Goal: Task Accomplishment & Management: Manage account settings

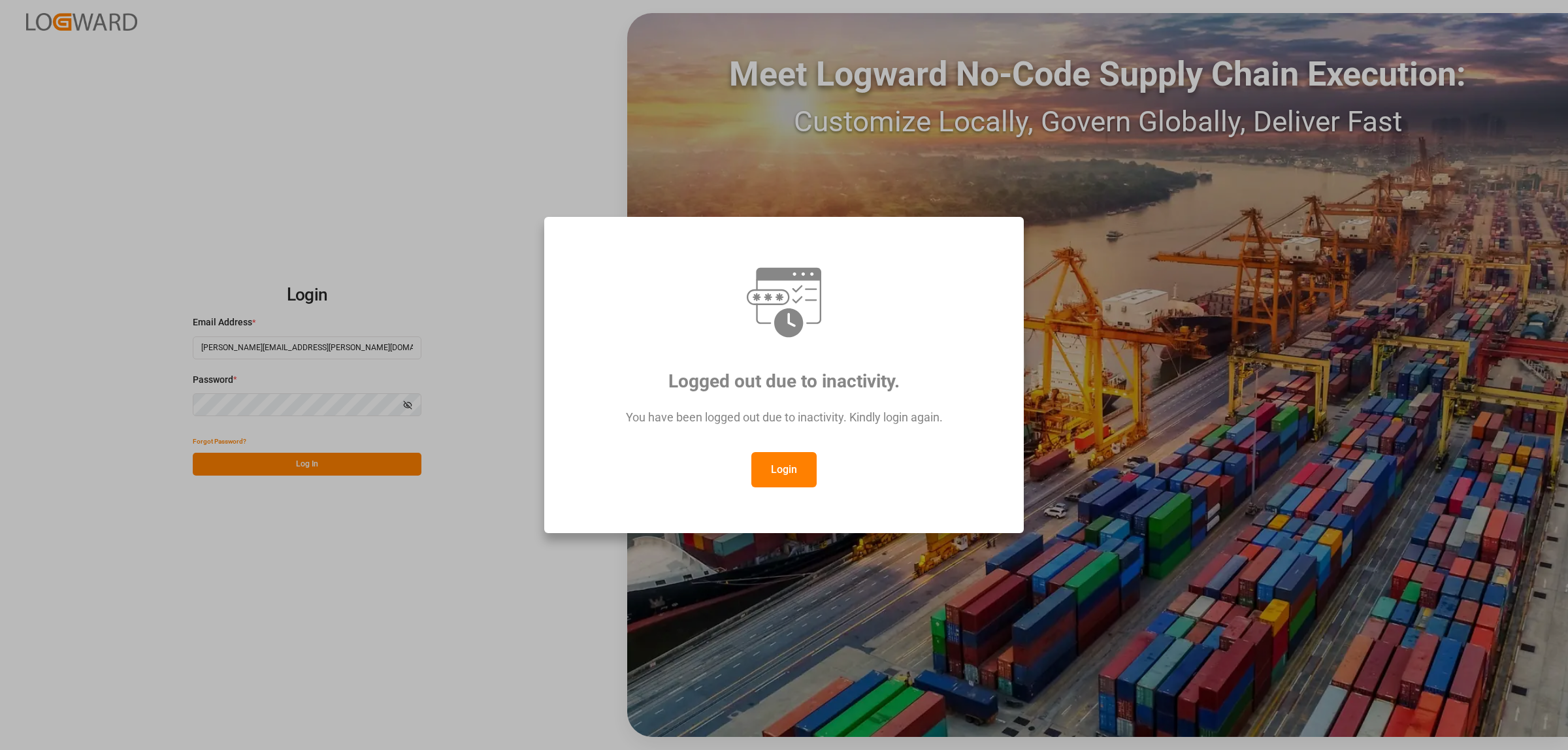
click at [788, 479] on button "Login" at bounding box center [784, 469] width 65 height 35
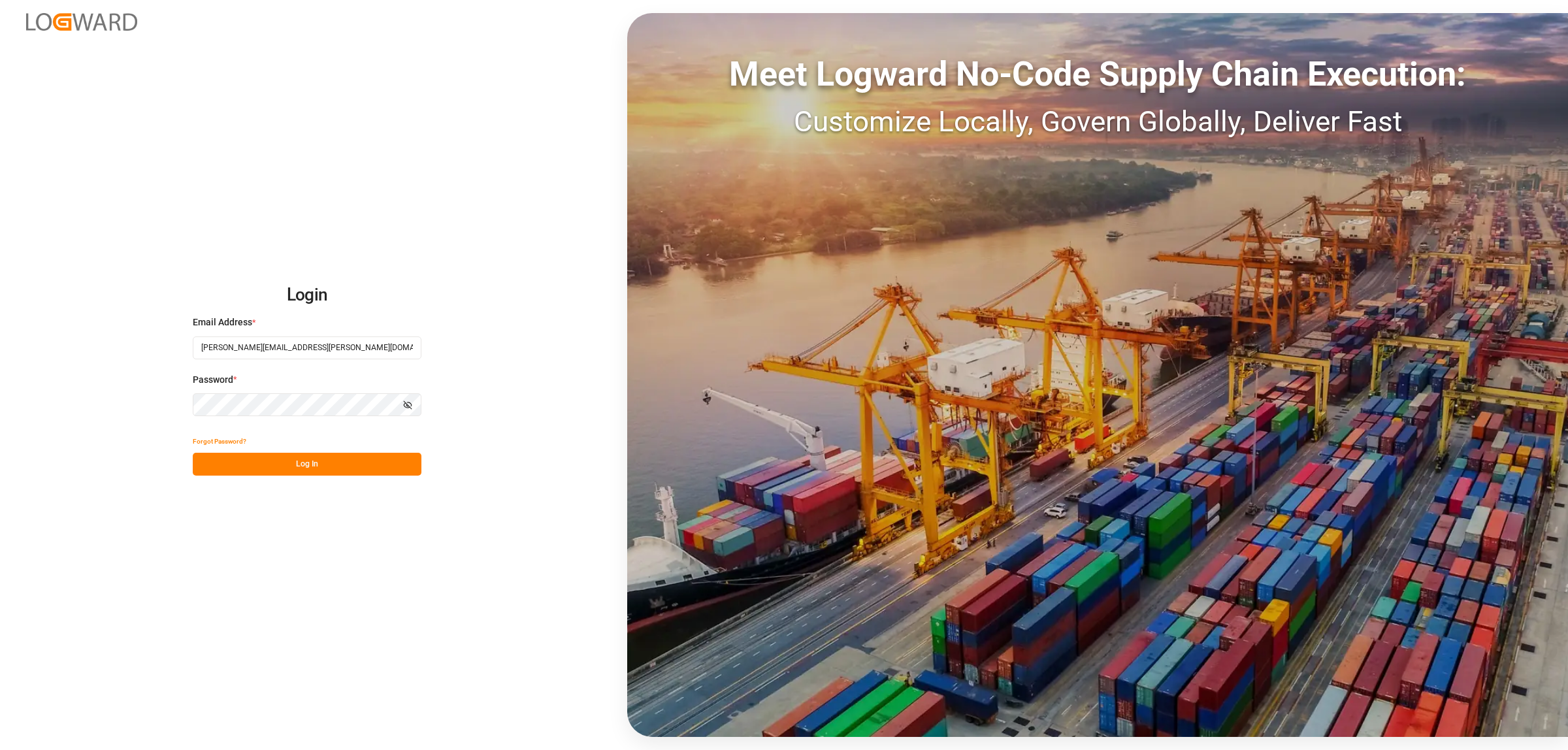
click at [289, 470] on button "Log In" at bounding box center [307, 464] width 229 height 23
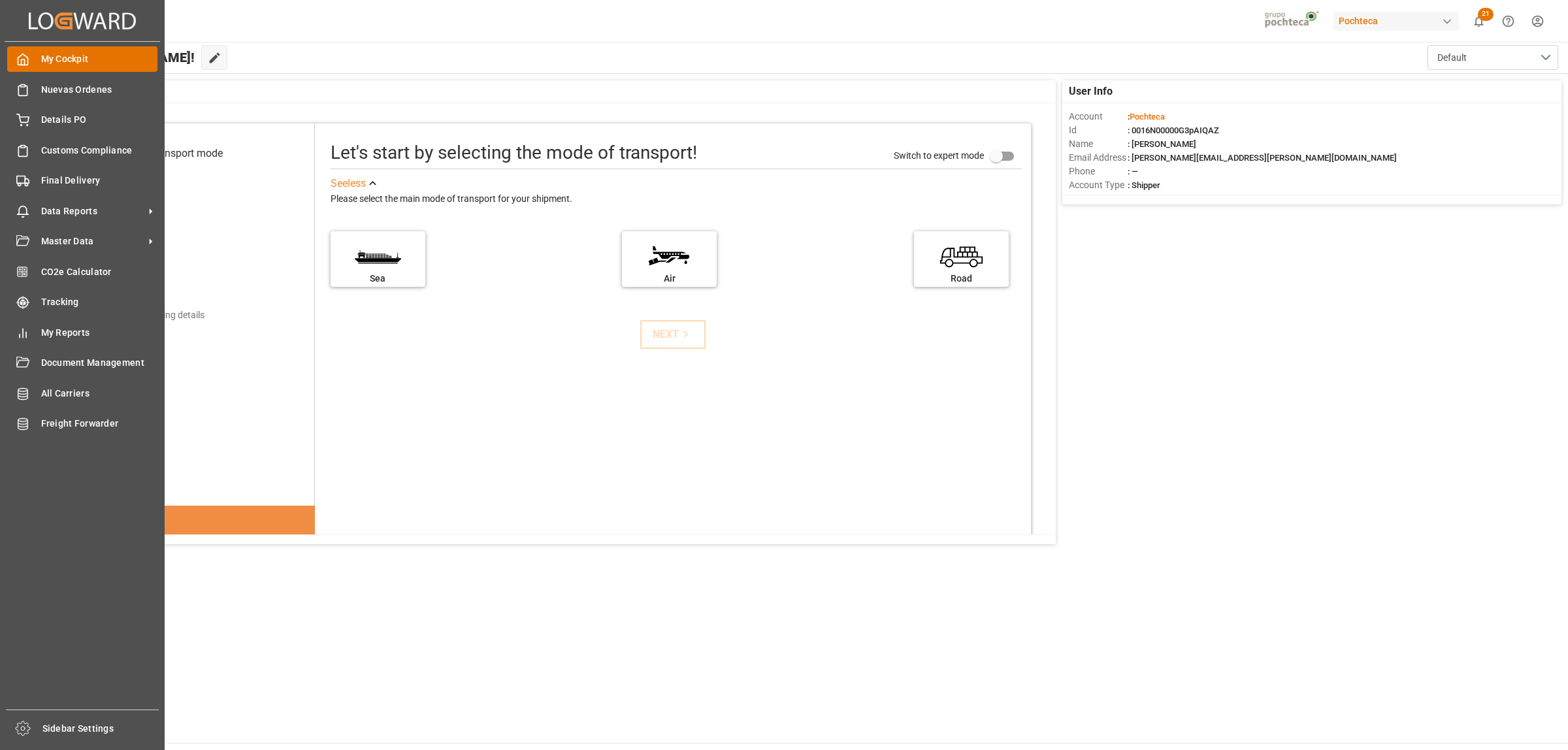
click at [50, 56] on span "My Cockpit" at bounding box center [99, 59] width 117 height 14
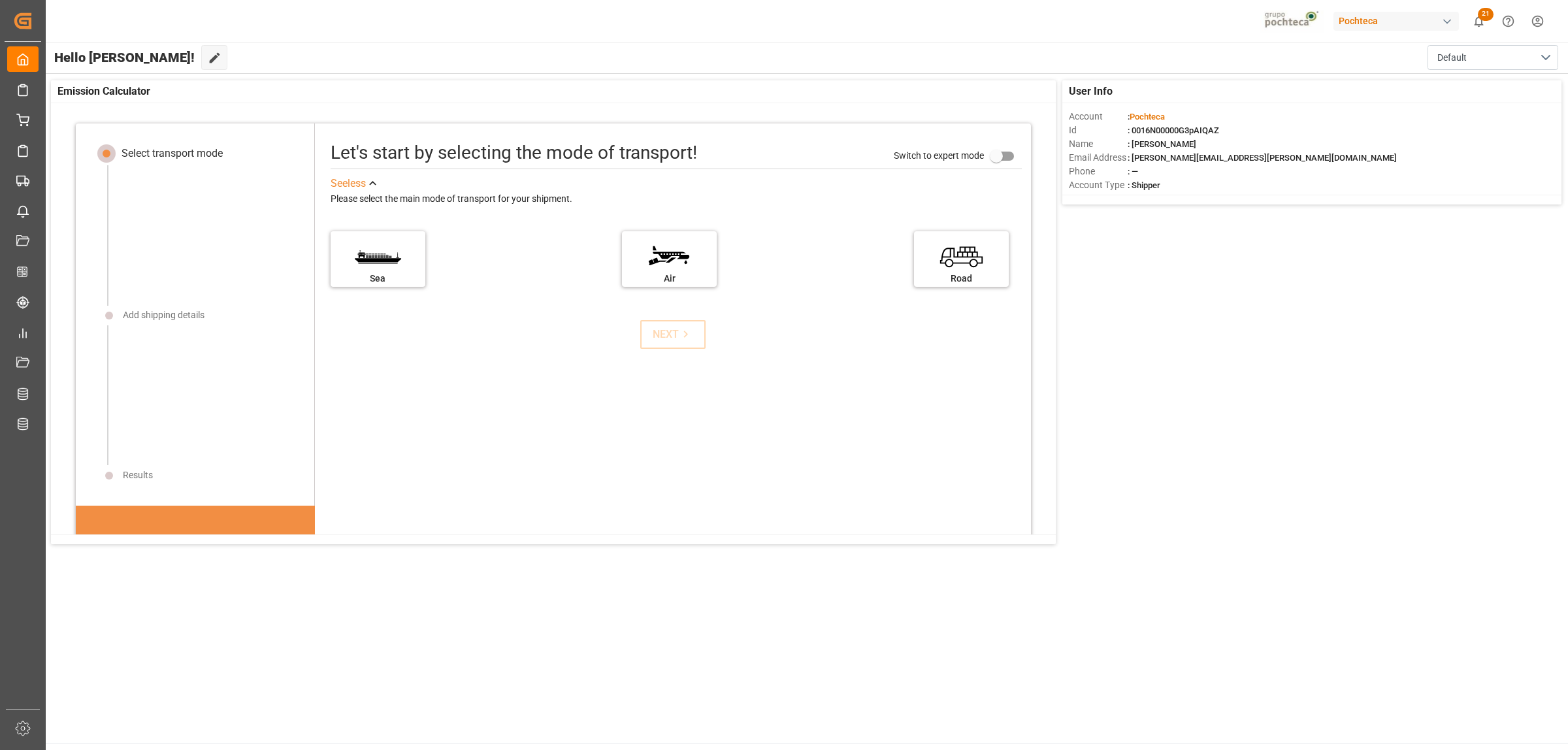
click at [1442, 20] on div "button" at bounding box center [1447, 22] width 13 height 13
drag, startPoint x: 1189, startPoint y: 420, endPoint x: 1207, endPoint y: 442, distance: 28.4
click at [1189, 419] on html "Created by potrace 1.15, written by Peter Selinger 2001-2017 Created by potrace…" at bounding box center [784, 375] width 1568 height 750
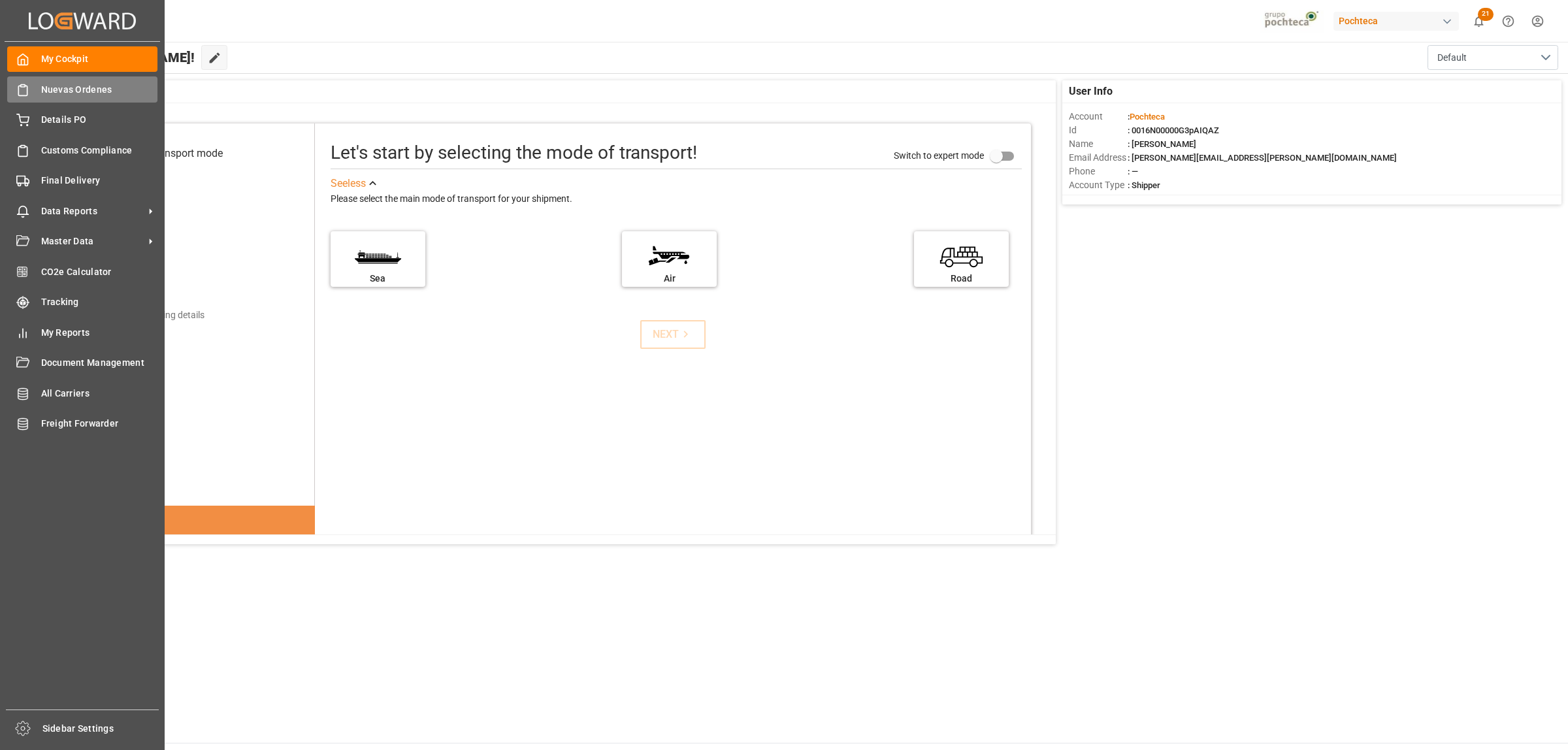
click at [36, 94] on div "Nuevas Ordenes Nuevas Ordenes" at bounding box center [82, 89] width 150 height 26
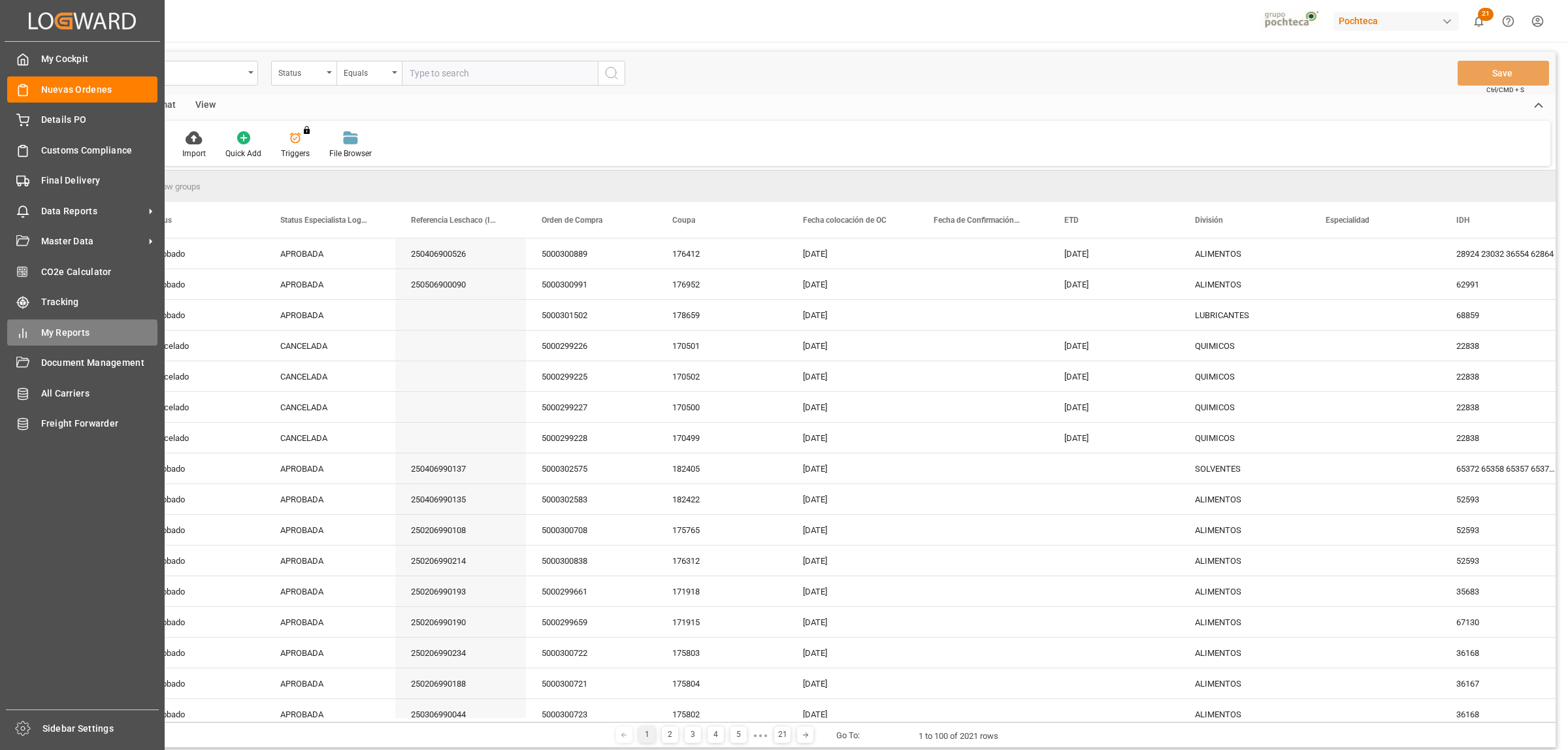
click at [53, 328] on span "My Reports" at bounding box center [99, 332] width 117 height 14
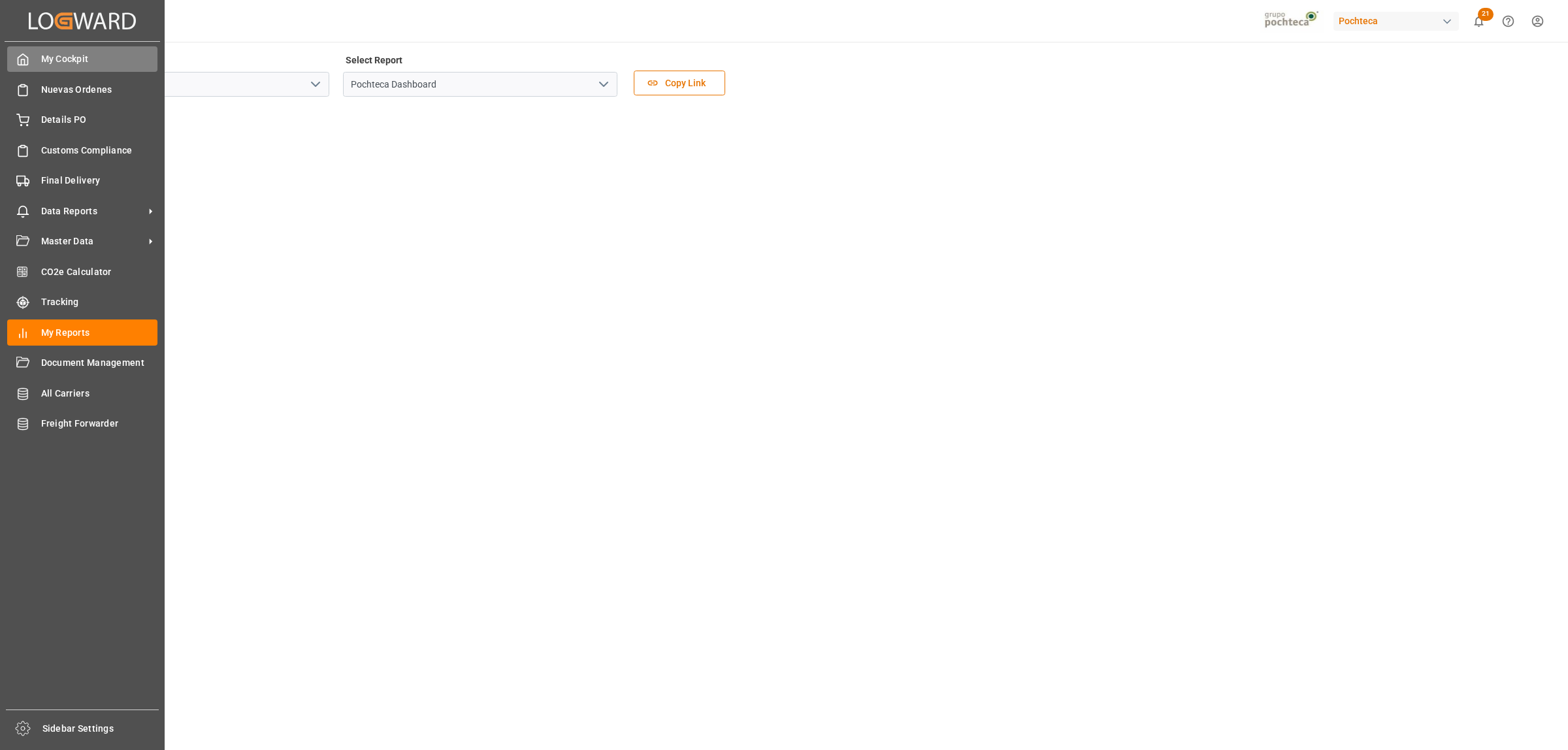
click at [48, 64] on span "My Cockpit" at bounding box center [99, 59] width 117 height 14
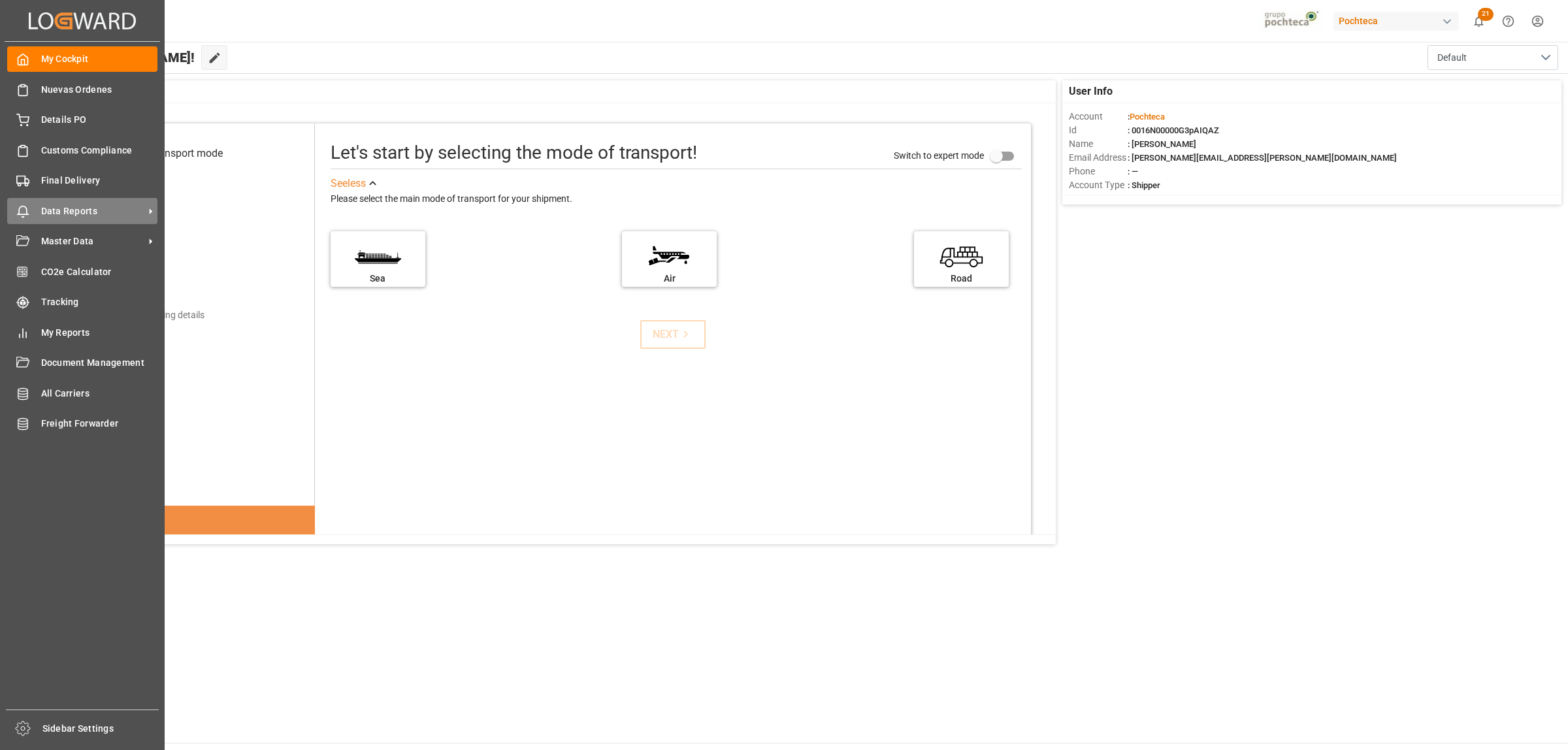
click at [76, 209] on span "Data Reports" at bounding box center [93, 211] width 103 height 14
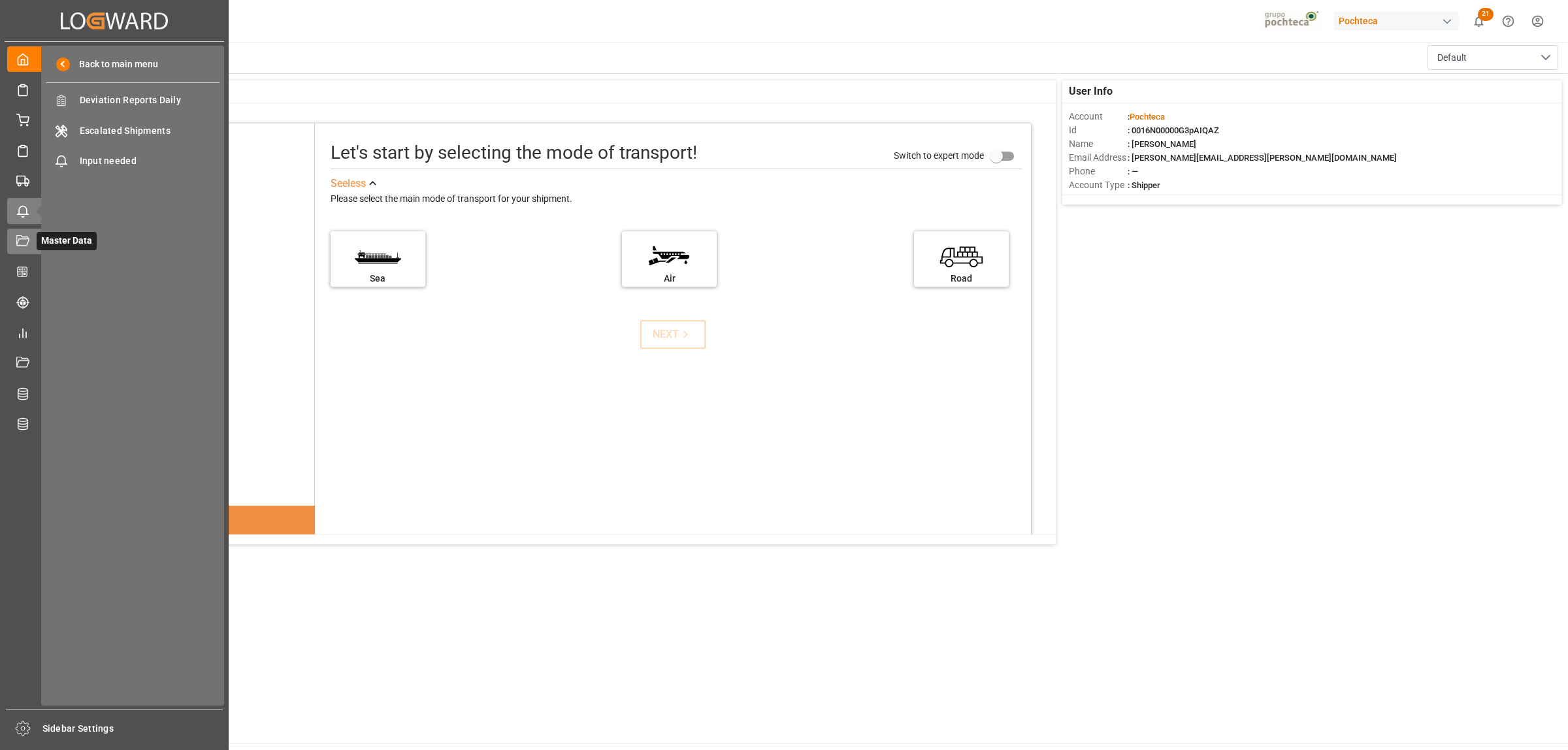
click at [32, 241] on icon at bounding box center [38, 241] width 14 height 14
click at [27, 271] on icon at bounding box center [22, 271] width 10 height 10
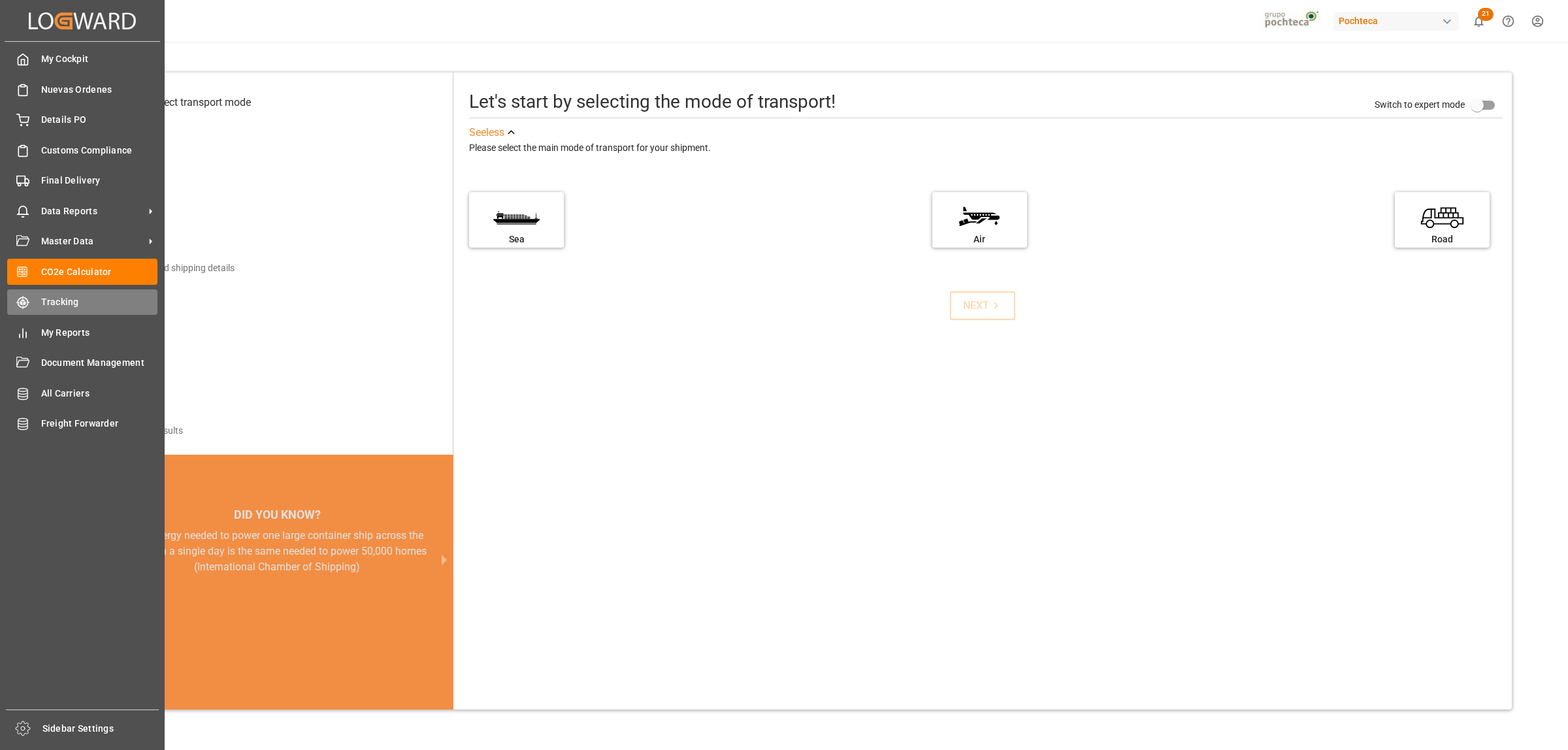
click at [50, 302] on span "Tracking" at bounding box center [99, 302] width 117 height 14
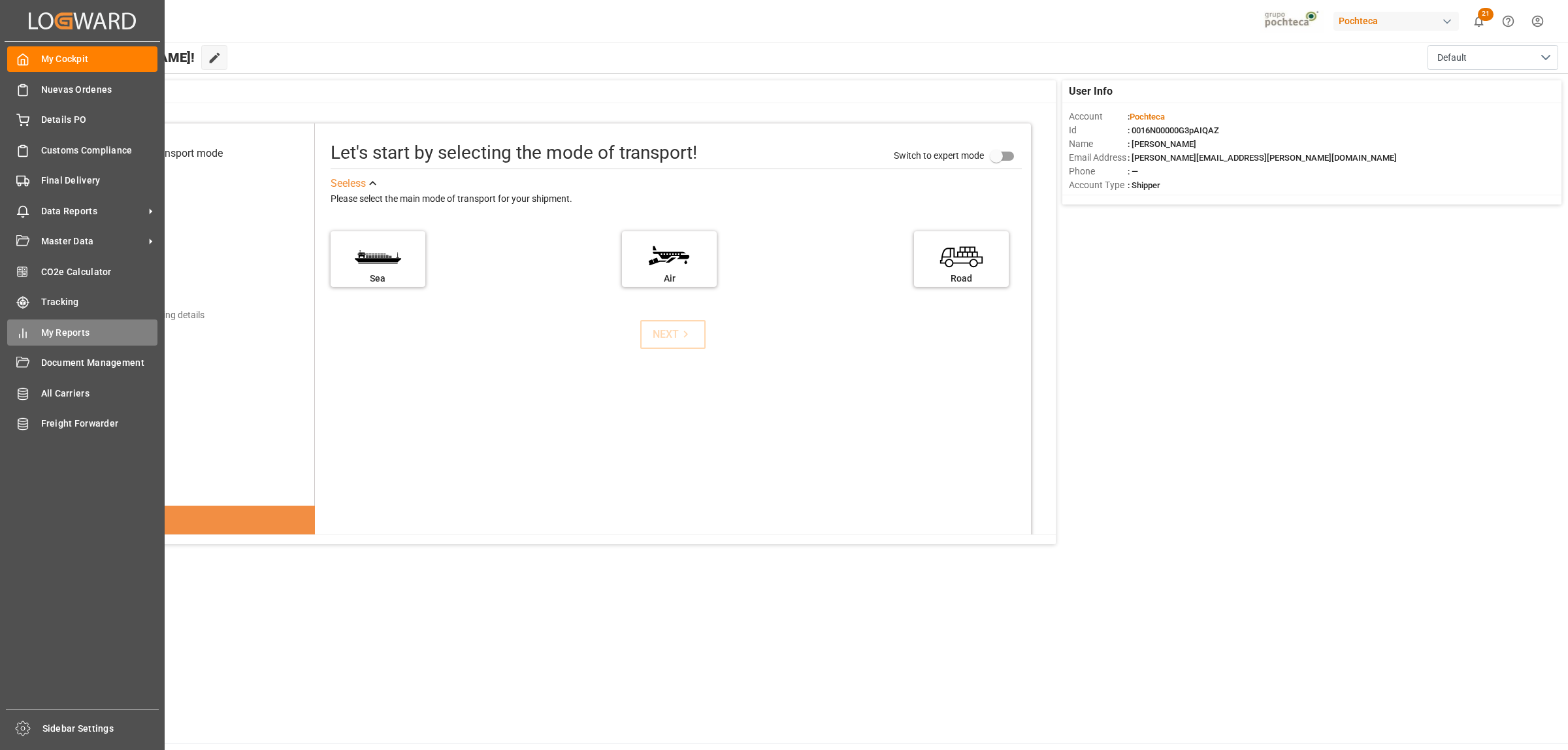
click at [56, 330] on span "My Reports" at bounding box center [99, 332] width 117 height 14
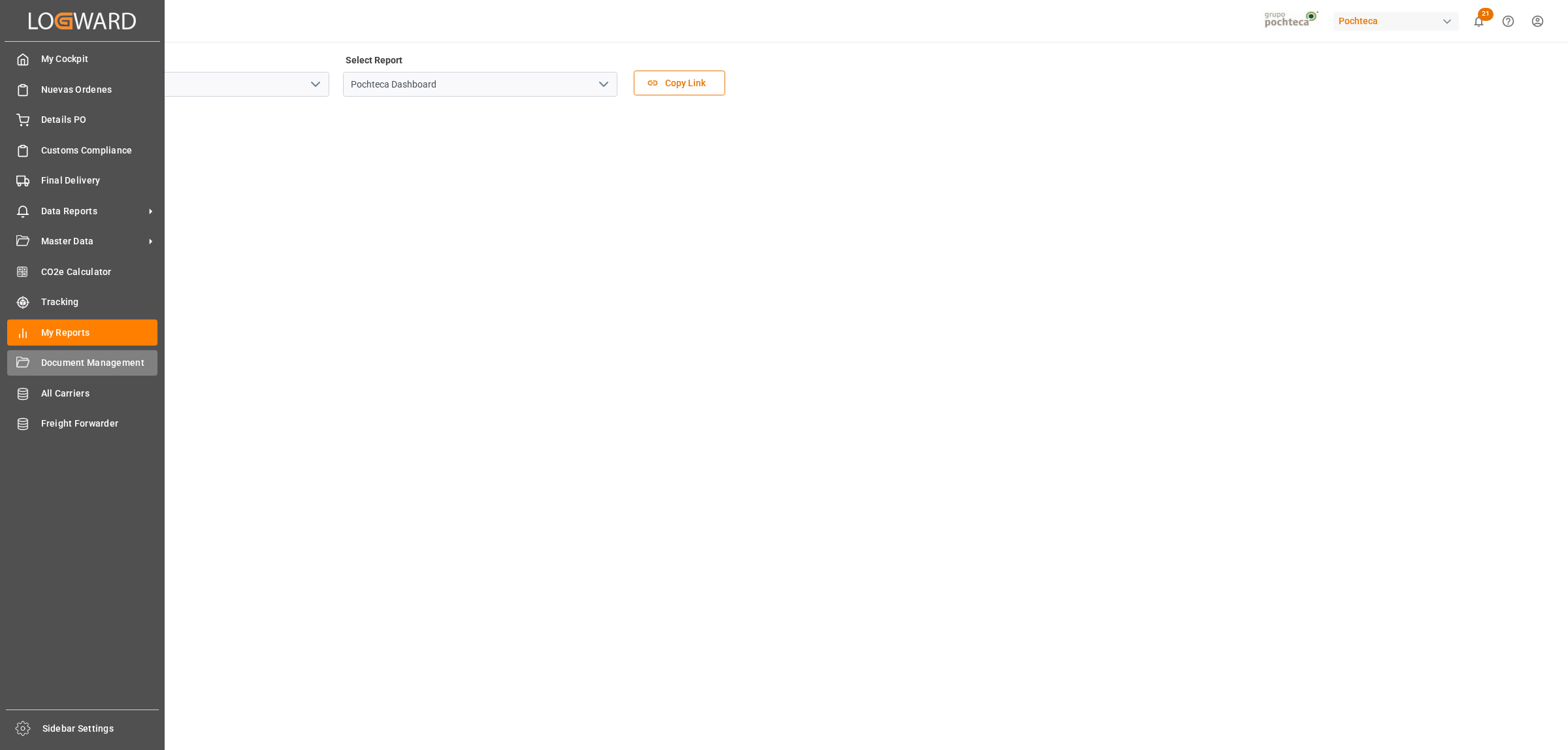
click at [73, 366] on span "Document Management" at bounding box center [99, 363] width 117 height 14
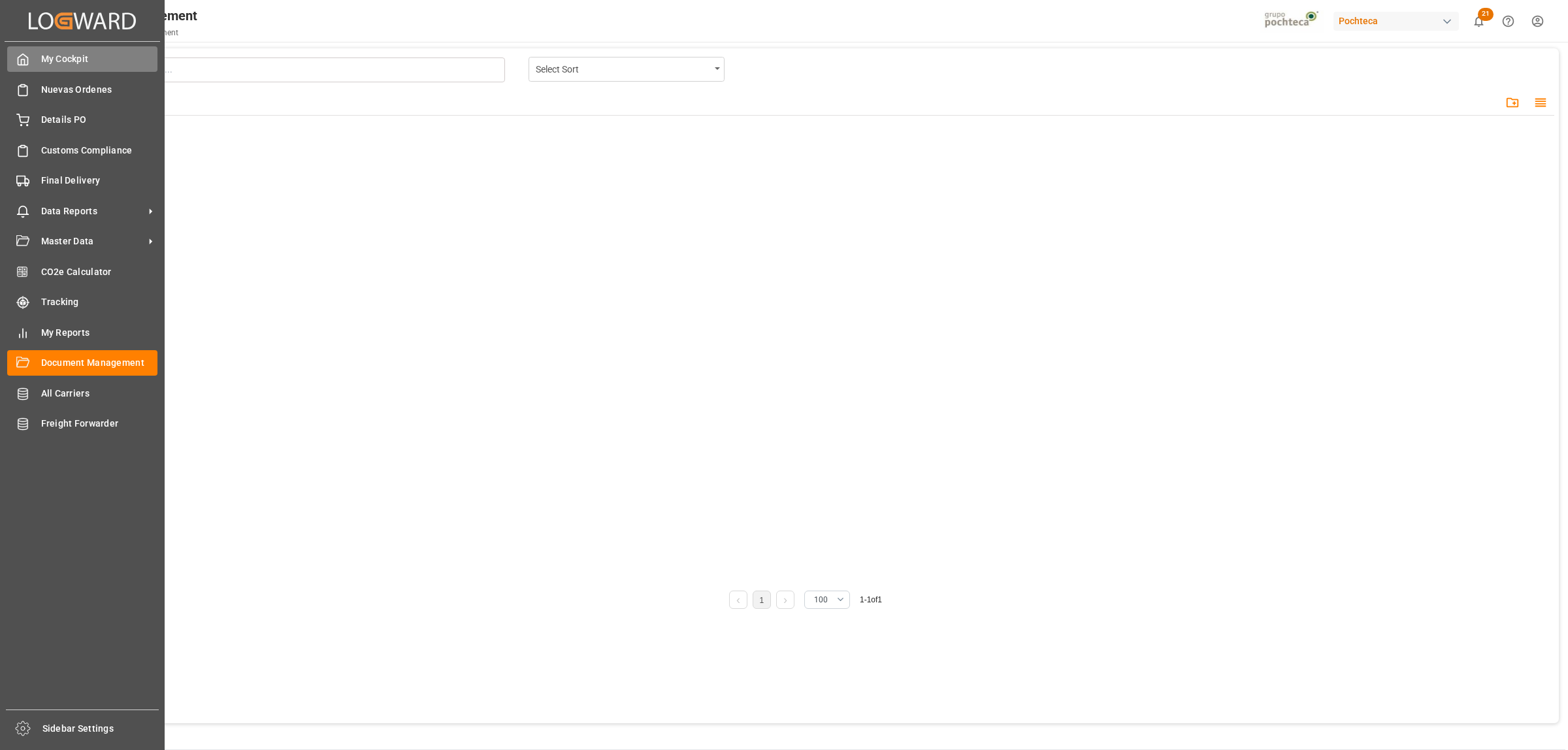
click at [69, 63] on span "My Cockpit" at bounding box center [99, 59] width 117 height 14
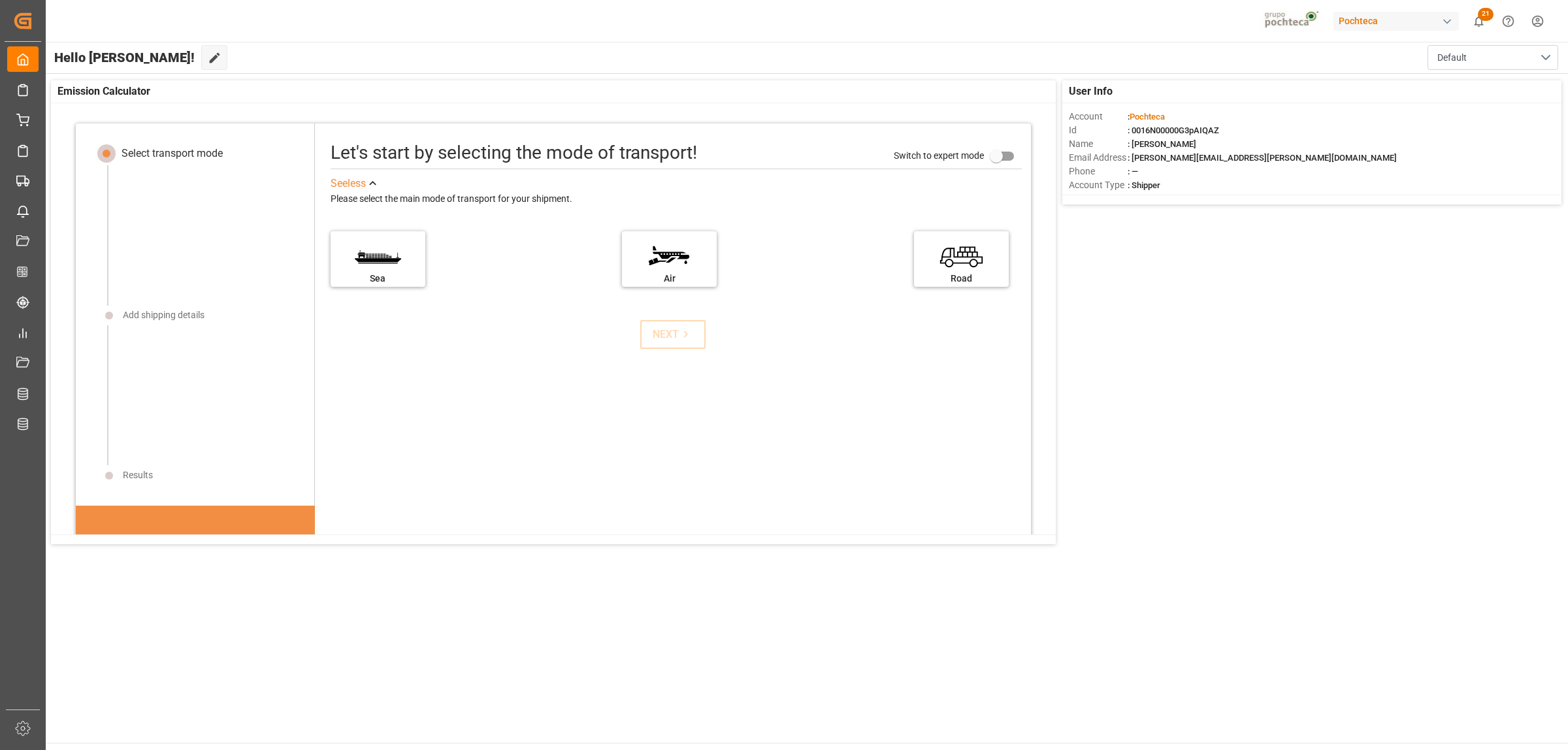
click at [165, 306] on div "Select transport mode Add shipping details Results" at bounding box center [194, 319] width 206 height 350
click at [167, 313] on div "Add shipping details" at bounding box center [164, 315] width 82 height 14
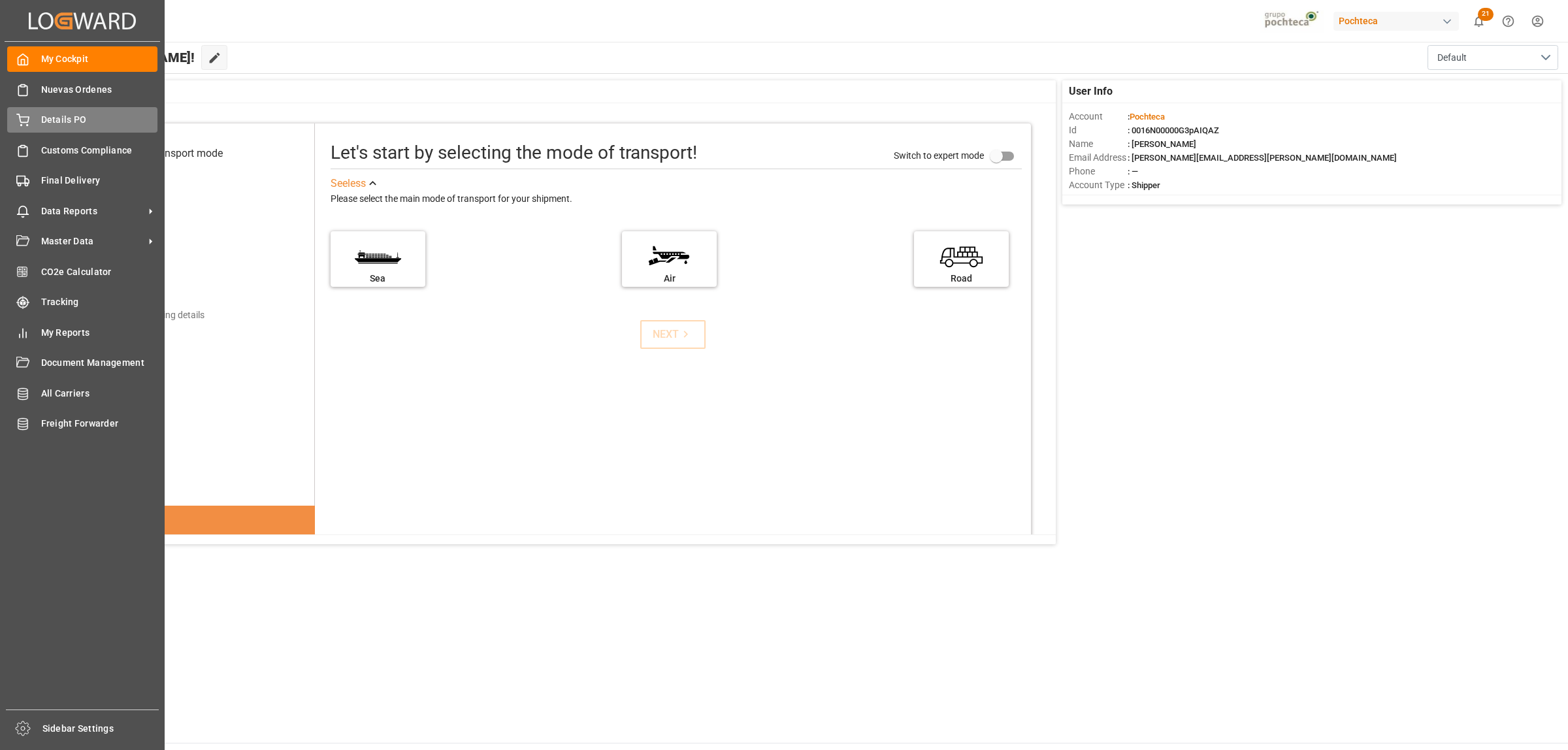
click at [65, 118] on span "Details PO" at bounding box center [99, 120] width 117 height 14
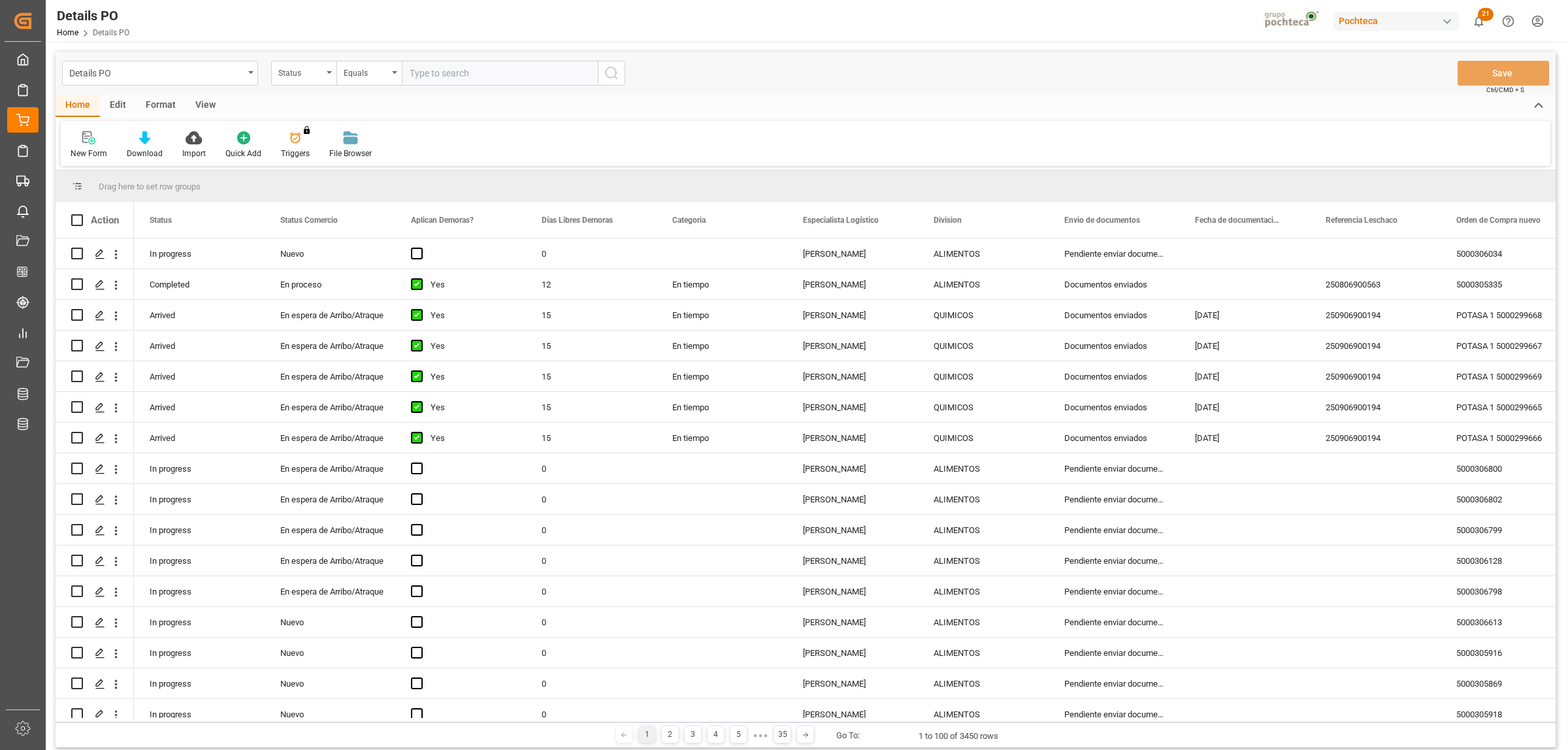
click at [172, 100] on div "Format" at bounding box center [161, 106] width 50 height 22
click at [99, 139] on div at bounding box center [90, 137] width 38 height 14
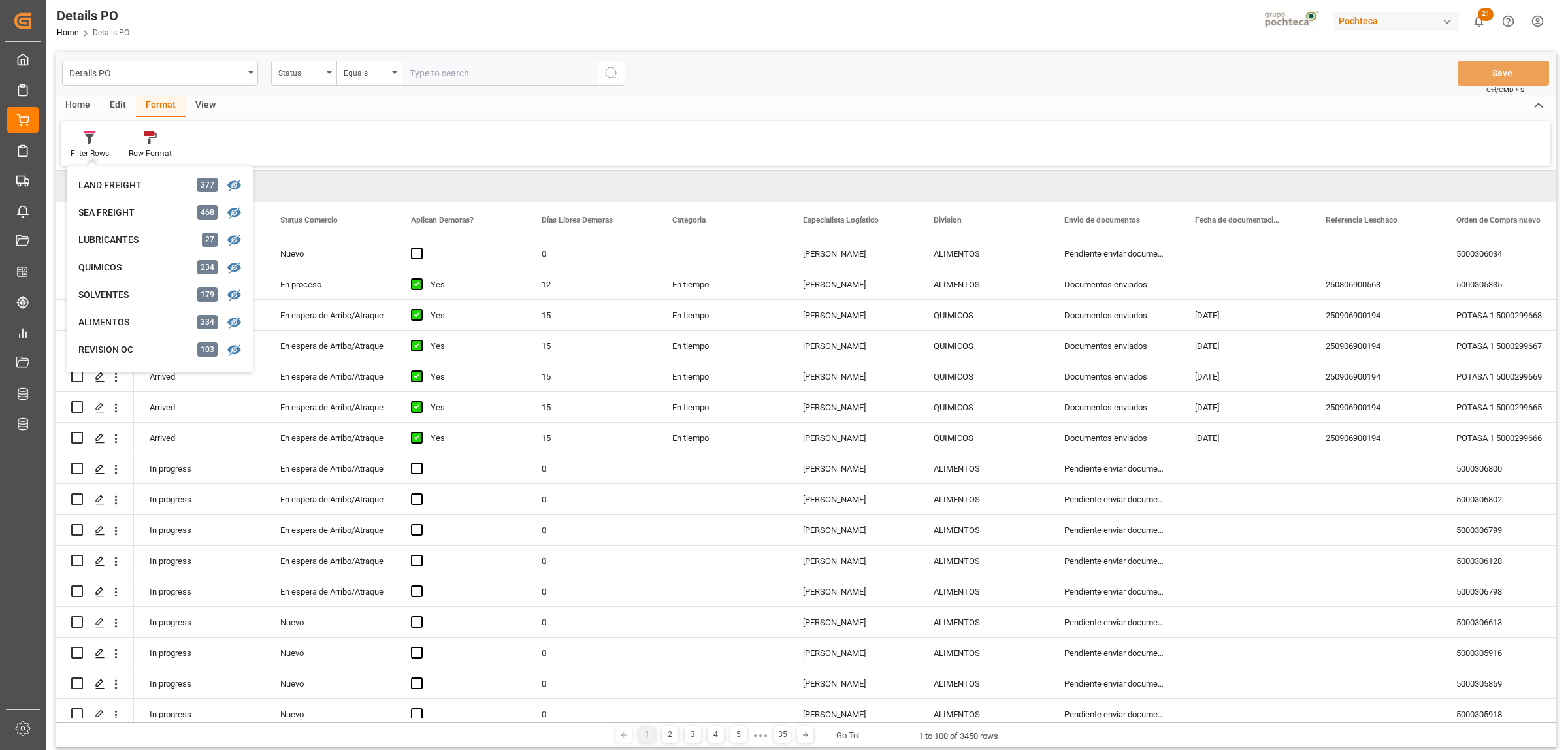
click at [124, 315] on div "ALIMENTOS 334" at bounding box center [160, 322] width 176 height 28
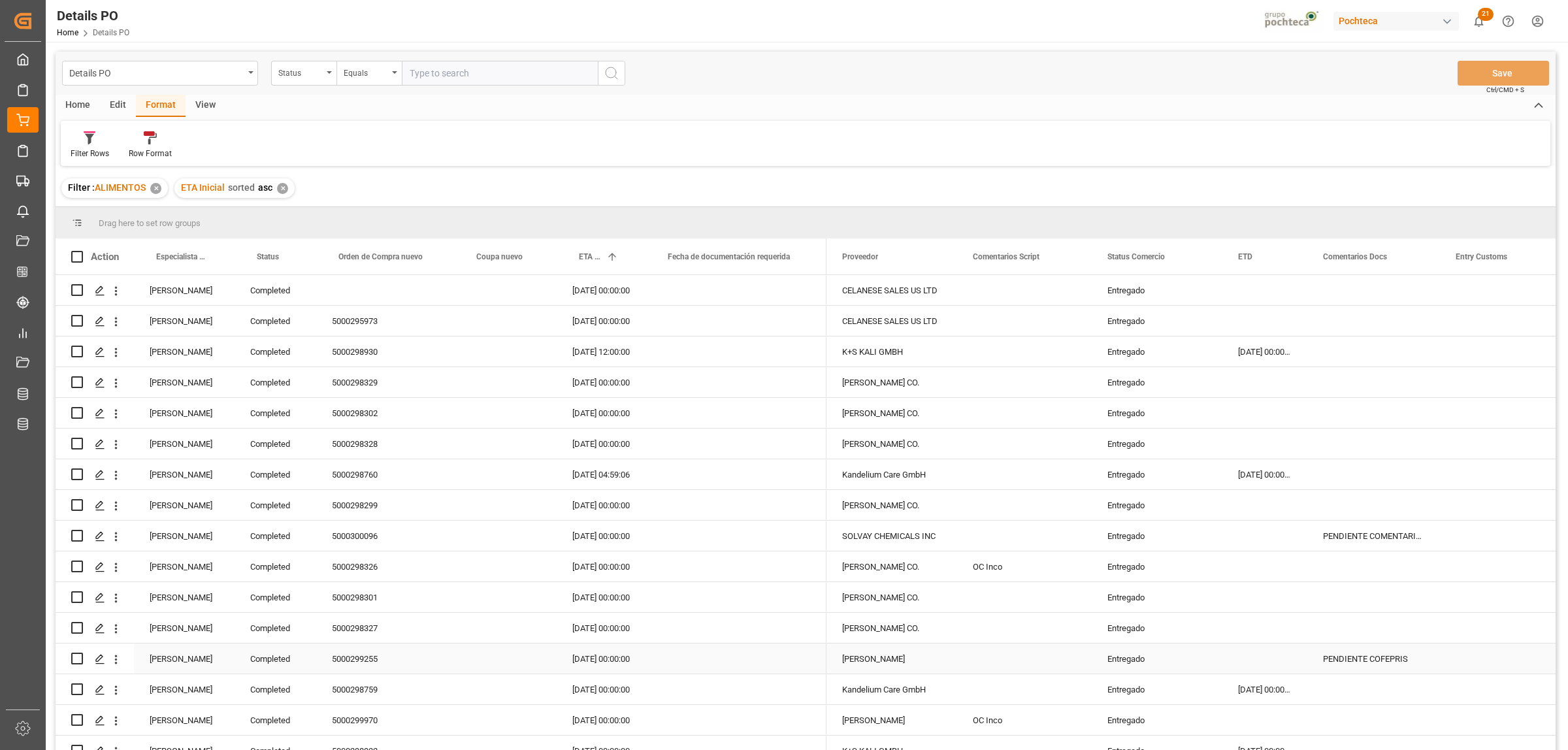
click at [188, 661] on div "[PERSON_NAME]" at bounding box center [184, 658] width 100 height 30
click at [216, 253] on span at bounding box center [213, 257] width 12 height 12
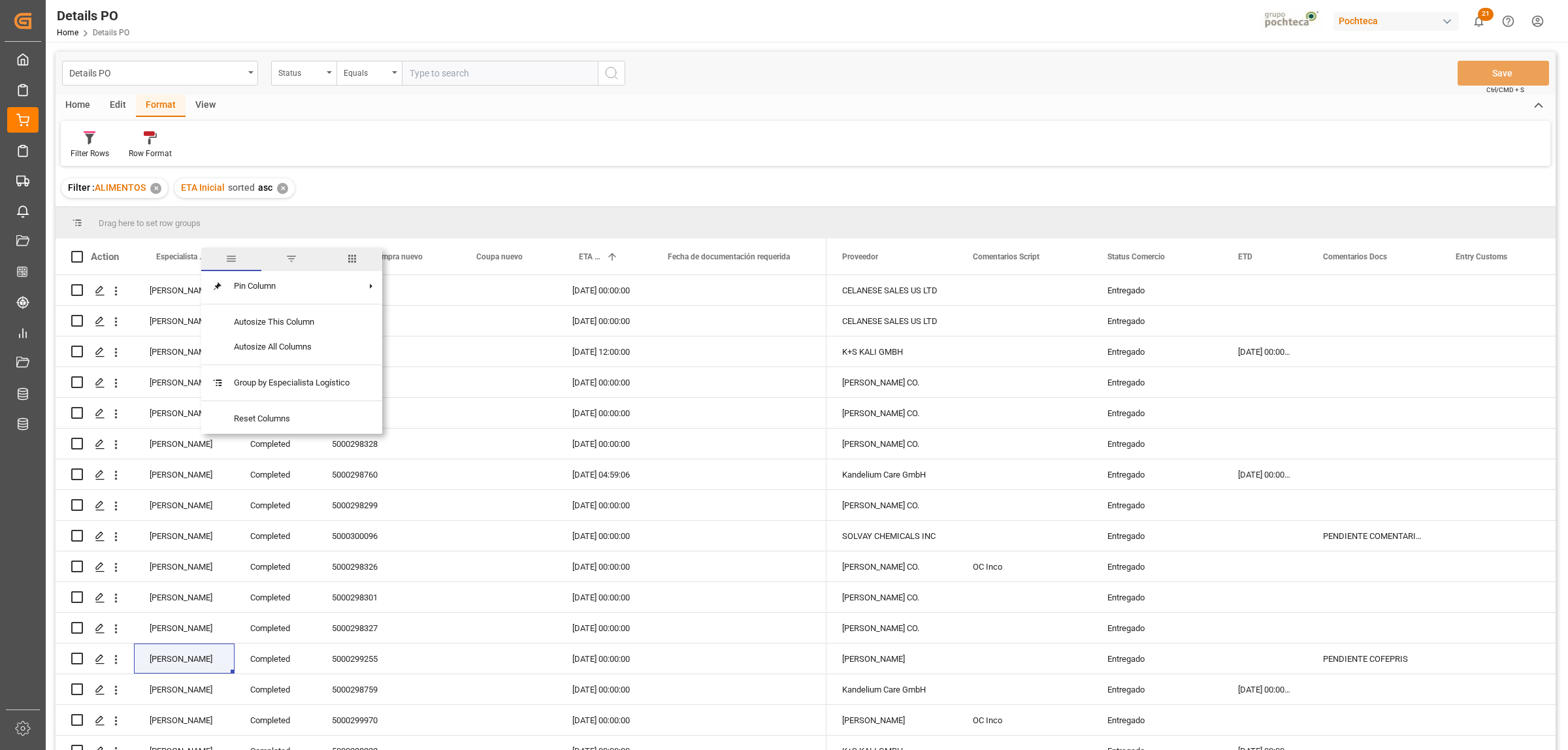
click at [289, 260] on span "filter" at bounding box center [291, 259] width 12 height 12
type input "[PERSON_NAME]"
click at [282, 364] on button "Apply" at bounding box center [289, 368] width 24 height 13
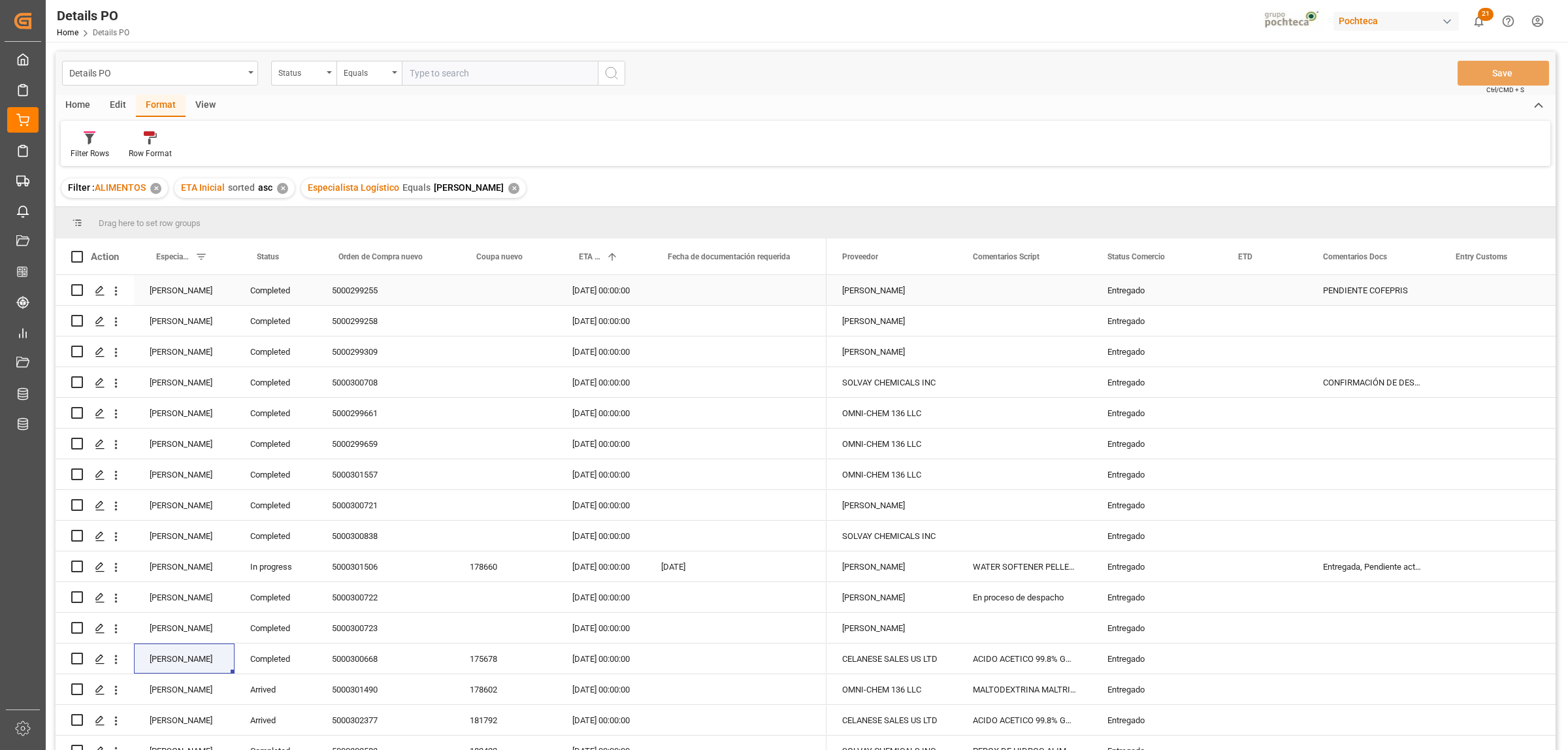
click at [1130, 287] on div "Entregado" at bounding box center [1157, 290] width 99 height 30
click at [1121, 598] on div "Entregado" at bounding box center [1157, 597] width 99 height 30
click at [1203, 256] on span at bounding box center [1201, 257] width 12 height 12
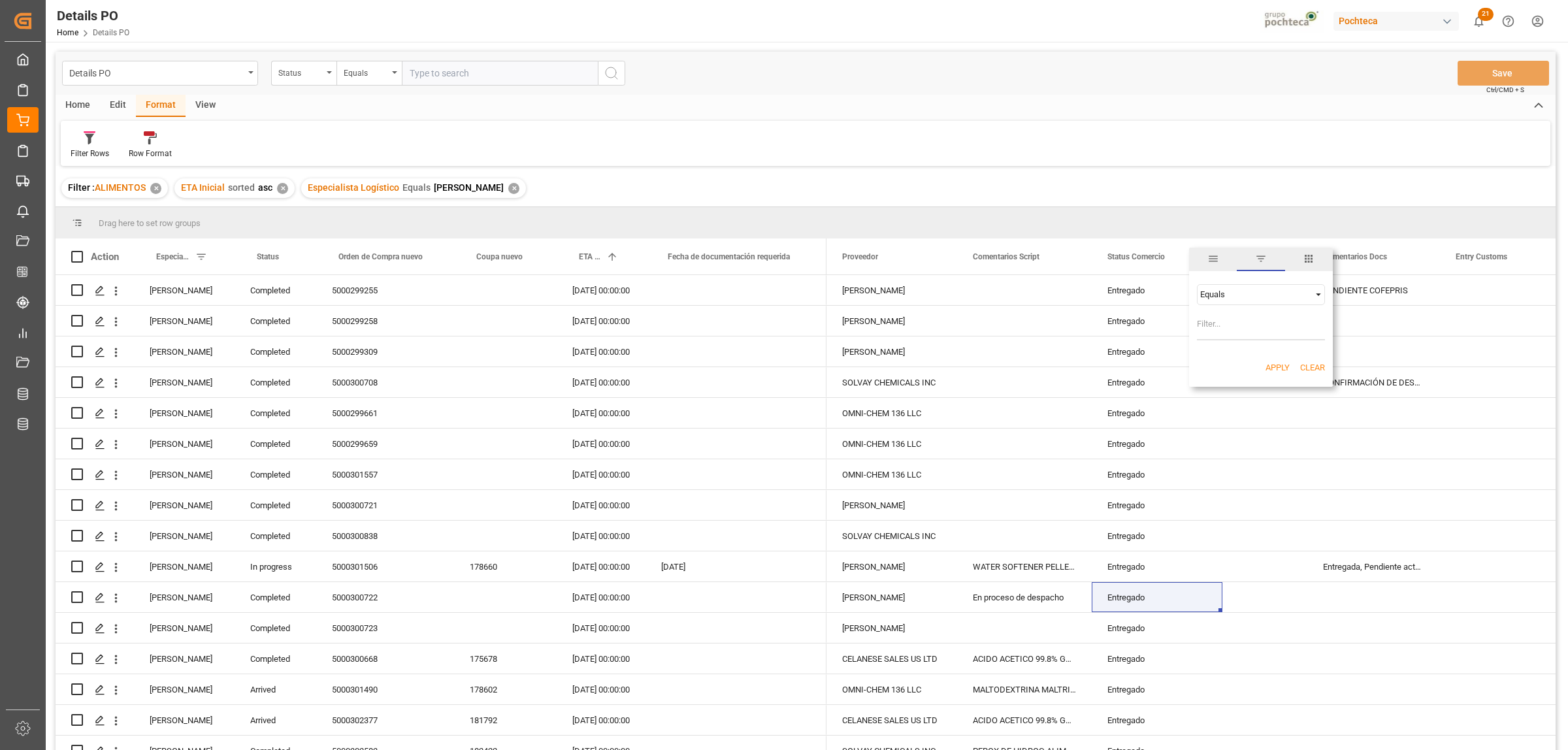
click at [1316, 299] on span "Filtering operator" at bounding box center [1318, 295] width 12 height 12
click at [1216, 335] on span "Not equal" at bounding box center [1216, 336] width 35 height 10
click at [1216, 335] on input "Filter Value" at bounding box center [1261, 328] width 128 height 26
paste input "Entregado"
type input "Entregado"
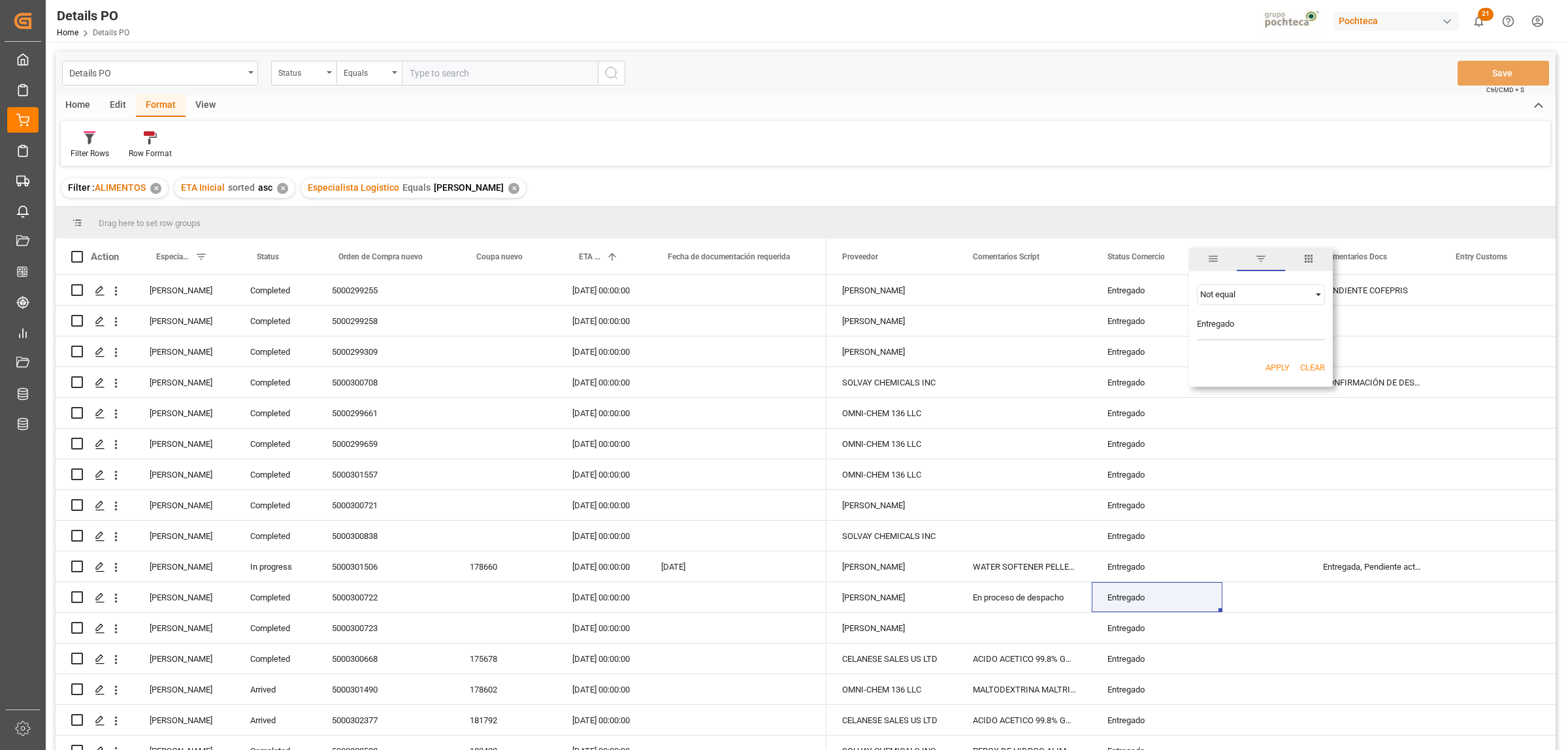
click at [1268, 366] on button "Apply" at bounding box center [1277, 368] width 24 height 13
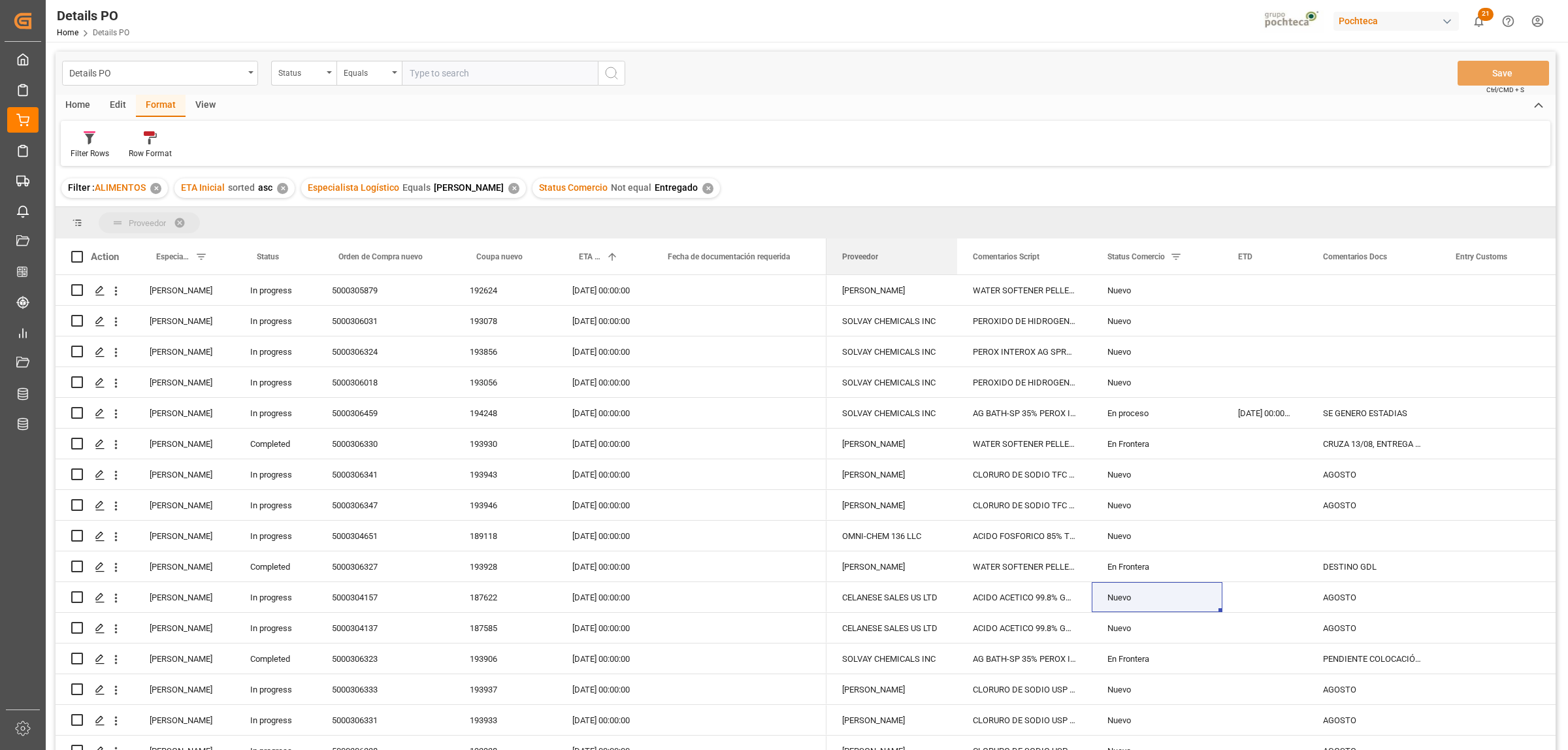
drag, startPoint x: 862, startPoint y: 260, endPoint x: 821, endPoint y: 217, distance: 59.4
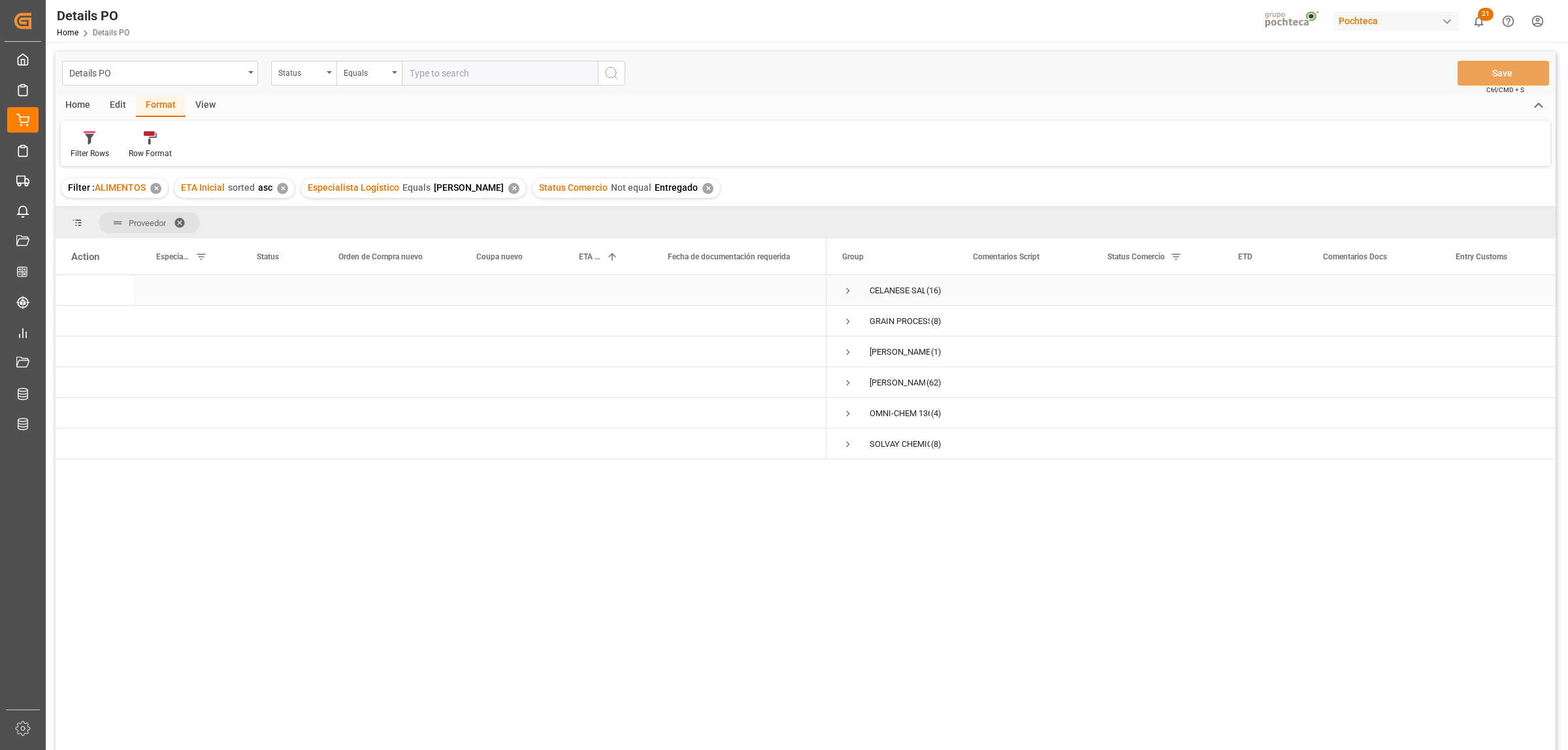
click at [846, 291] on span "Press SPACE to select this row." at bounding box center [848, 291] width 12 height 12
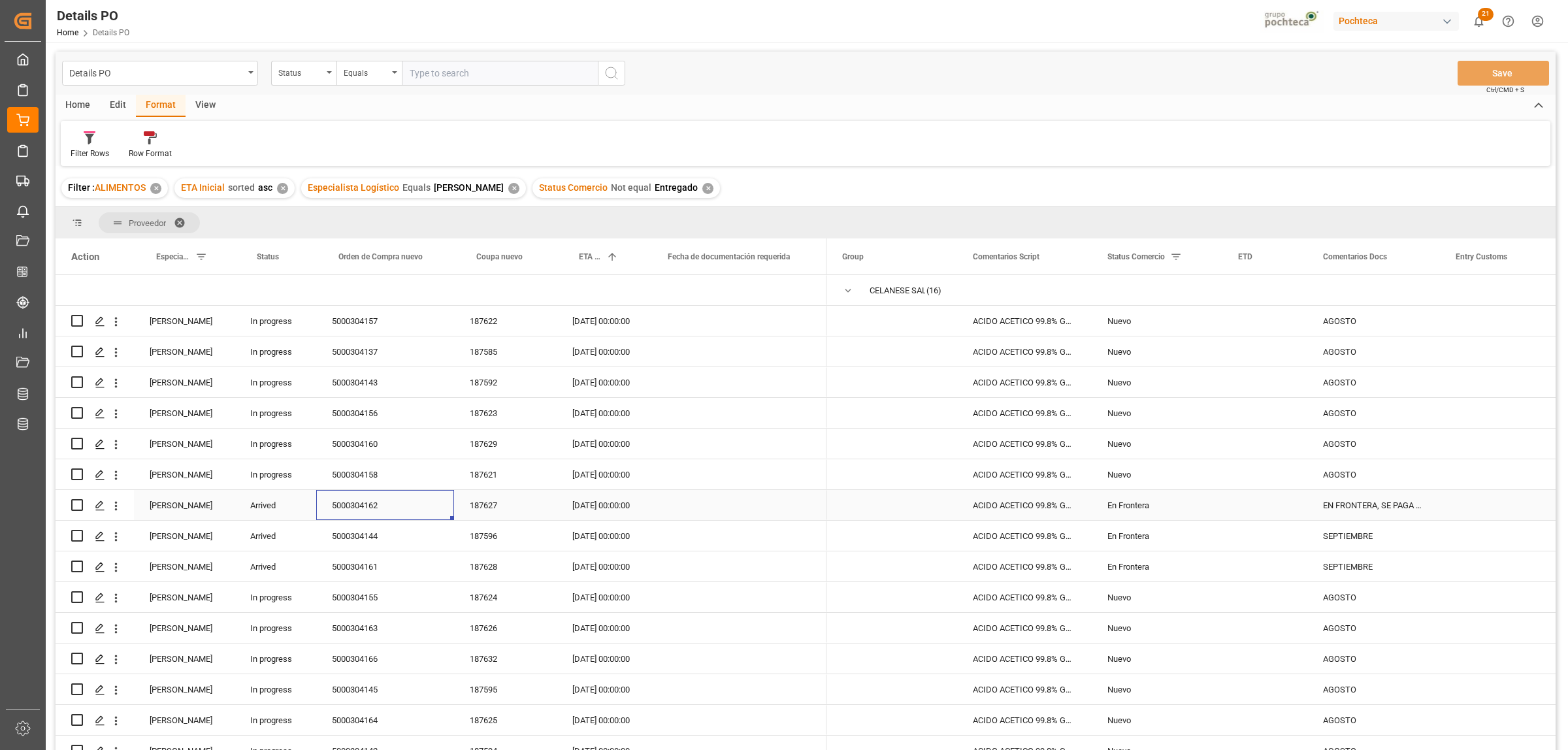
click at [369, 508] on div "5000304162" at bounding box center [385, 505] width 138 height 30
click at [1368, 506] on div "EN FRONTERA, SE PAGA PEDIMENTO HOY 21/08" at bounding box center [1373, 505] width 133 height 30
click at [1353, 504] on div "EN FRONTERA, SE PAGA PEDIMENTO HOY 21/08" at bounding box center [1373, 505] width 133 height 30
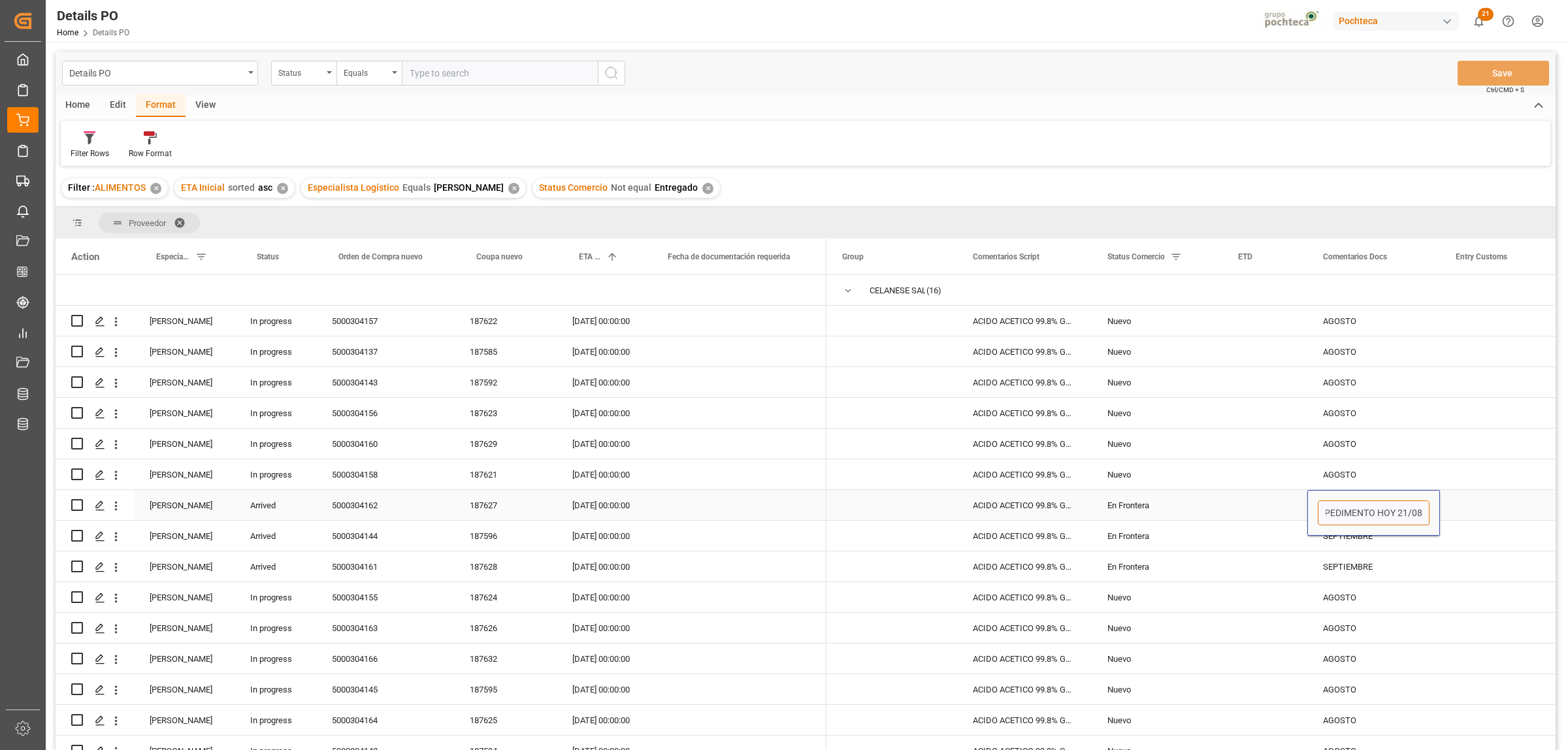
drag, startPoint x: 1323, startPoint y: 511, endPoint x: 1433, endPoint y: 515, distance: 110.1
click at [1433, 515] on div "EN FRONTERA, SE PAGA PEDIMENTO HOY 21/08" at bounding box center [1373, 513] width 133 height 46
click at [1372, 511] on input "EN FRONTERA, SE PAGA PEDIMENTO HOY 21/08" at bounding box center [1373, 513] width 112 height 25
drag, startPoint x: 1374, startPoint y: 511, endPoint x: 1176, endPoint y: 518, distance: 198.1
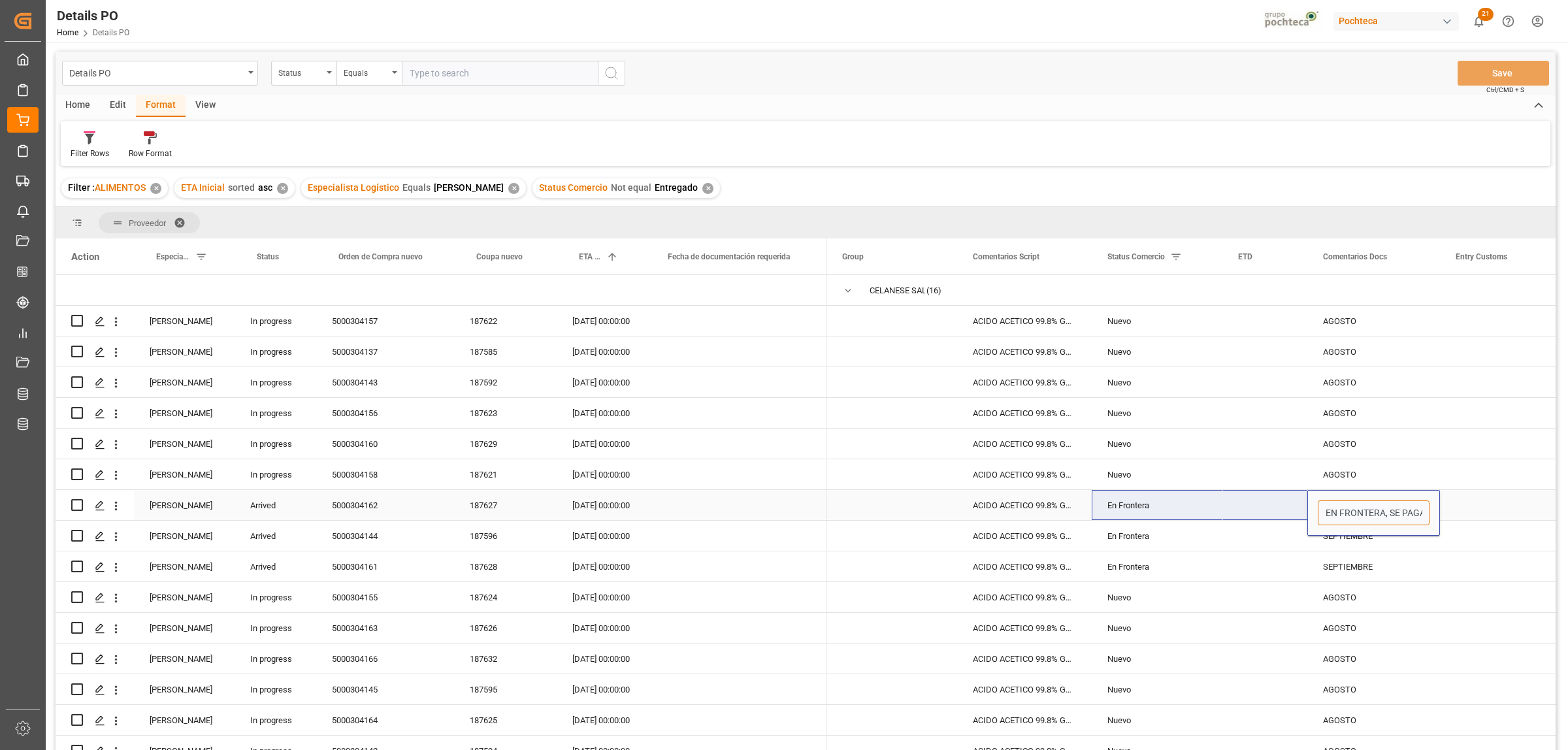
click at [1329, 513] on input "EN FRONTERA, SE PAGA PEDIMENTO HOY 21/08" at bounding box center [1373, 513] width 112 height 25
drag, startPoint x: 1324, startPoint y: 511, endPoint x: 1335, endPoint y: 511, distance: 11.0
click at [1335, 511] on input "EN FRONTERA, SE PAGA PEDIMENTO HOY 21/08" at bounding box center [1373, 513] width 112 height 25
click at [1351, 517] on input "EN FRONTERA, SE PAGA PEDIMENTO HOY 21/08" at bounding box center [1373, 513] width 112 height 25
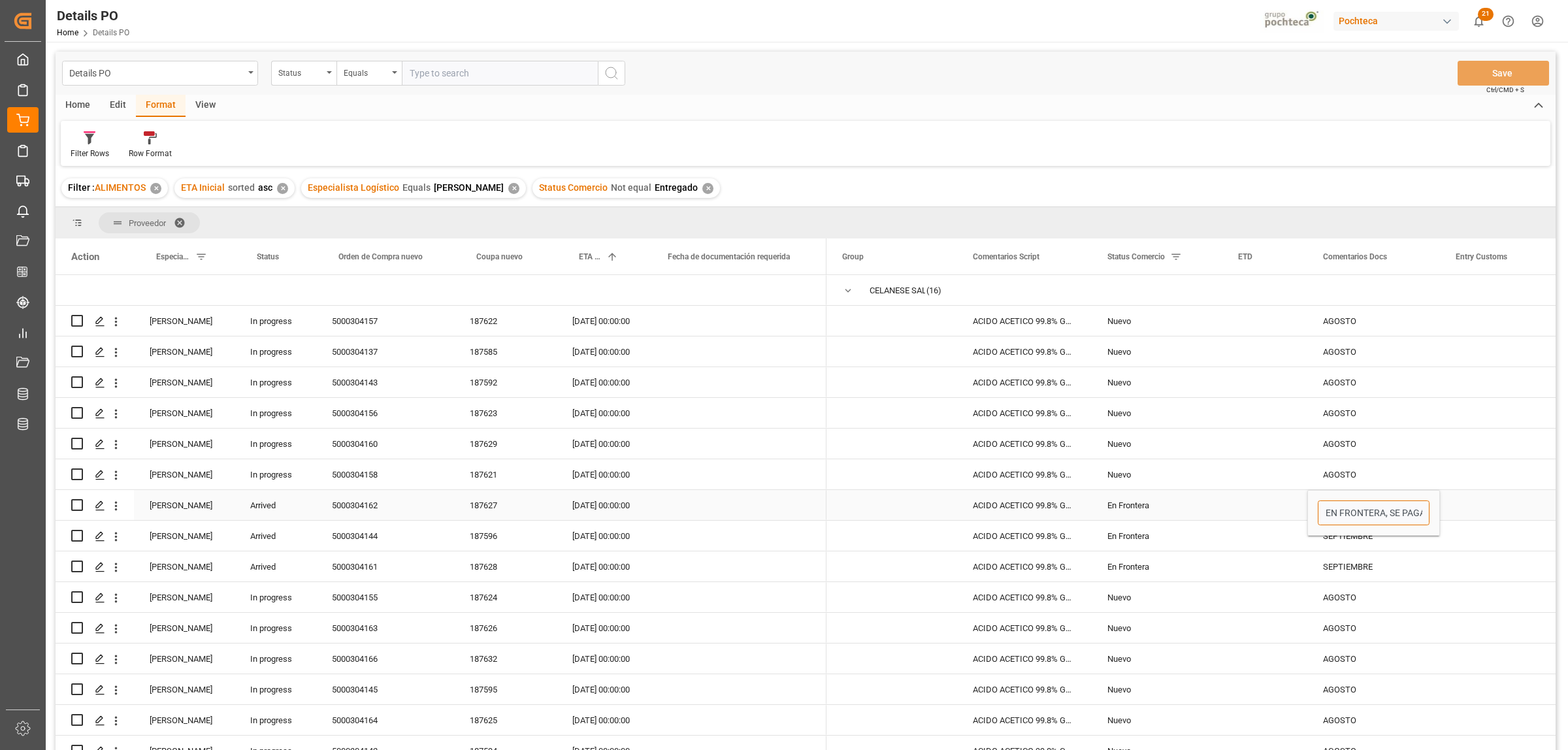
click at [1388, 513] on input "EN FRONTERA, SE PAGA PEDIMENTO HOY 21/08" at bounding box center [1373, 513] width 112 height 25
drag, startPoint x: 1390, startPoint y: 511, endPoint x: 1275, endPoint y: 504, distance: 115.2
type input "PEDIMENTO PAGADO 21/08, PENDIENTE DE CRUCE"
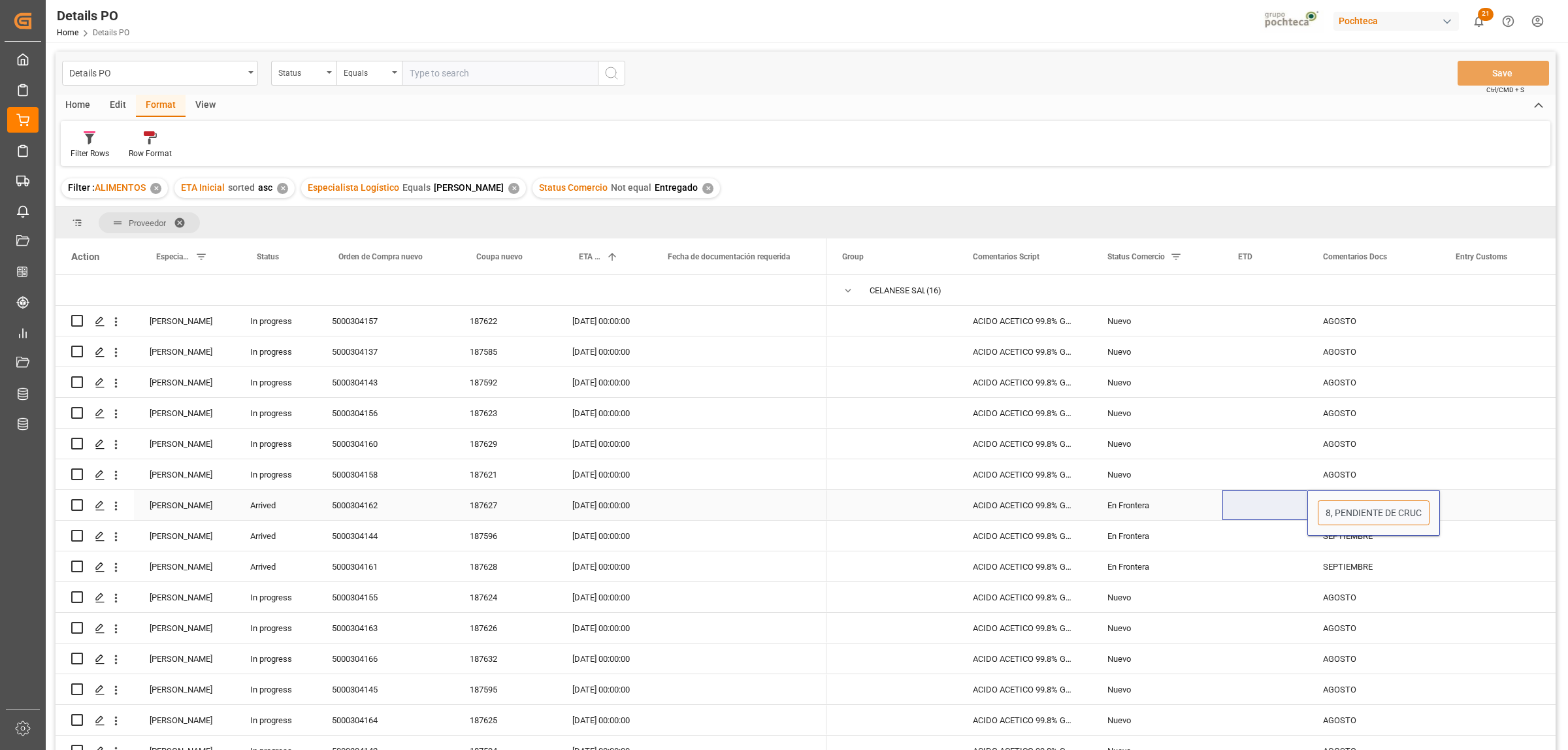
scroll to position [0, 118]
click at [1472, 495] on div "Press SPACE to select this row." at bounding box center [1505, 505] width 131 height 30
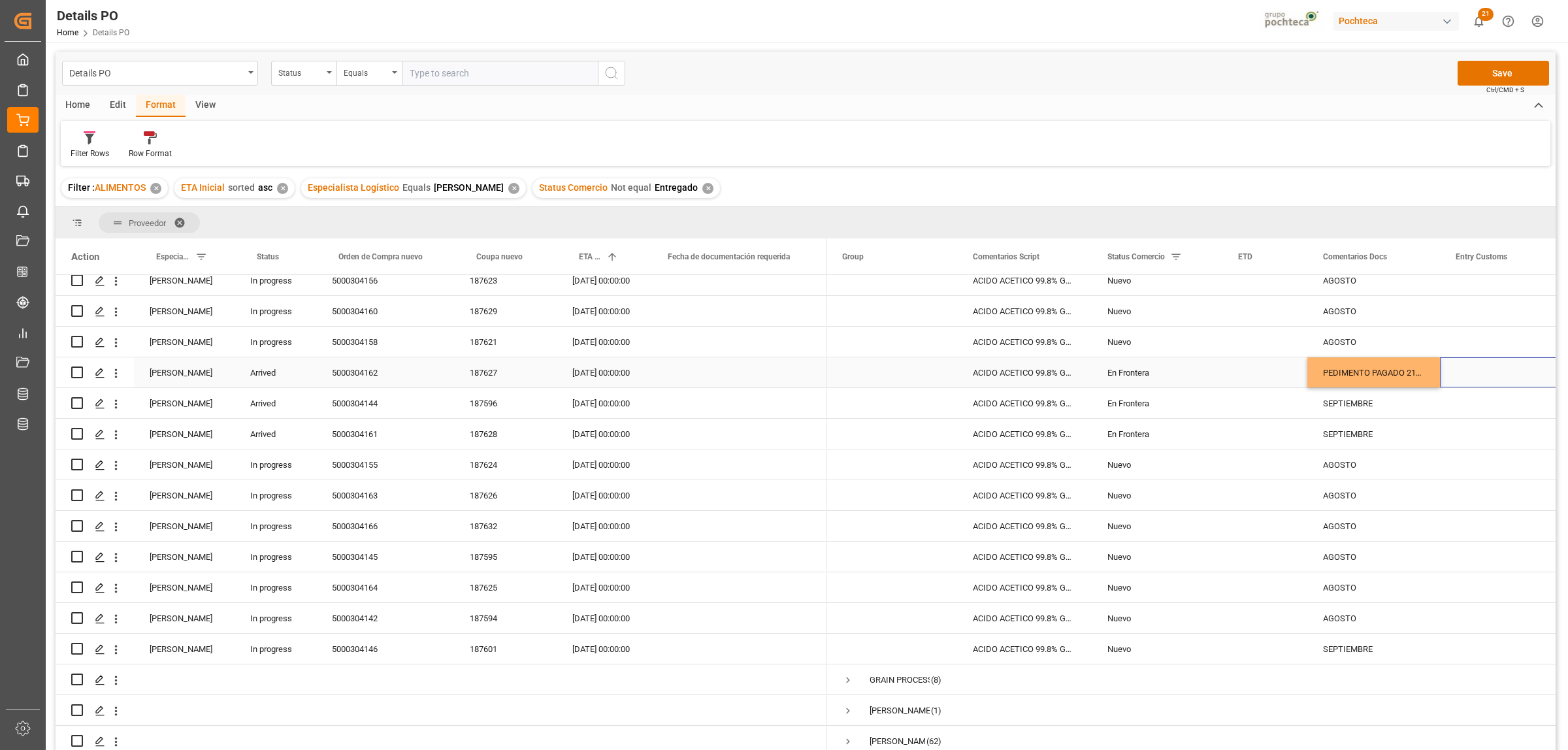
scroll to position [163, 0]
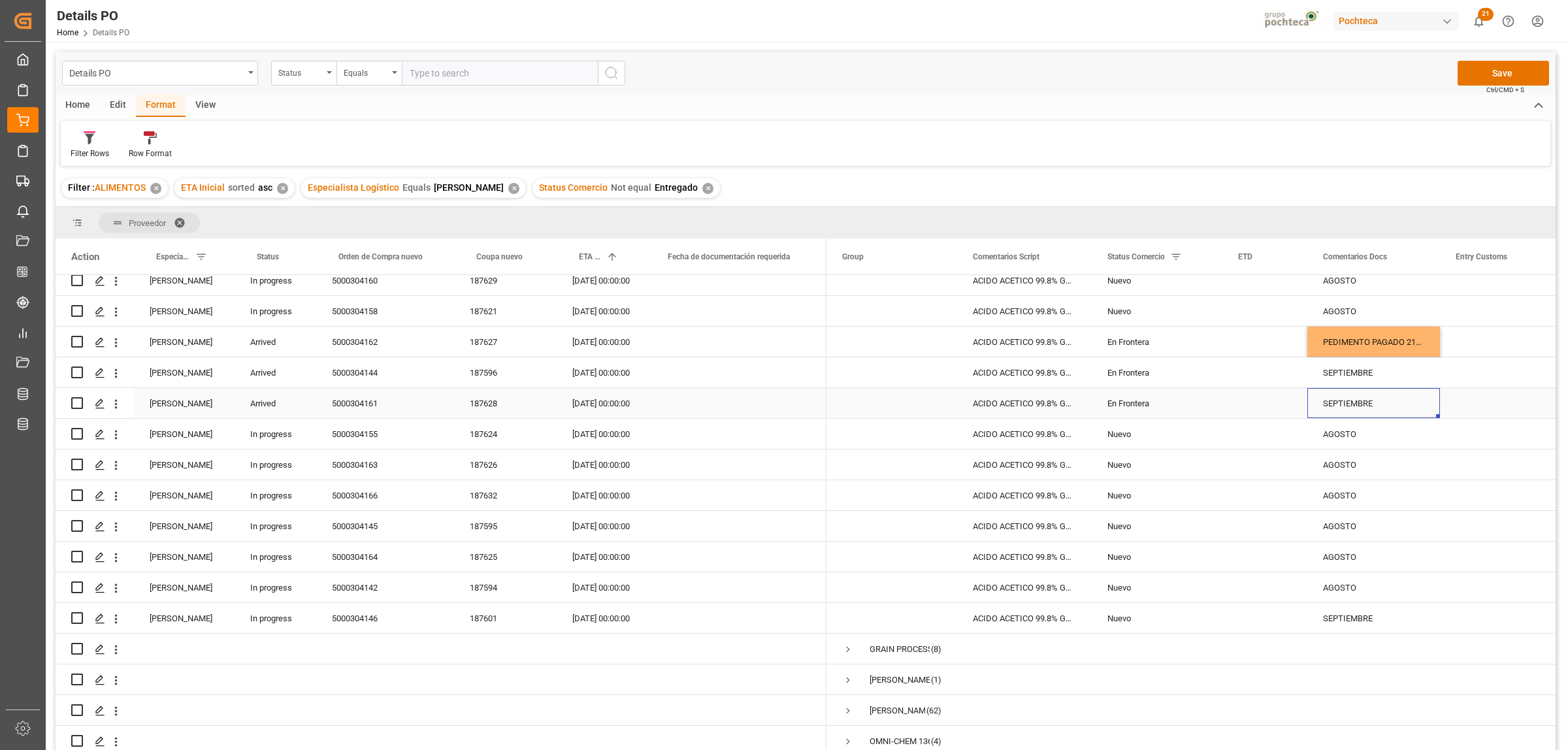
click at [1435, 412] on div "SEPTIEMBRE" at bounding box center [1373, 402] width 133 height 30
click at [1408, 356] on div "PEDIMENTO PAGADO 21/08, PENDIENTE DE CRUCE" at bounding box center [1373, 341] width 133 height 30
click at [1353, 368] on div "SEPTIEMBRE" at bounding box center [1373, 372] width 133 height 30
click at [1399, 371] on div "PEDIMENTO PAGADO 21/08, PENDIENTE DE CRUCE" at bounding box center [1373, 372] width 133 height 30
click at [1415, 371] on div "PEDIMENTO PAGADO 21/08, PENDIENTE DE CRUCE" at bounding box center [1373, 372] width 133 height 30
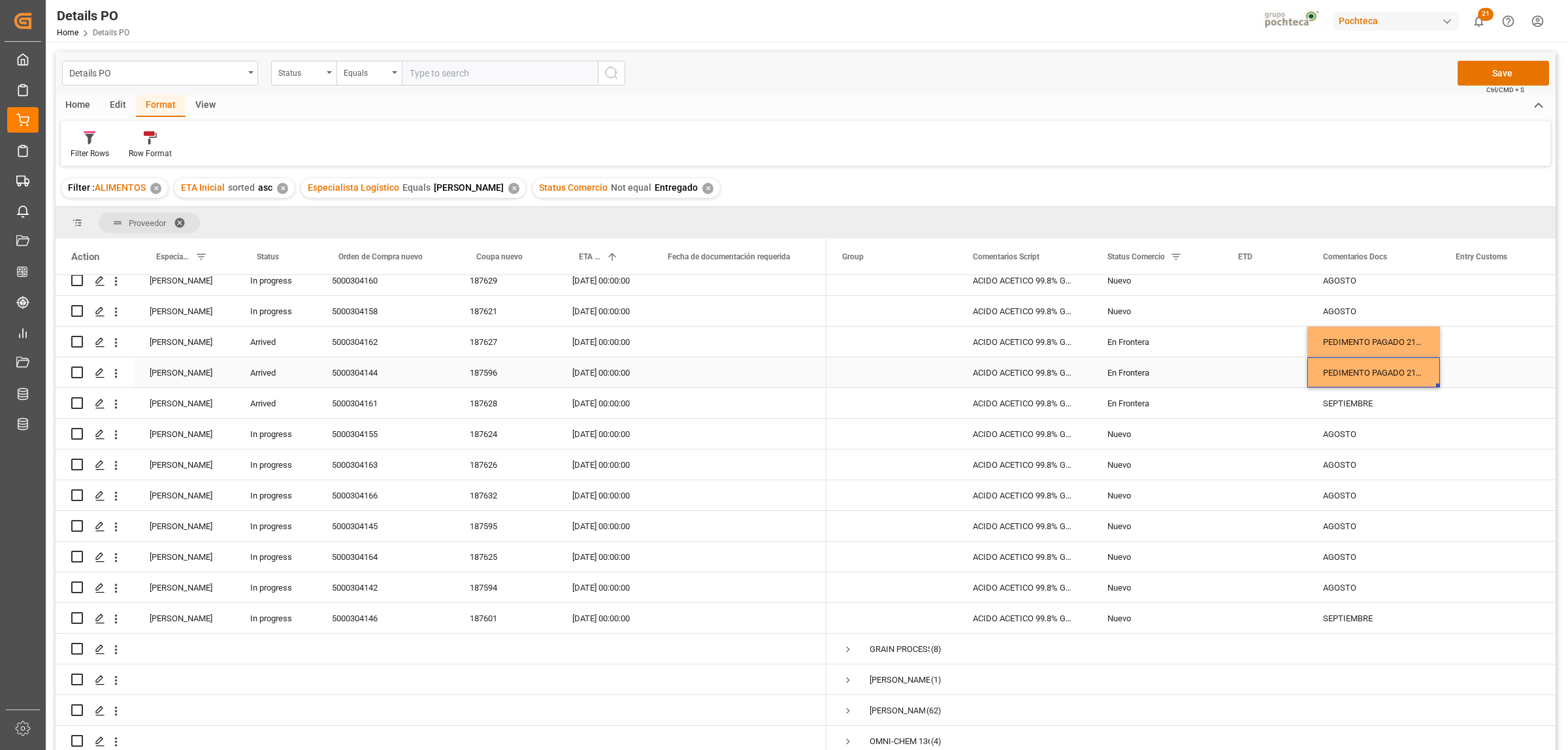
click at [1399, 368] on div "PEDIMENTO PAGADO 21/08, PENDIENTE DE CRUCE" at bounding box center [1373, 372] width 133 height 30
drag, startPoint x: 1405, startPoint y: 377, endPoint x: 1437, endPoint y: 384, distance: 32.8
click at [1407, 377] on input "PEDIMENTO PAGADO 21/08, PENDIENTE DE CRUCE" at bounding box center [1373, 381] width 112 height 25
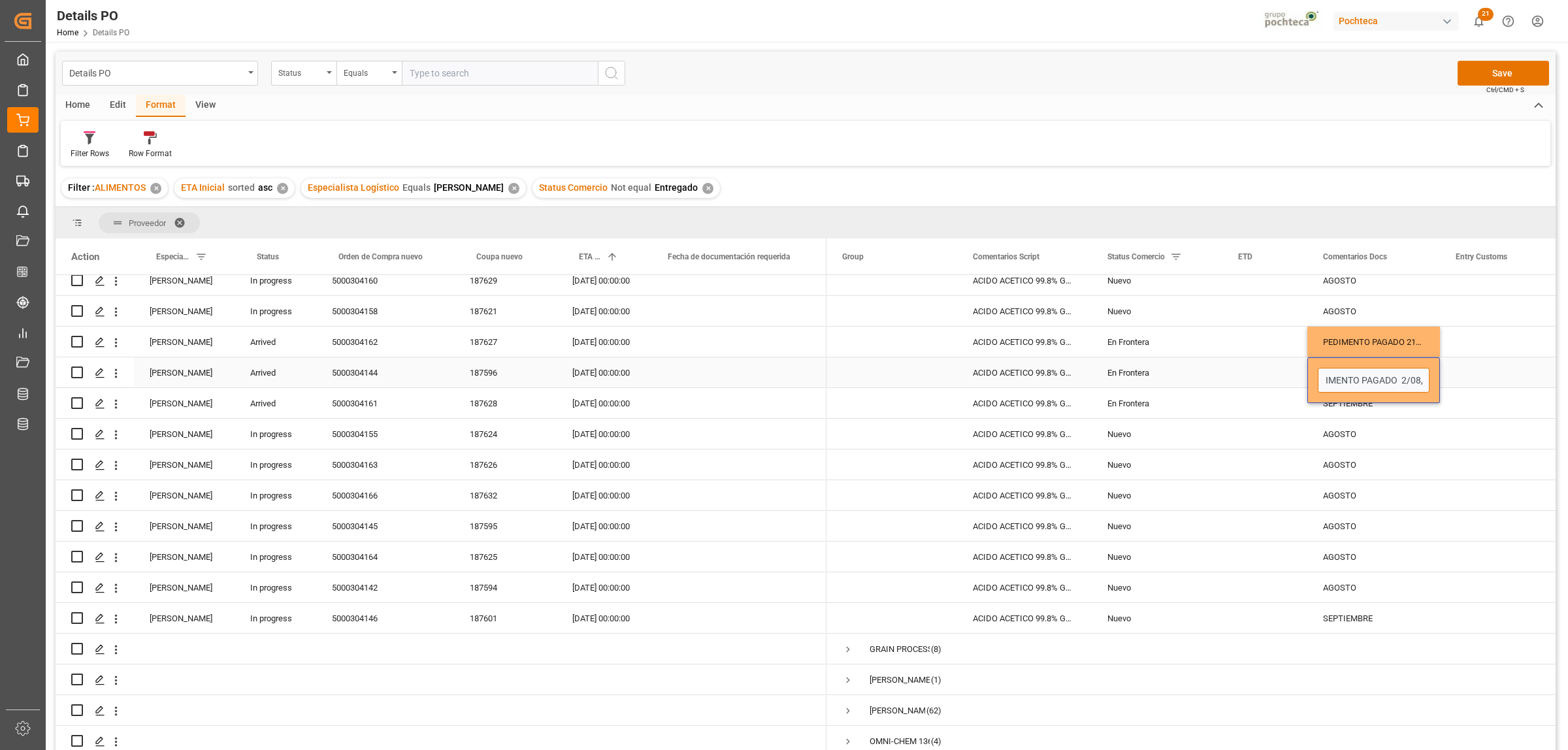
type input "PEDIMENTO PAGADO 22/08, PENDIENTE DE CRUCE"
click at [1503, 376] on div "Press SPACE to select this row." at bounding box center [1505, 372] width 131 height 30
click at [1356, 369] on div "PEDIMENTO PAGADO 22/08, PENDIENTE DE CRUCE" at bounding box center [1373, 372] width 133 height 30
drag, startPoint x: 1523, startPoint y: 370, endPoint x: 1506, endPoint y: 370, distance: 17.0
click at [1523, 370] on div "Press SPACE to select this row." at bounding box center [1505, 372] width 131 height 30
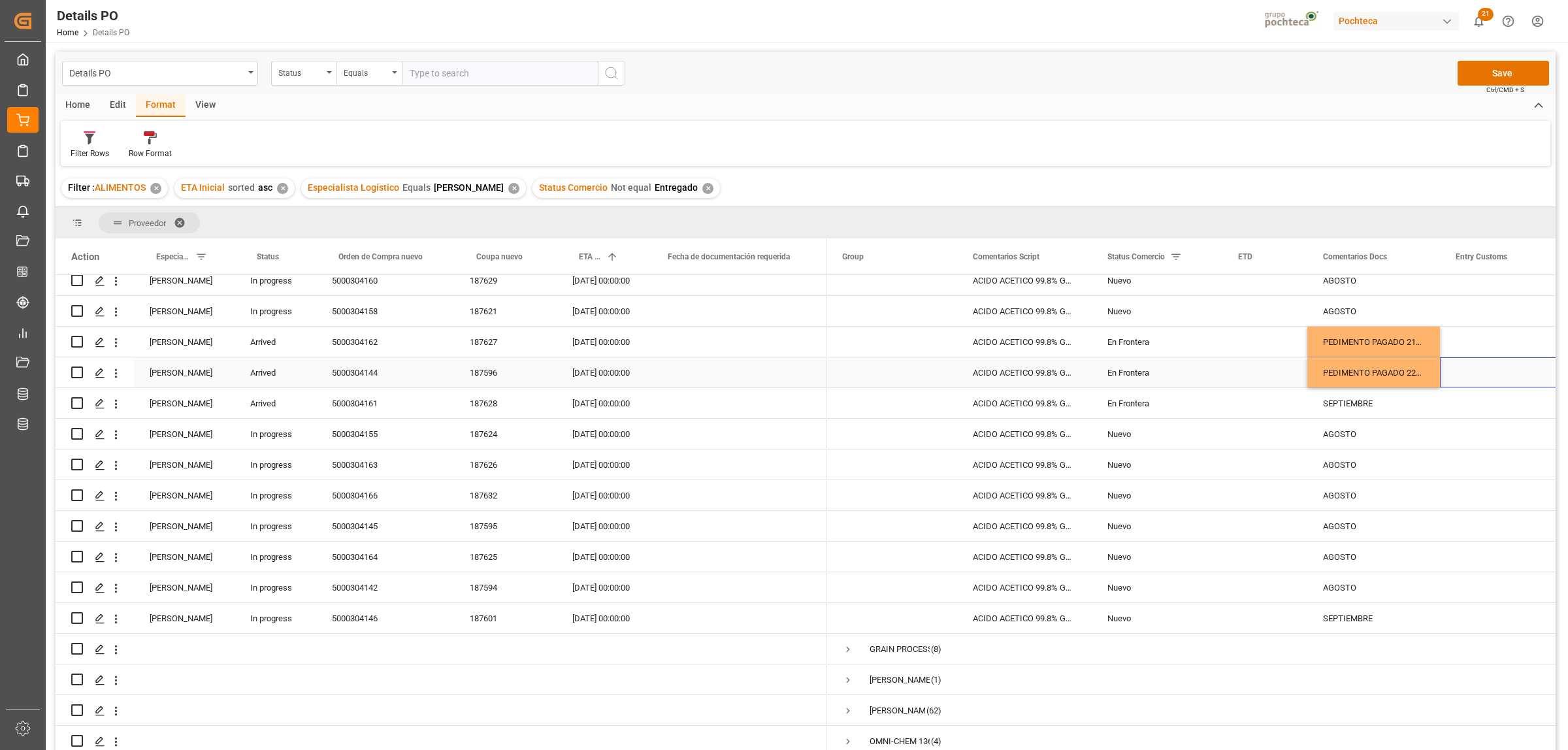
click at [1366, 377] on div "PEDIMENTO PAGADO 22/08, PENDIENTE DE CRUCE" at bounding box center [1373, 372] width 133 height 30
click at [1346, 400] on div "SEPTIEMBRE" at bounding box center [1373, 402] width 133 height 30
click at [1351, 405] on div "PEDIMENTO PAGADO 22/08, PENDIENTE DE CRUCE" at bounding box center [1373, 402] width 133 height 30
click at [1411, 416] on input "PEDIMENTO PAGADO 22/08, PENDIENTE DE CRUCE" at bounding box center [1373, 411] width 112 height 25
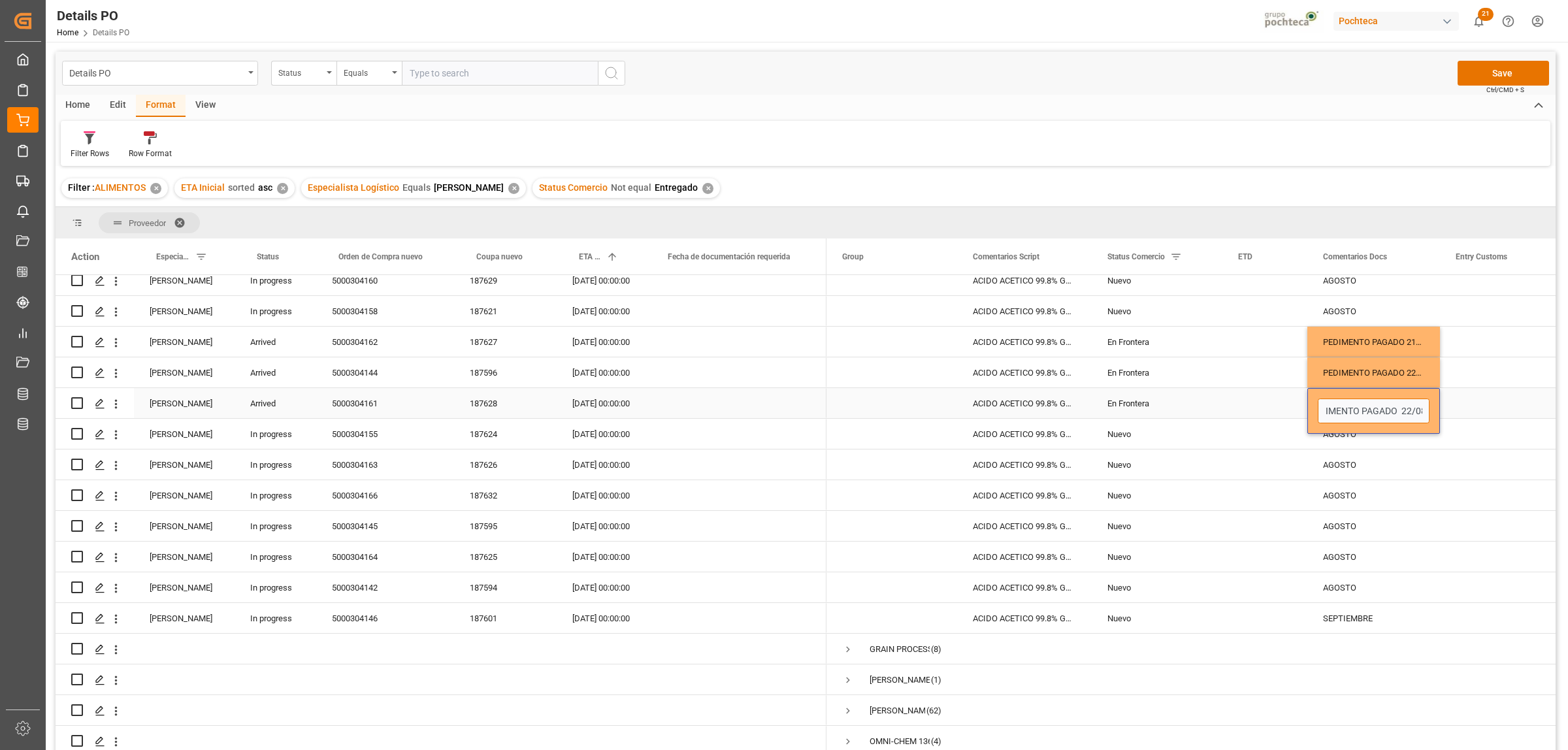
scroll to position [0, 22]
type input "PEDIMENTO PAGADO 25/08, PENDIENTE DE CRUCE"
click at [1497, 402] on div "Press SPACE to select this row." at bounding box center [1505, 402] width 131 height 30
click at [1519, 76] on button "Save" at bounding box center [1503, 73] width 91 height 25
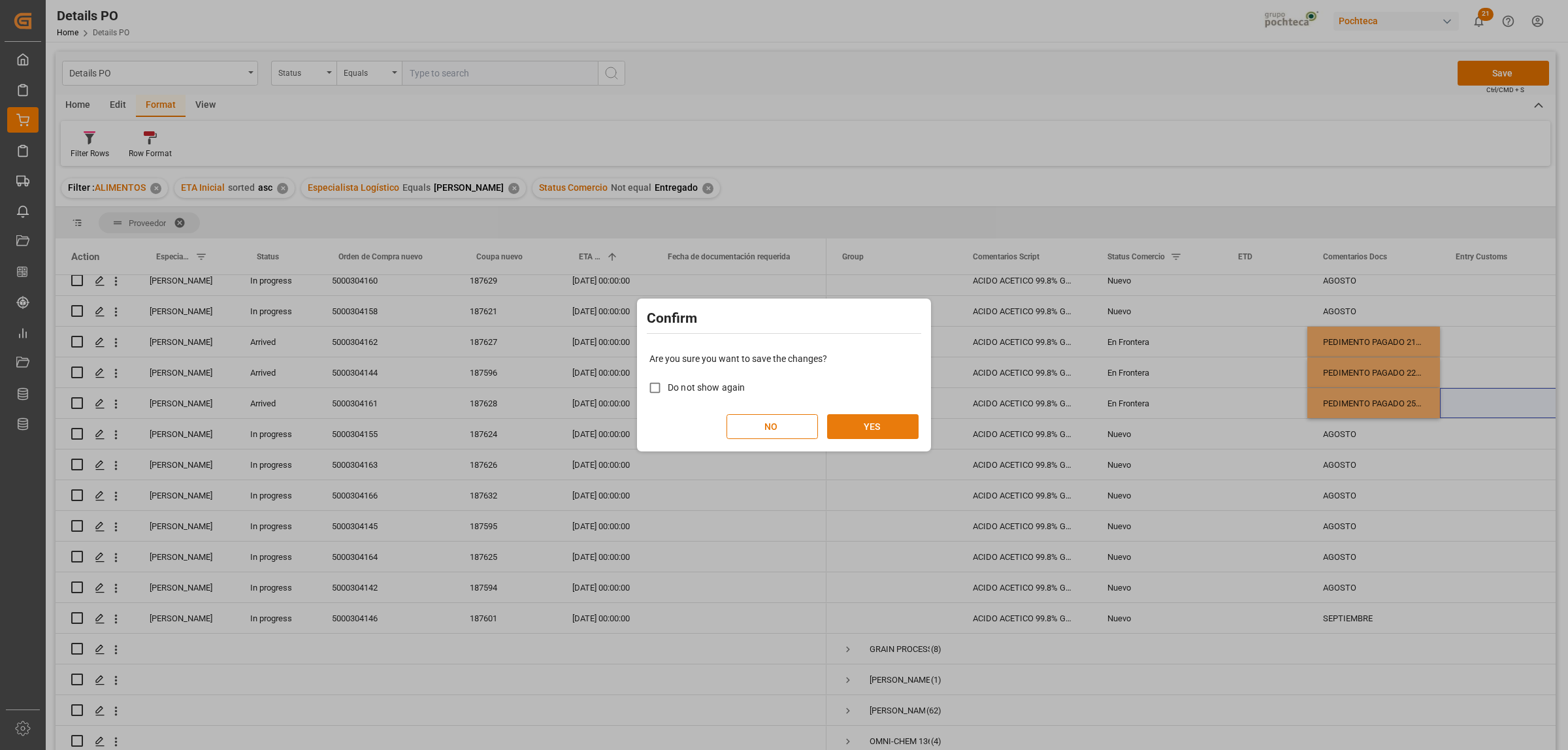
click at [876, 433] on button "YES" at bounding box center [873, 427] width 91 height 25
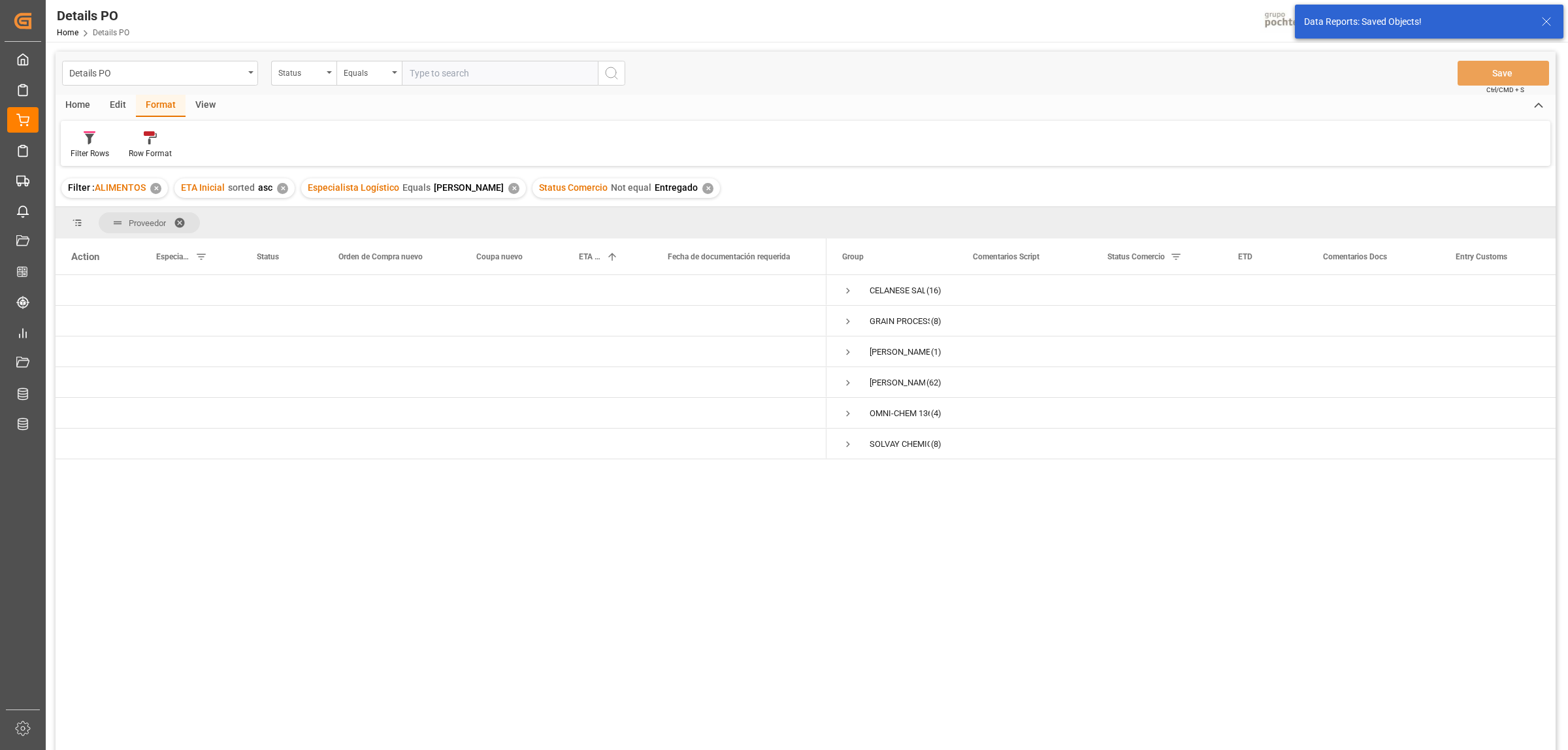
scroll to position [0, 0]
click at [848, 323] on span "Press SPACE to select this row." at bounding box center [848, 322] width 12 height 12
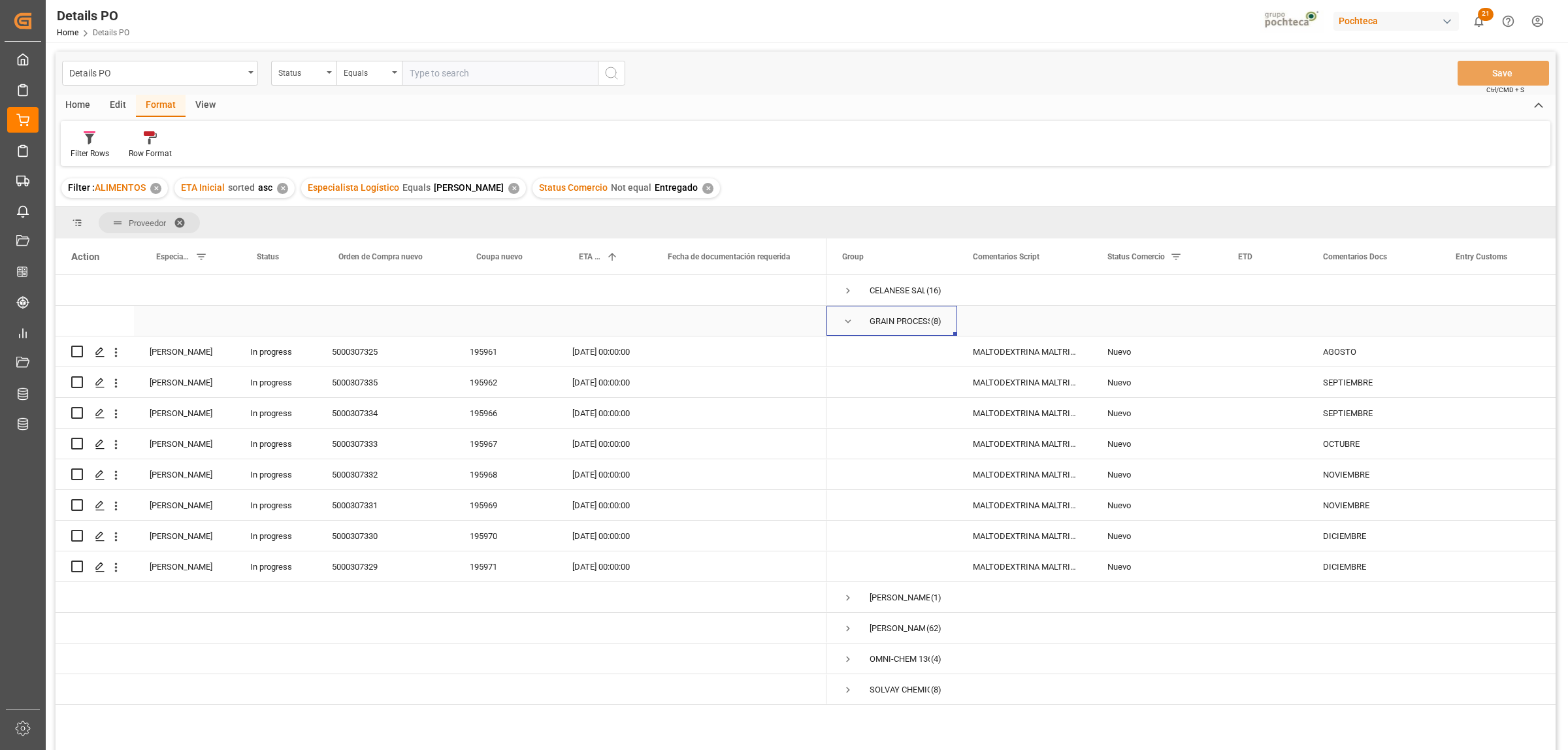
click at [846, 322] on span "Press SPACE to select this row." at bounding box center [848, 322] width 12 height 12
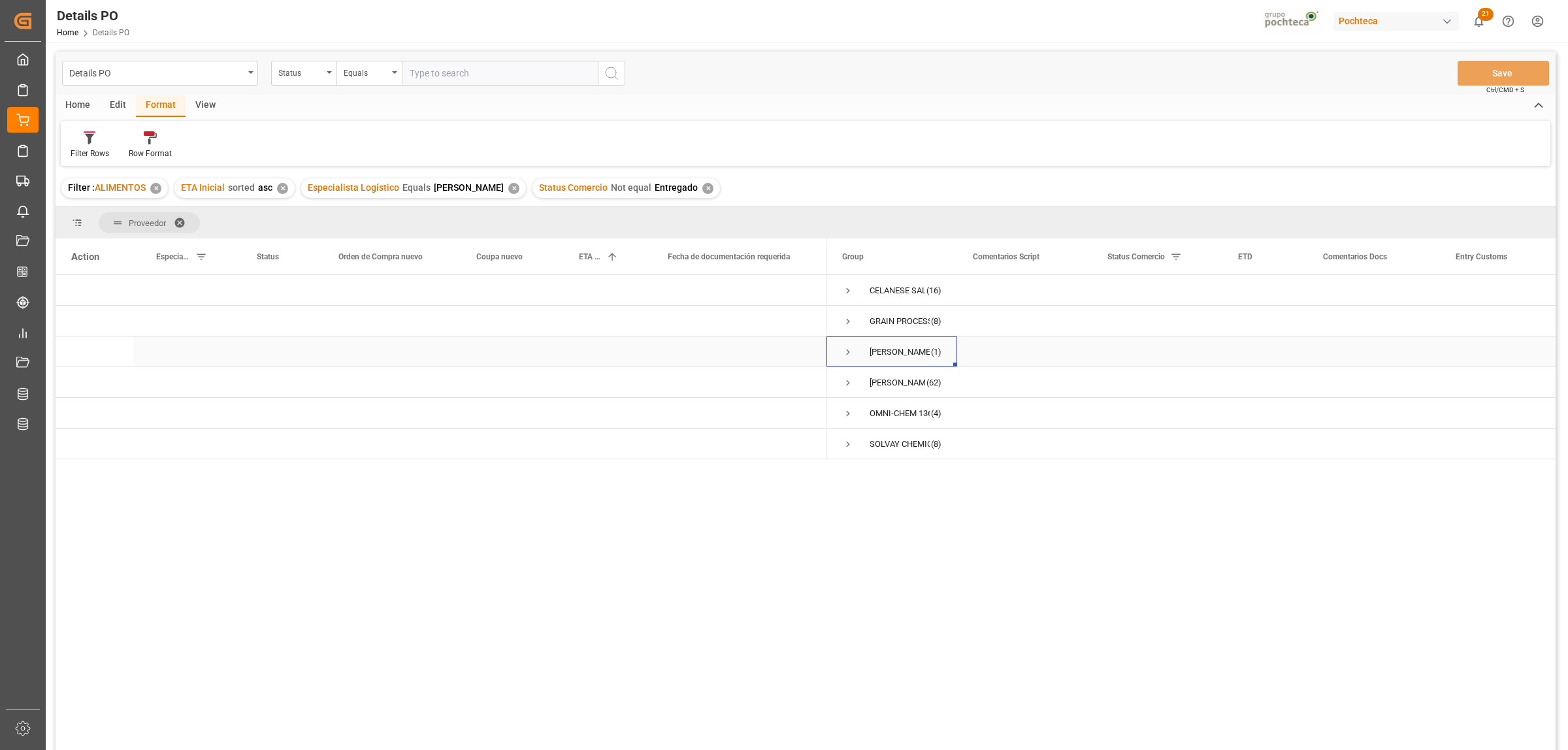
click at [844, 352] on span "Press SPACE to select this row." at bounding box center [848, 352] width 12 height 12
click at [844, 382] on span "Press SPACE to select this row." at bounding box center [848, 383] width 12 height 12
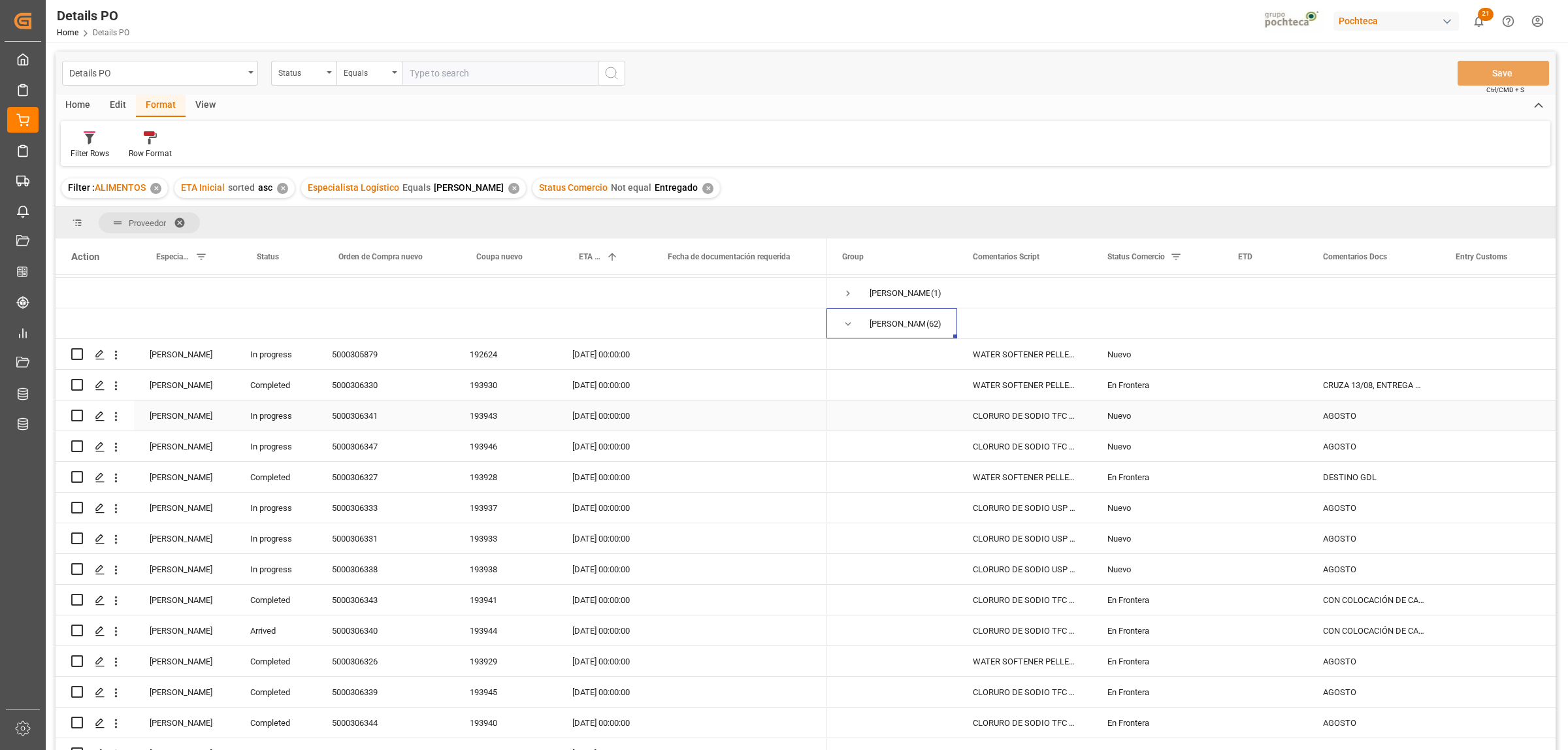
scroll to position [82, 0]
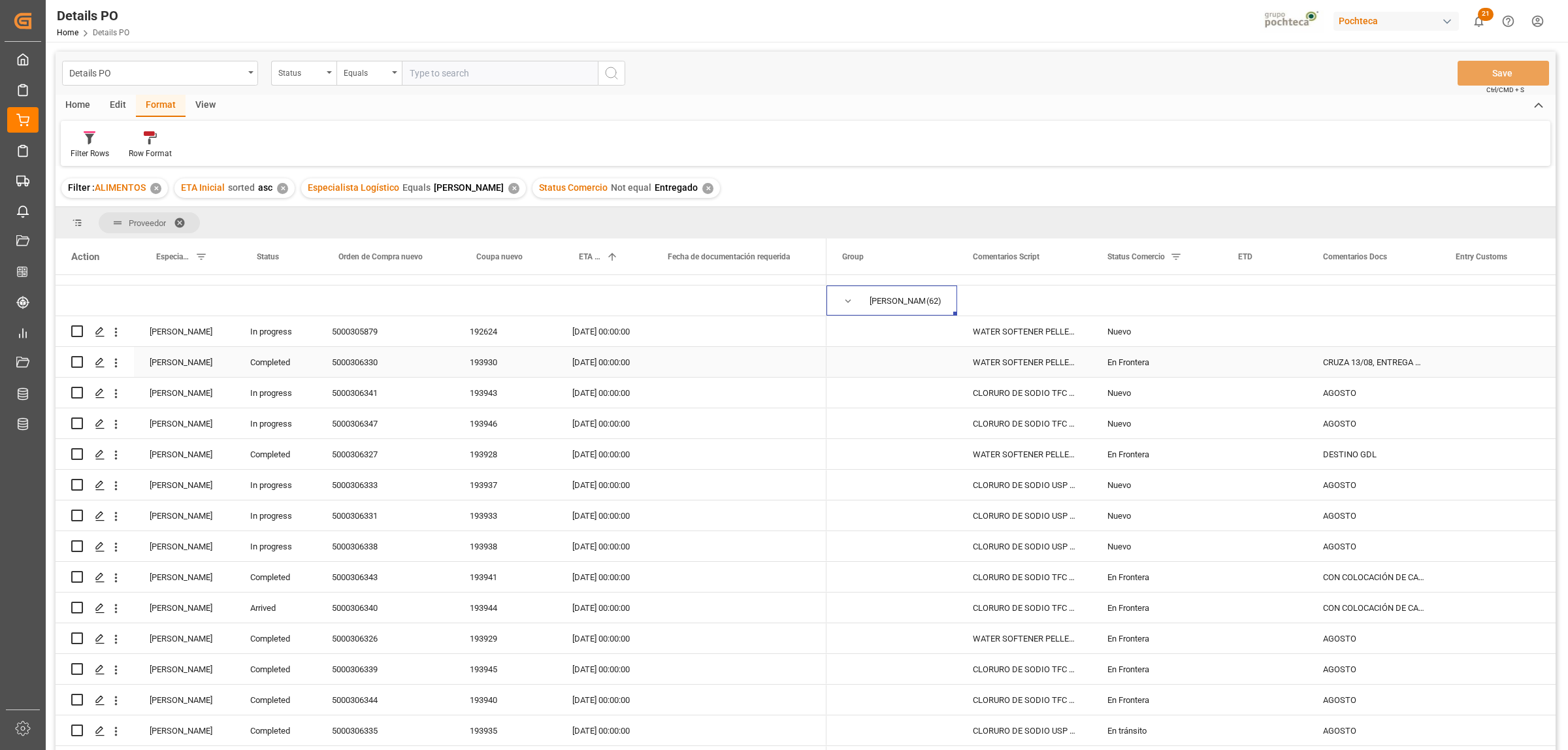
click at [363, 367] on div "5000306330" at bounding box center [385, 361] width 138 height 30
click at [1129, 363] on div "En Frontera" at bounding box center [1157, 362] width 99 height 30
click at [1203, 373] on icon "open menu" at bounding box center [1198, 371] width 16 height 16
click at [1148, 628] on div "Entregado" at bounding box center [1165, 635] width 124 height 46
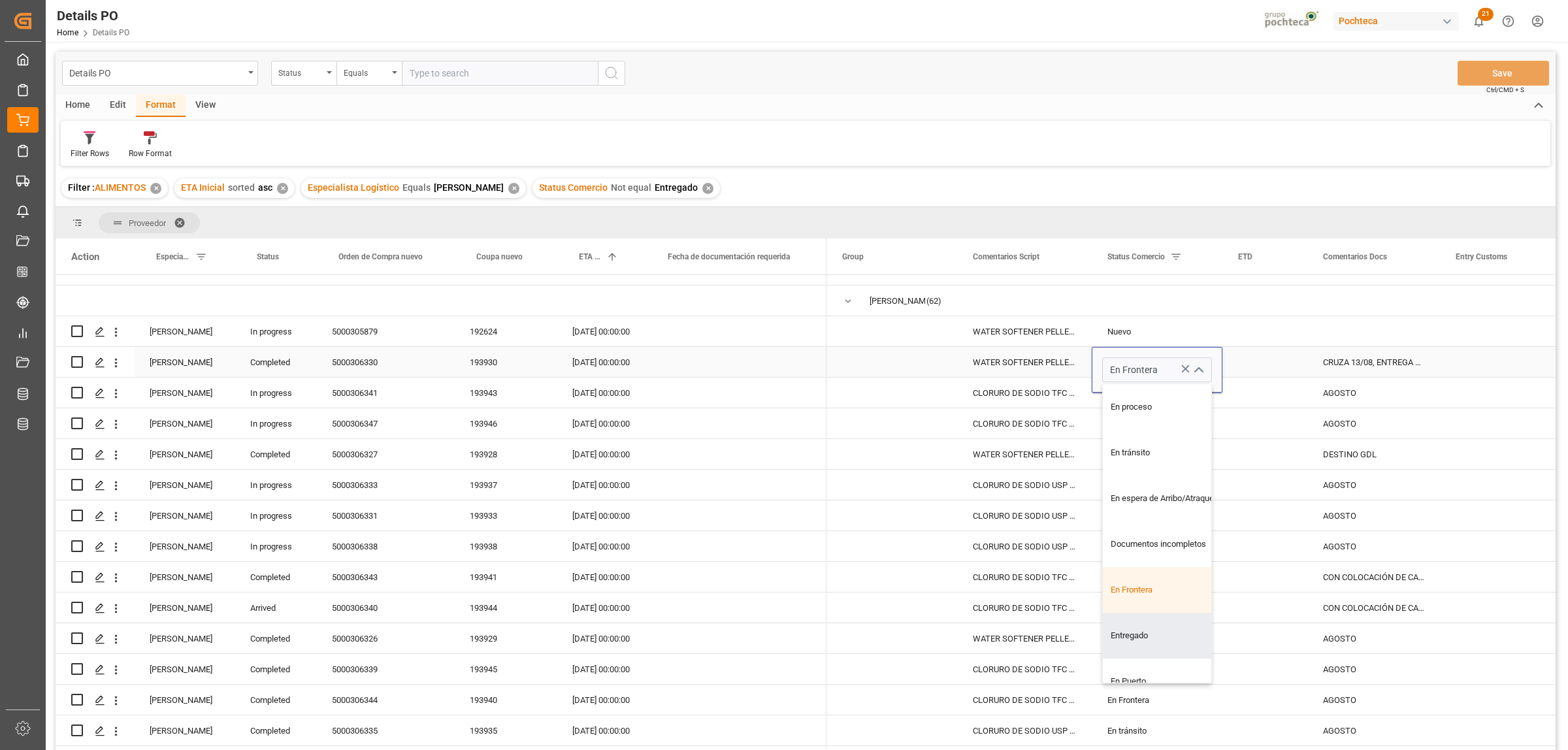
type input "Entregado"
click at [1282, 363] on div "Press SPACE to select this row." at bounding box center [1265, 361] width 85 height 30
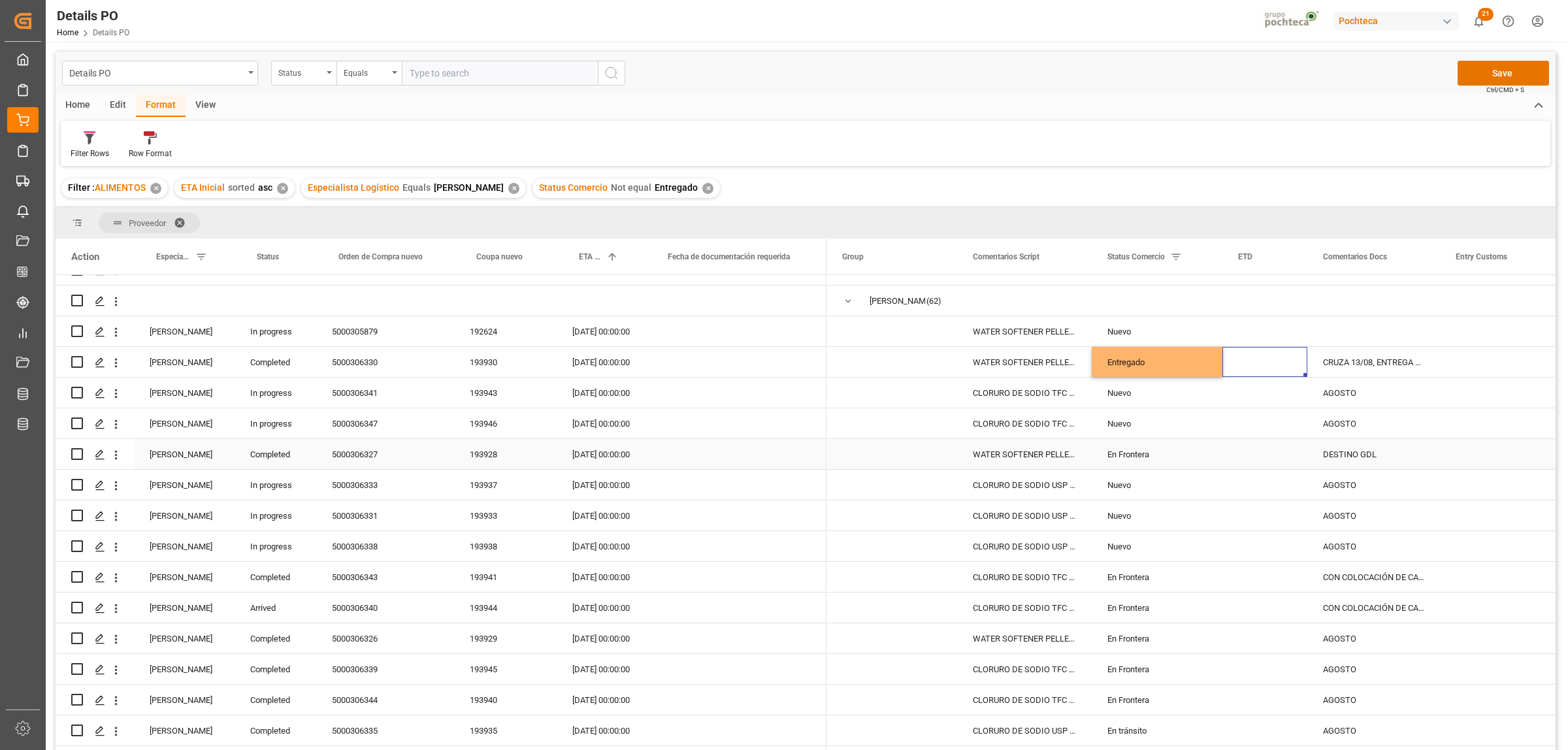
click at [369, 454] on div "5000306327" at bounding box center [385, 453] width 138 height 30
click at [1137, 452] on div "En Frontera" at bounding box center [1157, 454] width 99 height 30
click at [1143, 452] on div "En Frontera" at bounding box center [1157, 454] width 99 height 30
click at [1203, 464] on icon "open menu" at bounding box center [1198, 463] width 16 height 16
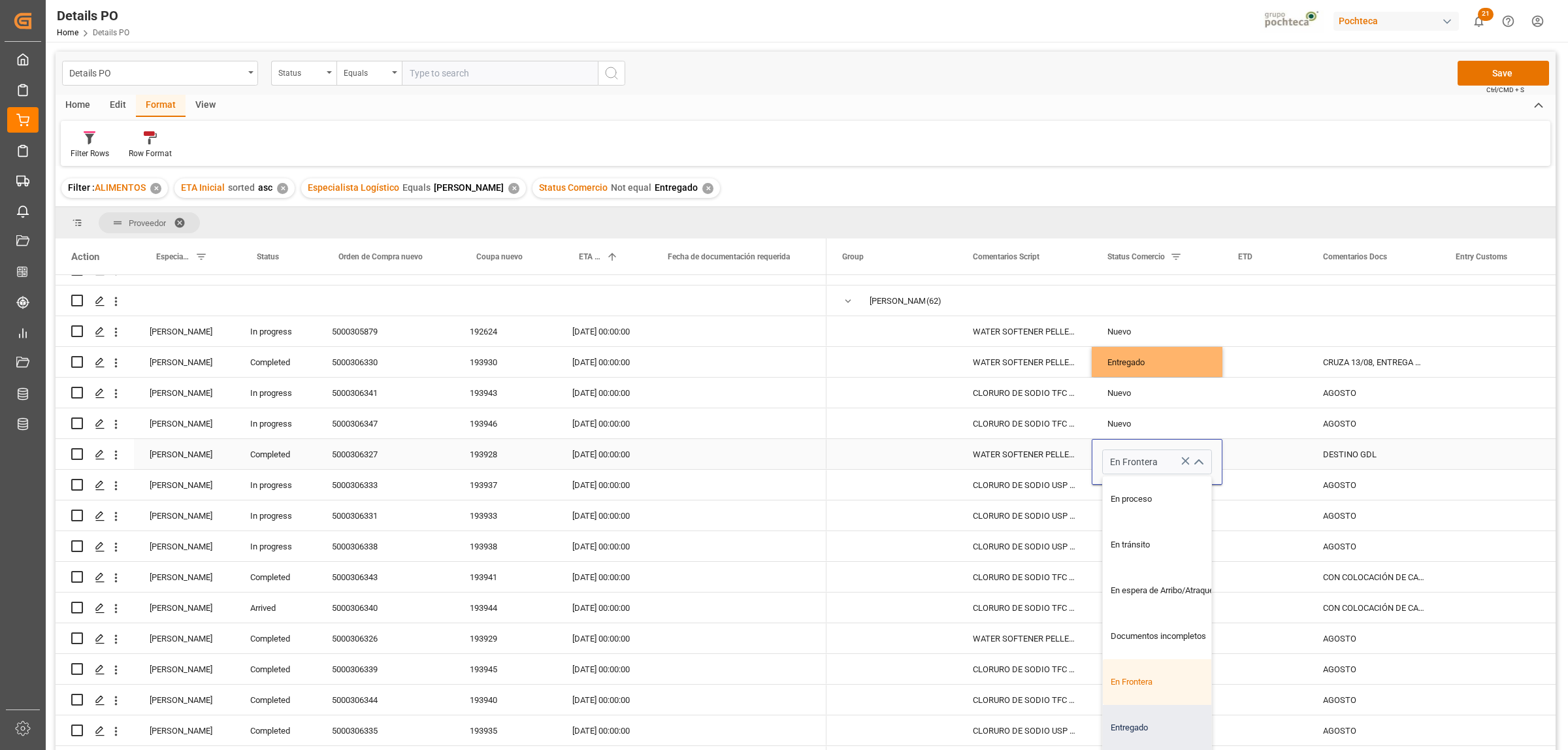
click at [1144, 733] on div "Entregado" at bounding box center [1165, 728] width 124 height 46
type input "Entregado"
click at [1278, 464] on div "Press SPACE to select this row." at bounding box center [1265, 453] width 85 height 30
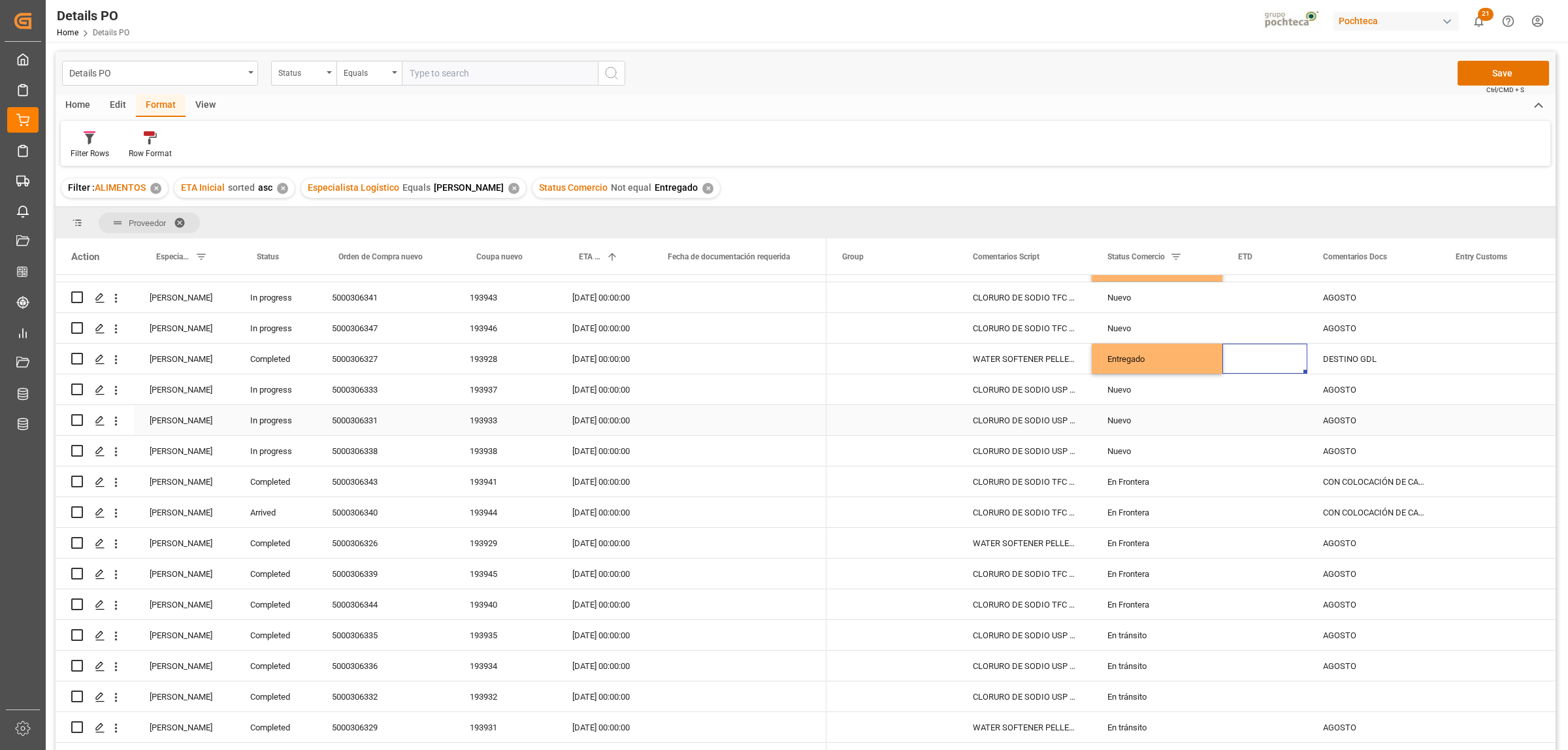
scroll to position [245, 0]
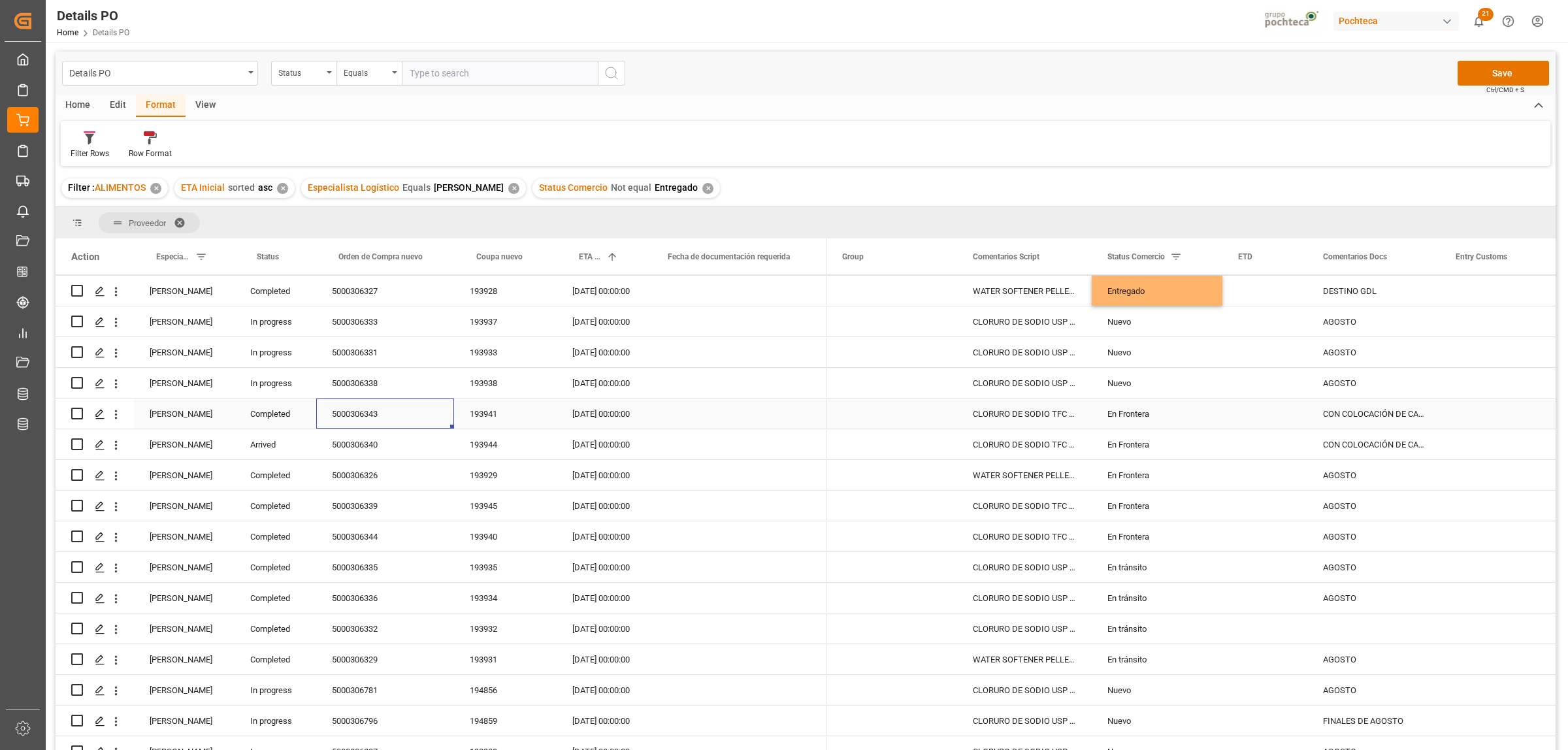
click at [360, 414] on div "5000306343" at bounding box center [385, 413] width 138 height 30
click at [1137, 412] on div "En Frontera" at bounding box center [1157, 414] width 99 height 30
click at [1202, 424] on icon "open menu" at bounding box center [1198, 422] width 16 height 16
click at [1141, 687] on div "Entregado" at bounding box center [1165, 687] width 124 height 46
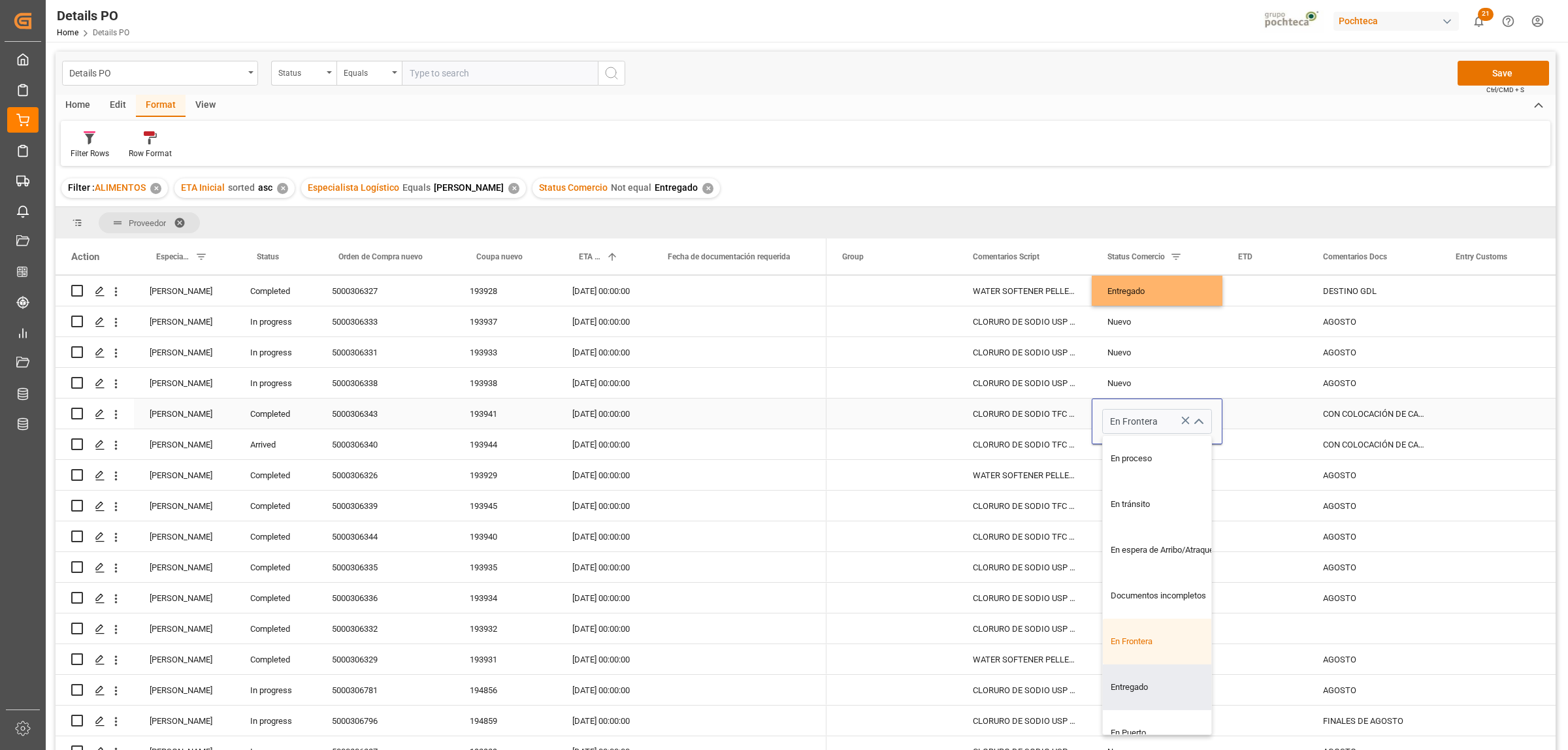
type input "Entregado"
click at [1353, 407] on div "CON COLOCACIÓN DE CAJA" at bounding box center [1373, 413] width 133 height 30
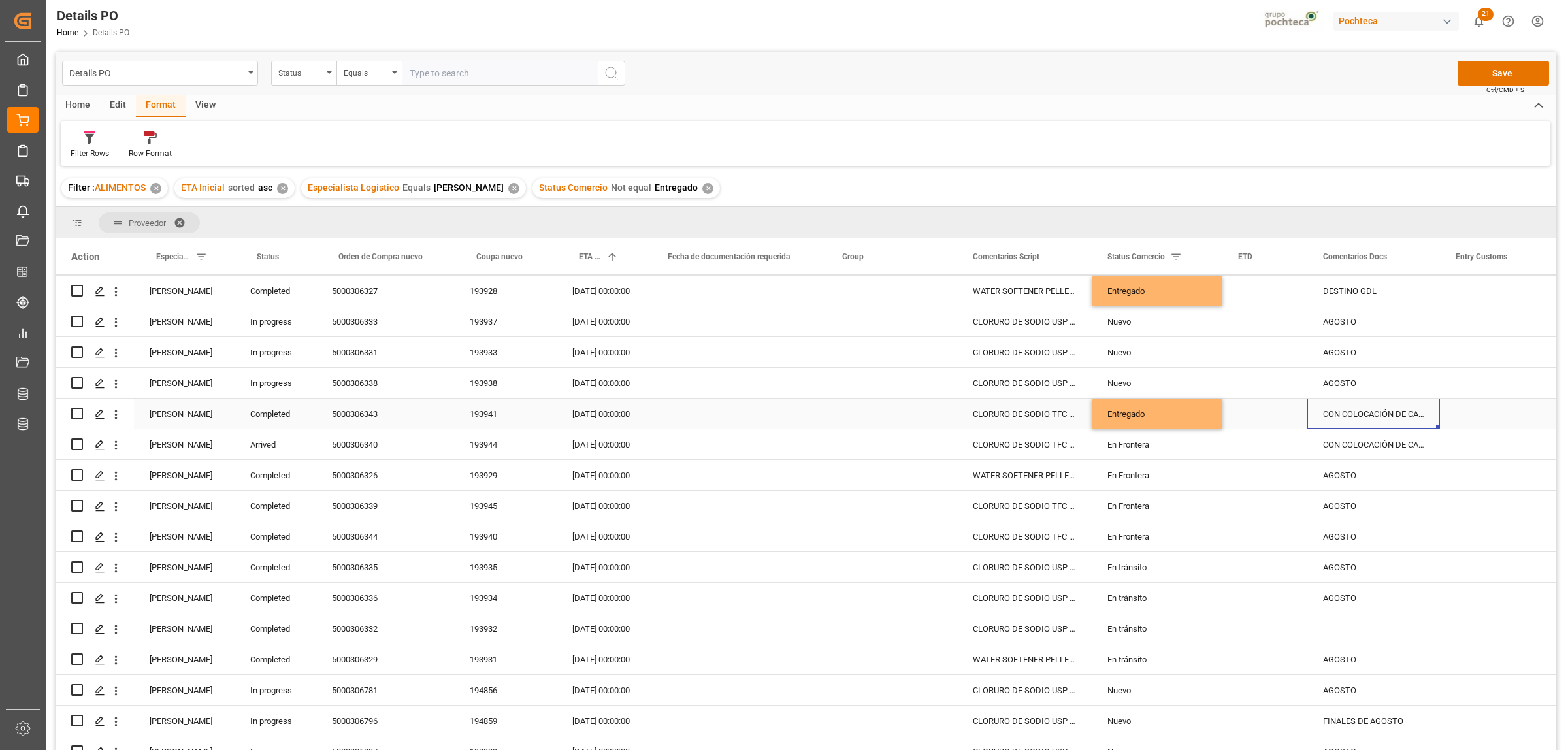
click at [1341, 414] on div "CON COLOCACIÓN DE CAJA" at bounding box center [1373, 413] width 133 height 30
drag, startPoint x: 1341, startPoint y: 420, endPoint x: 1444, endPoint y: 420, distance: 103.0
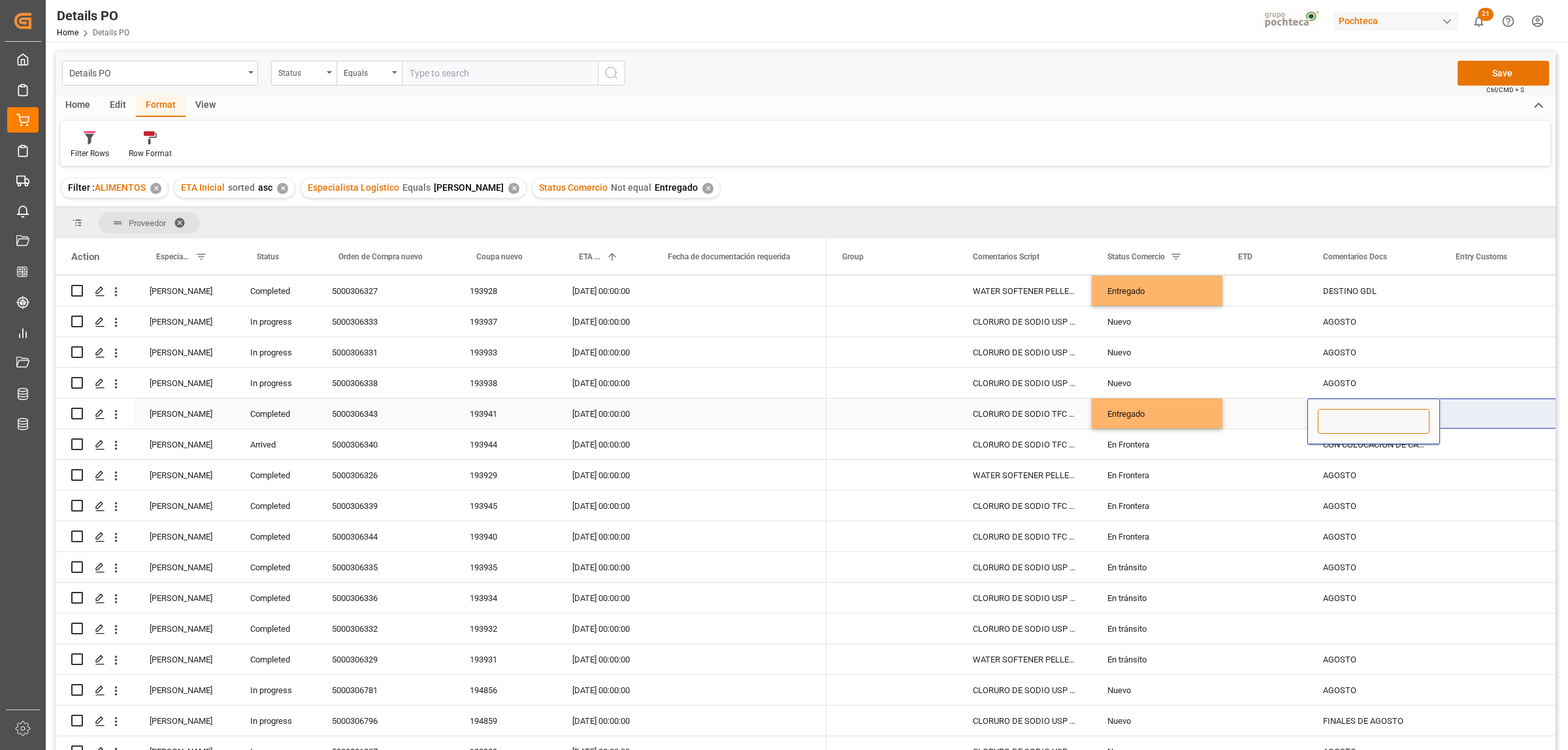
scroll to position [0, 0]
click at [1426, 503] on div "AGOSTO" at bounding box center [1373, 506] width 133 height 30
click at [366, 444] on div "5000306340" at bounding box center [385, 444] width 138 height 30
click at [1356, 445] on div "CON COLOCACIÓN DE CAJA" at bounding box center [1373, 444] width 133 height 30
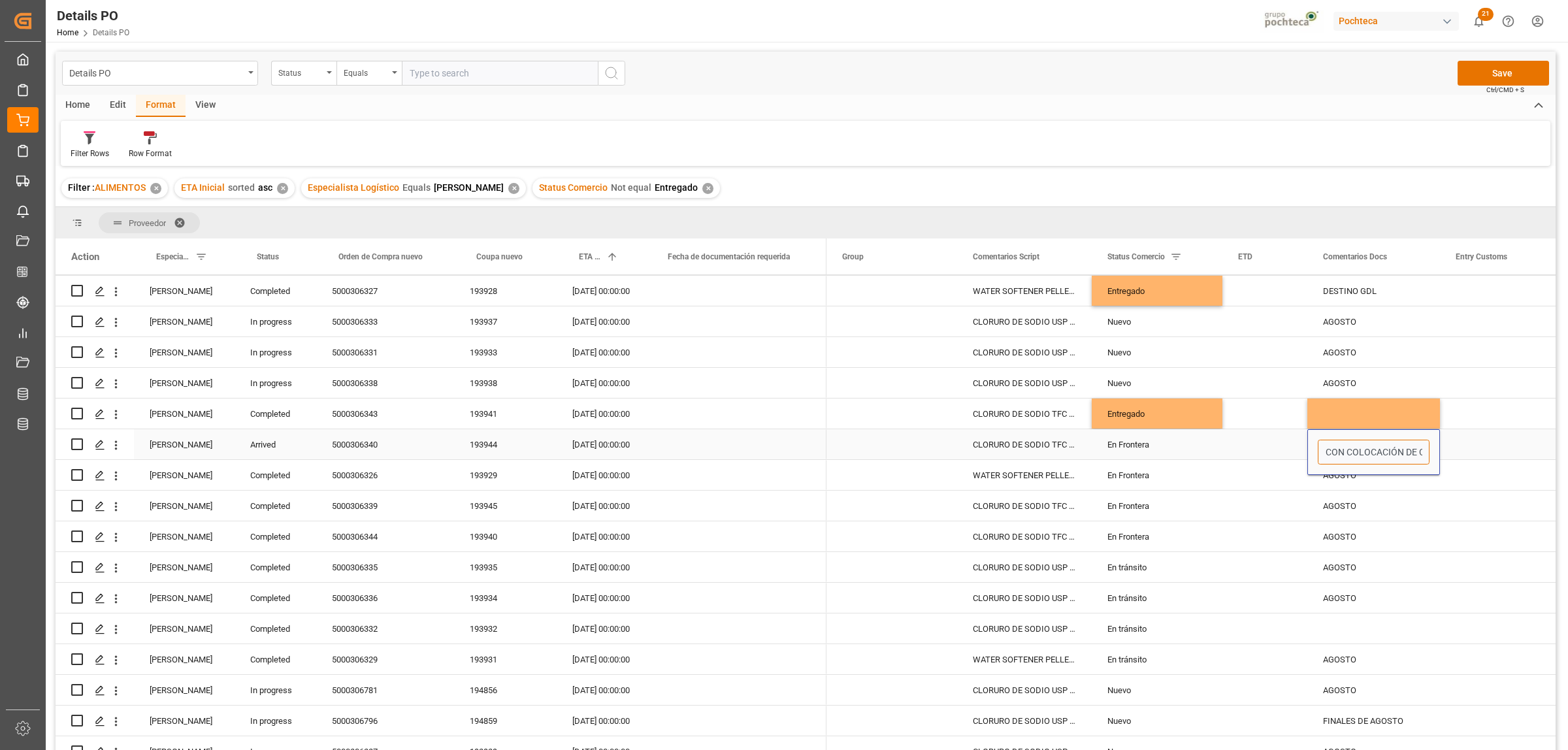
scroll to position [0, 20]
drag, startPoint x: 1325, startPoint y: 452, endPoint x: 1431, endPoint y: 452, distance: 106.0
click at [1431, 452] on div "CON COLOCACIÓN DE CAJA" at bounding box center [1373, 452] width 133 height 46
type input "SE CONSIDERAN ESTADIAS DE 150 USD"
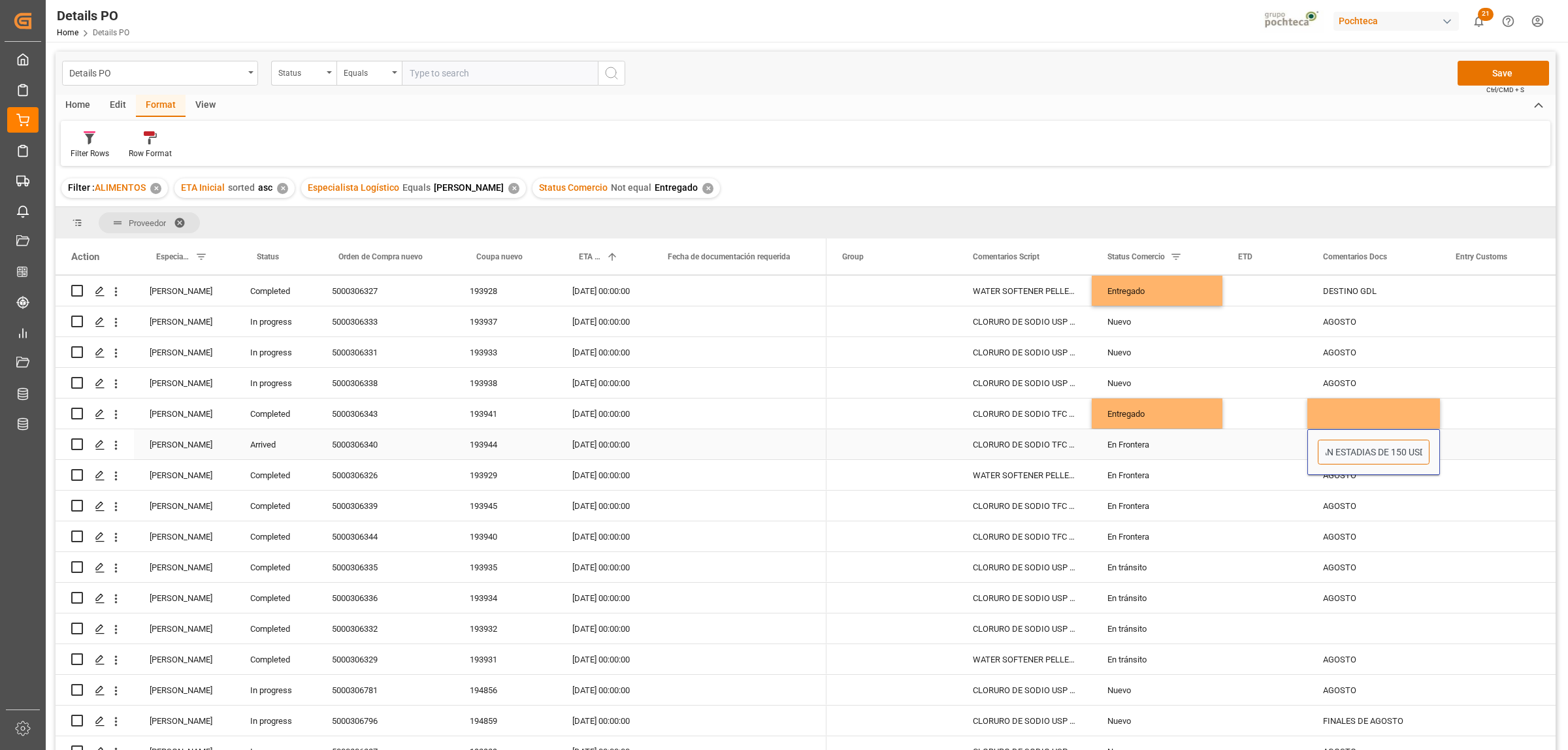
scroll to position [0, 67]
click at [1133, 441] on div "En Frontera" at bounding box center [1157, 445] width 99 height 30
click at [1137, 441] on div "En Frontera" at bounding box center [1157, 445] width 99 height 30
click at [1196, 452] on polyline "open menu" at bounding box center [1198, 453] width 8 height 4
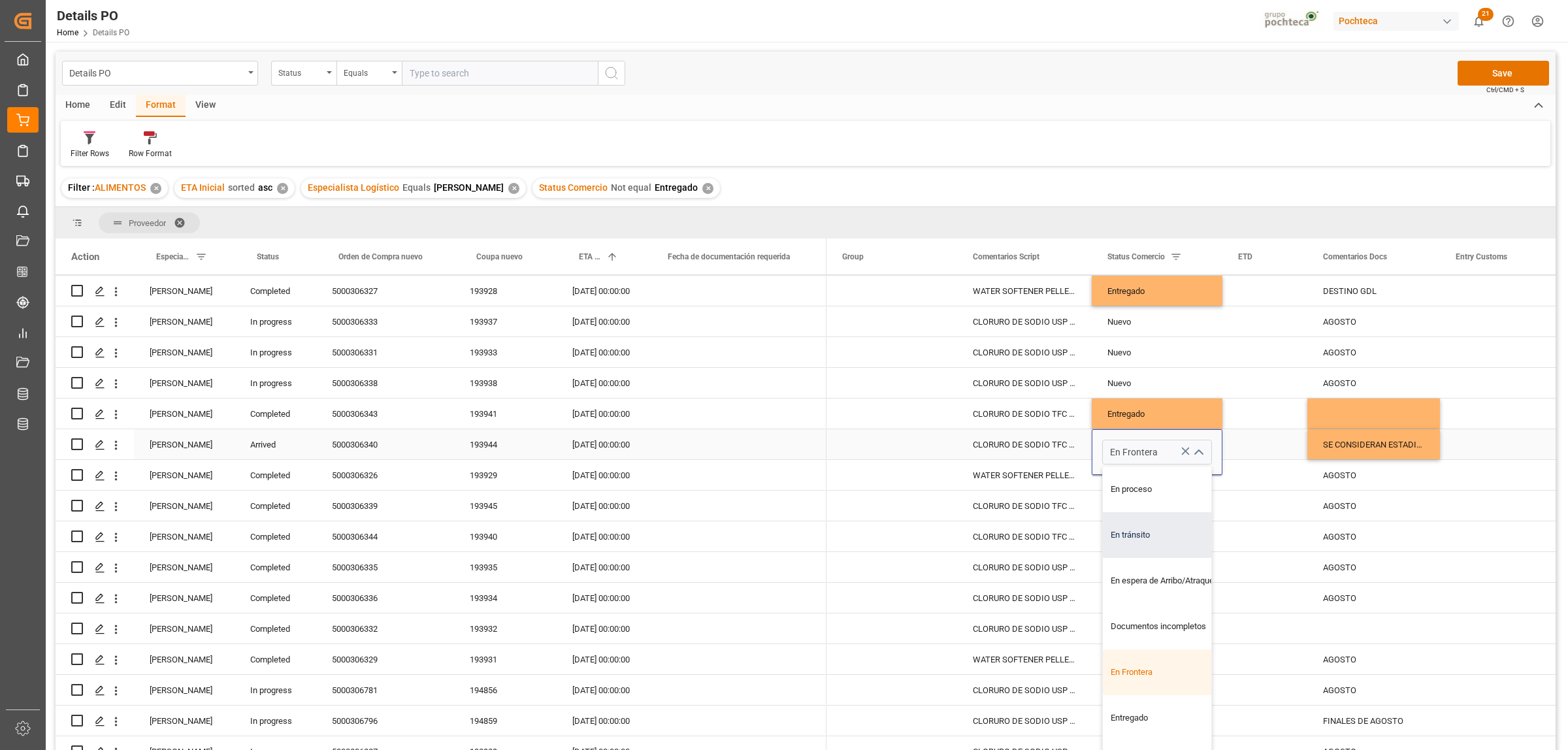
click at [1167, 534] on div "En tránsito" at bounding box center [1165, 535] width 124 height 46
type input "En tránsito"
click at [1452, 482] on div "Press SPACE to select this row." at bounding box center [1505, 474] width 131 height 30
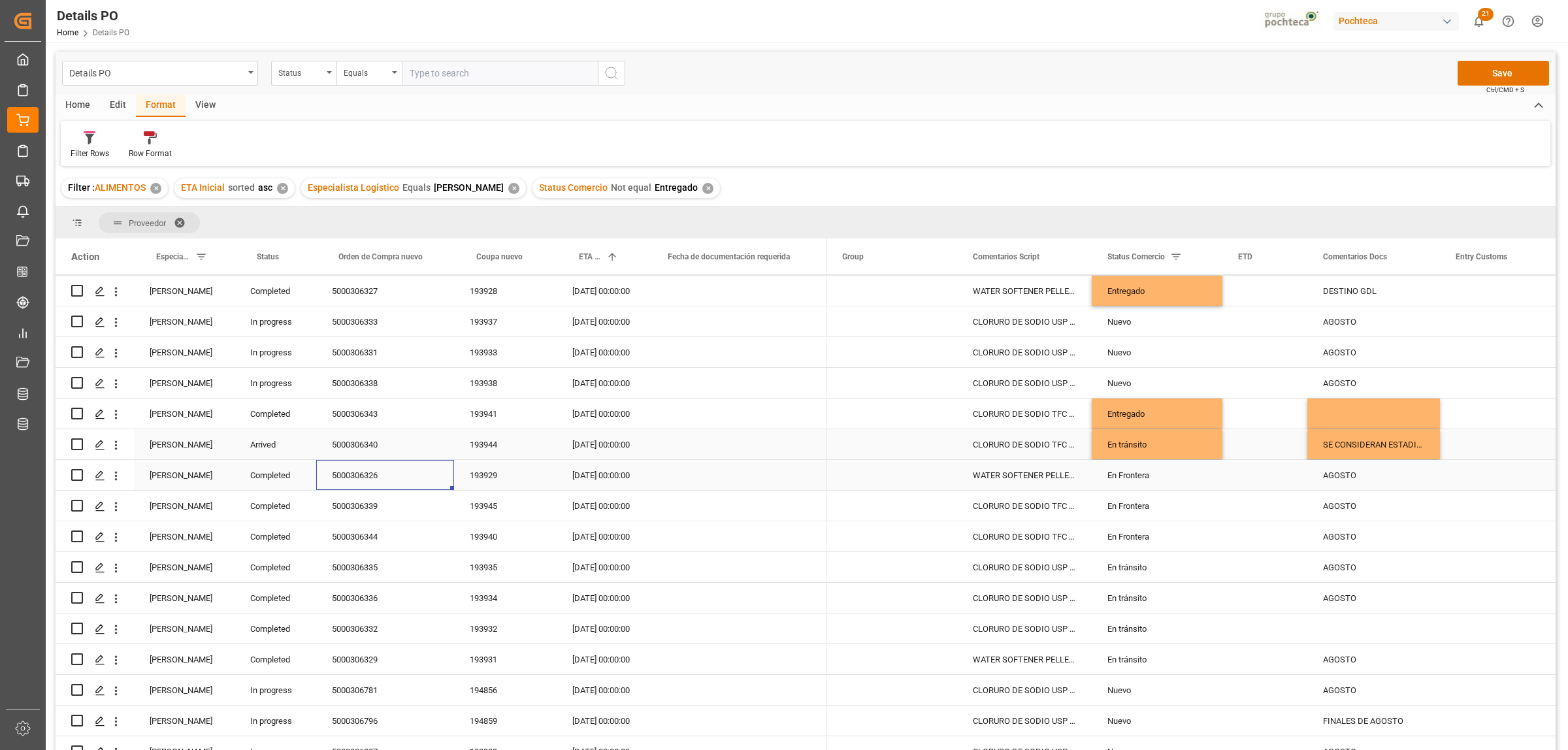
click at [368, 479] on div "5000306326" at bounding box center [385, 474] width 138 height 30
click at [1339, 475] on div "AGOSTO" at bounding box center [1373, 474] width 133 height 30
click at [1340, 474] on div "AGOSTO" at bounding box center [1373, 474] width 133 height 30
drag, startPoint x: 1337, startPoint y: 482, endPoint x: 1363, endPoint y: 482, distance: 26.0
click at [1363, 482] on input "AGOSTO" at bounding box center [1373, 483] width 112 height 25
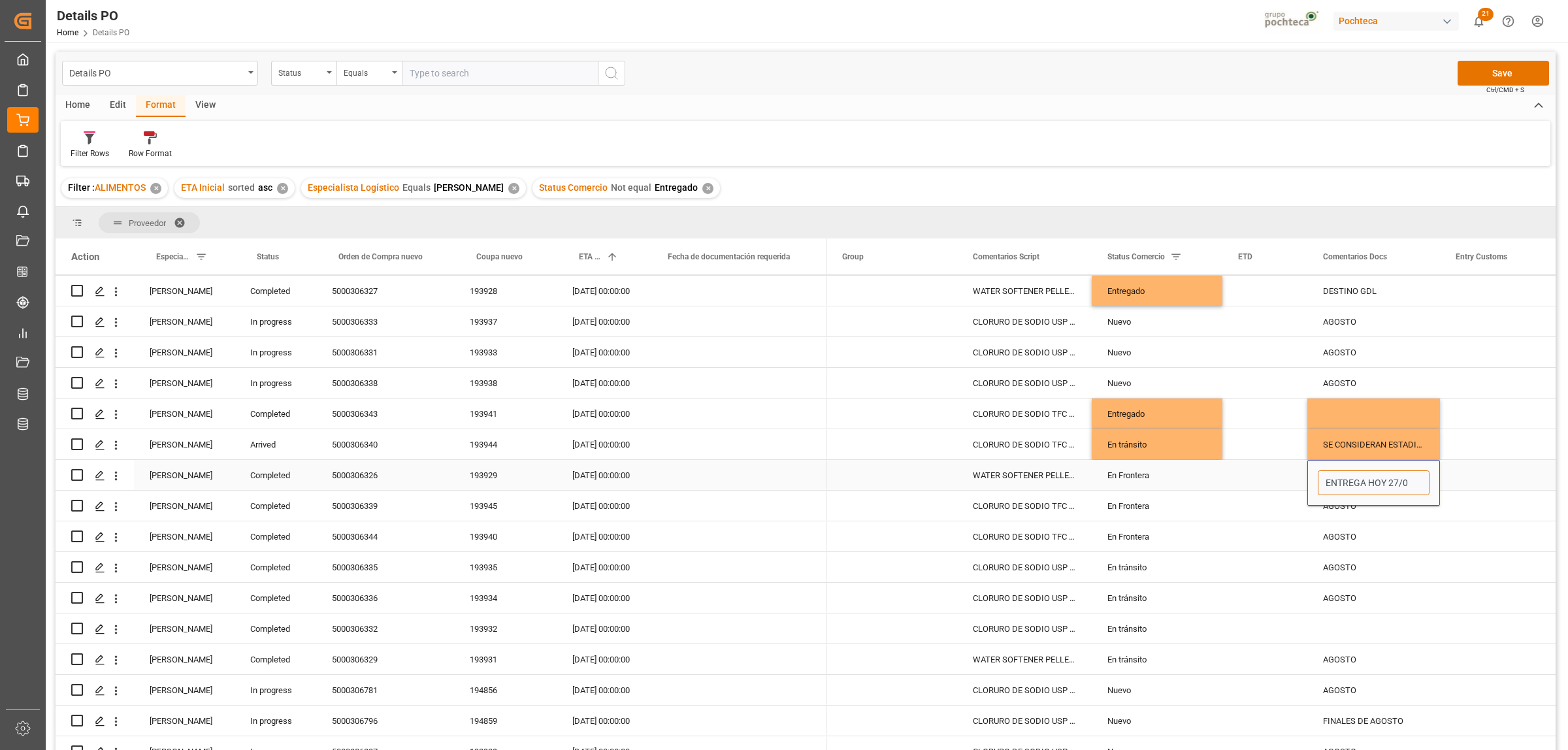
type input "ENTREGA HOY 27/08"
click at [364, 507] on div "5000306339" at bounding box center [385, 506] width 138 height 30
click at [1389, 477] on div "ENTREGA HOY 27/08" at bounding box center [1373, 474] width 133 height 30
click at [1357, 513] on div "AGOSTO" at bounding box center [1373, 506] width 133 height 30
click at [351, 536] on div "5000306344" at bounding box center [385, 536] width 138 height 30
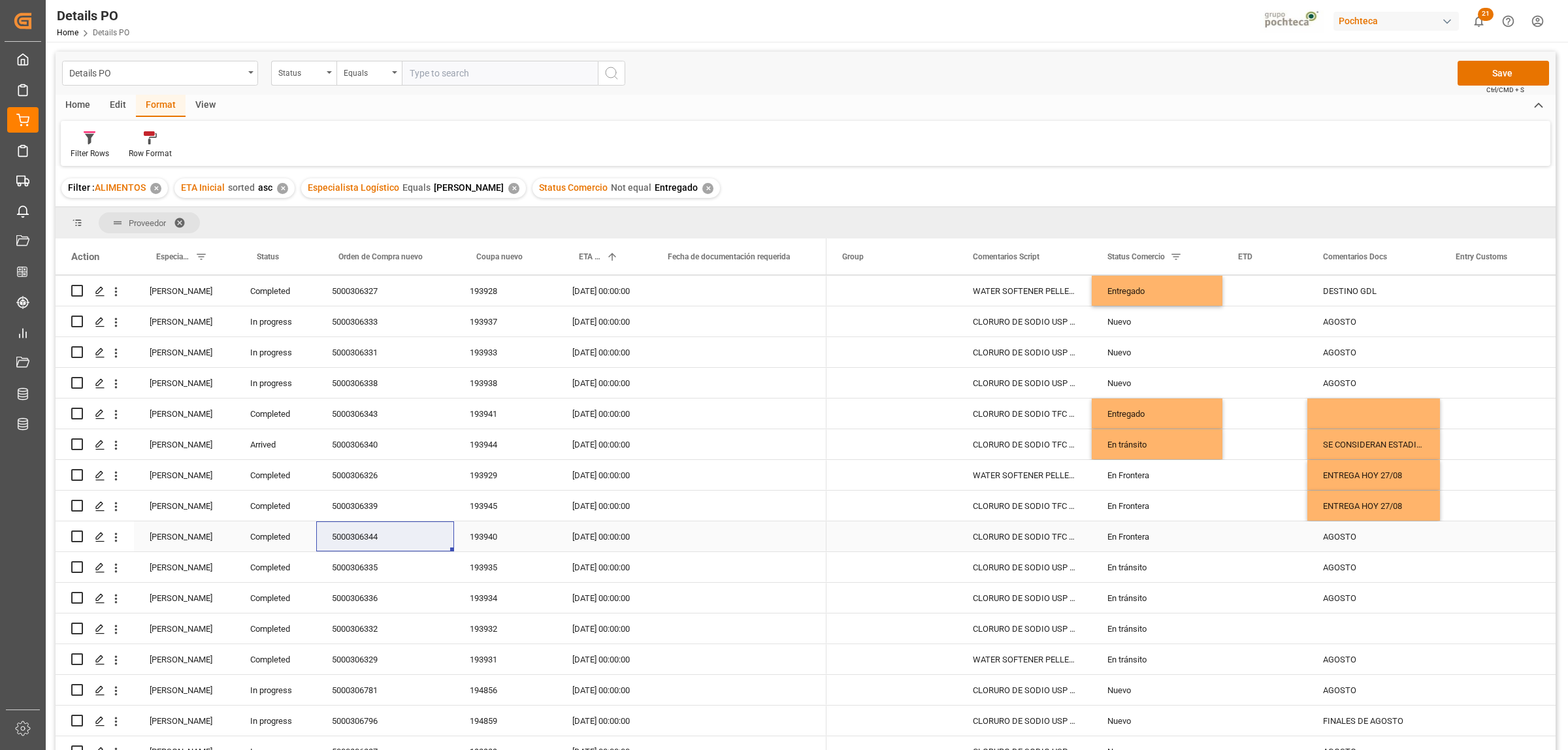
click at [1338, 533] on div "AGOSTO" at bounding box center [1373, 536] width 133 height 30
drag, startPoint x: 1367, startPoint y: 544, endPoint x: 1318, endPoint y: 544, distance: 49.0
click at [1318, 544] on input "AGOSTO" at bounding box center [1373, 544] width 112 height 25
type input "c"
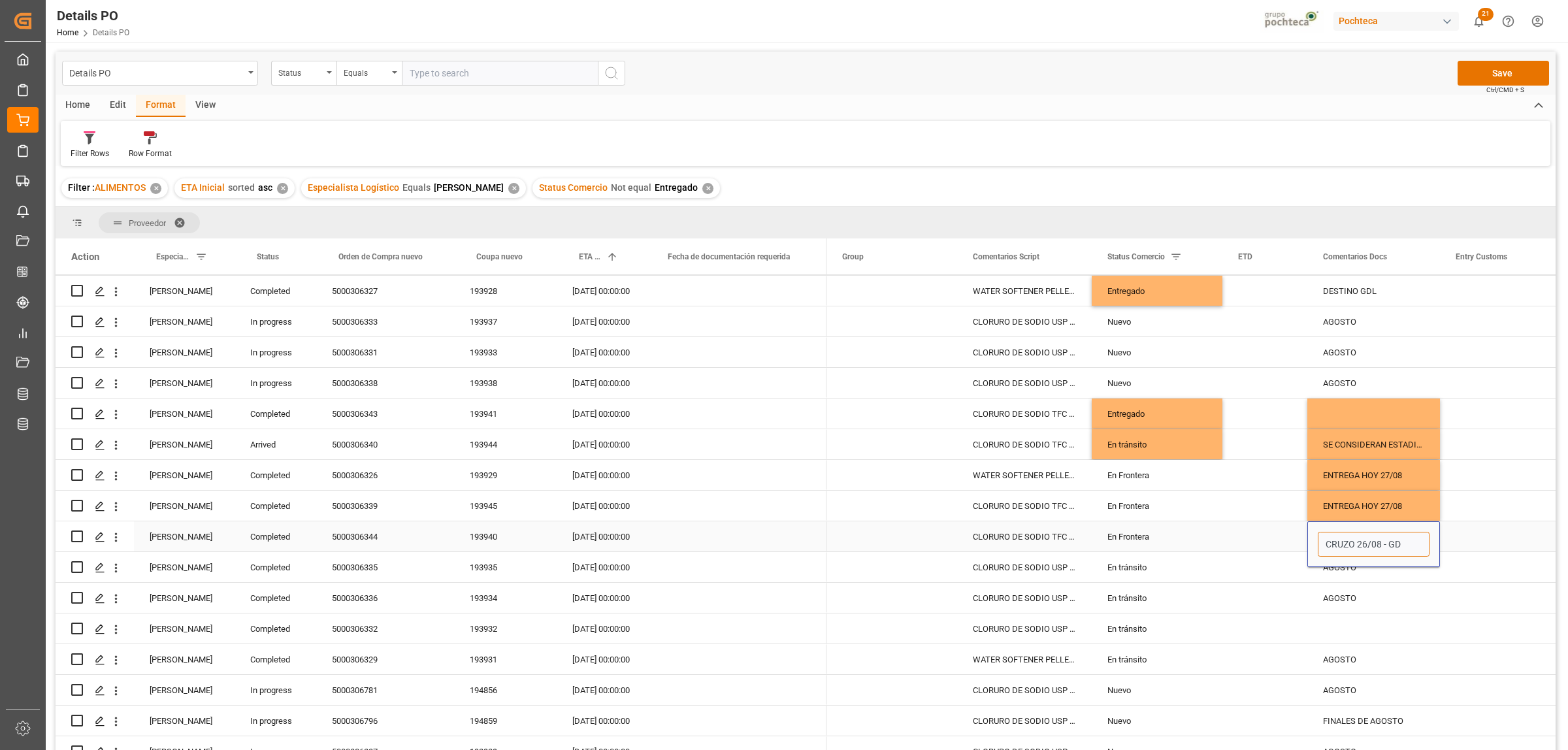
type input "CRUZO 26/08 - GDL"
click at [1508, 541] on div "Press SPACE to select this row." at bounding box center [1505, 536] width 131 height 30
click at [1131, 475] on div "En Frontera" at bounding box center [1157, 475] width 99 height 30
click at [1200, 487] on icon "open menu" at bounding box center [1198, 484] width 16 height 16
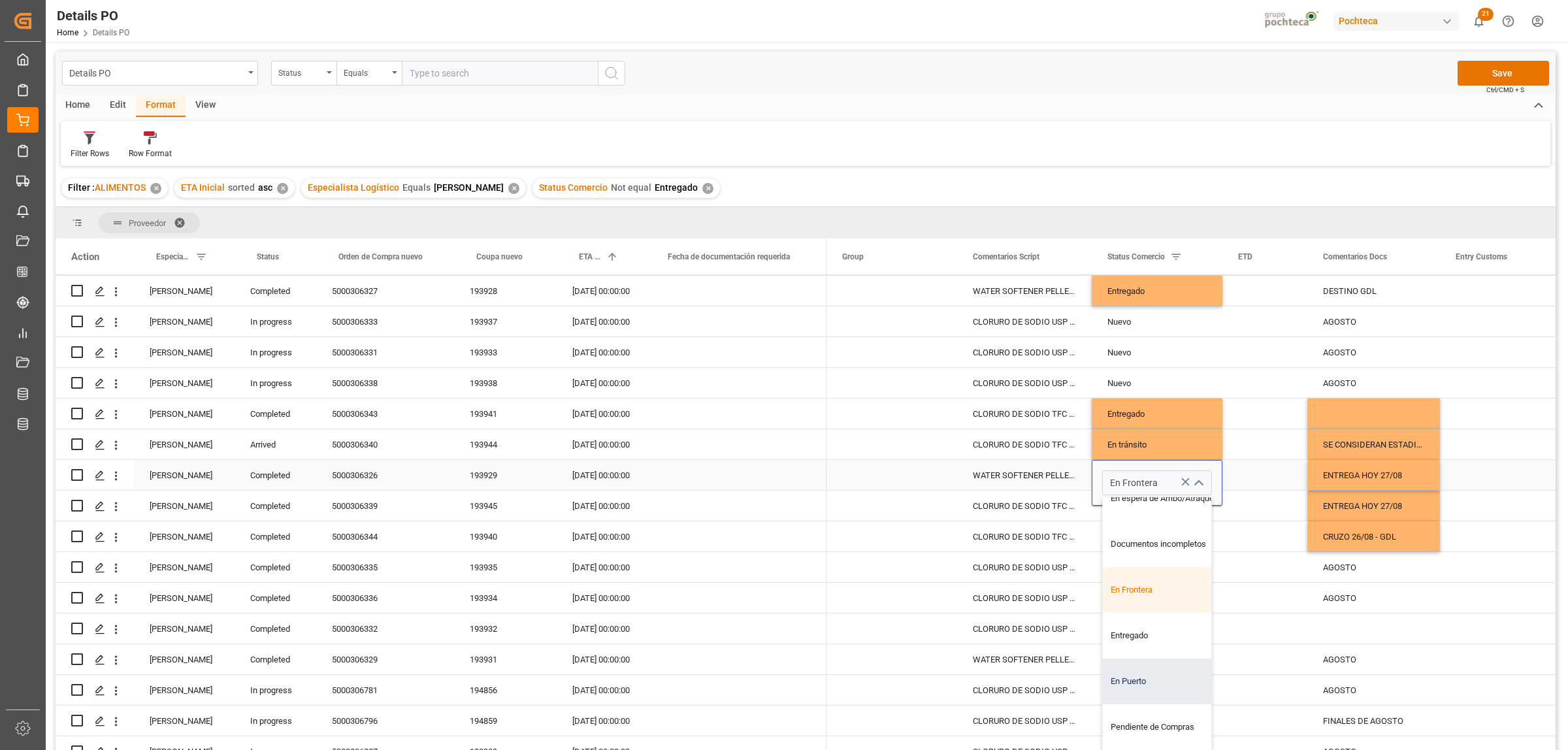
scroll to position [0, 0]
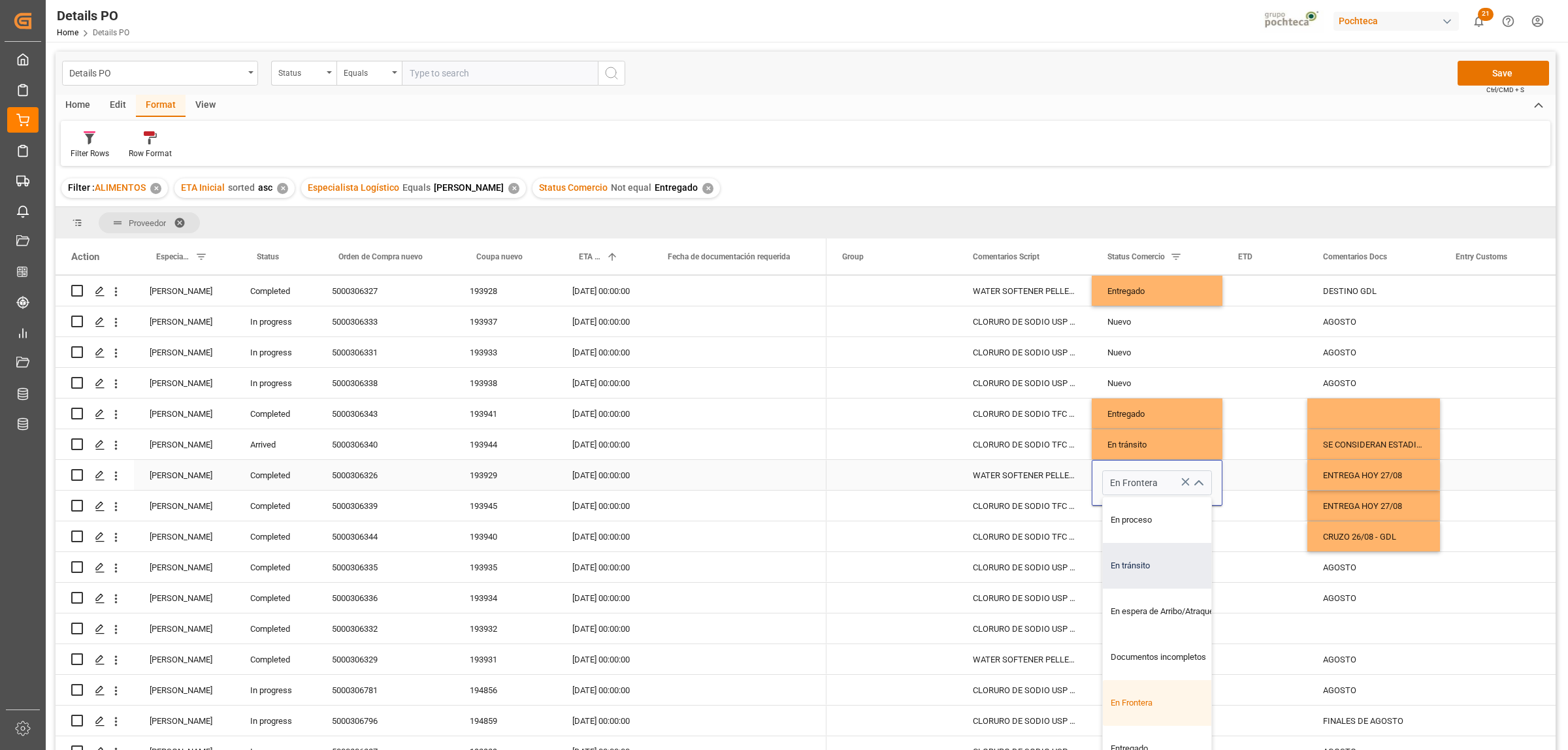
click at [1132, 576] on div "En tránsito" at bounding box center [1165, 566] width 124 height 46
type input "En tránsito"
click at [1271, 507] on div "Press SPACE to select this row." at bounding box center [1265, 506] width 85 height 30
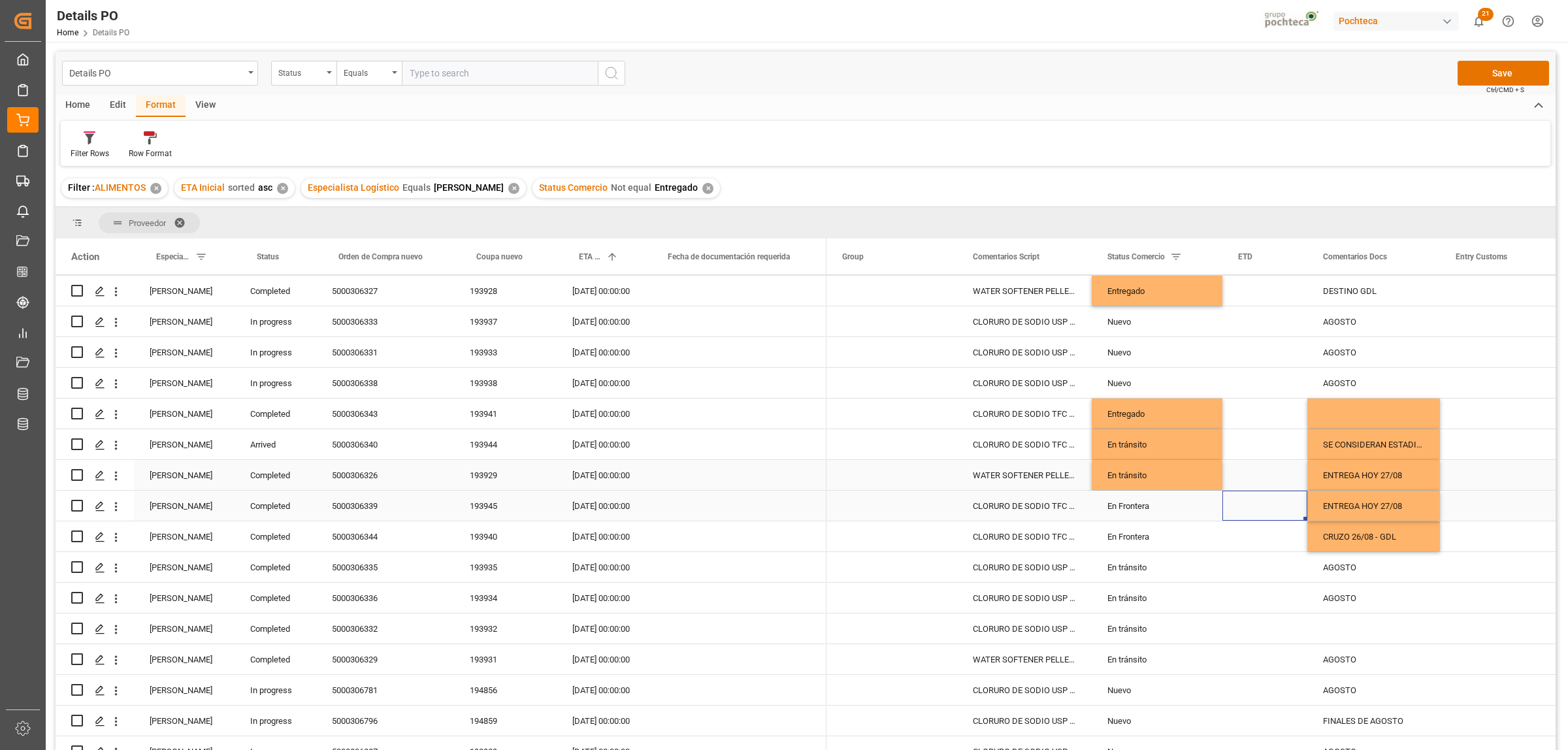
click at [1137, 511] on div "En Frontera" at bounding box center [1157, 506] width 99 height 30
click at [1199, 514] on polyline "open menu" at bounding box center [1198, 514] width 8 height 4
click at [1129, 592] on div "En tránsito" at bounding box center [1165, 596] width 124 height 46
type input "En tránsito"
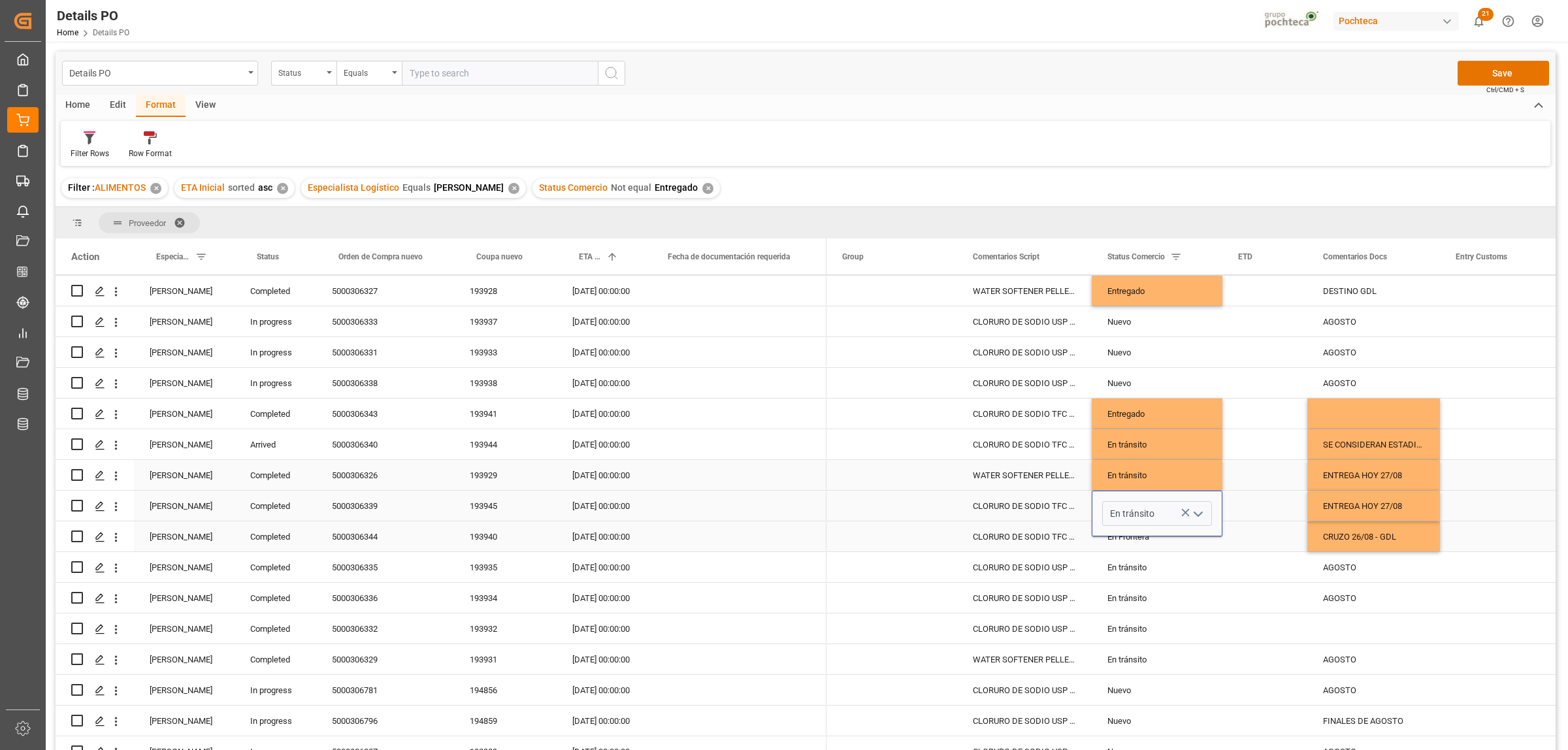
click at [1277, 533] on div "Press SPACE to select this row." at bounding box center [1265, 536] width 85 height 30
click at [1148, 539] on div "En Frontera" at bounding box center [1157, 537] width 99 height 30
click at [1195, 543] on icon "open menu" at bounding box center [1198, 545] width 16 height 16
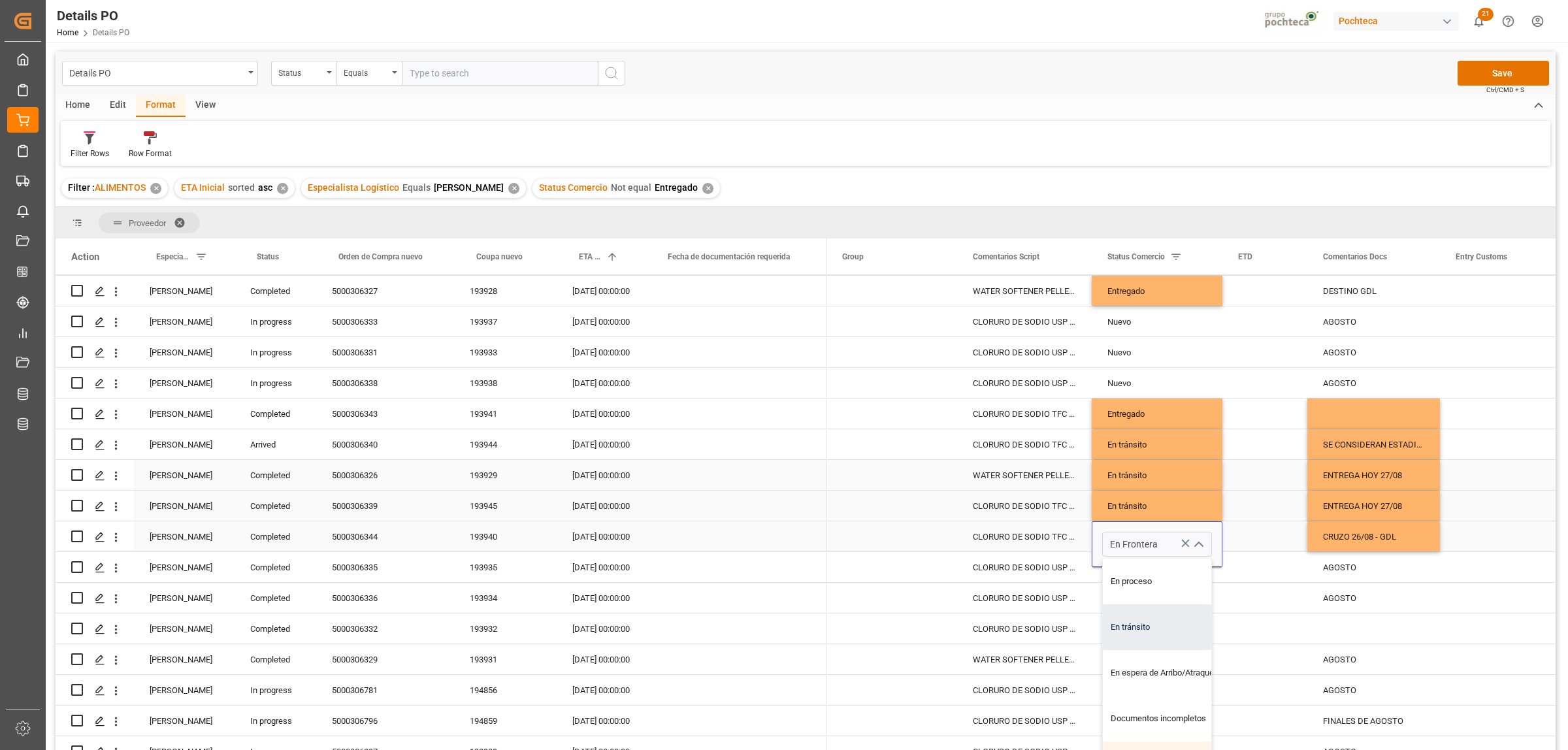
click at [1139, 622] on div "En tránsito" at bounding box center [1165, 627] width 124 height 46
type input "En tránsito"
click at [1251, 541] on div "Press SPACE to select this row." at bounding box center [1265, 536] width 85 height 30
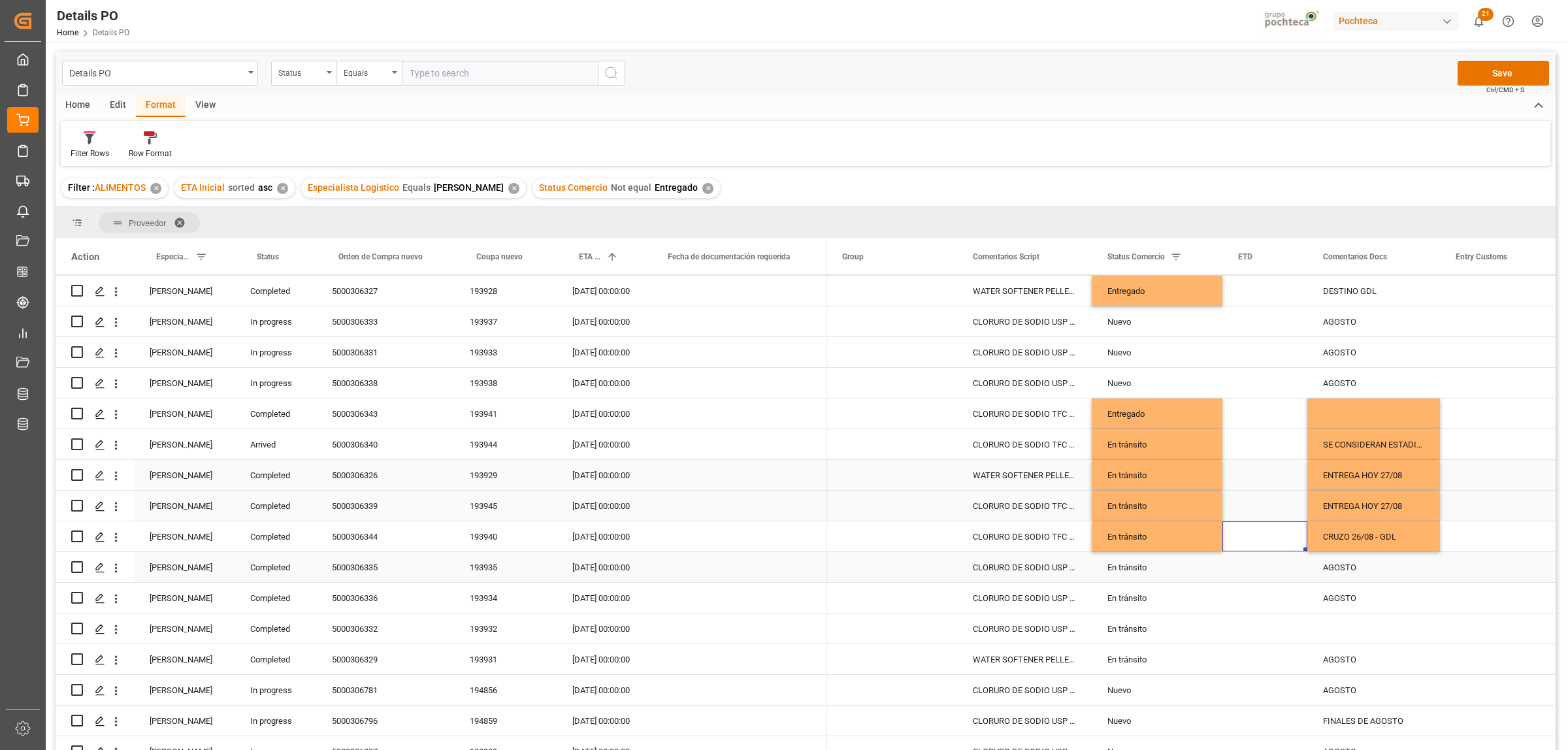
click at [363, 568] on div "5000306335" at bounding box center [385, 566] width 138 height 30
click at [384, 619] on span "Copy" at bounding box center [415, 618] width 102 height 25
click at [1363, 536] on div "CRUZO 26/08 - GDL" at bounding box center [1373, 536] width 133 height 30
click at [1348, 566] on div "AGOSTO" at bounding box center [1373, 566] width 133 height 30
click at [348, 593] on div "5000306336" at bounding box center [385, 597] width 138 height 30
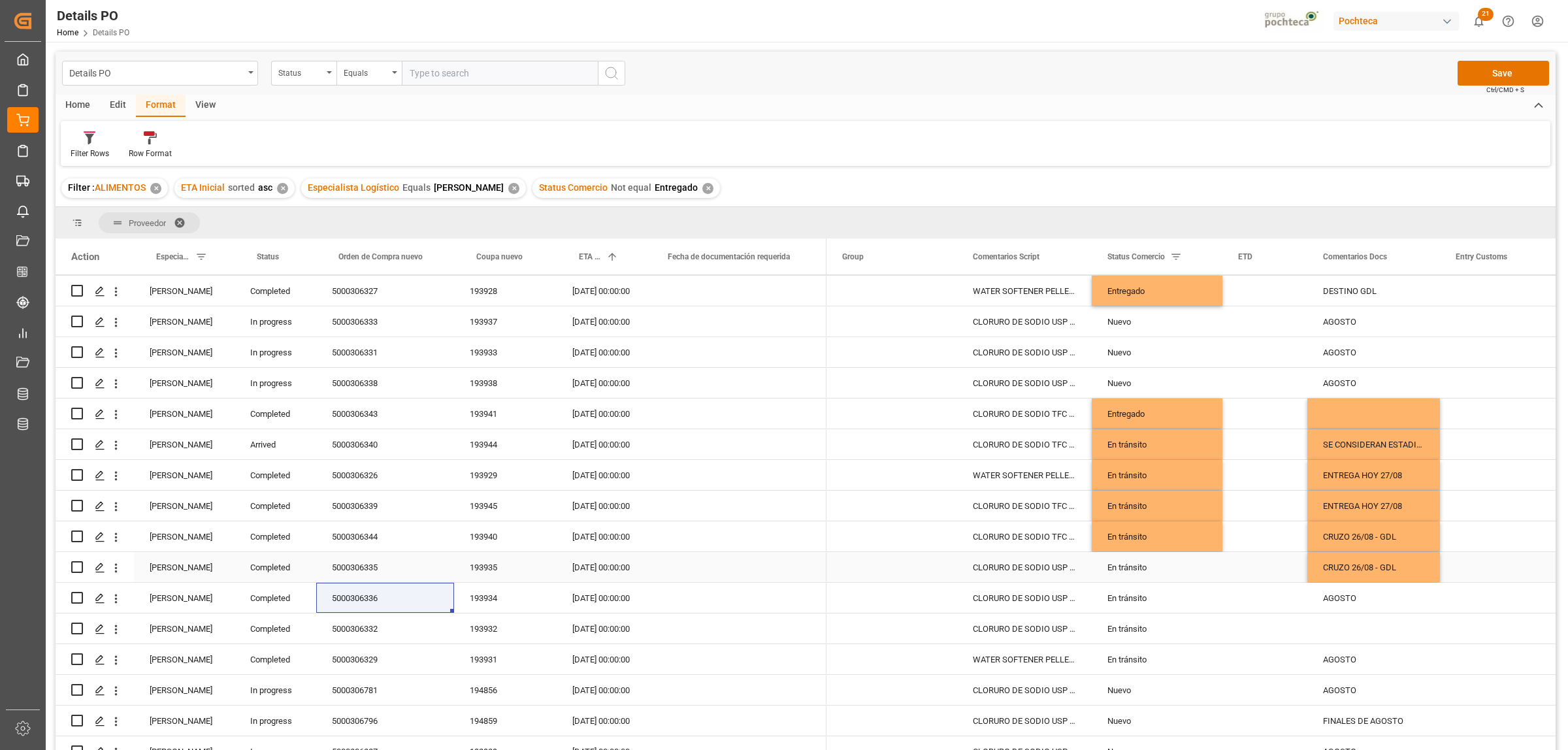
click at [1347, 566] on div "CRUZO 26/08 - GDL" at bounding box center [1373, 566] width 133 height 30
click at [1359, 573] on div "CRUZO 26/08 - GDL" at bounding box center [1373, 566] width 133 height 30
click at [1351, 602] on div "AGOSTO" at bounding box center [1373, 597] width 133 height 30
click at [1359, 597] on div "CRUZO 26/08 - GDL" at bounding box center [1373, 597] width 133 height 30
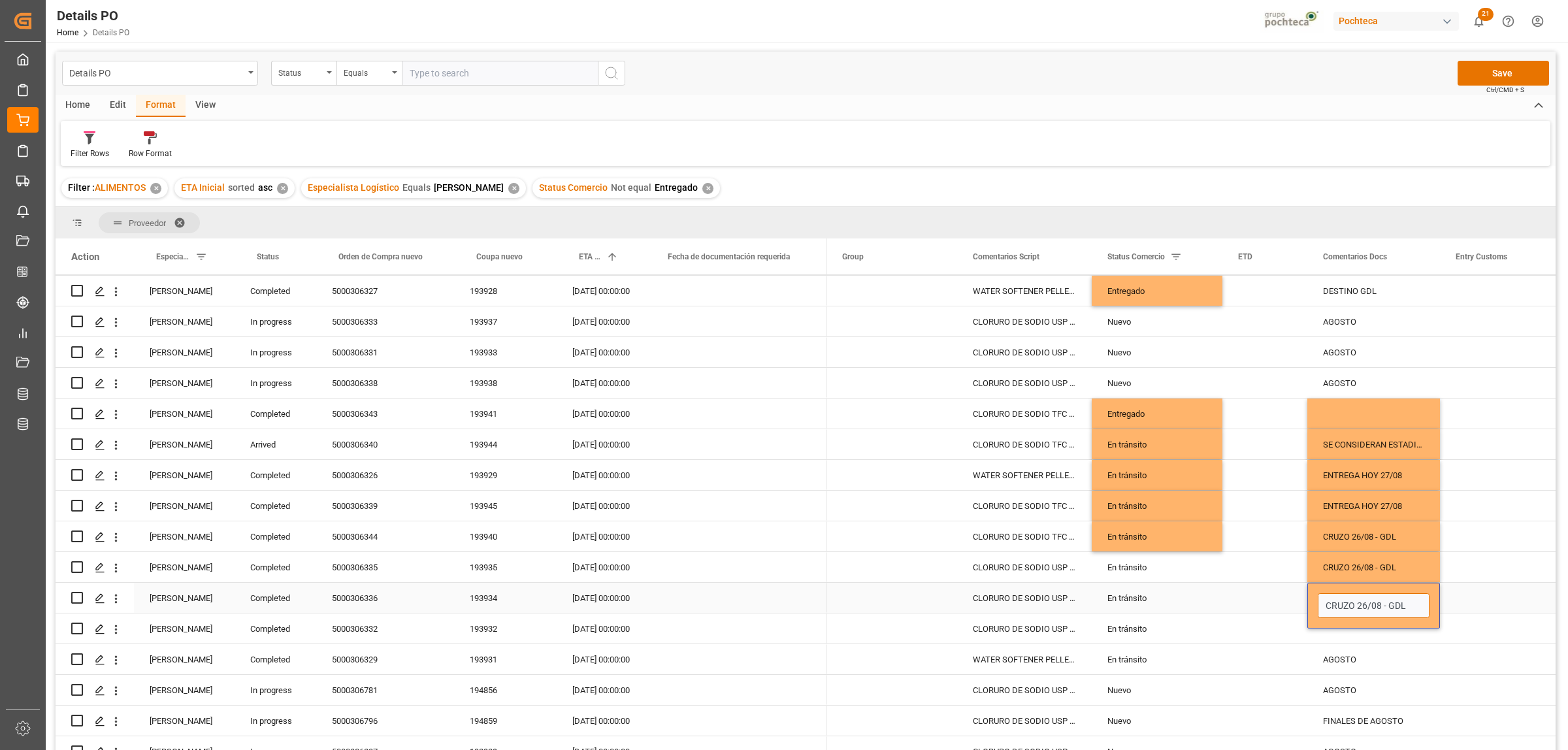
drag, startPoint x: 1392, startPoint y: 602, endPoint x: 1405, endPoint y: 602, distance: 13.0
click at [1405, 602] on input "CRUZO 26/08 - GDL" at bounding box center [1373, 606] width 112 height 25
type input "CRUZO 26/08 - [GEOGRAPHIC_DATA]"
click at [1045, 627] on div "CLORURO DE SODIO USP GS 22.68 KG SAC TR" at bounding box center [1024, 628] width 135 height 30
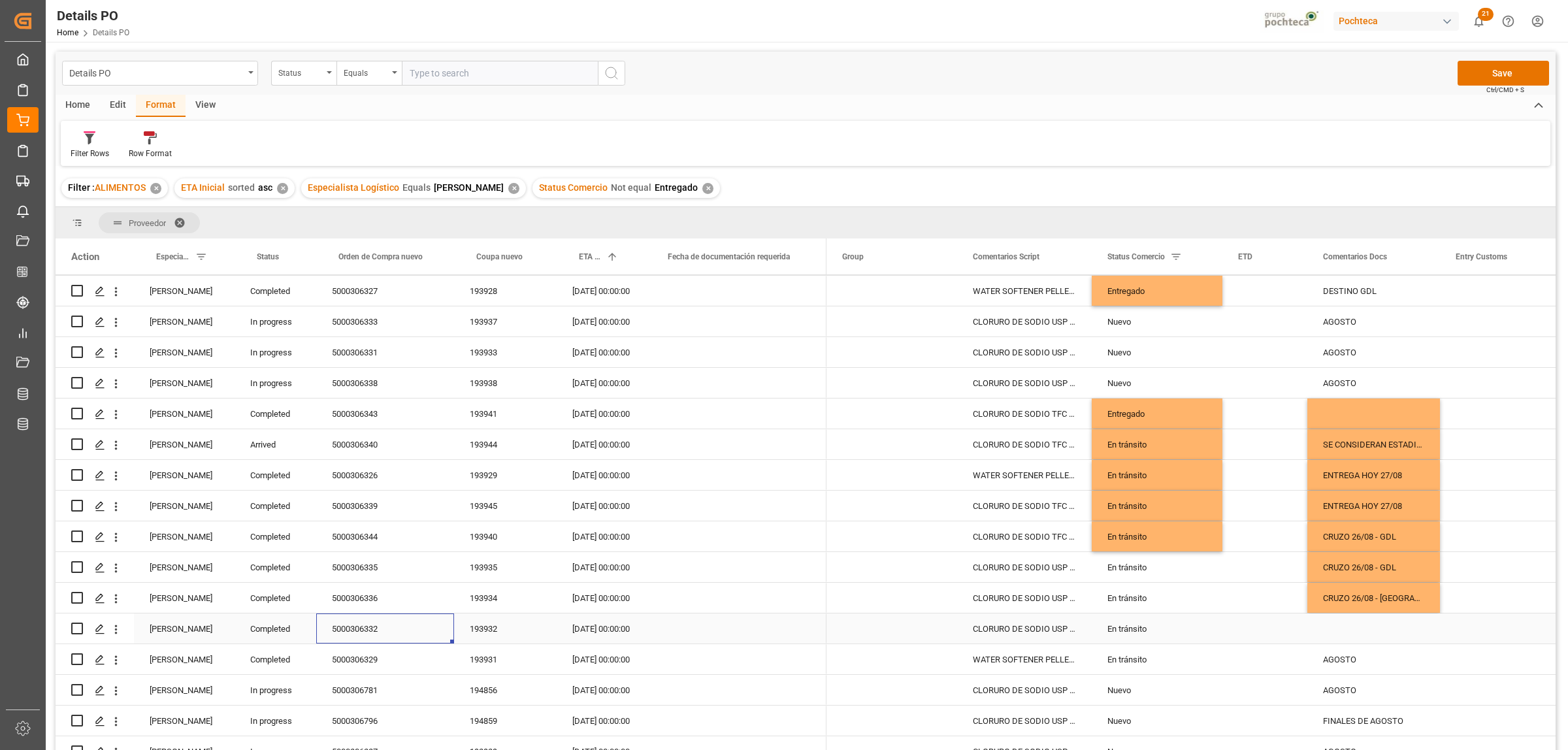
click at [361, 629] on div "5000306332" at bounding box center [385, 628] width 138 height 30
click at [1351, 590] on div "CRUZO 26/08 - [GEOGRAPHIC_DATA]" at bounding box center [1373, 597] width 133 height 30
click at [1356, 628] on div "Press SPACE to select this row." at bounding box center [1373, 628] width 133 height 30
drag, startPoint x: 1400, startPoint y: 634, endPoint x: 1393, endPoint y: 629, distance: 8.6
click at [1397, 632] on div "CRUZO 26/08 - [GEOGRAPHIC_DATA]" at bounding box center [1373, 628] width 133 height 30
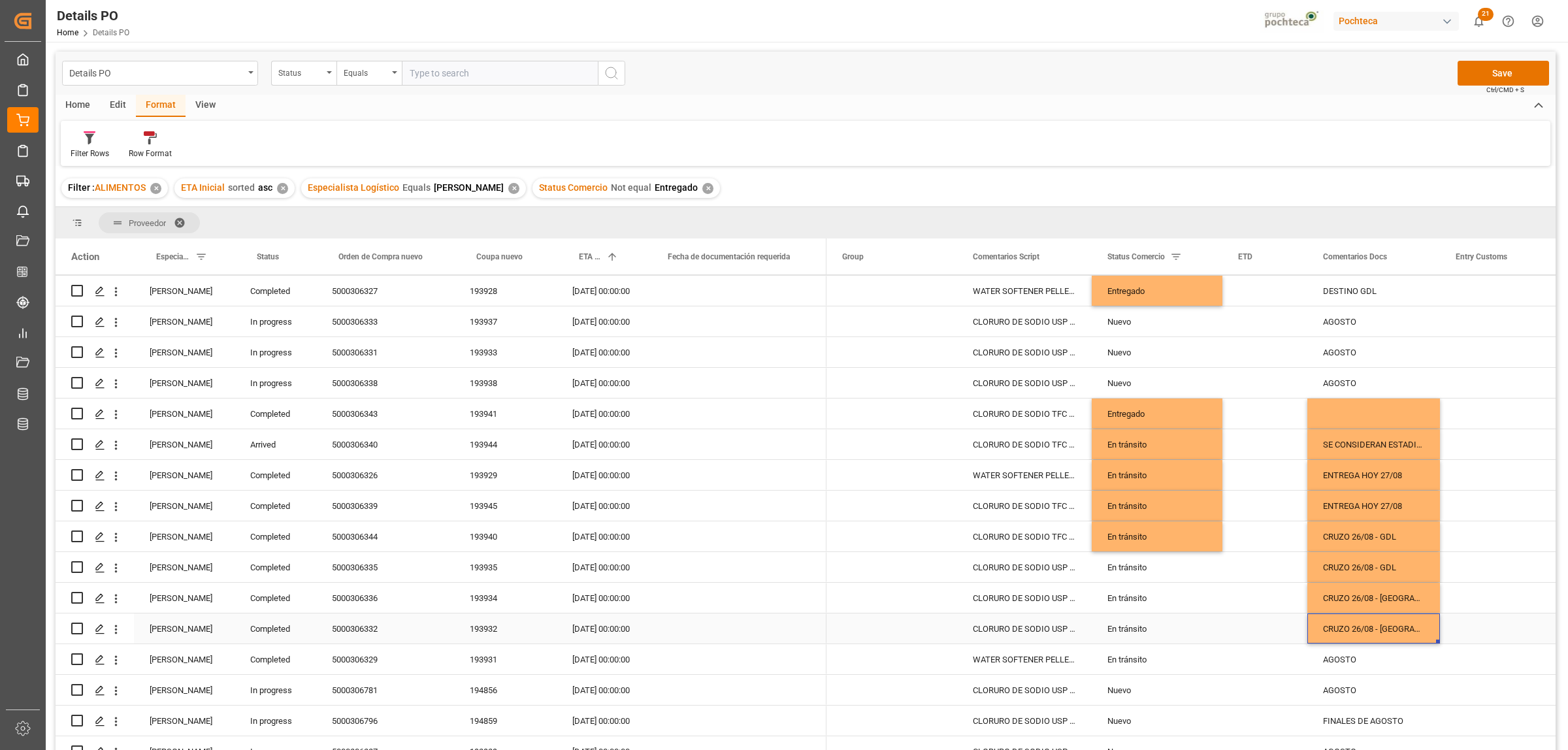
click at [1390, 625] on div "CRUZO 26/08 - [GEOGRAPHIC_DATA]" at bounding box center [1373, 628] width 133 height 30
drag, startPoint x: 1402, startPoint y: 634, endPoint x: 1427, endPoint y: 634, distance: 25.0
click at [1427, 634] on input "CRUZO 26/08 - [GEOGRAPHIC_DATA]" at bounding box center [1373, 636] width 112 height 25
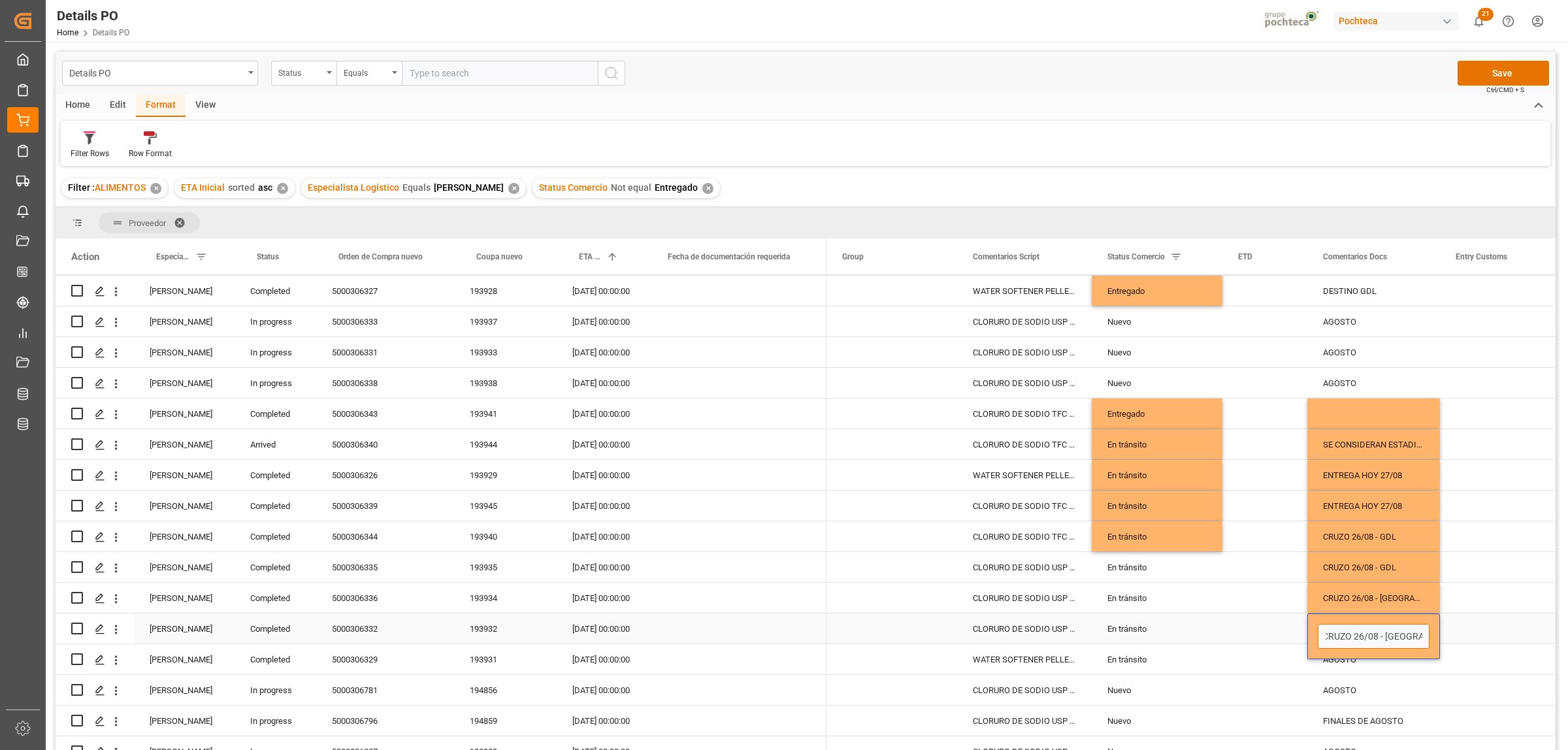
type input "CRUZO 26/08 - [GEOGRAPHIC_DATA][PERSON_NAME]"
click at [351, 656] on div "5000306329" at bounding box center [385, 659] width 138 height 30
click at [1405, 630] on div "CRUZO 26/08 - [GEOGRAPHIC_DATA][PERSON_NAME]" at bounding box center [1373, 628] width 133 height 30
click at [1367, 660] on div "AGOSTO" at bounding box center [1373, 659] width 133 height 30
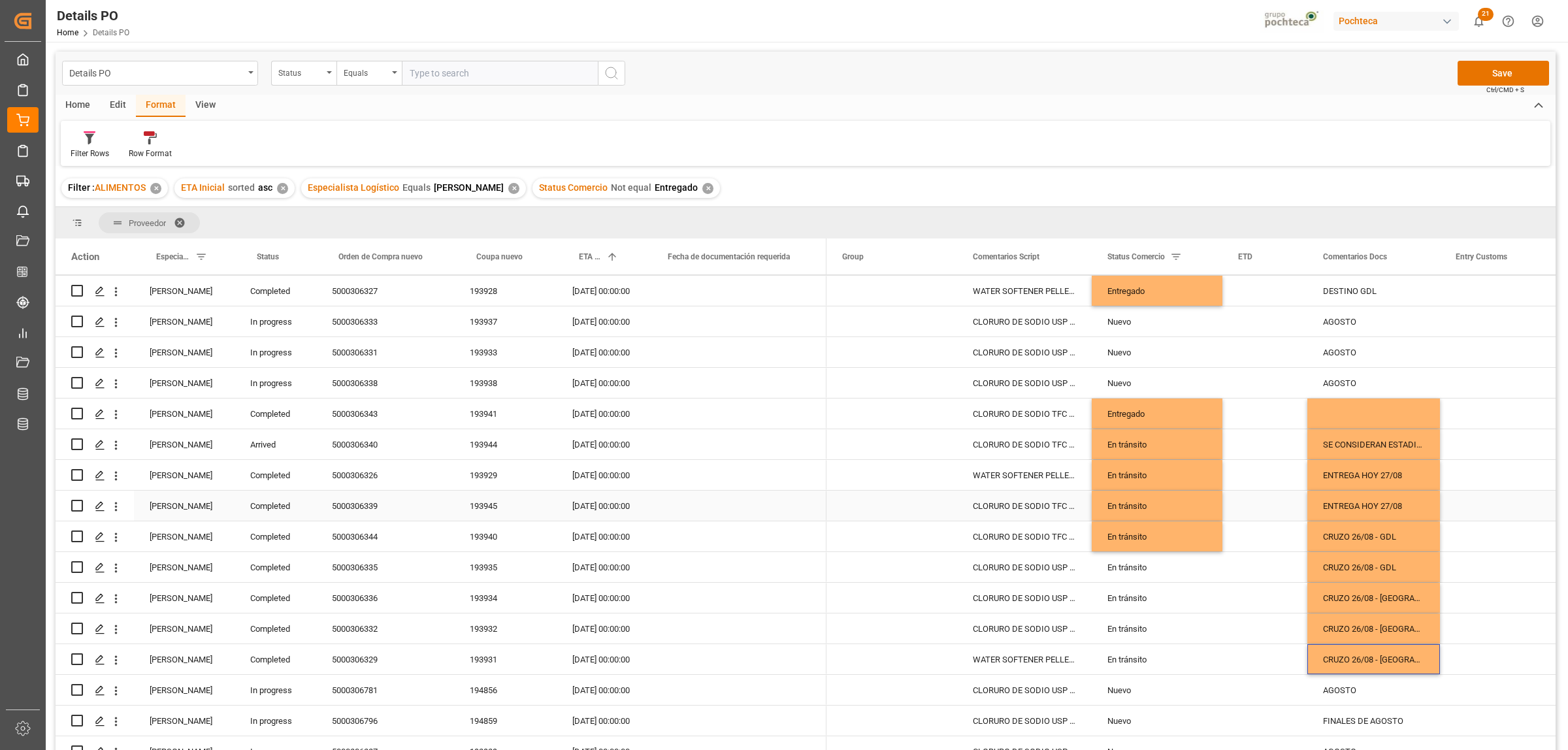
scroll to position [326, 0]
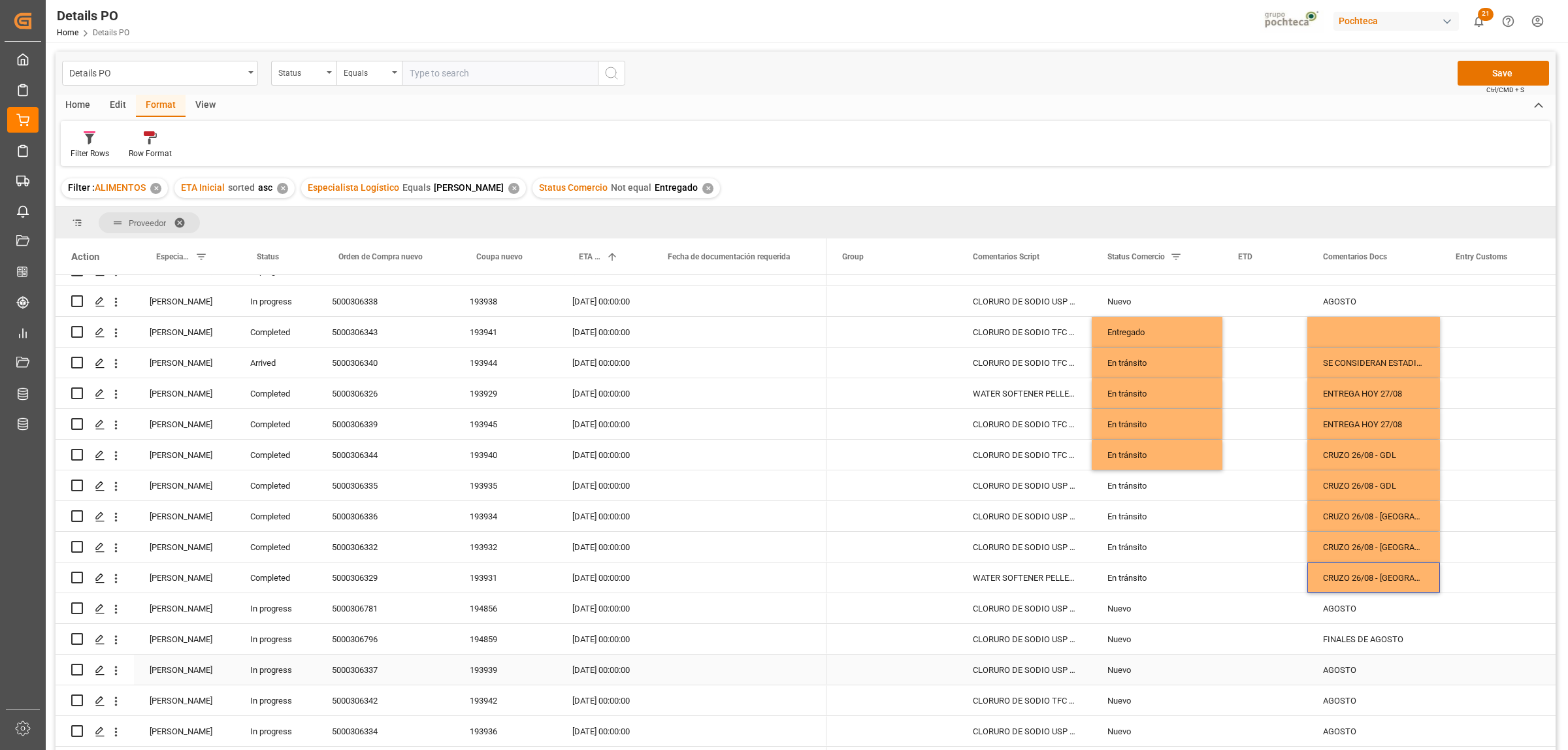
click at [1327, 671] on div "AGOSTO" at bounding box center [1373, 669] width 133 height 30
drag, startPoint x: 1323, startPoint y: 677, endPoint x: 1362, endPoint y: 678, distance: 39.0
click at [1362, 678] on input "AGOSTO" at bounding box center [1373, 677] width 112 height 25
type input "e"
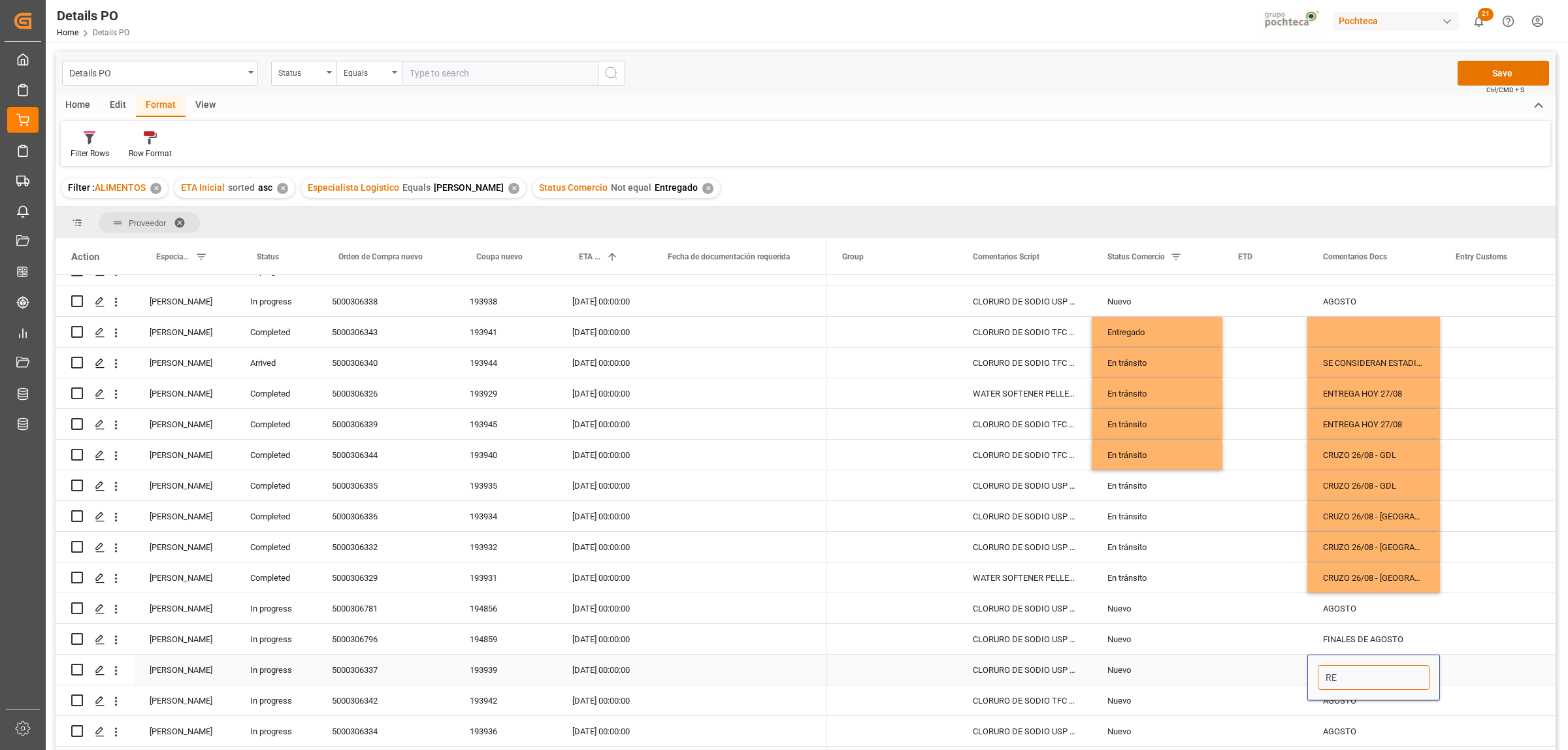
type input "R"
type input "EN RECOLECCIÓN CONFIRMAR DESTINO"
click at [1503, 669] on div "Press SPACE to select this row." at bounding box center [1505, 669] width 131 height 30
click at [1385, 674] on div "EN RECOLECCIÓN CONFIRMAR DESTINO" at bounding box center [1373, 669] width 133 height 30
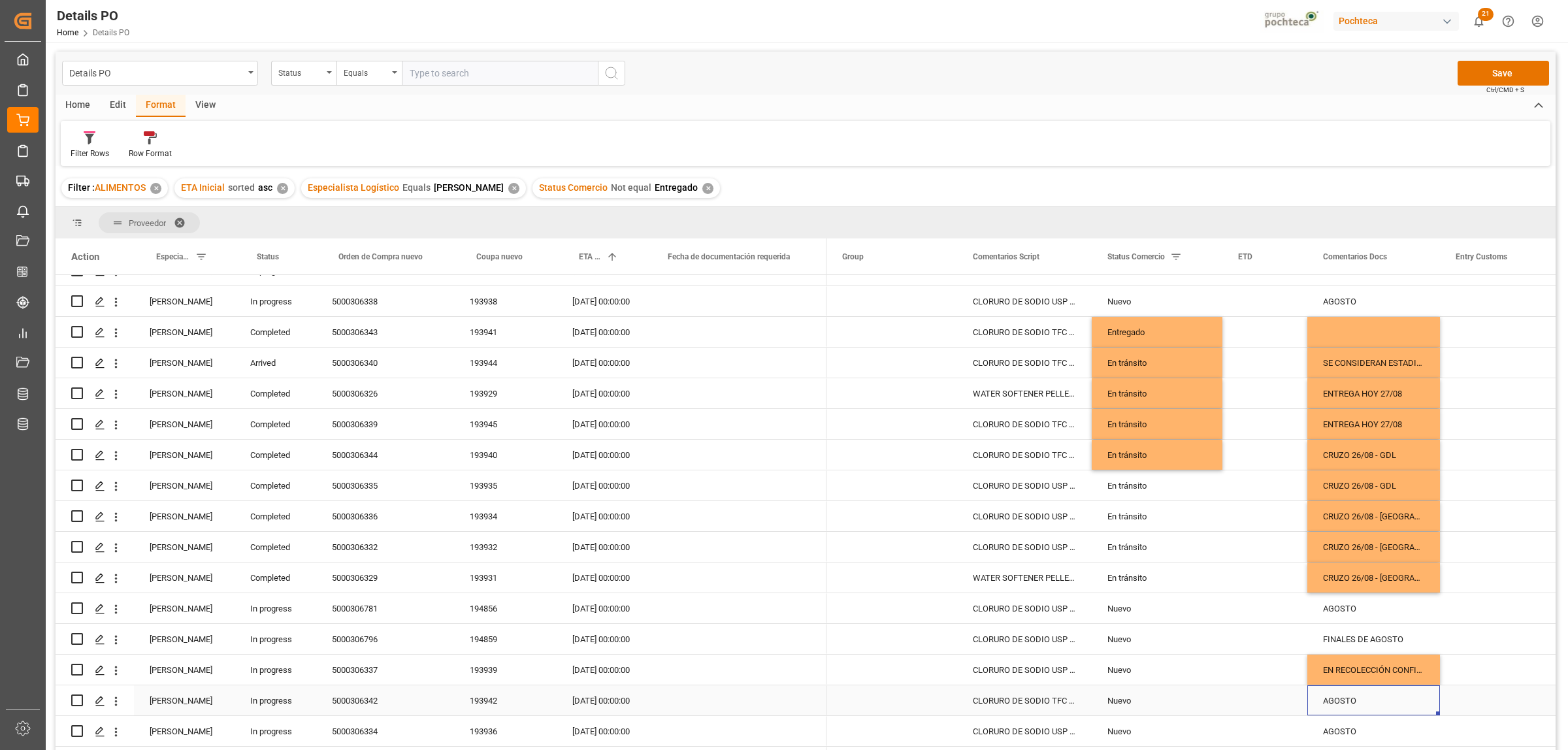
click at [1361, 700] on div "AGOSTO" at bounding box center [1373, 700] width 133 height 30
click at [1500, 701] on div "Press SPACE to select this row." at bounding box center [1505, 700] width 131 height 30
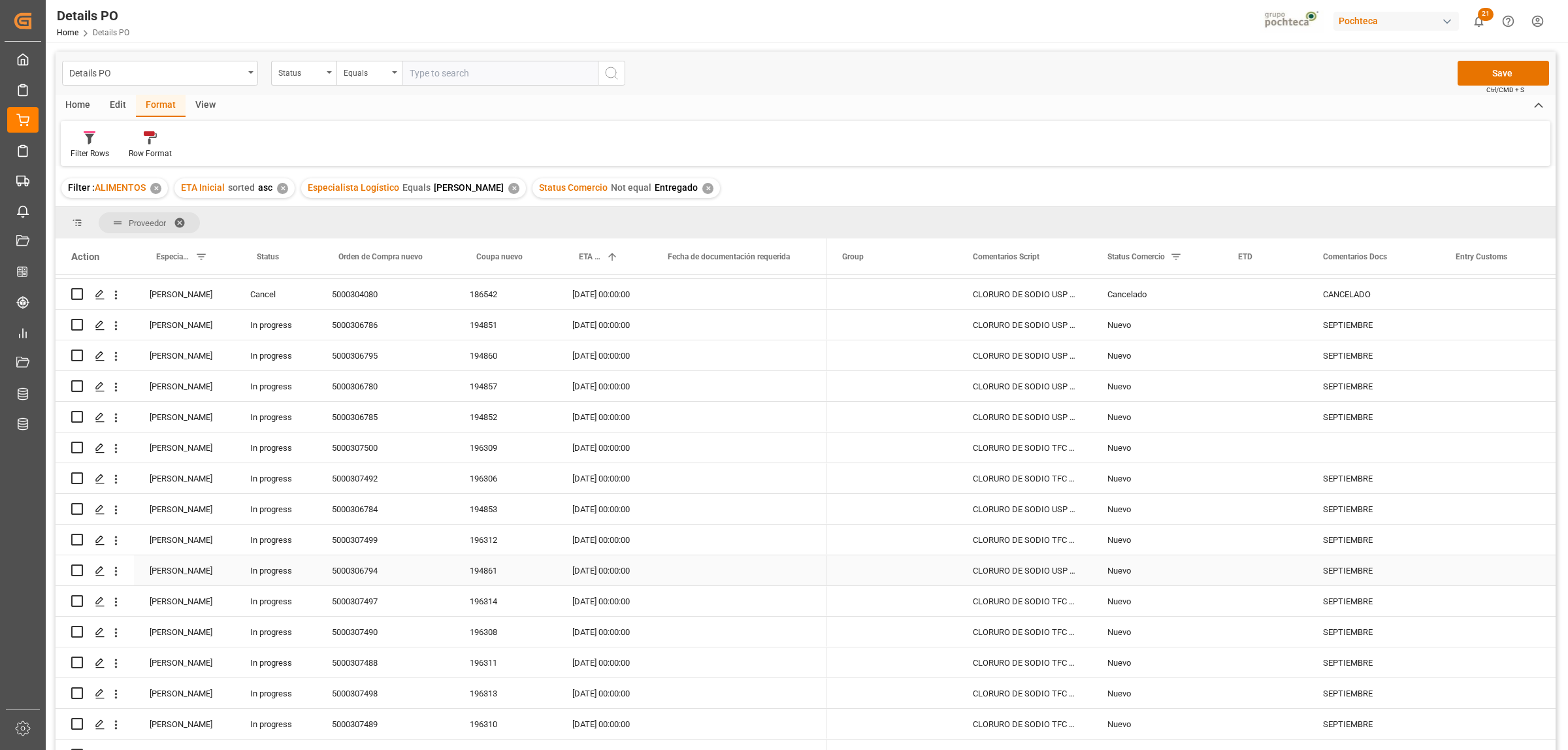
scroll to position [632, 0]
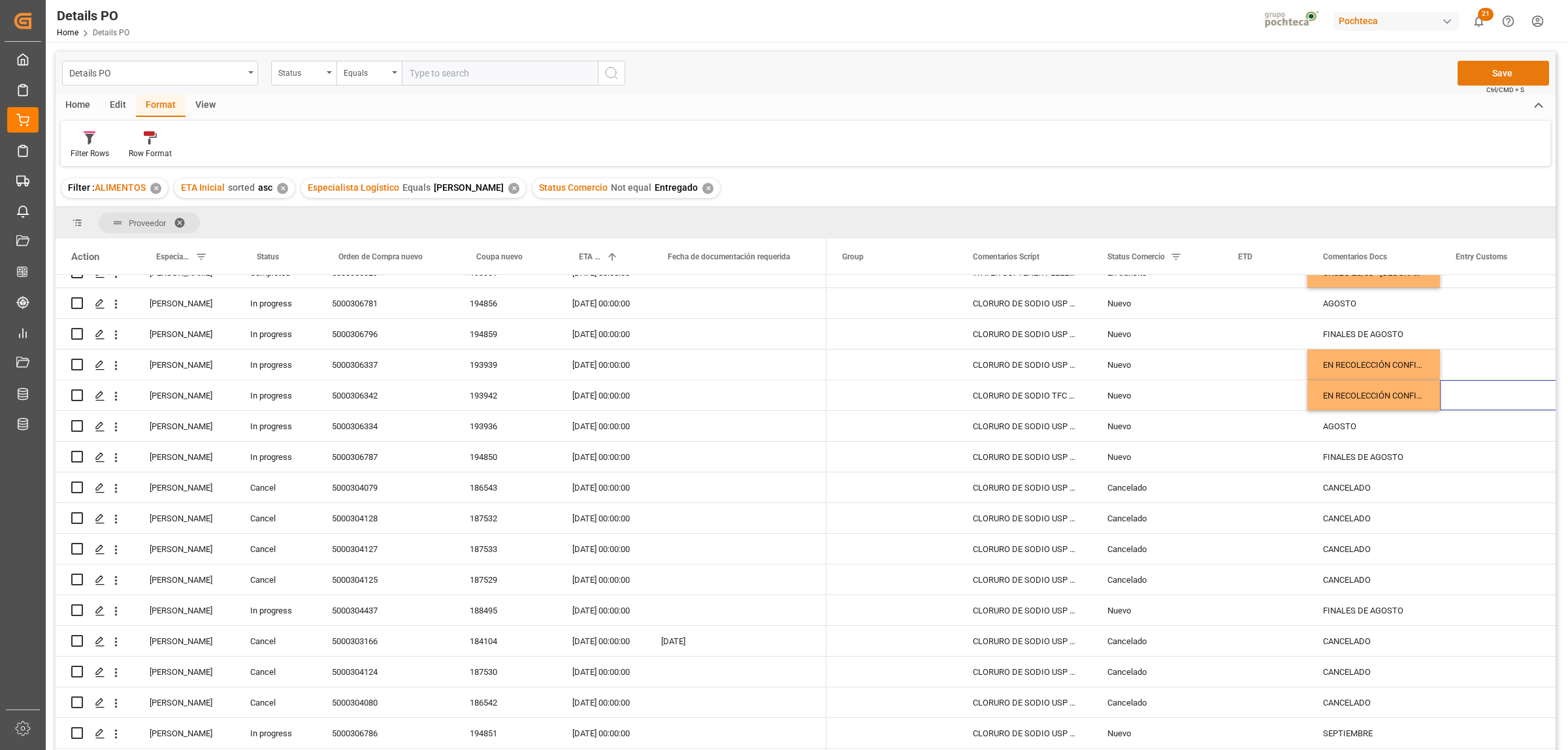
click at [1523, 76] on button "Save" at bounding box center [1503, 73] width 91 height 25
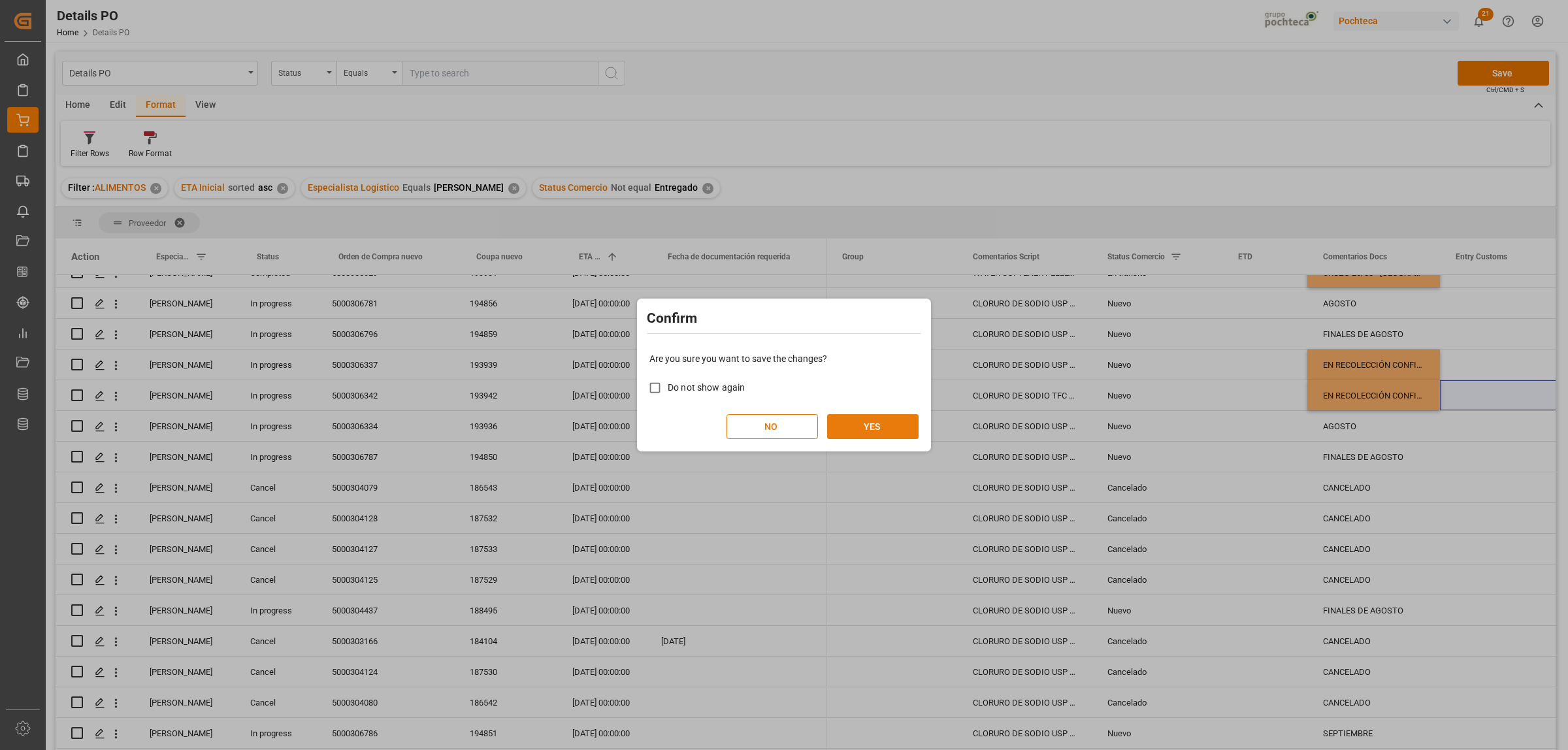
click at [874, 427] on button "YES" at bounding box center [873, 427] width 91 height 25
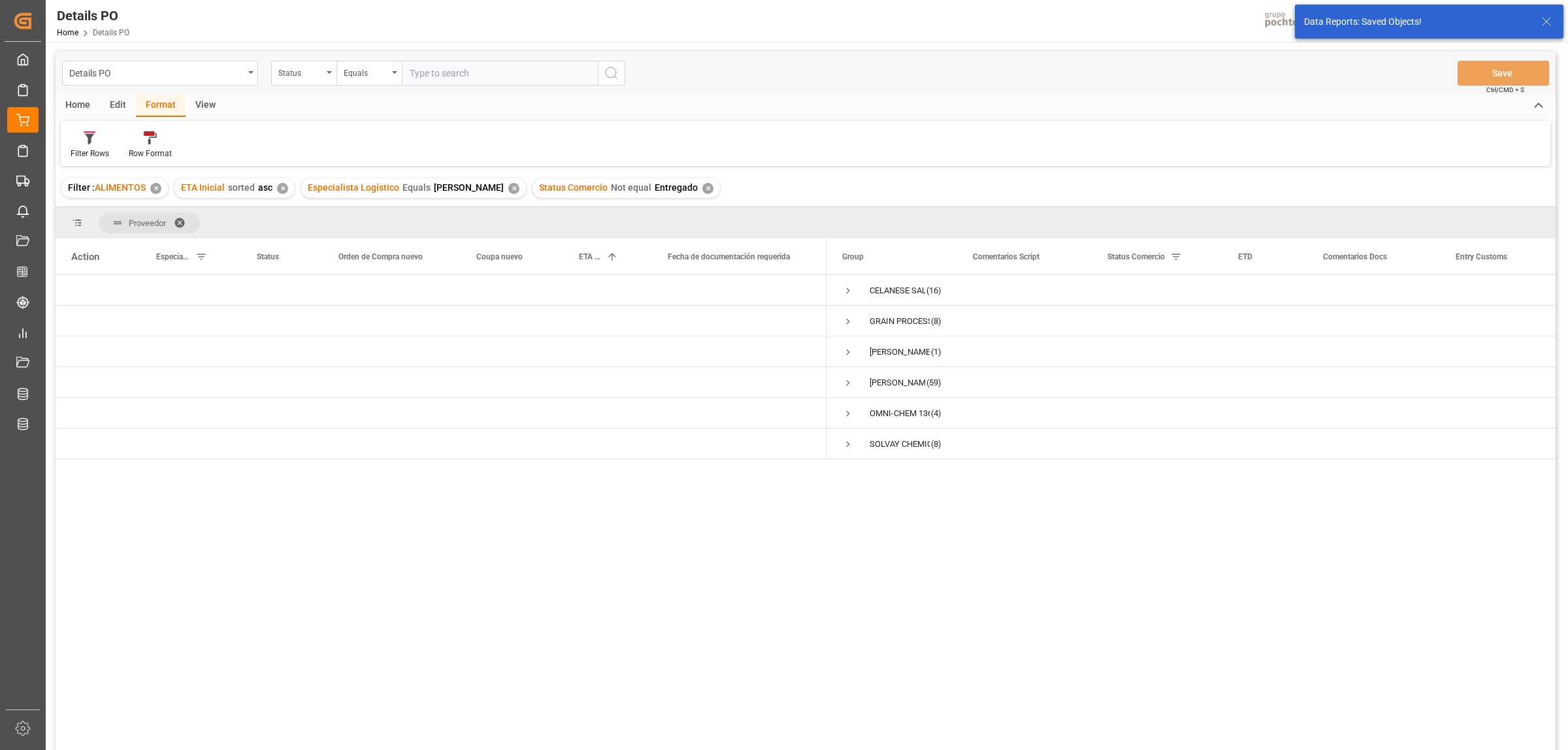
scroll to position [0, 0]
click at [846, 416] on span "Press SPACE to select this row." at bounding box center [848, 414] width 12 height 12
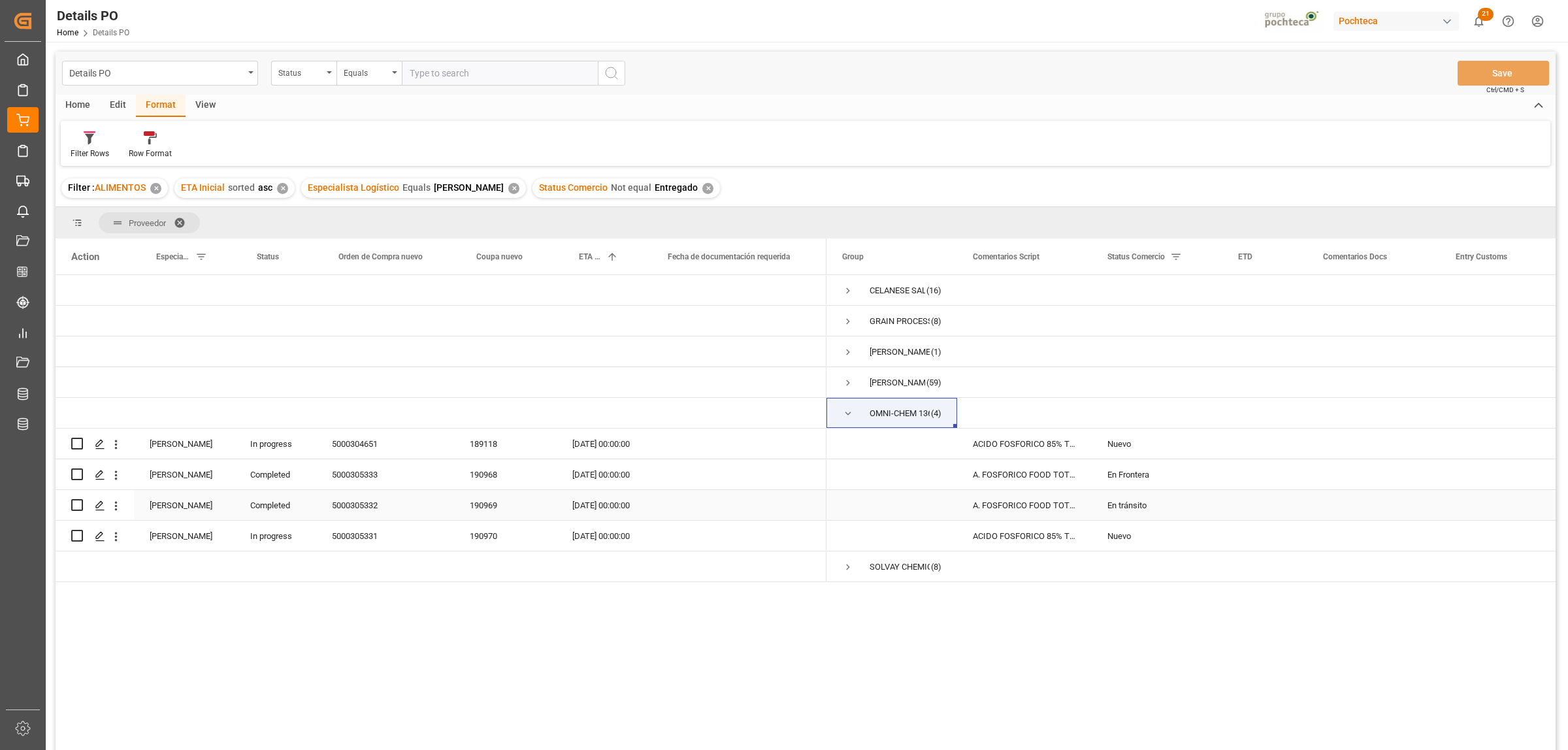
click at [1125, 503] on div "En tránsito" at bounding box center [1157, 506] width 99 height 30
click at [1126, 474] on div "En Frontera" at bounding box center [1157, 474] width 99 height 30
click at [1196, 482] on icon "open menu" at bounding box center [1198, 483] width 16 height 16
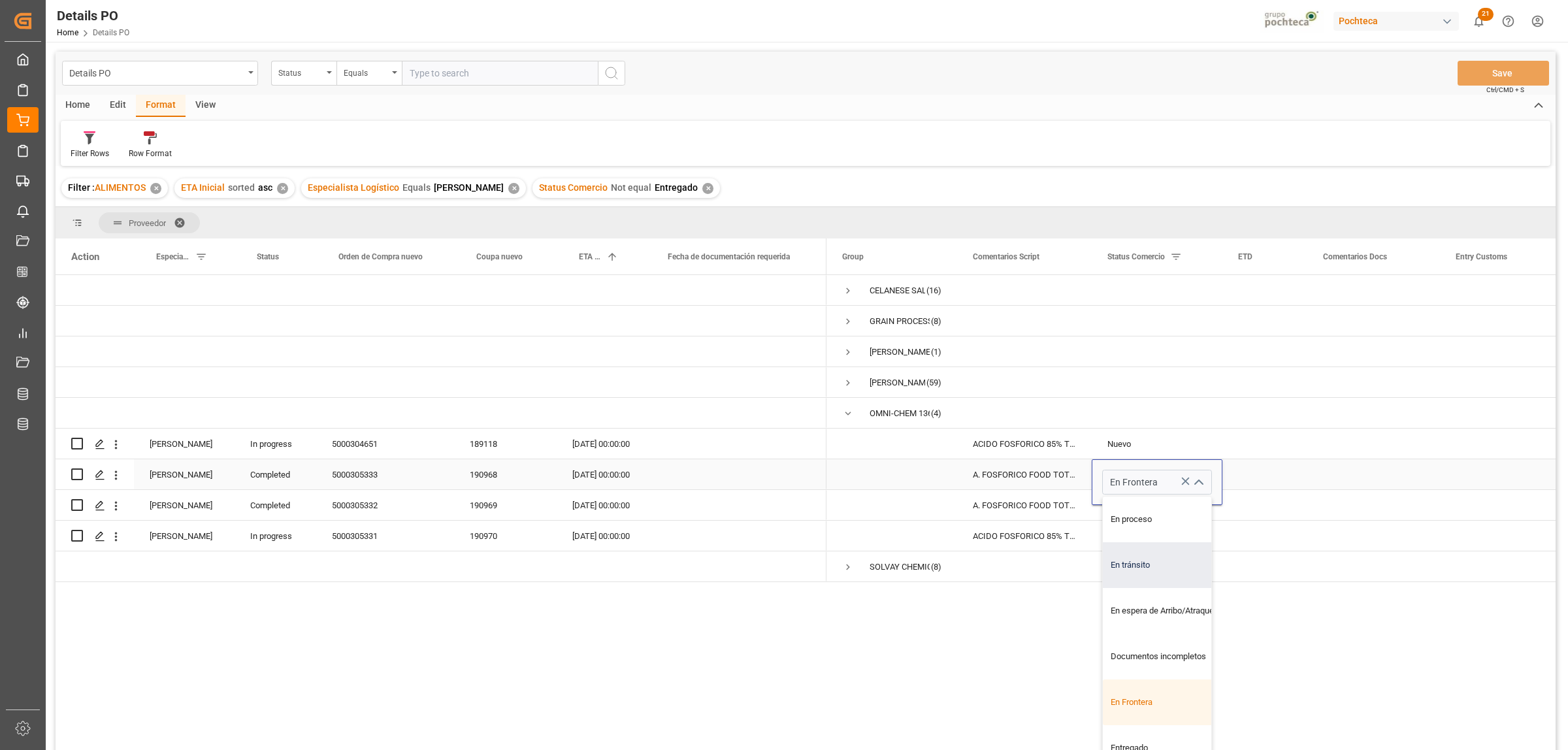
click at [1125, 572] on div "En tránsito" at bounding box center [1165, 565] width 124 height 46
type input "En tránsito"
click at [1373, 495] on div "Press SPACE to select this row." at bounding box center [1373, 505] width 133 height 30
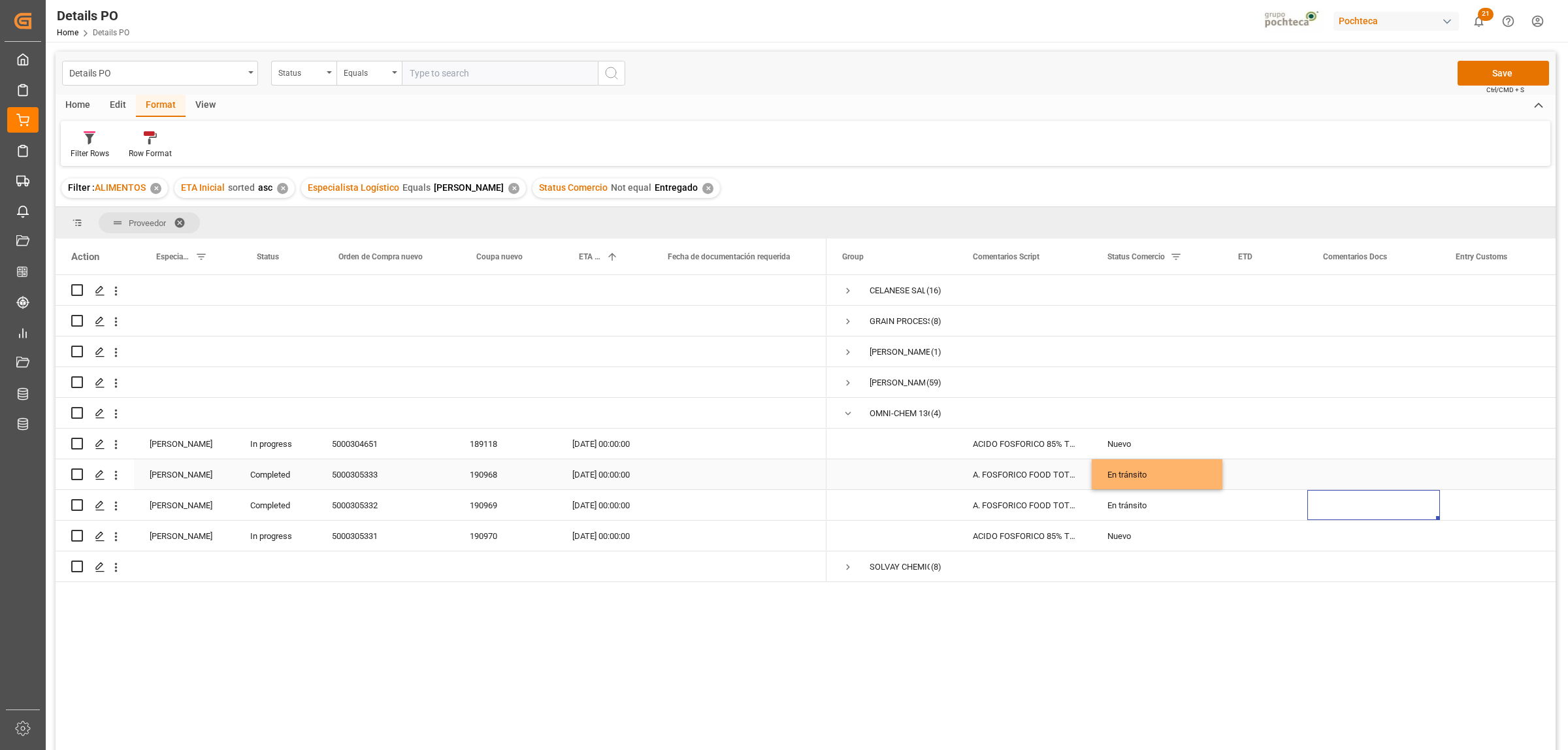
click at [1372, 465] on div "Press SPACE to select this row." at bounding box center [1373, 474] width 133 height 30
click at [1366, 474] on input "Press SPACE to select this row." at bounding box center [1373, 482] width 112 height 25
type input "CRUZO 26/08 - [GEOGRAPHIC_DATA][PERSON_NAME]"
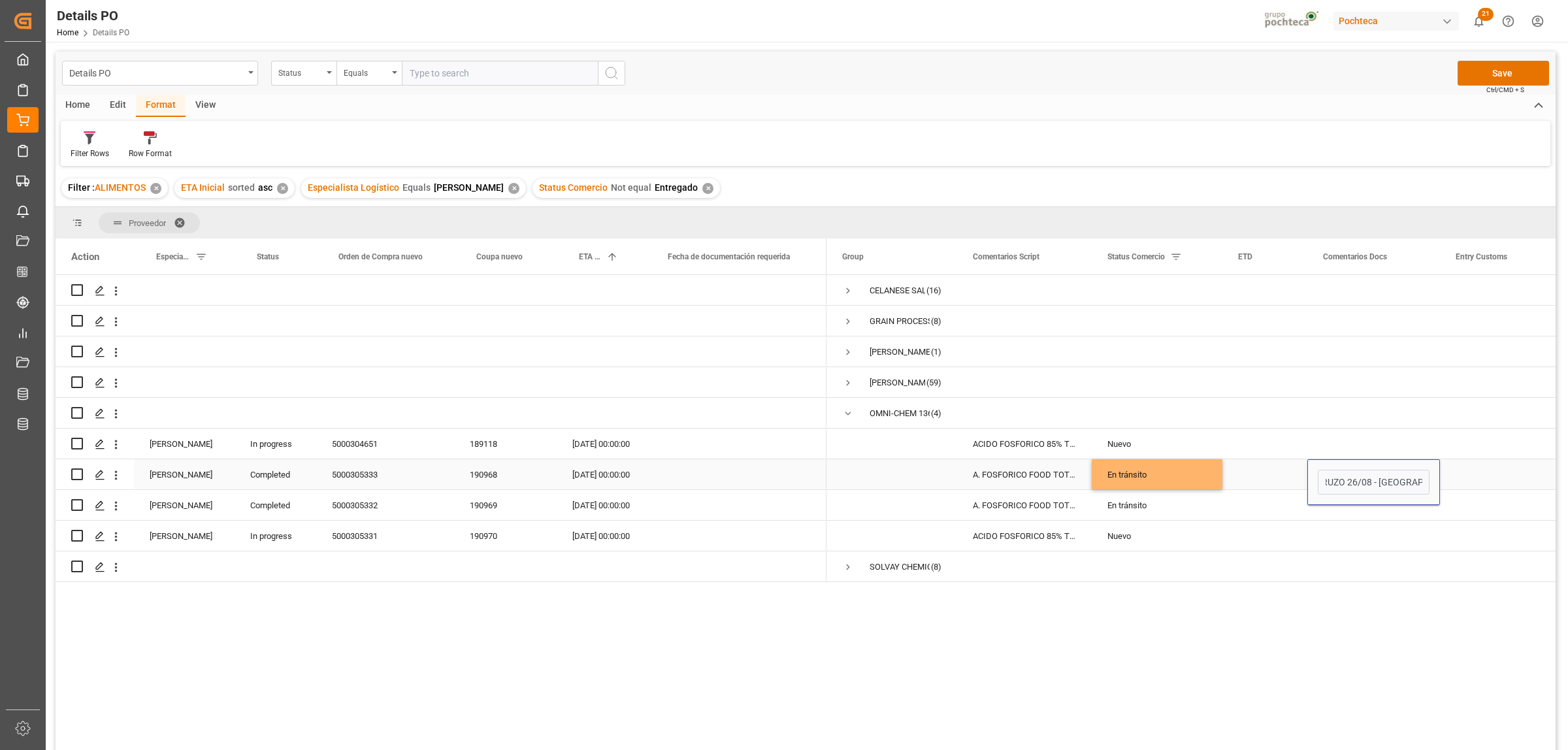
click at [1472, 474] on div "Press SPACE to select this row." at bounding box center [1505, 474] width 131 height 30
click at [1405, 484] on div "CRUZO 26/08 - [GEOGRAPHIC_DATA][PERSON_NAME]" at bounding box center [1373, 474] width 133 height 30
click at [1376, 508] on div "Press SPACE to select this row." at bounding box center [1373, 505] width 133 height 30
click at [1506, 469] on div "Press SPACE to select this row." at bounding box center [1505, 474] width 131 height 30
click at [1493, 69] on button "Save" at bounding box center [1503, 73] width 91 height 25
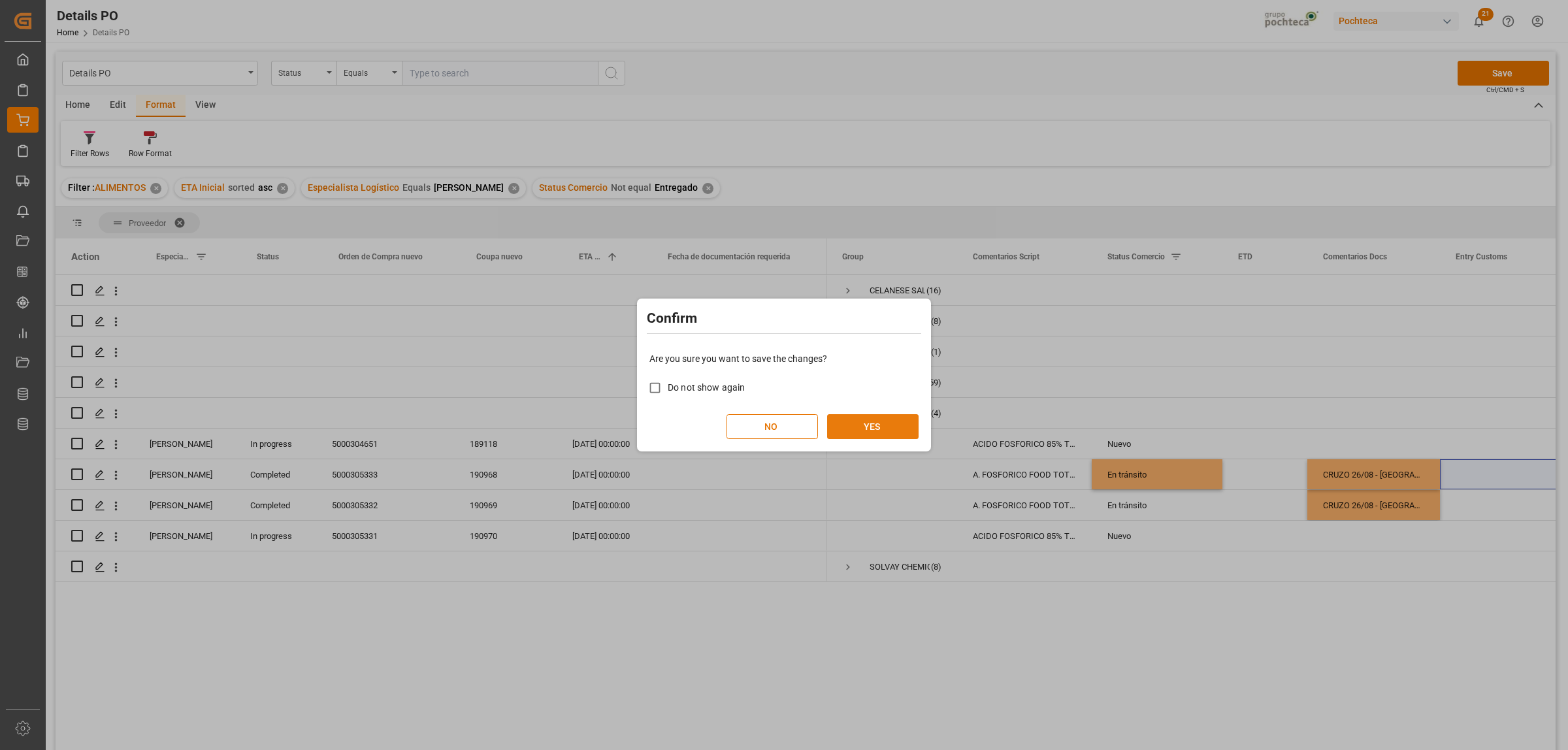
click at [870, 430] on button "YES" at bounding box center [873, 427] width 91 height 25
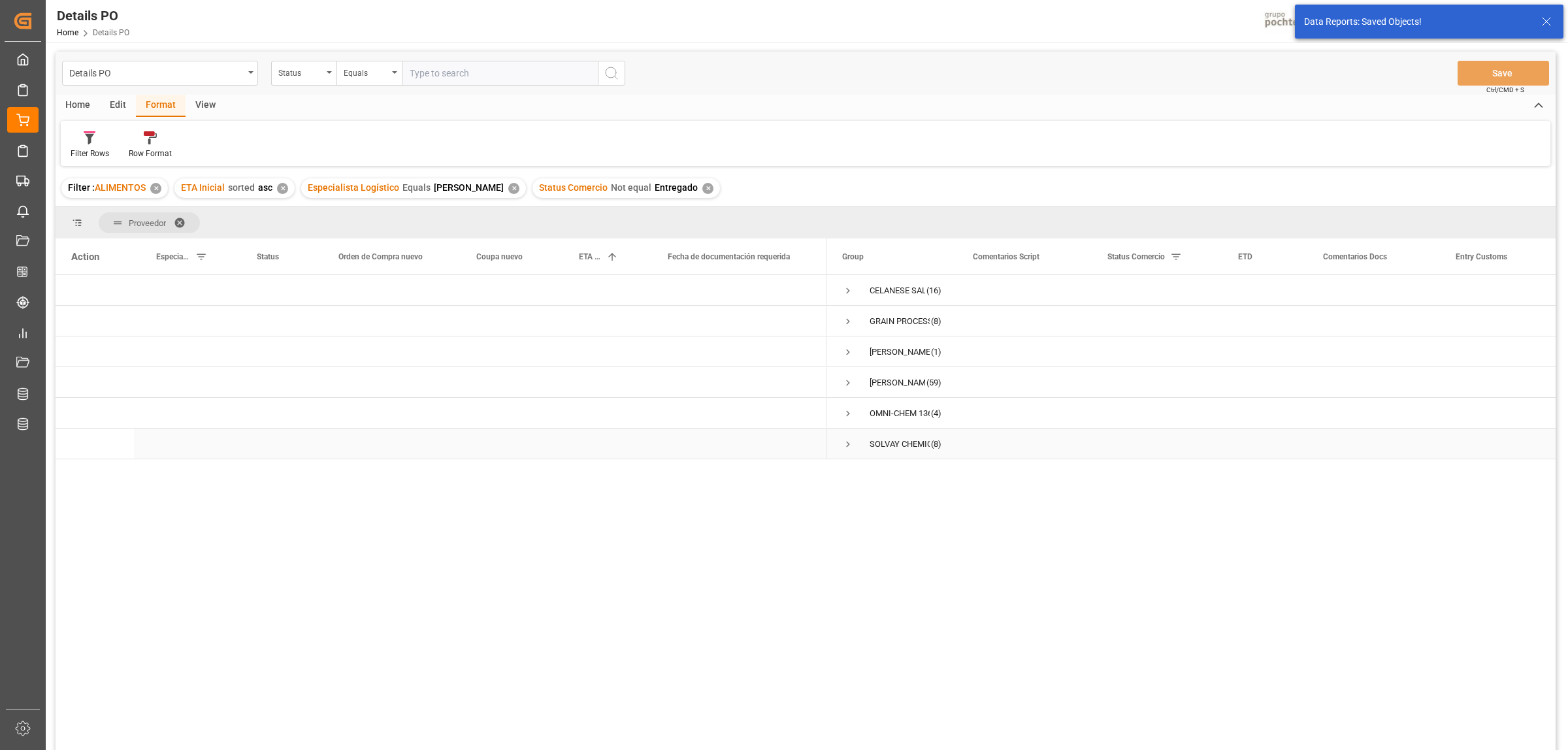
click at [846, 442] on span "Press SPACE to select this row." at bounding box center [848, 444] width 12 height 12
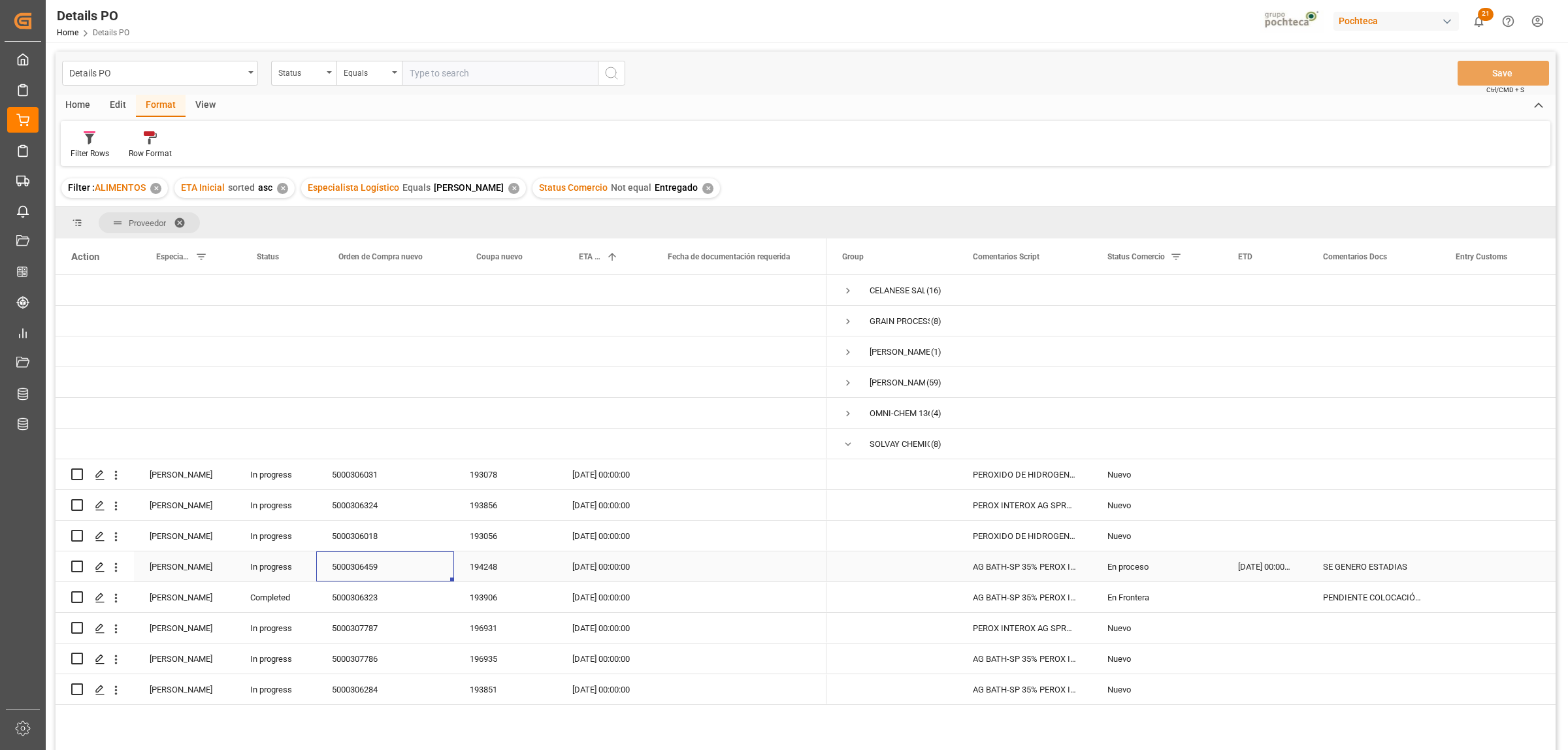
click at [368, 567] on div "5000306459" at bounding box center [385, 566] width 138 height 30
click at [1138, 568] on div "En proceso" at bounding box center [1157, 566] width 99 height 30
click at [1193, 577] on icon "open menu" at bounding box center [1198, 575] width 16 height 16
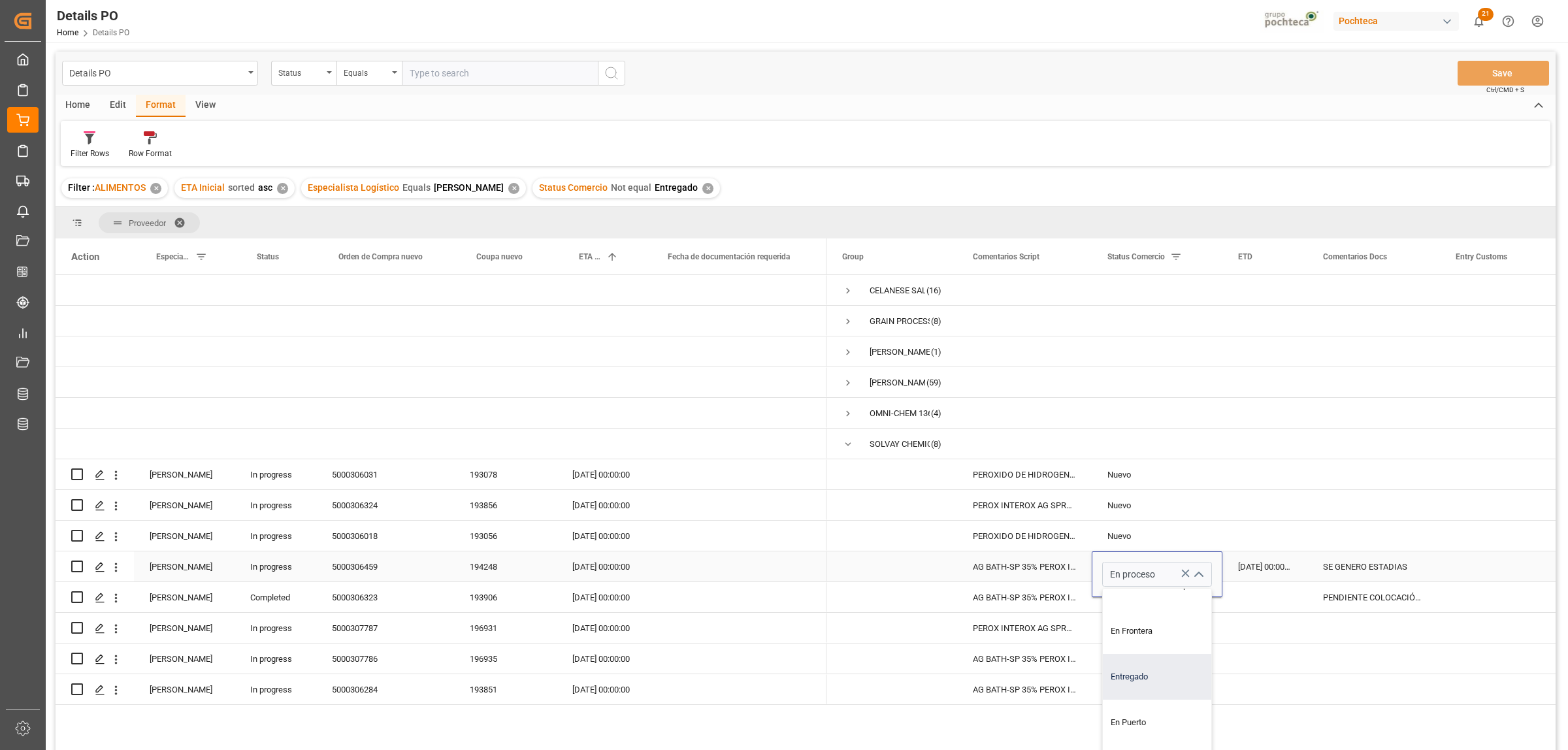
click at [1137, 671] on div "Entregado" at bounding box center [1165, 677] width 124 height 46
type input "Entregado"
click at [1374, 572] on div "SE GENERO ESTADIAS" at bounding box center [1373, 566] width 133 height 30
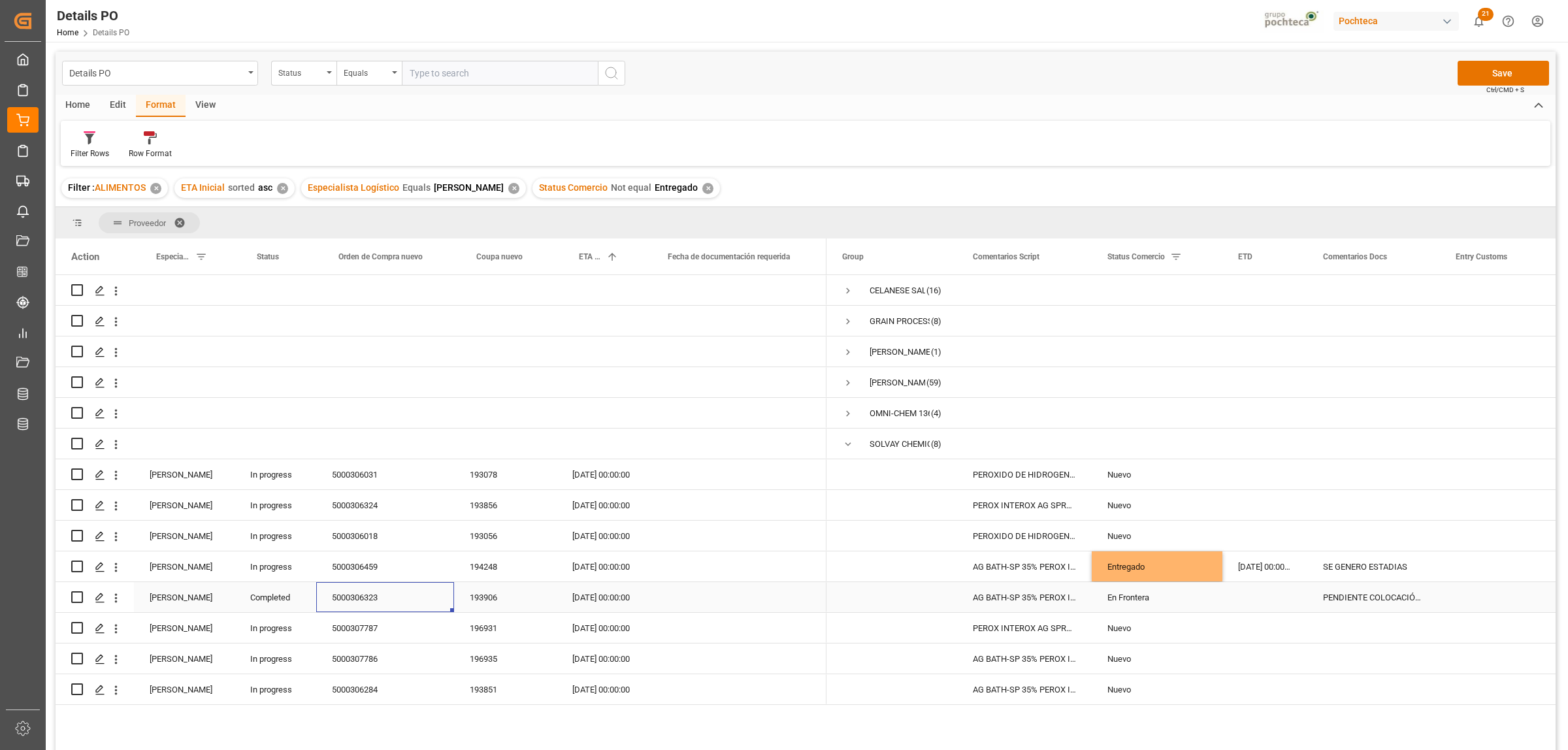
click at [354, 601] on div "5000306323" at bounding box center [385, 597] width 138 height 30
click at [1129, 598] on div "En Frontera" at bounding box center [1157, 597] width 99 height 30
click at [1193, 607] on icon "open menu" at bounding box center [1198, 606] width 16 height 16
click at [1137, 710] on div "Entregado" at bounding box center [1165, 707] width 124 height 46
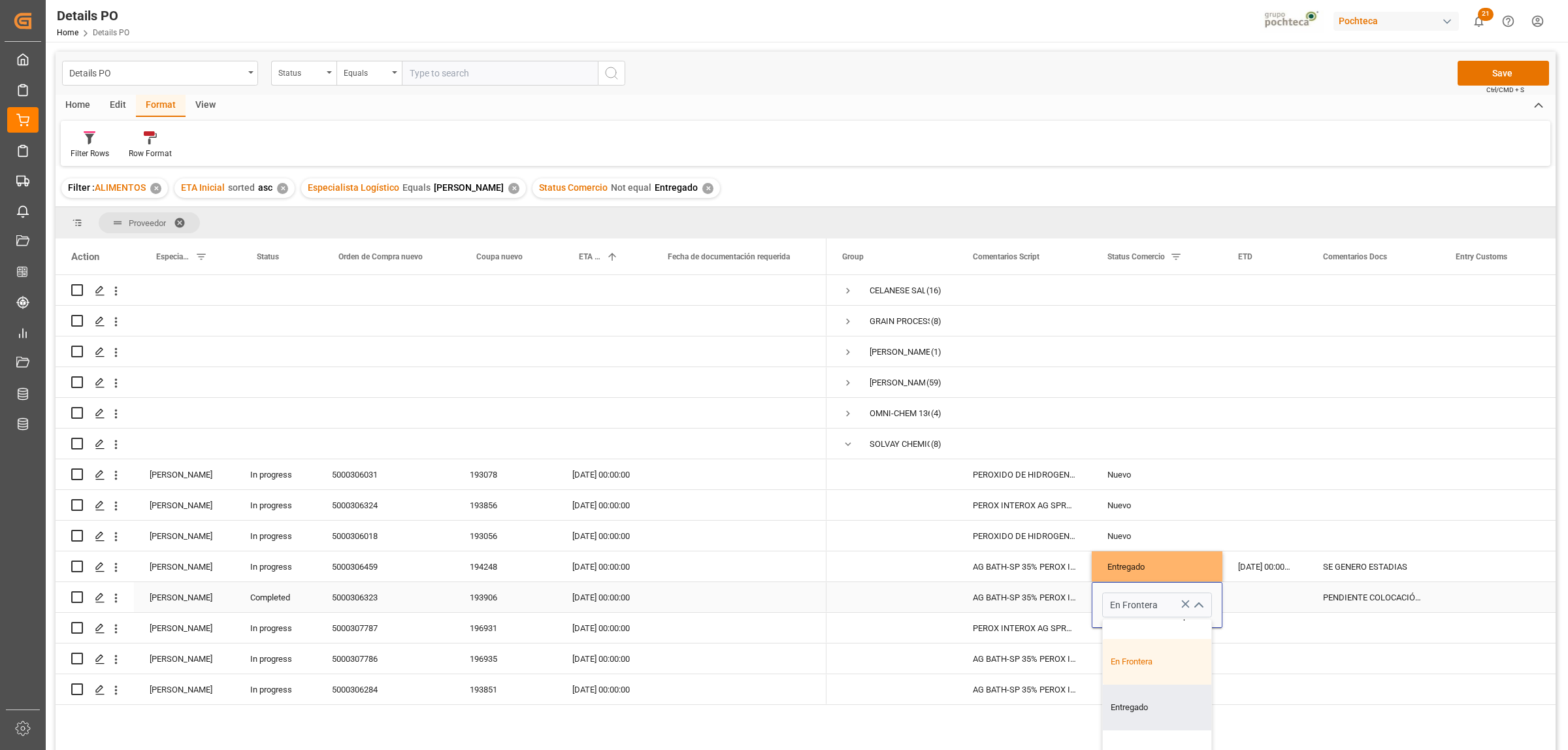
type input "Entregado"
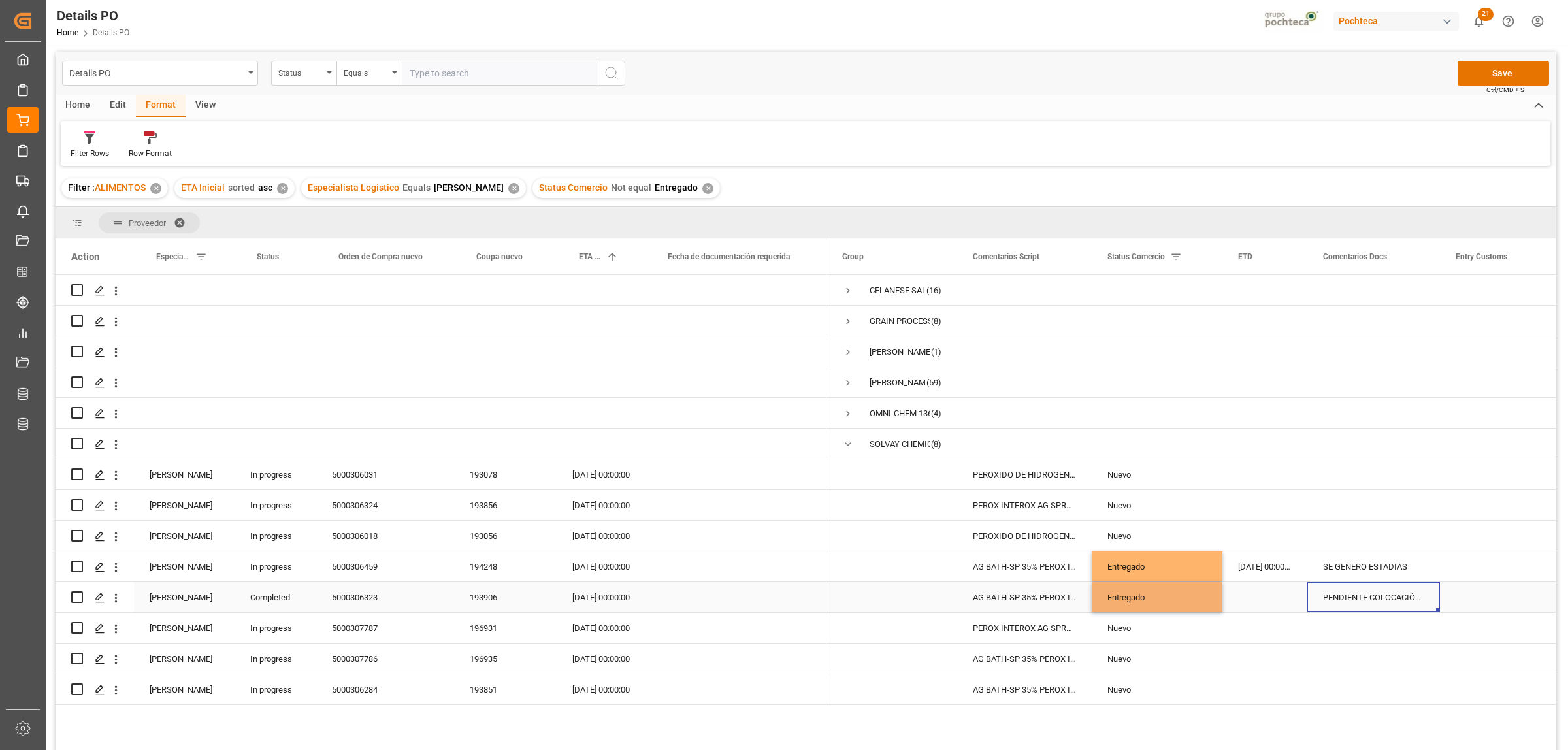
click at [1353, 597] on div "PENDIENTE COLOCACIÓN DE CAJA" at bounding box center [1373, 597] width 133 height 30
click at [1331, 602] on div "PENDIENTE COLOCACIÓN DE CAJA" at bounding box center [1373, 597] width 133 height 30
drag, startPoint x: 1328, startPoint y: 603, endPoint x: 1459, endPoint y: 609, distance: 131.1
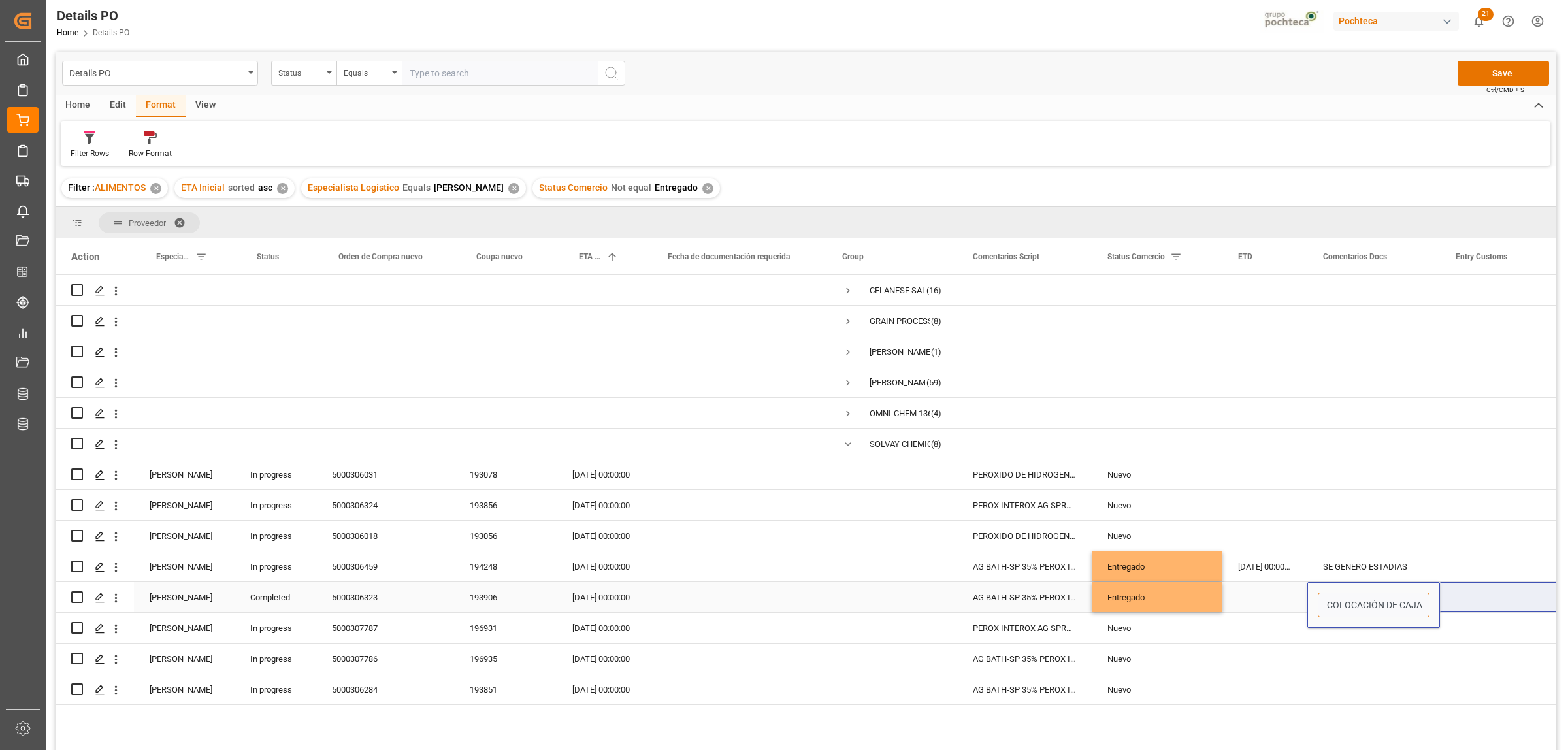
type input "P"
click at [1392, 574] on div "SE GENERO ESTADIAS" at bounding box center [1373, 566] width 133 height 30
click at [1508, 73] on button "Save" at bounding box center [1503, 73] width 91 height 25
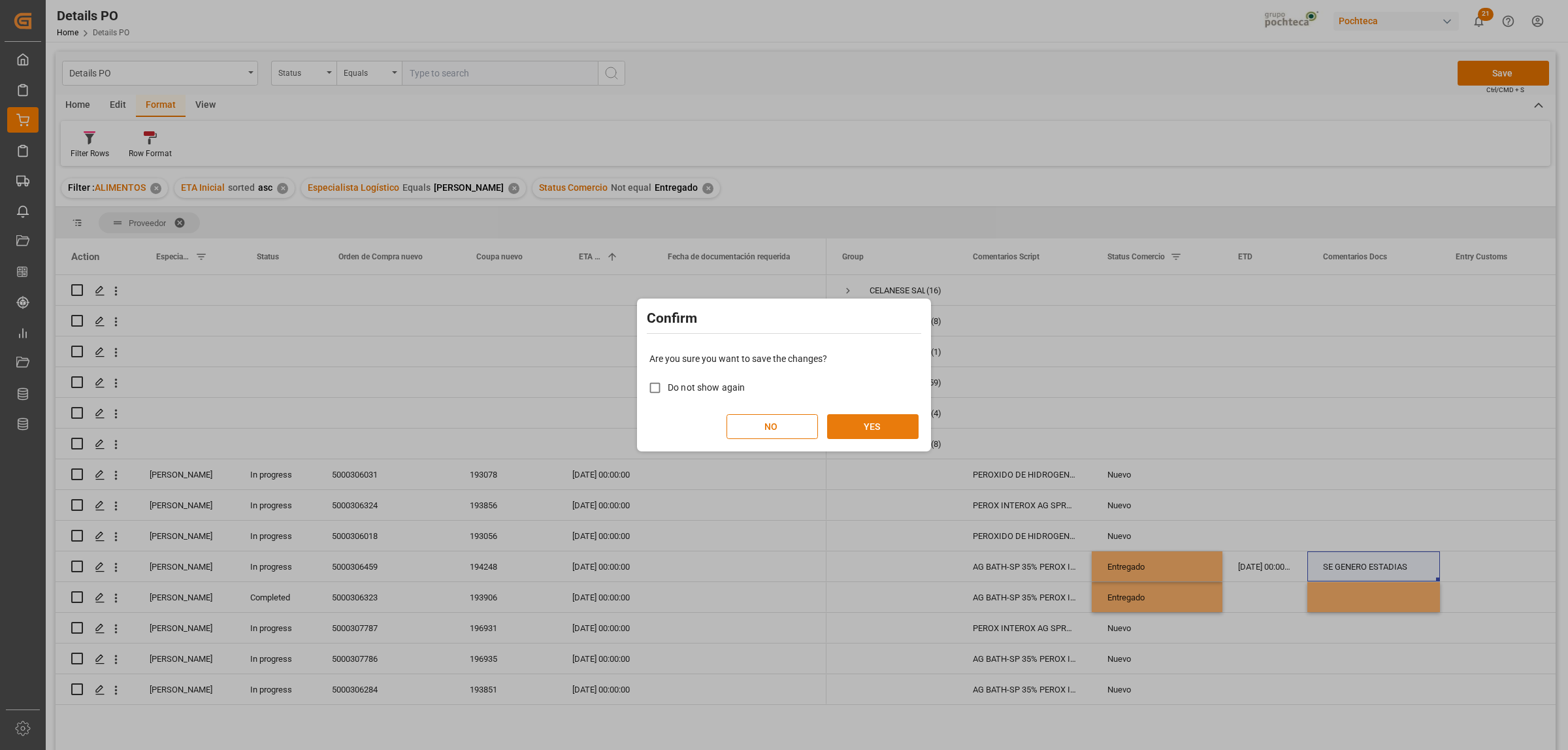
click at [874, 433] on button "YES" at bounding box center [873, 427] width 91 height 25
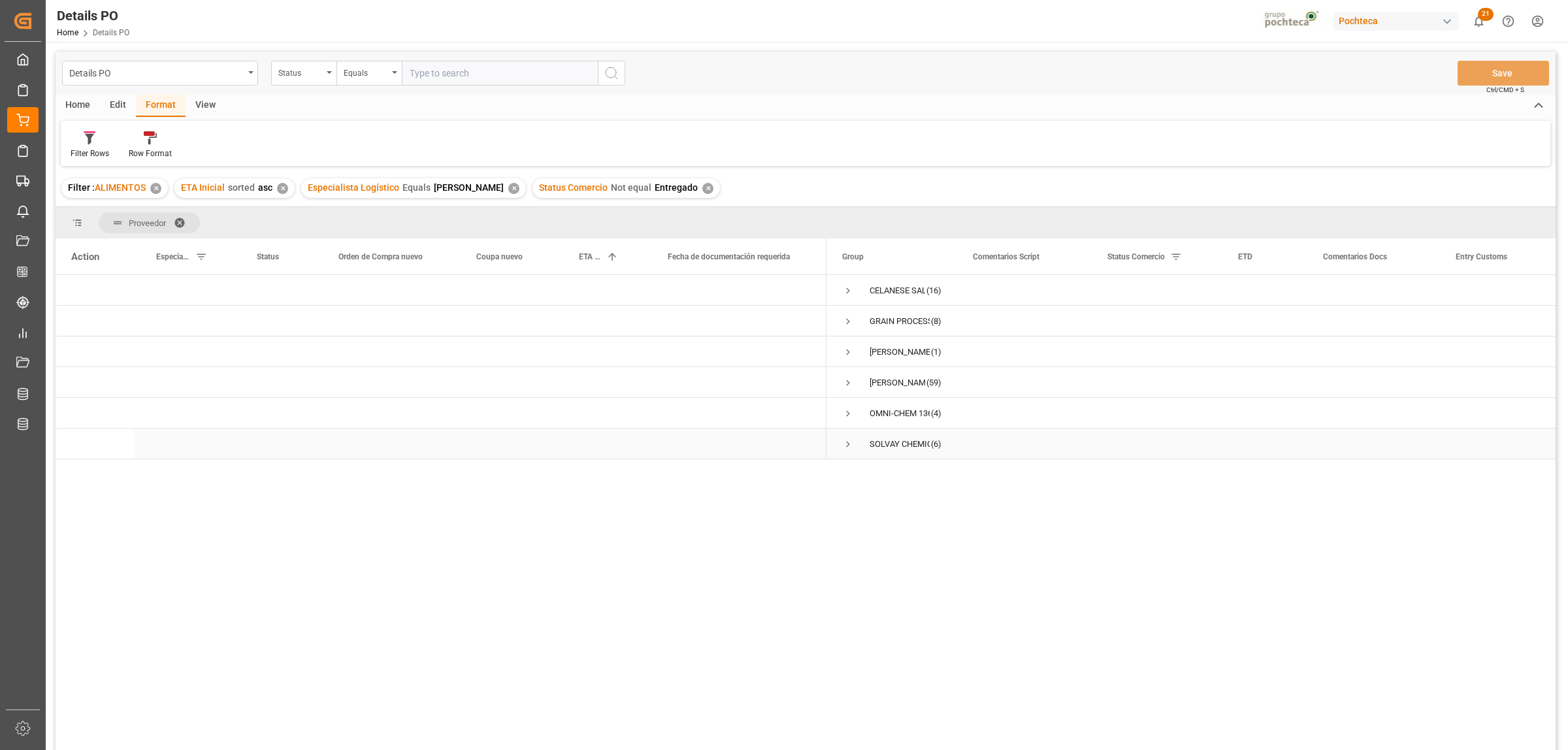
click at [846, 447] on span "Press SPACE to select this row." at bounding box center [848, 444] width 12 height 12
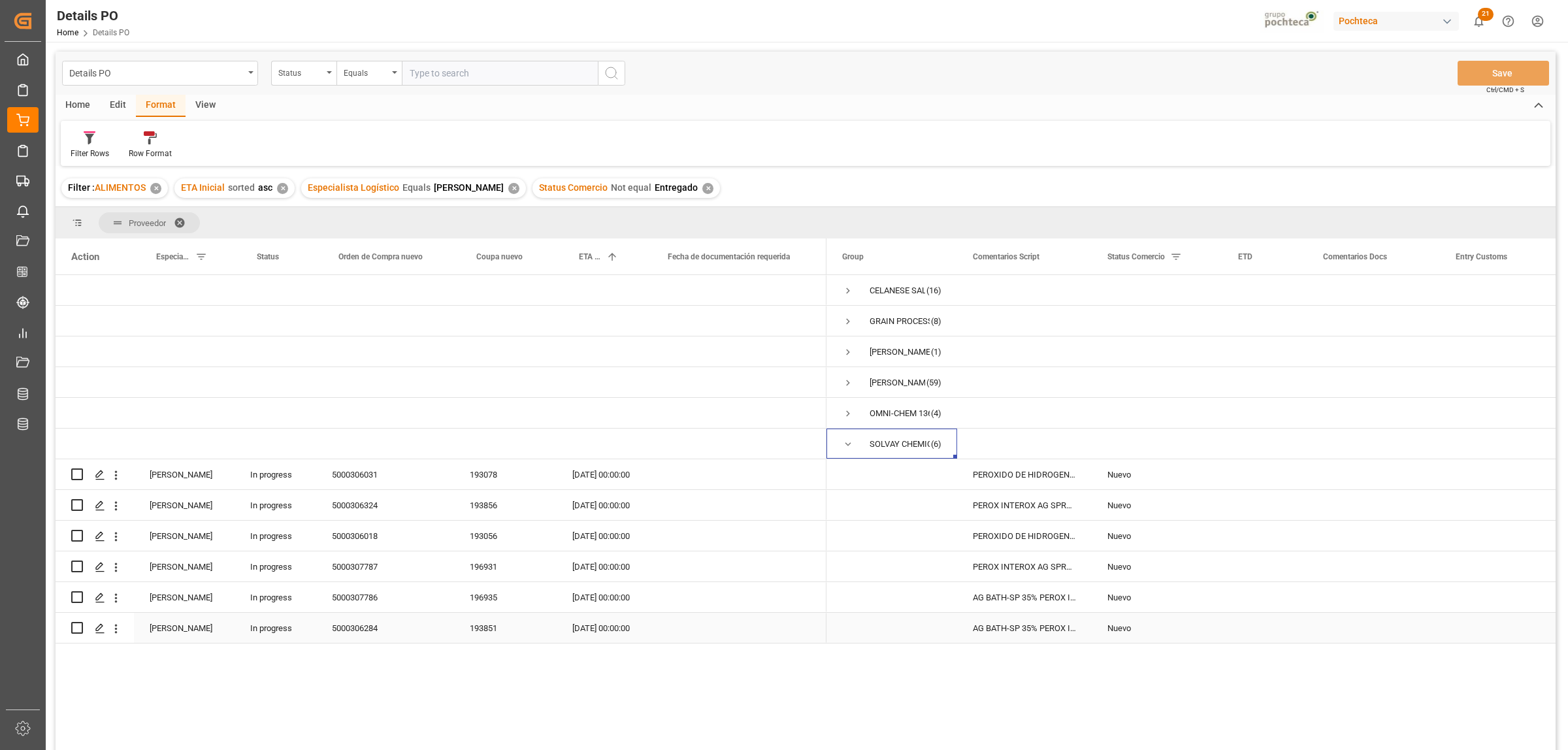
click at [1117, 628] on div "Nuevo" at bounding box center [1157, 628] width 99 height 30
click at [1379, 627] on div "Press SPACE to select this row." at bounding box center [1373, 627] width 133 height 30
click at [1366, 626] on input "Press SPACE to select this row." at bounding box center [1373, 620] width 112 height 25
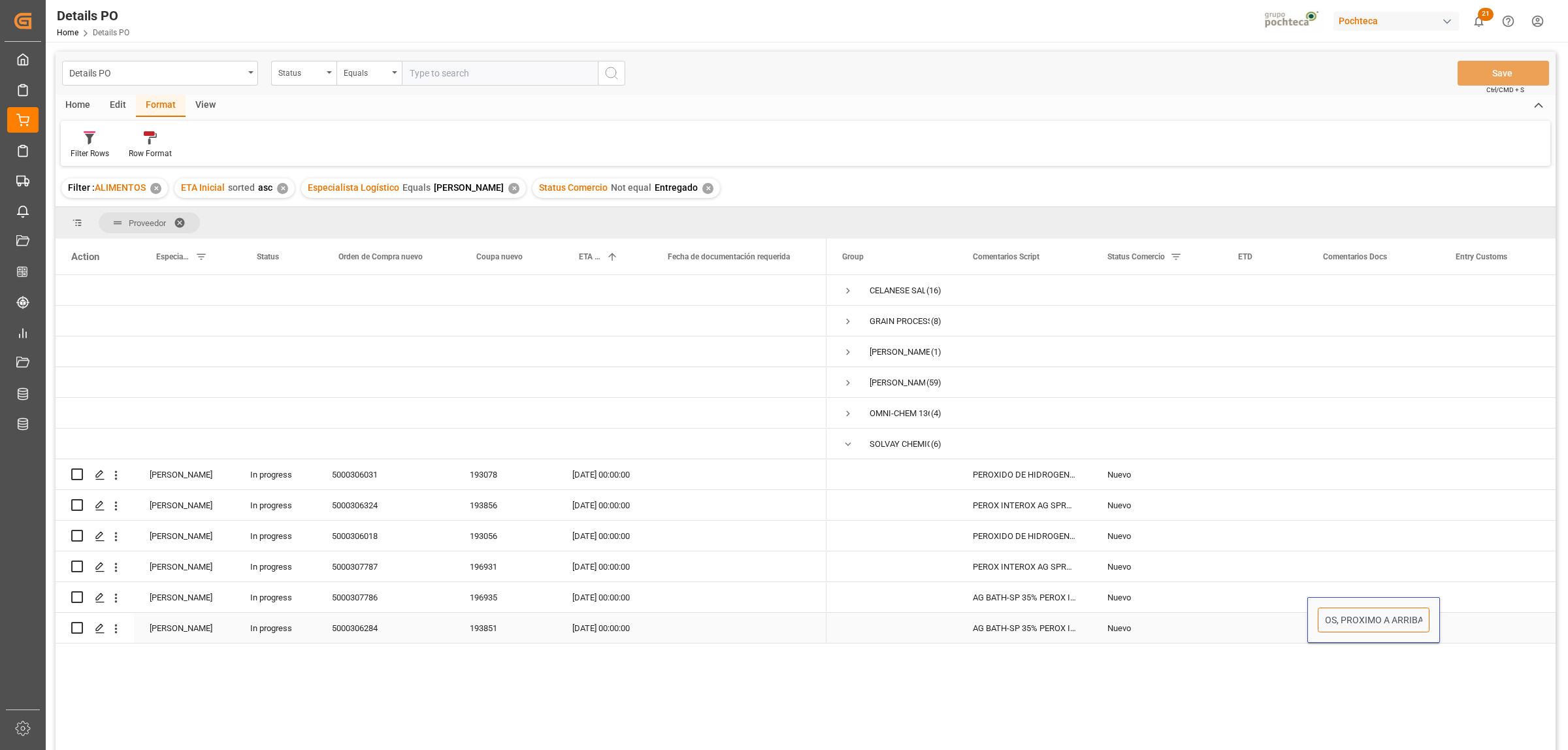
type input "LLEGARON DOCUMENTOS, PROXIMO A ARRIBAR"
click at [1500, 631] on div "Press SPACE to select this row." at bounding box center [1505, 627] width 131 height 30
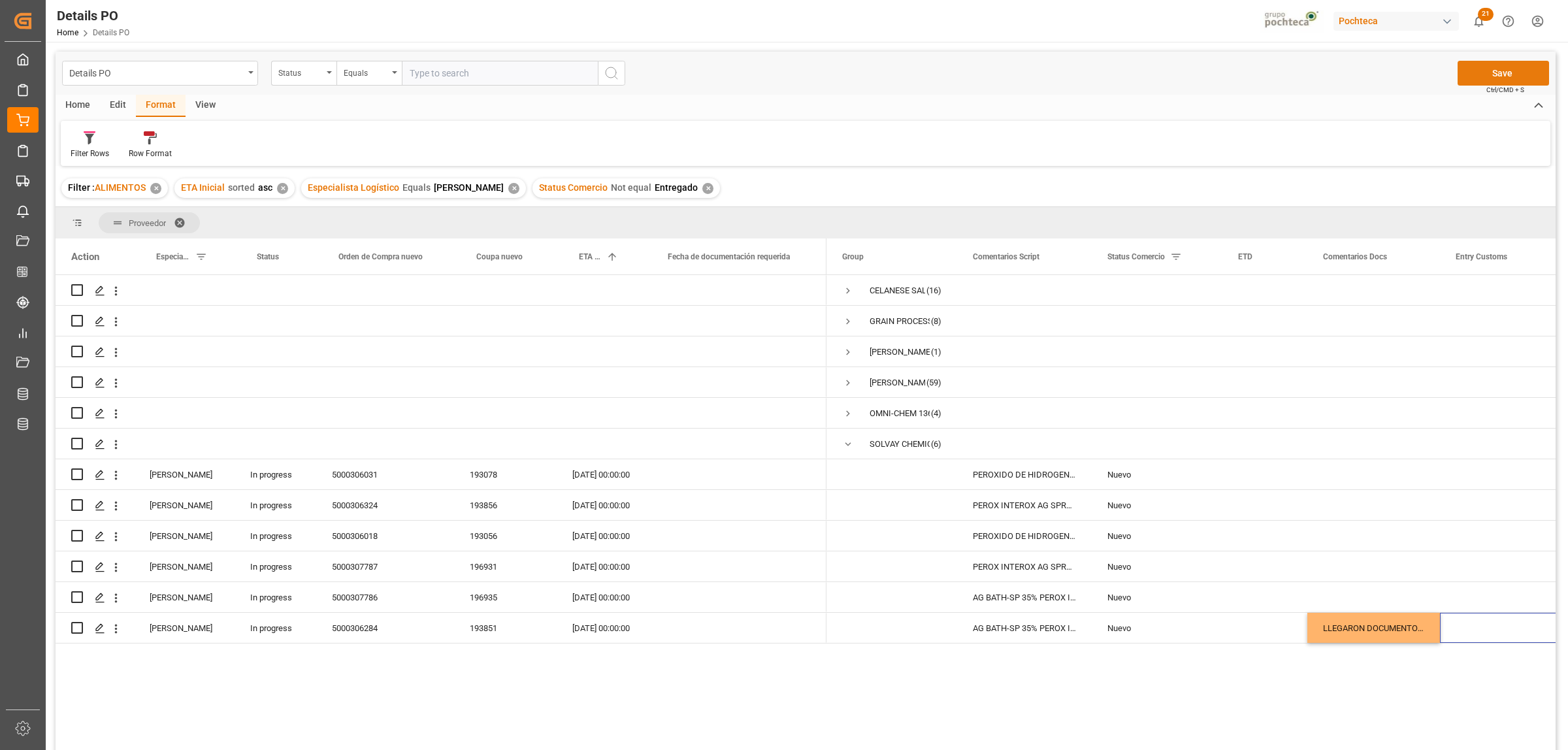
click at [1494, 69] on button "Save" at bounding box center [1503, 73] width 91 height 25
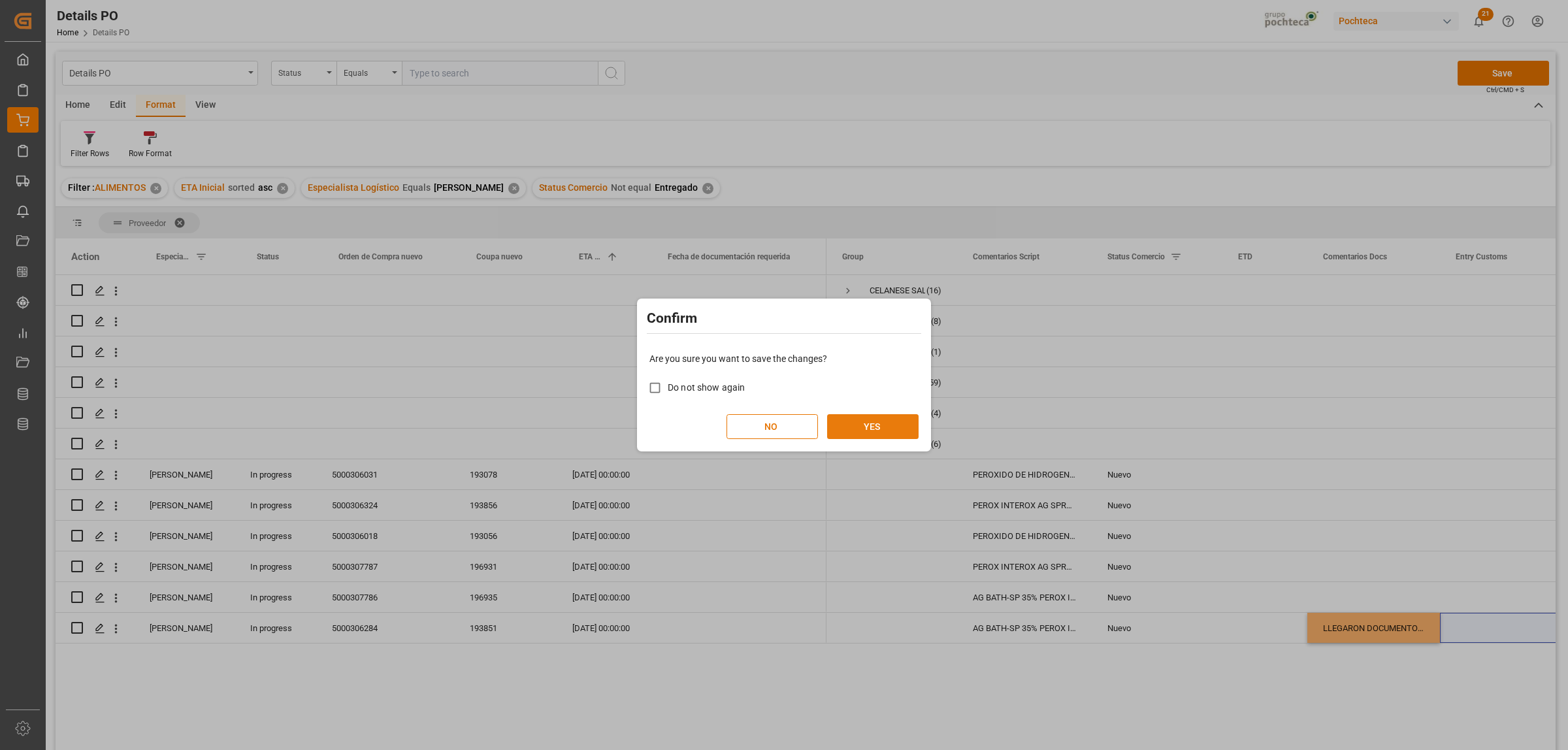
click at [873, 426] on button "YES" at bounding box center [873, 427] width 91 height 25
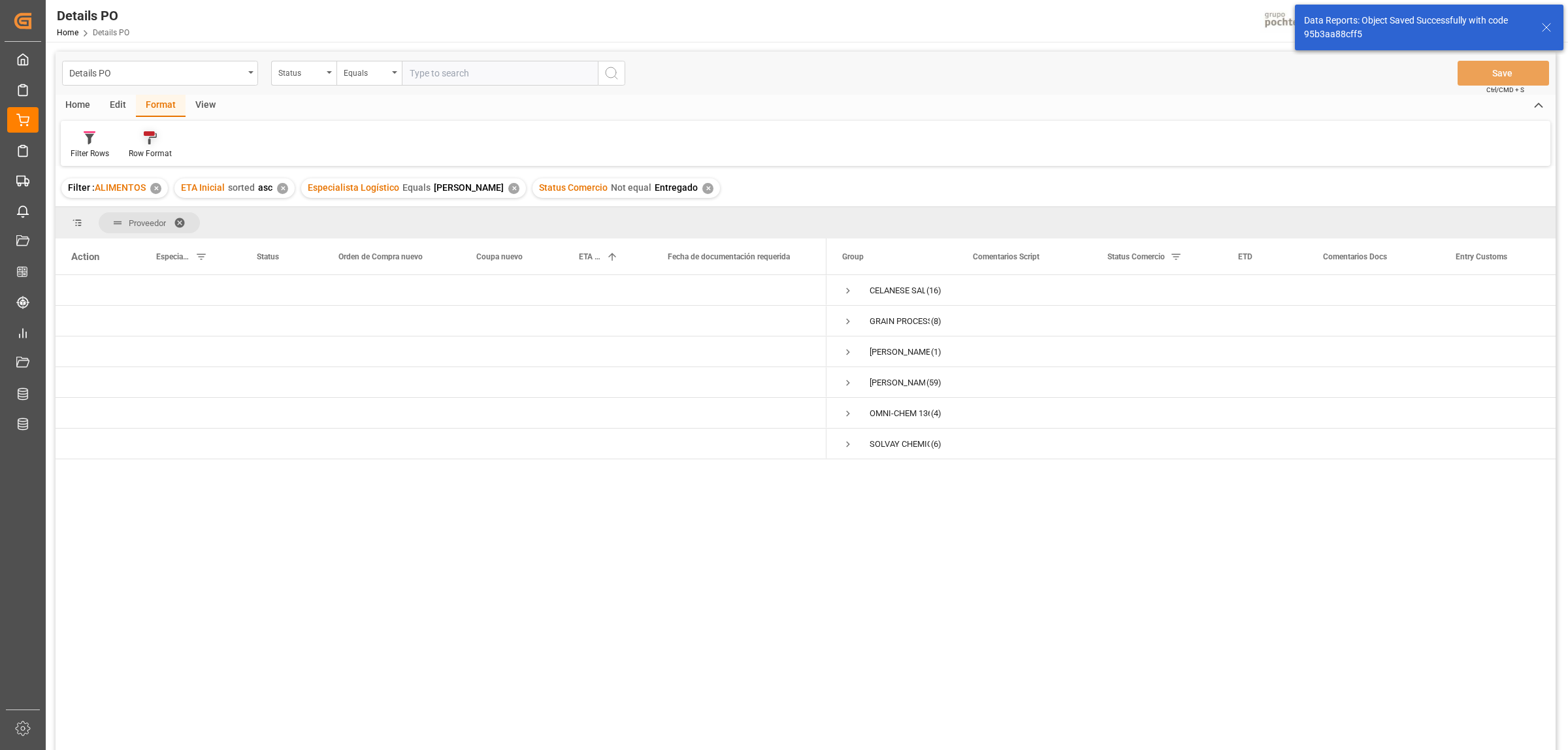
click at [155, 132] on icon at bounding box center [151, 138] width 13 height 13
click at [163, 182] on div "Details PO Status Equals Save Ctrl/CMD + S Home Edit Format View Filter Rows Ro…" at bounding box center [805, 418] width 1500 height 733
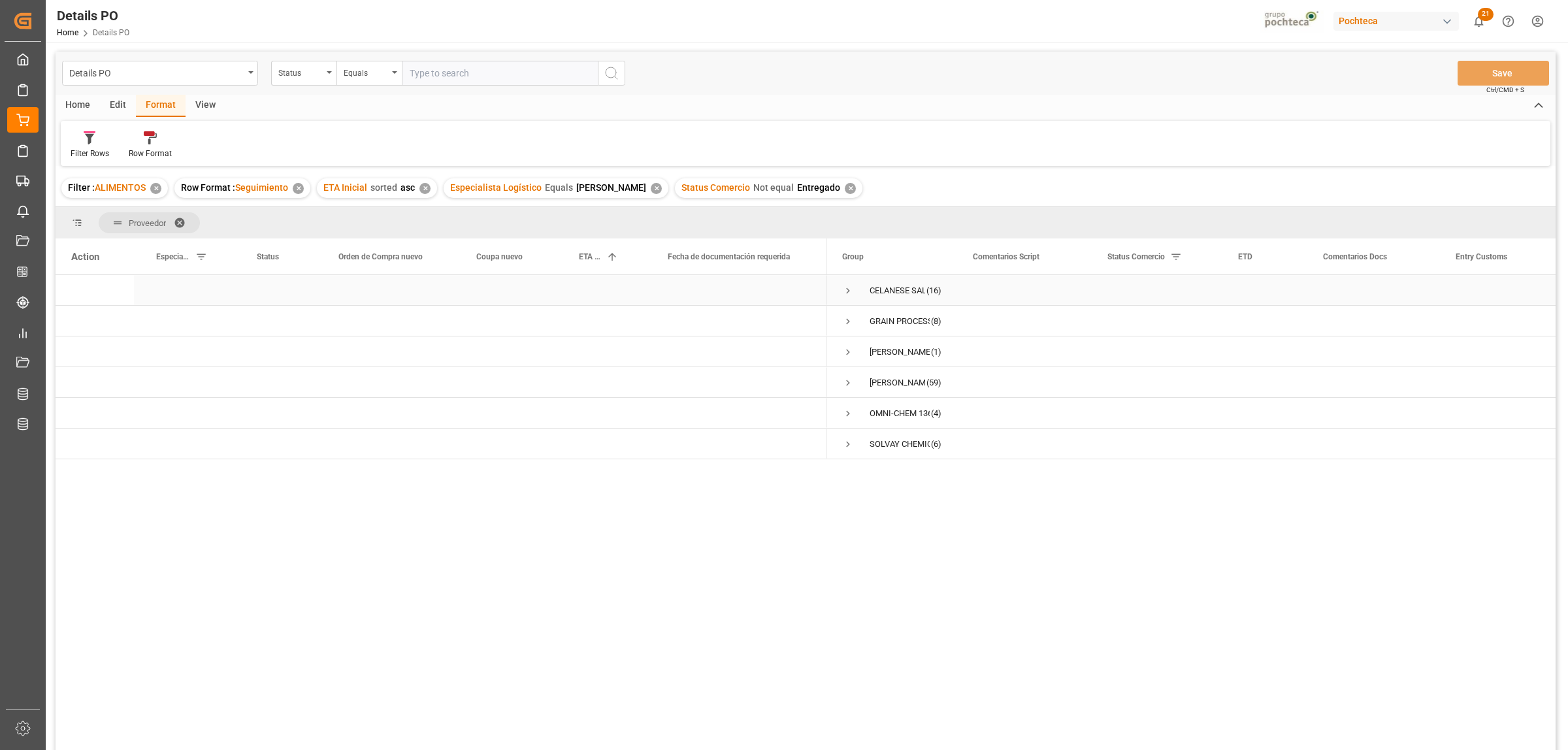
click at [852, 288] on span "Press SPACE to select this row." at bounding box center [848, 291] width 12 height 12
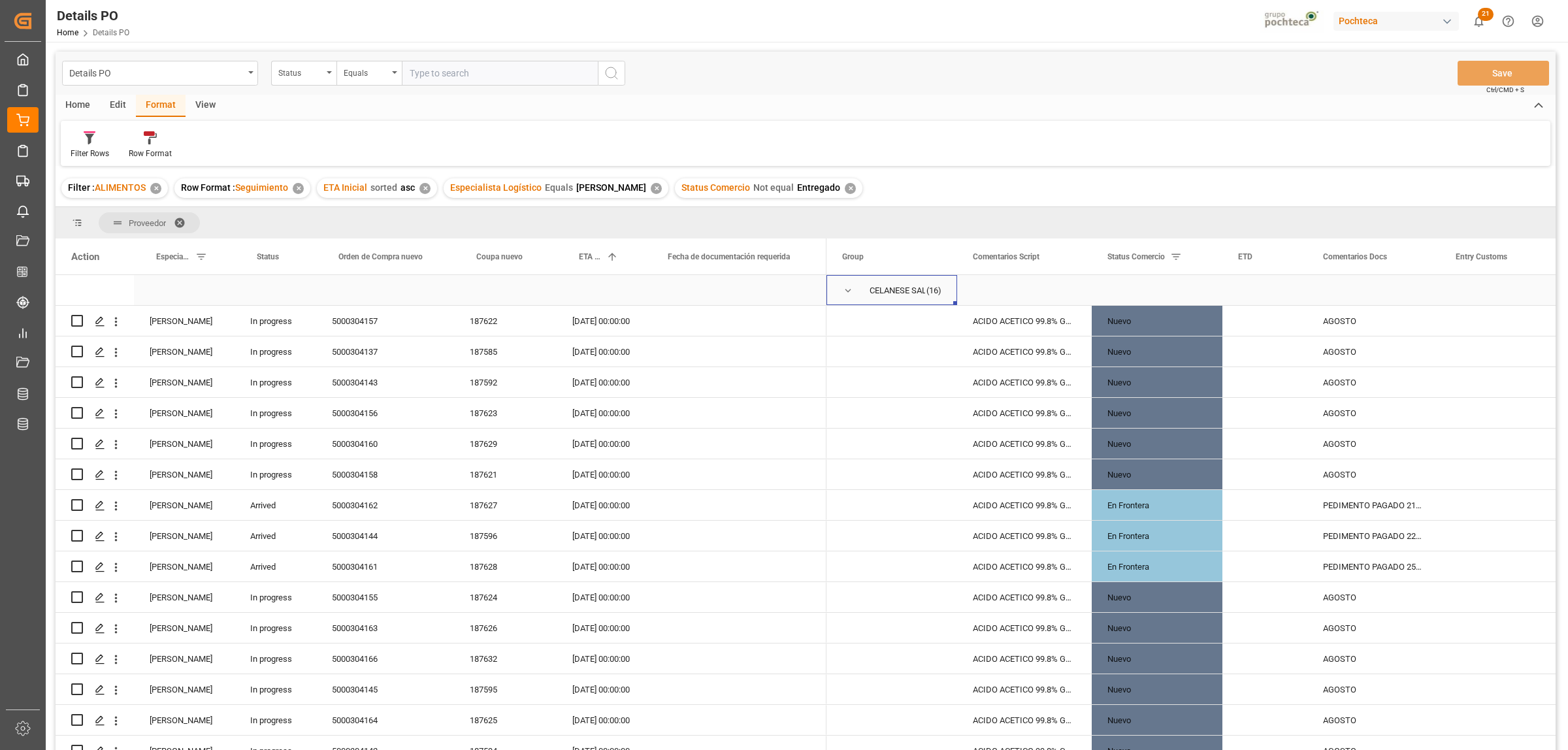
click at [850, 288] on span "Press SPACE to select this row." at bounding box center [848, 291] width 12 height 12
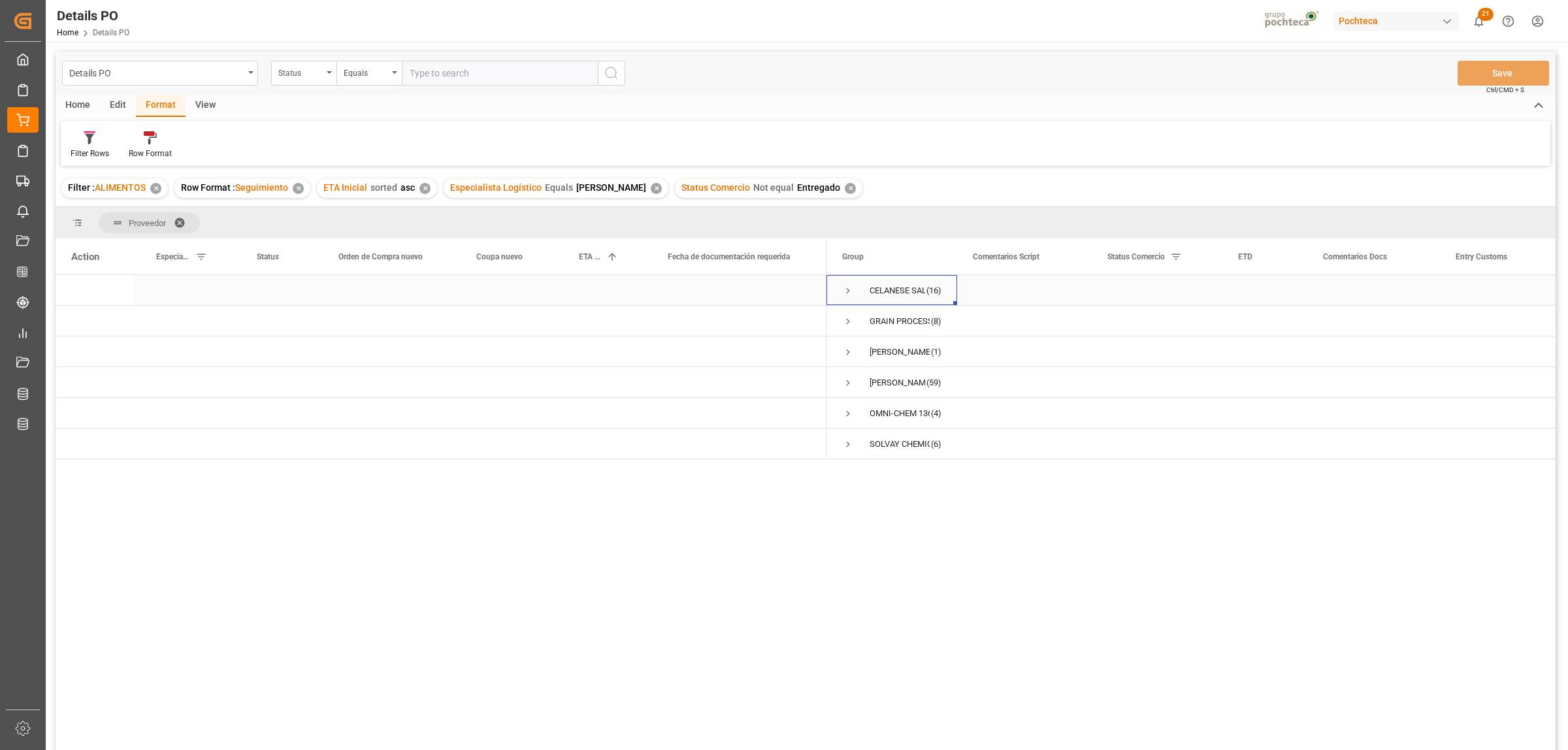
click at [846, 289] on span "Press SPACE to select this row." at bounding box center [848, 291] width 12 height 12
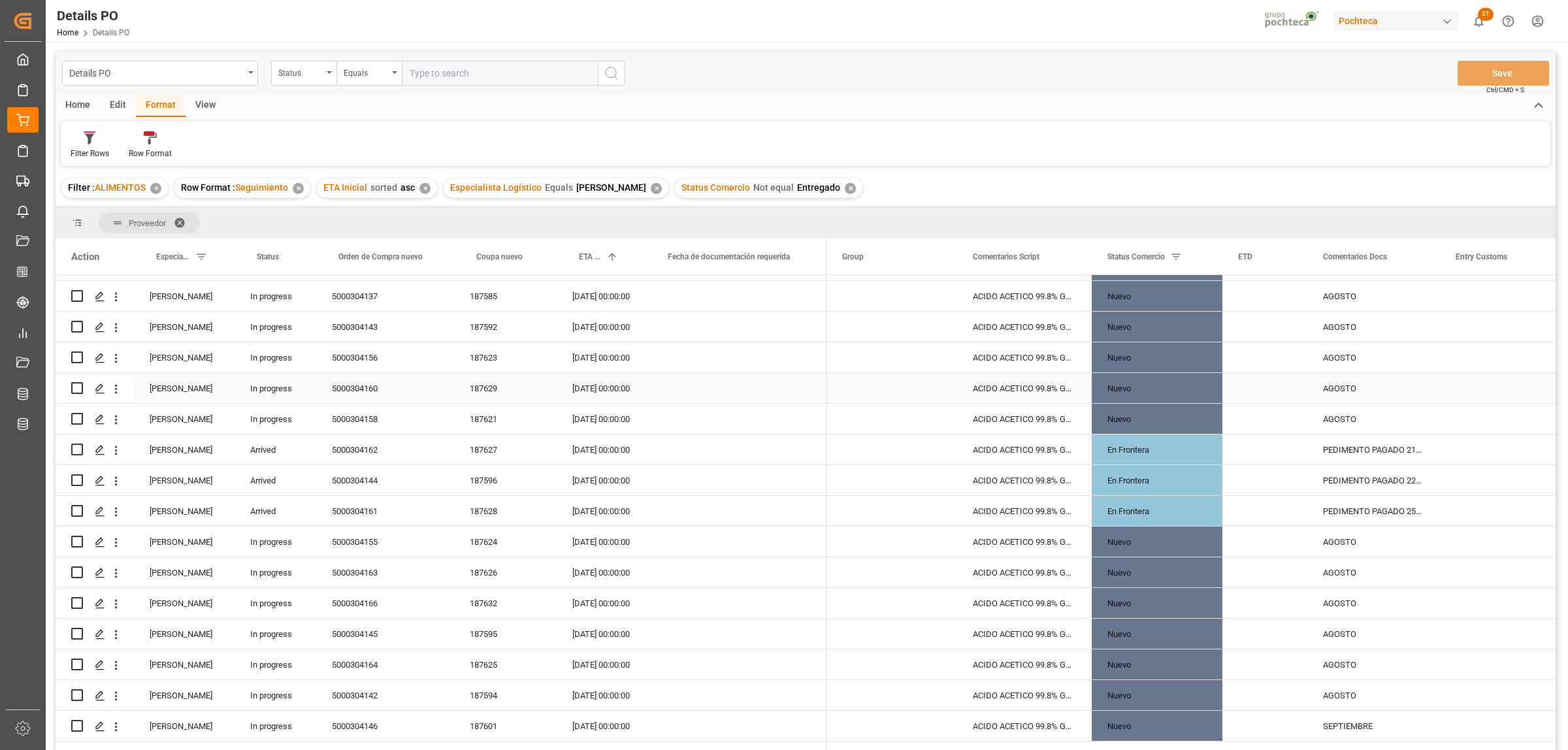
scroll to position [82, 0]
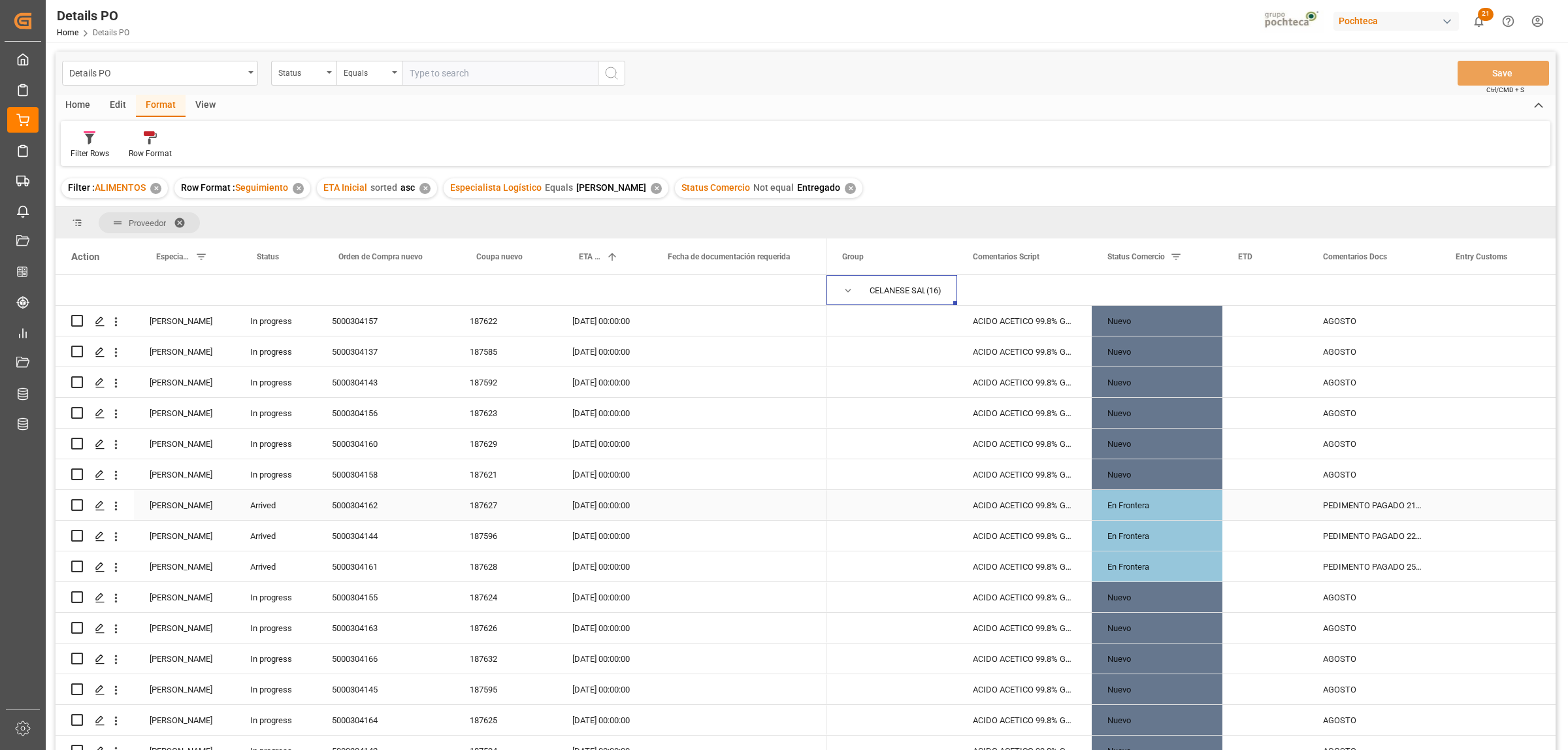
scroll to position [82, 0]
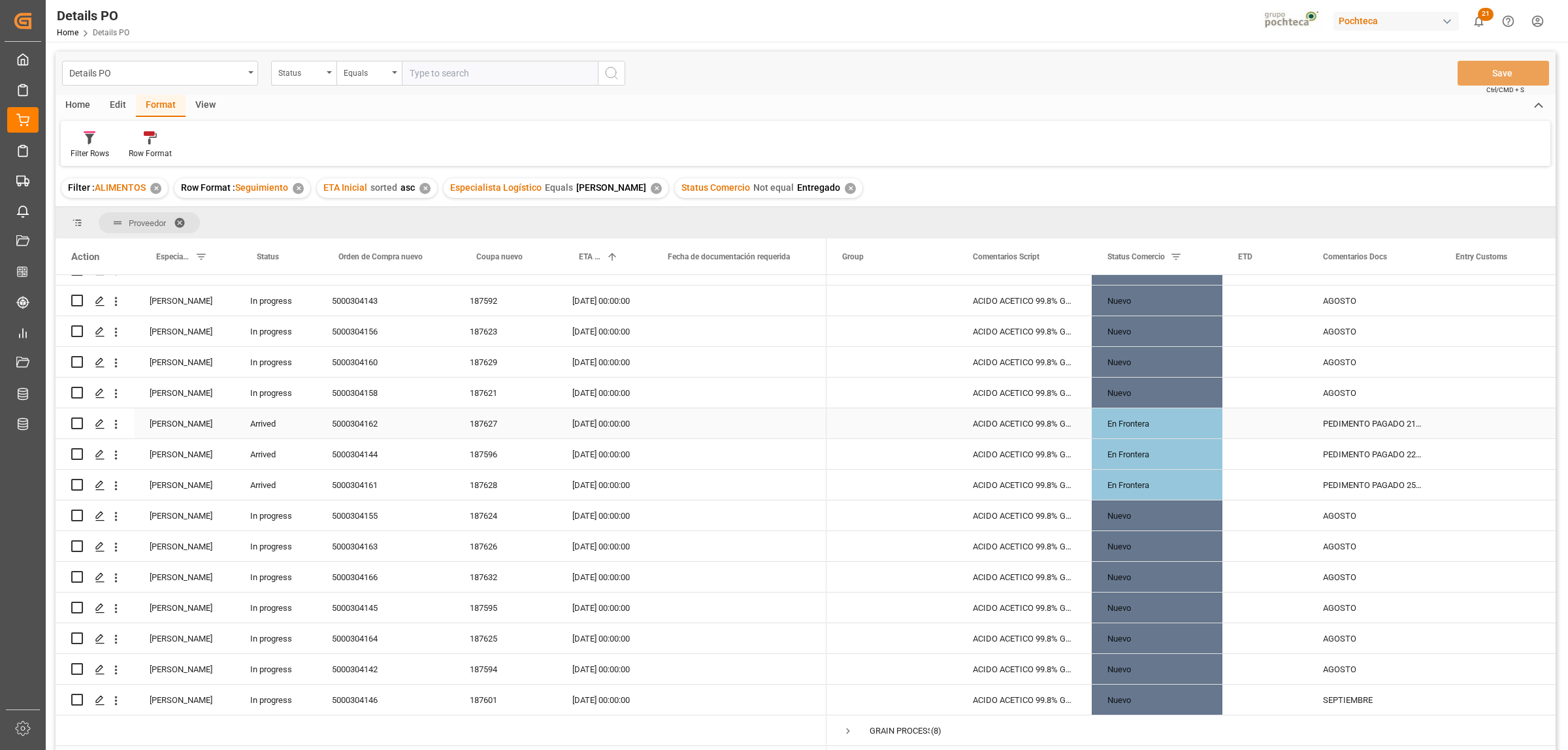
click at [1359, 425] on div "PEDIMENTO PAGADO 21/08, PENDIENTE DE CRUCE" at bounding box center [1373, 423] width 133 height 30
click at [1341, 455] on div "PEDIMENTO PAGADO 22/08, PENDIENTE DE CRUCE" at bounding box center [1373, 453] width 133 height 30
click at [1337, 488] on div "PEDIMENTO PAGADO 25/08, PENDIENTE DE CRUCE" at bounding box center [1373, 484] width 133 height 30
click at [1193, 426] on div "En Frontera" at bounding box center [1157, 424] width 99 height 30
click at [1347, 416] on div "PEDIMENTO PAGADO 21/08, PENDIENTE DE CRUCE" at bounding box center [1373, 423] width 133 height 30
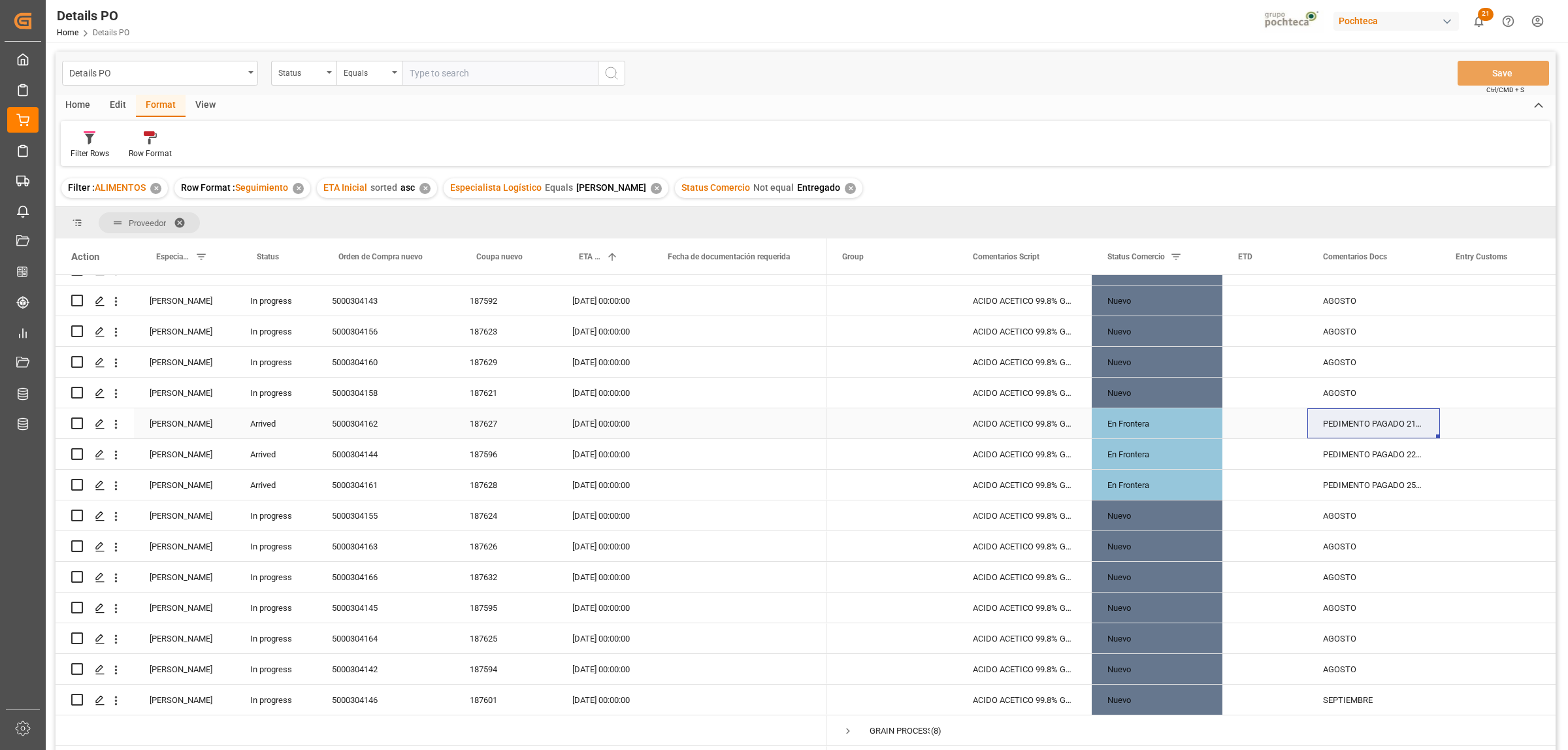
click at [1246, 422] on div "Press SPACE to select this row." at bounding box center [1265, 423] width 85 height 30
click at [1370, 426] on div "PEDIMENTO PAGADO 21/08, PENDIENTE DE CRUCE" at bounding box center [1373, 423] width 133 height 30
click at [1349, 422] on div "PEDIMENTO PAGADO 21/08, PENDIENTE DE CRUCE" at bounding box center [1373, 423] width 133 height 30
drag, startPoint x: 1350, startPoint y: 422, endPoint x: 1346, endPoint y: 480, distance: 58.1
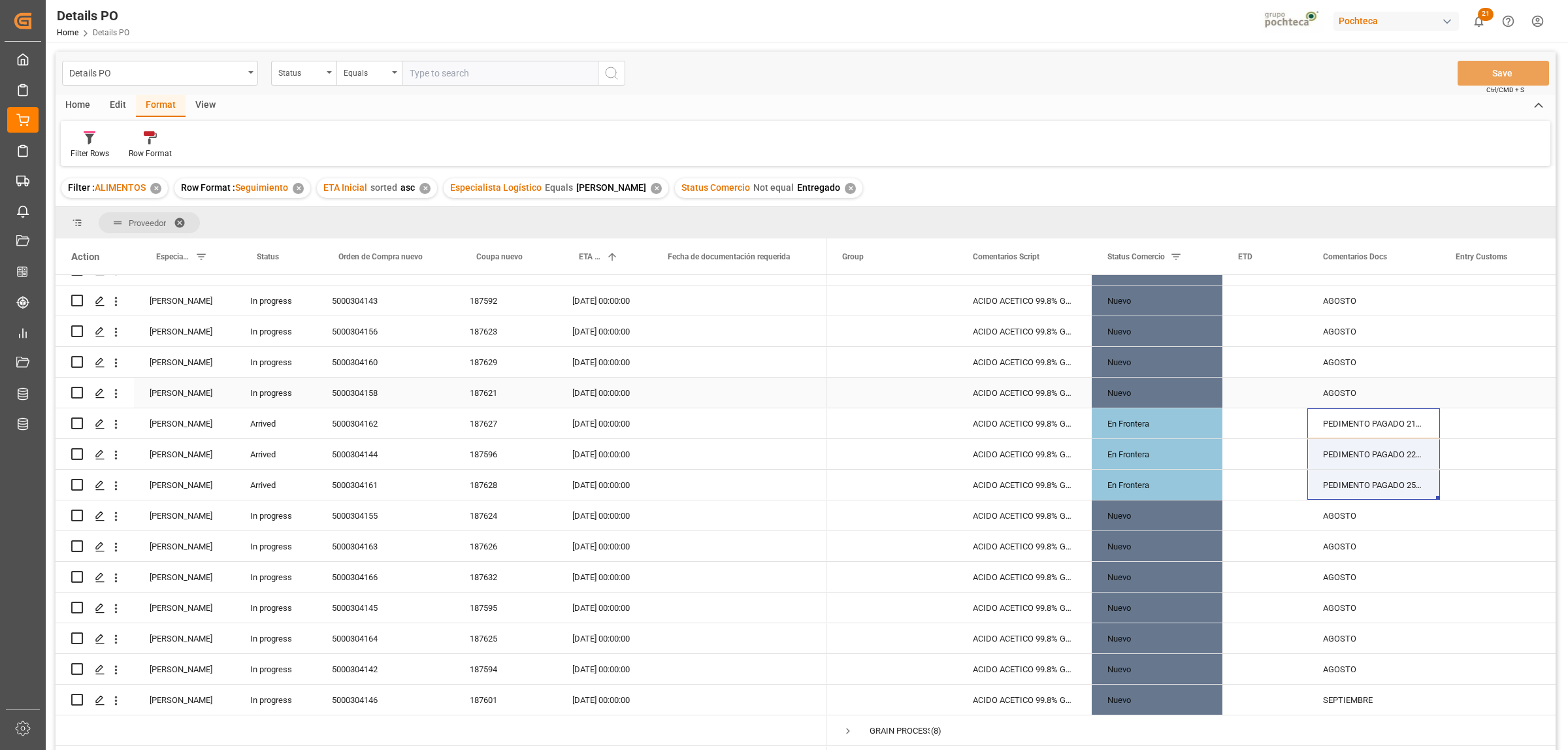
click at [377, 391] on div "5000304158" at bounding box center [385, 392] width 138 height 30
click at [1337, 393] on div "AGOSTO" at bounding box center [1373, 392] width 133 height 30
drag, startPoint x: 1326, startPoint y: 403, endPoint x: 1366, endPoint y: 404, distance: 40.0
click at [1366, 404] on input "AGOSTO" at bounding box center [1373, 400] width 112 height 25
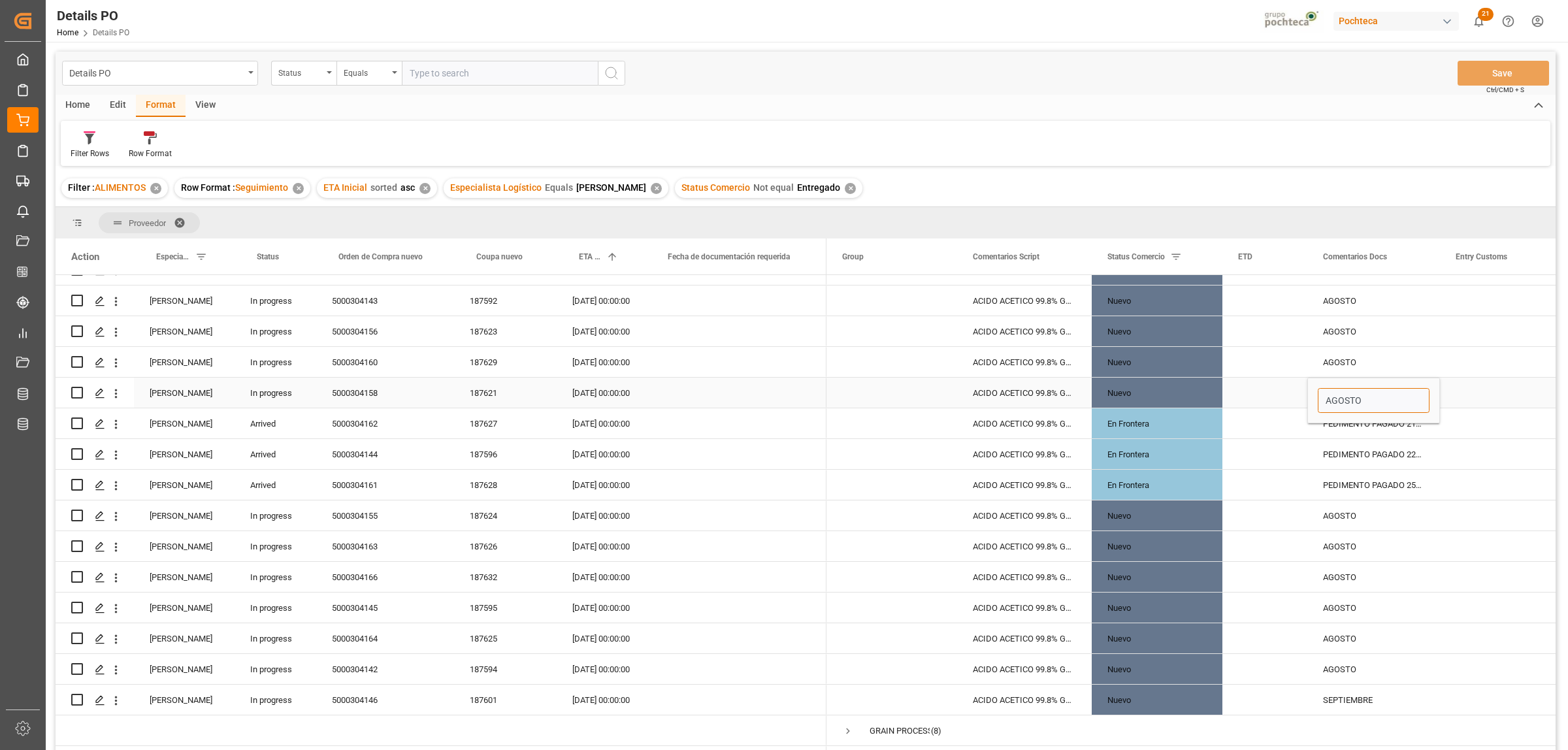
click at [1377, 403] on input "AGOSTO" at bounding box center [1373, 400] width 112 height 25
drag, startPoint x: 1366, startPoint y: 397, endPoint x: 1324, endPoint y: 403, distance: 42.4
click at [1324, 403] on input "AGOSTO" at bounding box center [1373, 400] width 112 height 25
type input "i"
type input "INICIOS DE SEPTIEMBRE"
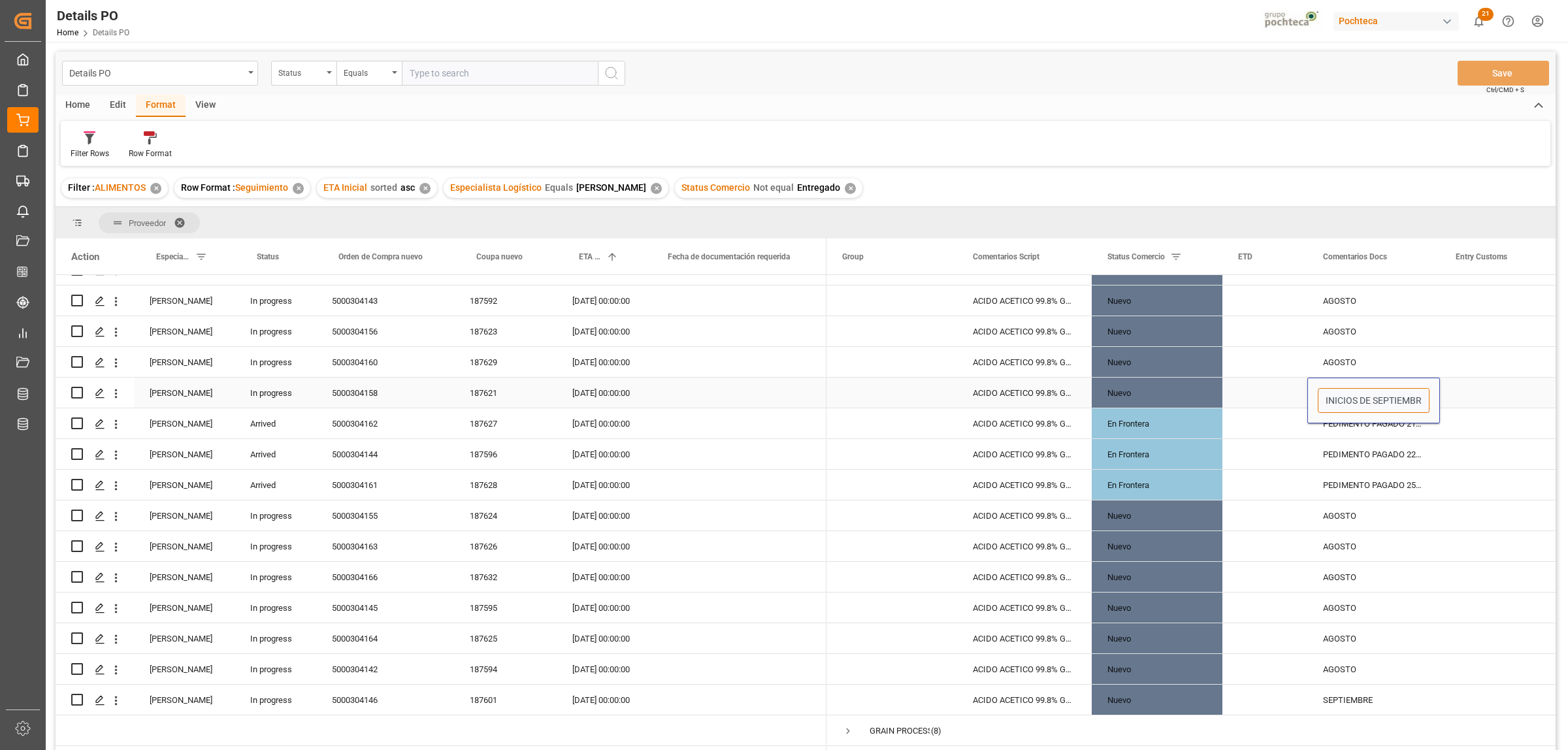
scroll to position [0, 5]
click at [1462, 364] on div "Press SPACE to select this row." at bounding box center [1505, 361] width 131 height 30
click at [361, 393] on div "5000304158" at bounding box center [385, 392] width 138 height 30
click at [1351, 391] on div "INICIOS DE SEPTIEMBRE" at bounding box center [1373, 392] width 133 height 30
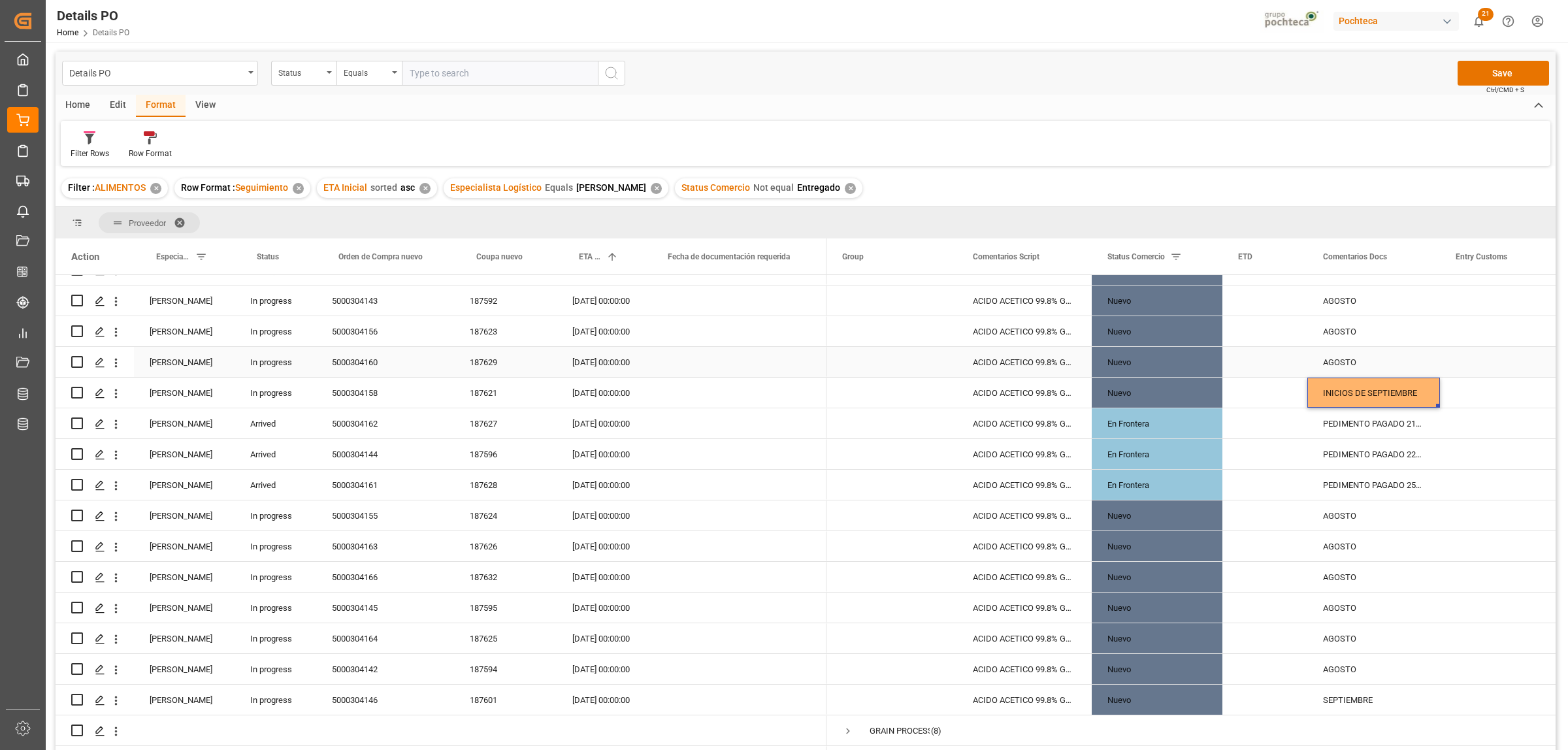
click at [1357, 360] on div "AGOSTO" at bounding box center [1373, 361] width 133 height 30
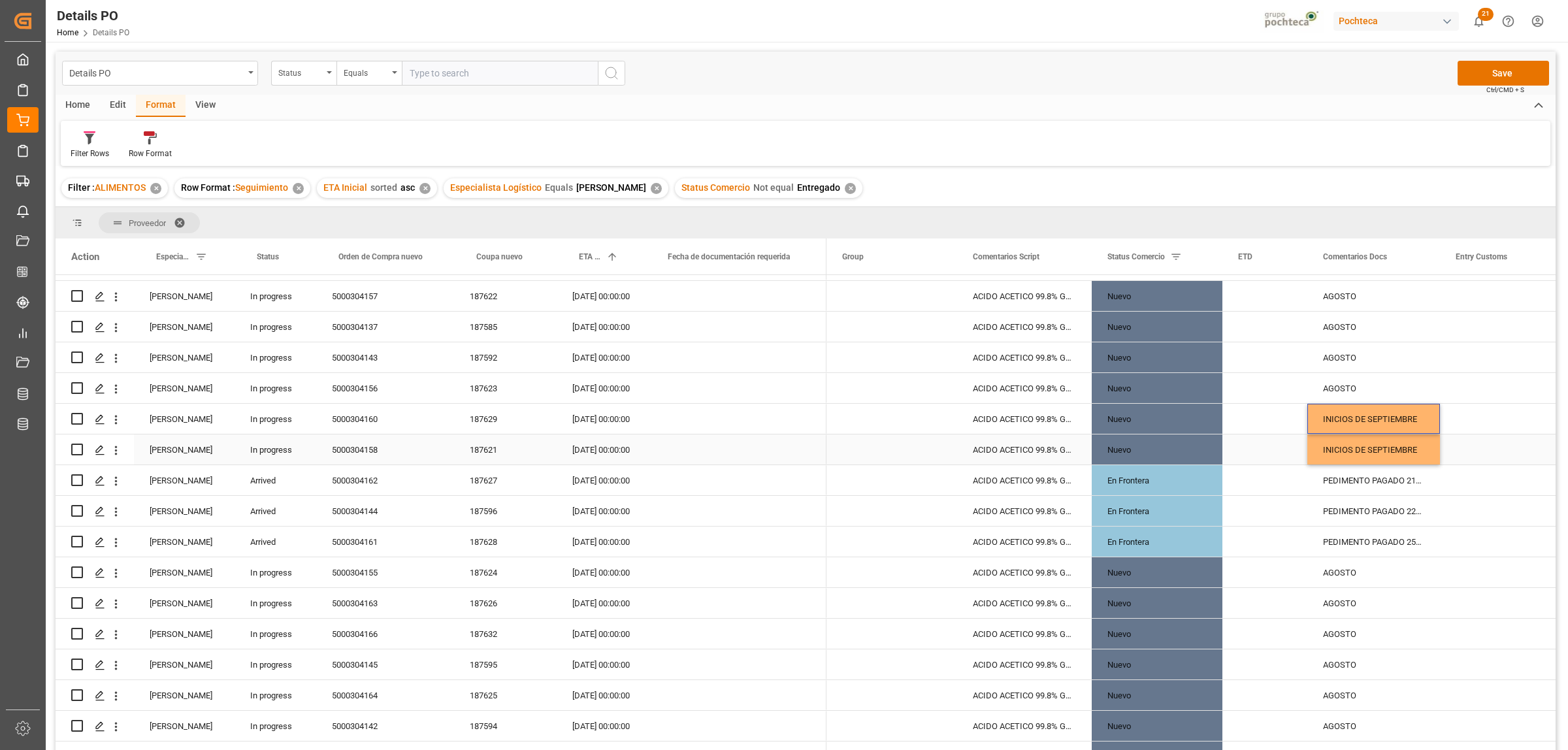
scroll to position [0, 0]
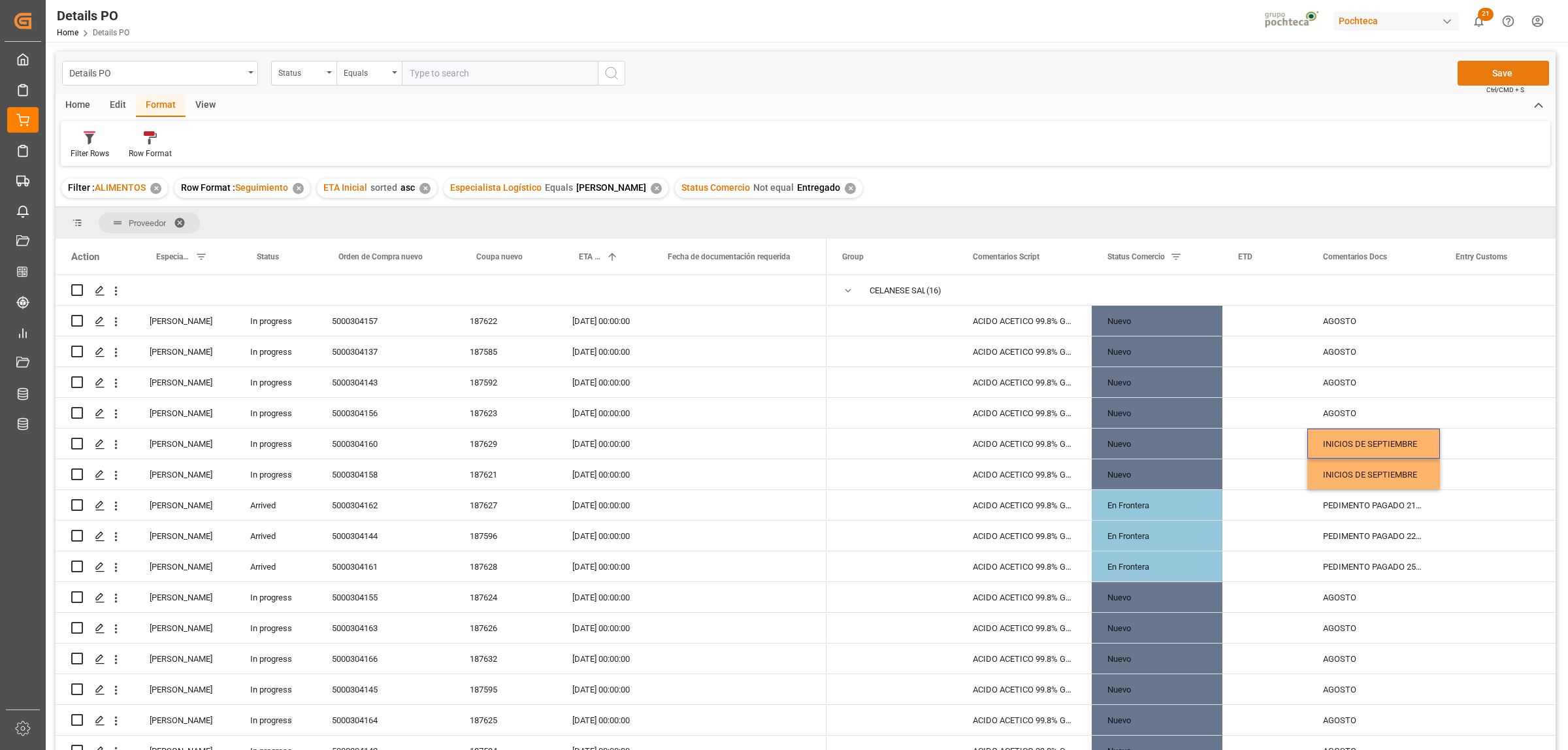
click at [1501, 74] on button "Save" at bounding box center [1503, 73] width 91 height 25
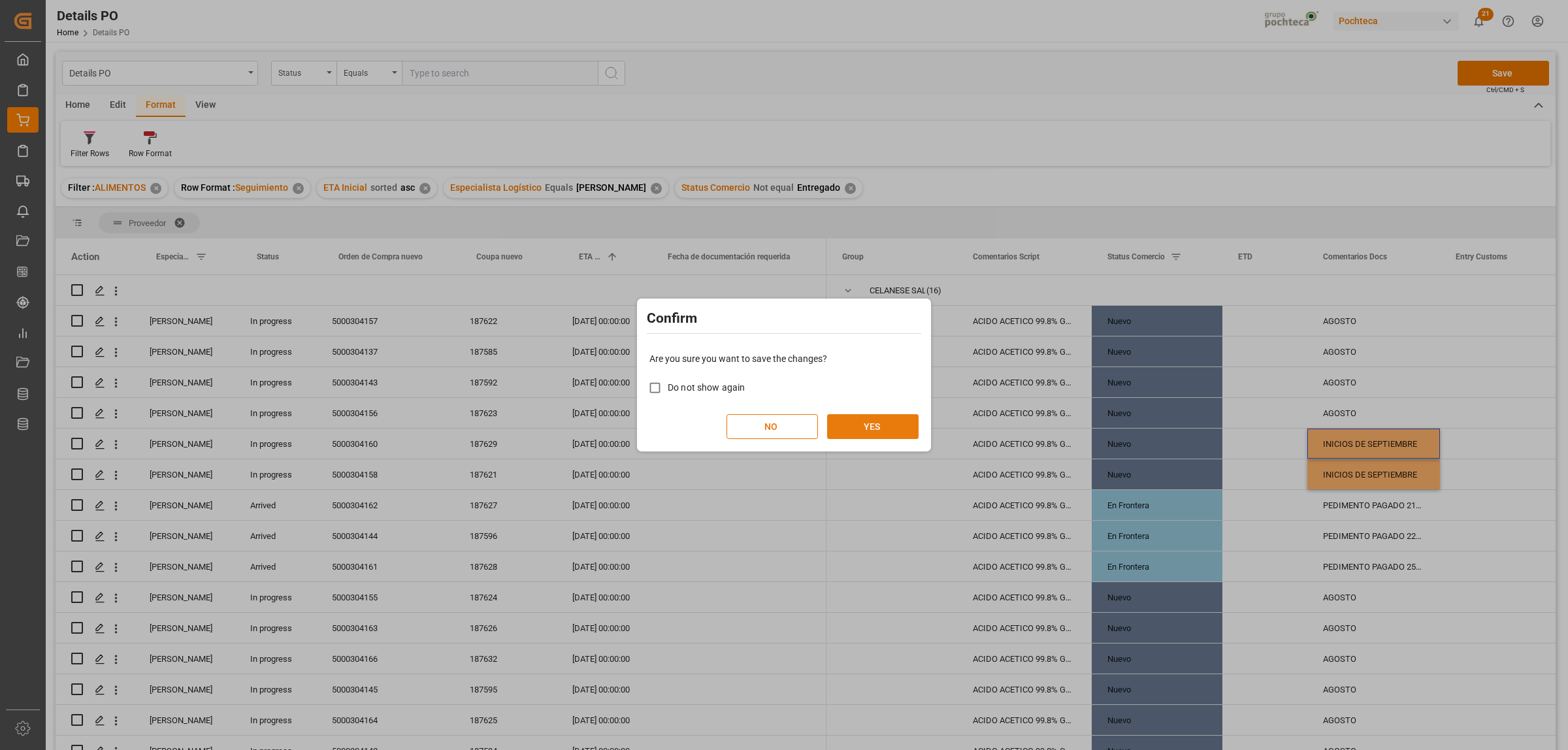
click at [863, 419] on button "YES" at bounding box center [873, 427] width 91 height 25
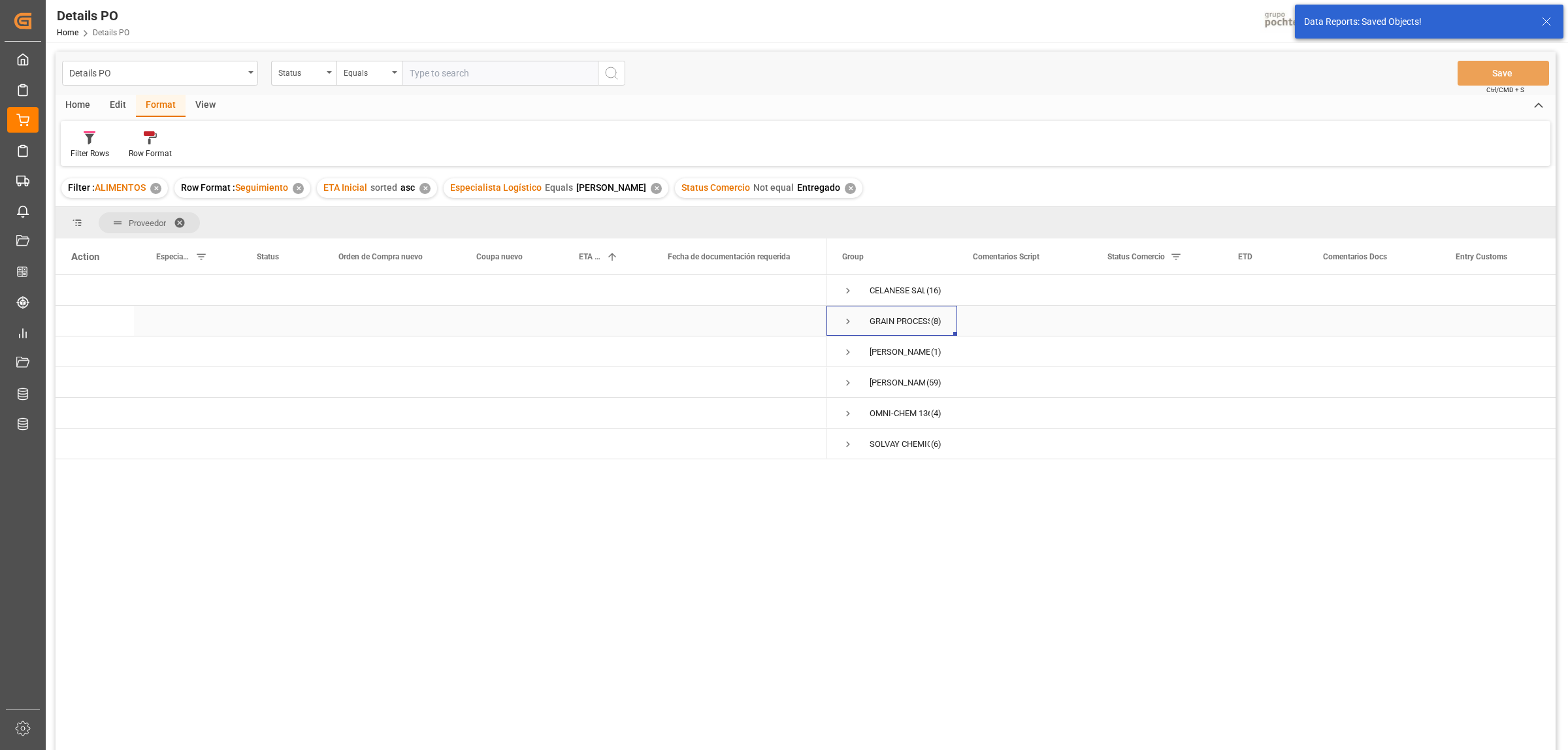
click at [848, 320] on span "Press SPACE to select this row." at bounding box center [848, 322] width 12 height 12
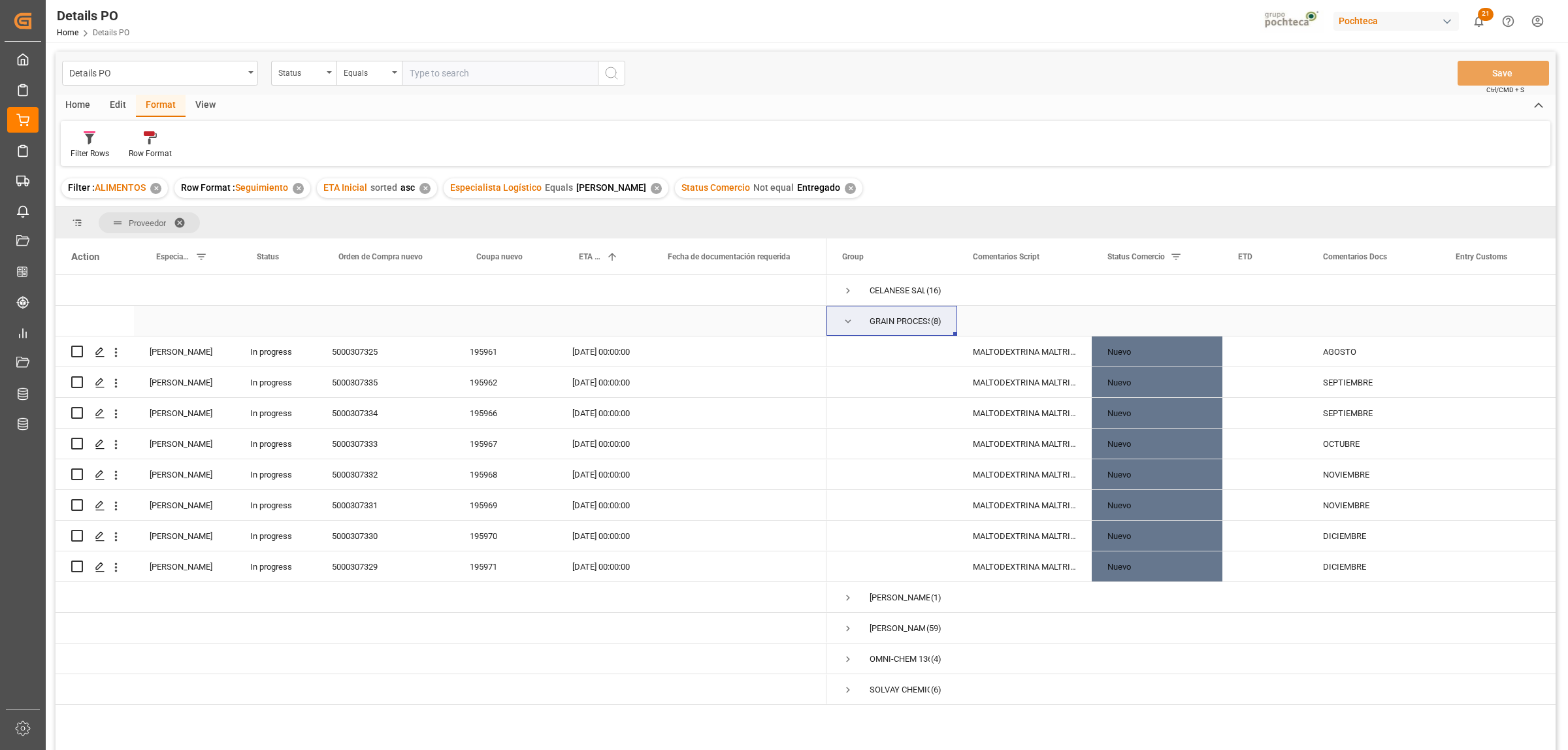
click at [846, 323] on span "Press SPACE to select this row." at bounding box center [848, 322] width 12 height 12
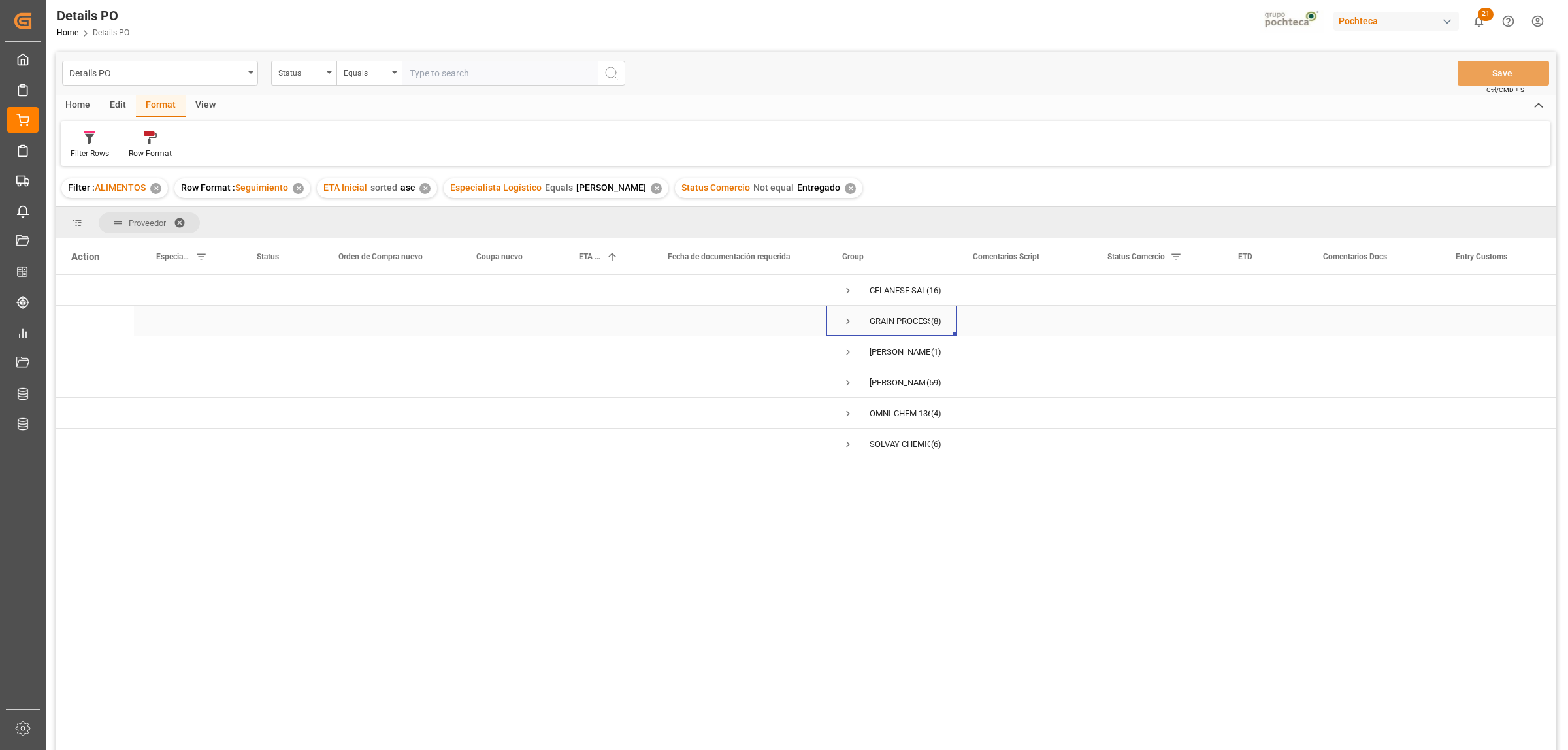
click at [846, 323] on span "Press SPACE to select this row." at bounding box center [848, 322] width 12 height 12
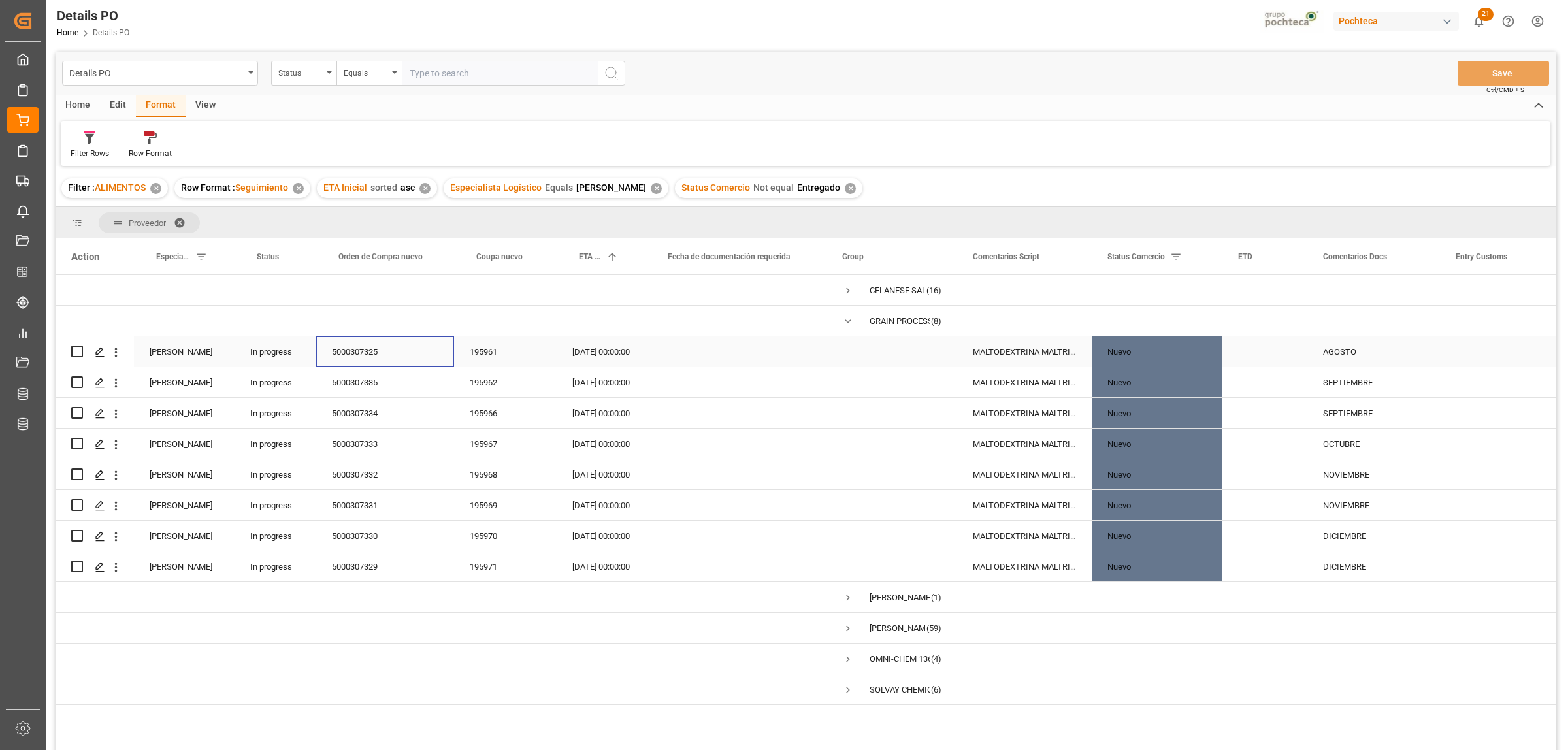
click at [370, 350] on div "5000307325" at bounding box center [385, 351] width 138 height 30
click at [848, 320] on span "Press SPACE to select this row." at bounding box center [848, 322] width 12 height 12
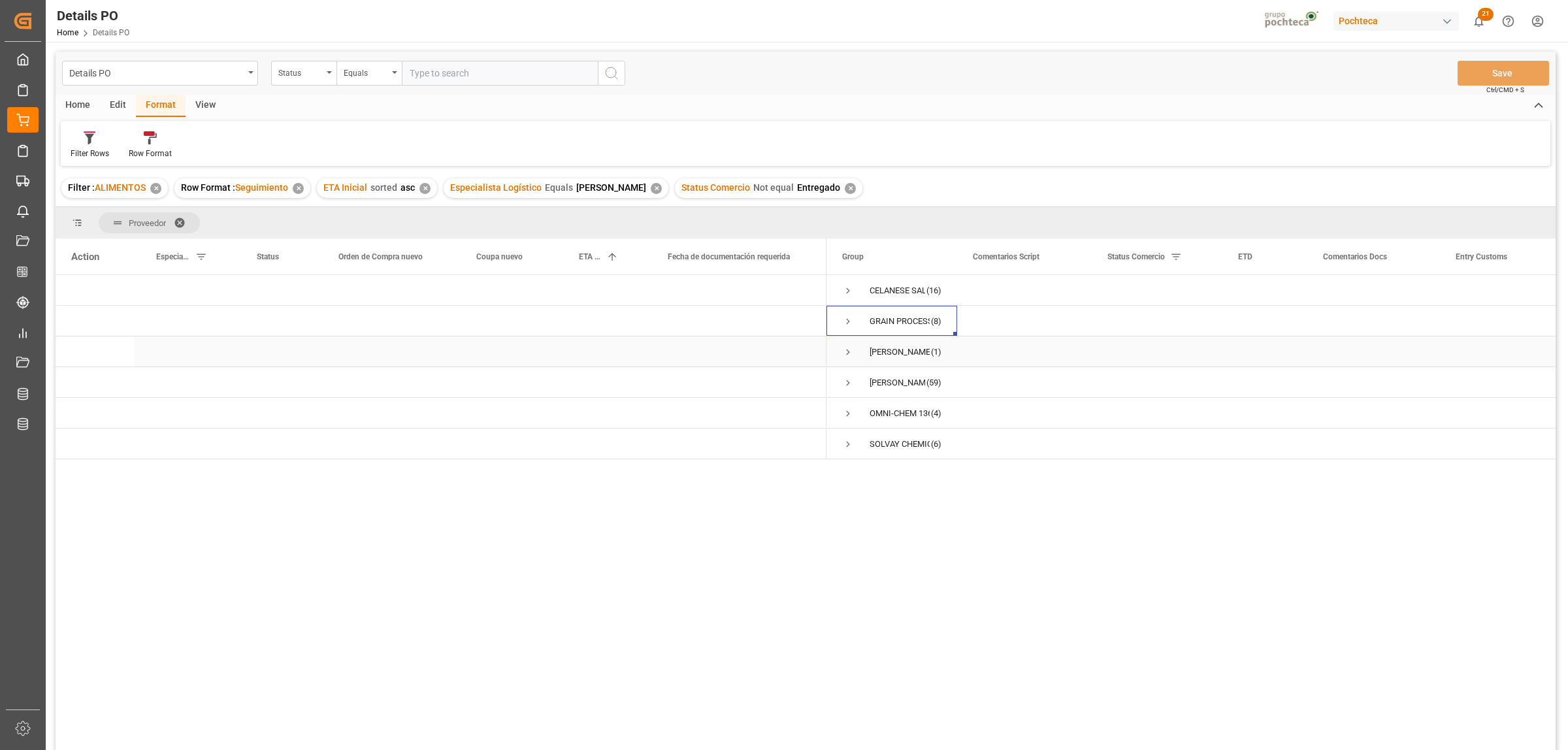
click at [846, 353] on span "Press SPACE to select this row." at bounding box center [848, 352] width 12 height 12
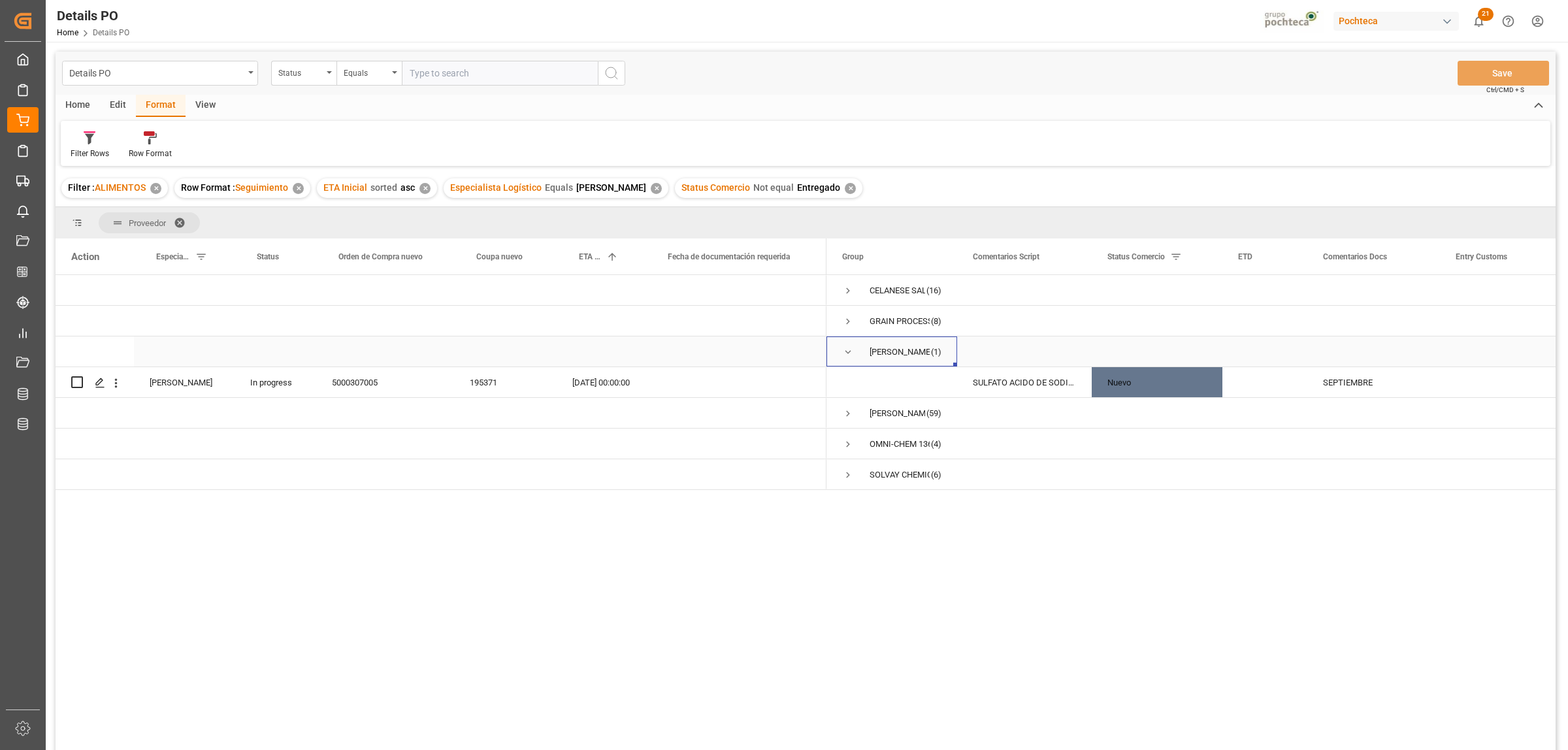
click at [844, 352] on span "Press SPACE to select this row." at bounding box center [848, 352] width 12 height 12
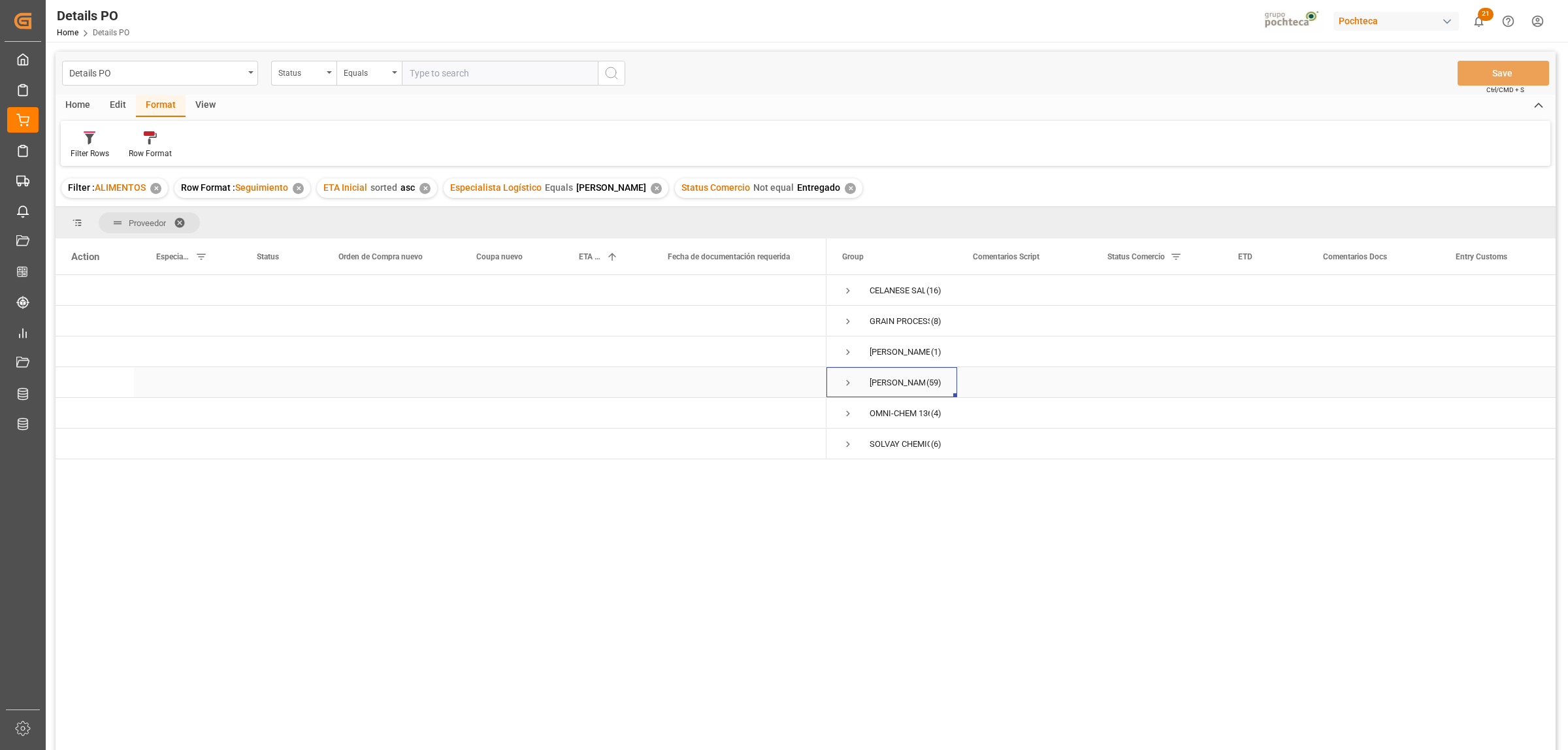
click at [849, 383] on span "Press SPACE to select this row." at bounding box center [848, 383] width 12 height 12
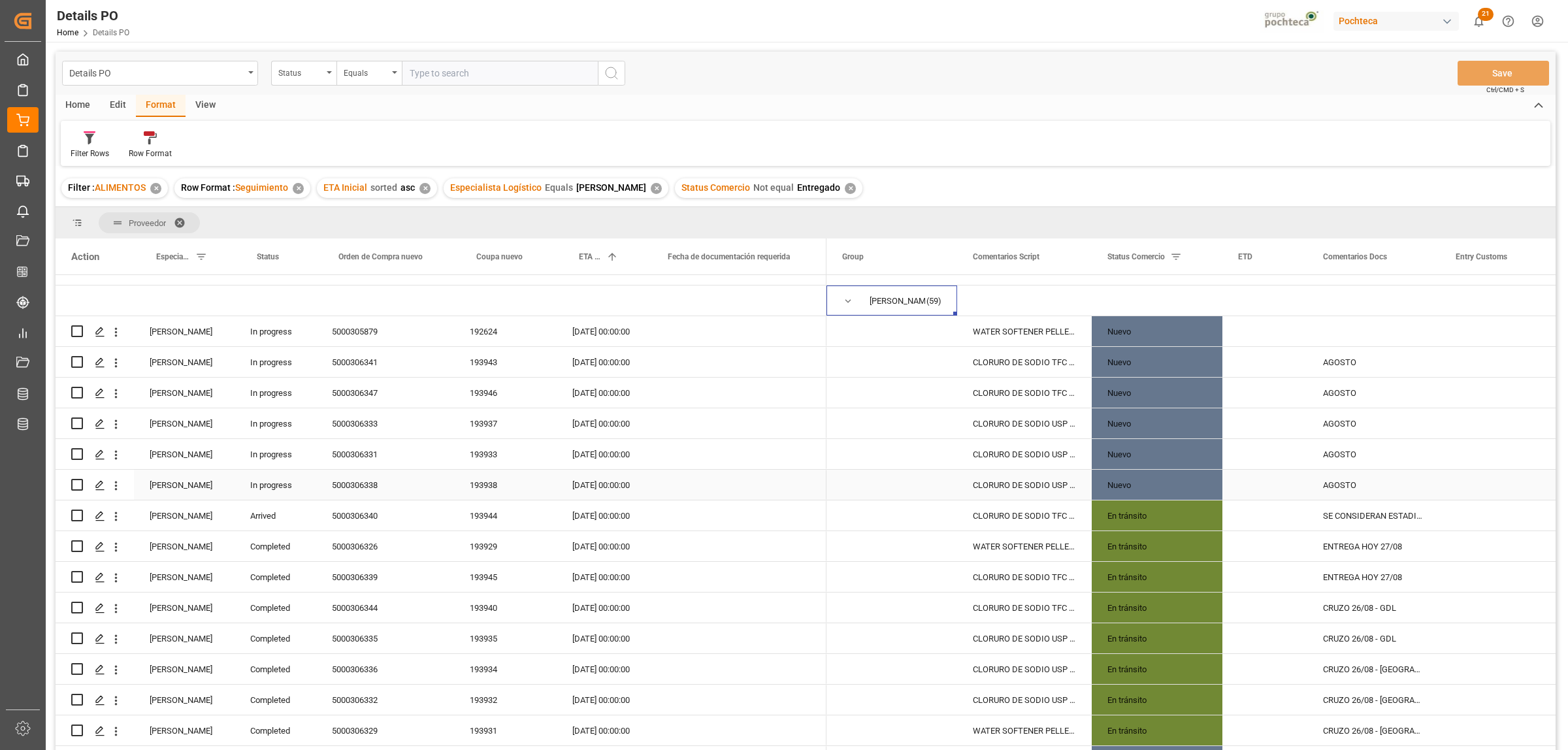
scroll to position [163, 0]
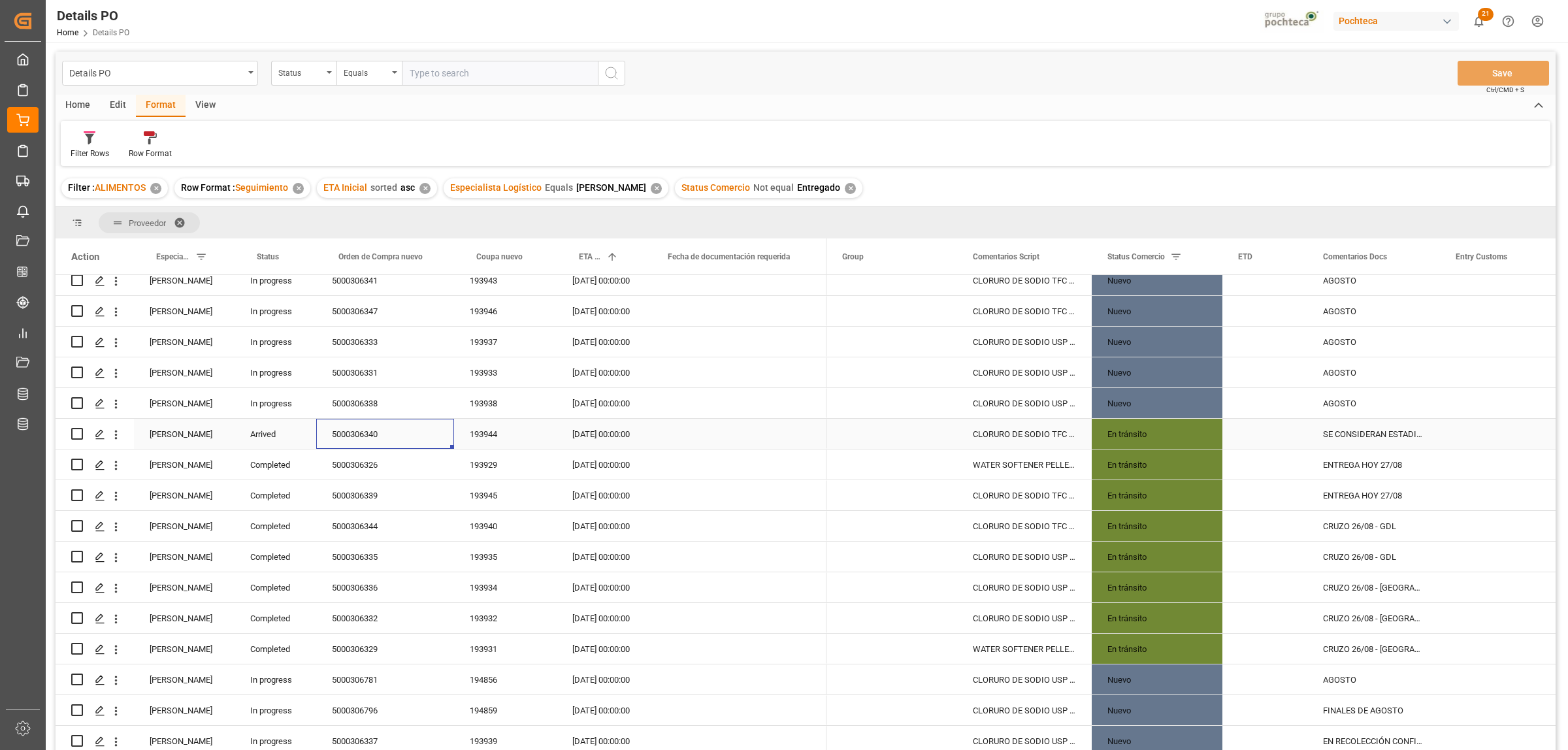
click at [369, 437] on div "5000306340" at bounding box center [385, 433] width 138 height 30
click at [1406, 431] on div "SE CONSIDERAN ESTADIAS DE 150 USD" at bounding box center [1373, 433] width 133 height 30
click at [1406, 430] on input "SE CONSIDERAN ESTADIAS DE 150 USD" at bounding box center [1373, 442] width 112 height 25
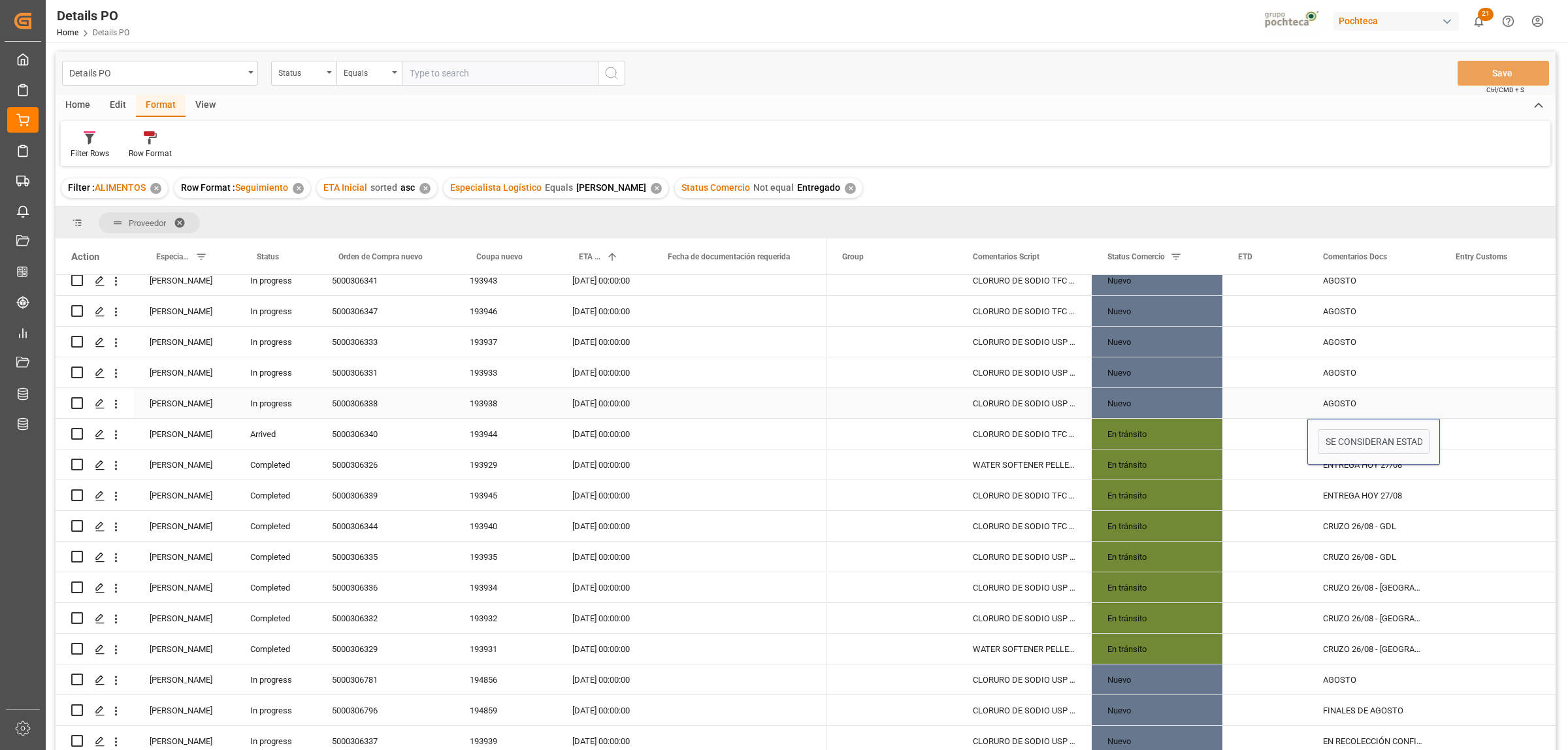
click at [1344, 396] on div "AGOSTO" at bounding box center [1373, 402] width 133 height 30
click at [1362, 436] on div "SE CONSIDERAN ESTADIAS DE 150 USD" at bounding box center [1373, 433] width 133 height 30
click at [1519, 430] on div "Press SPACE to select this row." at bounding box center [1505, 433] width 131 height 30
click at [1341, 435] on div "SE CONSIDERAN ESTADIAS DE 150 USD" at bounding box center [1373, 433] width 133 height 30
click at [1347, 470] on div "ENTREGA HOY 27/08" at bounding box center [1373, 464] width 133 height 30
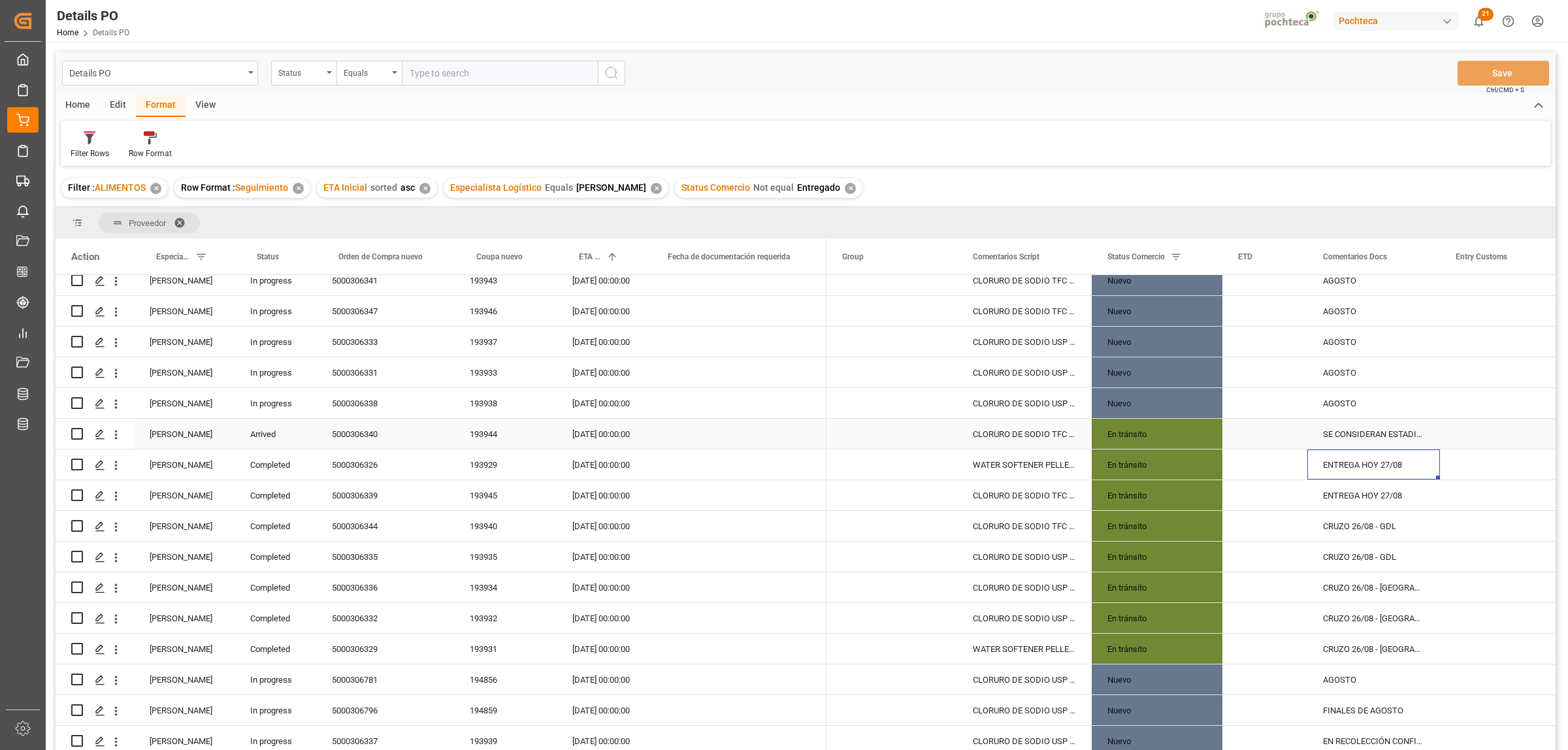
click at [1353, 430] on div "SE CONSIDERAN ESTADIAS DE 150 USD" at bounding box center [1373, 433] width 133 height 30
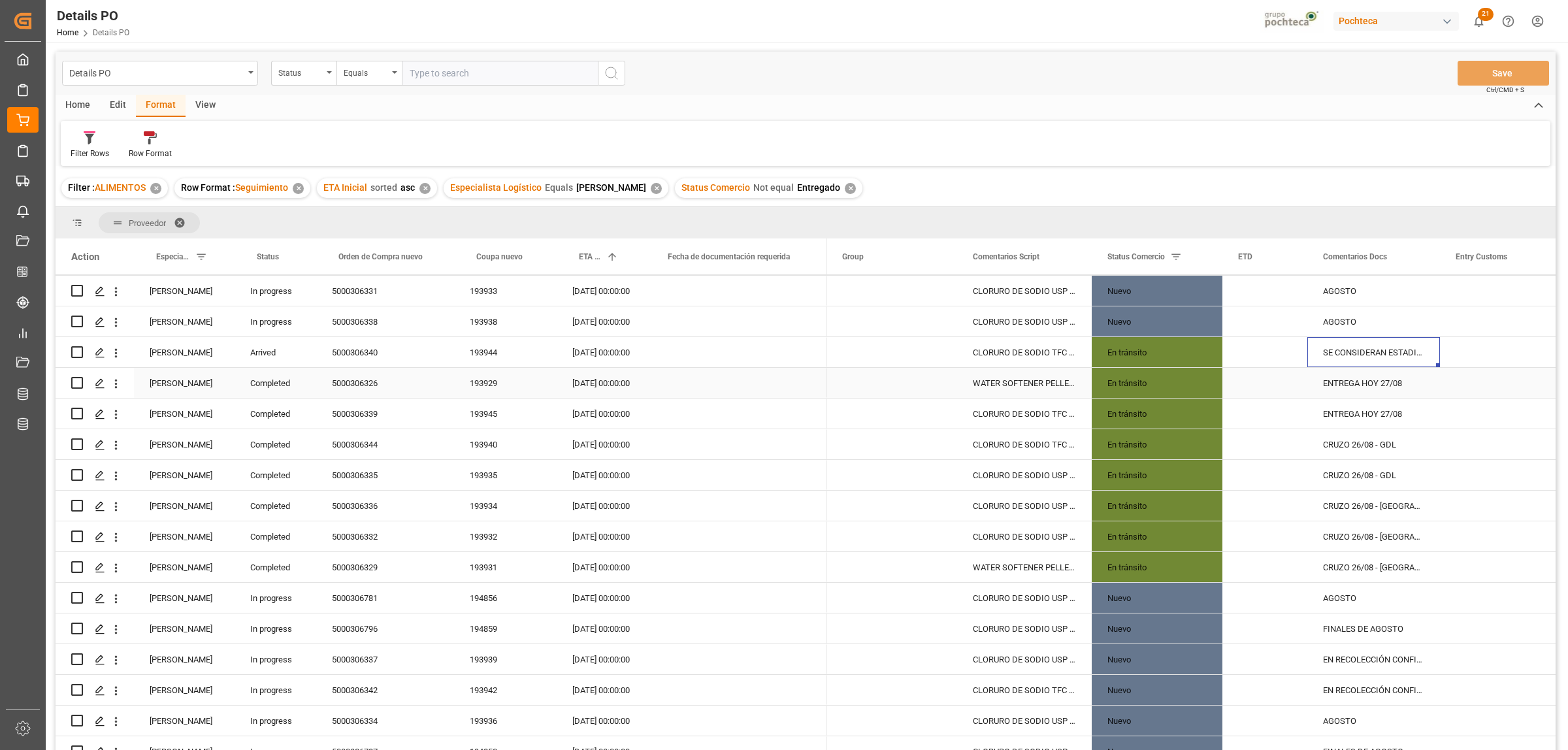
click at [77, 379] on input "Press Space to toggle row selection (unchecked)" at bounding box center [77, 383] width 12 height 12
checkbox input "true"
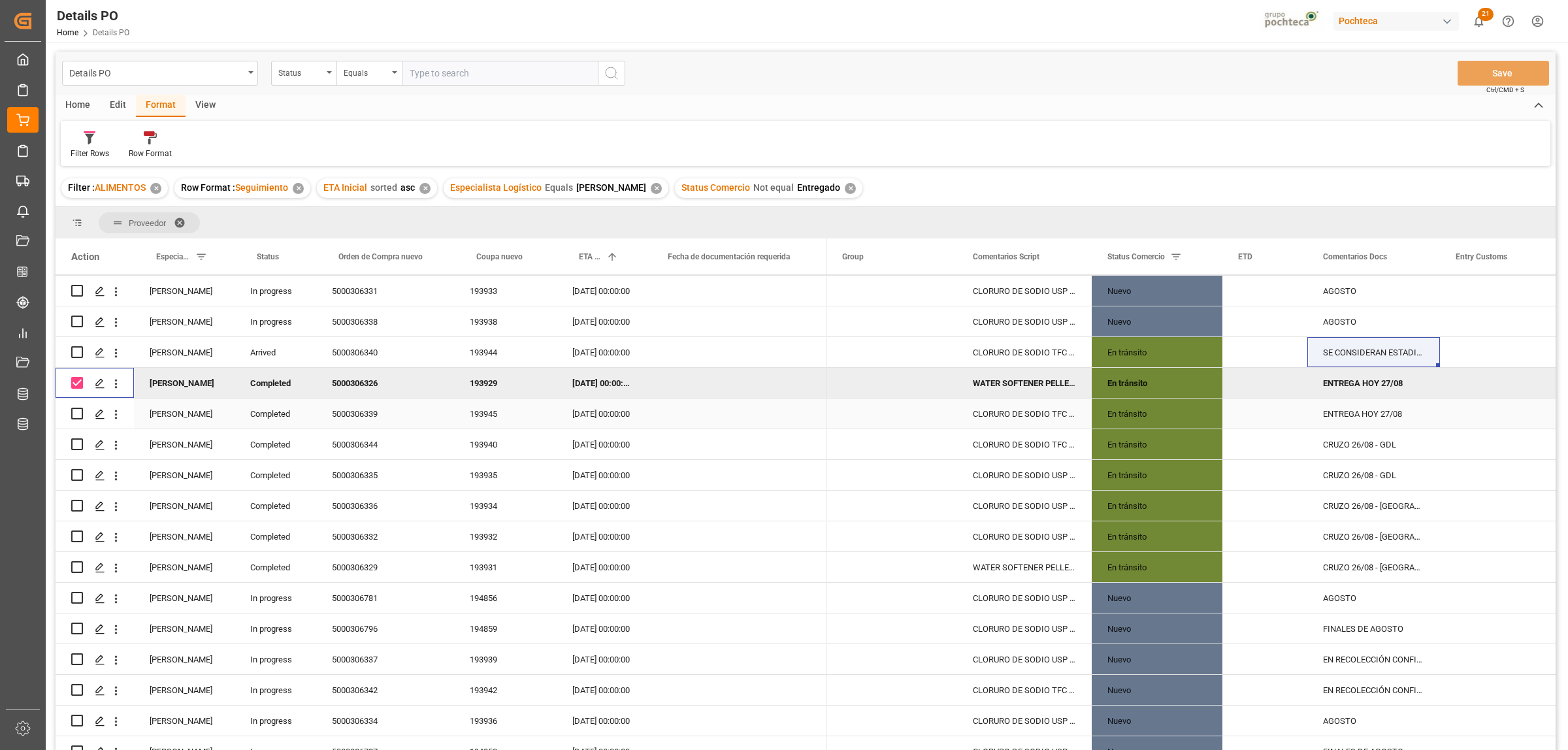
click at [77, 406] on div "Press SPACE to select this row." at bounding box center [77, 413] width 12 height 30
click at [74, 413] on input "Press Space to toggle row selection (unchecked)" at bounding box center [77, 414] width 12 height 12
checkbox input "true"
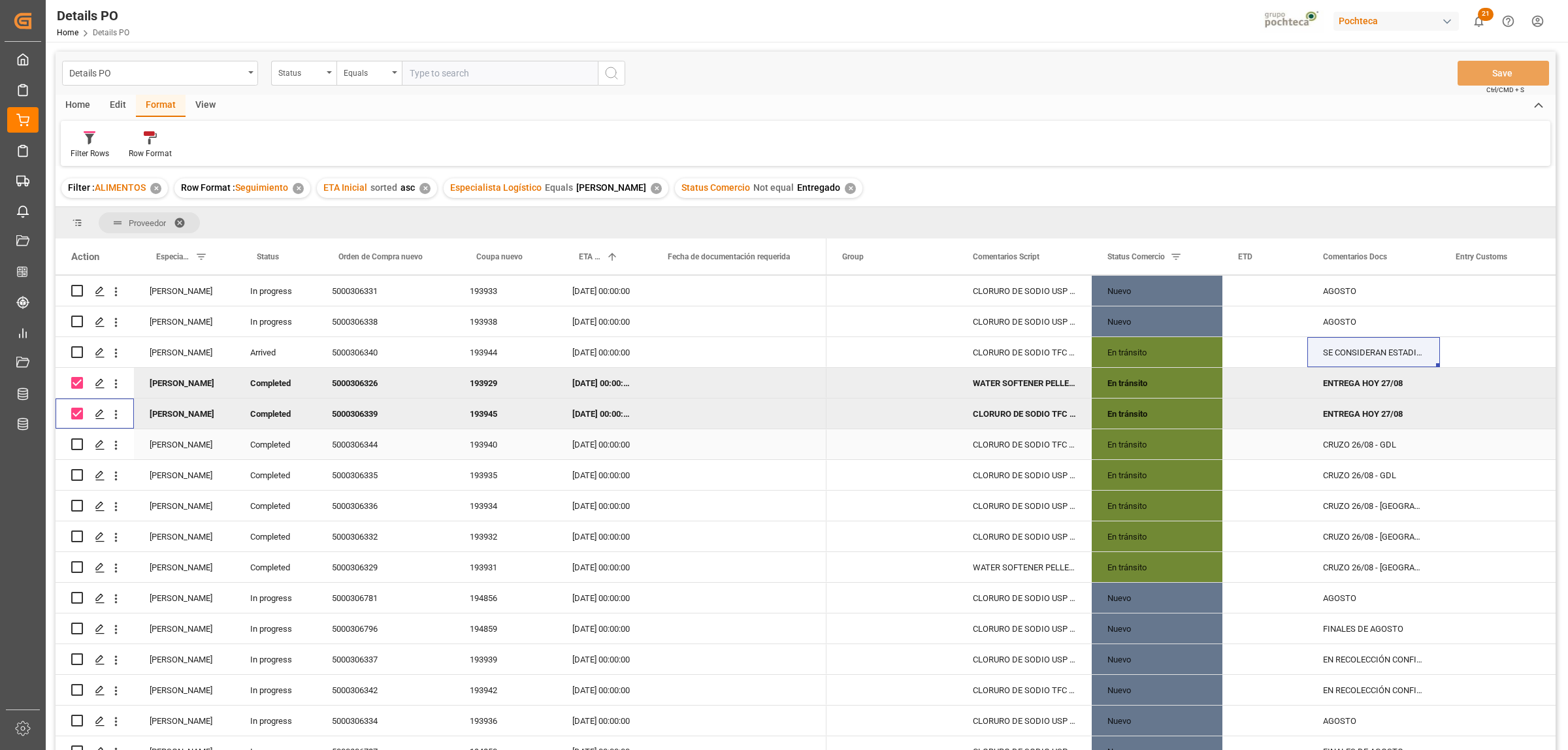
click at [77, 446] on input "Press Space to toggle row selection (unchecked)" at bounding box center [77, 444] width 12 height 12
checkbox input "true"
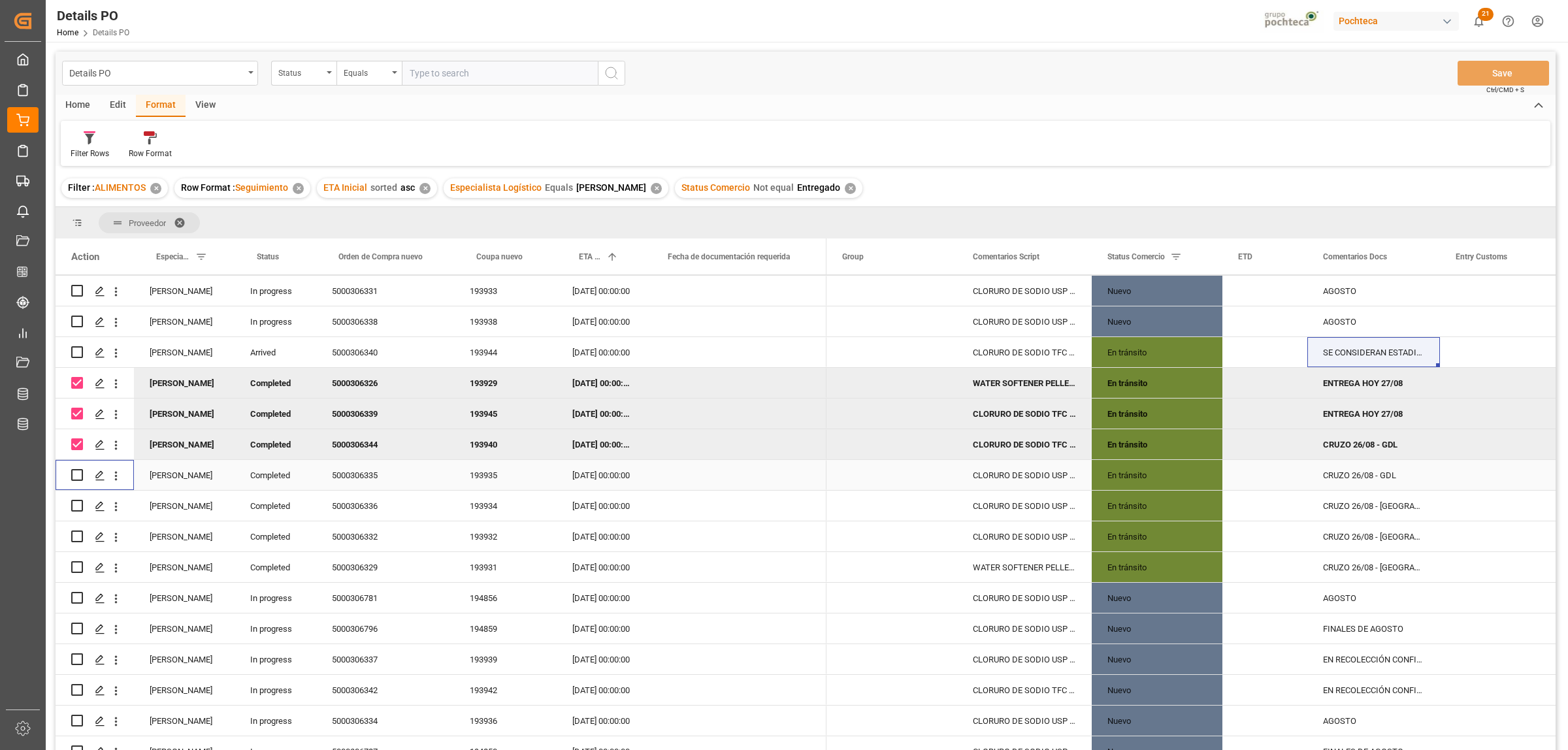
click at [76, 476] on input "Press Space to toggle row selection (unchecked)" at bounding box center [77, 475] width 12 height 12
checkbox input "true"
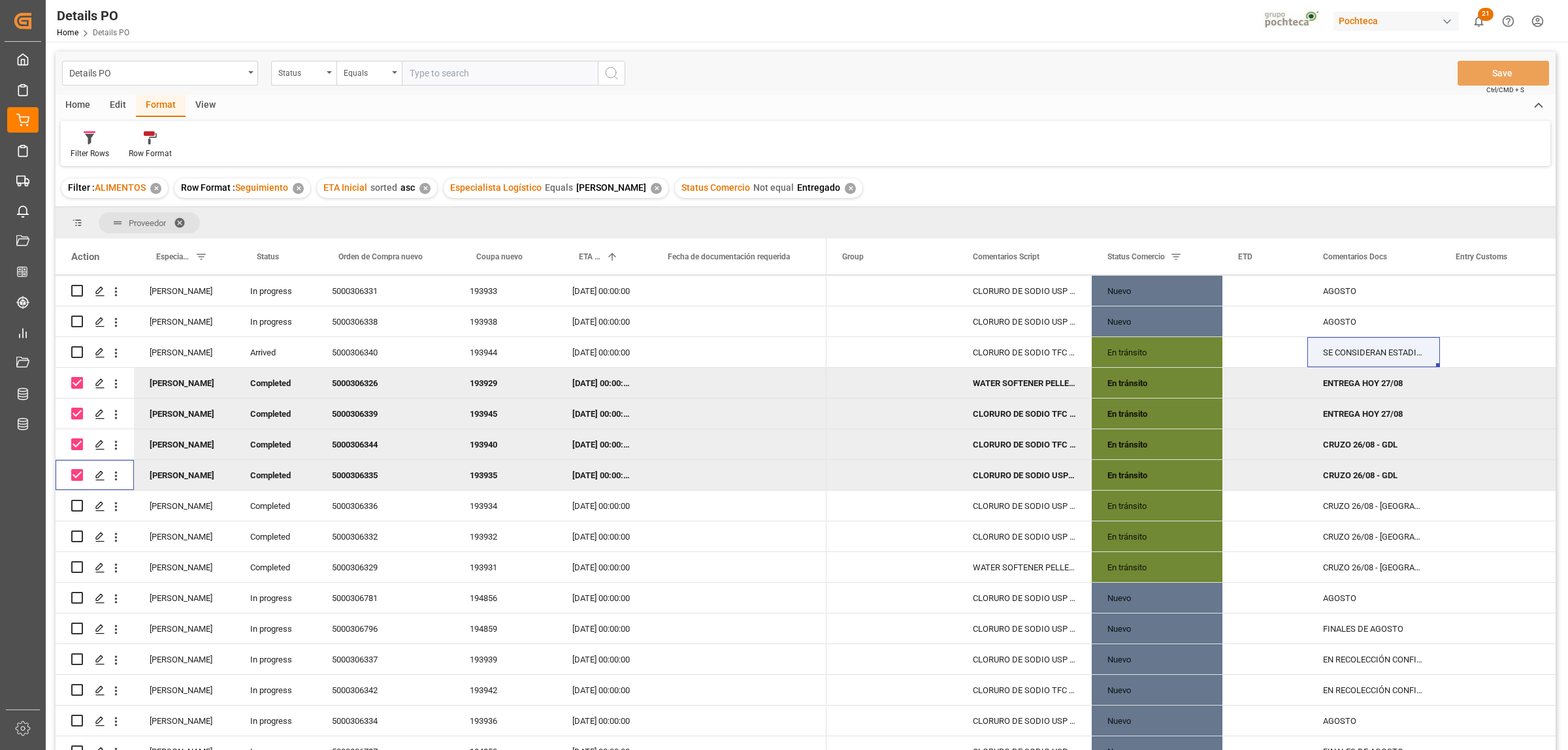
click at [80, 416] on input "Press Space to toggle row selection (checked)" at bounding box center [77, 414] width 12 height 12
checkbox input "false"
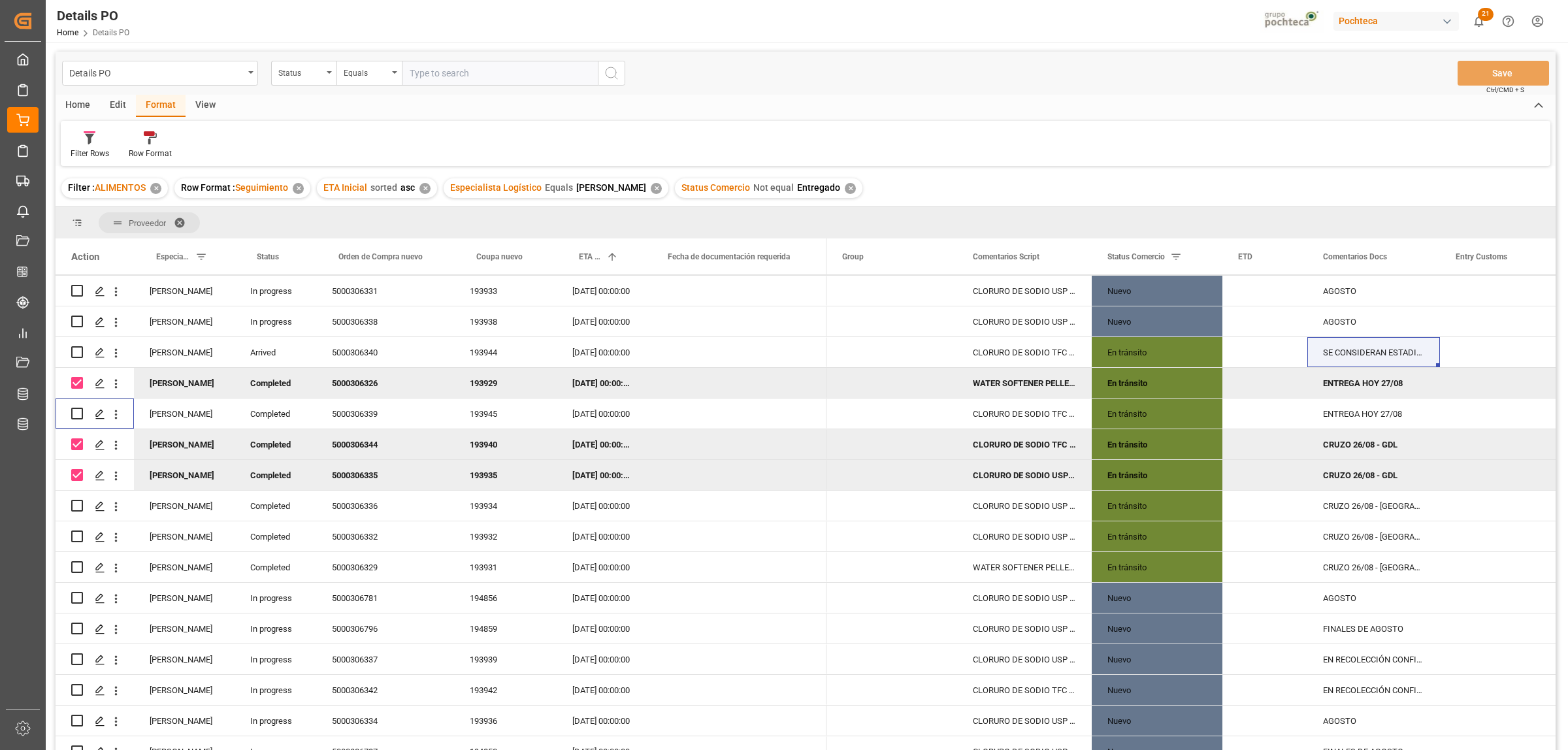
click at [80, 379] on input "Press Space to toggle row selection (checked)" at bounding box center [77, 383] width 12 height 12
checkbox input "false"
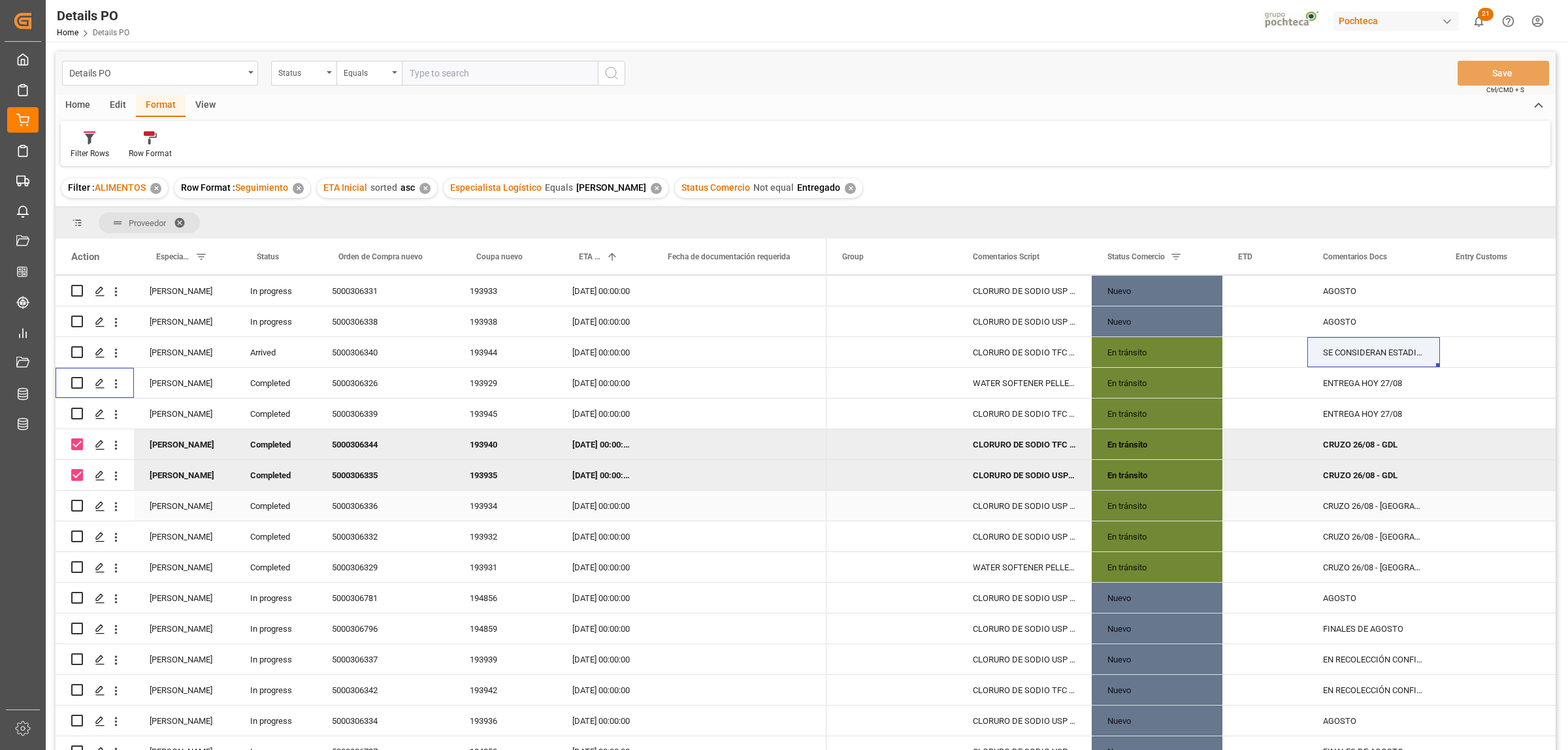
click at [77, 506] on input "Press Space to toggle row selection (unchecked)" at bounding box center [77, 506] width 12 height 12
checkbox input "true"
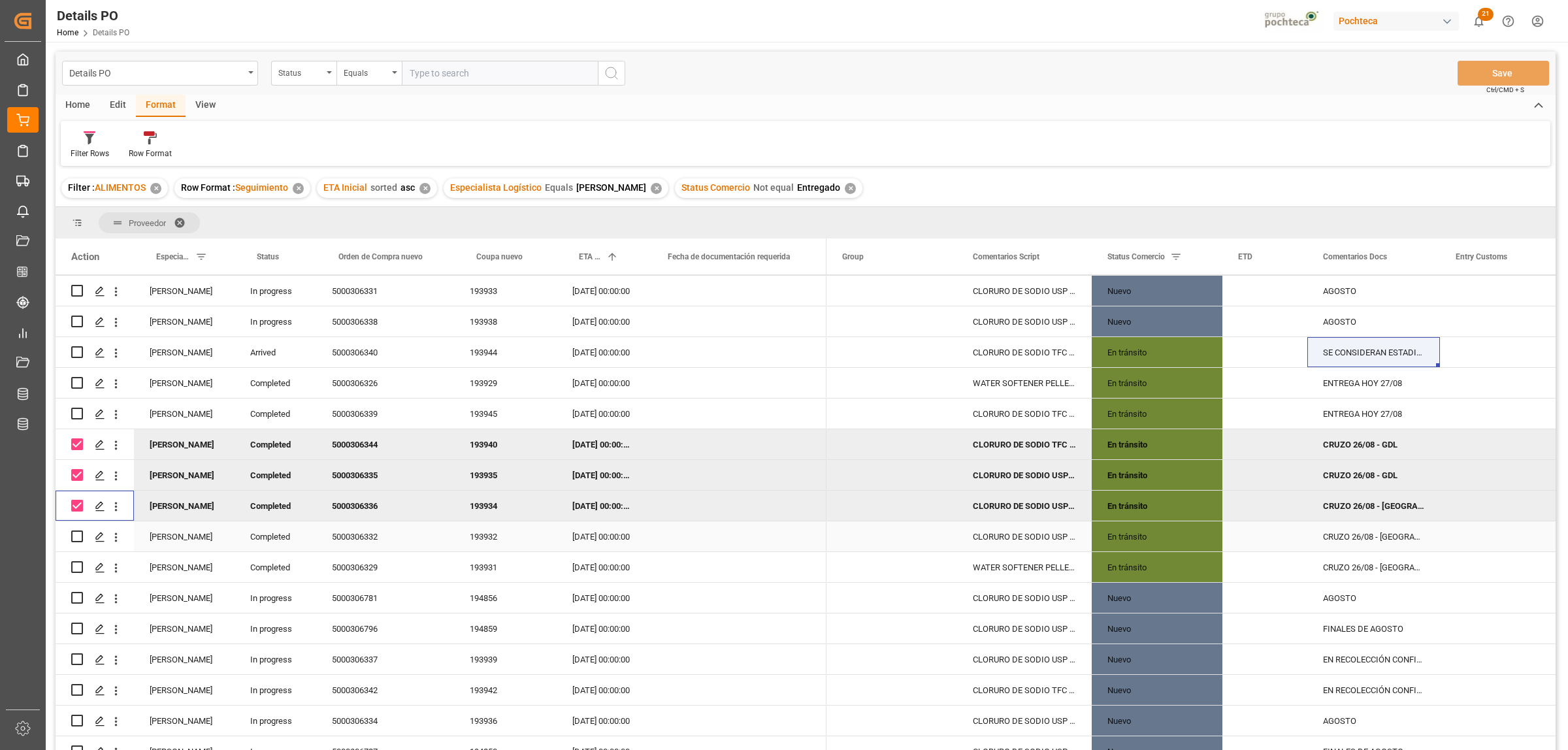
click at [77, 536] on input "Press Space to toggle row selection (unchecked)" at bounding box center [77, 537] width 12 height 12
checkbox input "true"
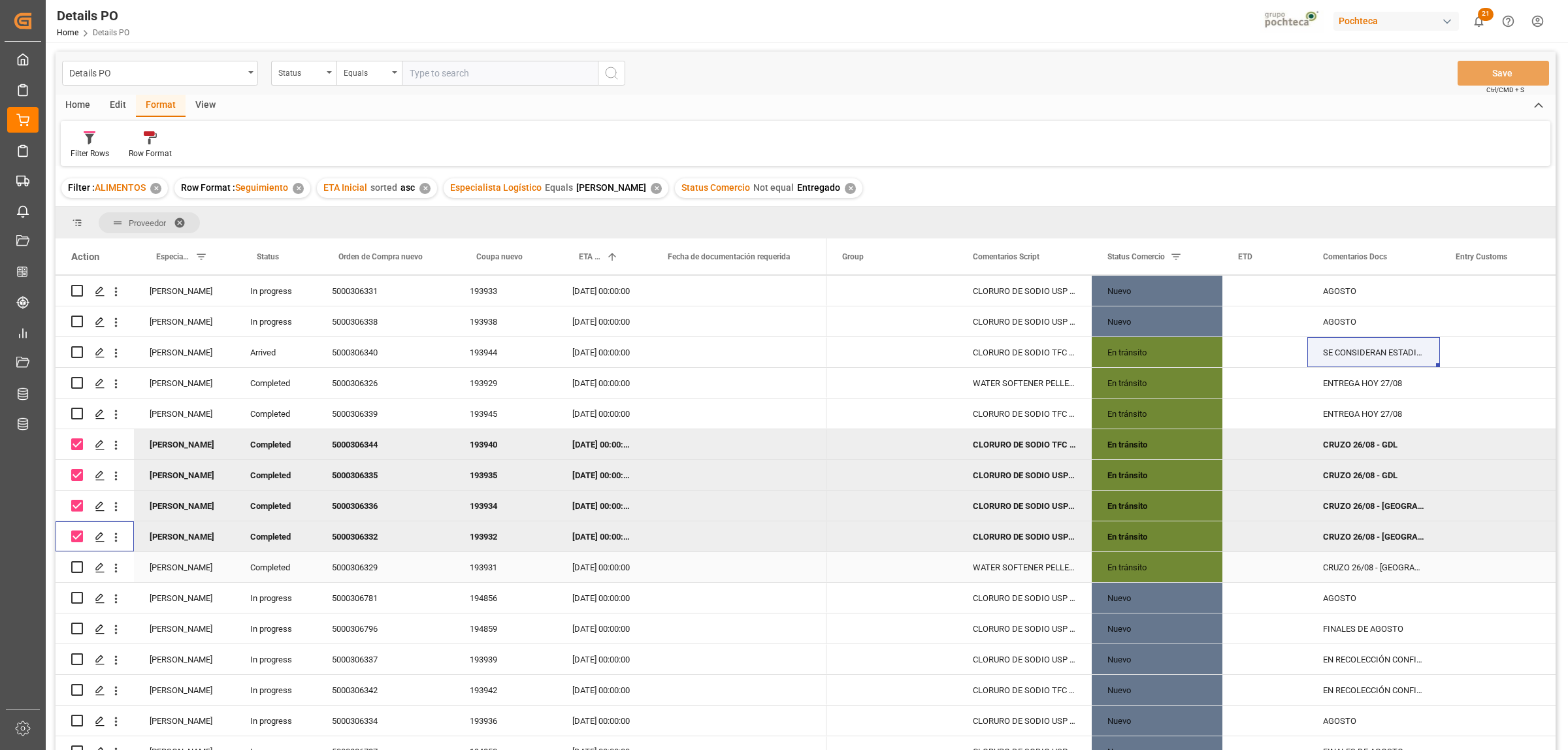
click at [73, 569] on input "Press Space to toggle row selection (unchecked)" at bounding box center [77, 567] width 12 height 12
checkbox input "true"
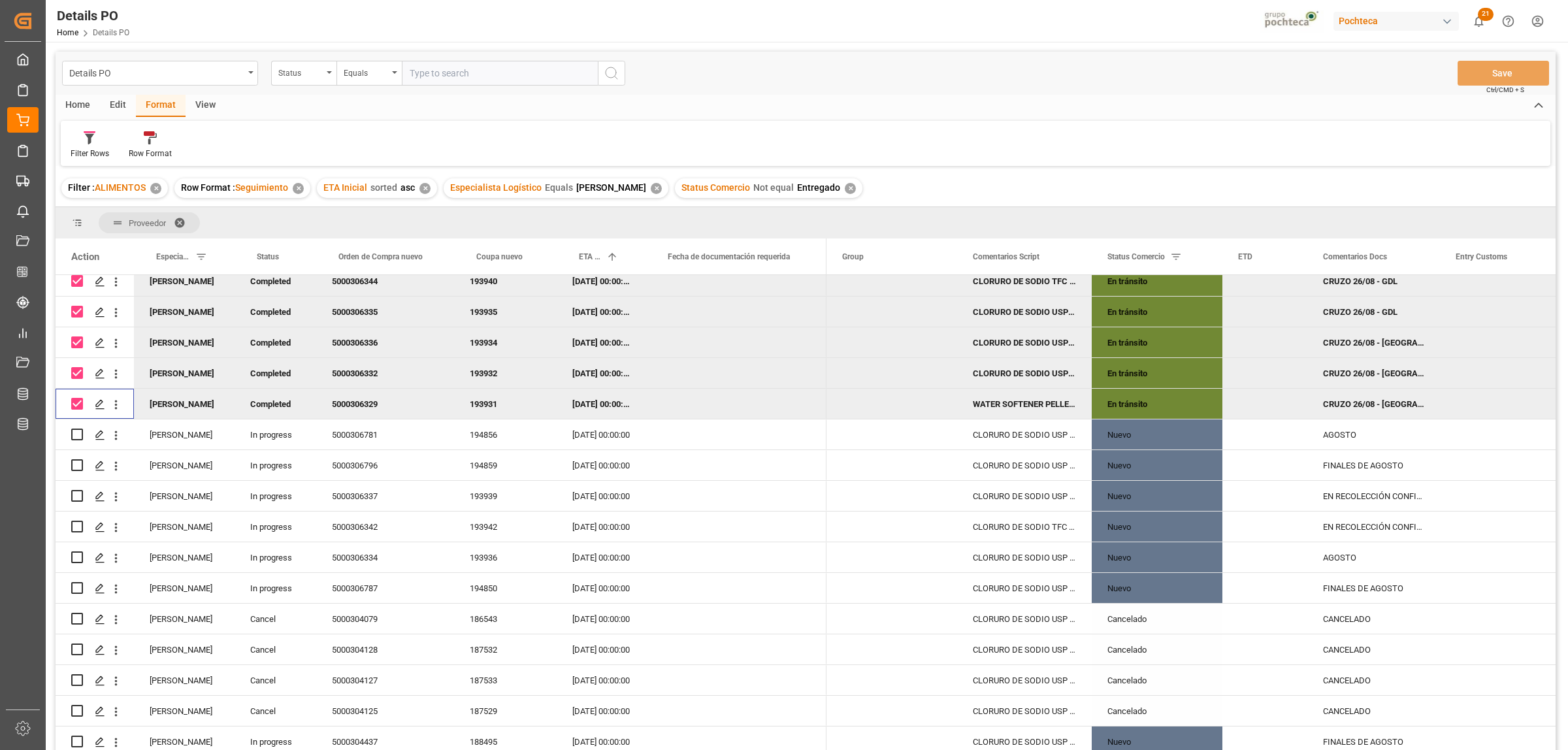
scroll to position [490, 0]
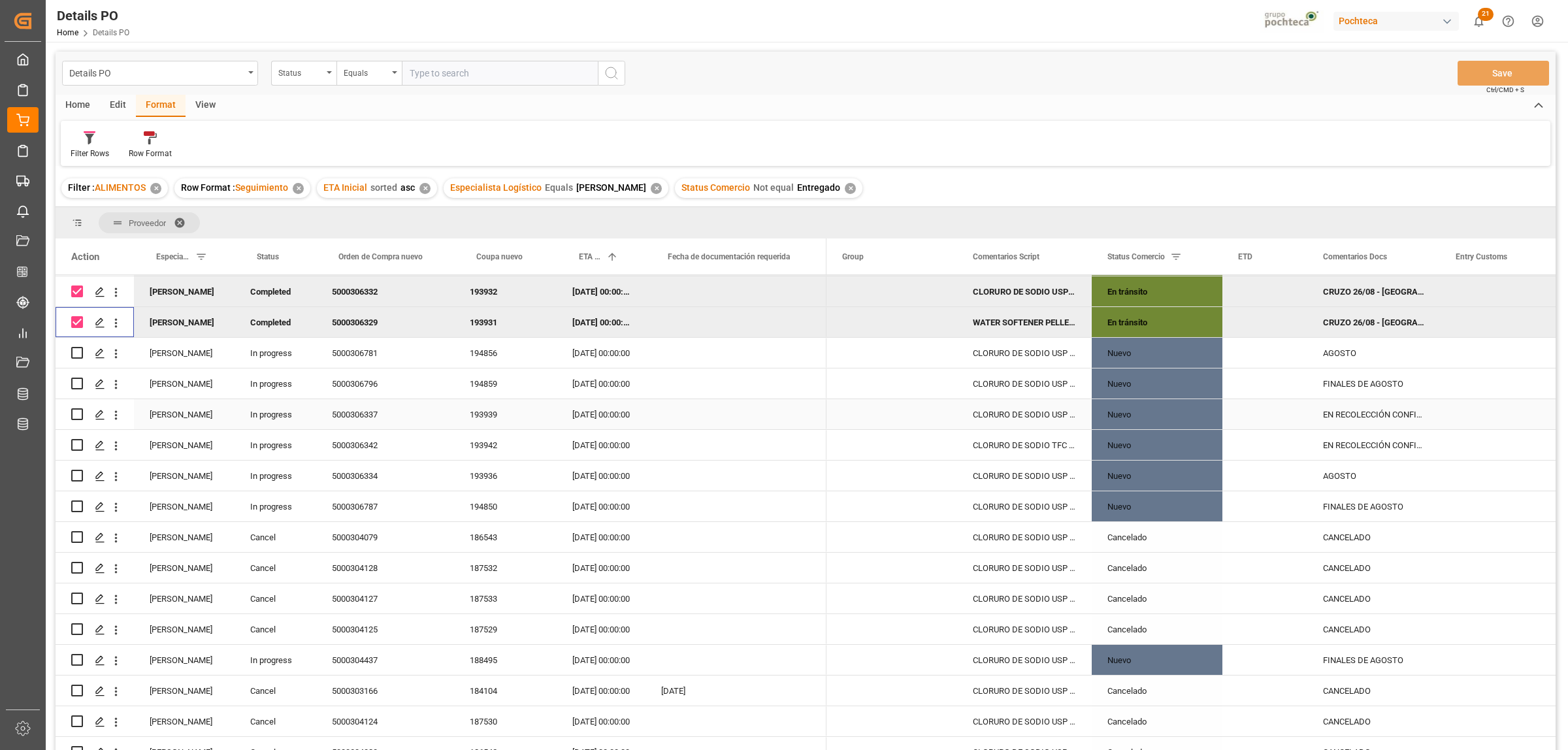
click at [79, 412] on input "Press Space to toggle row selection (unchecked)" at bounding box center [77, 414] width 12 height 12
checkbox input "true"
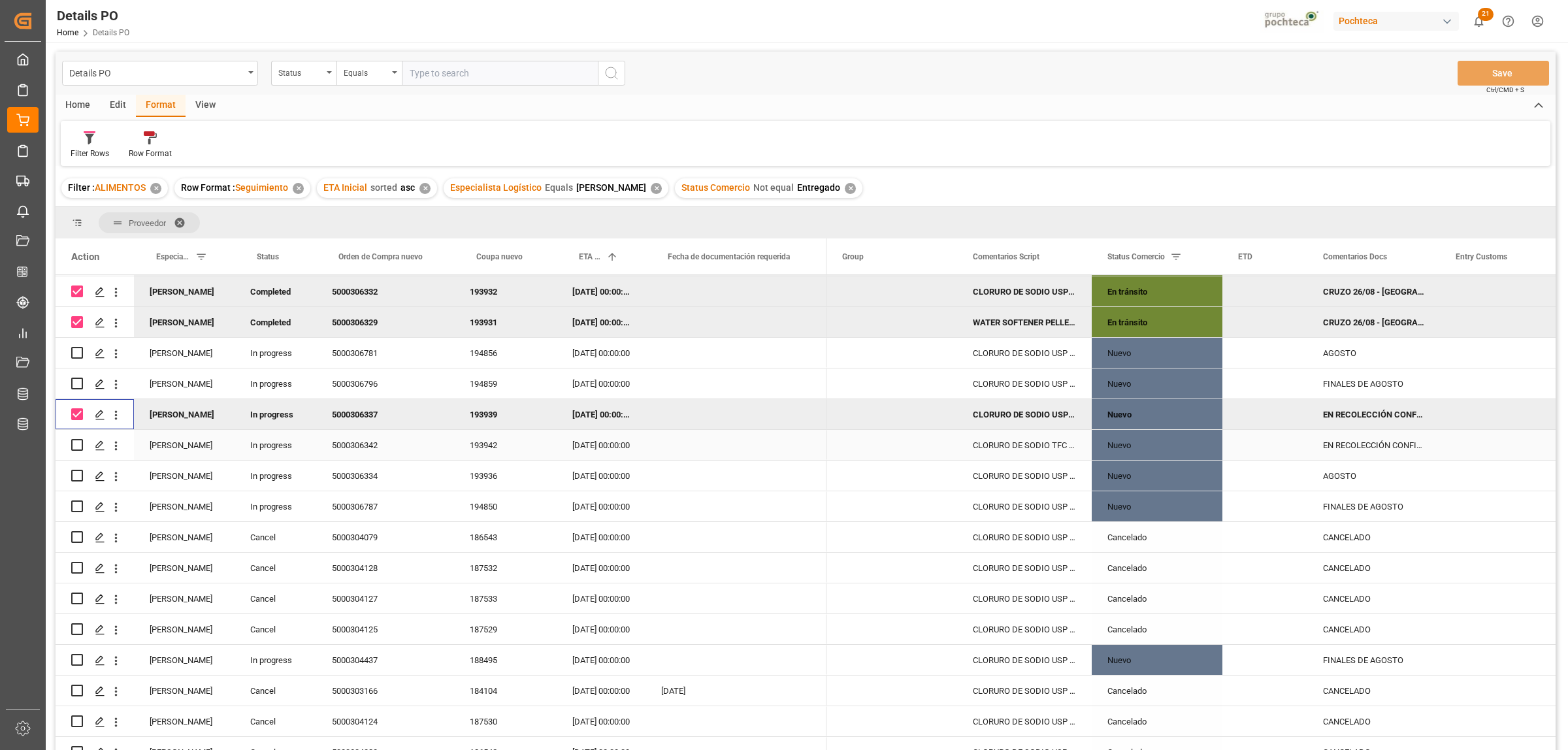
click at [77, 445] on input "Press Space to toggle row selection (unchecked)" at bounding box center [77, 445] width 12 height 12
checkbox input "true"
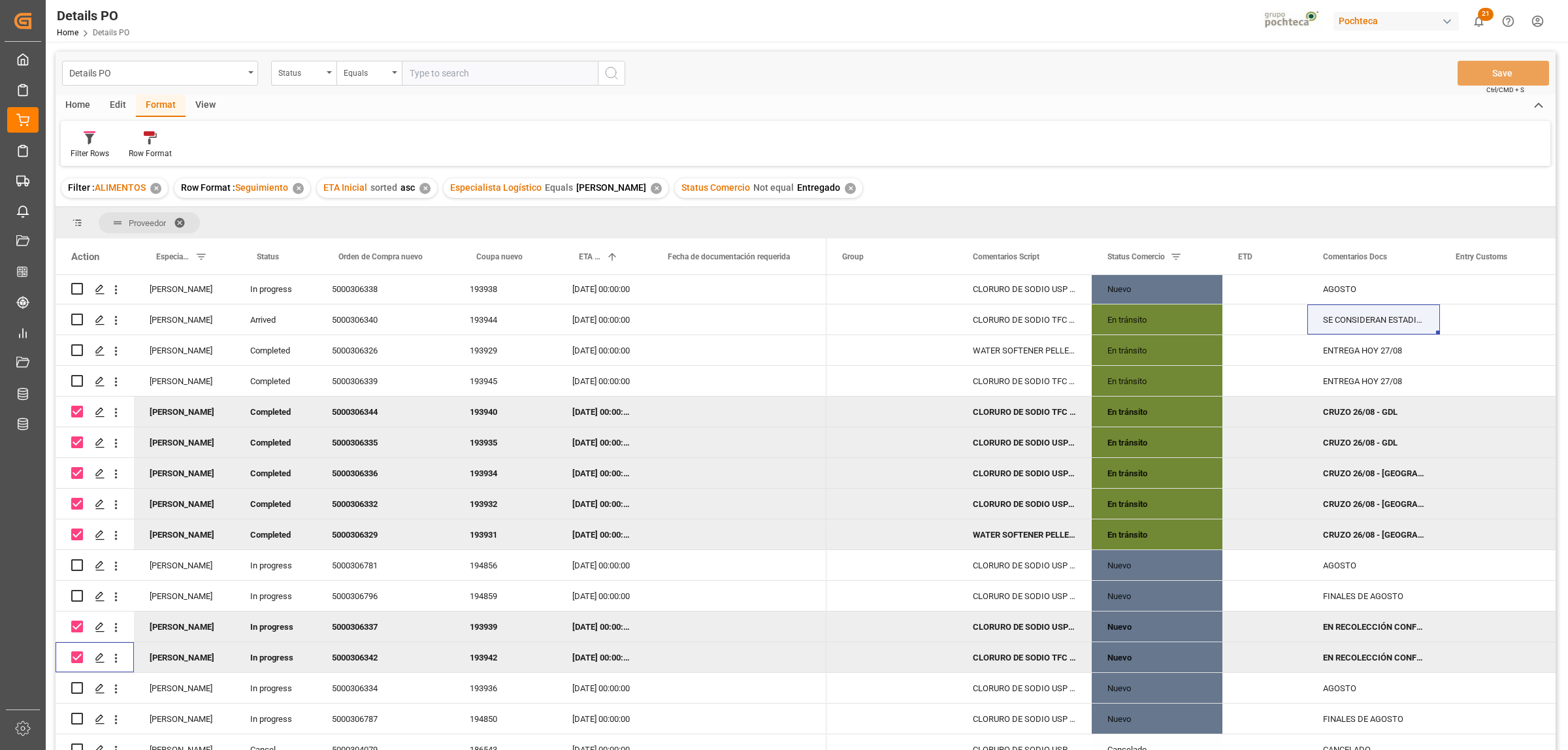
scroll to position [245, 0]
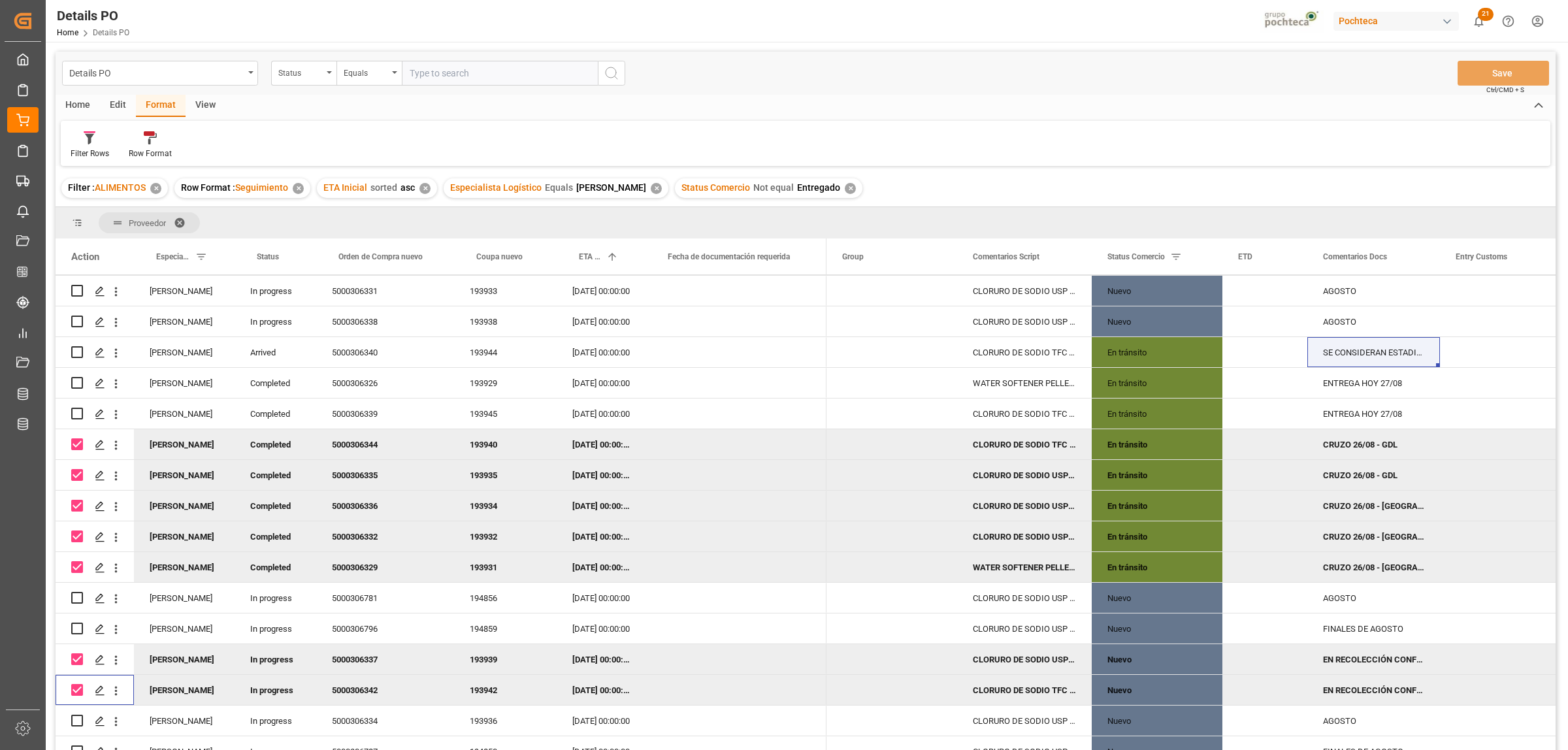
click at [74, 445] on input "Press Space to toggle row selection (checked)" at bounding box center [77, 444] width 12 height 12
checkbox input "false"
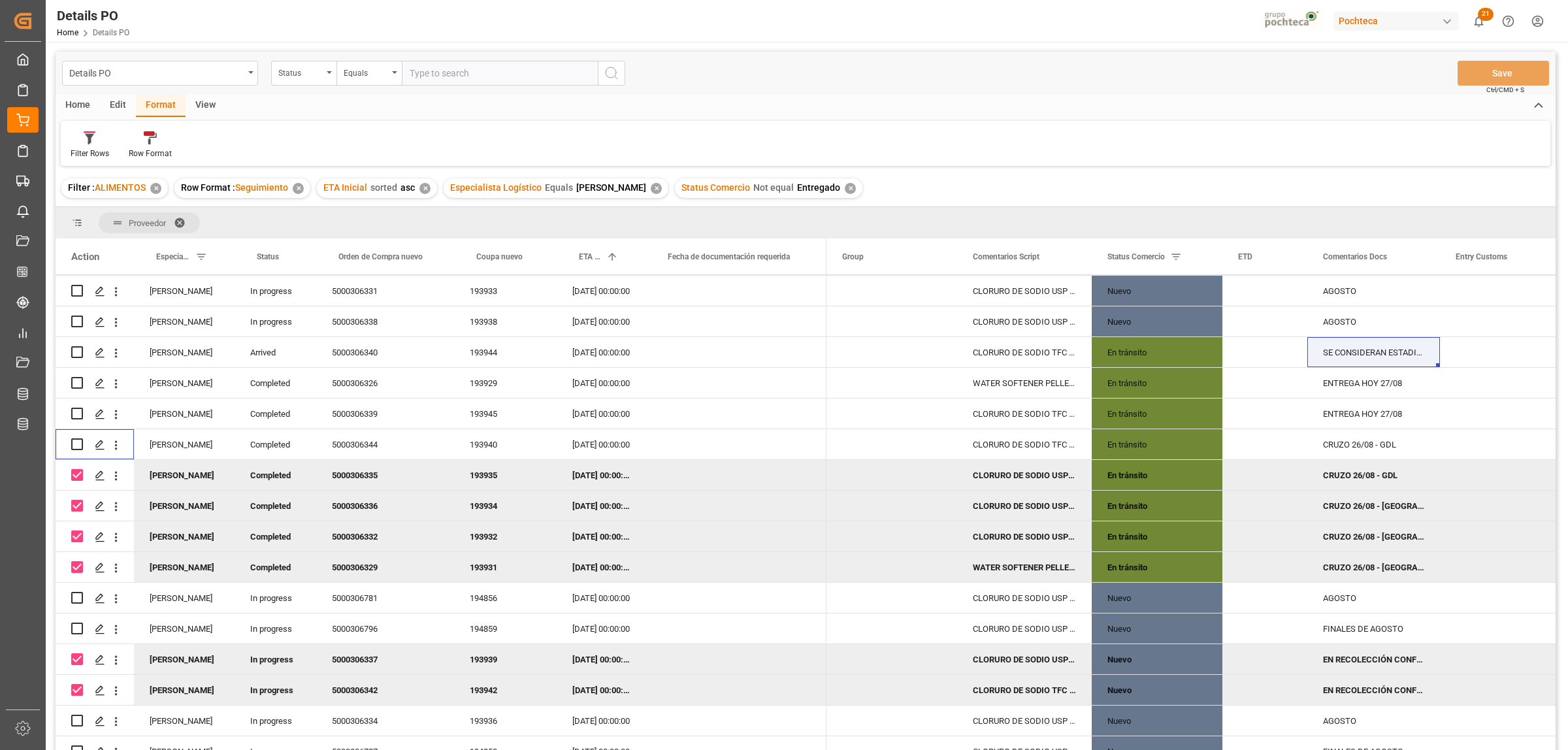
click at [77, 475] on input "Press Space to toggle row selection (checked)" at bounding box center [77, 475] width 12 height 12
checkbox input "false"
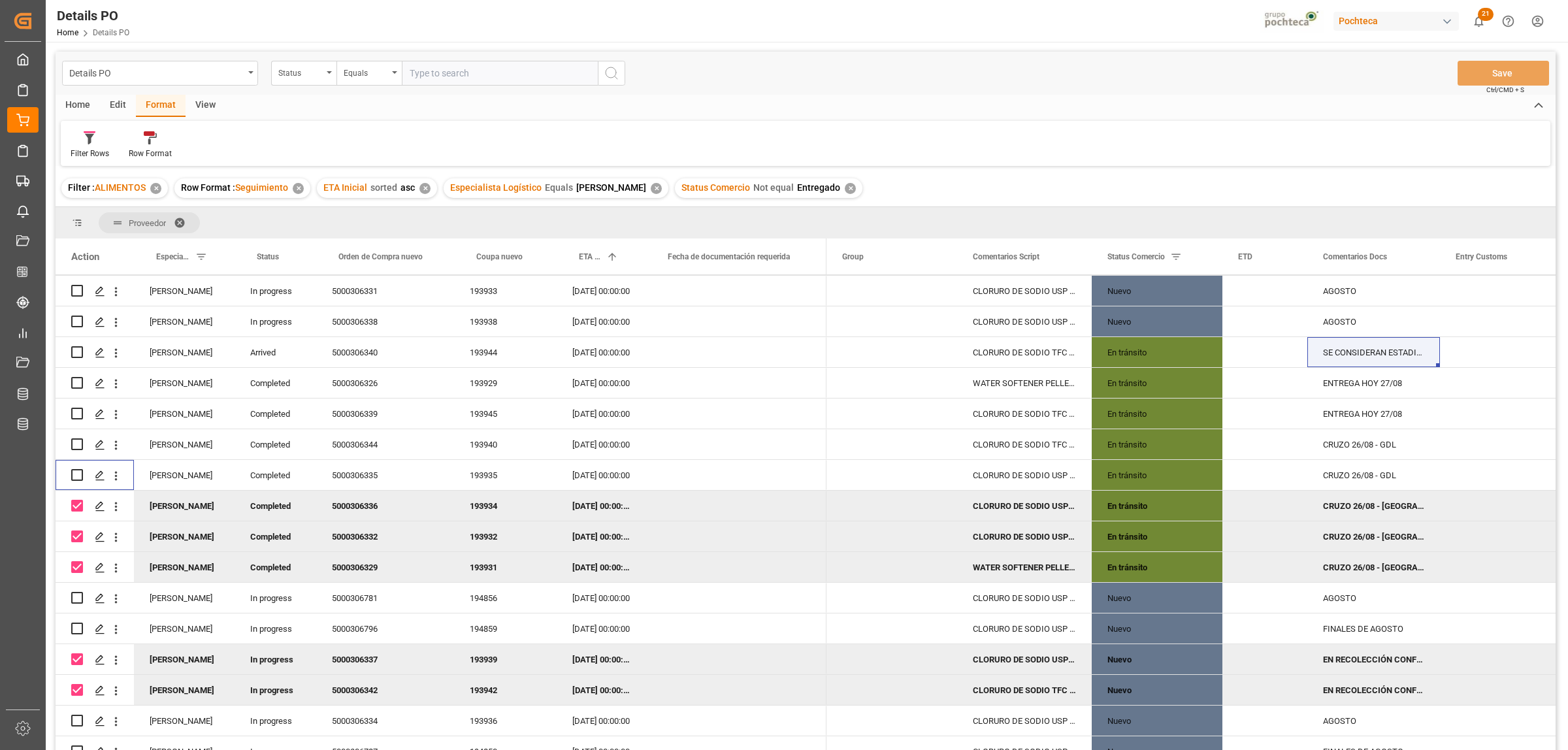
click at [75, 502] on input "Press Space to toggle row selection (checked)" at bounding box center [77, 506] width 12 height 12
checkbox input "false"
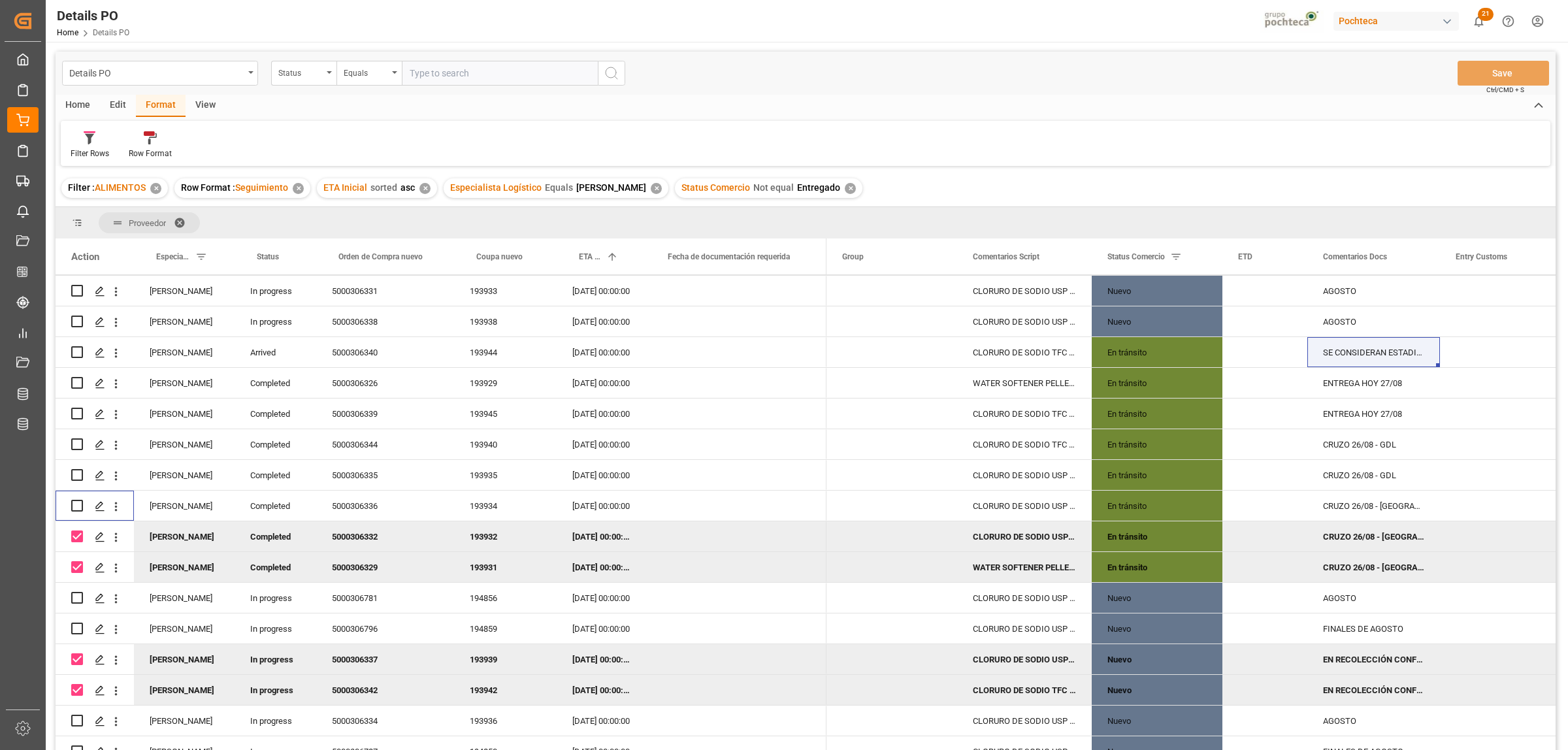
click at [81, 541] on input "Press Space to toggle row selection (checked)" at bounding box center [77, 537] width 12 height 12
checkbox input "false"
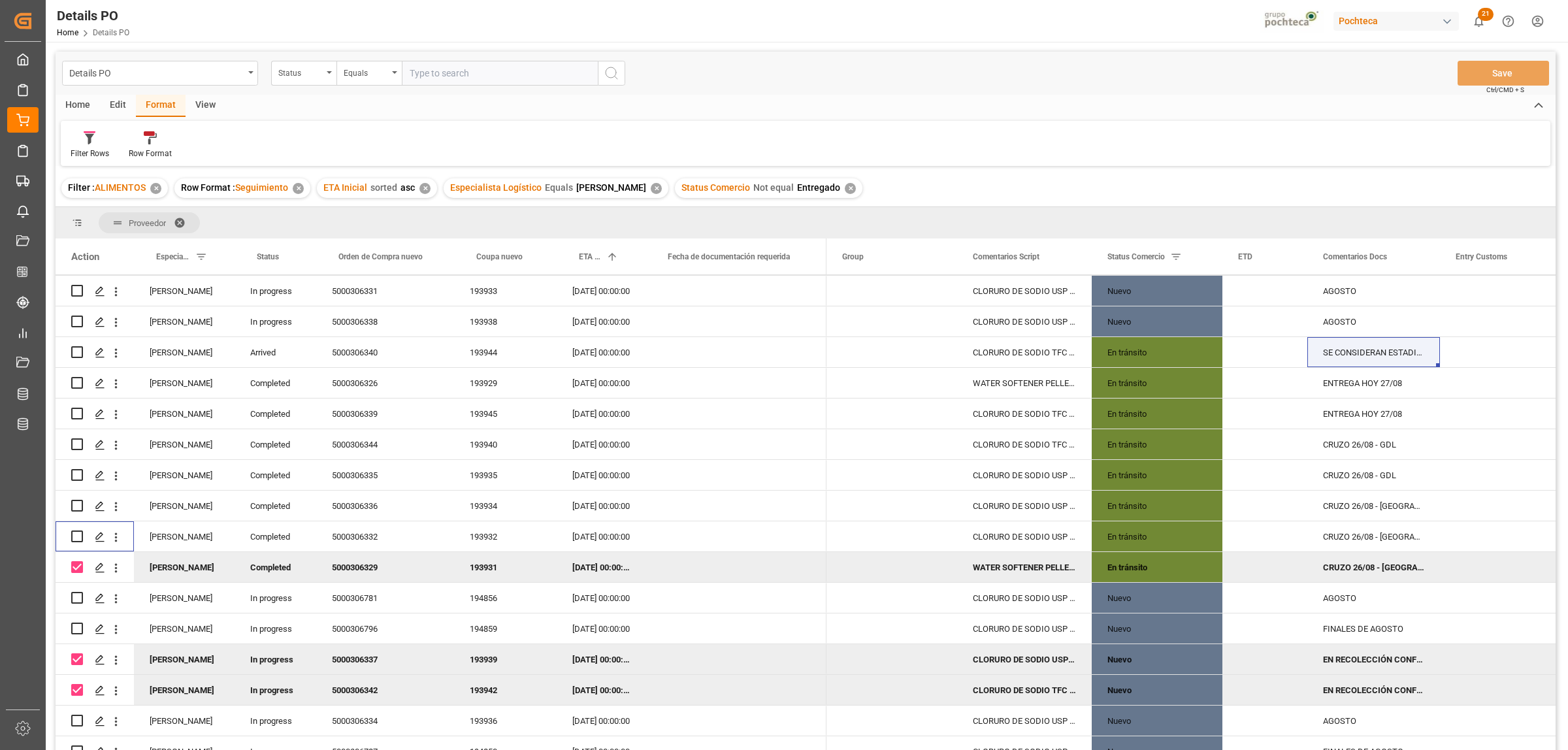
click at [79, 562] on input "Press Space to toggle row selection (checked)" at bounding box center [77, 567] width 12 height 12
checkbox input "false"
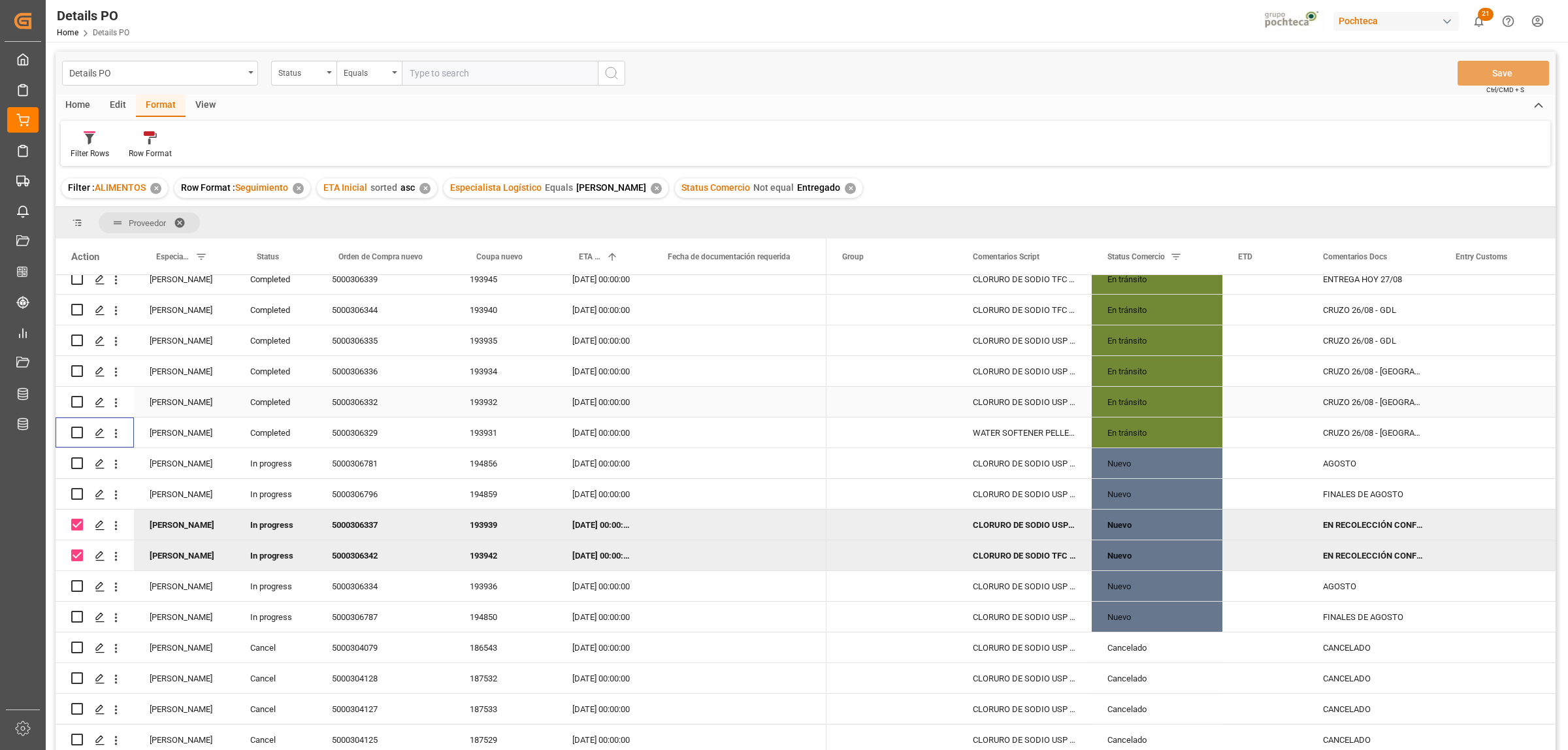
scroll to position [408, 0]
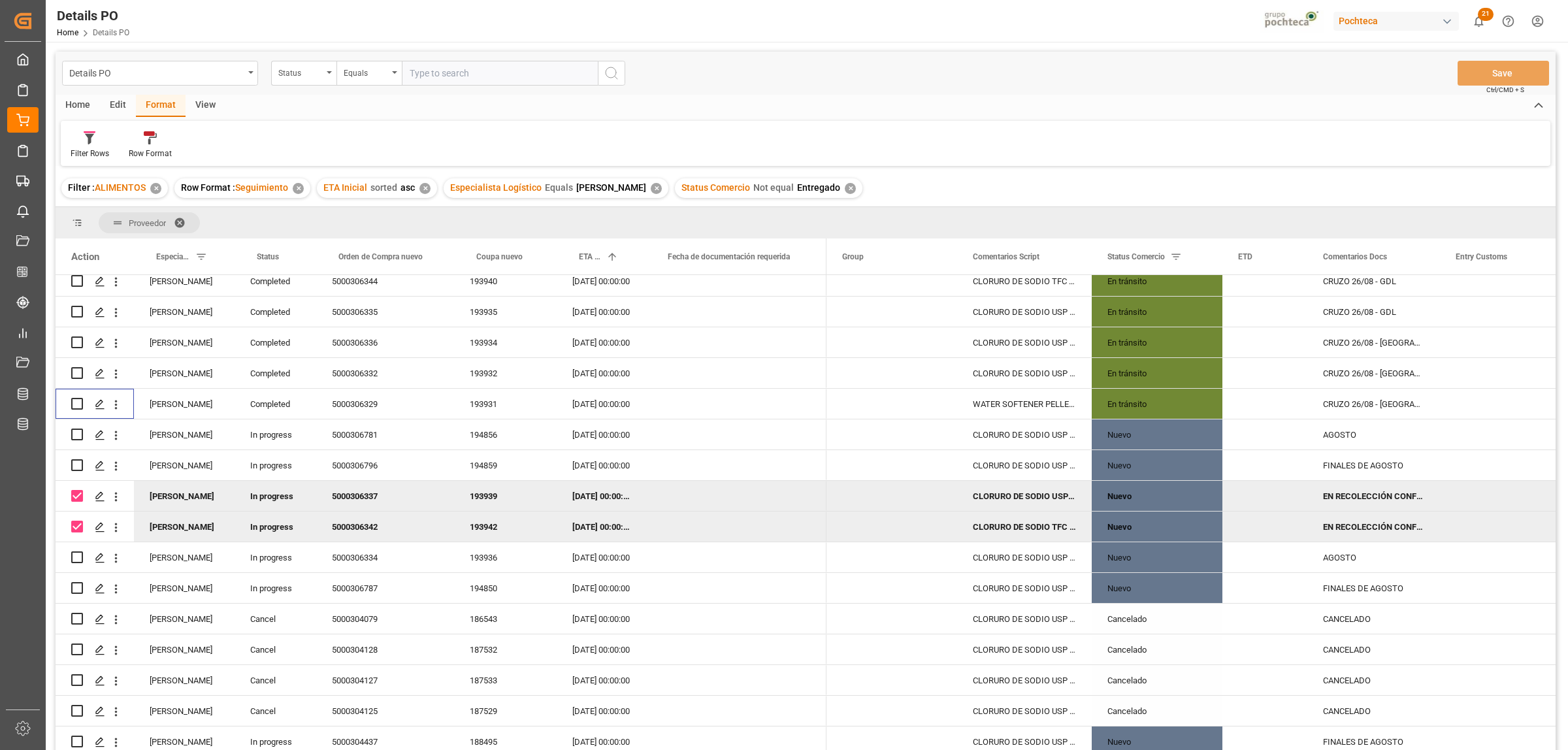
click at [1400, 495] on div "EN RECOLECCIÓN CONFIRMAR DESTINO" at bounding box center [1373, 496] width 133 height 30
click at [1419, 504] on input "EN RECOLECCIÓN CONFIRMAR DESTINO" at bounding box center [1373, 504] width 112 height 25
type input "EN RECOLECCIÓN GDL"
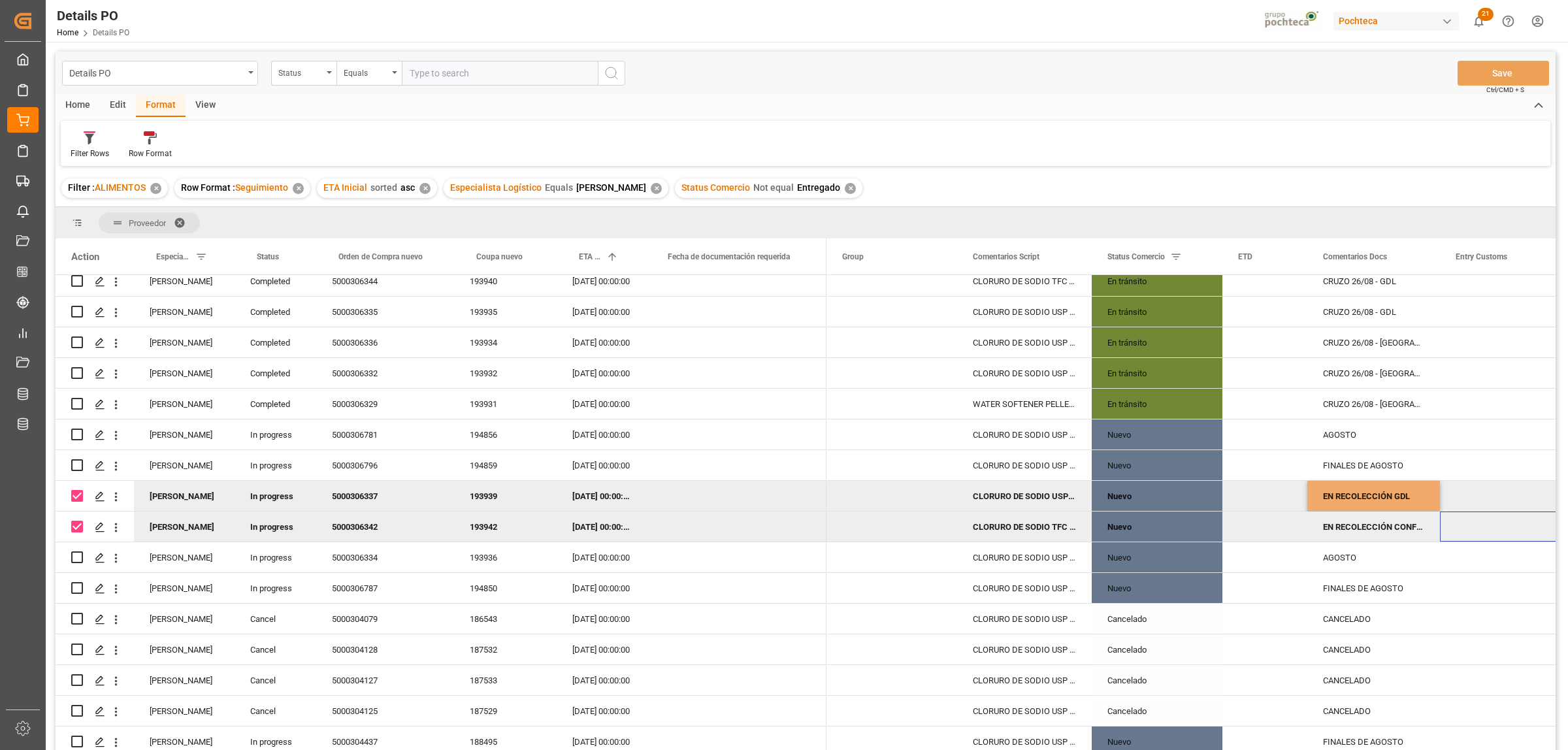
click at [1445, 529] on div "Press SPACE to deselect this row." at bounding box center [1505, 526] width 131 height 30
click at [1396, 524] on div "EN RECOLECCIÓN CONFIRMAR DESTINO" at bounding box center [1373, 526] width 133 height 30
drag, startPoint x: 1403, startPoint y: 537, endPoint x: 1467, endPoint y: 537, distance: 64.0
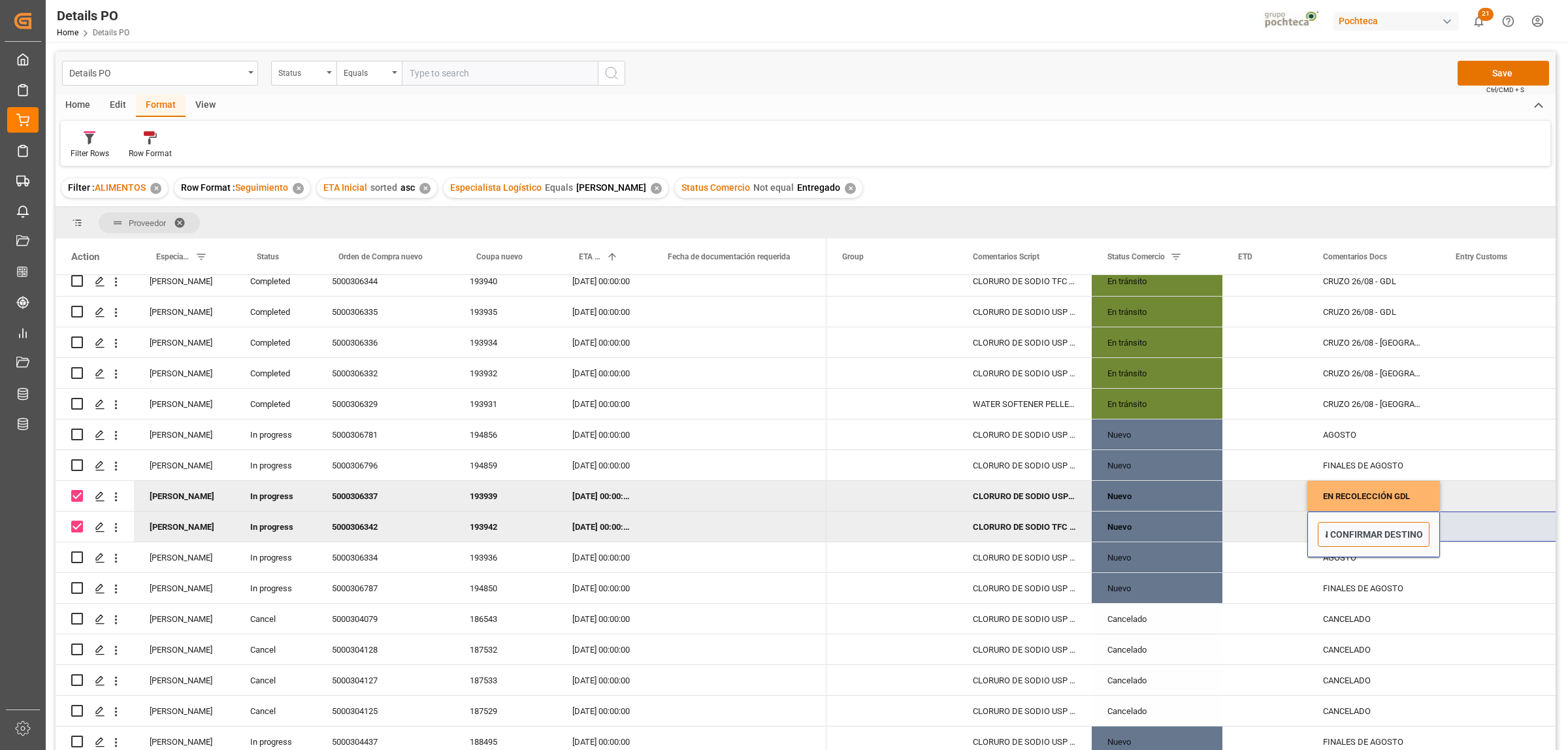
type input "EN RECOLECCIÓN"
click at [1484, 498] on div "Press SPACE to deselect this row." at bounding box center [1505, 496] width 131 height 30
click at [1367, 496] on div "EN RECOLECCIÓN GDL" at bounding box center [1373, 496] width 133 height 30
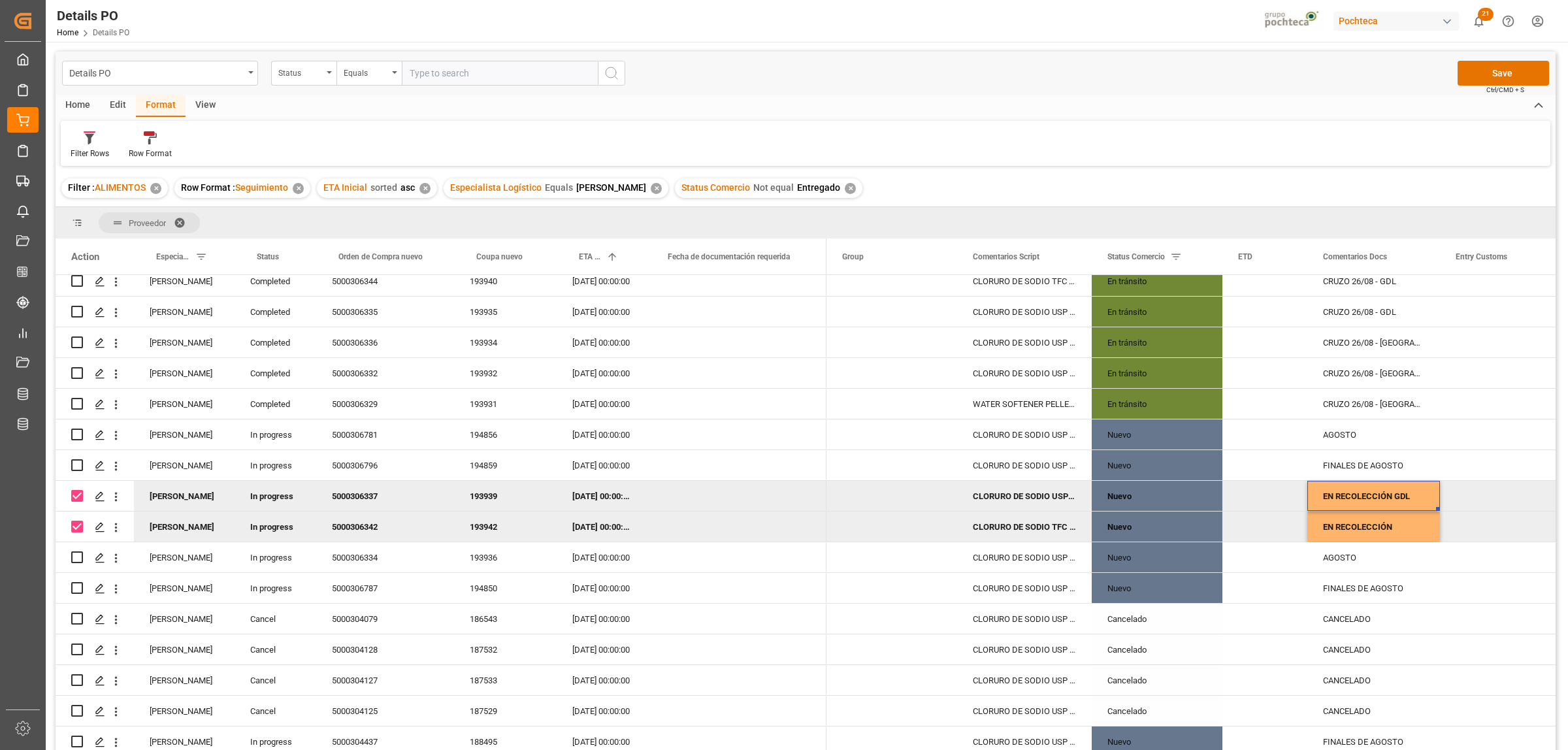
click at [369, 531] on div "5000306342" at bounding box center [385, 526] width 138 height 30
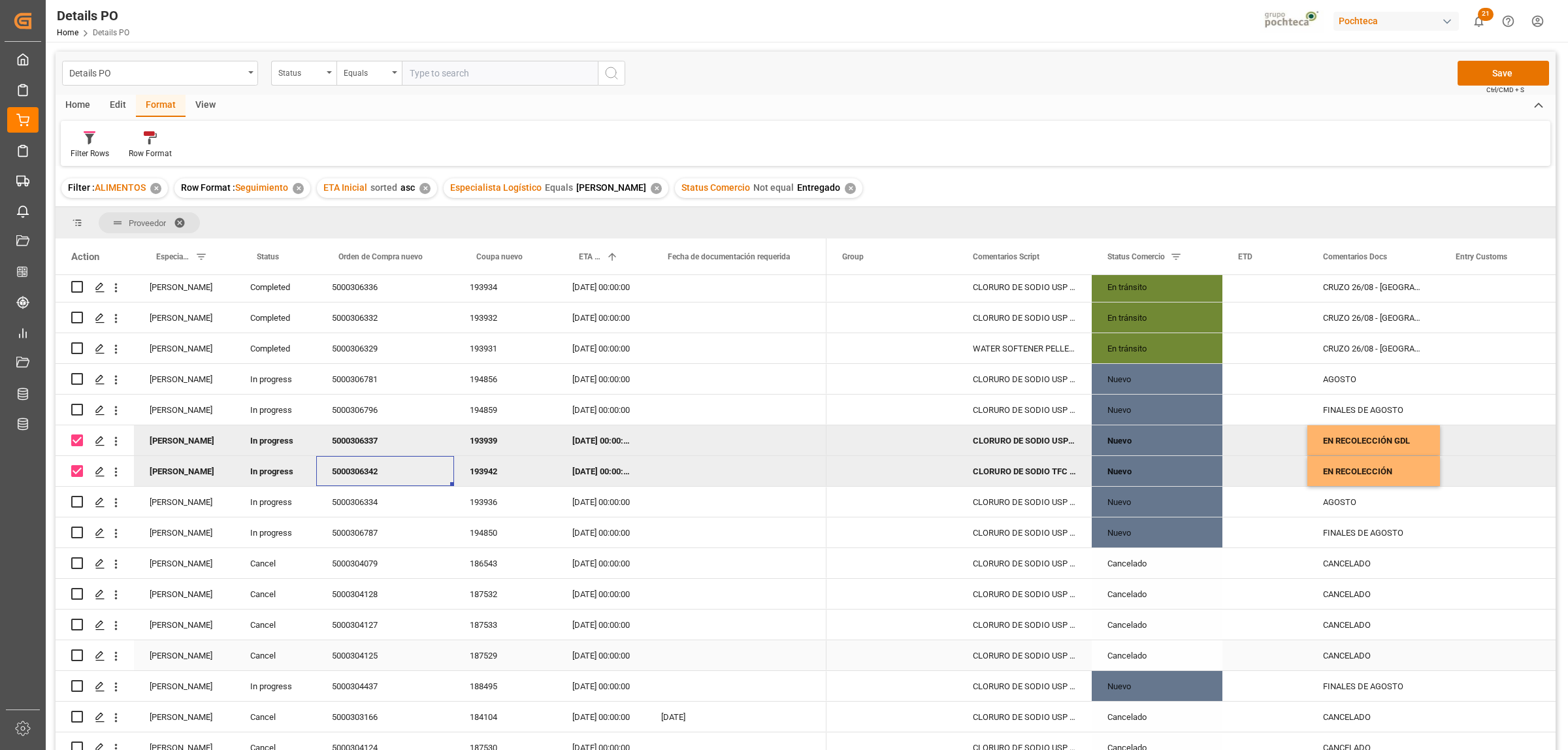
scroll to position [458, 0]
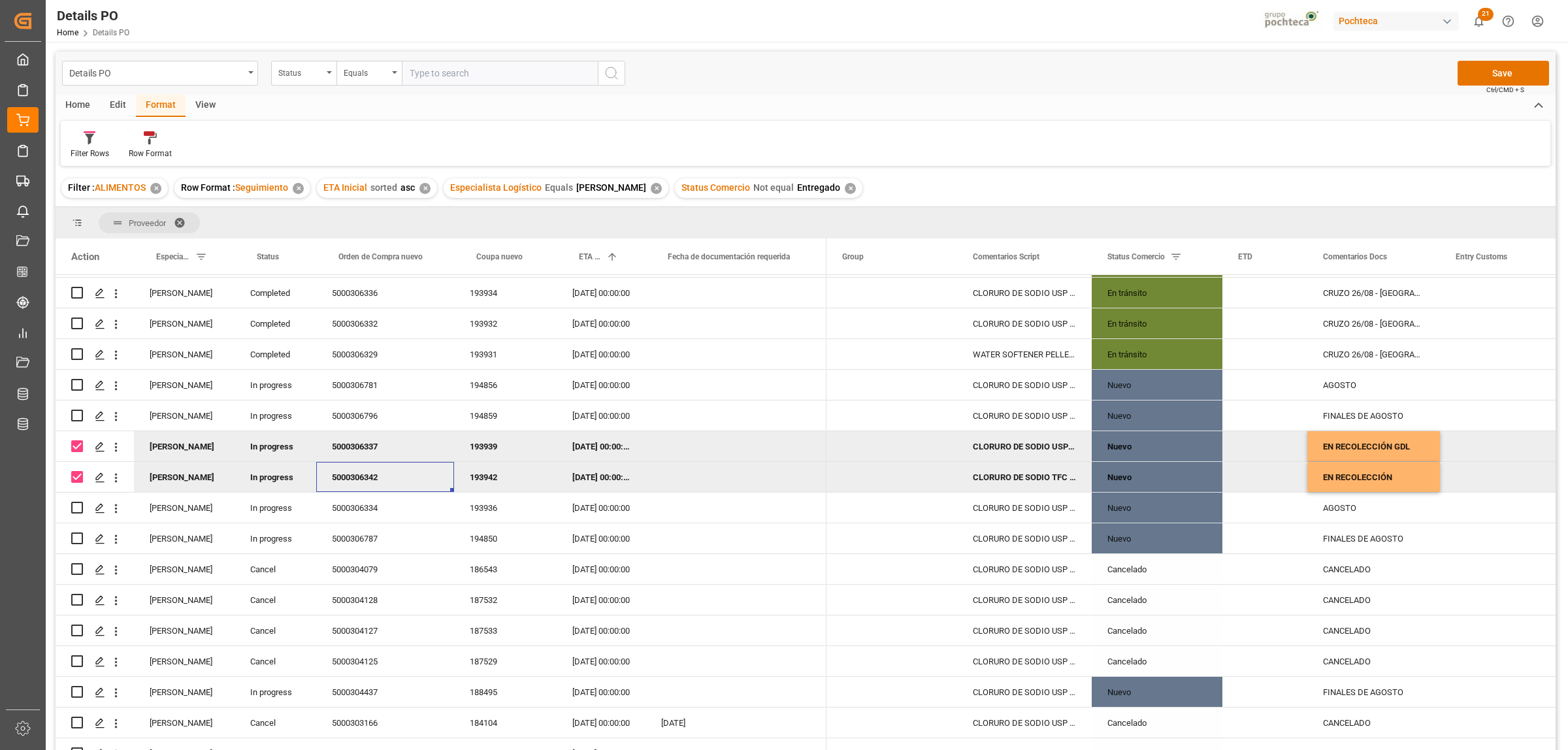
click at [348, 477] on div "5000306342" at bounding box center [385, 476] width 138 height 30
click at [359, 443] on div "5000306337" at bounding box center [385, 446] width 138 height 30
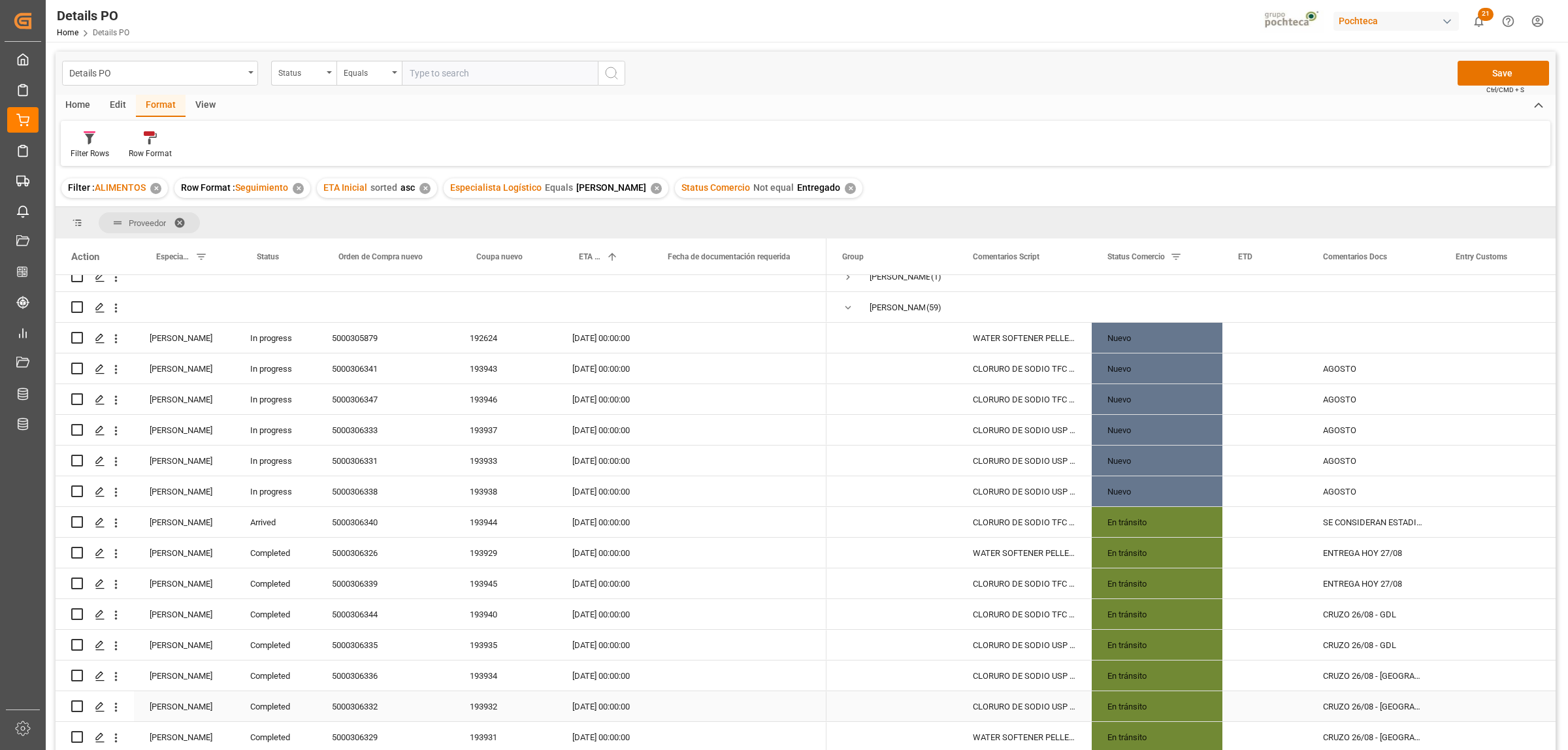
scroll to position [50, 0]
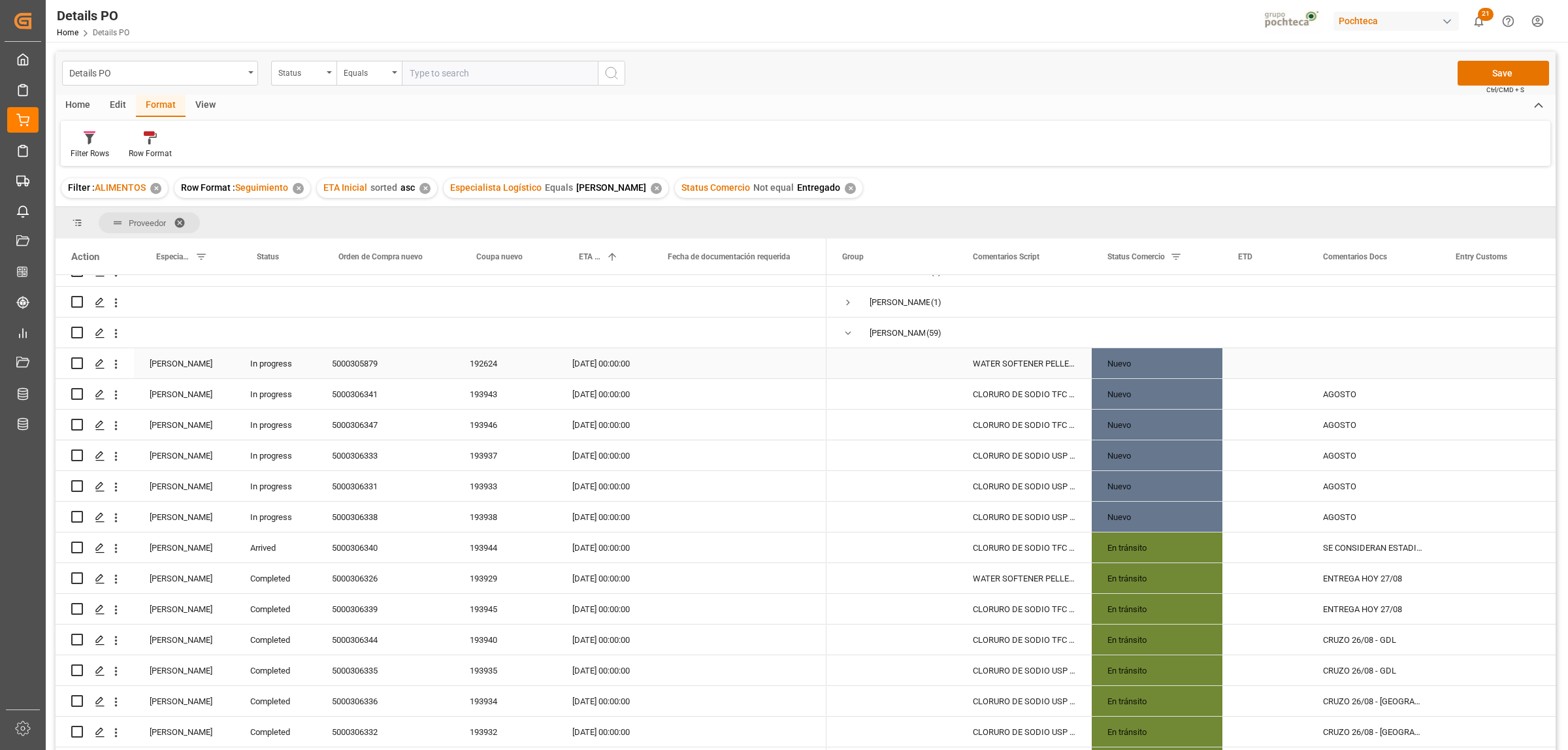
click at [356, 356] on div "5000305879" at bounding box center [385, 363] width 138 height 30
click at [1356, 360] on div "Press SPACE to select this row." at bounding box center [1373, 363] width 133 height 30
click at [1351, 363] on input "Press SPACE to select this row." at bounding box center [1373, 371] width 112 height 25
type input "r"
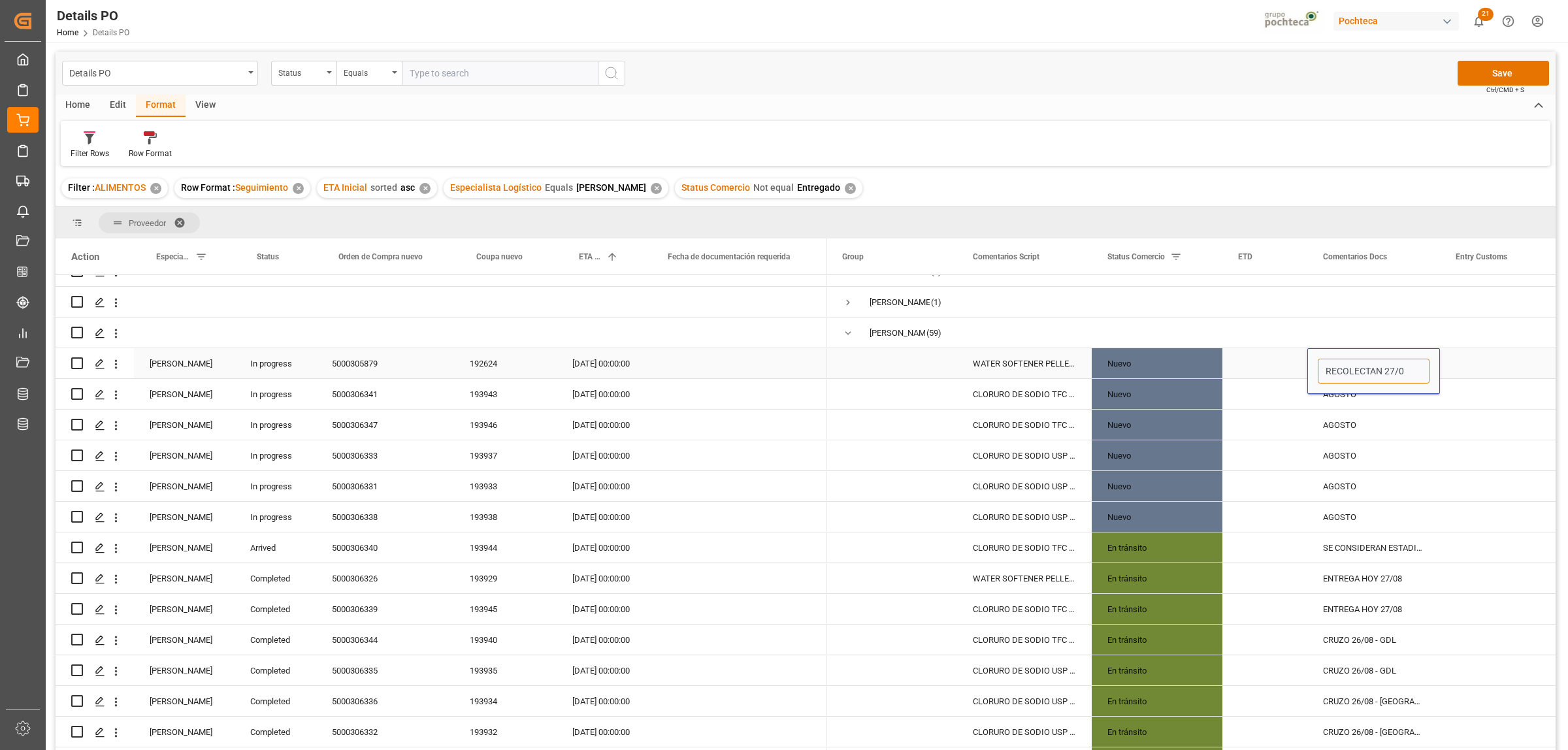
type input "RECOLECTAN 27/08"
click at [1472, 361] on div "Press SPACE to select this row." at bounding box center [1505, 363] width 131 height 30
click at [77, 357] on input "Press Space to toggle row selection (unchecked)" at bounding box center [77, 363] width 12 height 12
checkbox input "true"
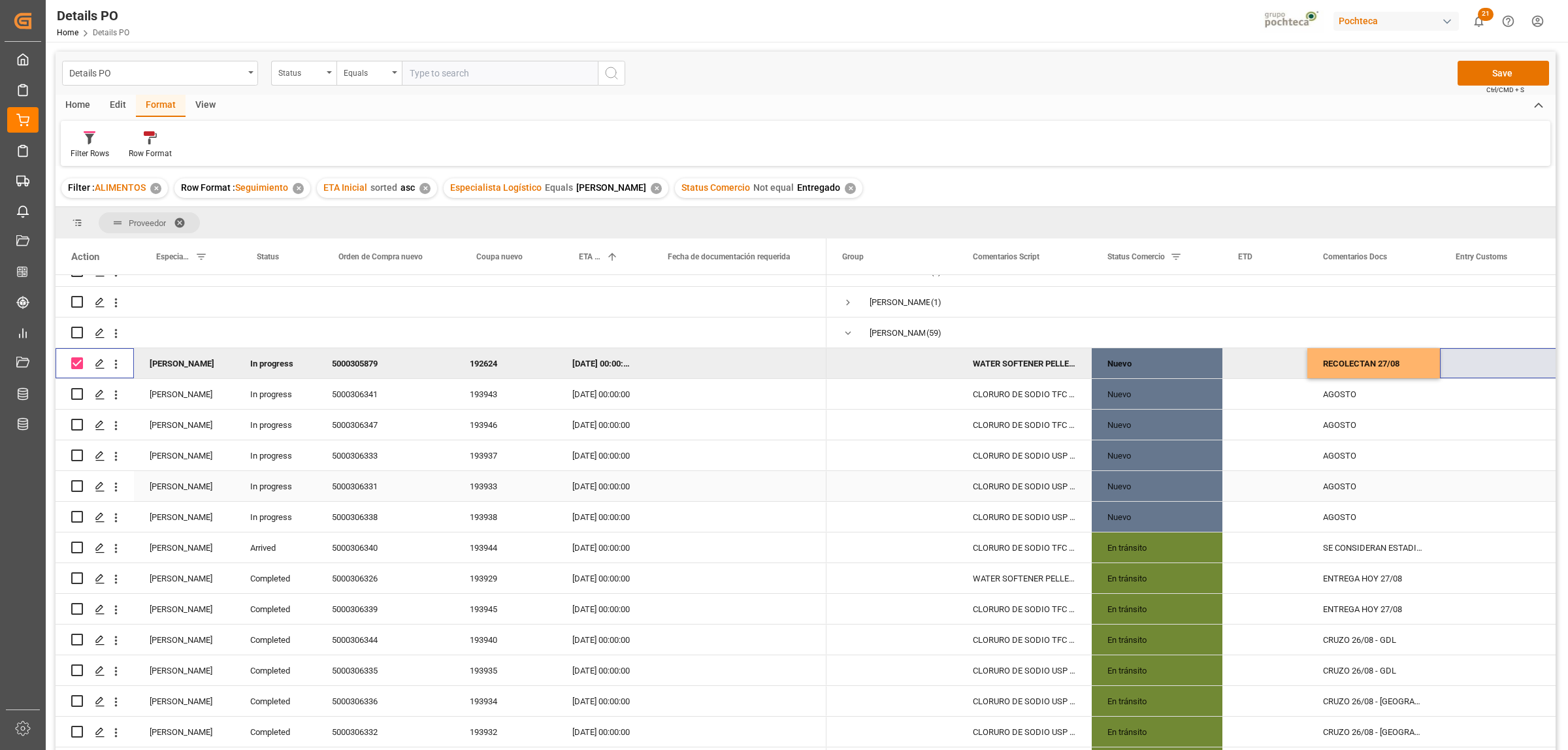
click at [368, 488] on div "5000306331" at bounding box center [385, 486] width 138 height 30
click at [1340, 479] on div "AGOSTO" at bounding box center [1373, 486] width 133 height 30
drag, startPoint x: 1363, startPoint y: 494, endPoint x: 1322, endPoint y: 492, distance: 41.0
click at [1322, 492] on input "AGOSTO" at bounding box center [1373, 494] width 112 height 25
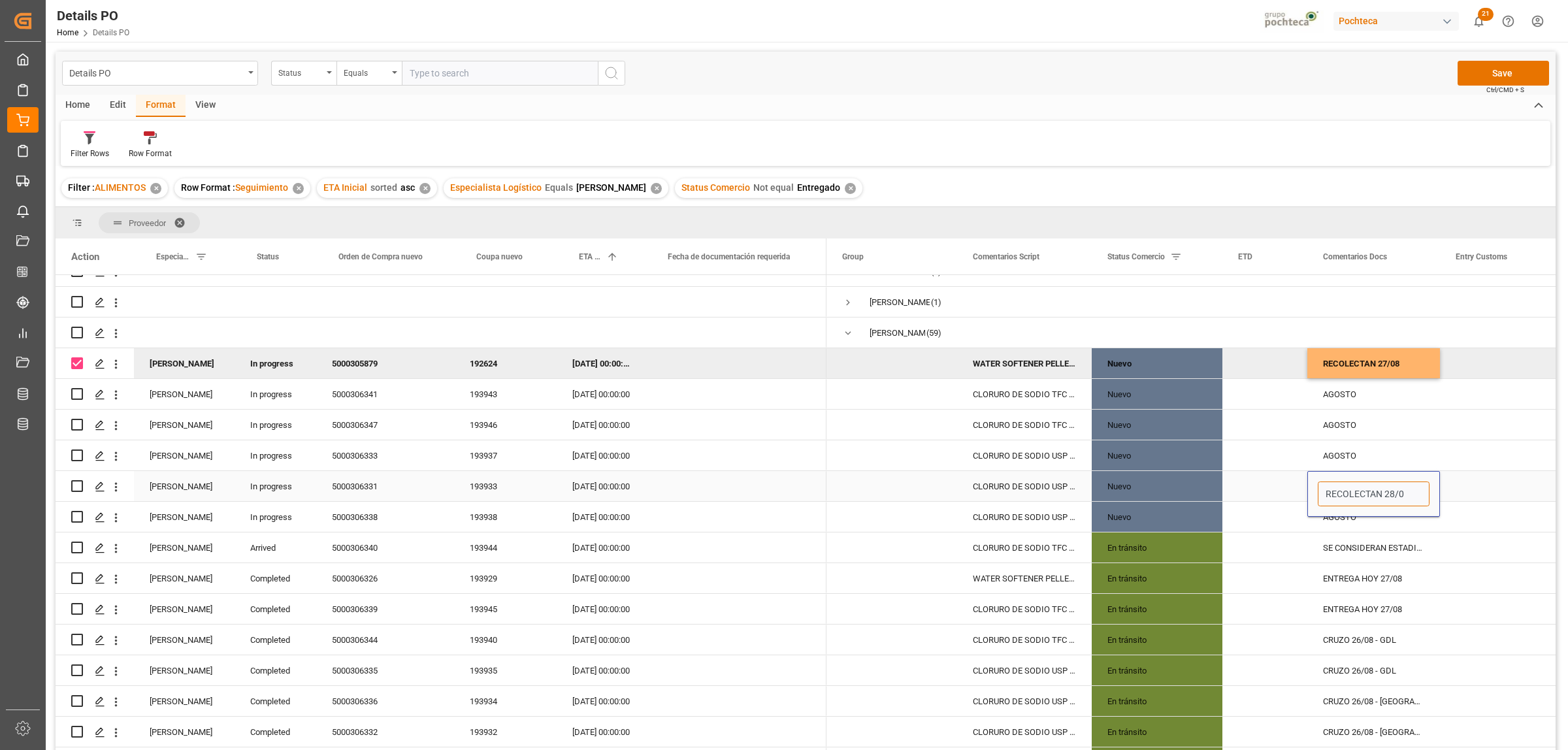
type input "RECOLECTAN 28/08"
click at [1510, 489] on div "Press SPACE to select this row." at bounding box center [1505, 486] width 131 height 30
click at [1403, 364] on div "RECOLECTAN 27/08" at bounding box center [1373, 363] width 133 height 30
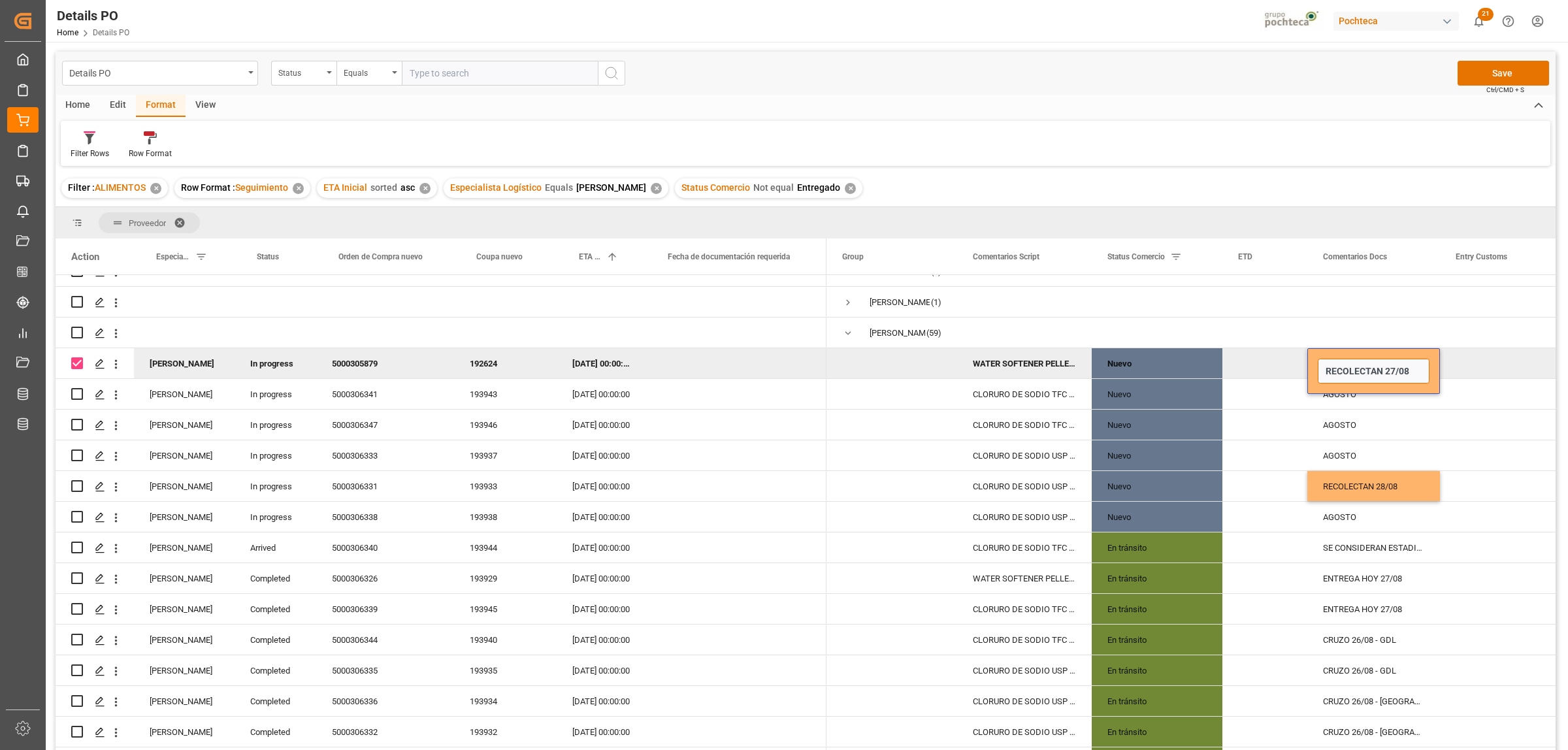
click at [1413, 373] on input "RECOLECTAN 27/08" at bounding box center [1373, 371] width 112 height 25
type input "RECOLECTAN 27/08 - TORREON CONFIRMAR SI ES ENTREGA DIRECTA"
click at [1483, 367] on div "Press SPACE to deselect this row." at bounding box center [1505, 363] width 131 height 30
click at [1400, 361] on div "RECOLECTAN 27/08 - TORREON CONFIRMAR SI ES ENTREGA DIRECTA" at bounding box center [1373, 363] width 133 height 30
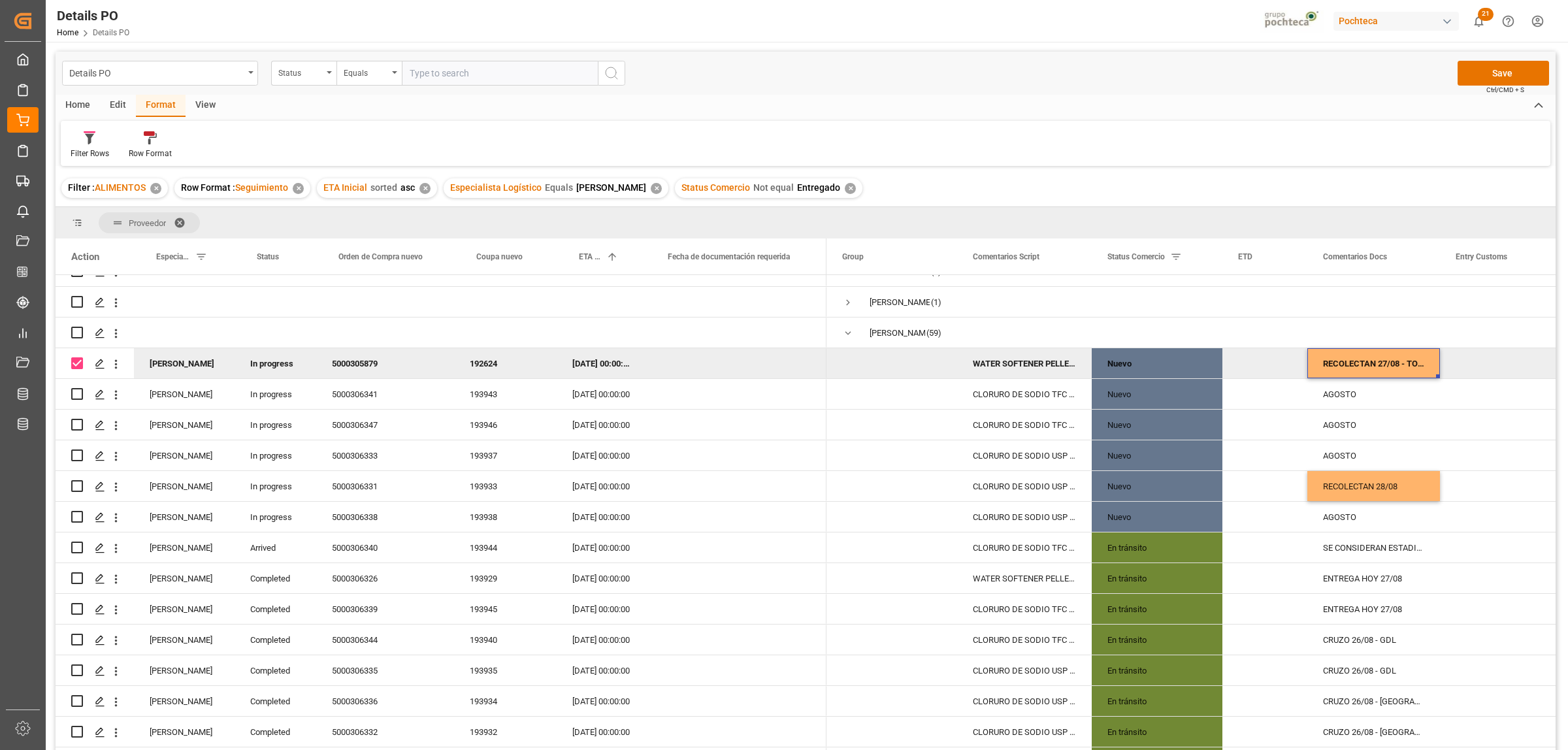
click at [1400, 361] on div "RECOLECTAN 27/08 - TORREON CONFIRMAR SI ES ENTREGA DIRECTA" at bounding box center [1373, 363] width 133 height 30
click at [1412, 373] on input "RECOLECTAN 27/08 - TORREON CONFIRMAR SI ES ENTREGA DIRECTA" at bounding box center [1373, 371] width 112 height 25
type input "RECOLECTAN 27/08"
click at [1508, 367] on div "Press SPACE to deselect this row." at bounding box center [1505, 363] width 131 height 30
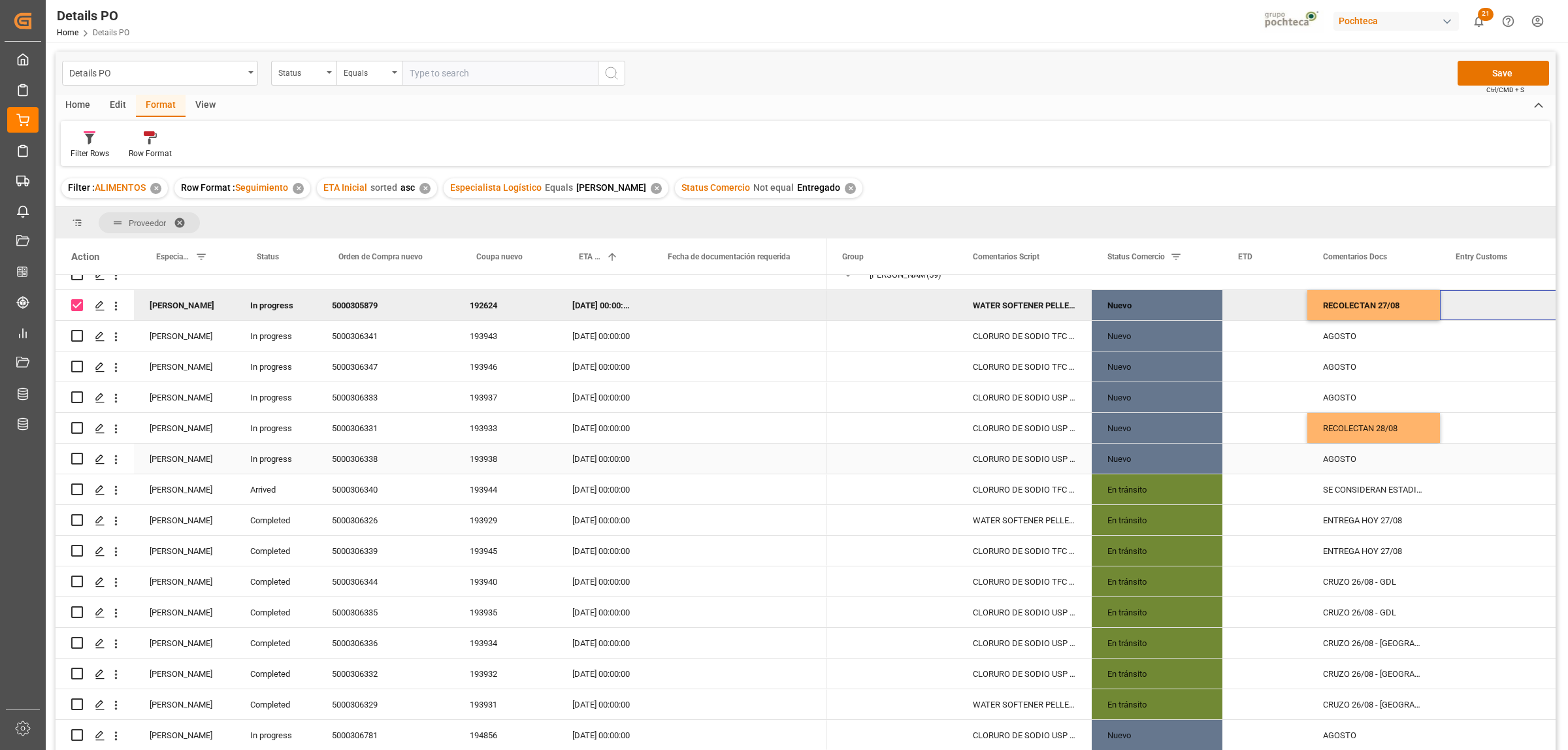
scroll to position [131, 0]
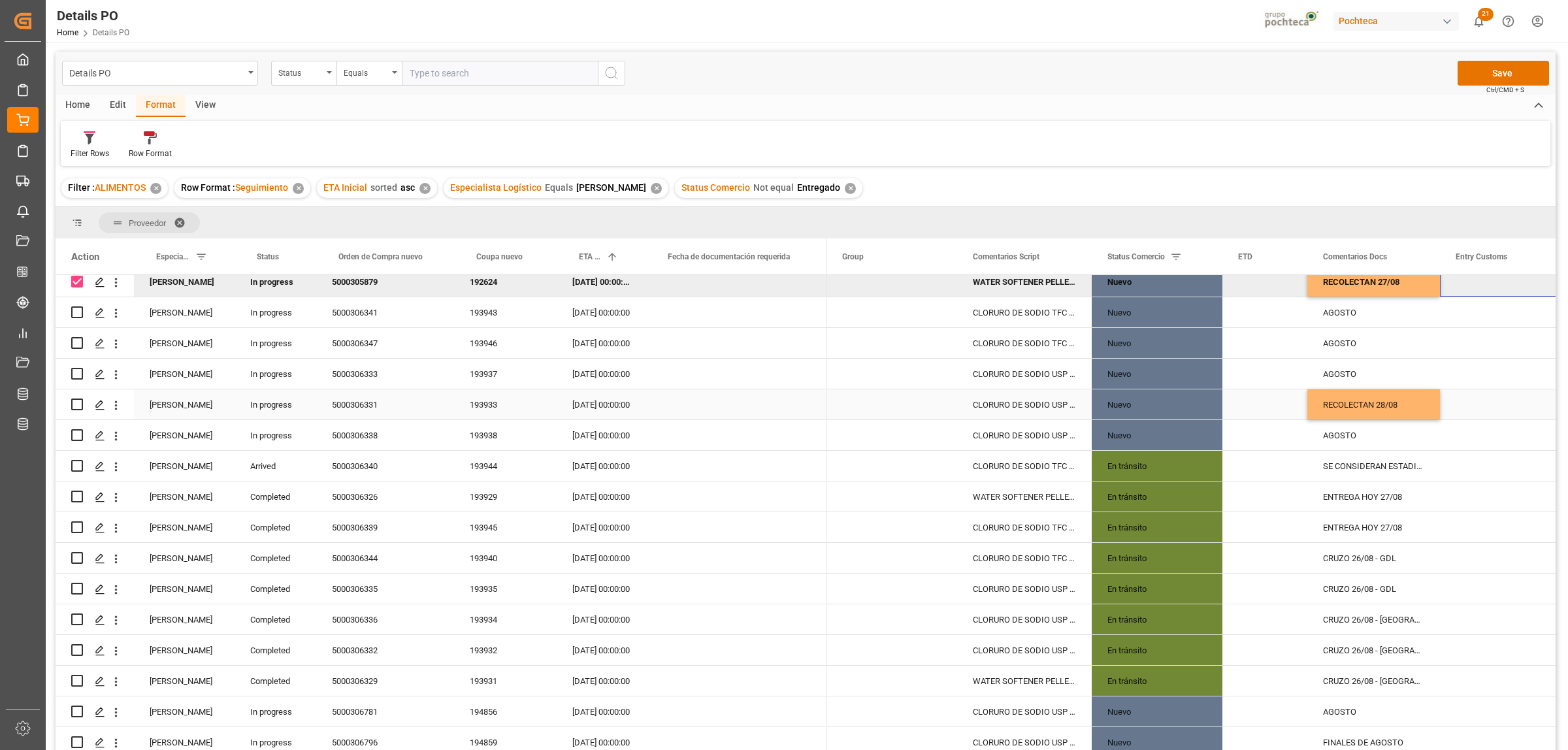
click at [1403, 410] on div "RECOLECTAN 28/08" at bounding box center [1373, 404] width 133 height 30
click at [1347, 315] on div "AGOSTO" at bounding box center [1373, 312] width 133 height 30
click at [1347, 314] on div "AGOSTO" at bounding box center [1373, 312] width 133 height 30
drag, startPoint x: 1359, startPoint y: 317, endPoint x: 1318, endPoint y: 321, distance: 41.2
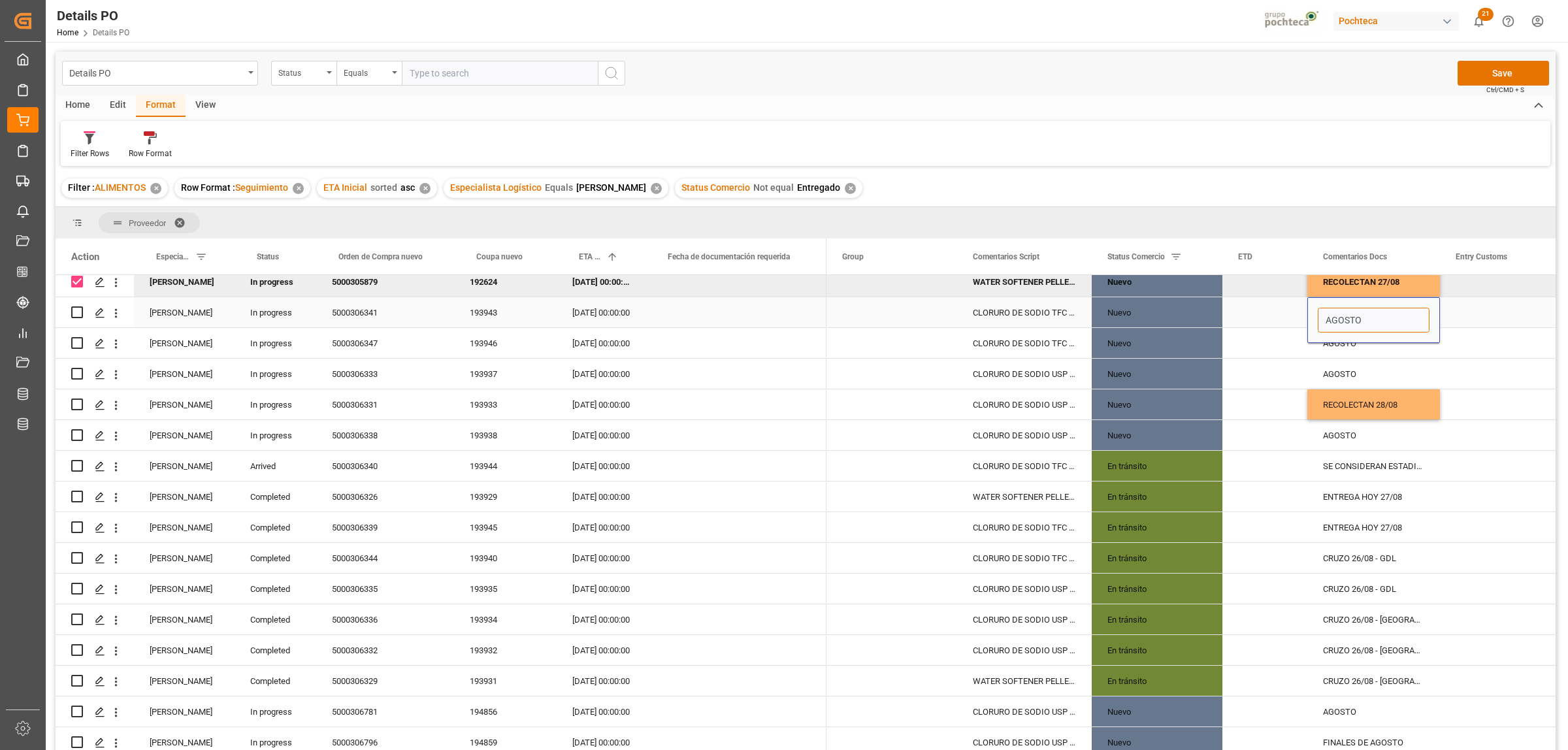
click at [1318, 321] on input "AGOSTO" at bounding box center [1373, 320] width 112 height 25
type input "RECOLECTA 29/08"
click at [1488, 320] on div "Press SPACE to select this row." at bounding box center [1505, 312] width 131 height 30
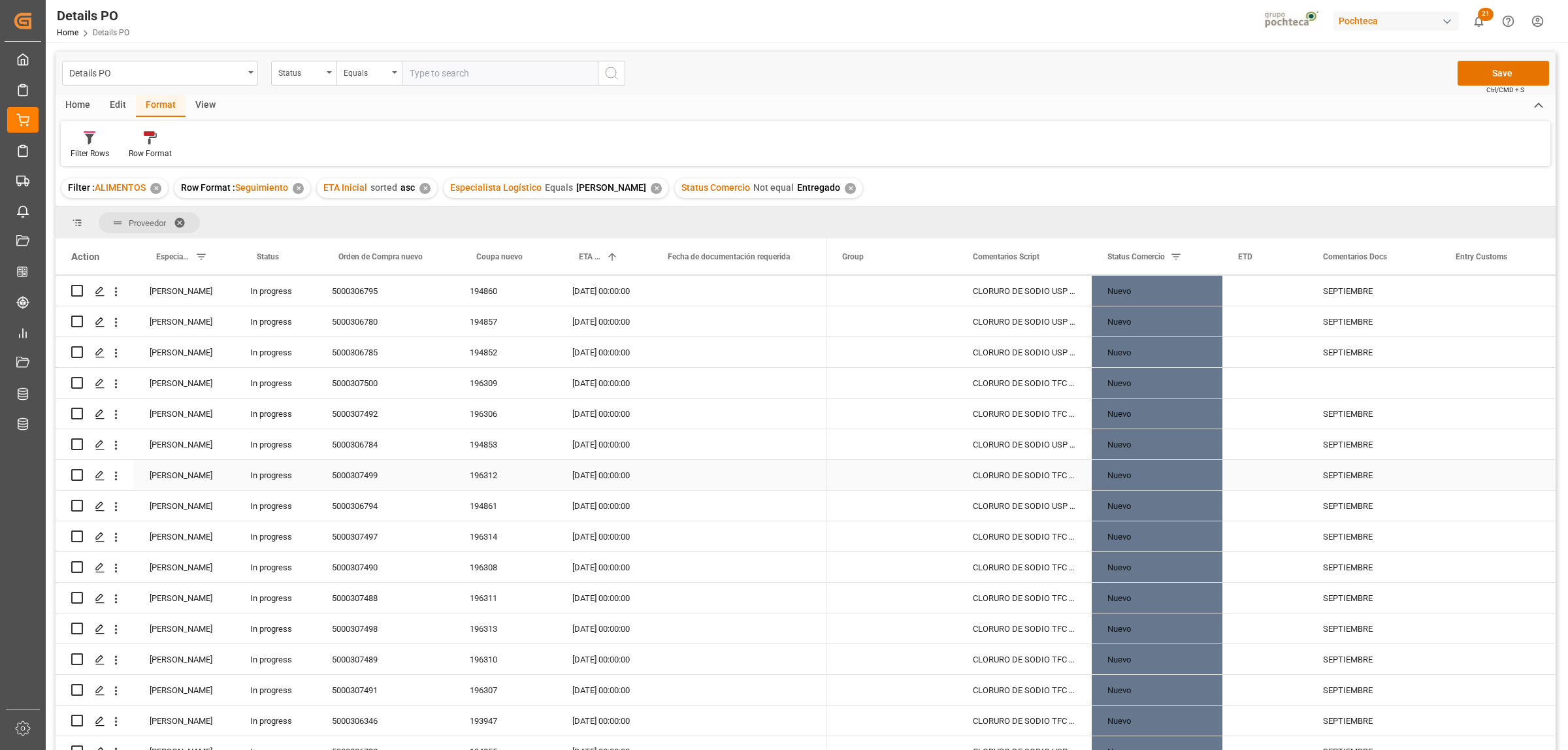
scroll to position [1030, 0]
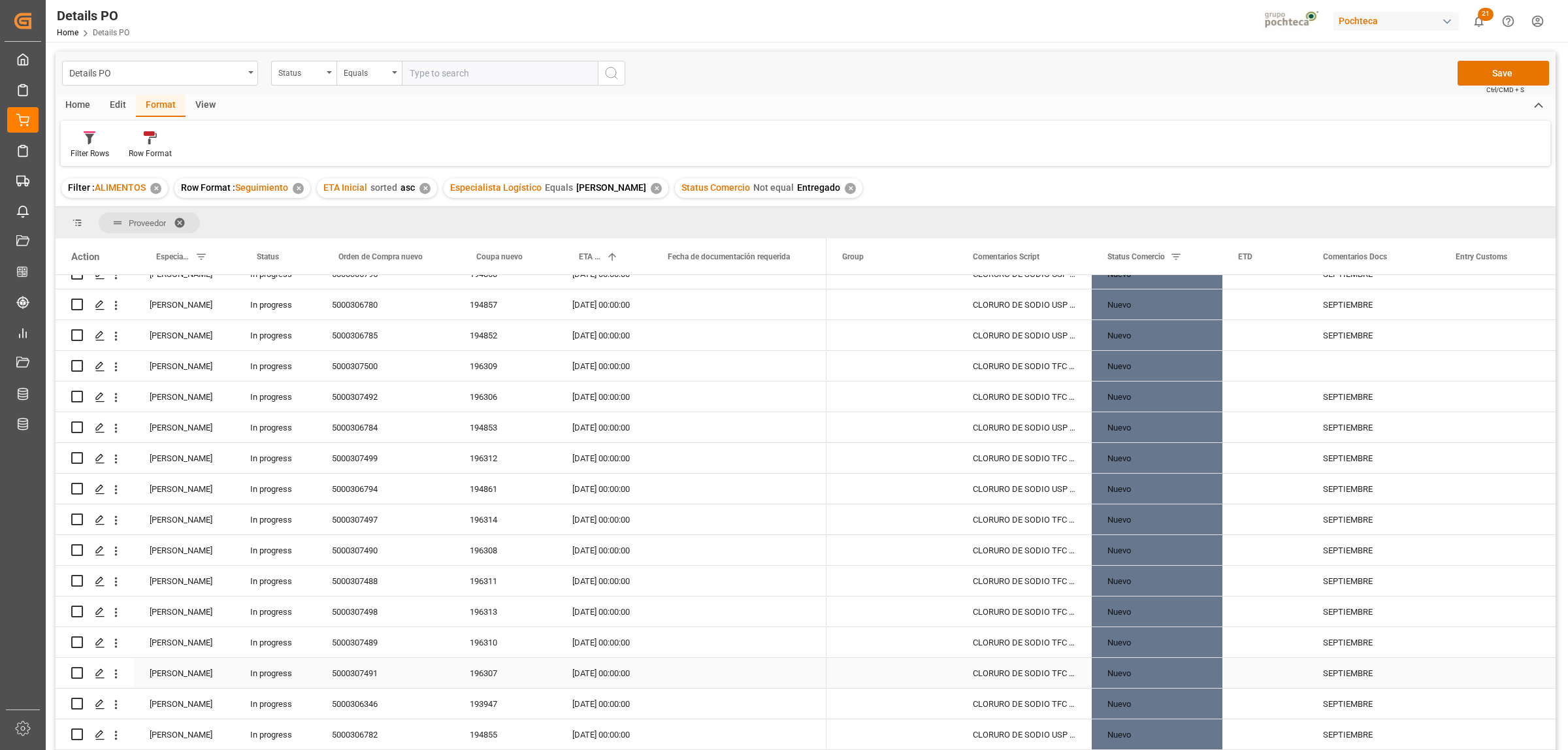
click at [370, 673] on div "5000307491" at bounding box center [385, 673] width 138 height 30
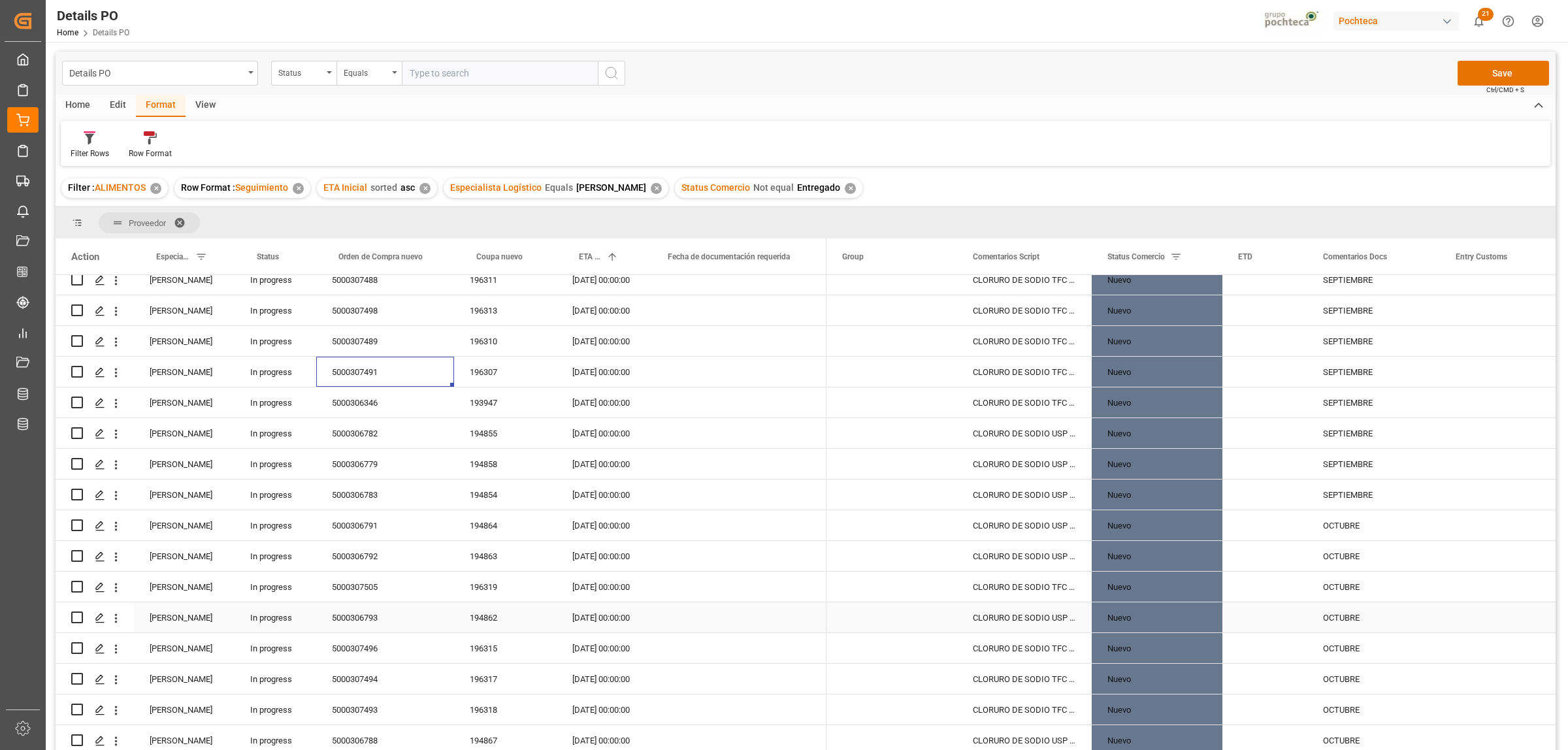
scroll to position [1357, 0]
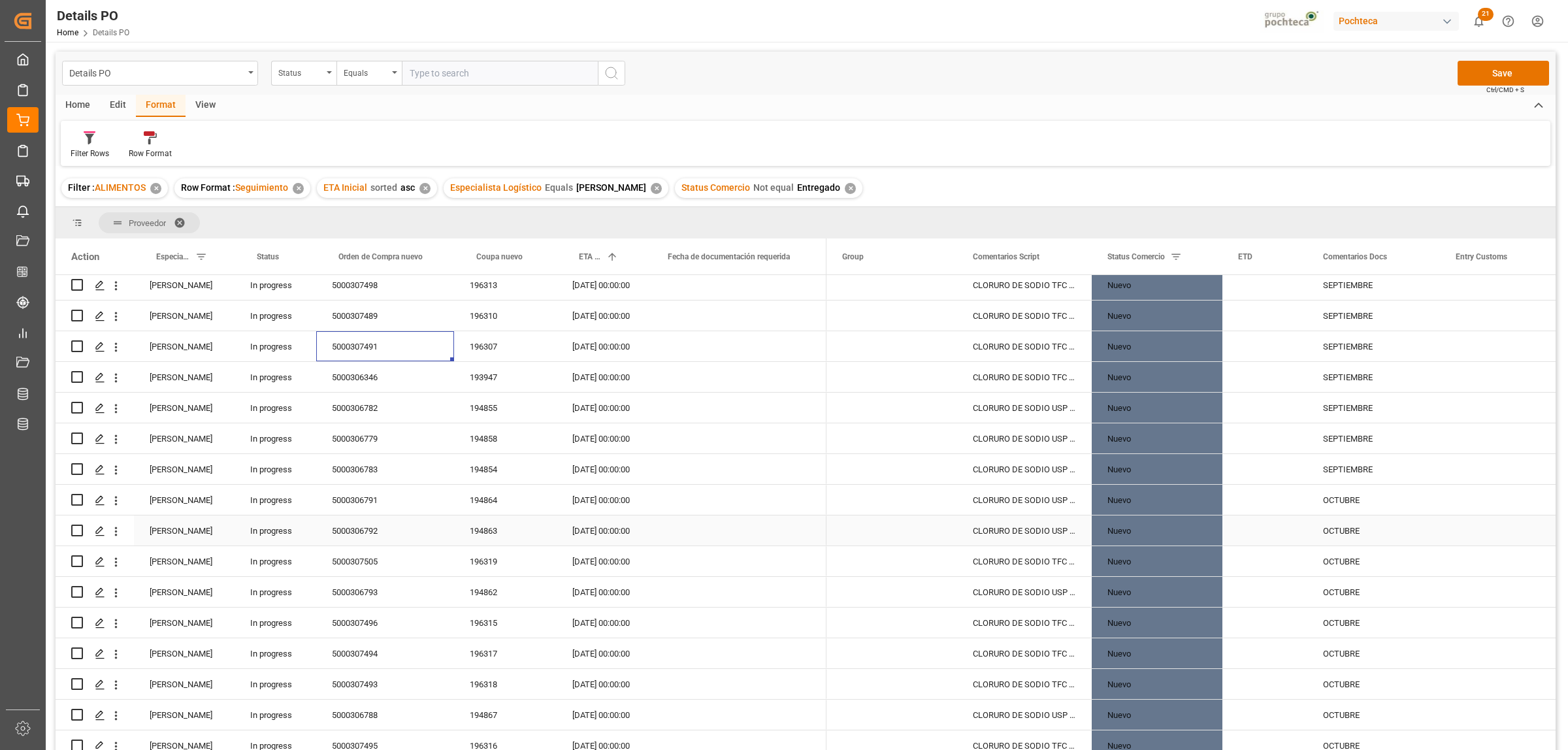
click at [343, 536] on div "5000306792" at bounding box center [385, 530] width 138 height 30
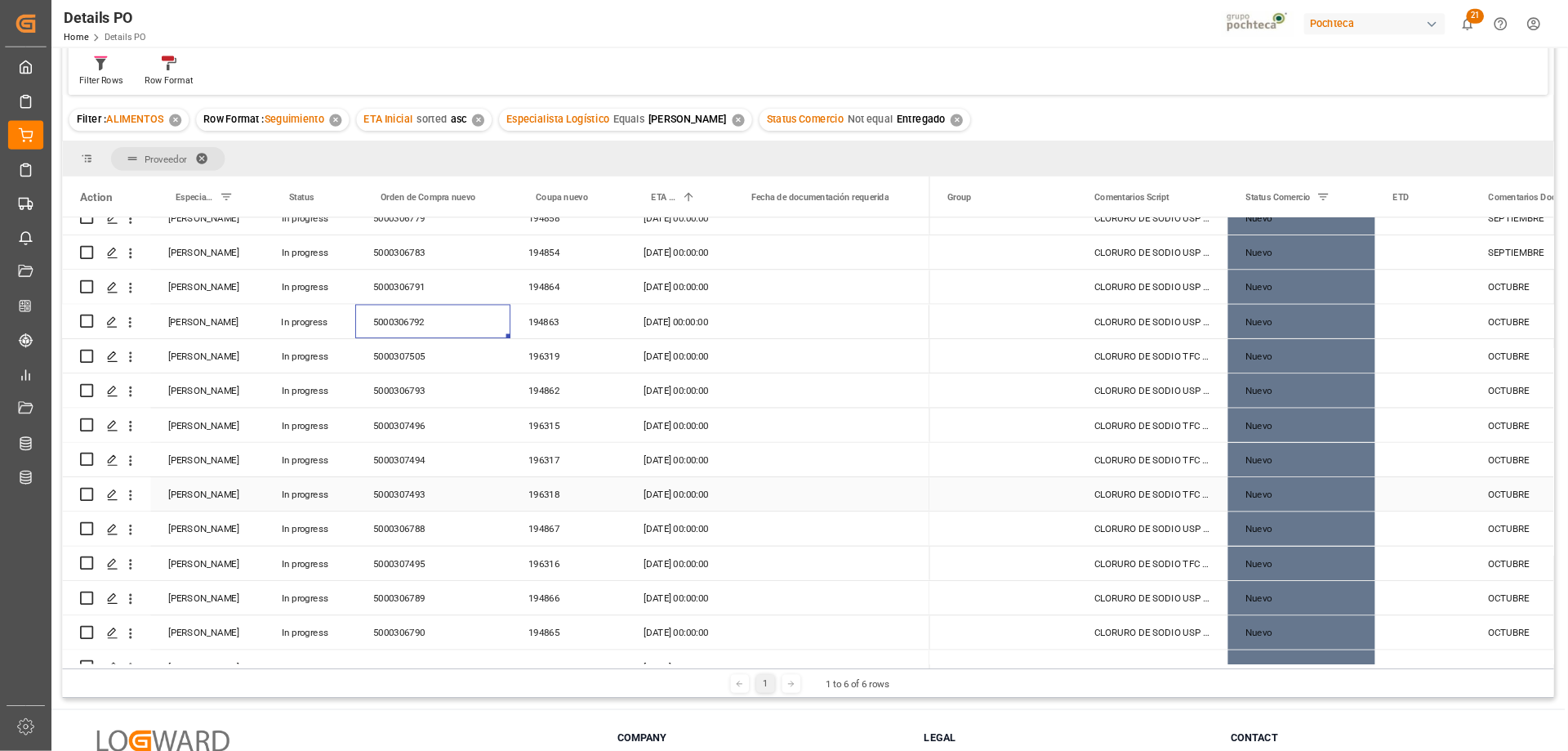
scroll to position [1901, 0]
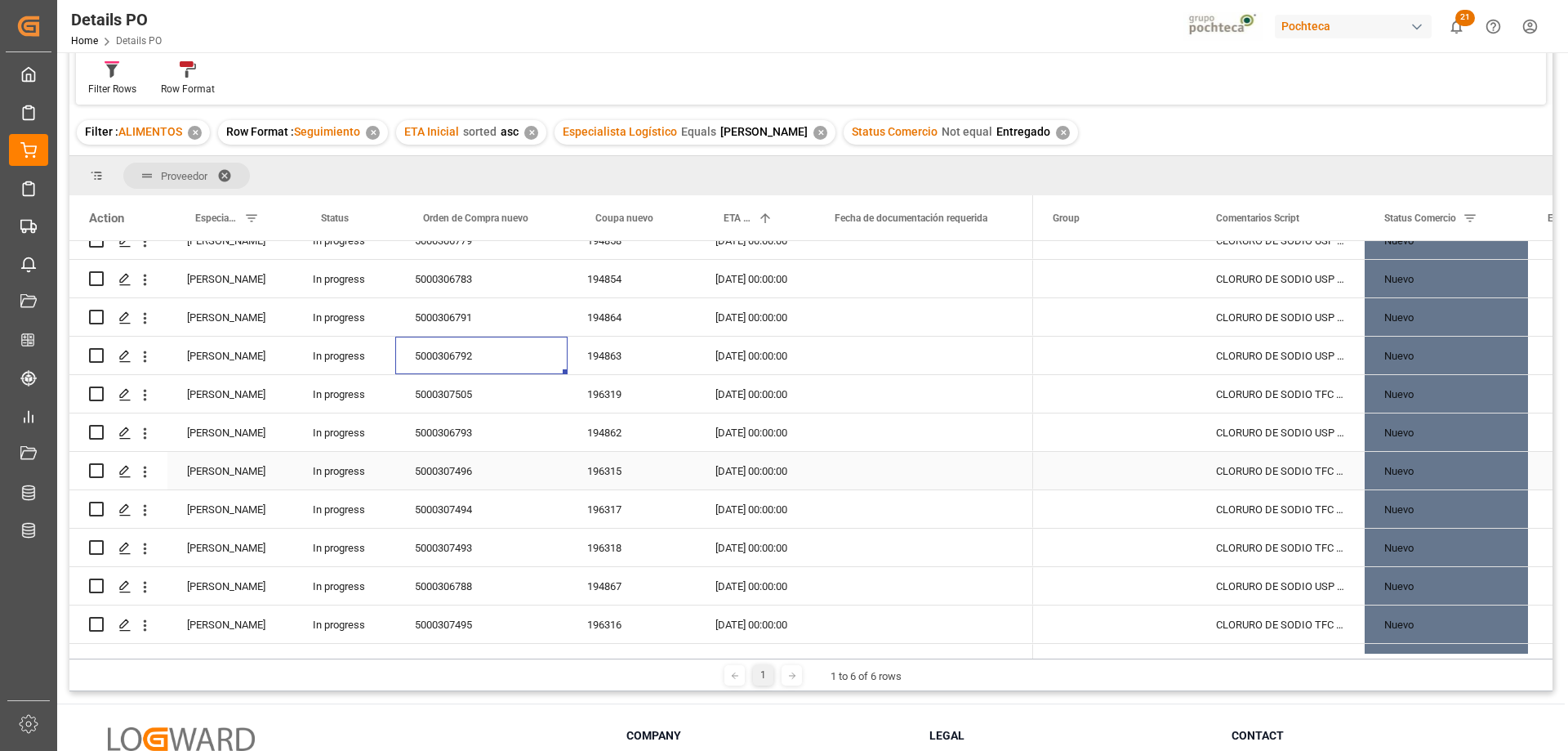
click at [464, 477] on div "5000307496" at bounding box center [482, 470] width 173 height 37
click at [464, 509] on div "5000307494" at bounding box center [482, 508] width 173 height 37
click at [468, 549] on div "5000307493" at bounding box center [482, 547] width 173 height 37
click at [465, 625] on div "5000307495" at bounding box center [482, 624] width 173 height 37
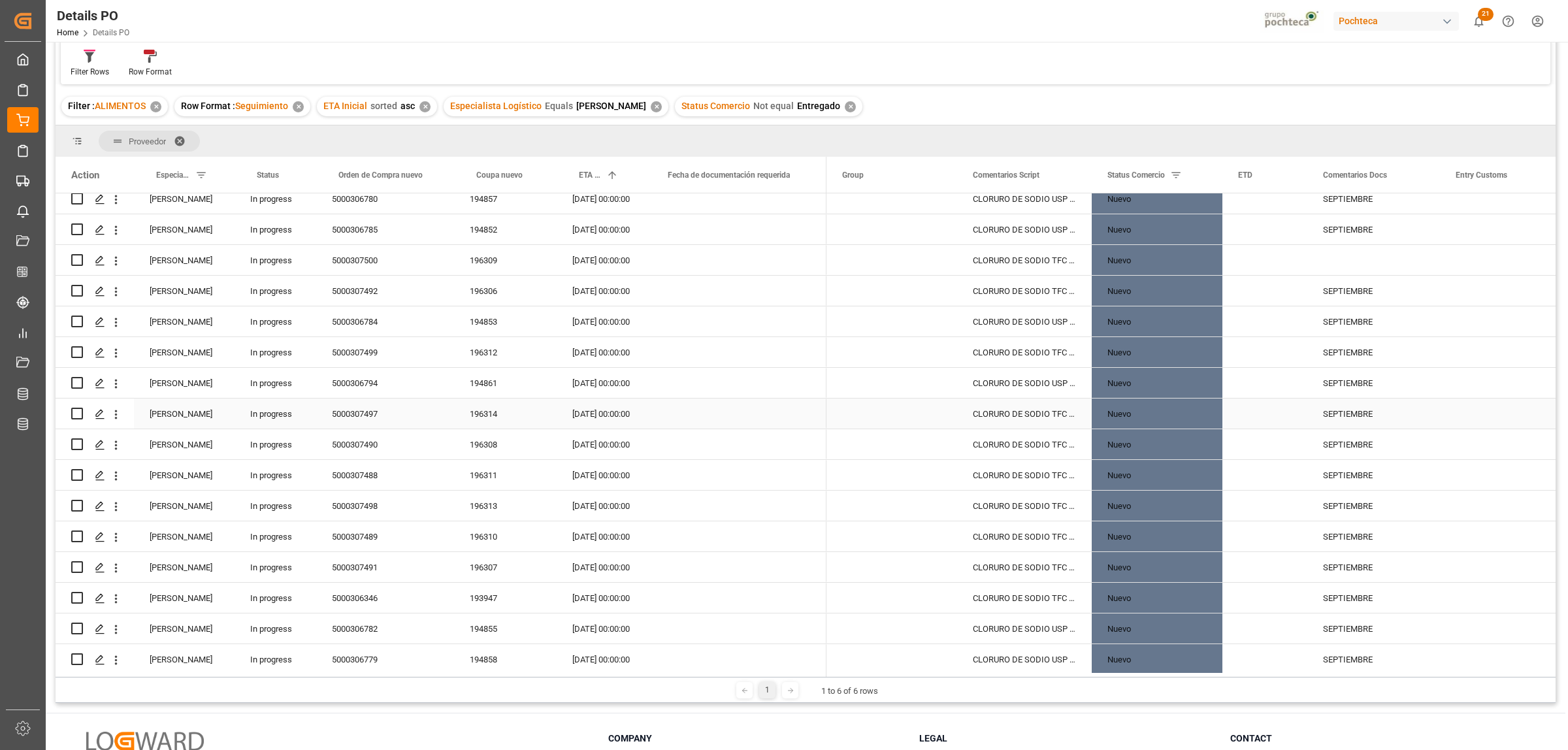
scroll to position [1030, 0]
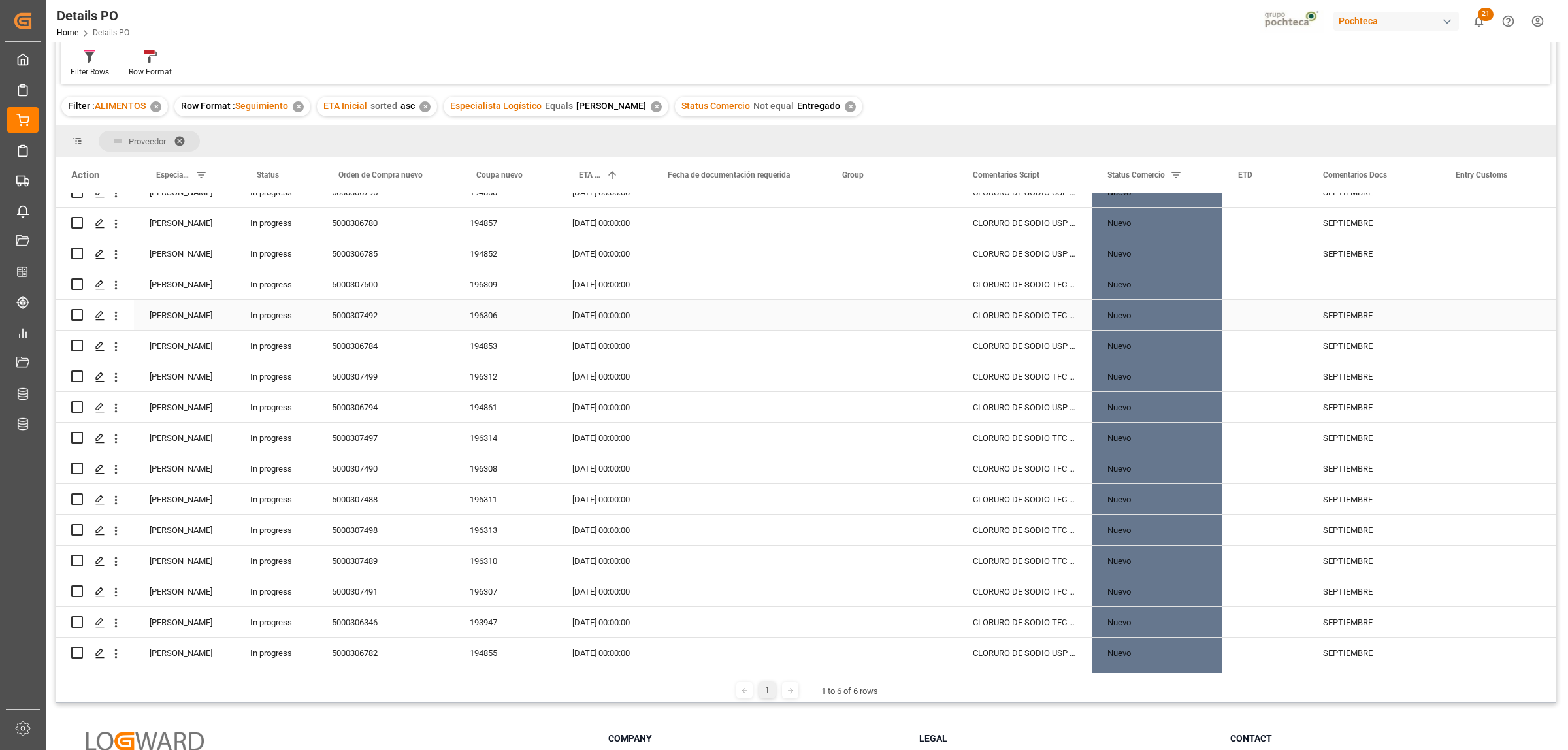
click at [370, 314] on div "5000307492" at bounding box center [385, 315] width 138 height 30
click at [1334, 314] on div "SEPTIEMBRE" at bounding box center [1373, 315] width 133 height 30
drag, startPoint x: 1386, startPoint y: 318, endPoint x: 1308, endPoint y: 323, distance: 78.2
click at [1308, 323] on div "SEPTIEMBRE" at bounding box center [1373, 322] width 133 height 46
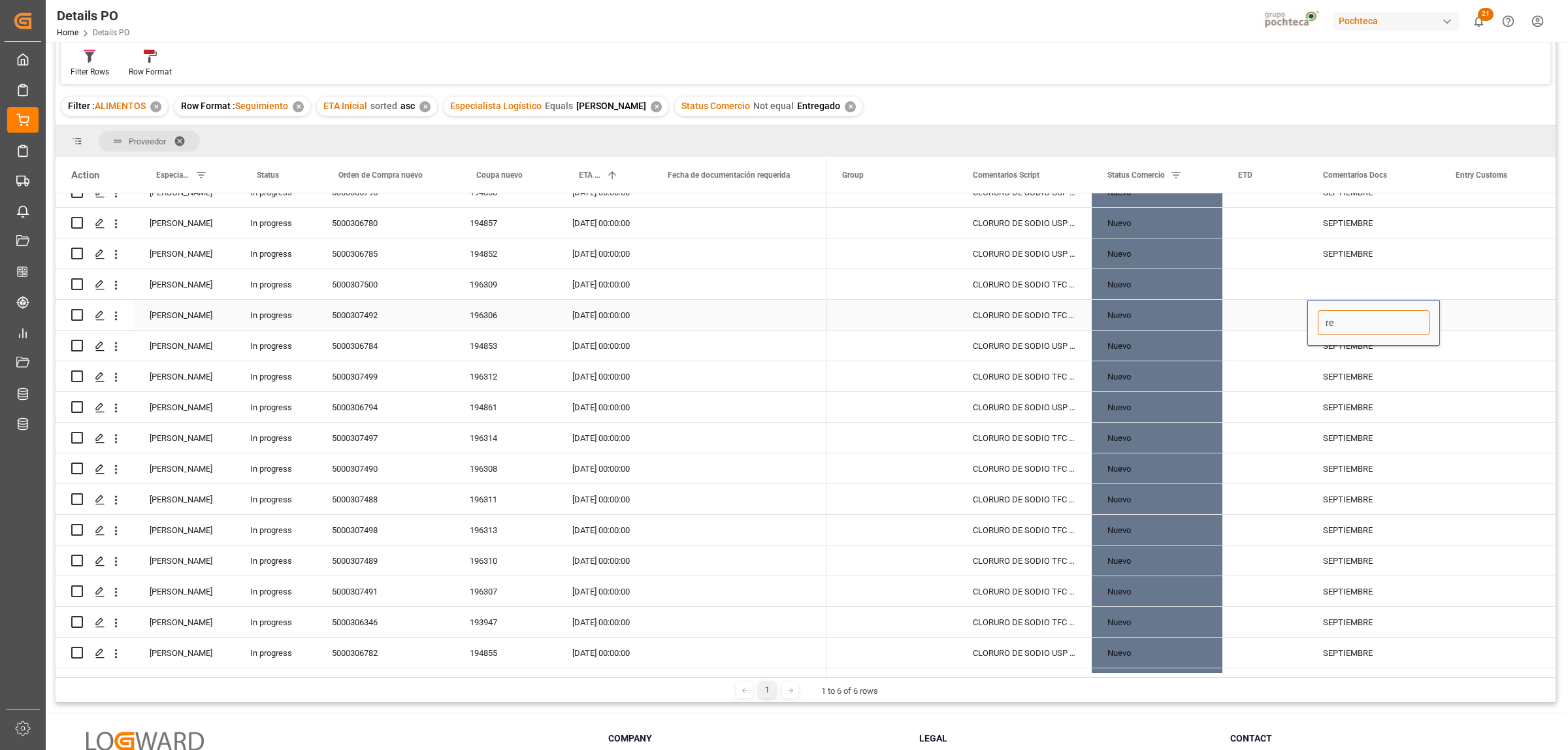
type input "r"
type input "RECOLECTA 29/08"
click at [1499, 319] on div "Press SPACE to select this row." at bounding box center [1505, 315] width 131 height 30
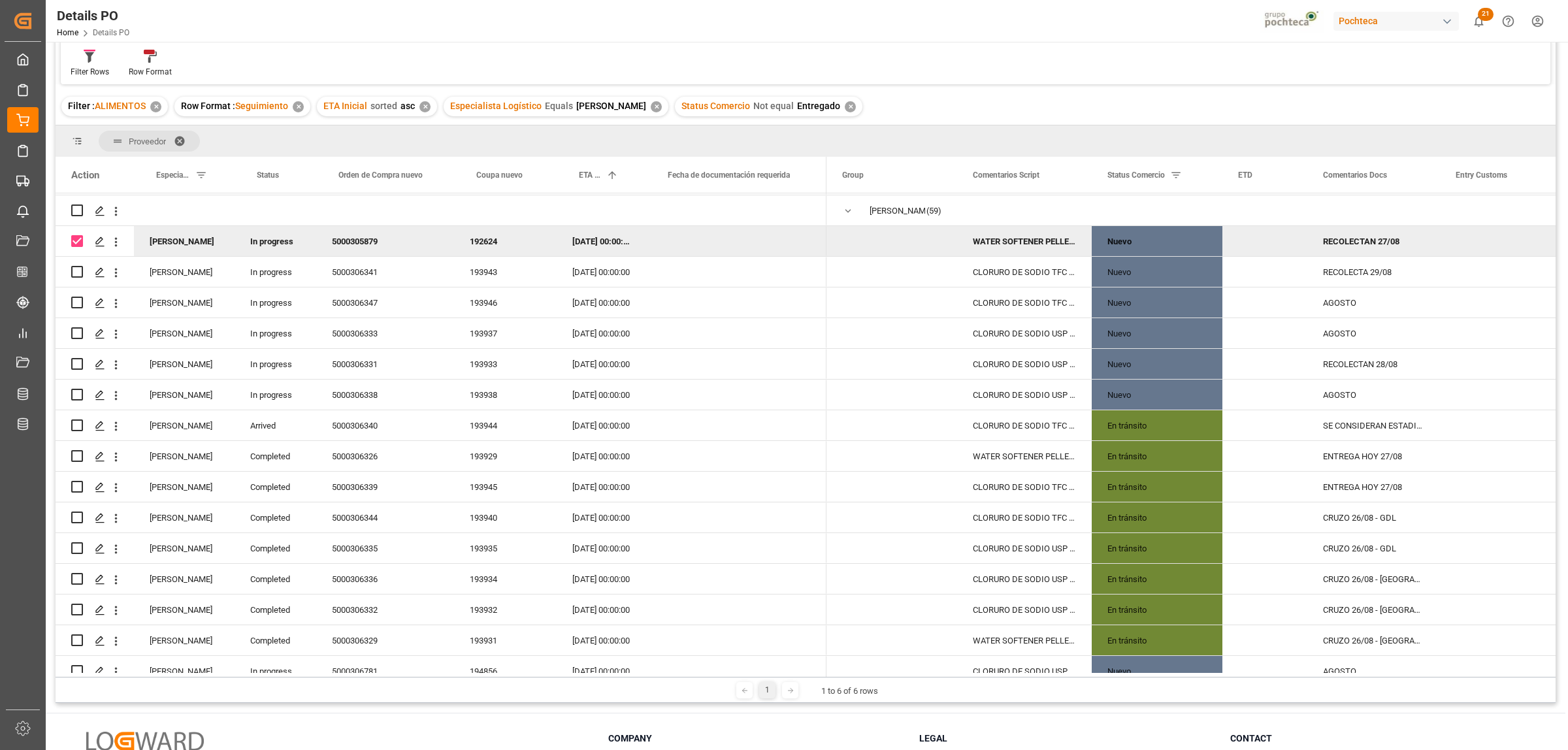
scroll to position [0, 0]
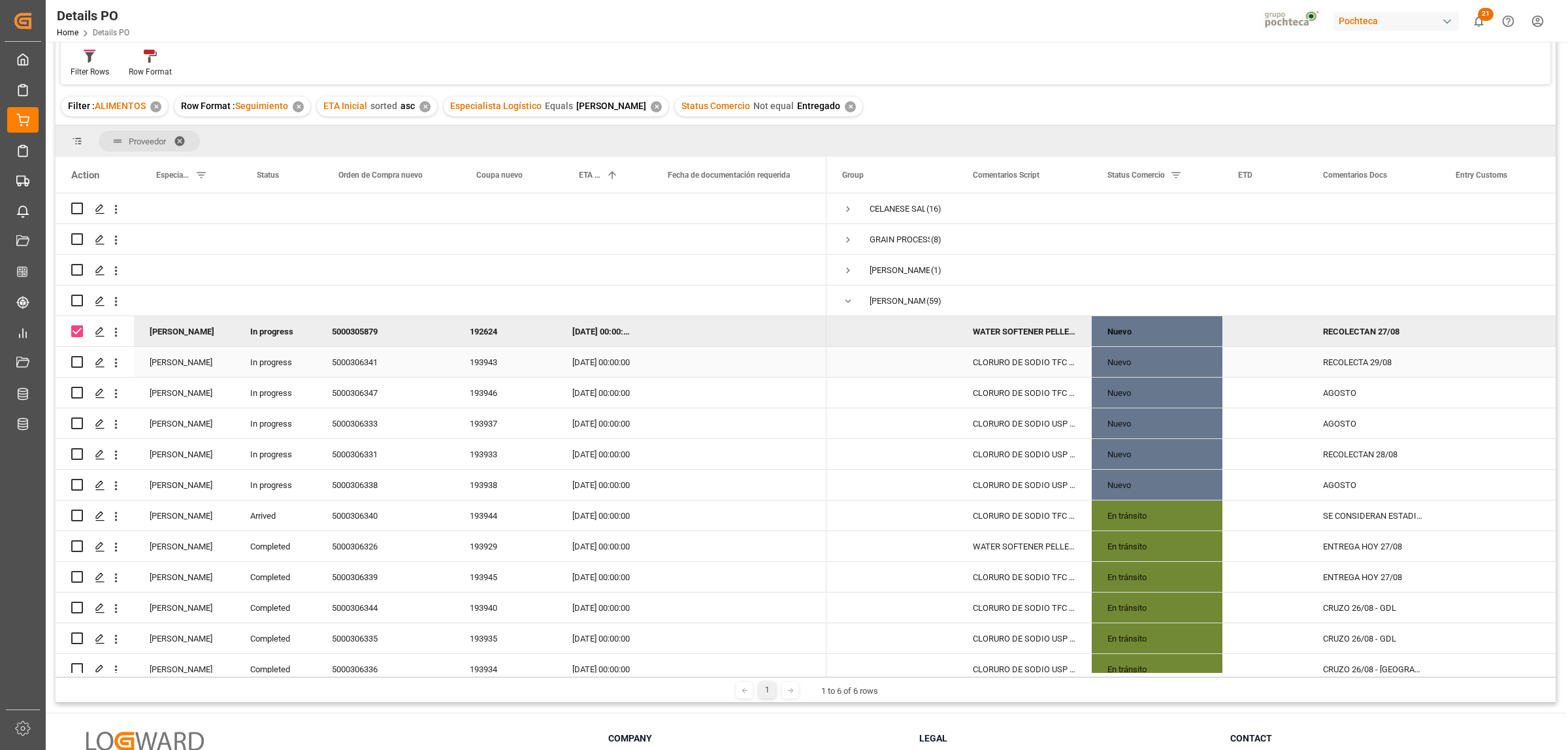
click at [364, 361] on div "5000306341" at bounding box center [385, 361] width 138 height 30
click at [1351, 451] on div "RECOLECTAN 28/08" at bounding box center [1373, 453] width 133 height 30
click at [1416, 459] on input "RECOLECTAN 28/08" at bounding box center [1373, 462] width 112 height 25
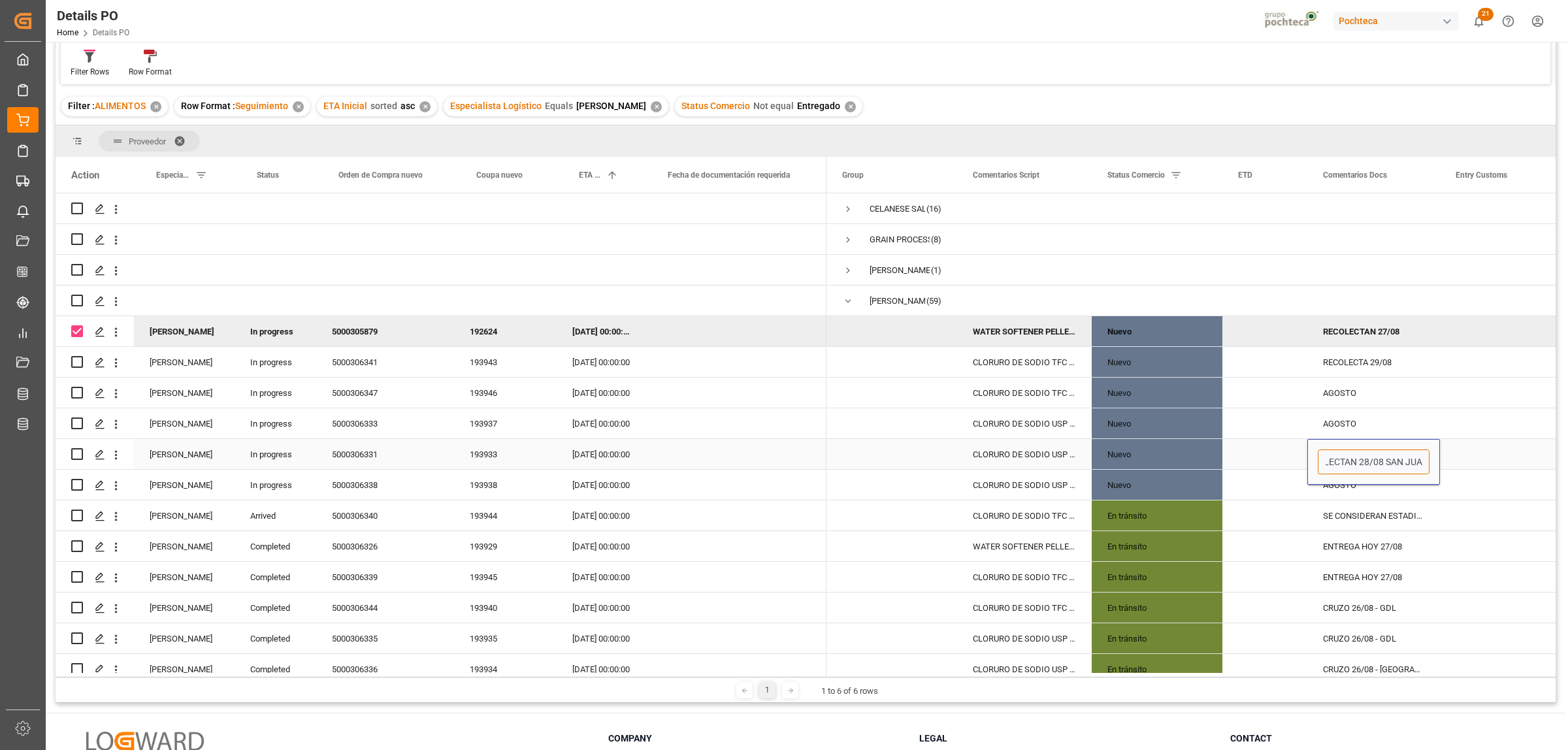
type input "RECOLECTAN 28/08 SAN [PERSON_NAME]"
click at [1390, 361] on div "RECOLECTA 29/08" at bounding box center [1373, 361] width 133 height 30
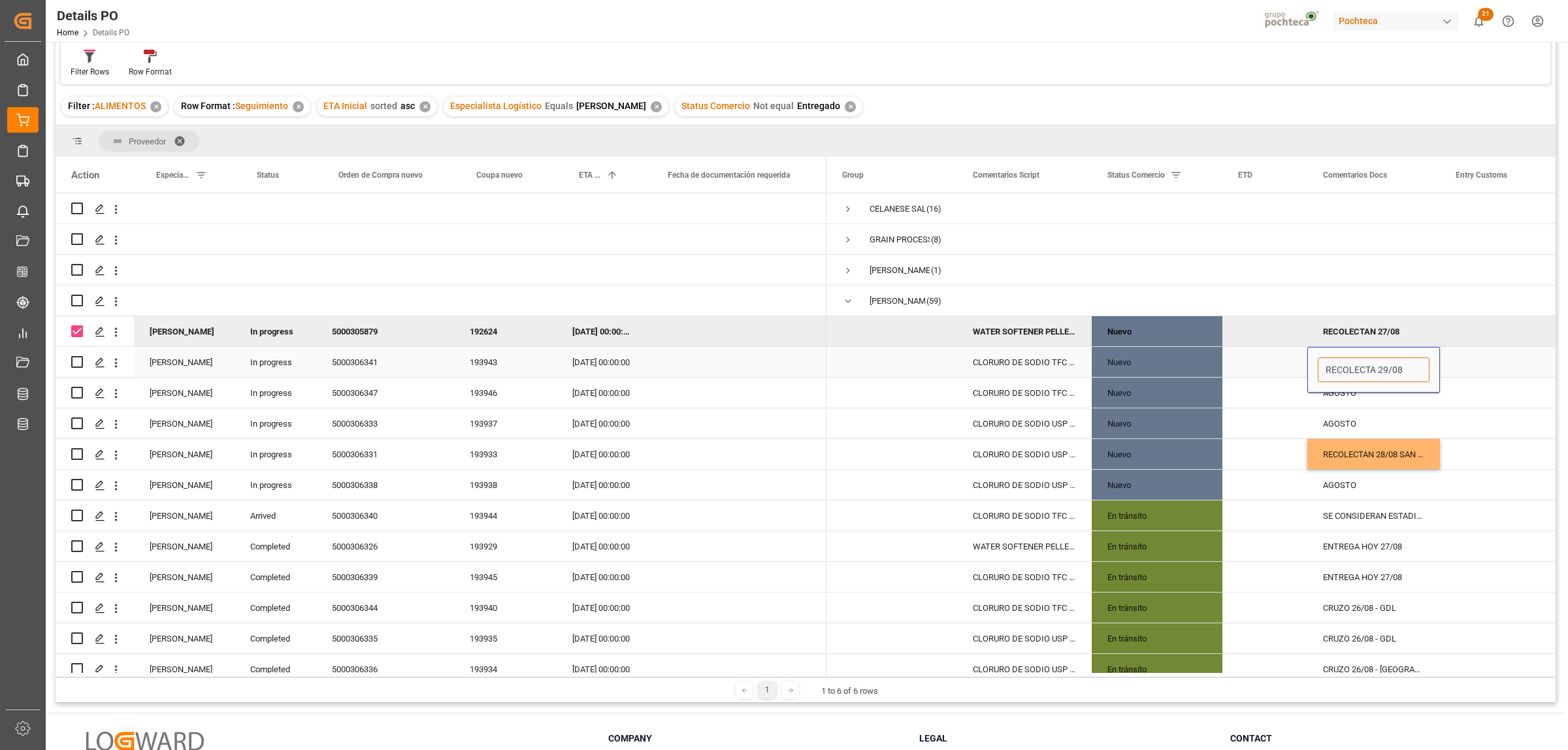
click at [1413, 371] on input "RECOLECTA 29/08" at bounding box center [1373, 370] width 112 height 25
type input "RECOLECTA 29/08 - [GEOGRAPHIC_DATA][PERSON_NAME]"
click at [1483, 361] on div "Press SPACE to select this row." at bounding box center [1505, 361] width 131 height 30
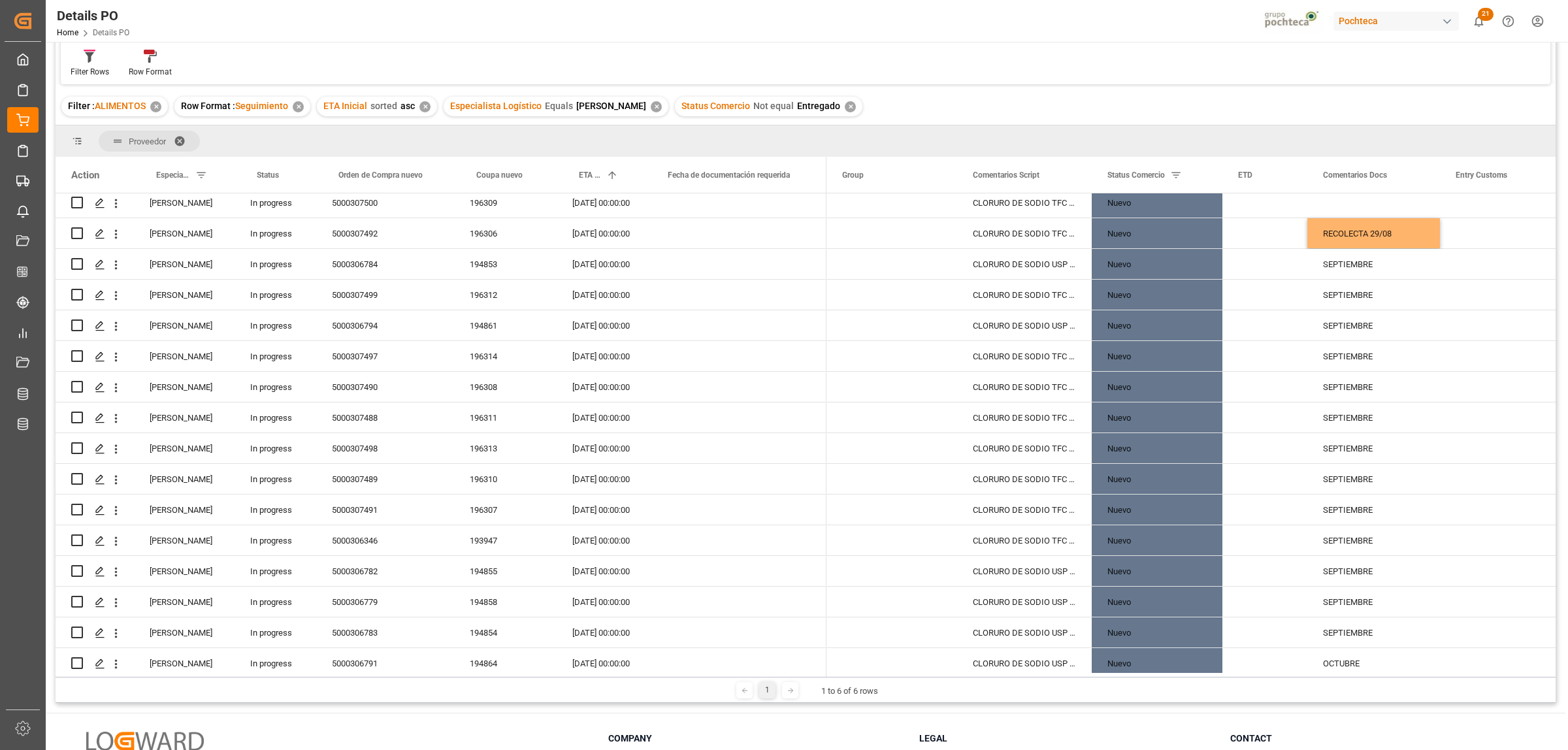
scroll to position [1030, 0]
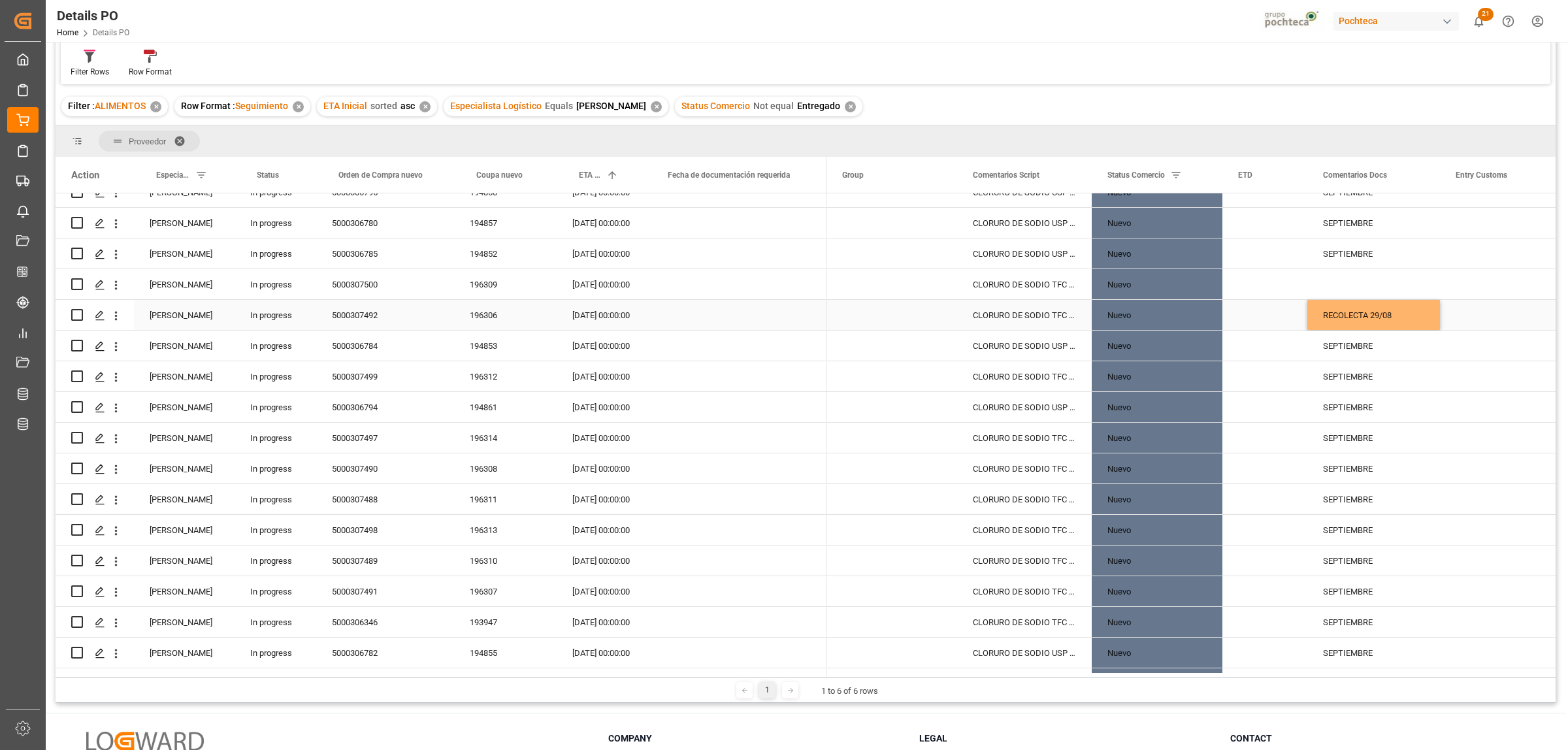
click at [356, 316] on div "5000307492" at bounding box center [385, 315] width 138 height 30
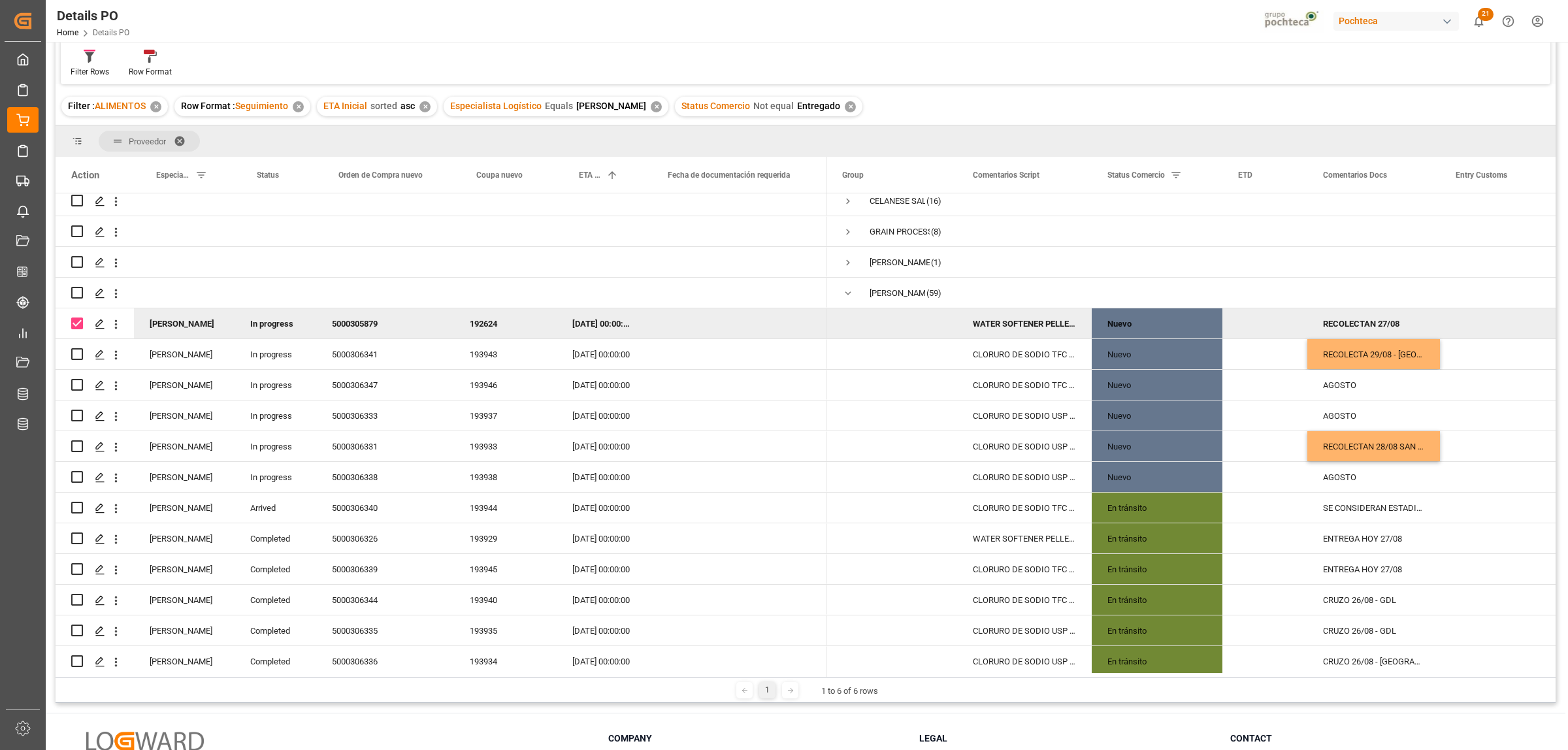
scroll to position [0, 0]
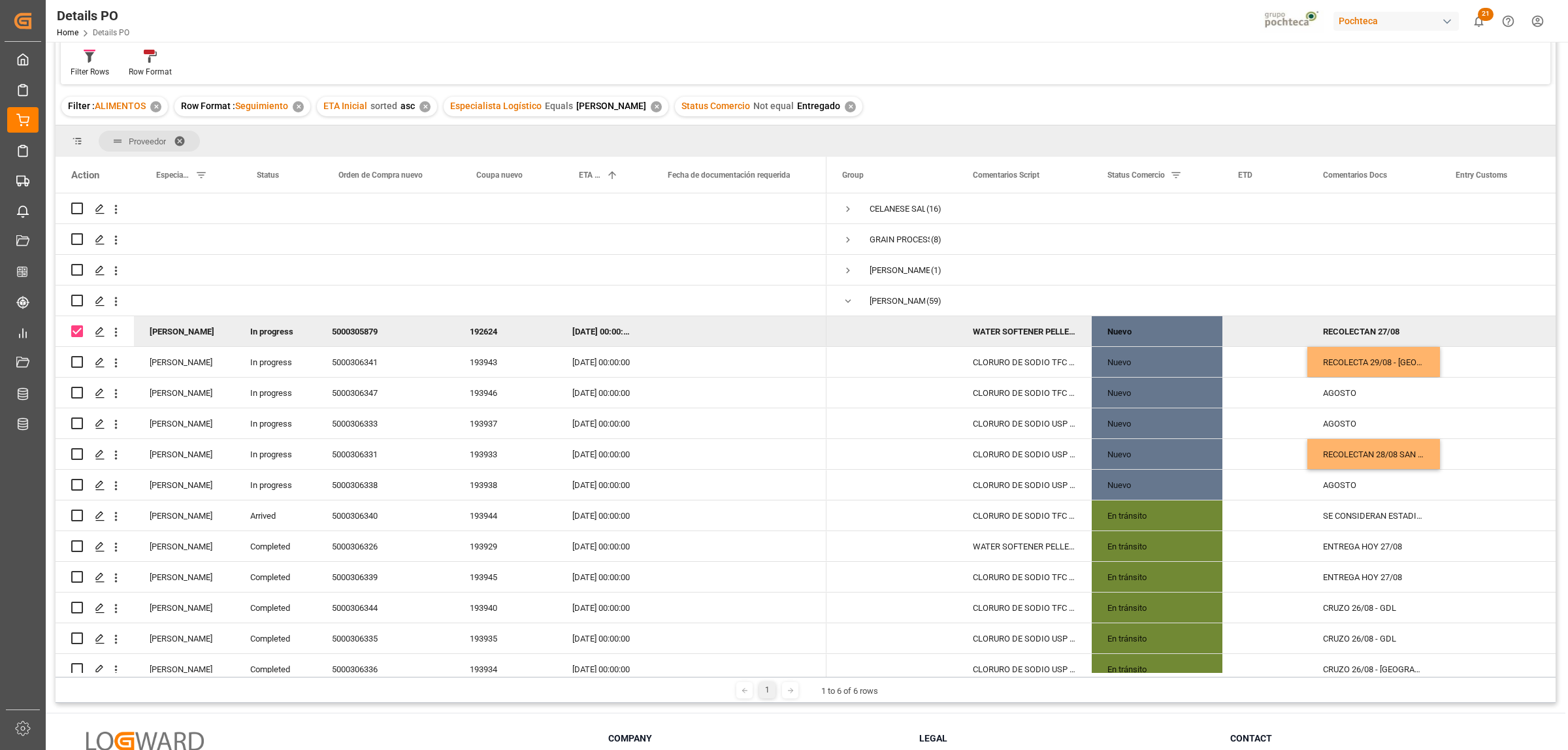
click at [1373, 332] on div "RECOLECTAN 27/08" at bounding box center [1373, 331] width 133 height 30
click at [1419, 338] on input "RECOLECTAN 27/08" at bounding box center [1373, 339] width 112 height 25
type input "RECOLECTAN 27/08 MTY"
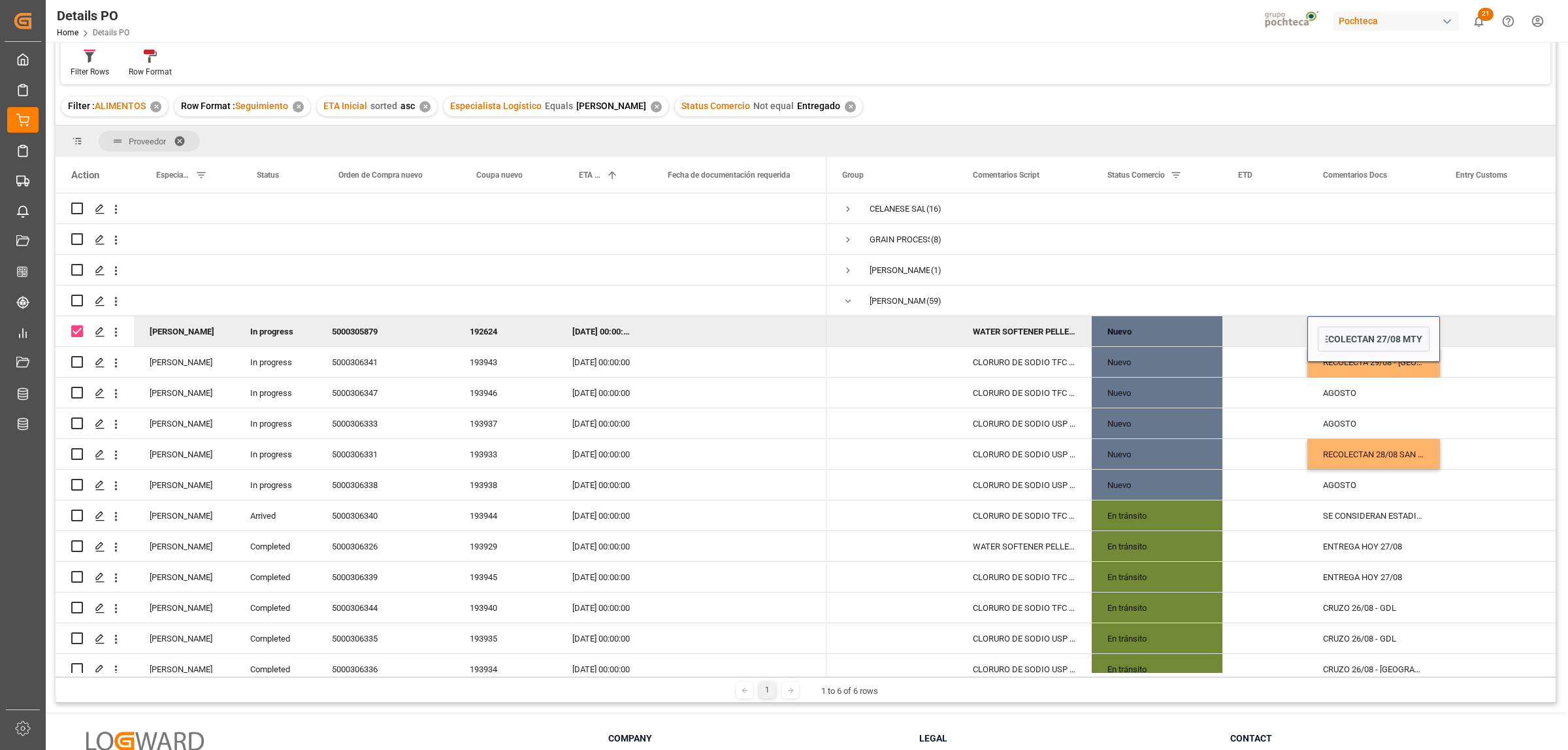
click at [1507, 334] on div "Press SPACE to deselect this row." at bounding box center [1505, 331] width 131 height 30
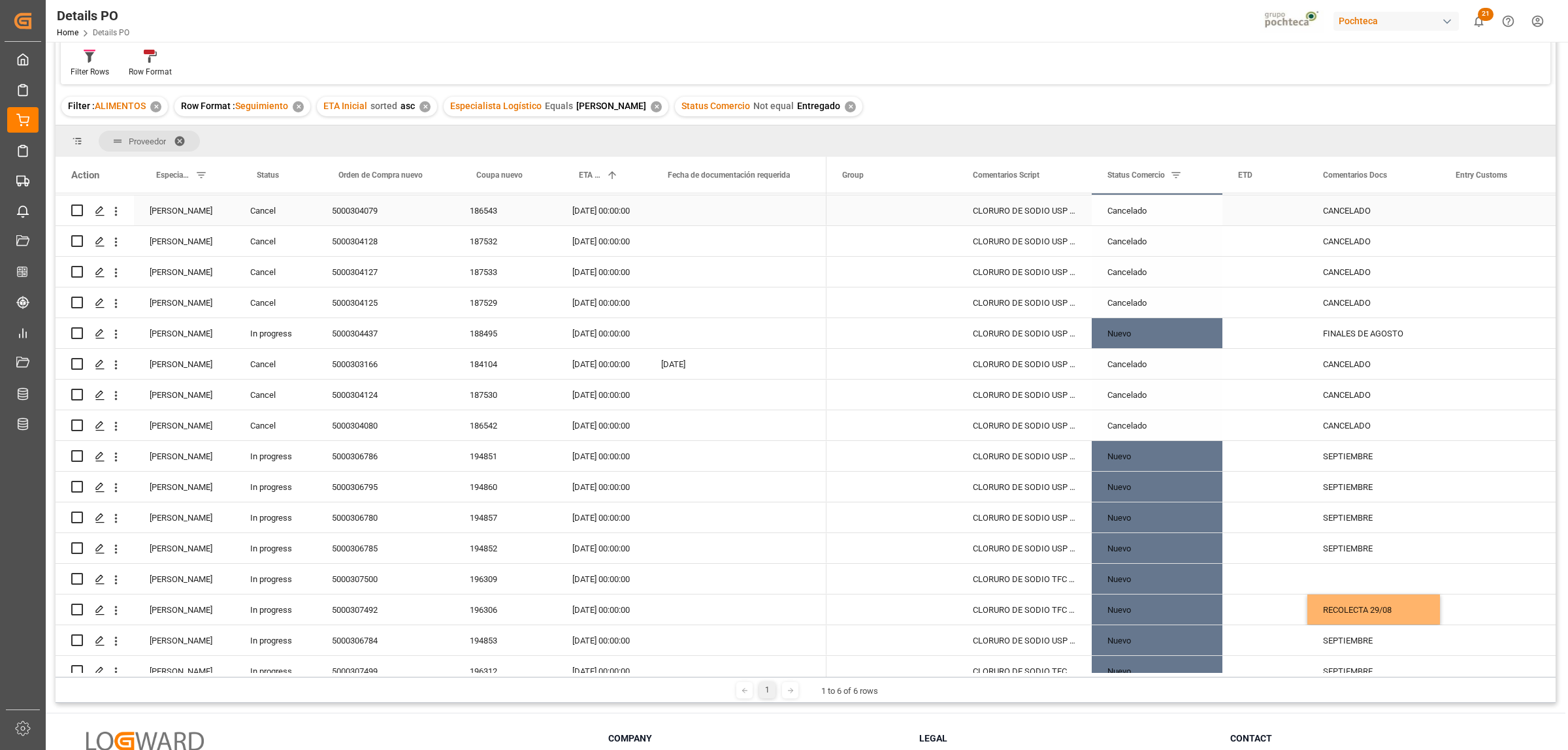
scroll to position [817, 0]
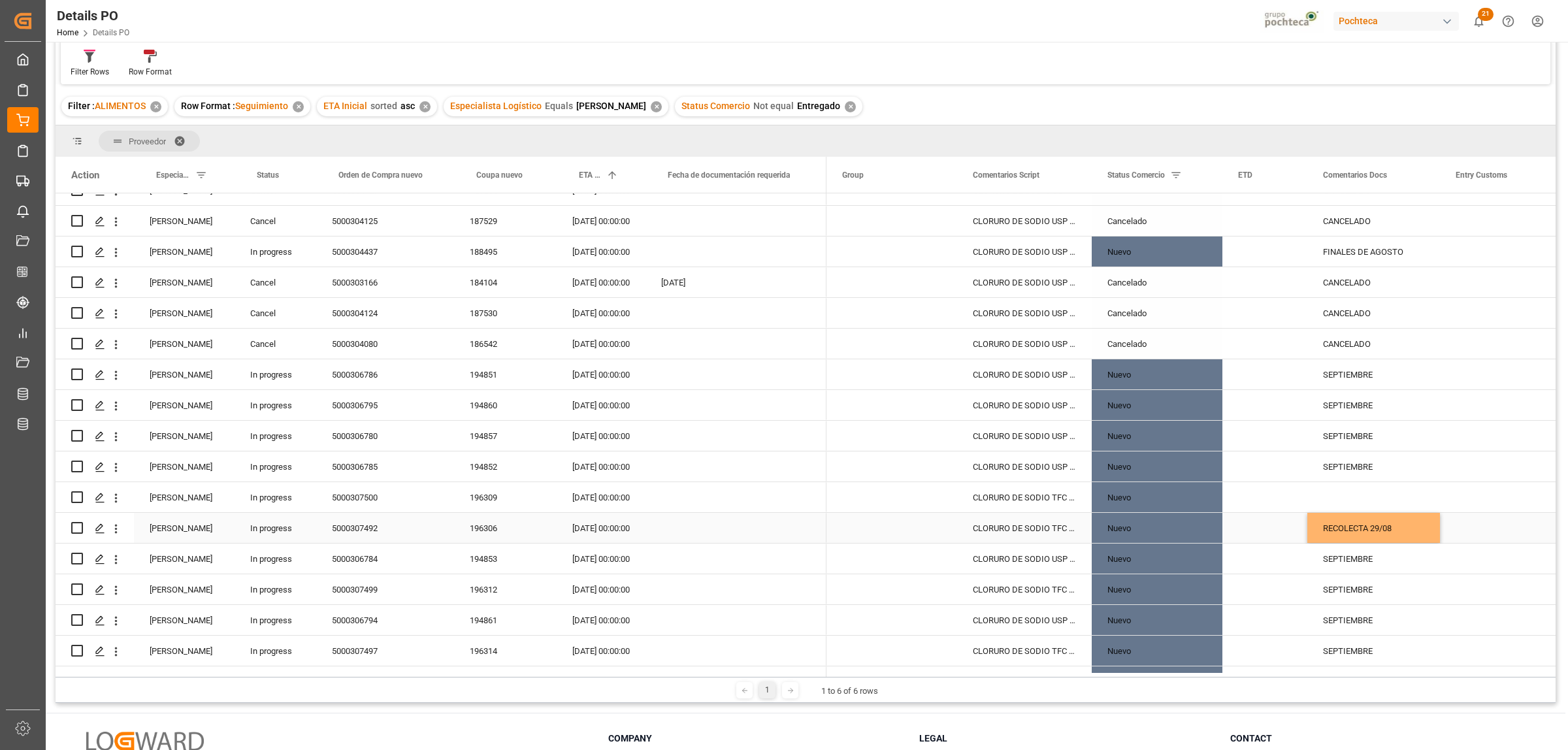
click at [369, 536] on div "5000307492" at bounding box center [385, 527] width 138 height 30
click at [1380, 526] on div "RECOLECTA 29/08" at bounding box center [1373, 527] width 133 height 30
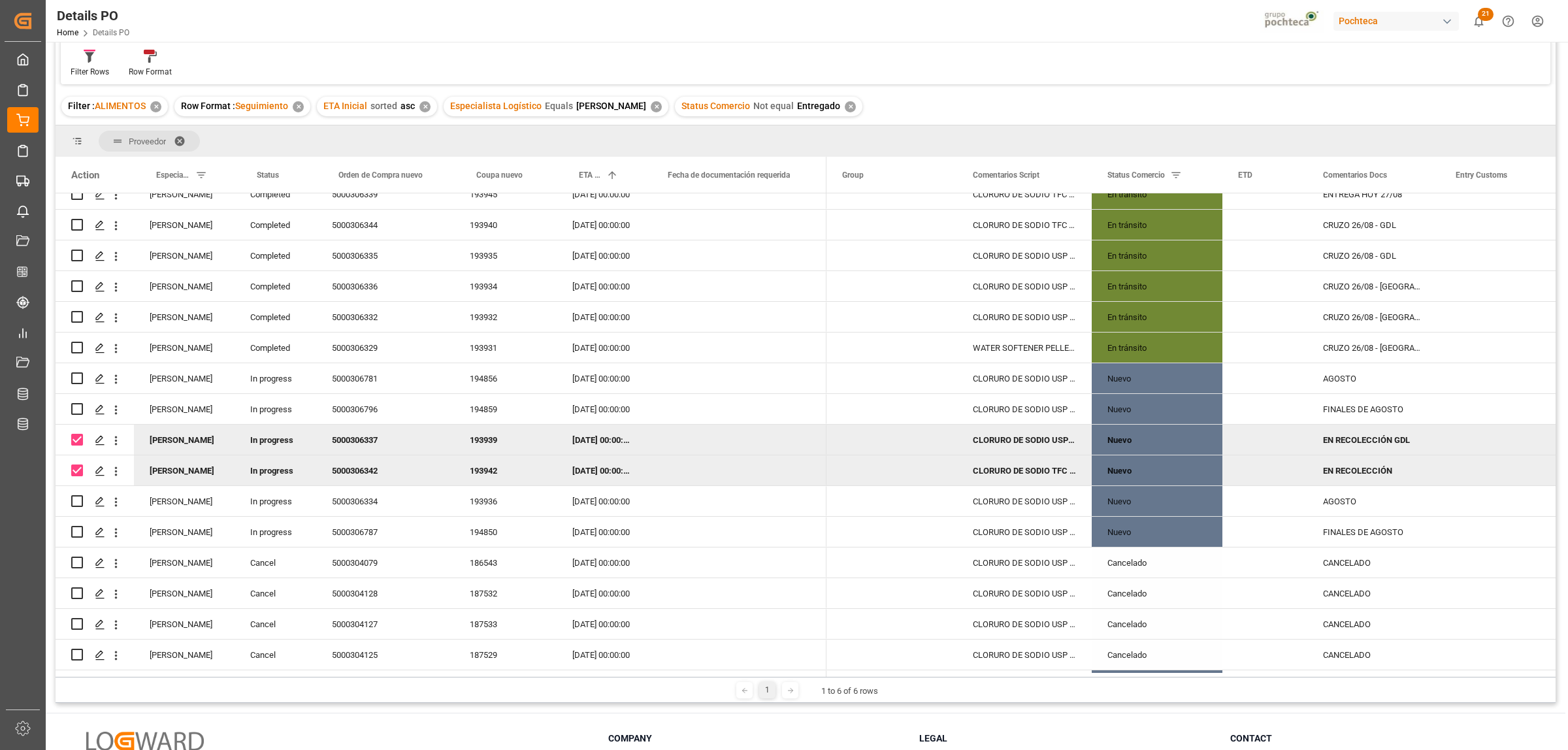
scroll to position [326, 0]
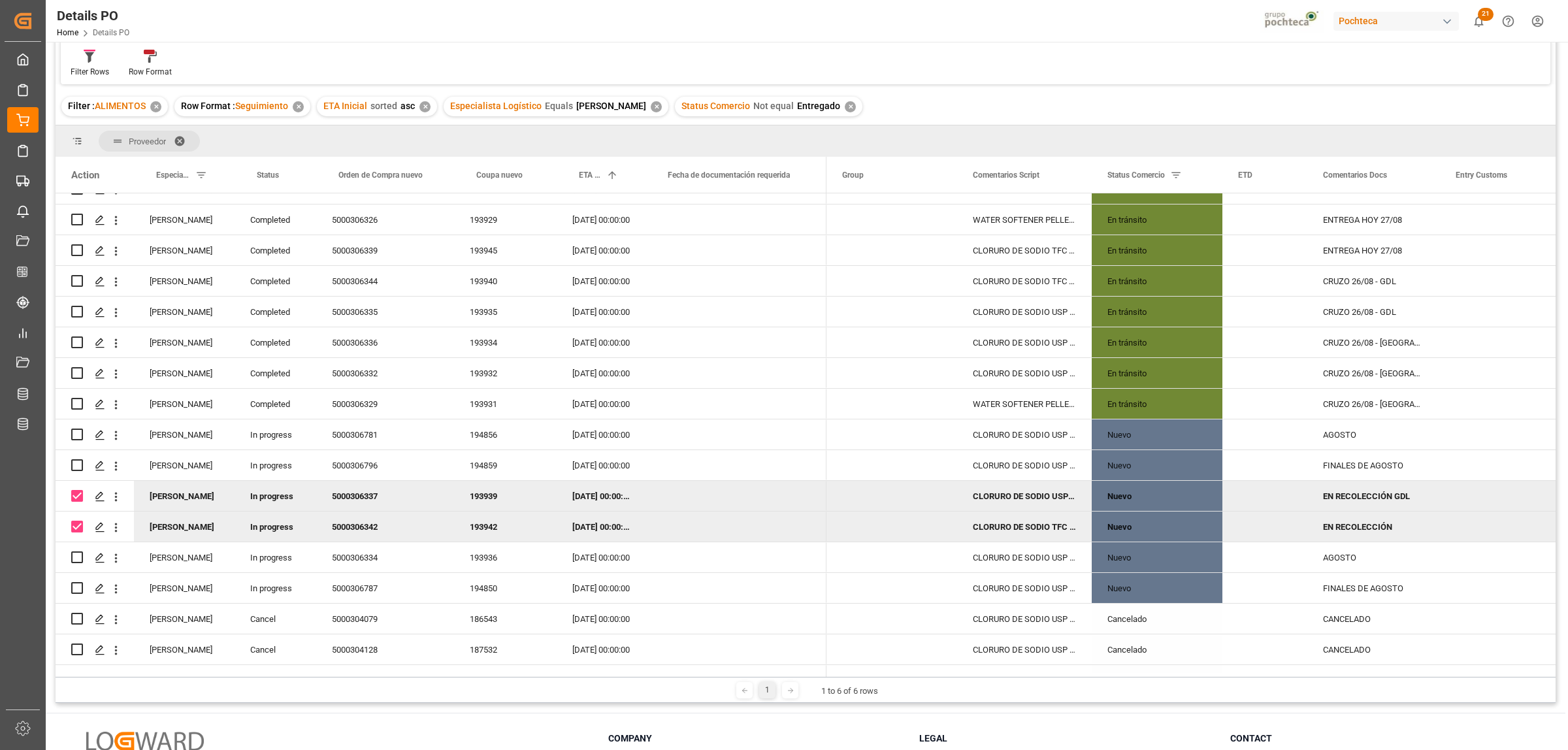
click at [357, 528] on div "5000306342" at bounding box center [385, 526] width 138 height 30
click at [1384, 526] on div "EN RECOLECCIÓN" at bounding box center [1373, 526] width 133 height 30
click at [1400, 531] on input "EN RECOLECCIÓN" at bounding box center [1373, 535] width 112 height 25
type input "EN RECOLECCIÓN"
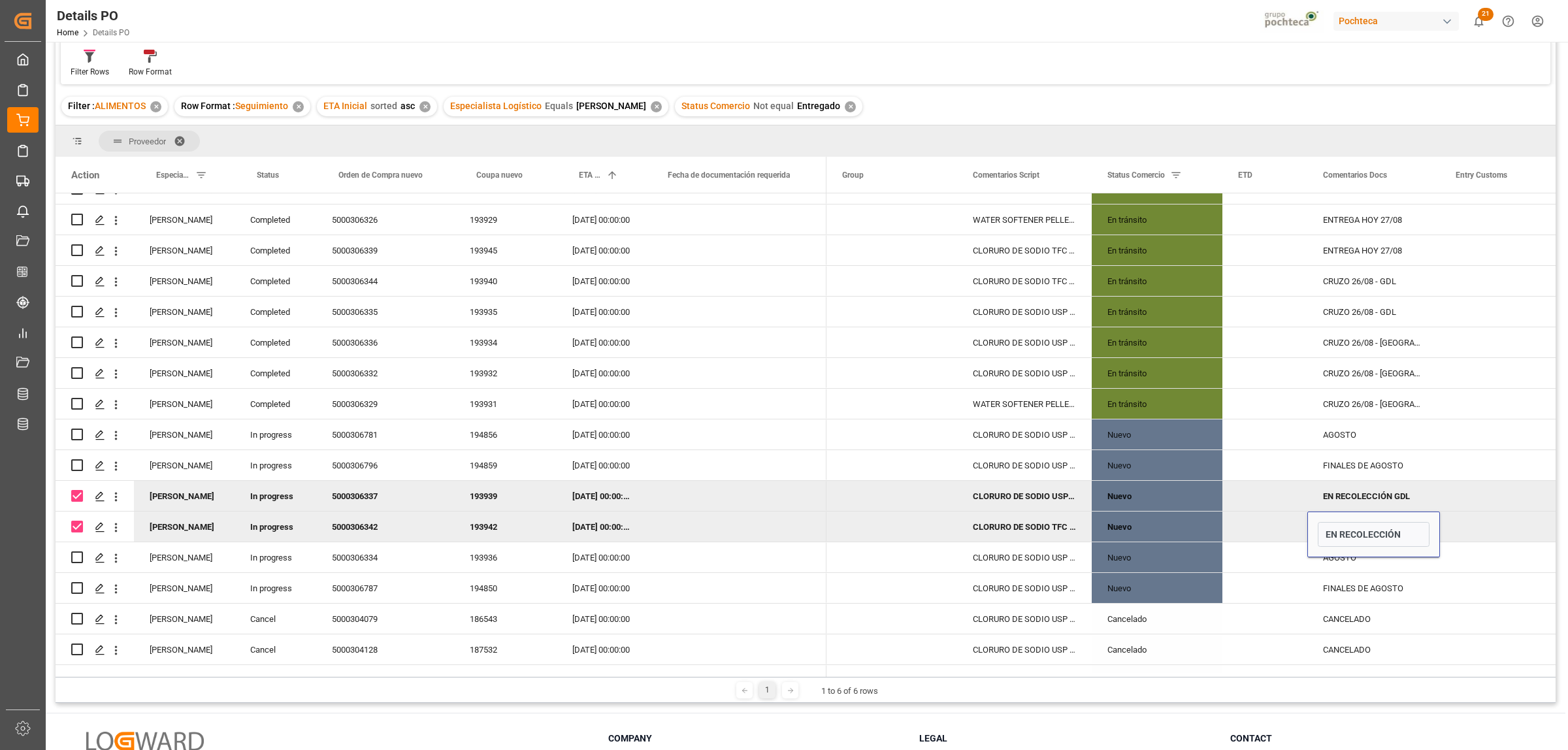
click at [376, 526] on div "5000306342" at bounding box center [385, 526] width 138 height 30
click at [1375, 527] on div "EN RECOLECCIÓN" at bounding box center [1373, 526] width 133 height 30
drag, startPoint x: 1412, startPoint y: 537, endPoint x: 1431, endPoint y: 544, distance: 20.2
click at [1415, 537] on input "EN RECOLECCIÓN" at bounding box center [1373, 535] width 112 height 25
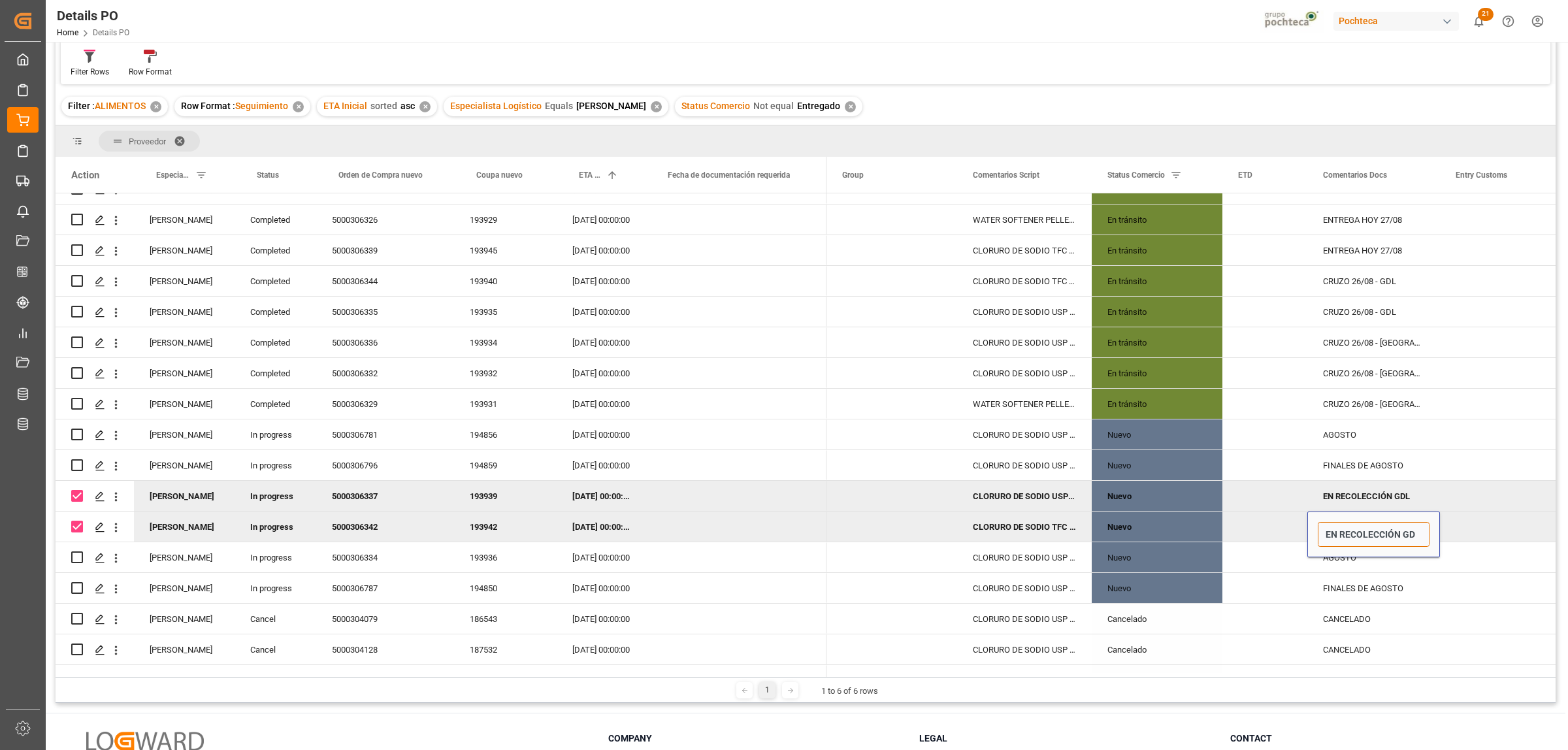
type input "EN RECOLECCIÓN GDL"
click at [376, 498] on div "5000306337" at bounding box center [385, 496] width 138 height 30
click at [1386, 500] on div "EN RECOLECCIÓN GDL" at bounding box center [1373, 496] width 133 height 30
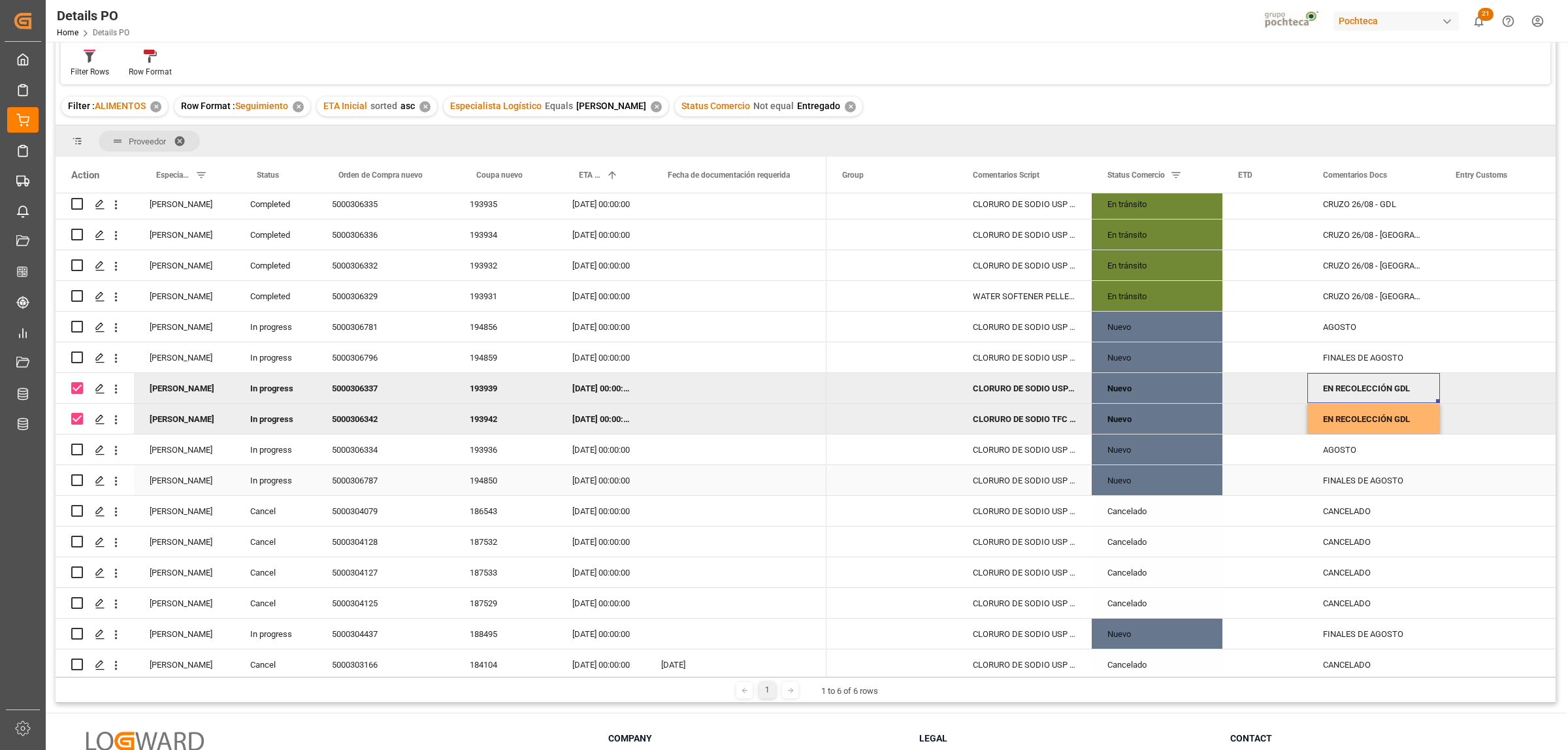
scroll to position [490, 0]
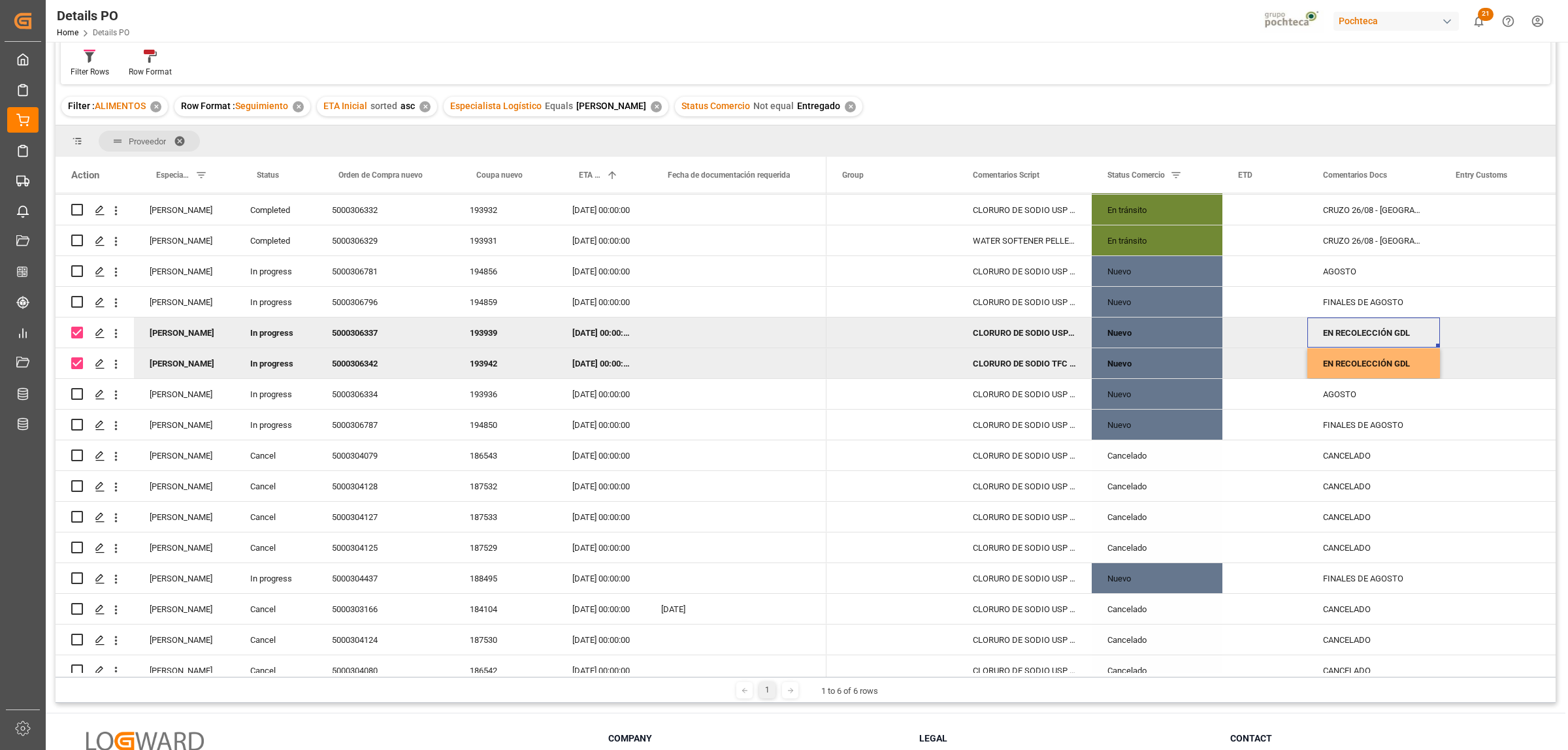
click at [1487, 337] on div "Press SPACE to deselect this row." at bounding box center [1505, 332] width 131 height 30
click at [1396, 337] on div "EN RECOLECCIÓN GDL" at bounding box center [1373, 332] width 133 height 30
click at [1393, 360] on div "EN RECOLECCIÓN GDL" at bounding box center [1373, 363] width 133 height 30
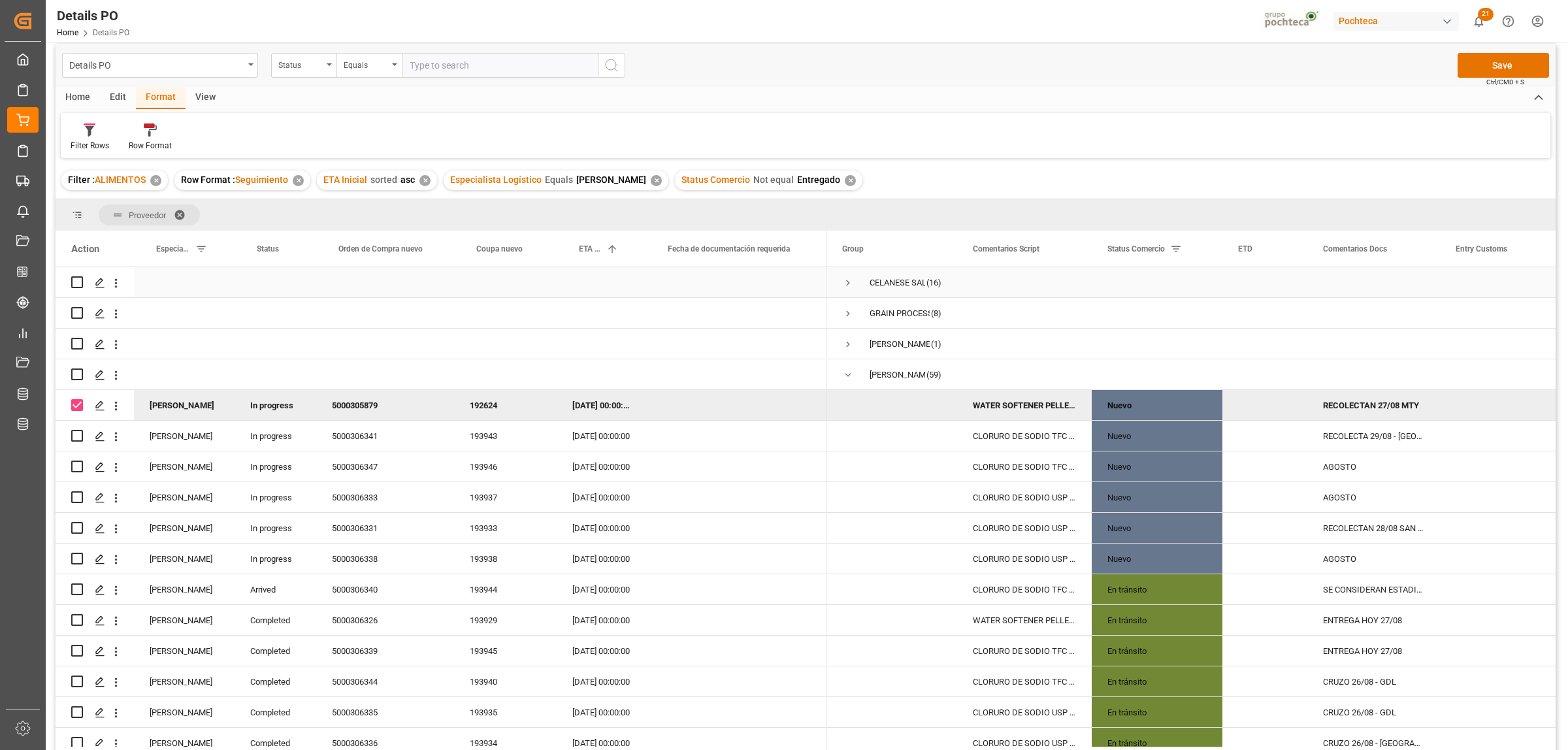
scroll to position [0, 0]
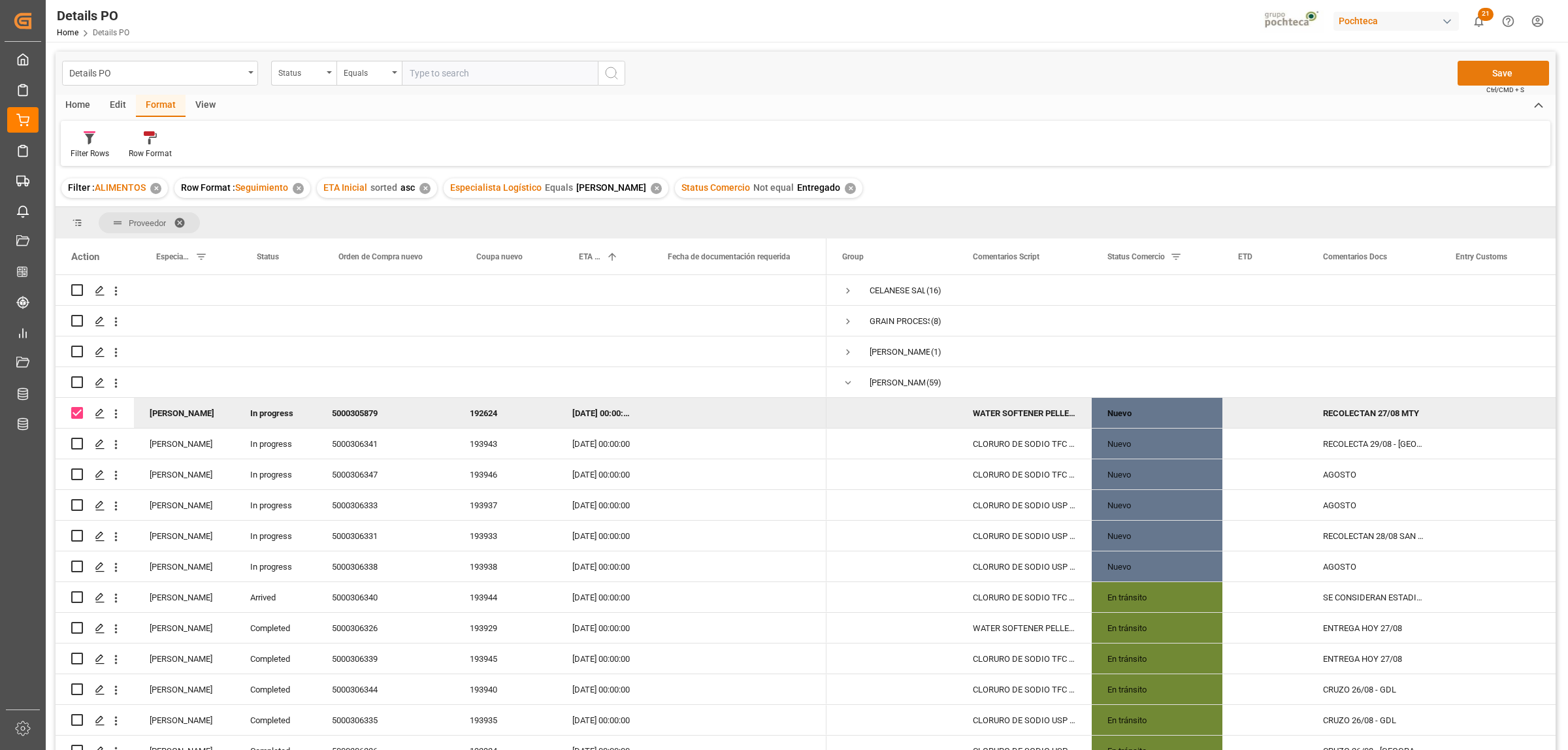
click at [1496, 73] on button "Save" at bounding box center [1503, 73] width 91 height 25
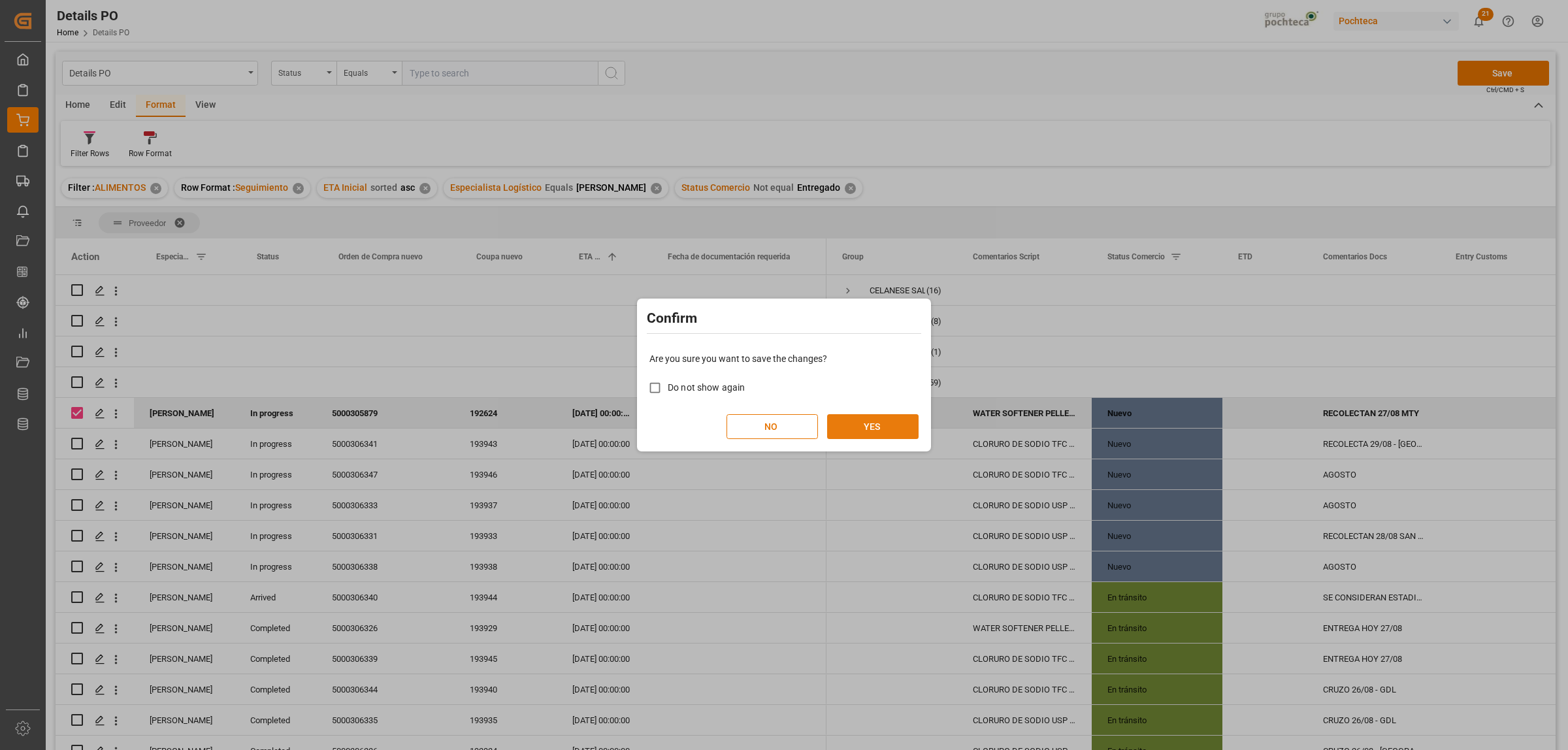
click at [866, 432] on button "YES" at bounding box center [873, 427] width 91 height 25
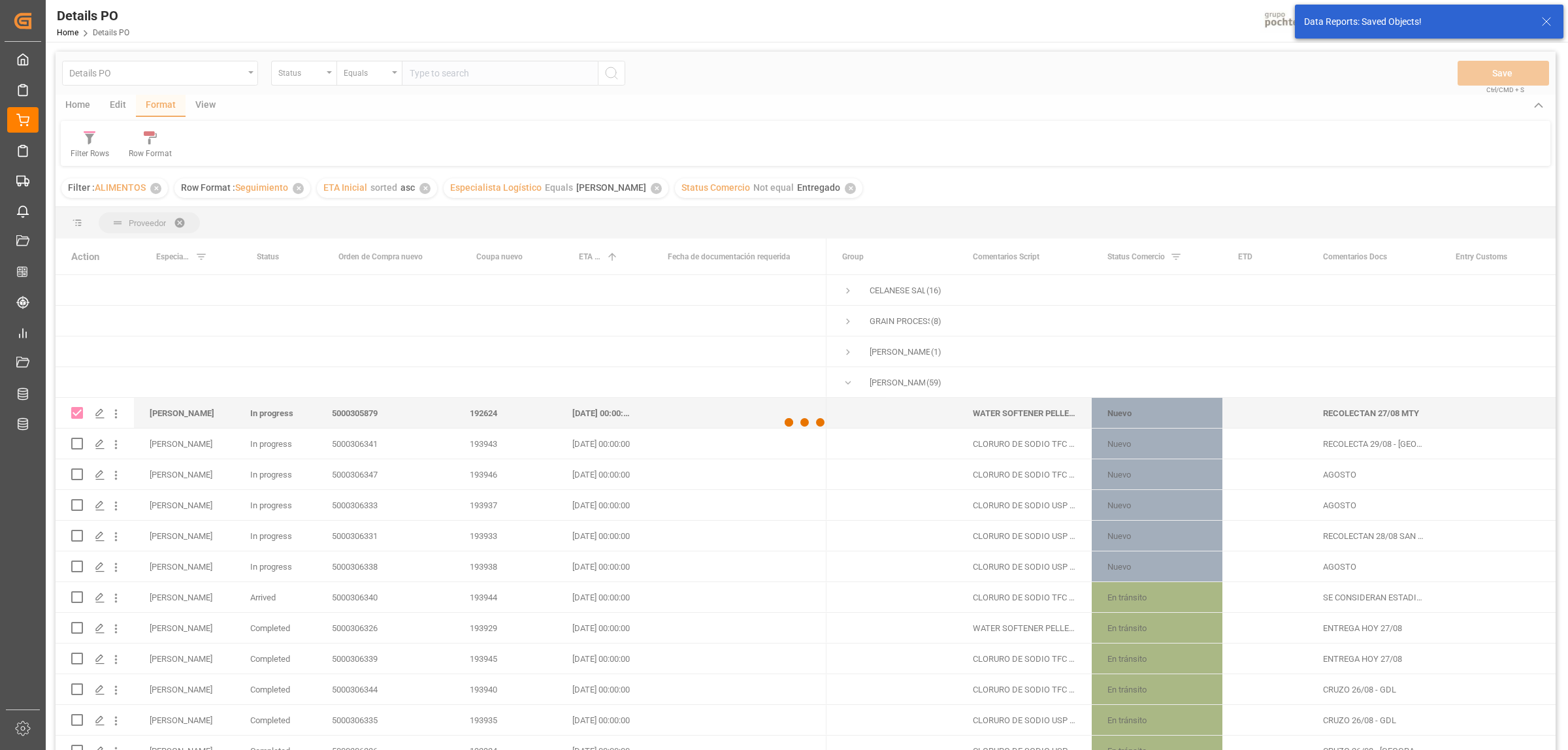
checkbox input "false"
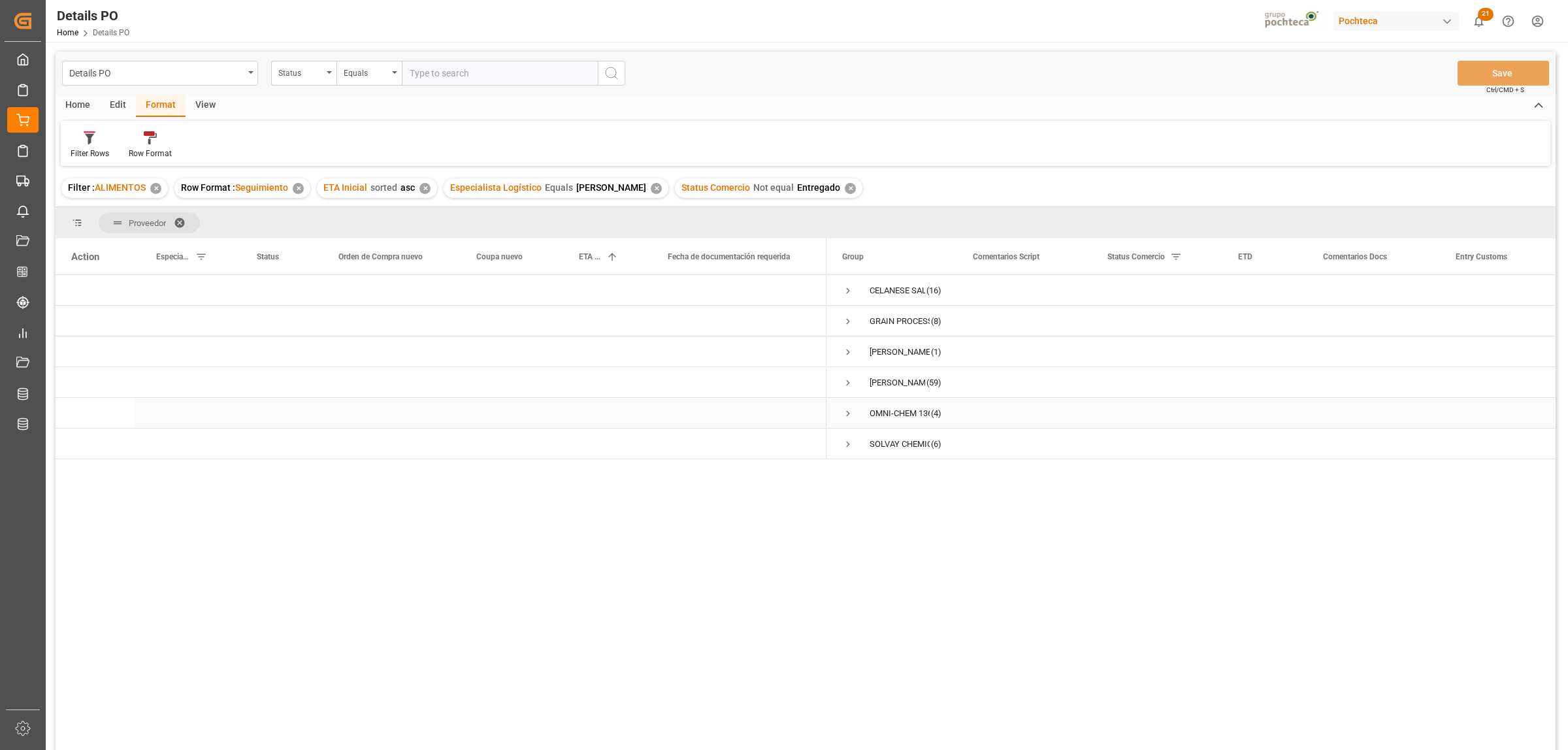
click at [846, 412] on span "Press SPACE to select this row." at bounding box center [848, 414] width 12 height 12
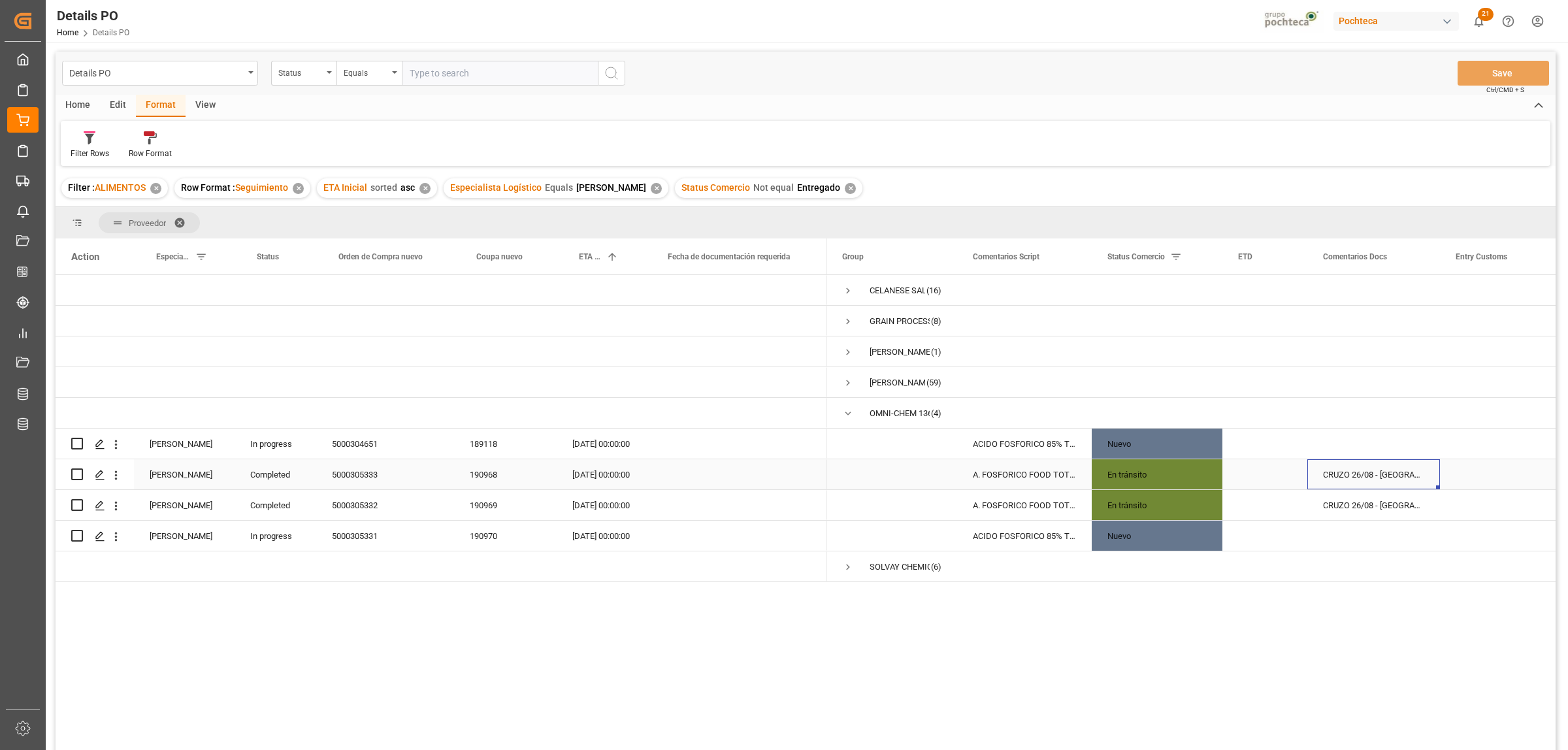
click at [1399, 477] on div "CRUZO 26/08 - [GEOGRAPHIC_DATA][PERSON_NAME]" at bounding box center [1373, 474] width 133 height 30
click at [1399, 505] on div "CRUZO 26/08 - [GEOGRAPHIC_DATA][PERSON_NAME]" at bounding box center [1373, 505] width 133 height 30
click at [77, 474] on input "Press Space to toggle row selection (unchecked)" at bounding box center [77, 474] width 12 height 12
checkbox input "true"
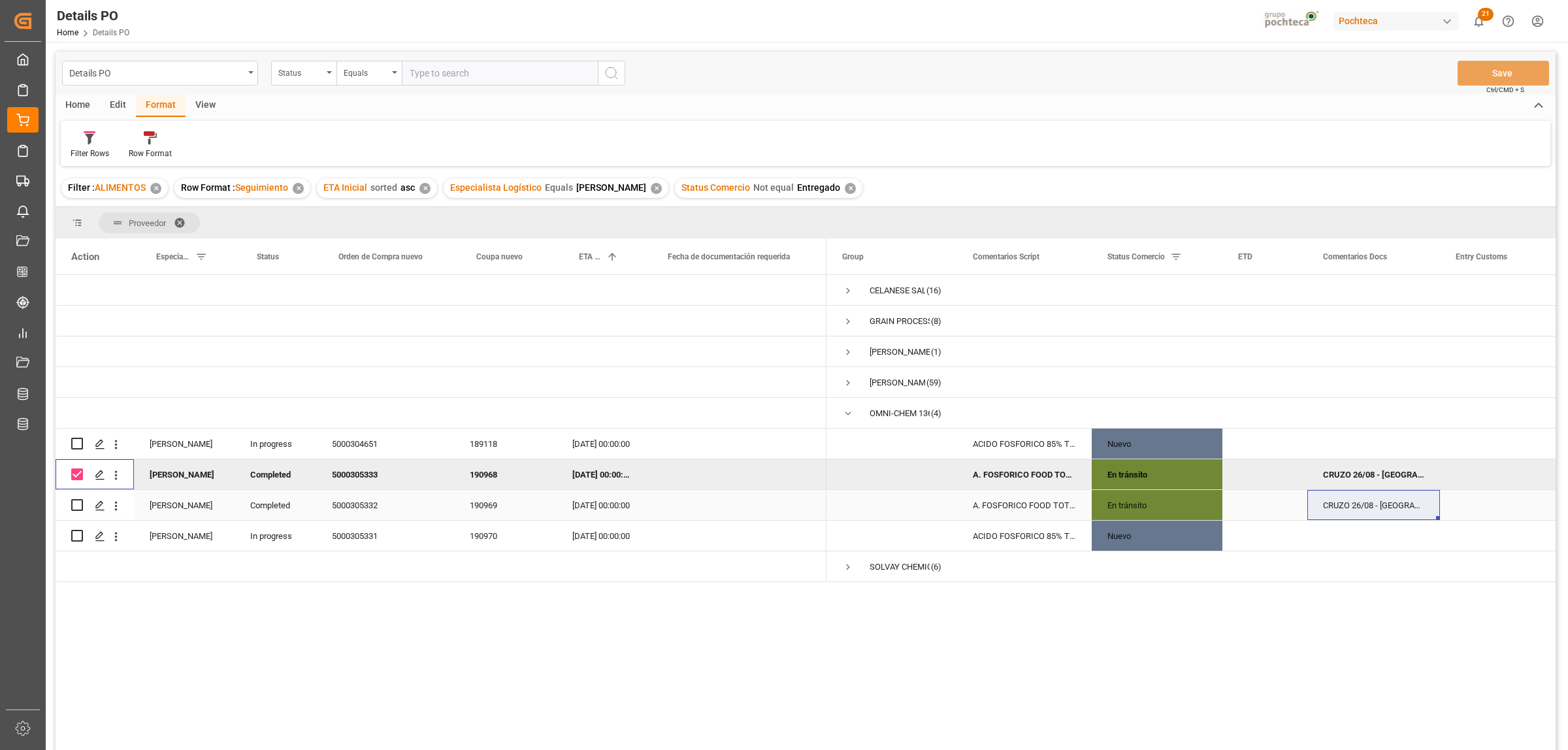
click at [74, 506] on input "Press Space to toggle row selection (unchecked)" at bounding box center [77, 505] width 12 height 12
checkbox input "true"
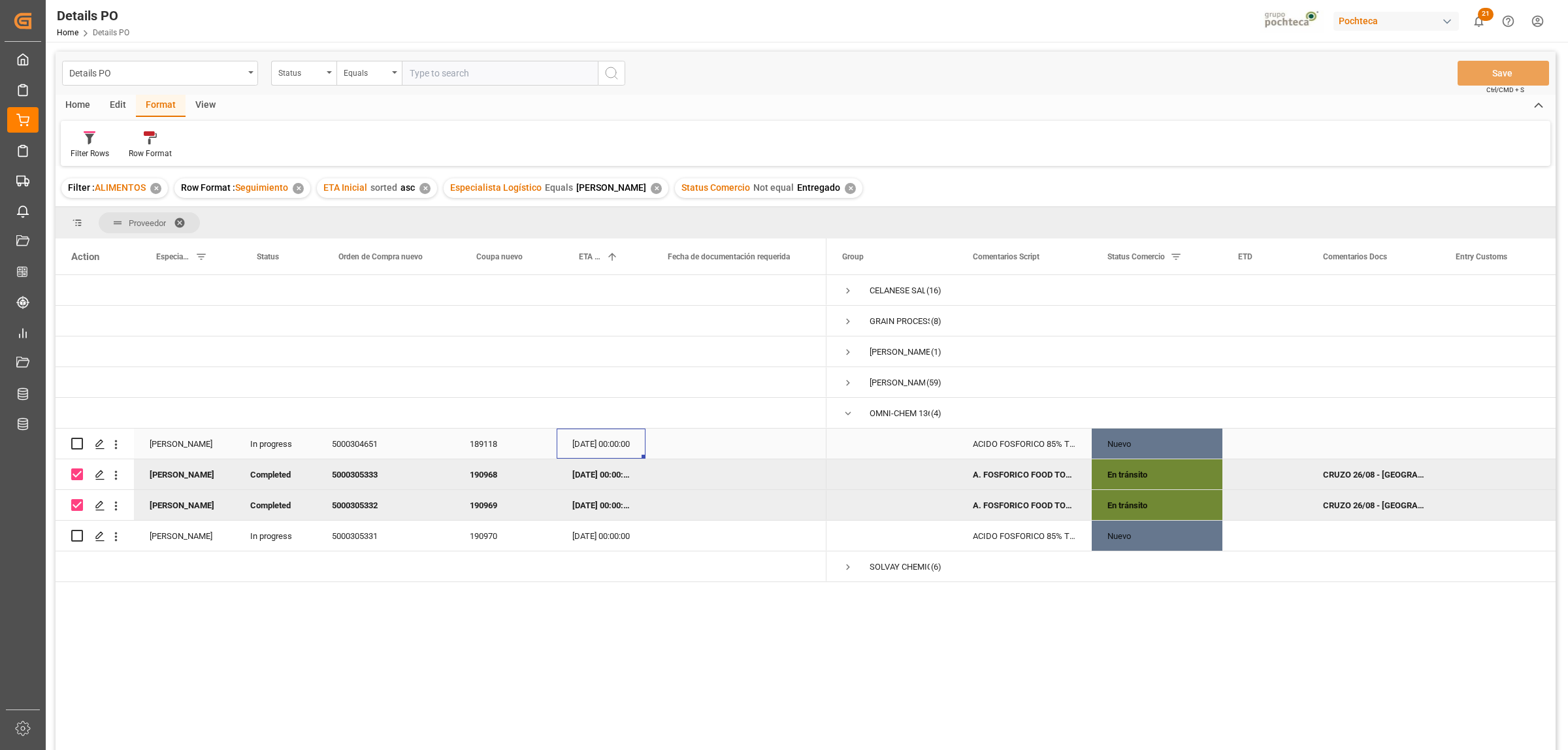
click at [592, 447] on div "[DATE] 00:00:00" at bounding box center [601, 443] width 89 height 30
click at [740, 488] on button "Next Month" at bounding box center [743, 488] width 8 height 8
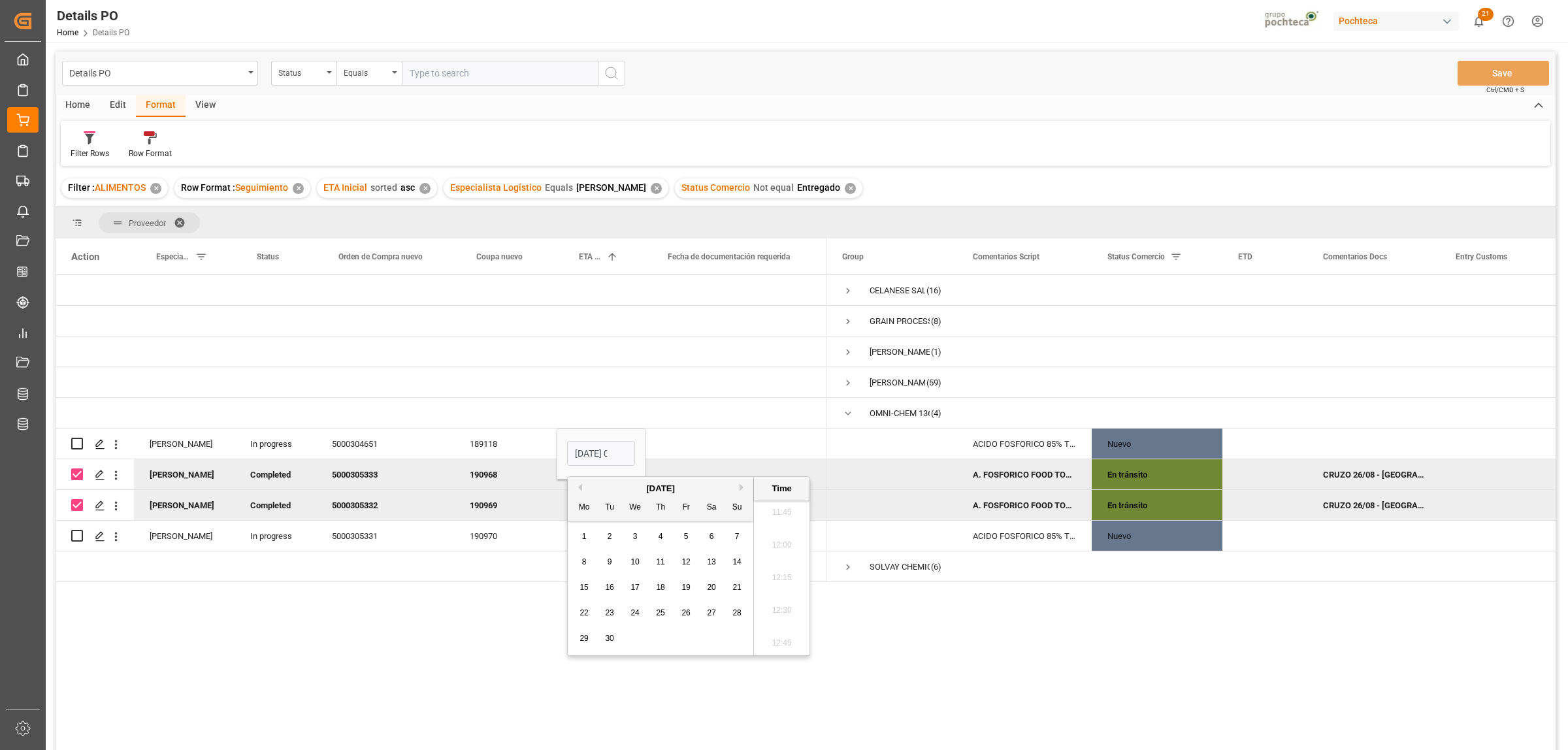
click at [686, 537] on span "5" at bounding box center [686, 537] width 5 height 9
type input "[DATE] 00:00"
drag, startPoint x: 1030, startPoint y: 650, endPoint x: 1049, endPoint y: 670, distance: 27.6
click at [1032, 648] on div "CELANESE SALES US LTD (16) GRAIN PROCESSING CORPORATION (8) [PERSON_NAME] CO. (…" at bounding box center [1191, 517] width 729 height 484
click at [590, 539] on div "[DATE] 00:00:00" at bounding box center [601, 535] width 89 height 30
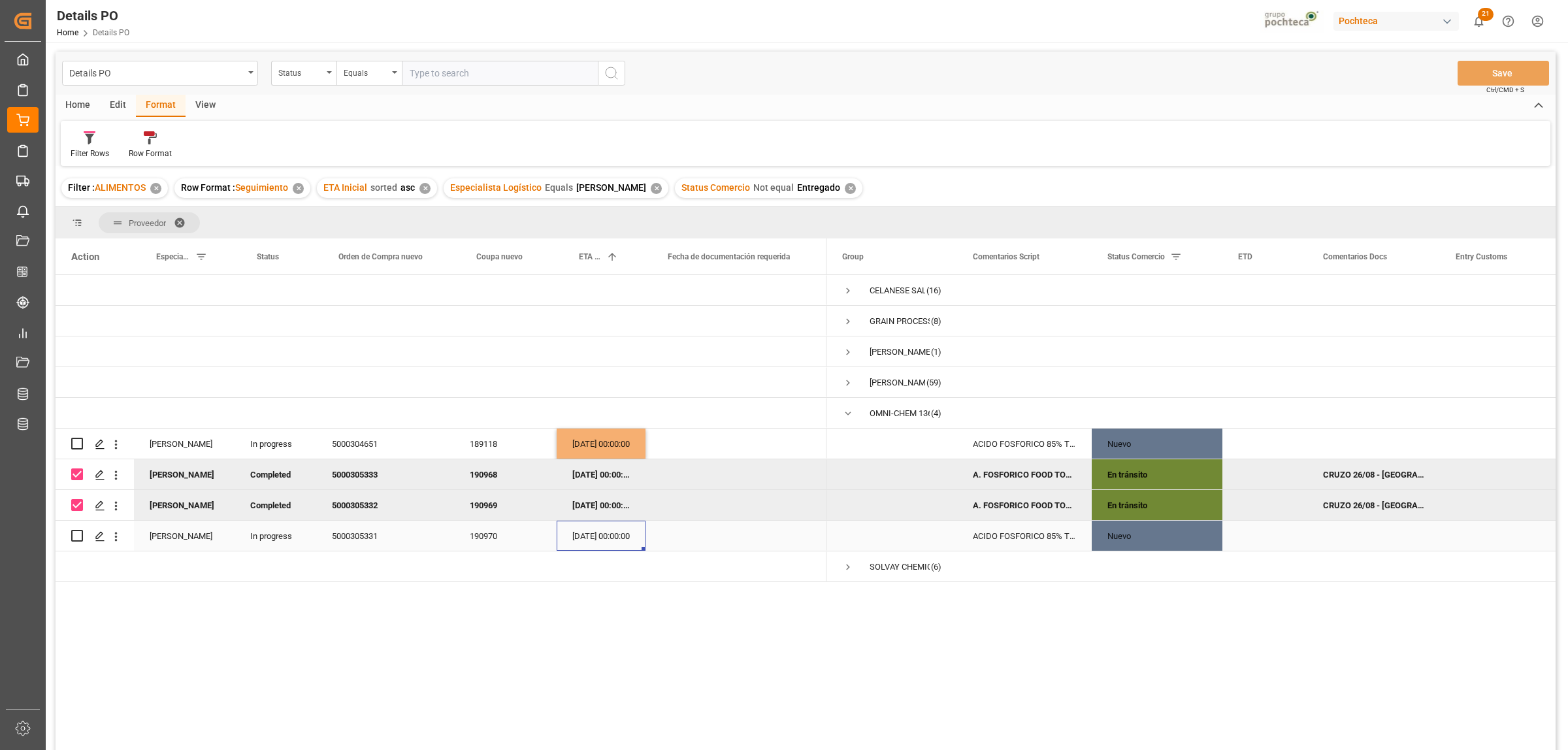
click at [590, 539] on div "[DATE] 00:00:00" at bounding box center [601, 535] width 89 height 30
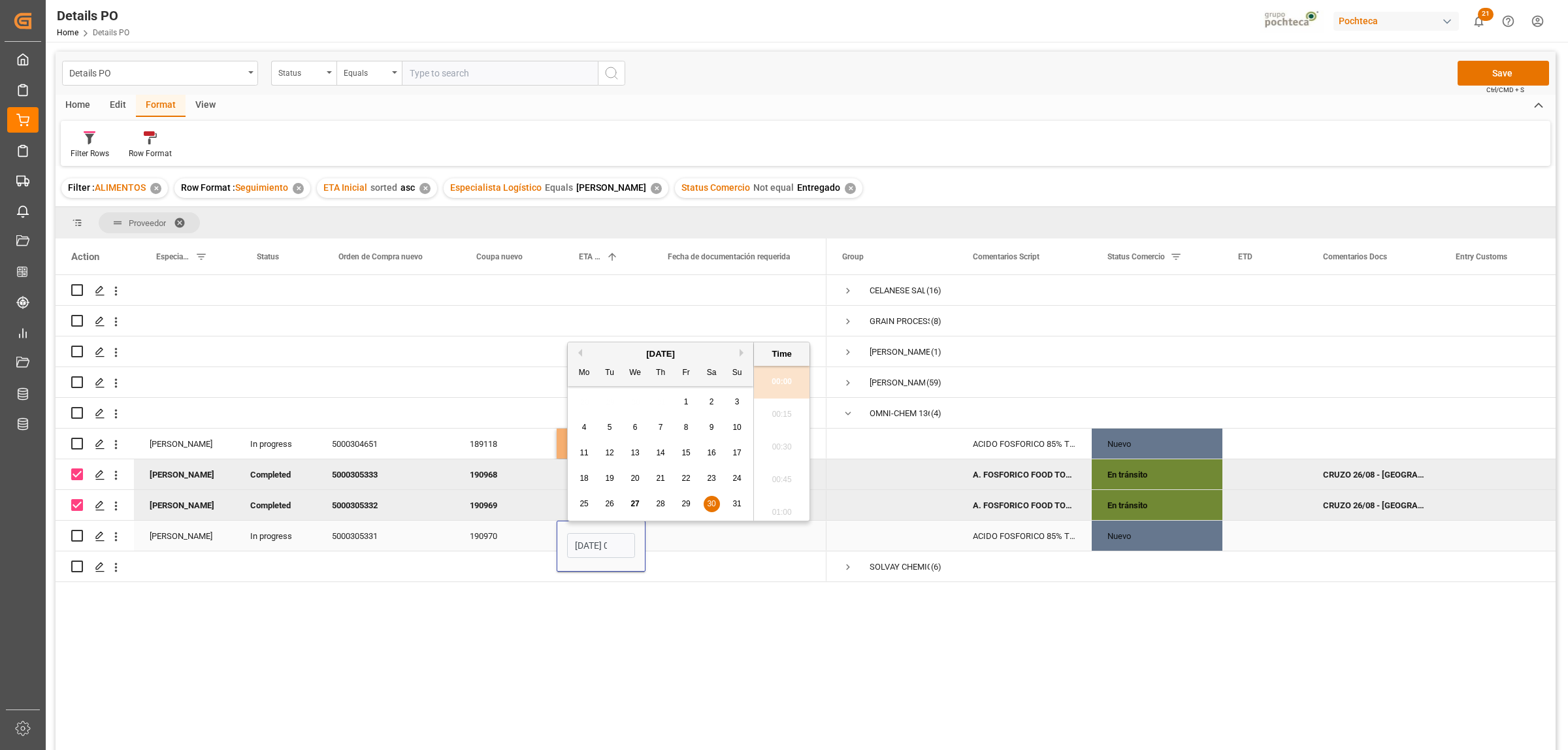
scroll to position [0, 39]
click at [743, 350] on button "Next Month" at bounding box center [743, 353] width 8 height 8
click at [639, 428] on span "10" at bounding box center [634, 428] width 9 height 9
type input "[DATE] 00:00"
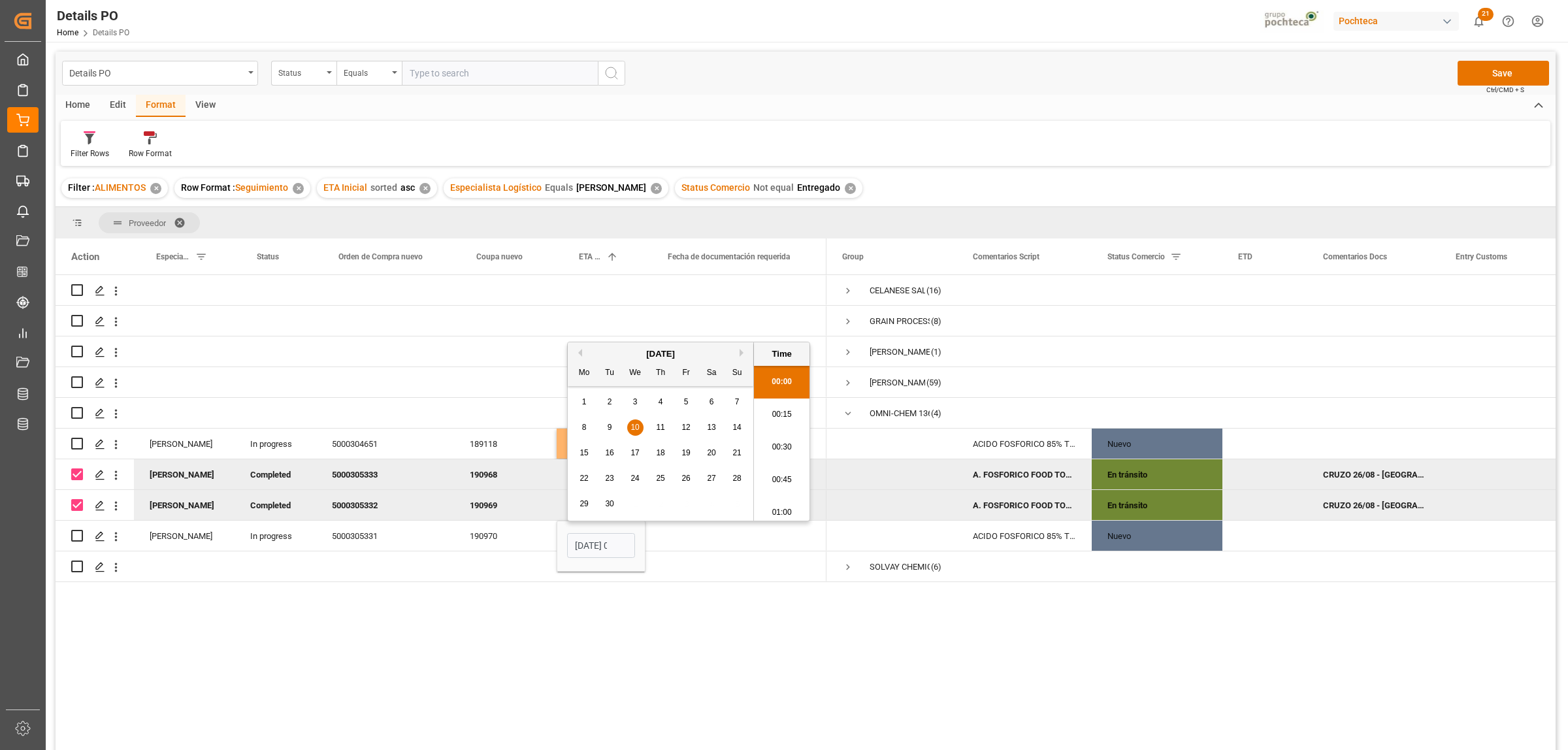
click at [1019, 677] on div "CELANESE SALES US LTD (16) GRAIN PROCESSING CORPORATION (8) [PERSON_NAME] CO. (…" at bounding box center [1191, 517] width 729 height 484
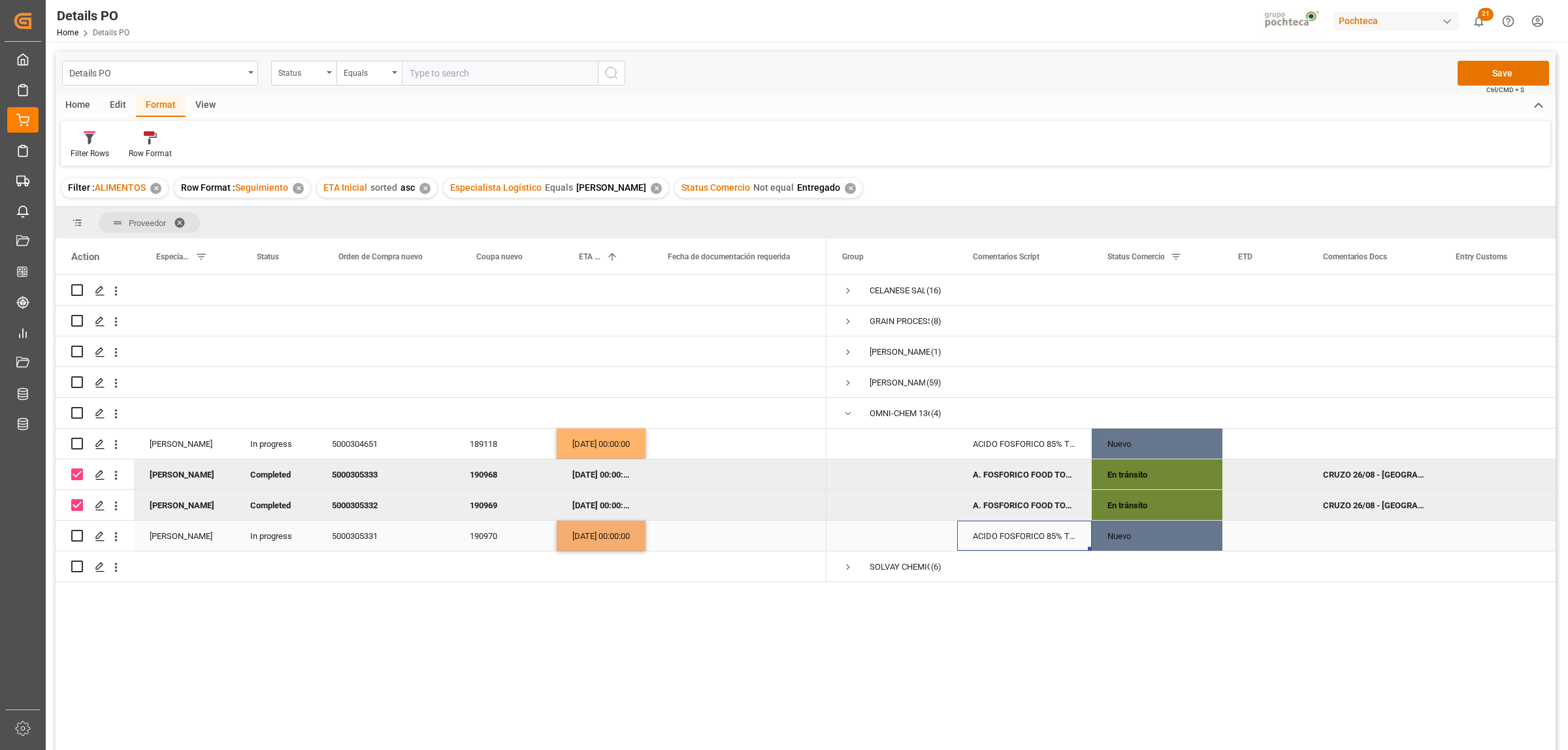
click at [1027, 540] on div "ACIDO FOSFORICO 85% TOT 1632.94 KG IMP (" at bounding box center [1024, 535] width 135 height 30
click at [354, 441] on div "5000304651" at bounding box center [385, 443] width 138 height 30
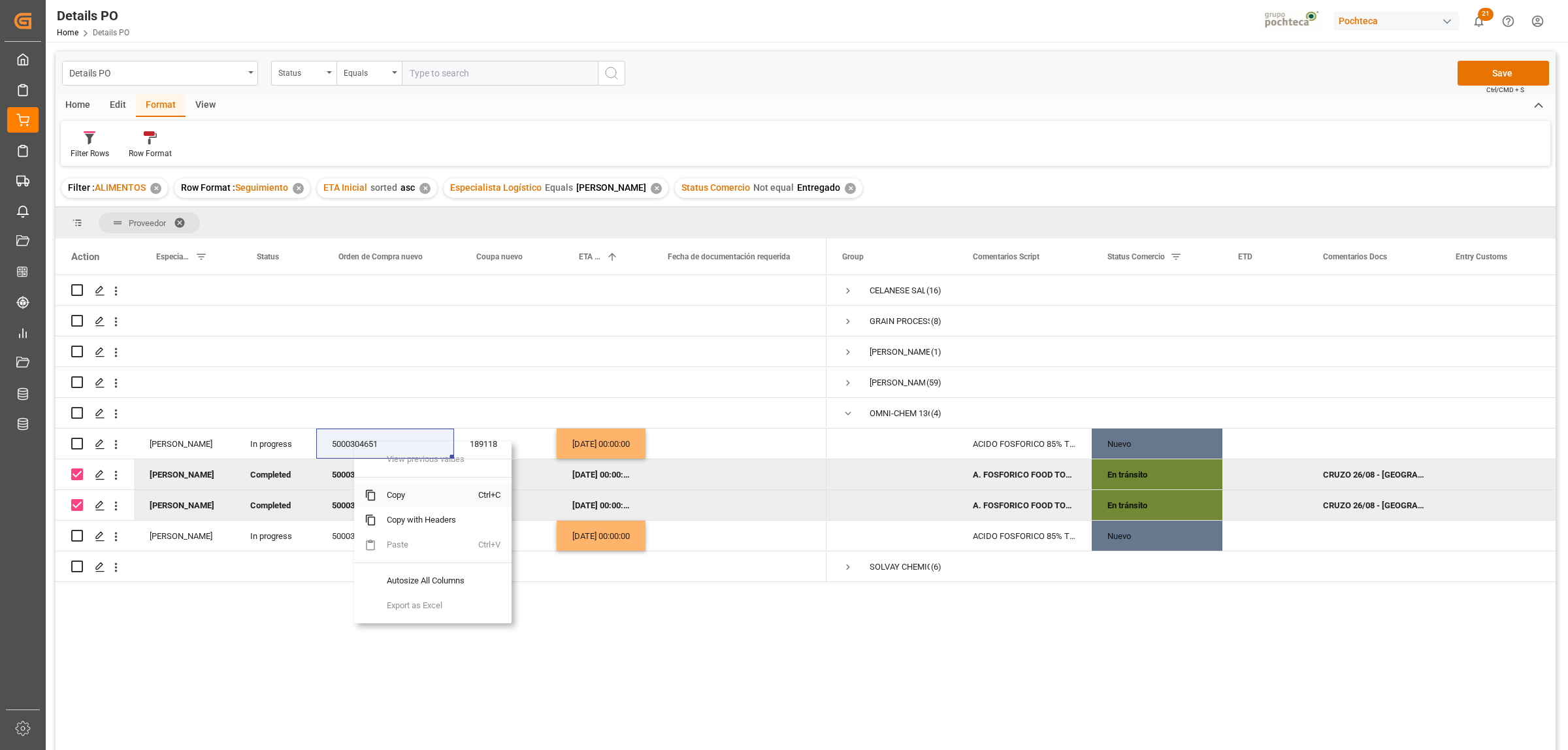
click at [398, 497] on span "Copy" at bounding box center [427, 496] width 102 height 25
click at [400, 498] on span "Copy" at bounding box center [439, 498] width 102 height 25
click at [1503, 74] on button "Save" at bounding box center [1503, 73] width 91 height 25
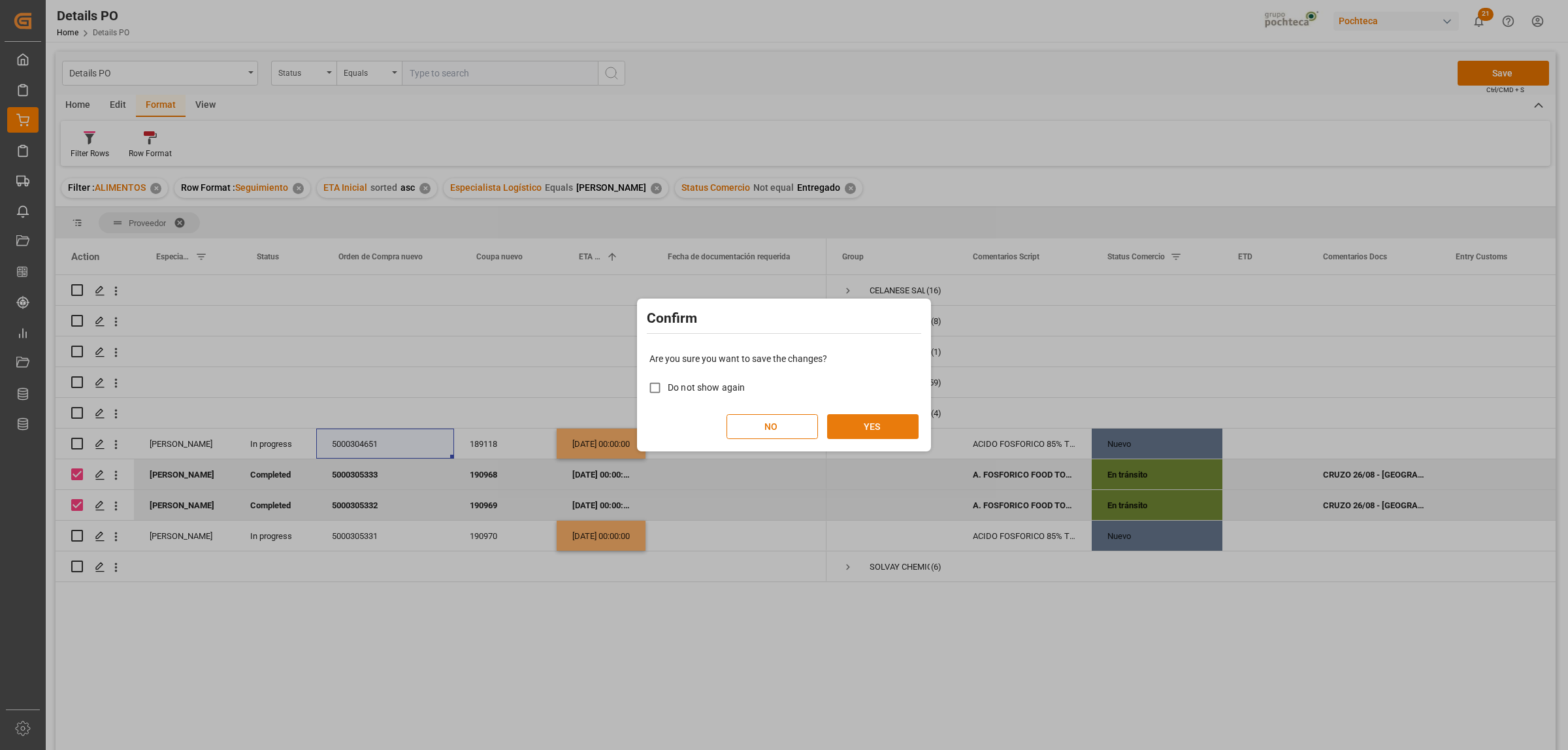
click at [909, 425] on button "YES" at bounding box center [873, 427] width 91 height 25
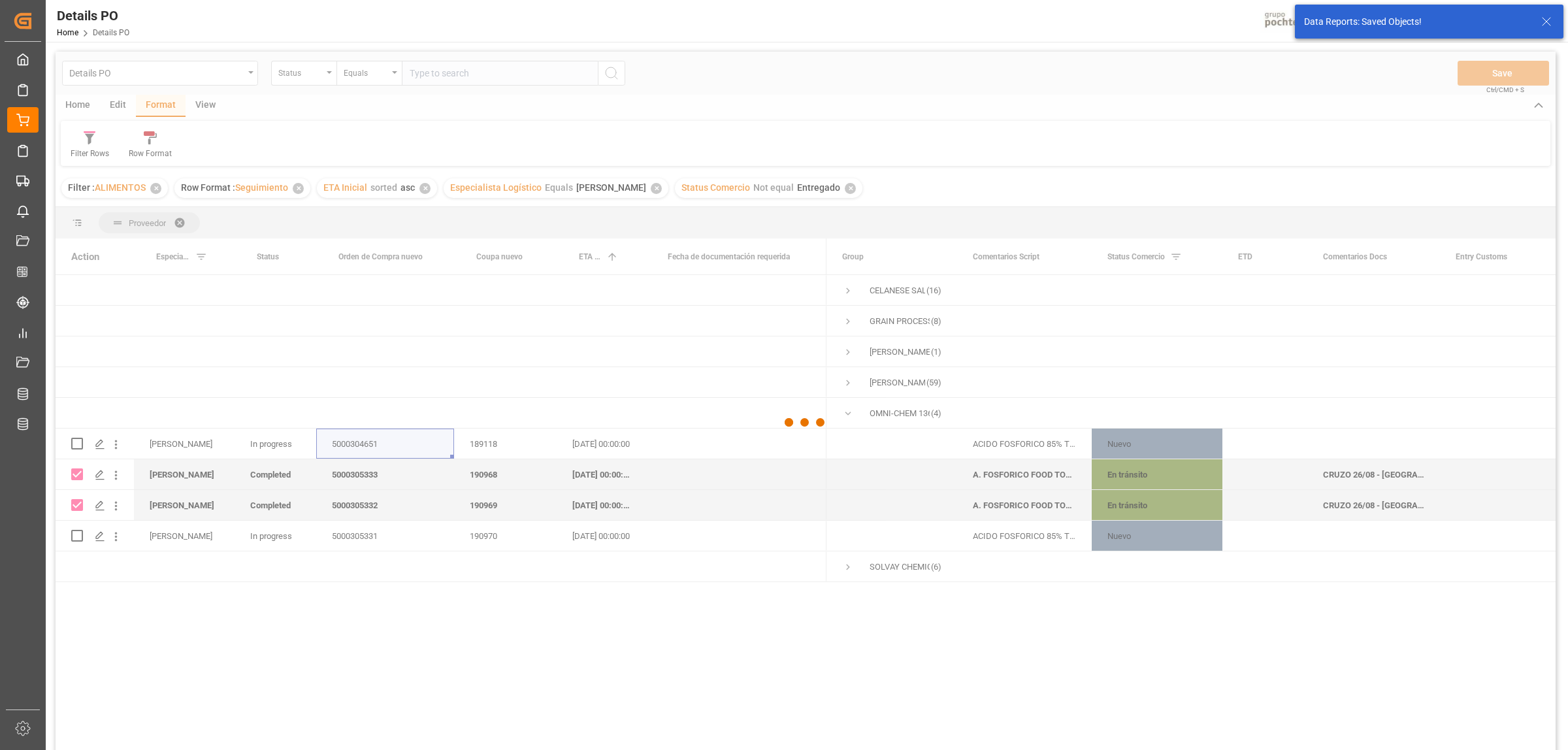
checkbox input "false"
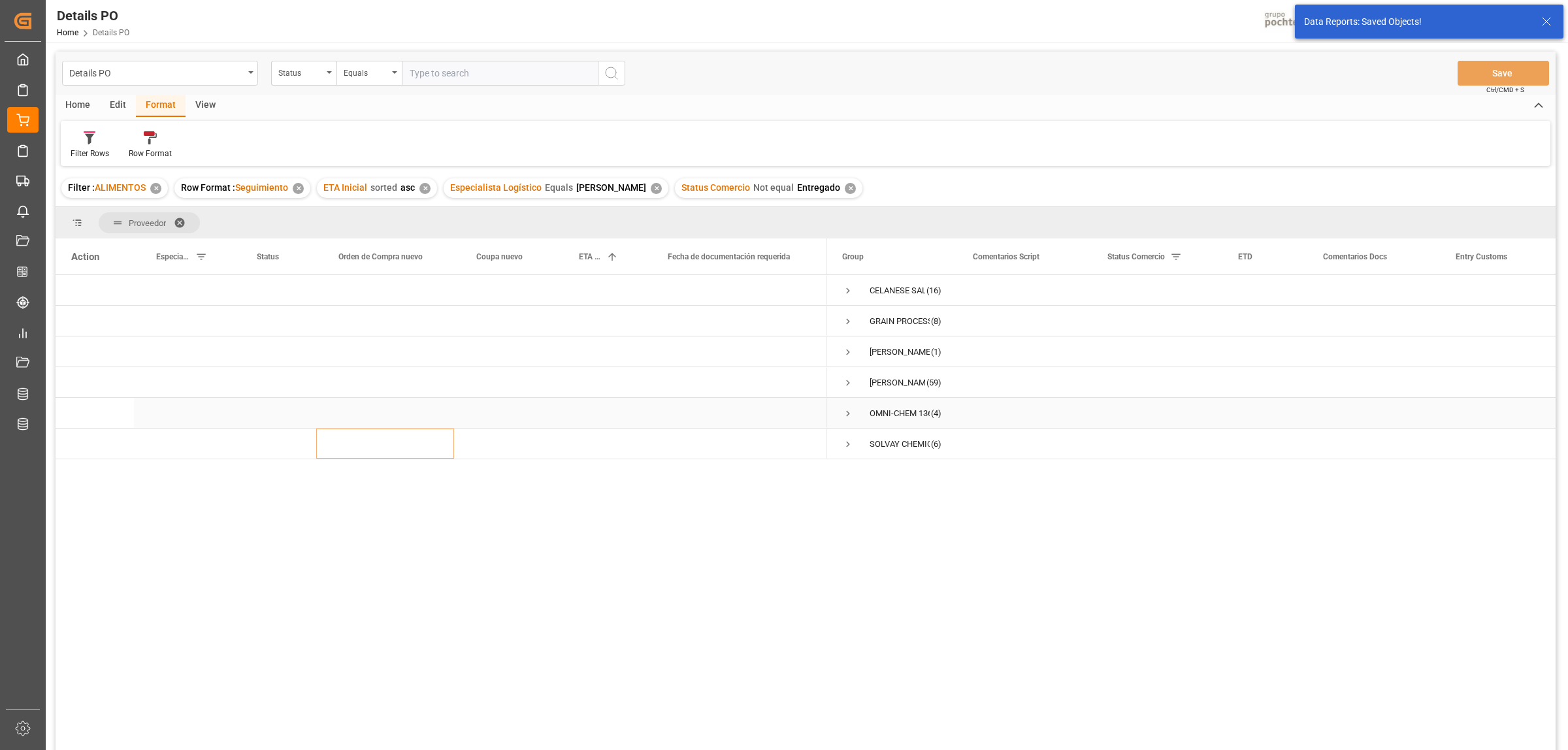
click at [848, 410] on span "Press SPACE to select this row." at bounding box center [848, 414] width 12 height 12
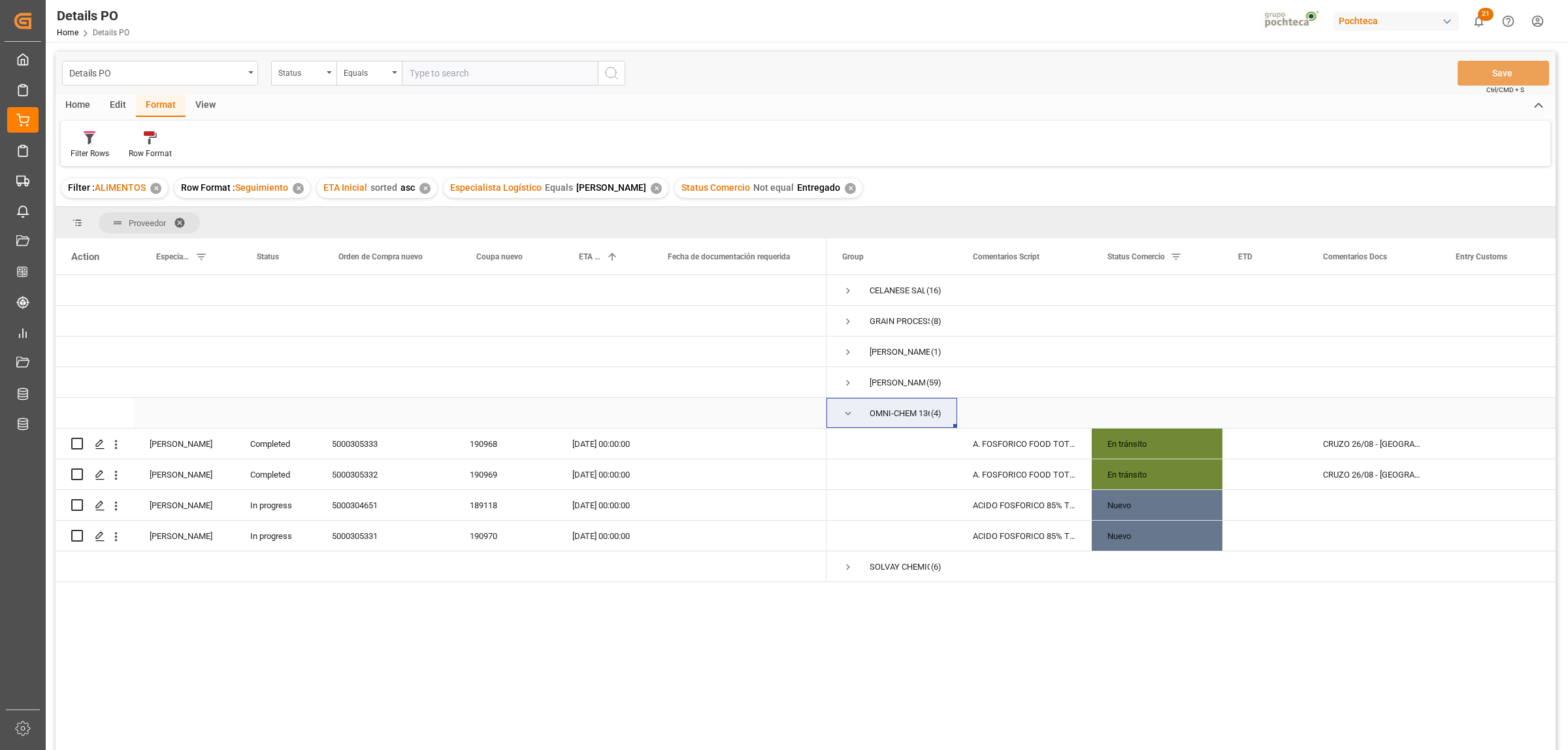
click at [844, 410] on span "Press SPACE to select this row." at bounding box center [848, 414] width 12 height 12
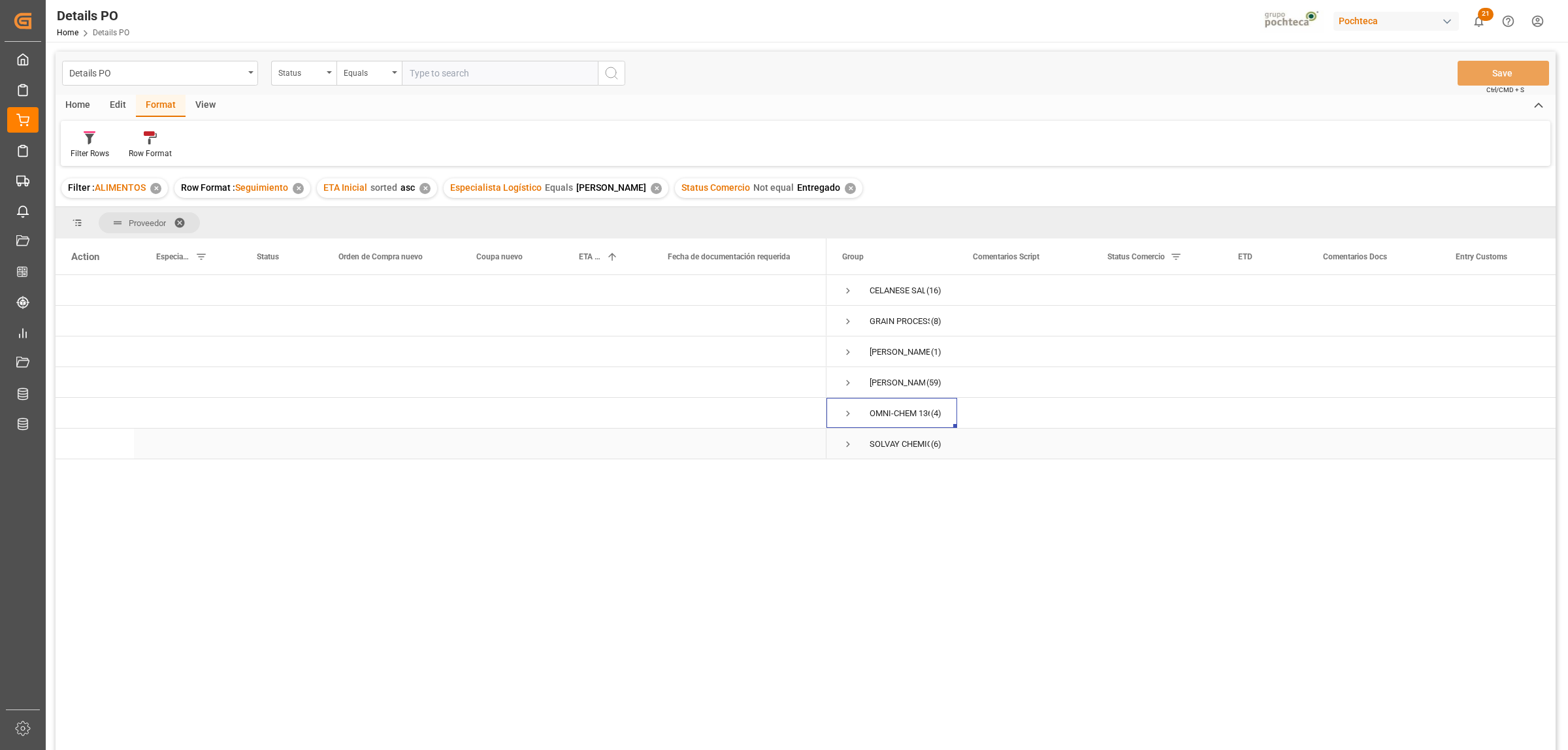
click at [848, 442] on span "Press SPACE to select this row." at bounding box center [848, 444] width 12 height 12
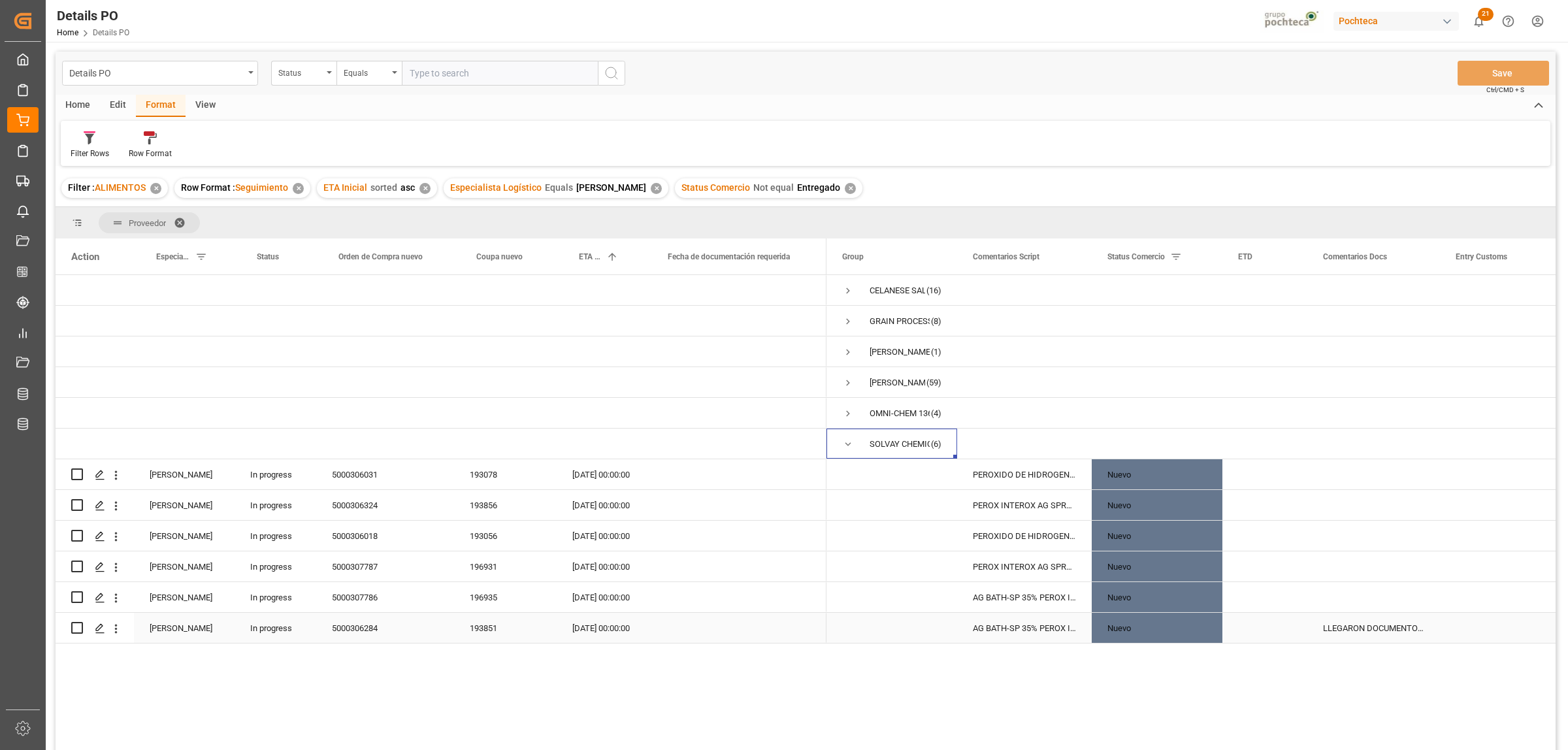
click at [74, 631] on input "Press Space to toggle row selection (unchecked)" at bounding box center [77, 628] width 12 height 12
checkbox input "true"
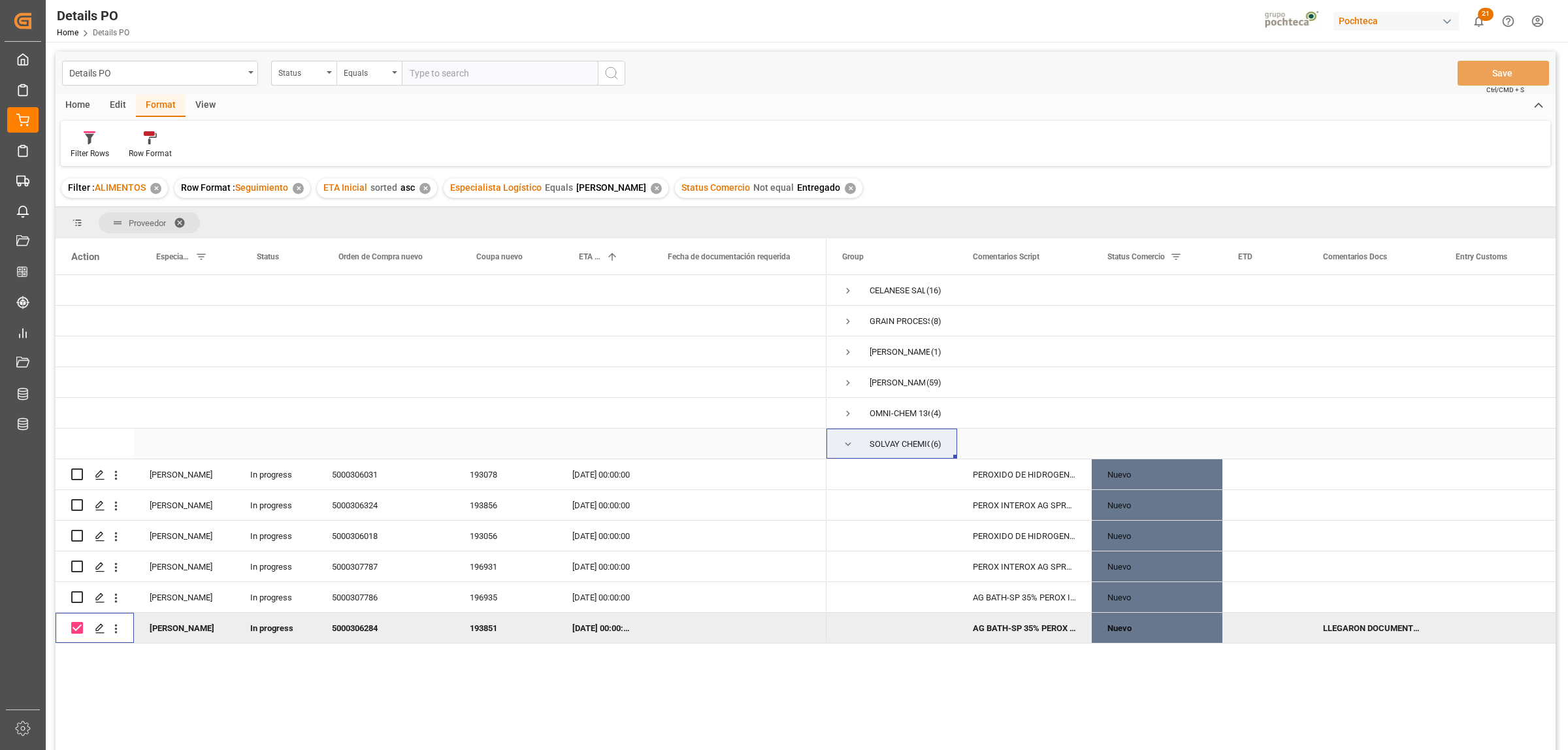
click at [844, 441] on span "Press SPACE to select this row." at bounding box center [848, 444] width 12 height 12
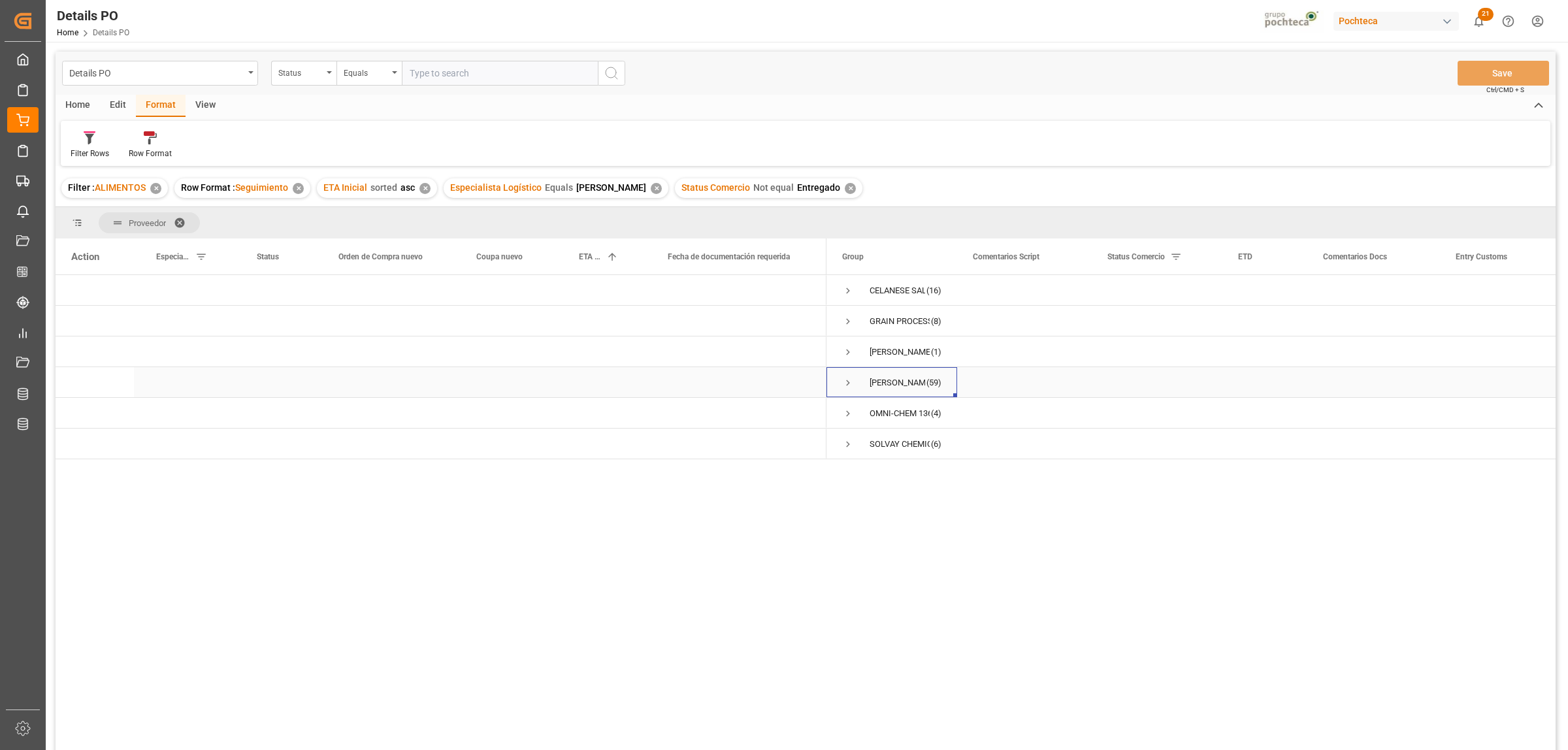
click at [844, 384] on span "Press SPACE to select this row." at bounding box center [848, 383] width 12 height 12
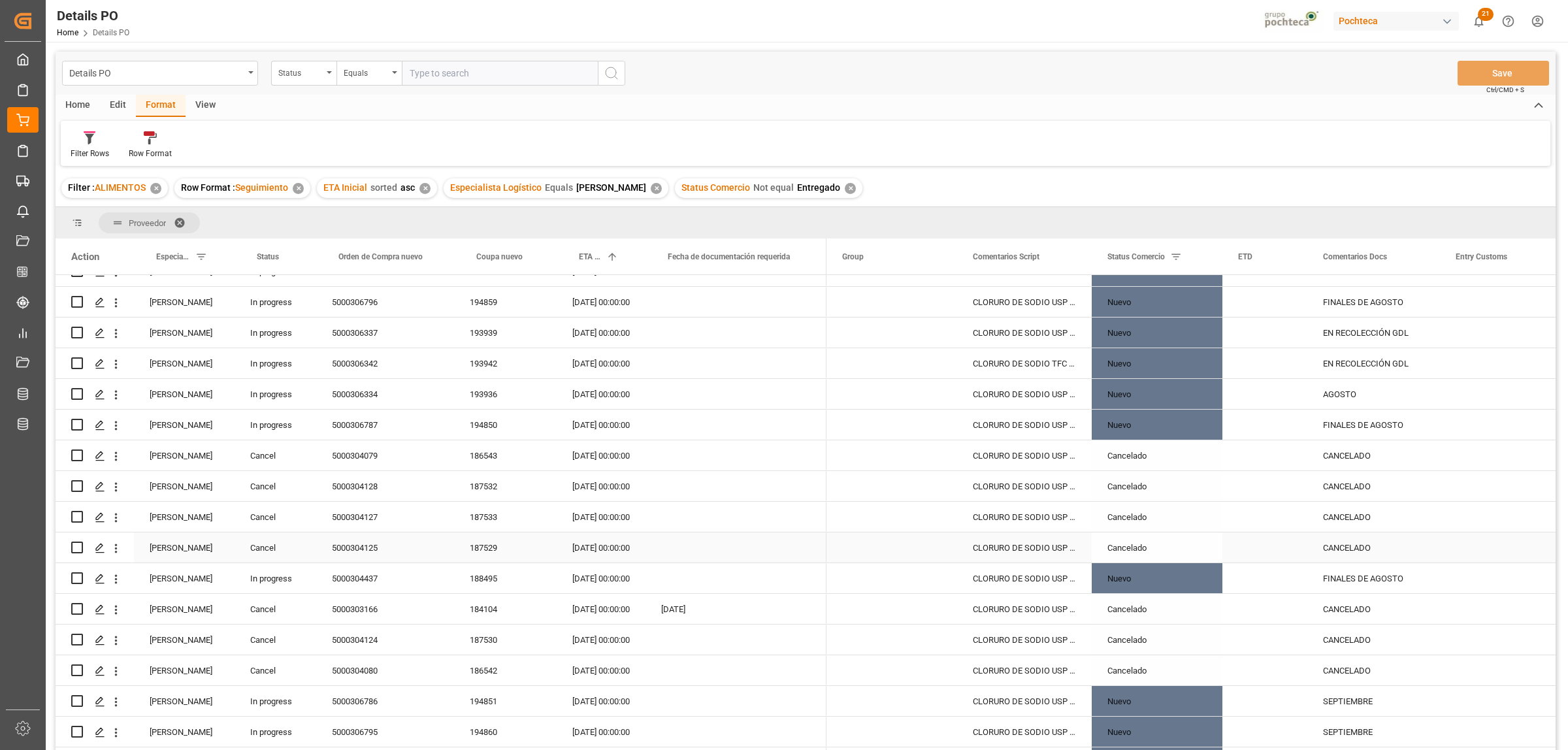
scroll to position [654, 0]
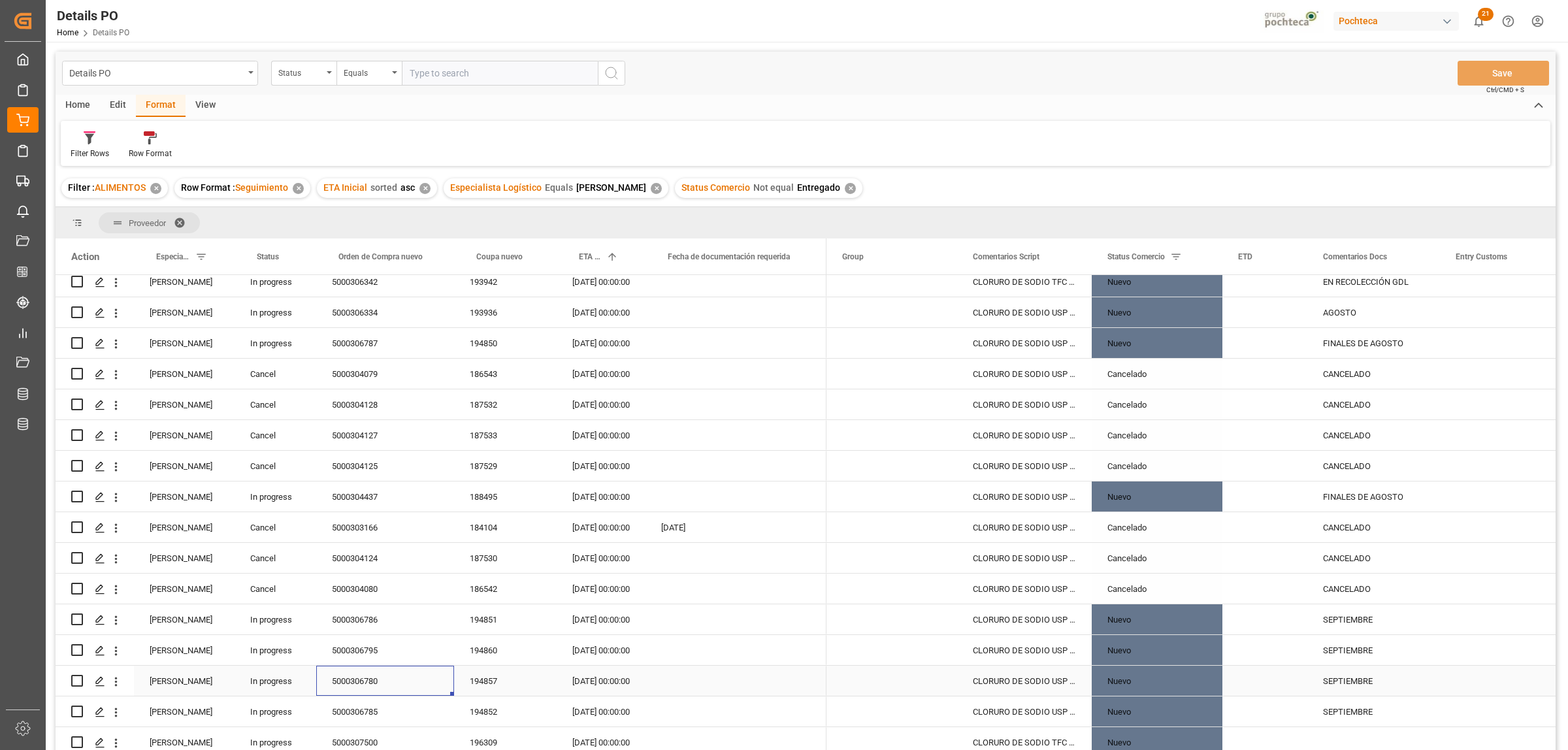
click at [358, 681] on div "5000306780" at bounding box center [385, 680] width 138 height 30
click at [1338, 676] on div "SEPTIEMBRE" at bounding box center [1373, 680] width 133 height 30
drag, startPoint x: 1366, startPoint y: 688, endPoint x: 1390, endPoint y: 688, distance: 24.0
click at [1390, 688] on input "SEPTIEMBRE" at bounding box center [1373, 689] width 112 height 25
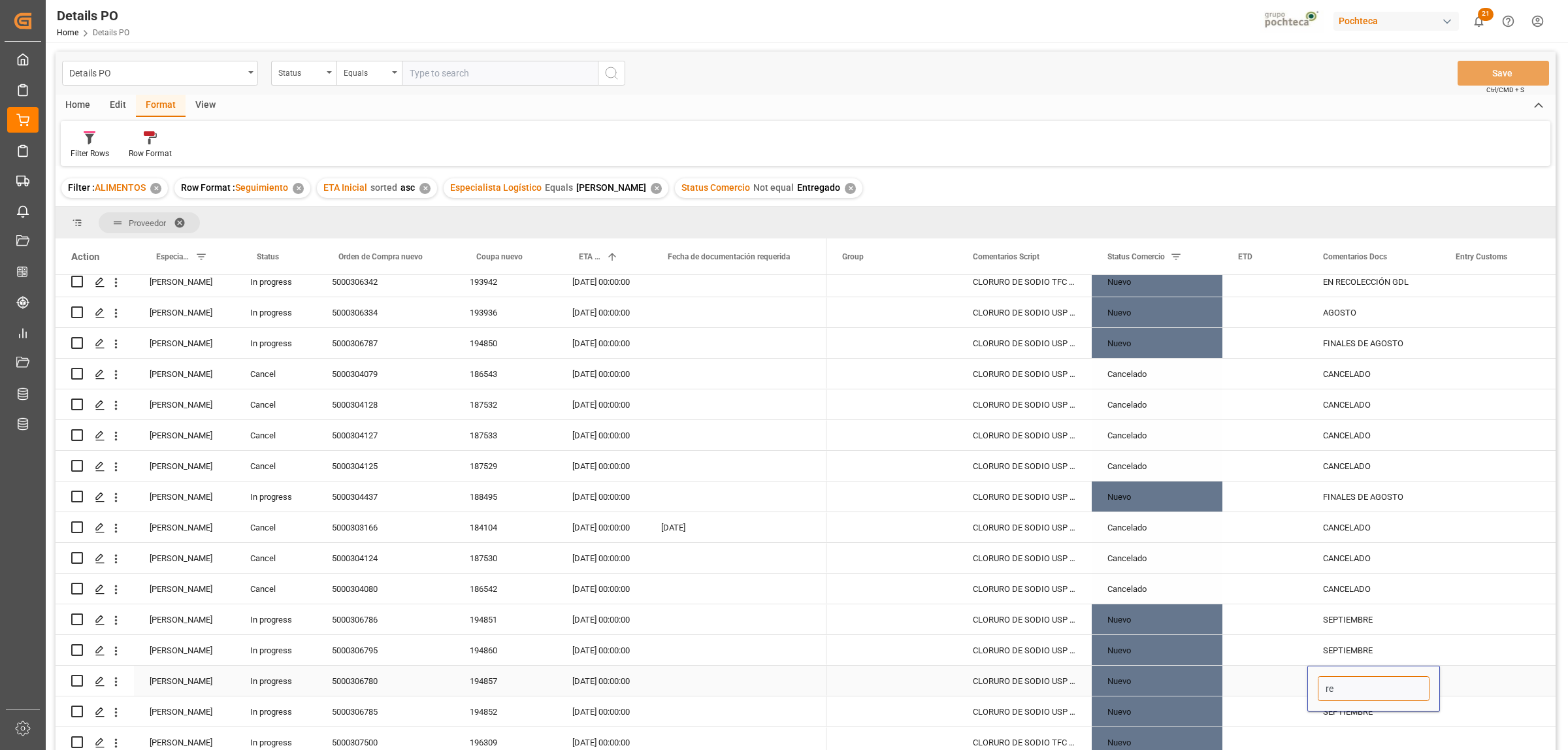
type input "r"
type input "RECOLECCIÓN 02/09 - GDL"
click at [1464, 652] on div "Press SPACE to select this row." at bounding box center [1505, 650] width 131 height 30
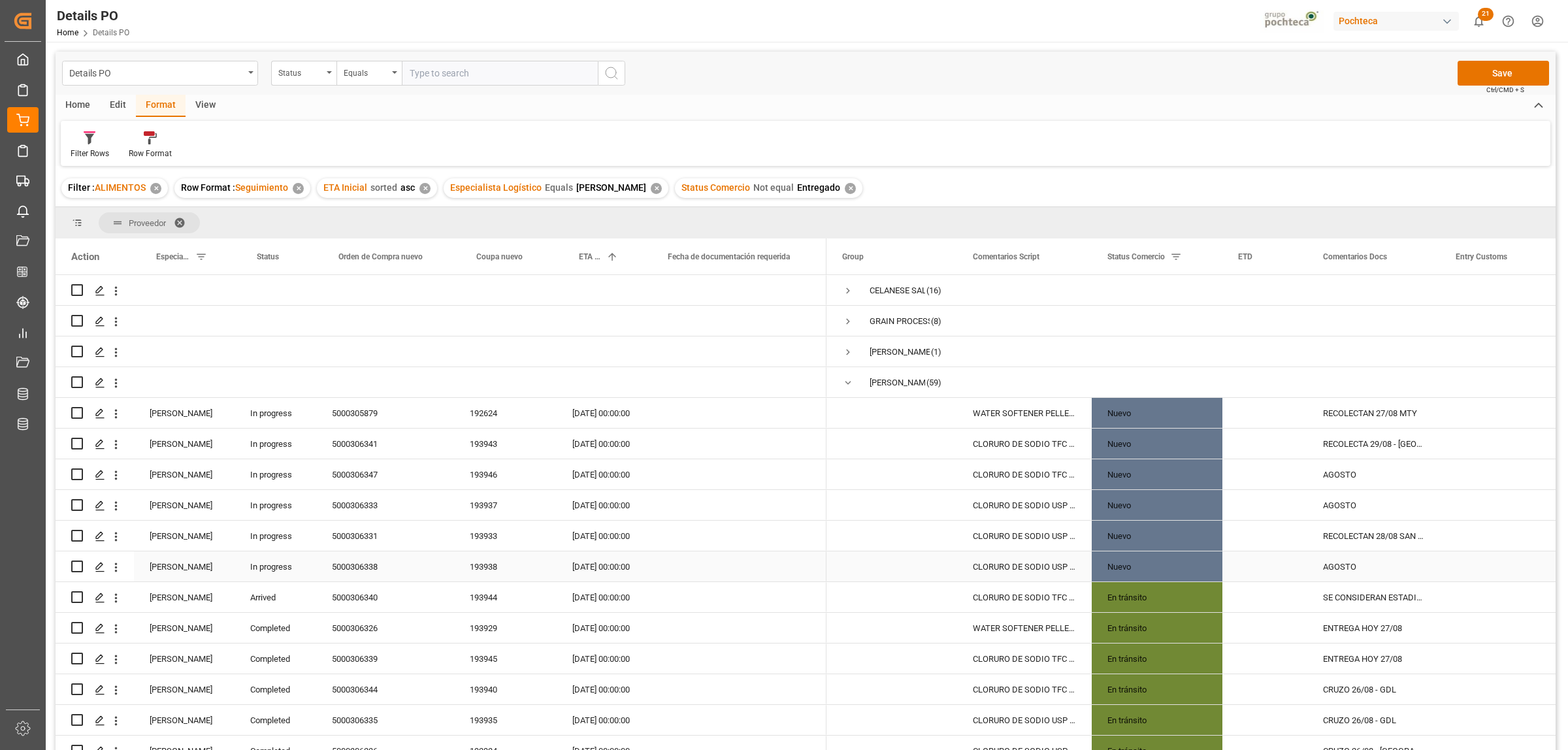
click at [371, 570] on div "5000306338" at bounding box center [385, 566] width 138 height 30
click at [1353, 572] on div "AGOSTO" at bounding box center [1373, 566] width 133 height 30
click at [1353, 570] on div "AGOSTO" at bounding box center [1373, 566] width 133 height 30
drag, startPoint x: 1359, startPoint y: 572, endPoint x: 1325, endPoint y: 572, distance: 34.0
click at [1325, 572] on input "AGOSTO" at bounding box center [1373, 574] width 112 height 25
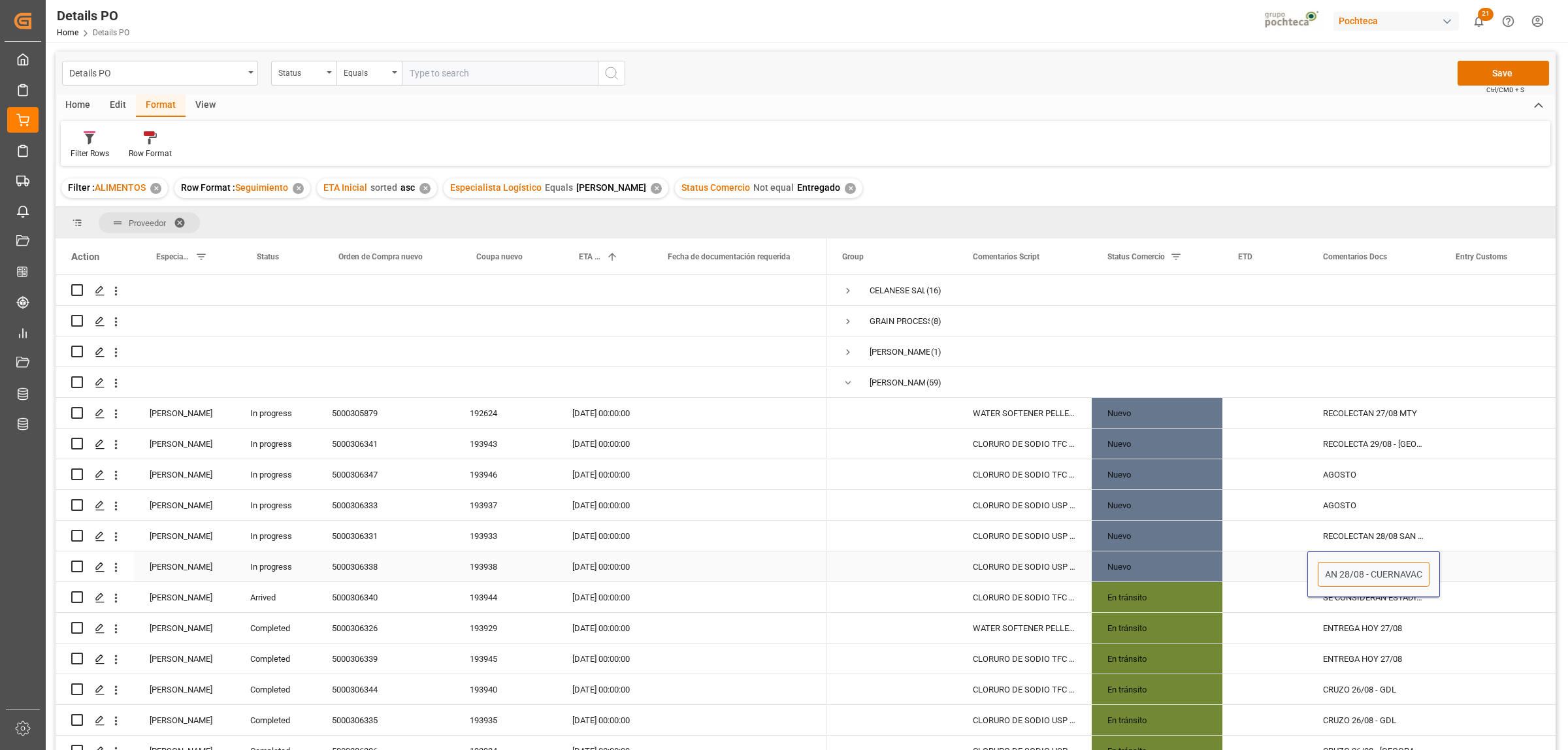
type input "RECOLECTAN 28/08 - CUERNAVACA"
click at [1472, 563] on div "Press SPACE to select this row." at bounding box center [1505, 566] width 131 height 30
click at [1425, 568] on div "RECOLECTAN 28/08 - CUERNAVACA" at bounding box center [1373, 566] width 133 height 30
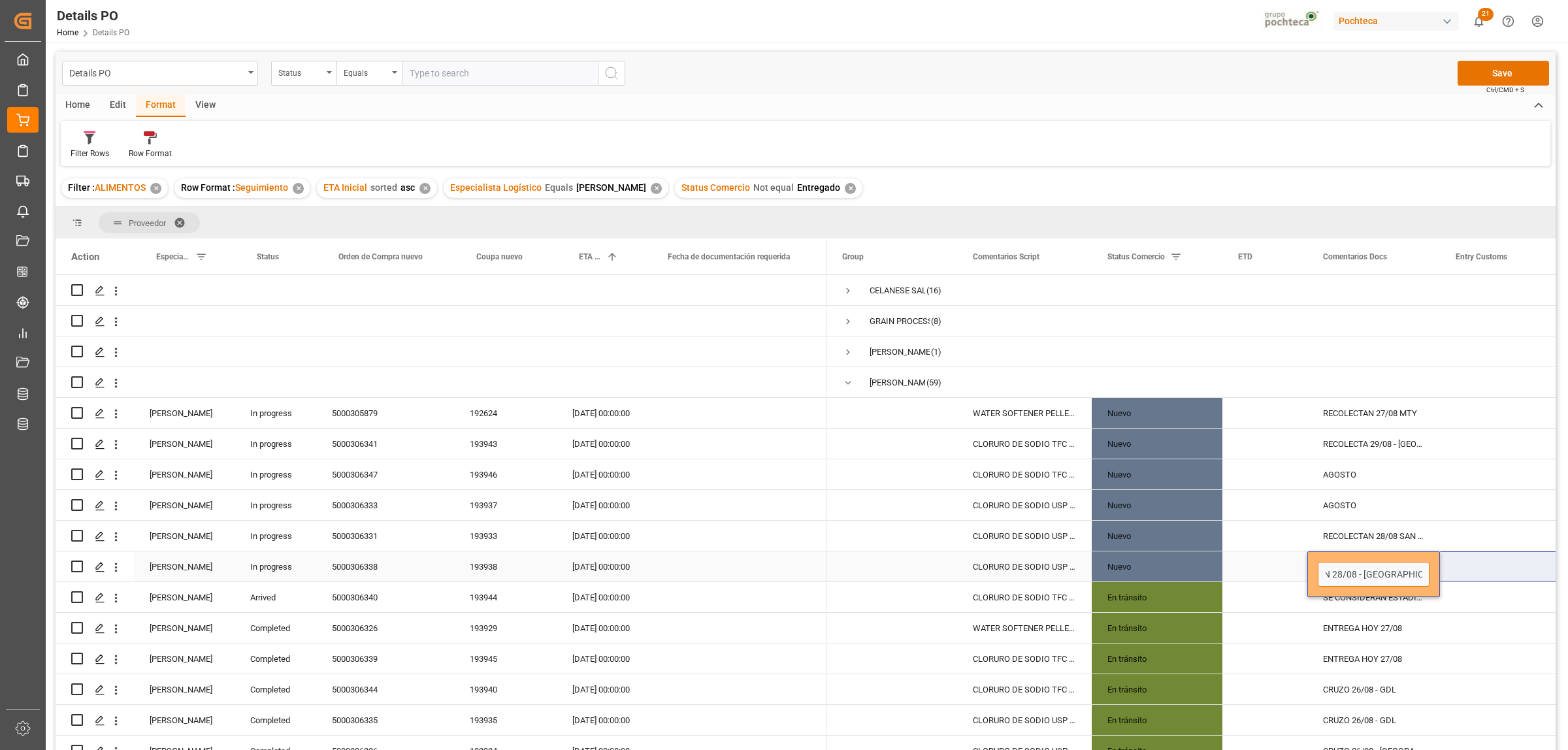
drag, startPoint x: 1417, startPoint y: 576, endPoint x: 1441, endPoint y: 576, distance: 24.0
type input "RECOLECTAN 28/08 - GDL"
click at [73, 564] on input "Press Space to toggle row selection (unchecked)" at bounding box center [77, 566] width 12 height 12
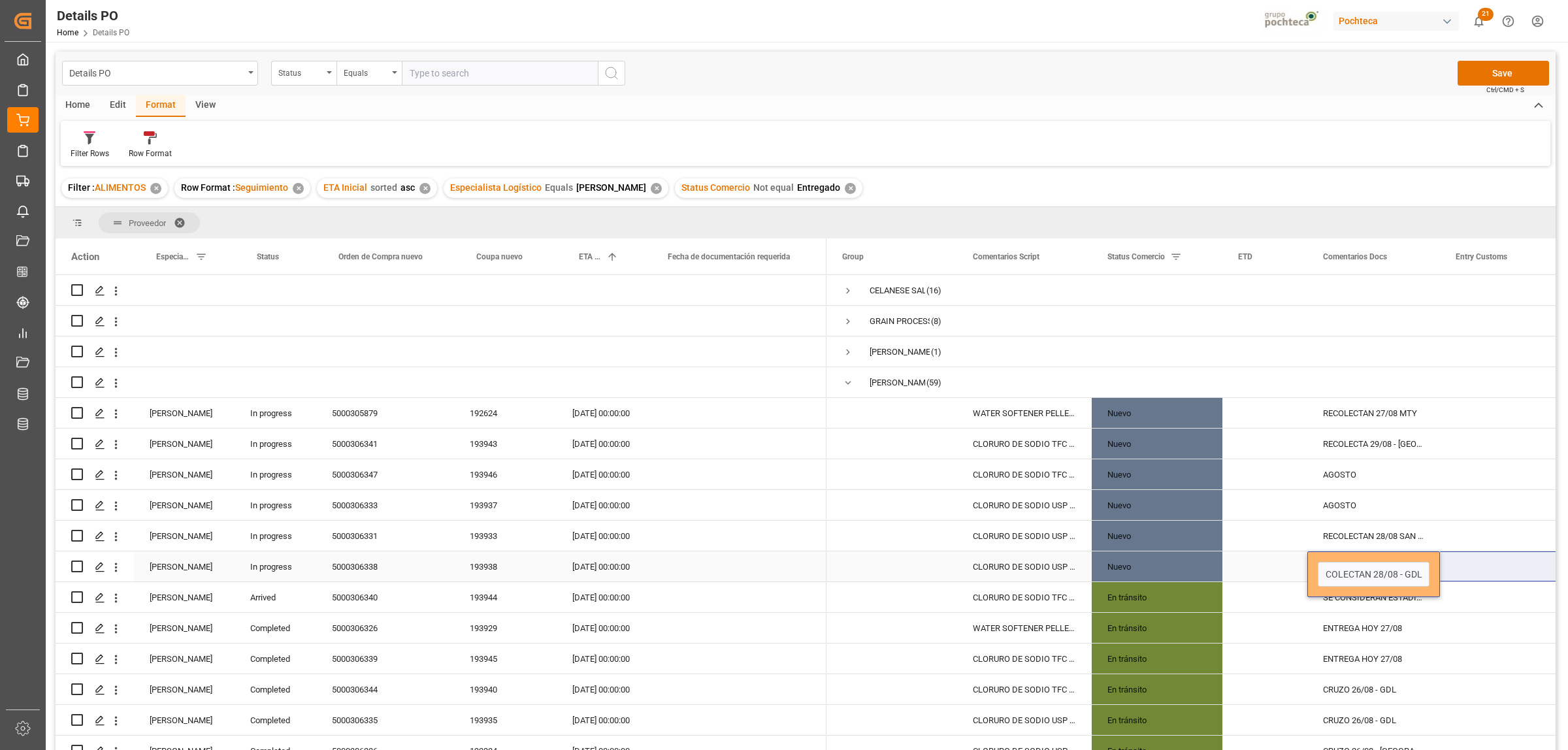
checkbox input "true"
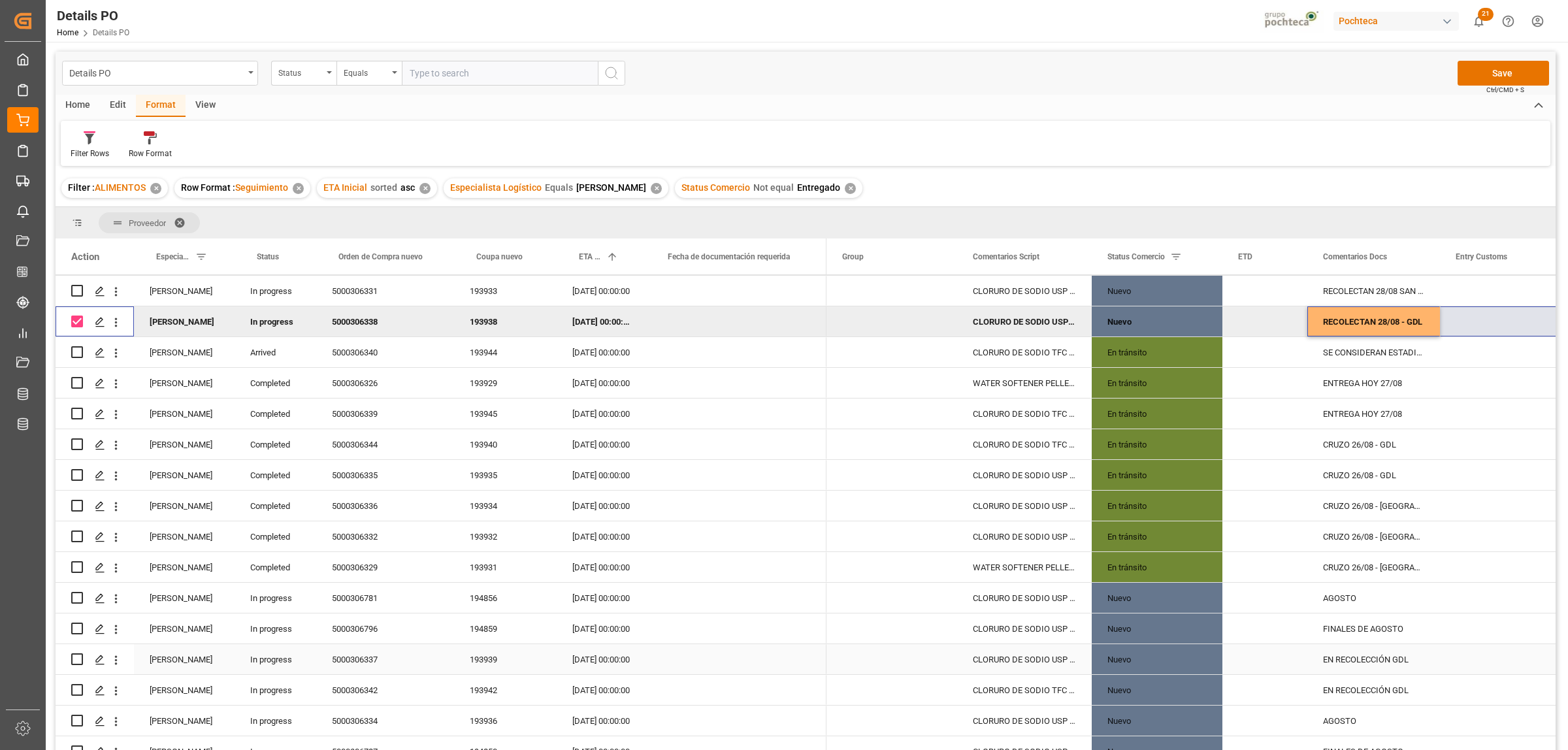
scroll to position [326, 0]
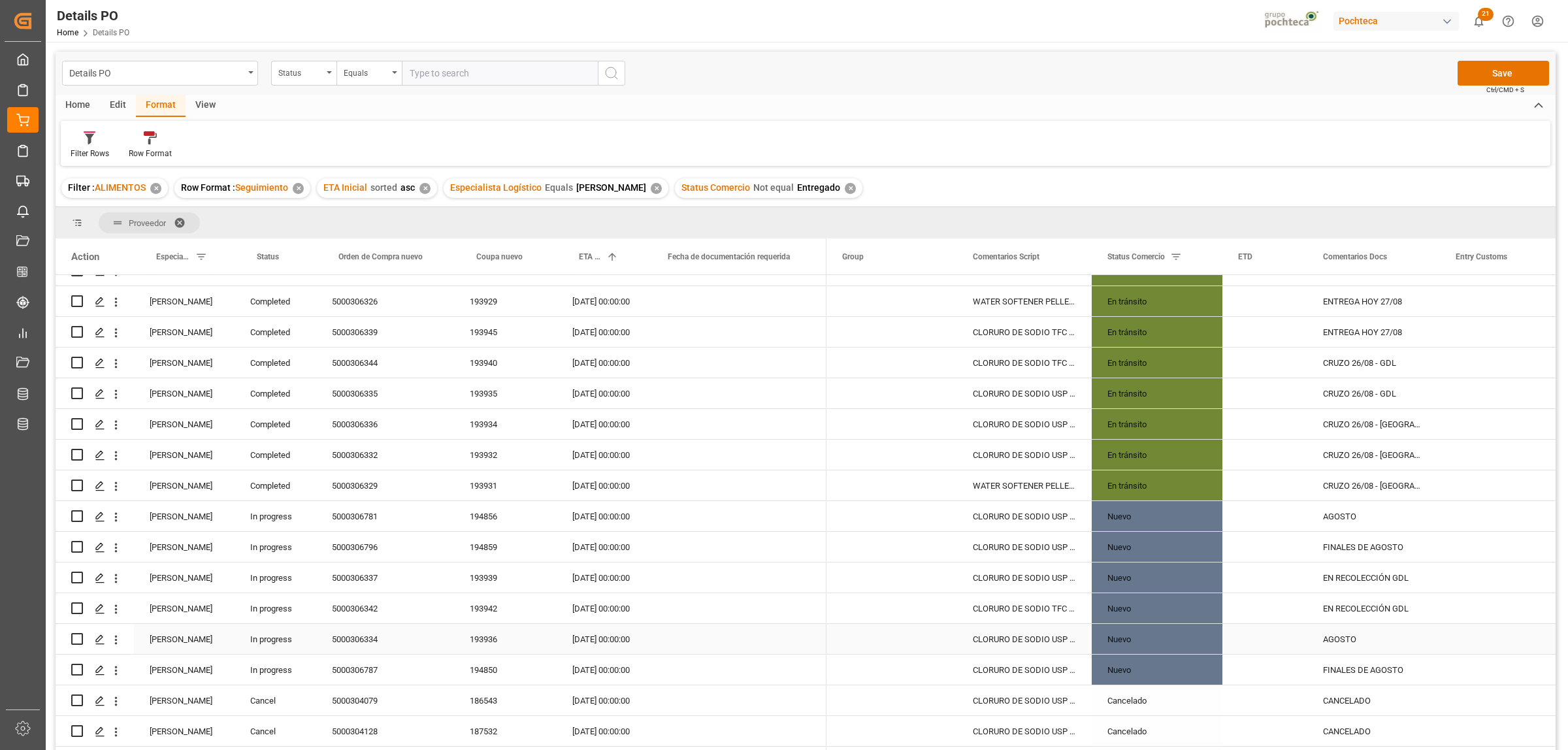
click at [365, 636] on div "5000306334" at bounding box center [385, 638] width 138 height 30
click at [1331, 640] on div "AGOSTO" at bounding box center [1373, 638] width 133 height 30
drag, startPoint x: 1359, startPoint y: 644, endPoint x: 1324, endPoint y: 644, distance: 35.0
click at [1324, 644] on input "AGOSTO" at bounding box center [1373, 647] width 112 height 25
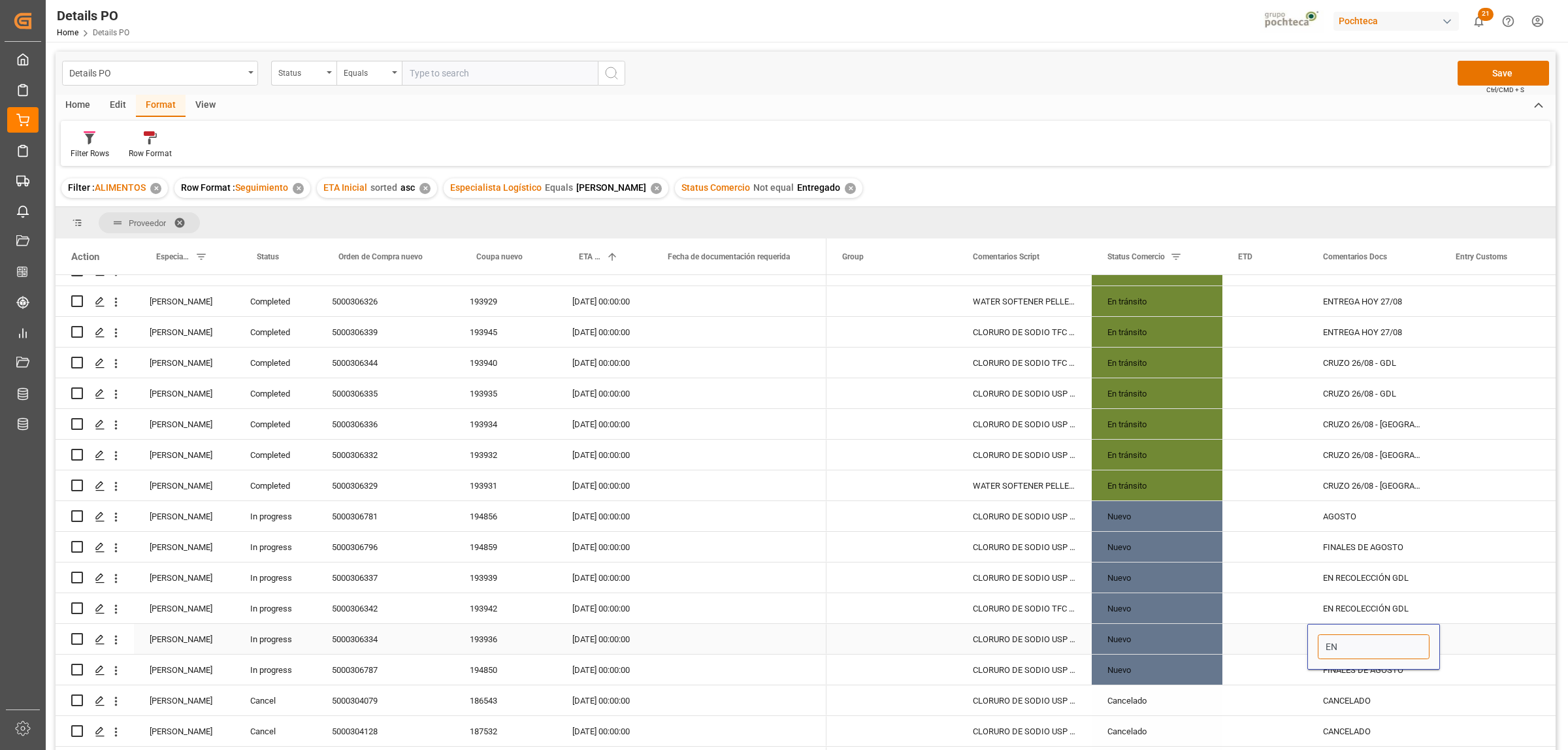
type input "E"
type input "RECOLECTAN"
click at [77, 636] on input "Press Space to toggle row selection (unchecked)" at bounding box center [77, 639] width 12 height 12
checkbox input "true"
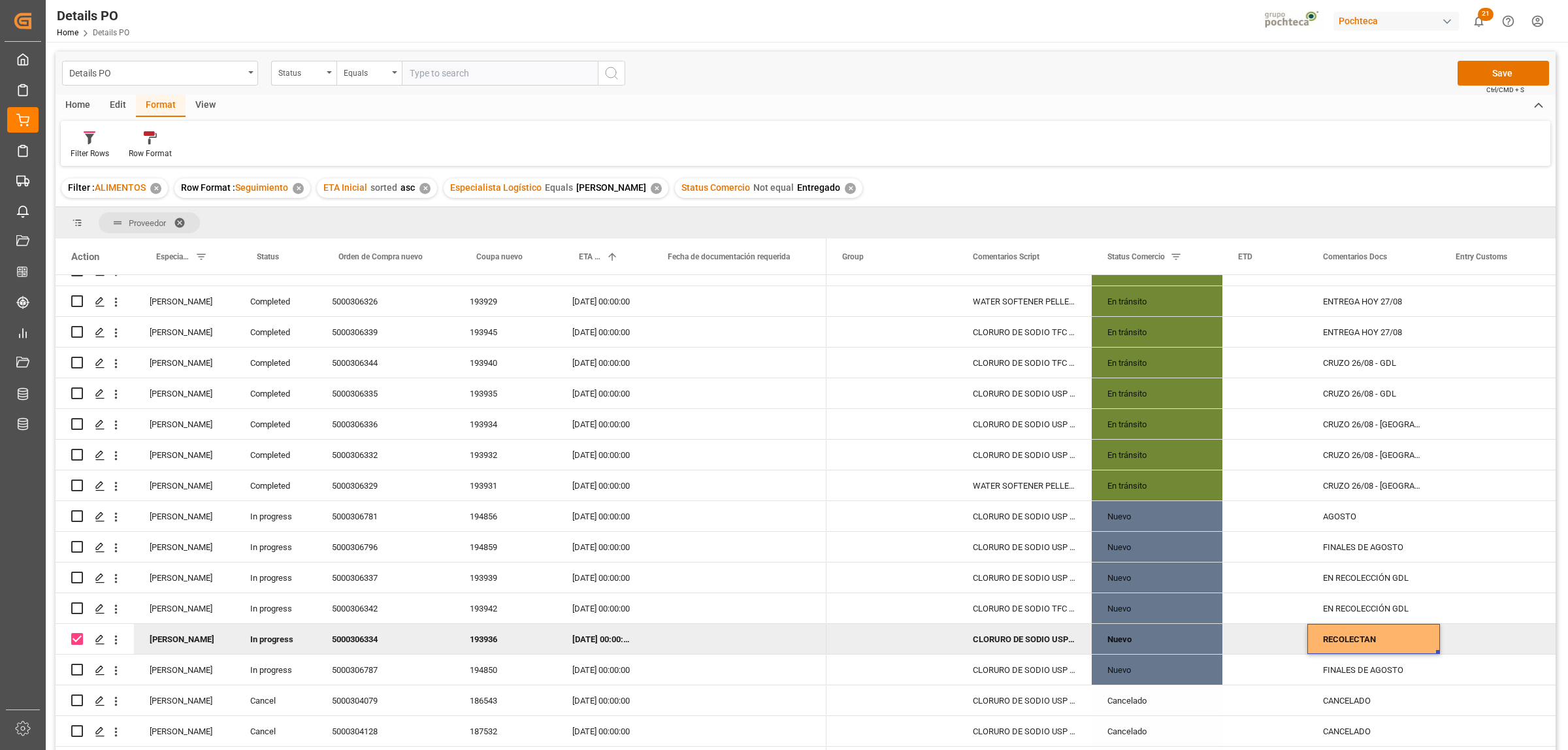
click at [1379, 642] on div "RECOLECTAN" at bounding box center [1373, 638] width 133 height 30
click at [1386, 650] on input "RECOLECTAN" at bounding box center [1373, 647] width 112 height 25
type input "RECOLECTAN 28/08 - CUERNAVACA"
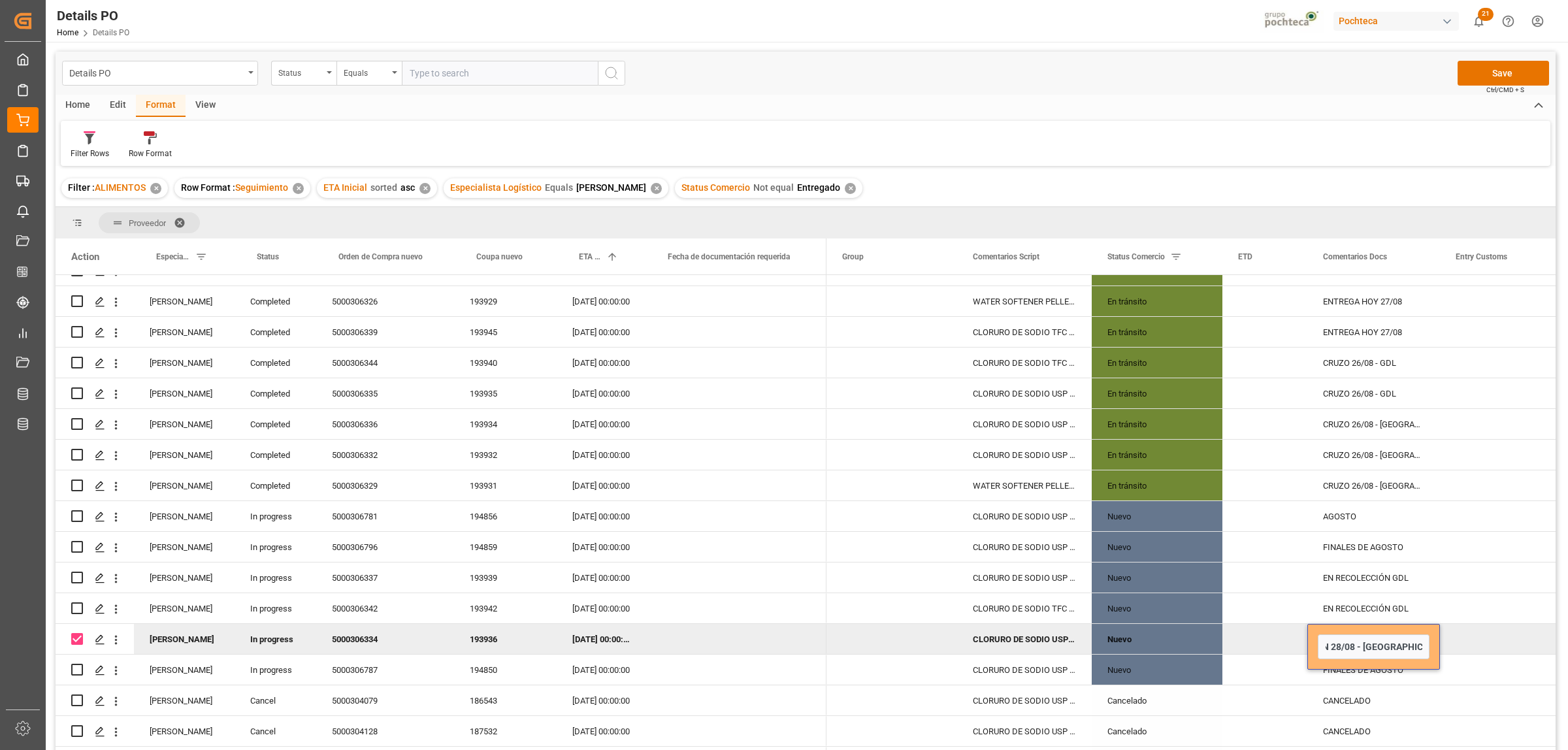
click at [1517, 641] on div "Press SPACE to deselect this row." at bounding box center [1505, 638] width 131 height 30
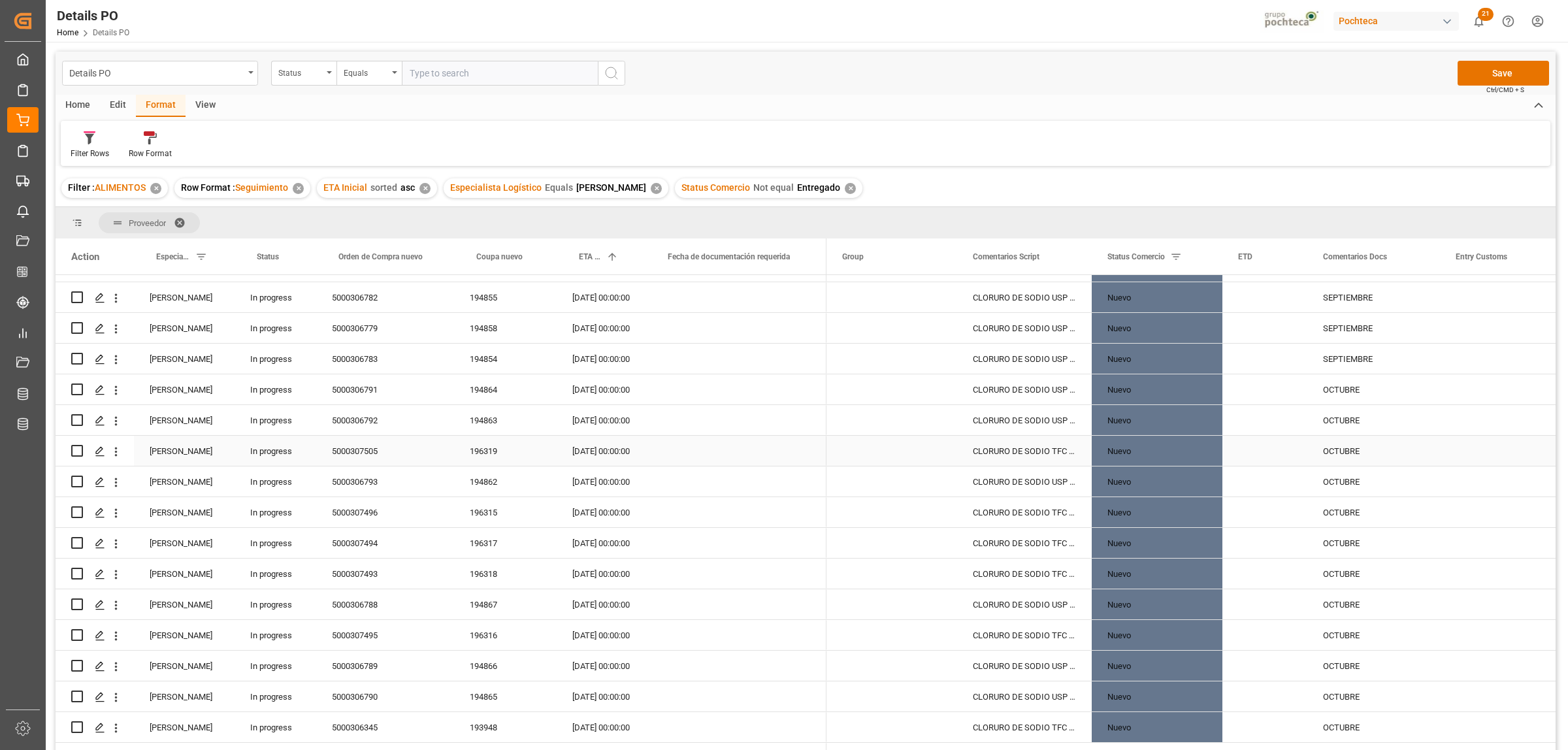
scroll to position [1520, 0]
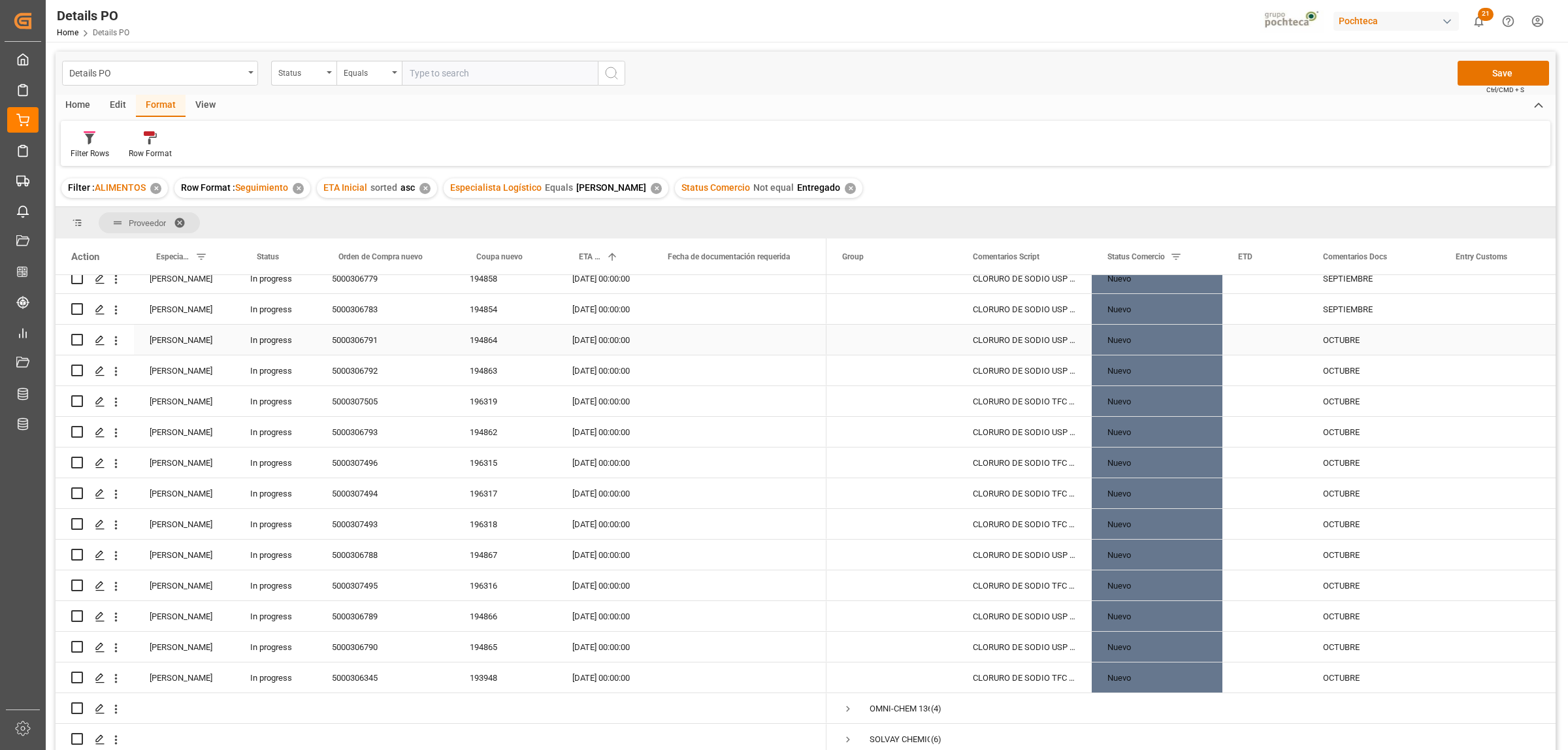
click at [368, 338] on div "5000306791" at bounding box center [385, 339] width 138 height 30
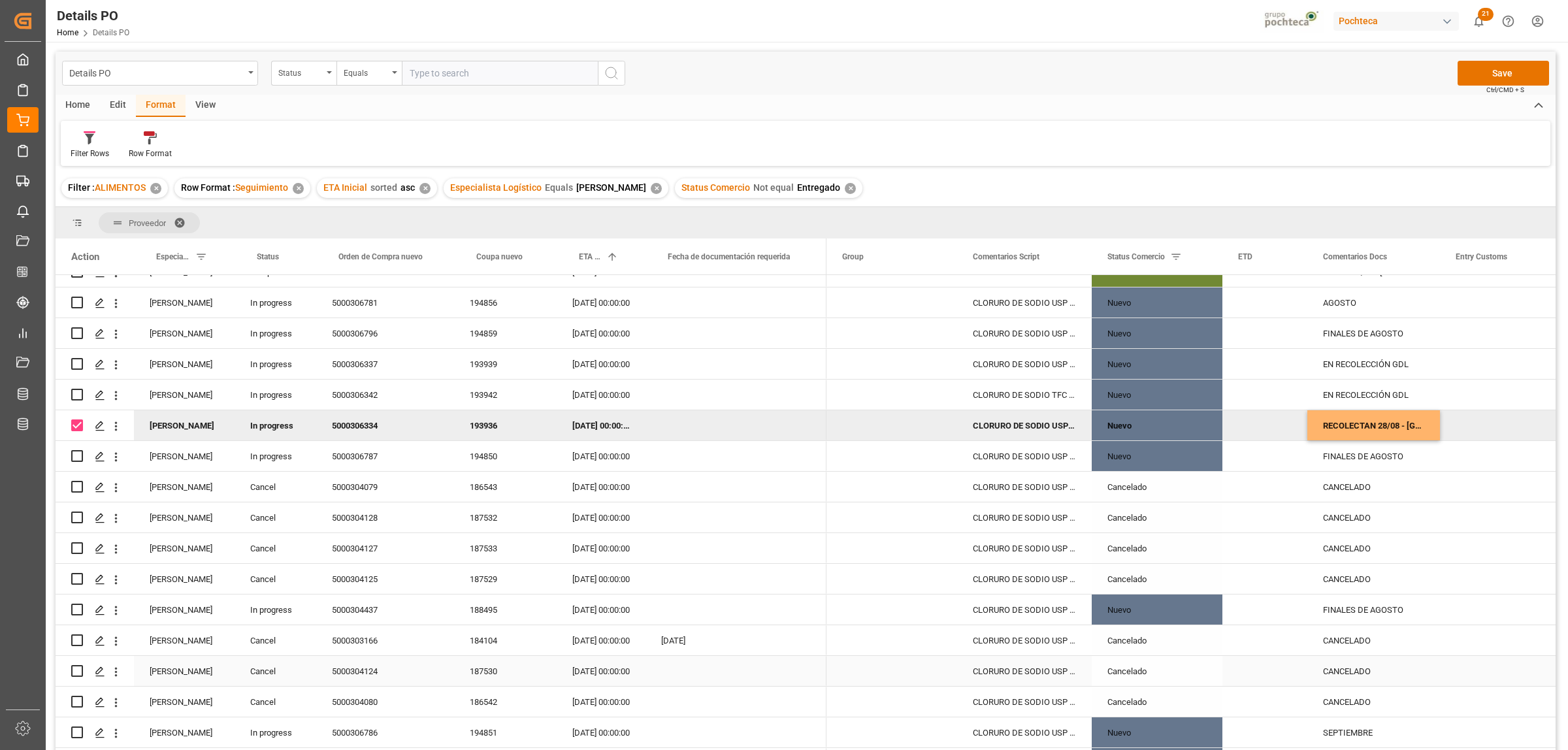
scroll to position [540, 0]
click at [1491, 81] on button "Save" at bounding box center [1503, 73] width 91 height 25
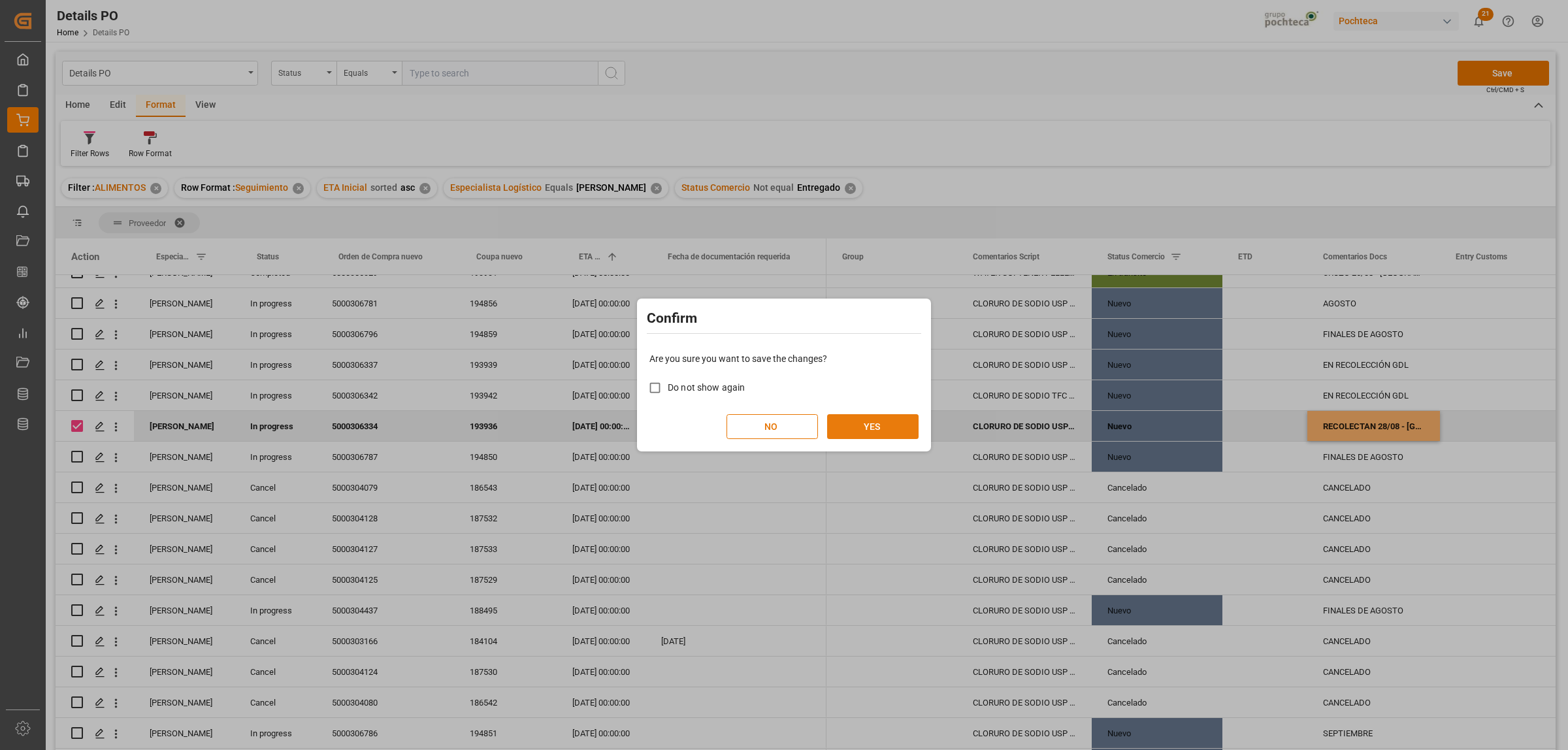
click at [883, 431] on button "YES" at bounding box center [873, 427] width 91 height 25
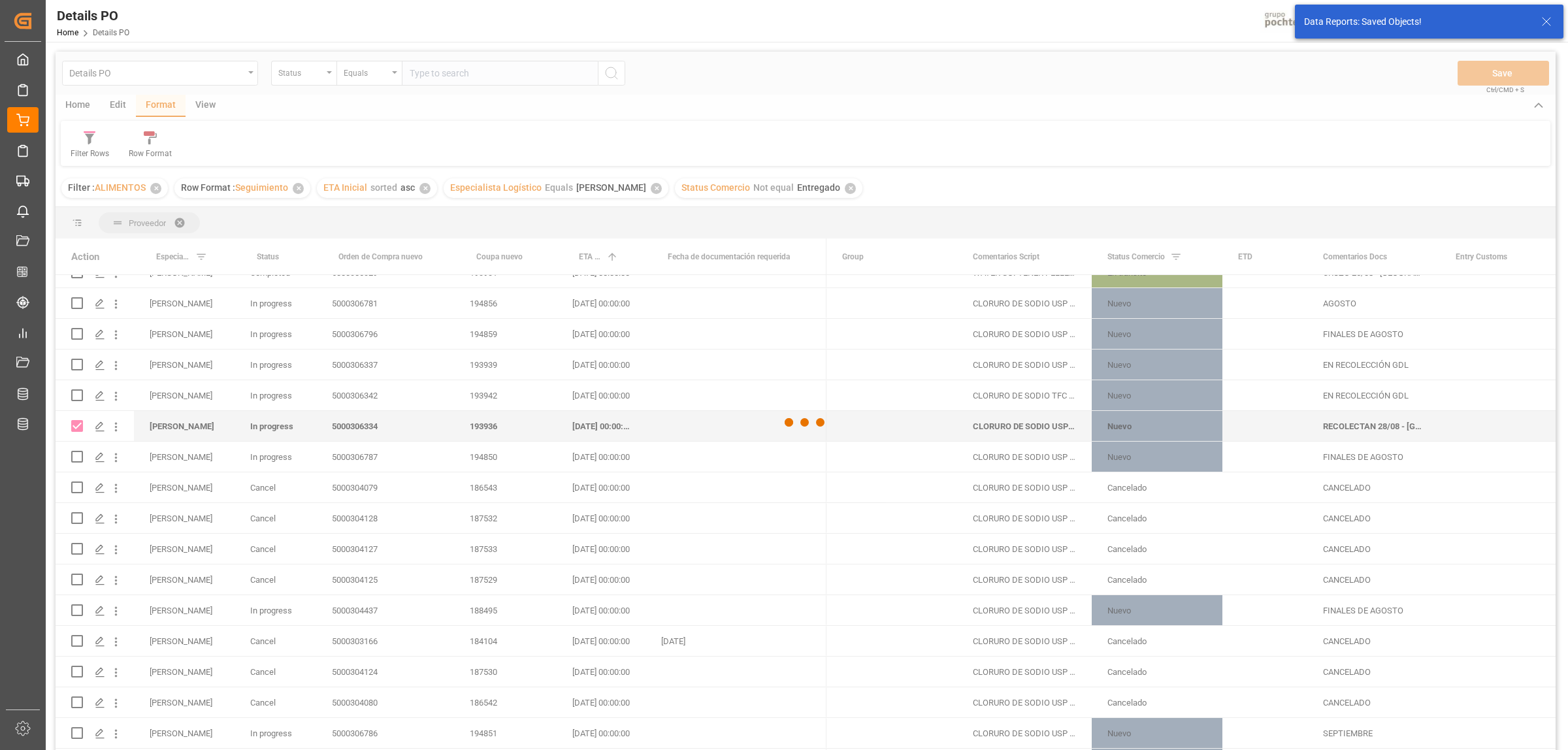
checkbox input "false"
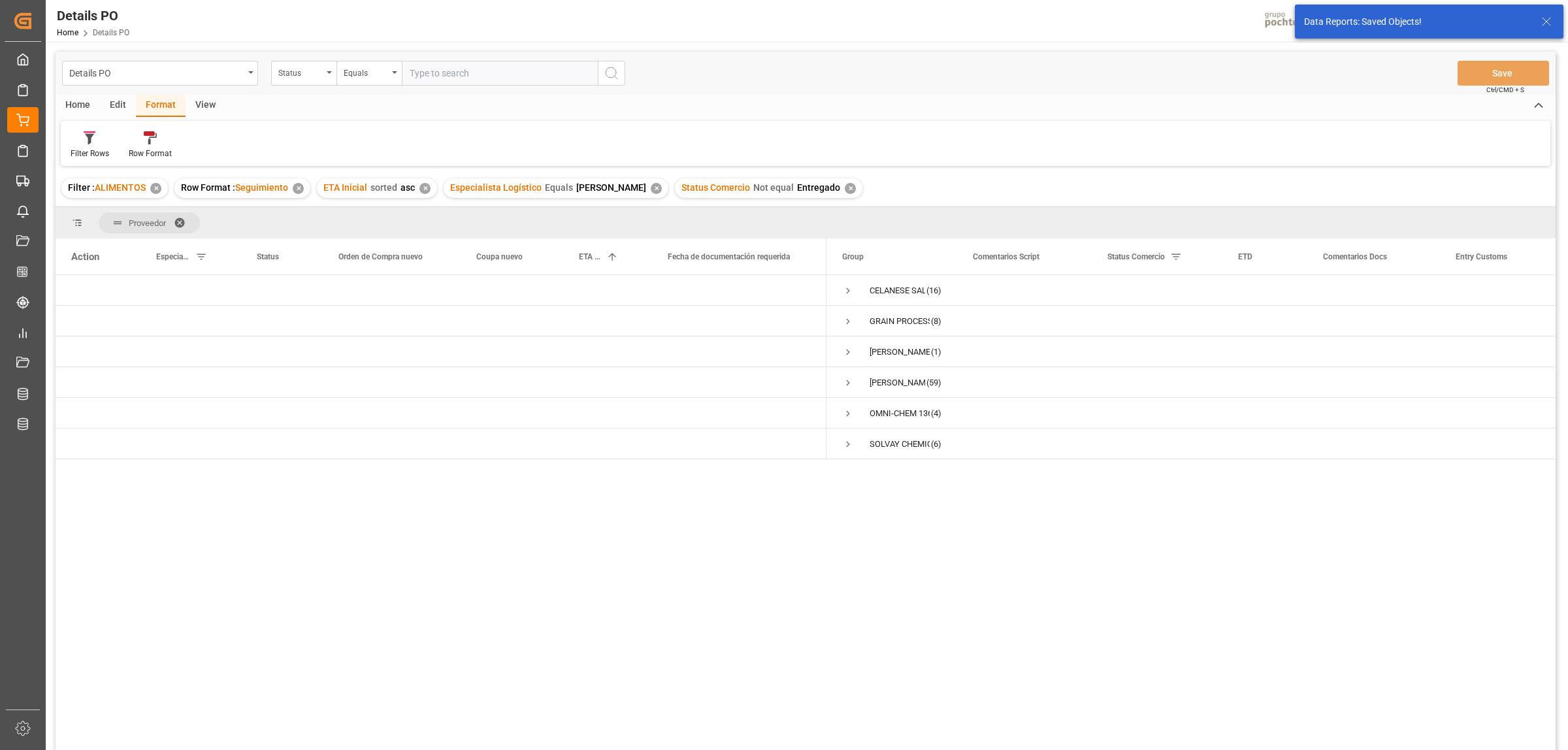
scroll to position [0, 0]
click at [846, 384] on span "Press SPACE to select this row." at bounding box center [848, 383] width 12 height 12
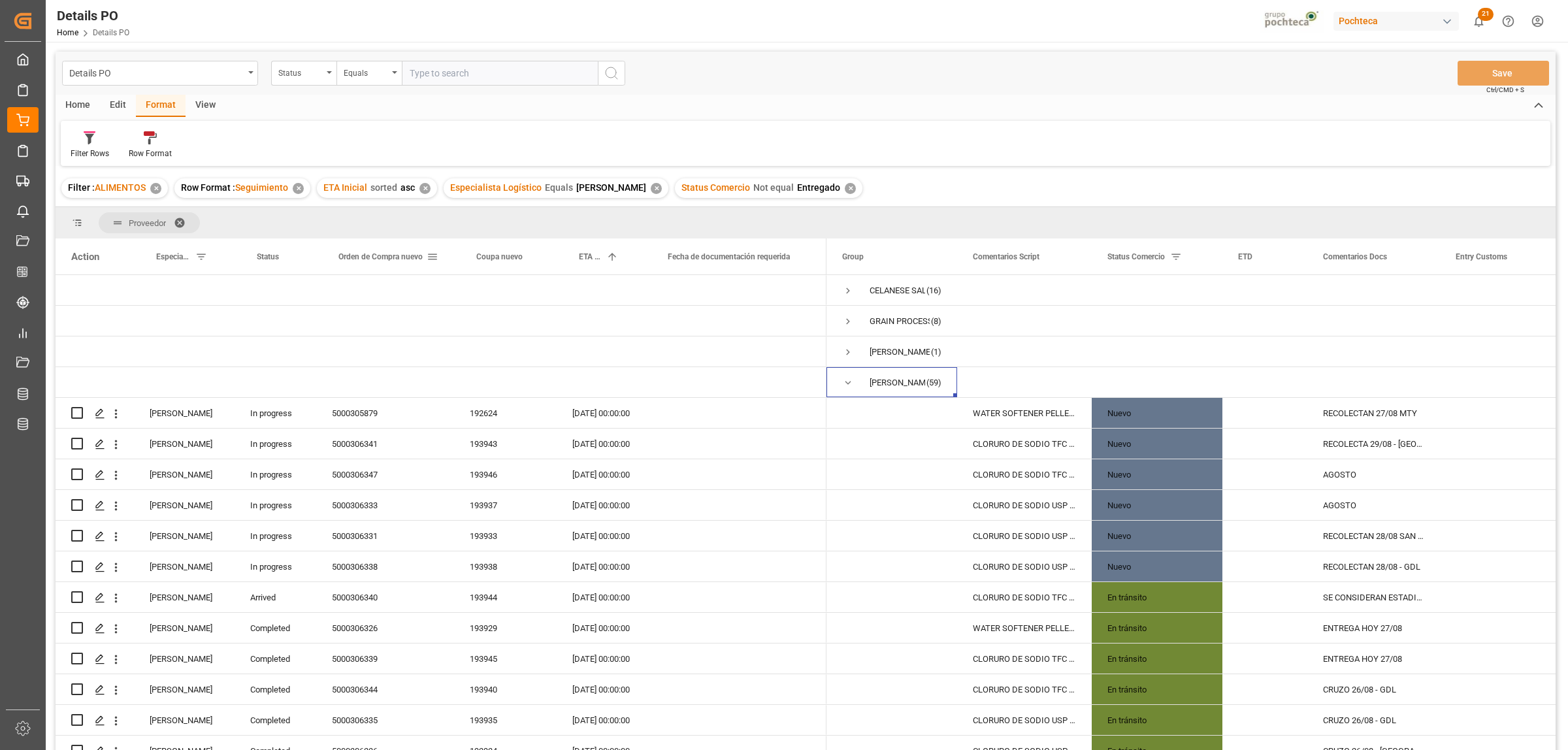
click at [430, 256] on span at bounding box center [433, 257] width 12 height 12
type input "5000306086"
click at [501, 369] on div "Press SPACE to select this row." at bounding box center [505, 382] width 102 height 30
click at [436, 253] on span at bounding box center [433, 257] width 12 height 12
drag, startPoint x: 516, startPoint y: 260, endPoint x: 513, endPoint y: 250, distance: 10.4
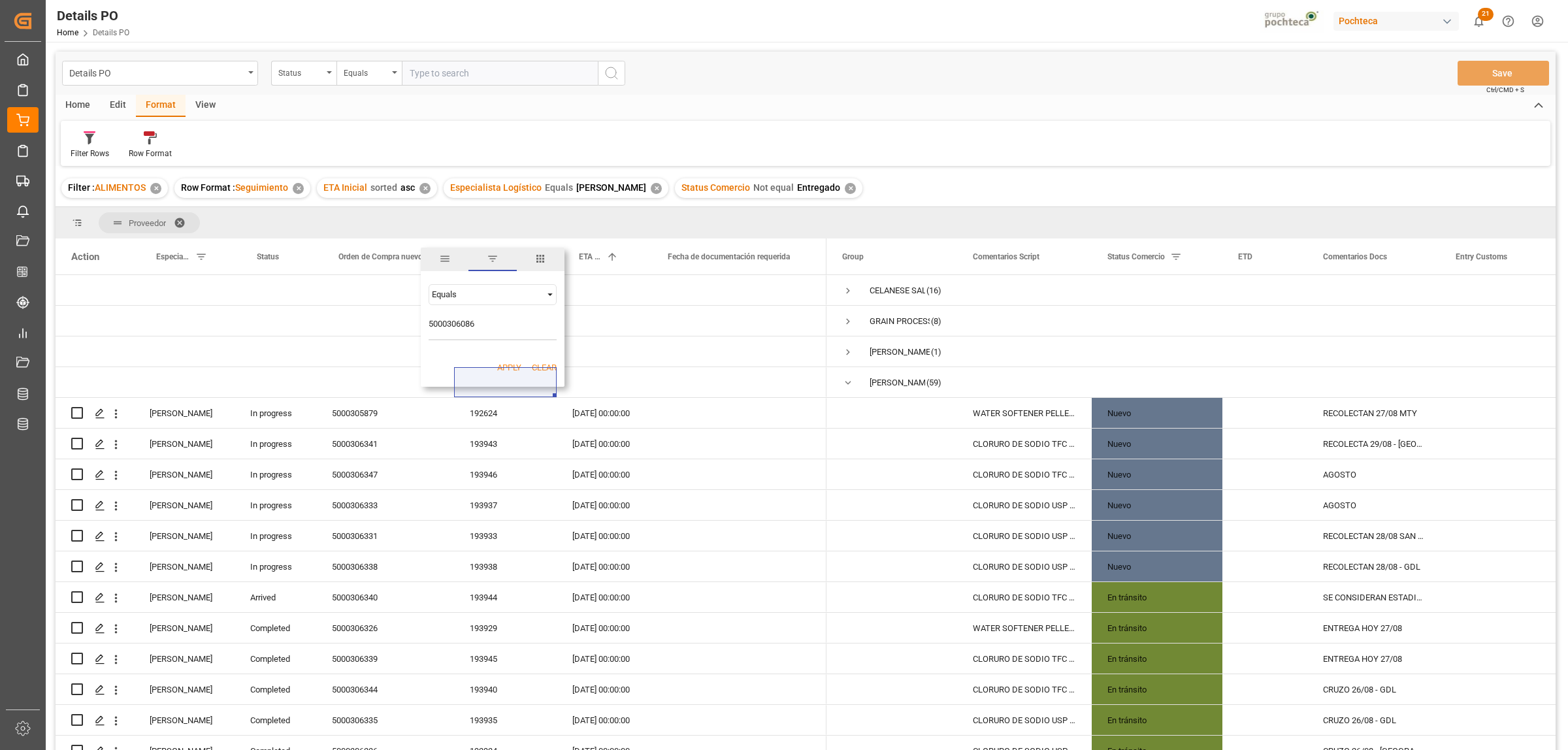
click at [513, 250] on div at bounding box center [493, 260] width 144 height 24
click at [392, 344] on div "Press SPACE to select this row." at bounding box center [385, 351] width 138 height 30
click at [344, 487] on div "5000306347" at bounding box center [385, 474] width 138 height 30
click at [431, 252] on span at bounding box center [433, 257] width 12 height 12
click at [504, 369] on button "Apply" at bounding box center [509, 368] width 24 height 13
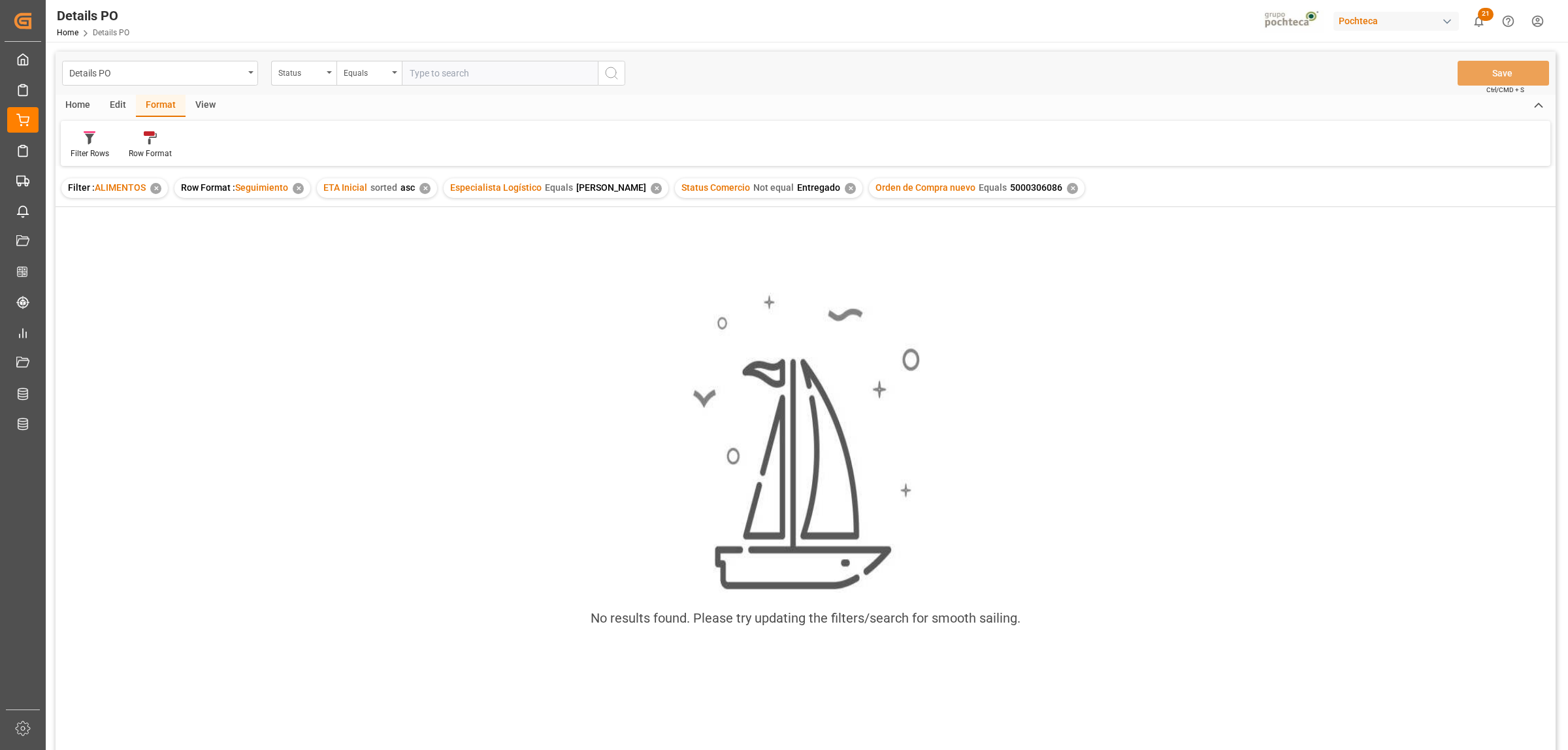
click at [1067, 191] on div "✕" at bounding box center [1072, 188] width 11 height 11
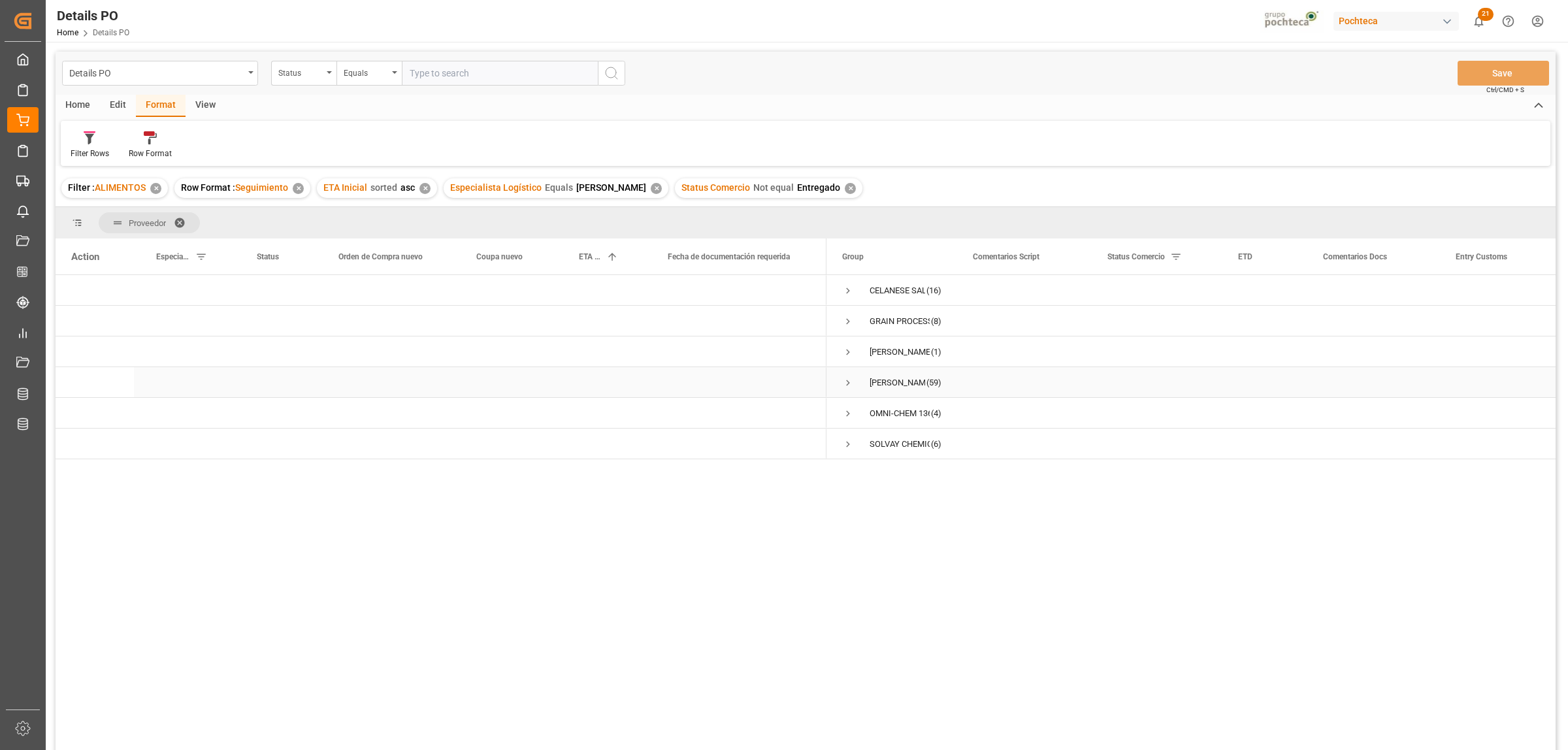
click at [849, 383] on span "Press SPACE to select this row." at bounding box center [848, 383] width 12 height 12
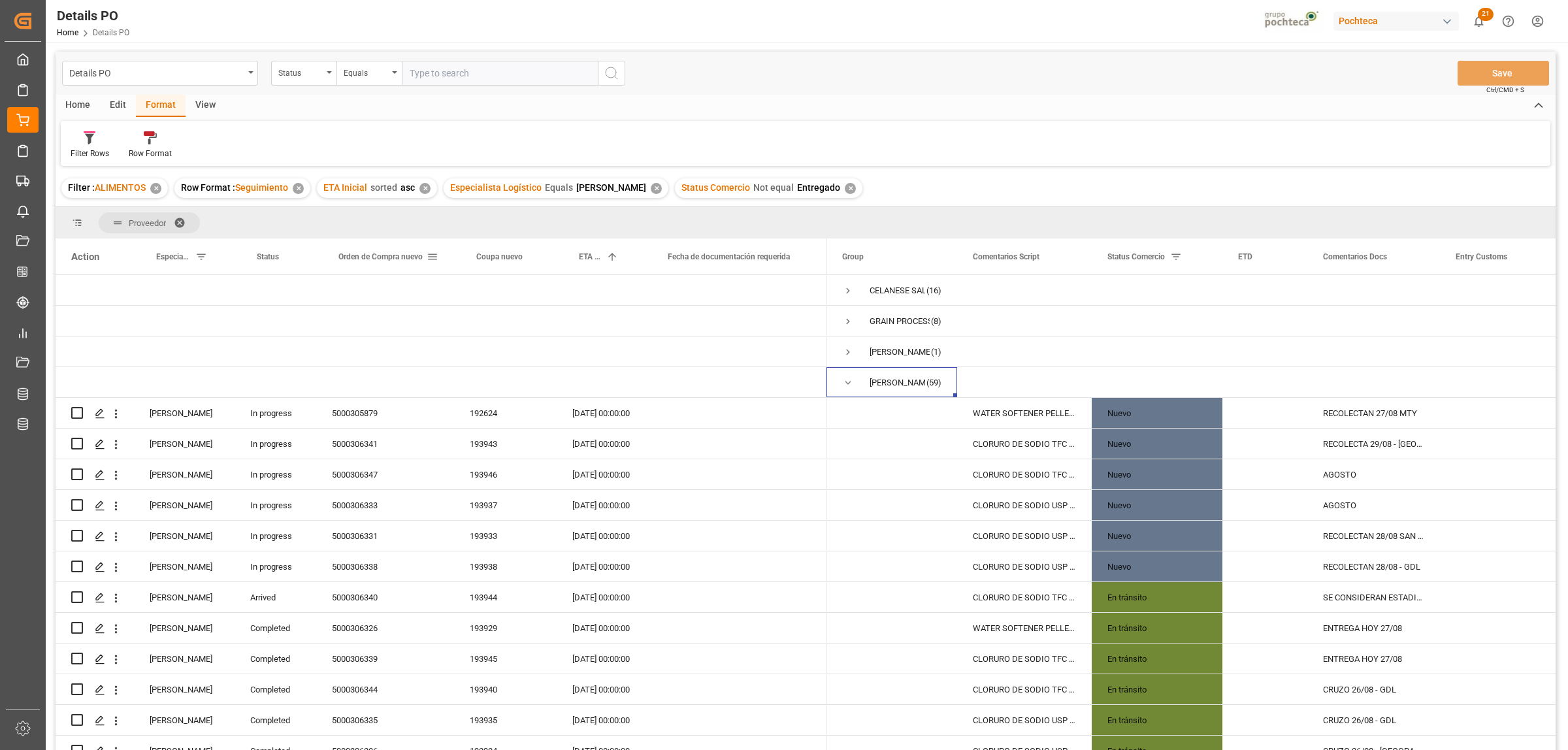
click at [437, 254] on span at bounding box center [433, 257] width 12 height 12
type input "5000306795"
click at [497, 368] on div "Press SPACE to select this row." at bounding box center [505, 382] width 102 height 30
click at [350, 556] on div "5000306338" at bounding box center [385, 566] width 138 height 30
click at [413, 263] on div "Orden de Compra nuevo" at bounding box center [382, 256] width 88 height 36
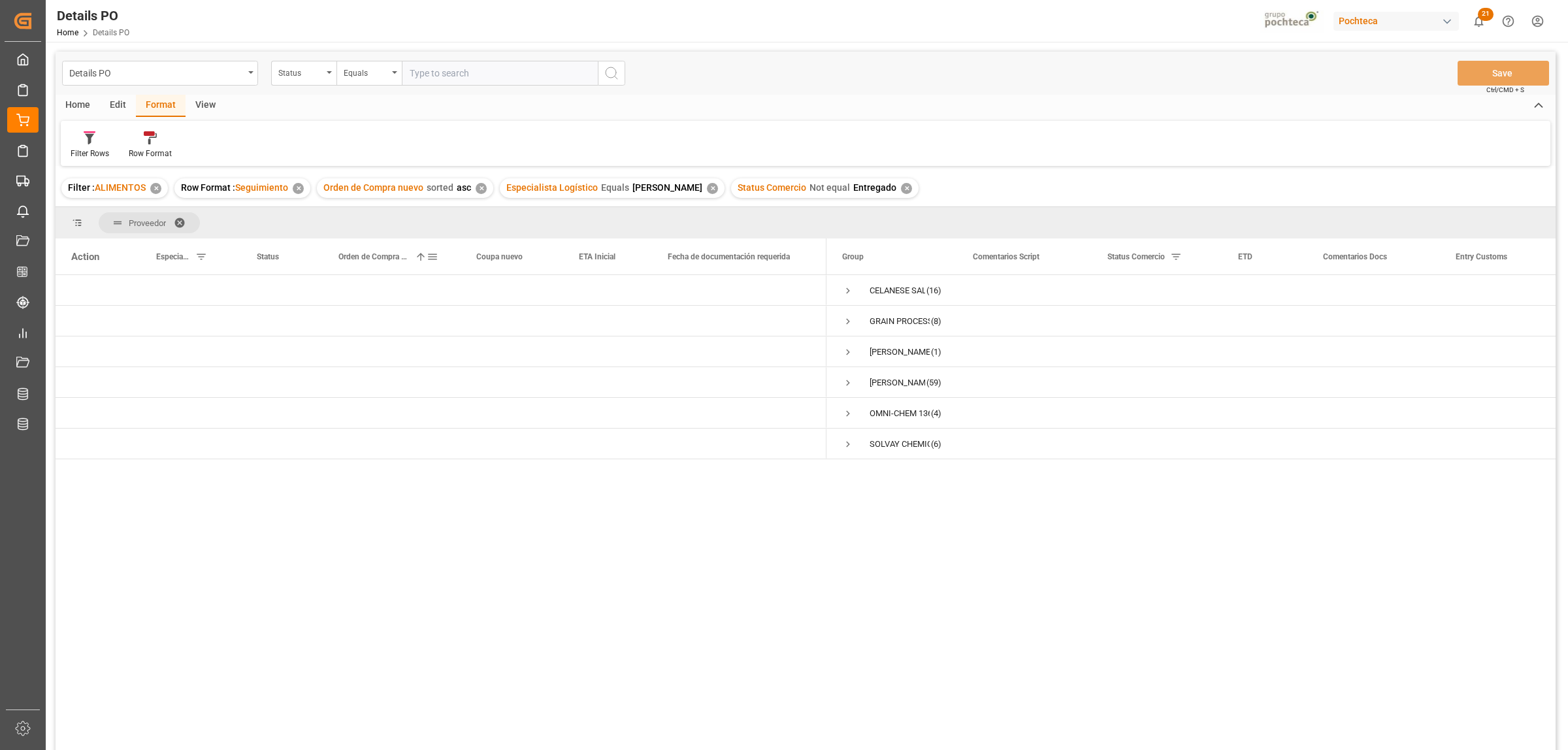
click at [433, 260] on span at bounding box center [433, 257] width 12 height 12
click at [504, 363] on button "Apply" at bounding box center [509, 368] width 24 height 13
click at [842, 295] on span "Press SPACE to select this row." at bounding box center [848, 291] width 12 height 12
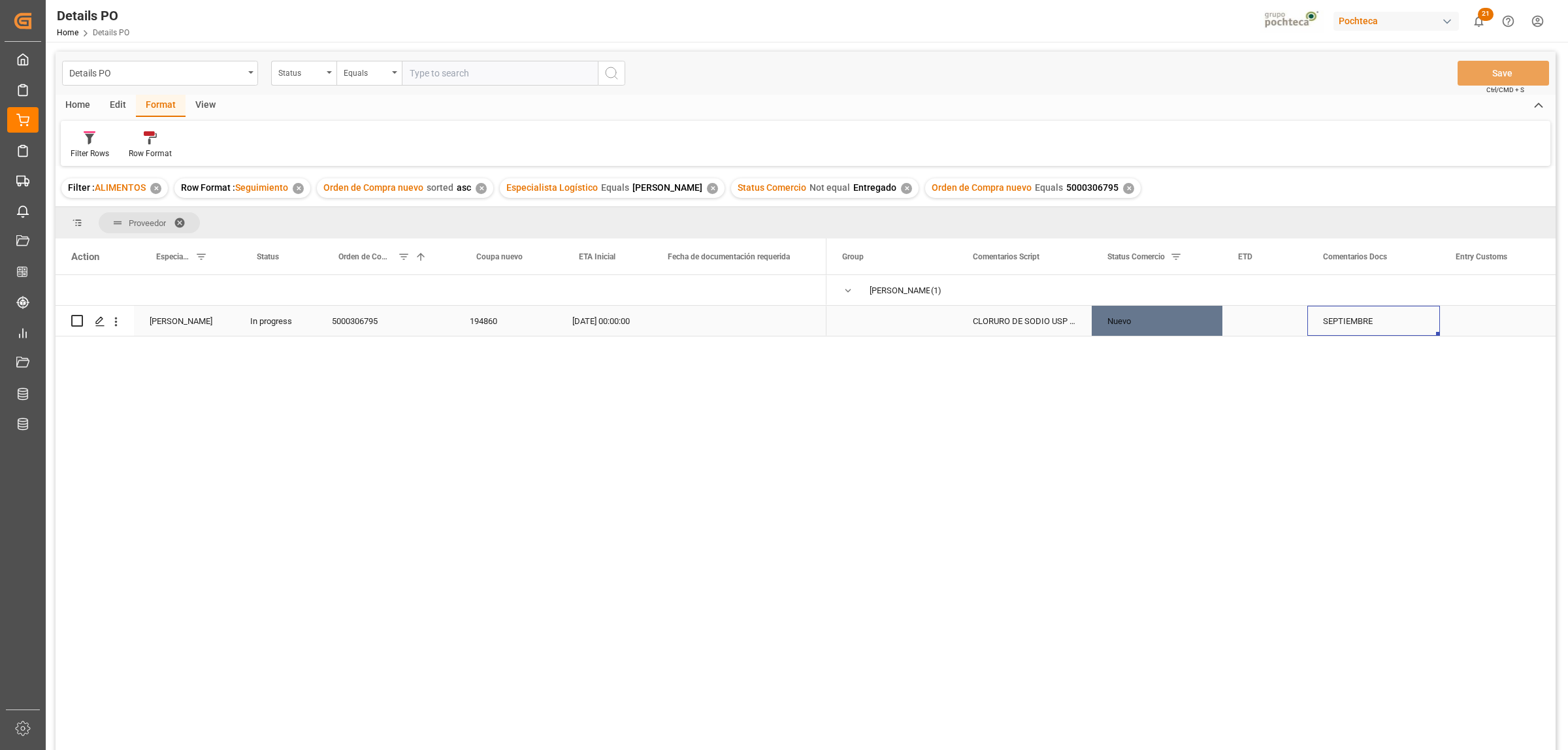
click at [1351, 322] on div "SEPTIEMBRE" at bounding box center [1373, 320] width 133 height 30
drag, startPoint x: 1390, startPoint y: 309, endPoint x: 1320, endPoint y: 315, distance: 70.3
click at [1320, 315] on input "SEPTIEMBRE" at bounding box center [1373, 313] width 112 height 25
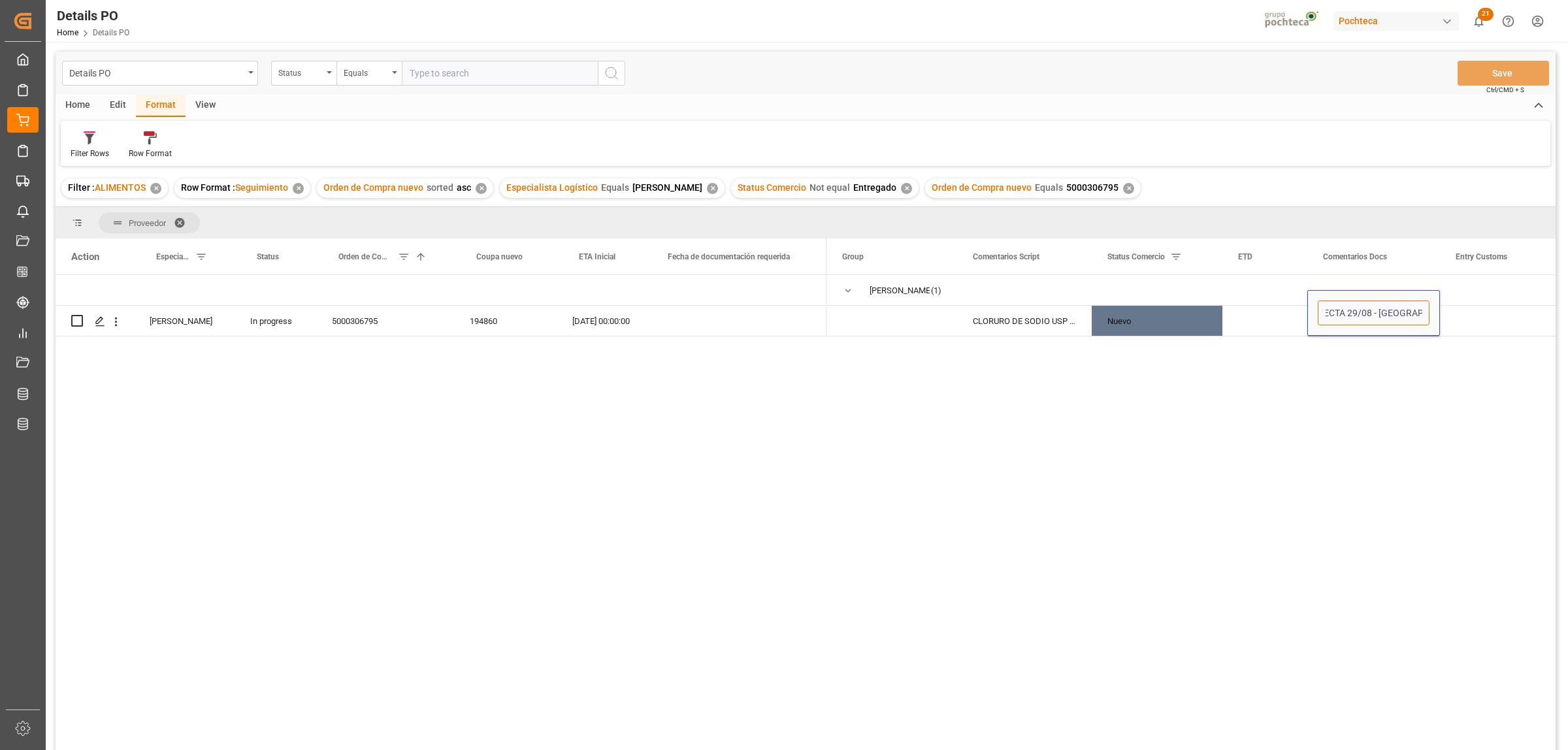
type input "RECOLECTA 29/08 - [GEOGRAPHIC_DATA][PERSON_NAME]"
click at [1356, 344] on div "MORTON SALT (1) CLORURO DE SODIO USP GS 22.68 KG SAC TR Nuevo RECOLECTA 29/08 -…" at bounding box center [1191, 517] width 729 height 484
click at [1483, 326] on div "Press SPACE to select this row." at bounding box center [1505, 320] width 131 height 30
click at [1536, 72] on button "Save" at bounding box center [1503, 73] width 91 height 25
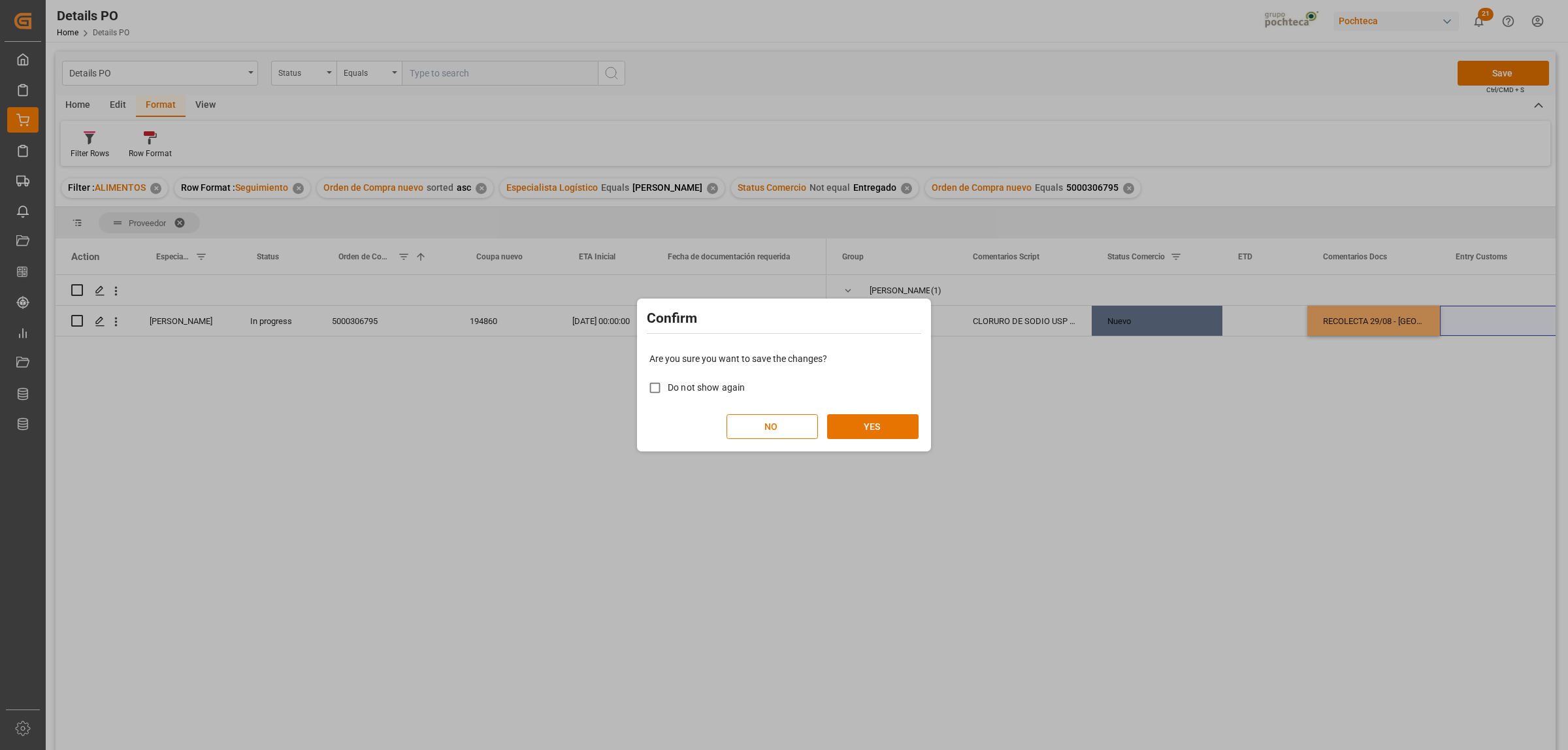
drag, startPoint x: 795, startPoint y: 307, endPoint x: 873, endPoint y: 541, distance: 246.7
click at [863, 527] on div "Confirm Are you sure you want to save the changes? Do not show again NO YES" at bounding box center [784, 375] width 1568 height 750
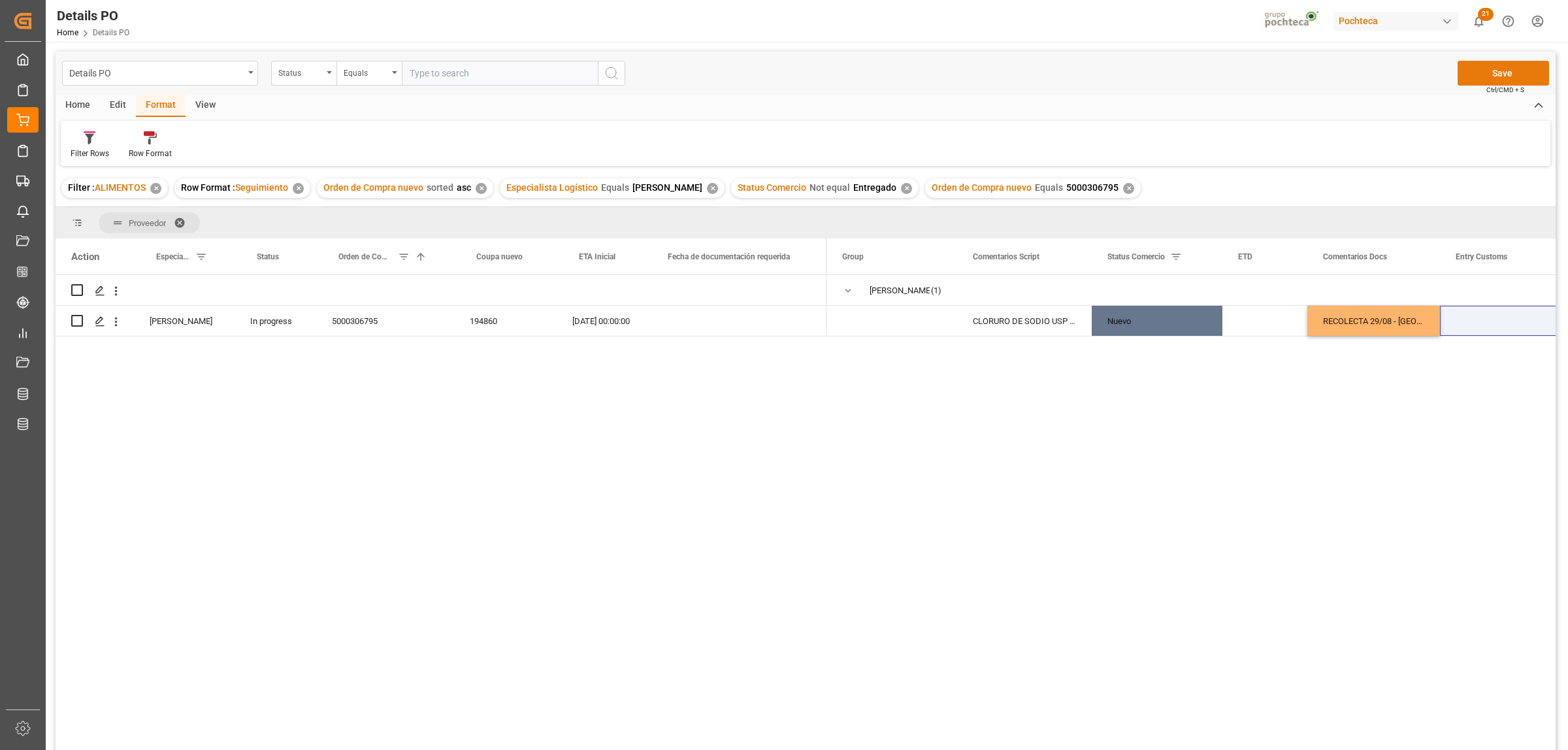
click at [1512, 71] on button "Save" at bounding box center [1503, 73] width 91 height 25
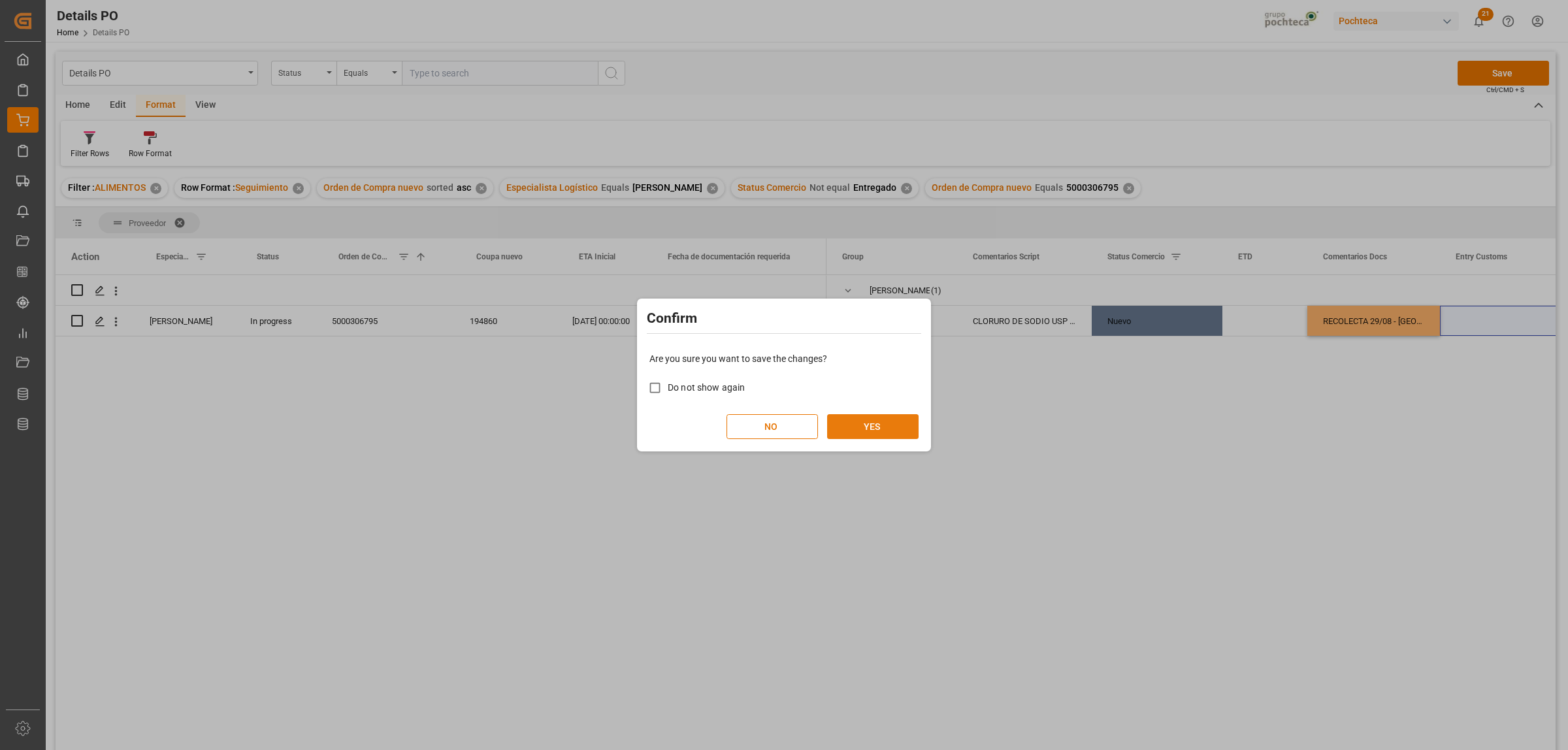
click at [886, 429] on button "YES" at bounding box center [873, 427] width 91 height 25
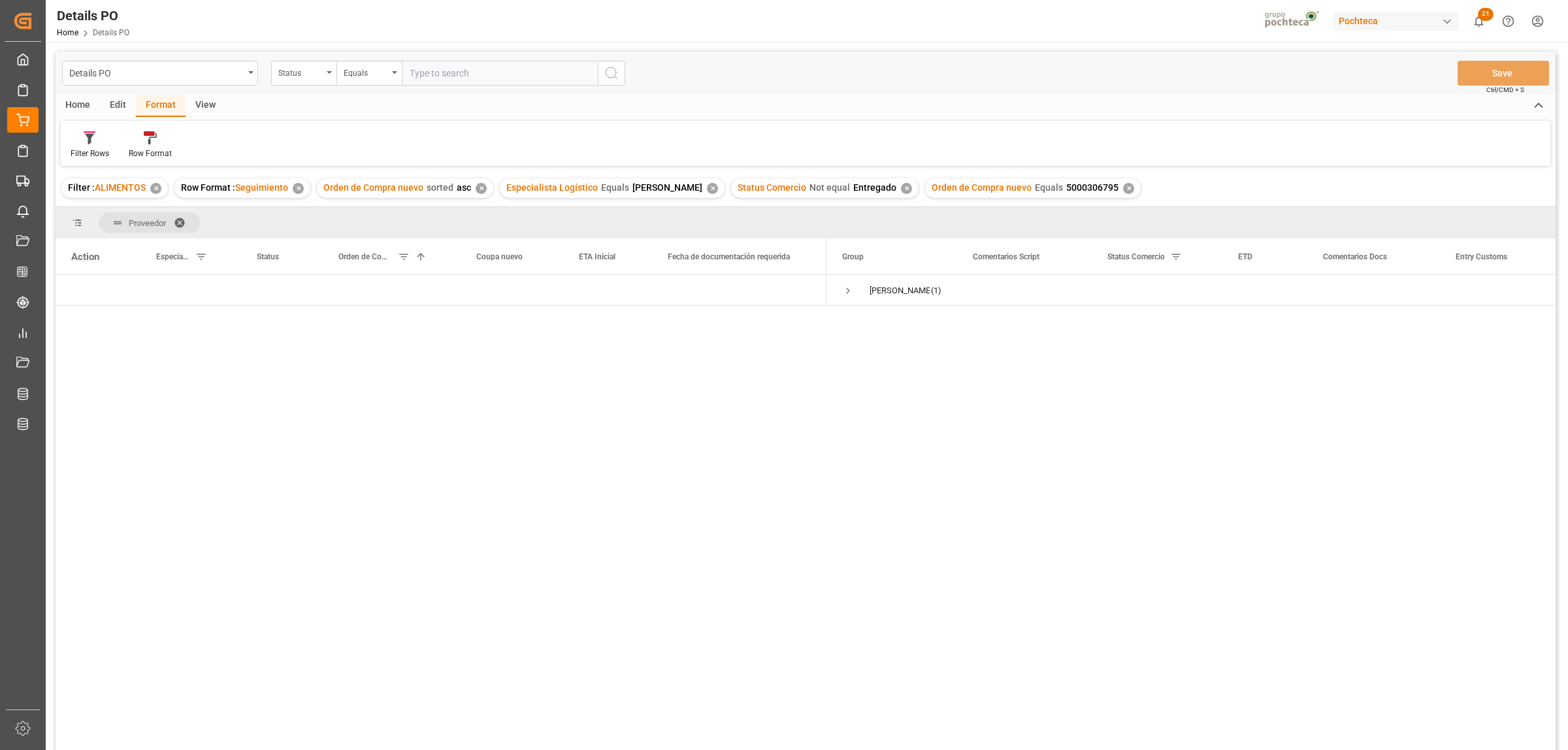
click at [1123, 184] on div "✕" at bounding box center [1129, 188] width 11 height 11
click at [434, 252] on span at bounding box center [433, 257] width 12 height 12
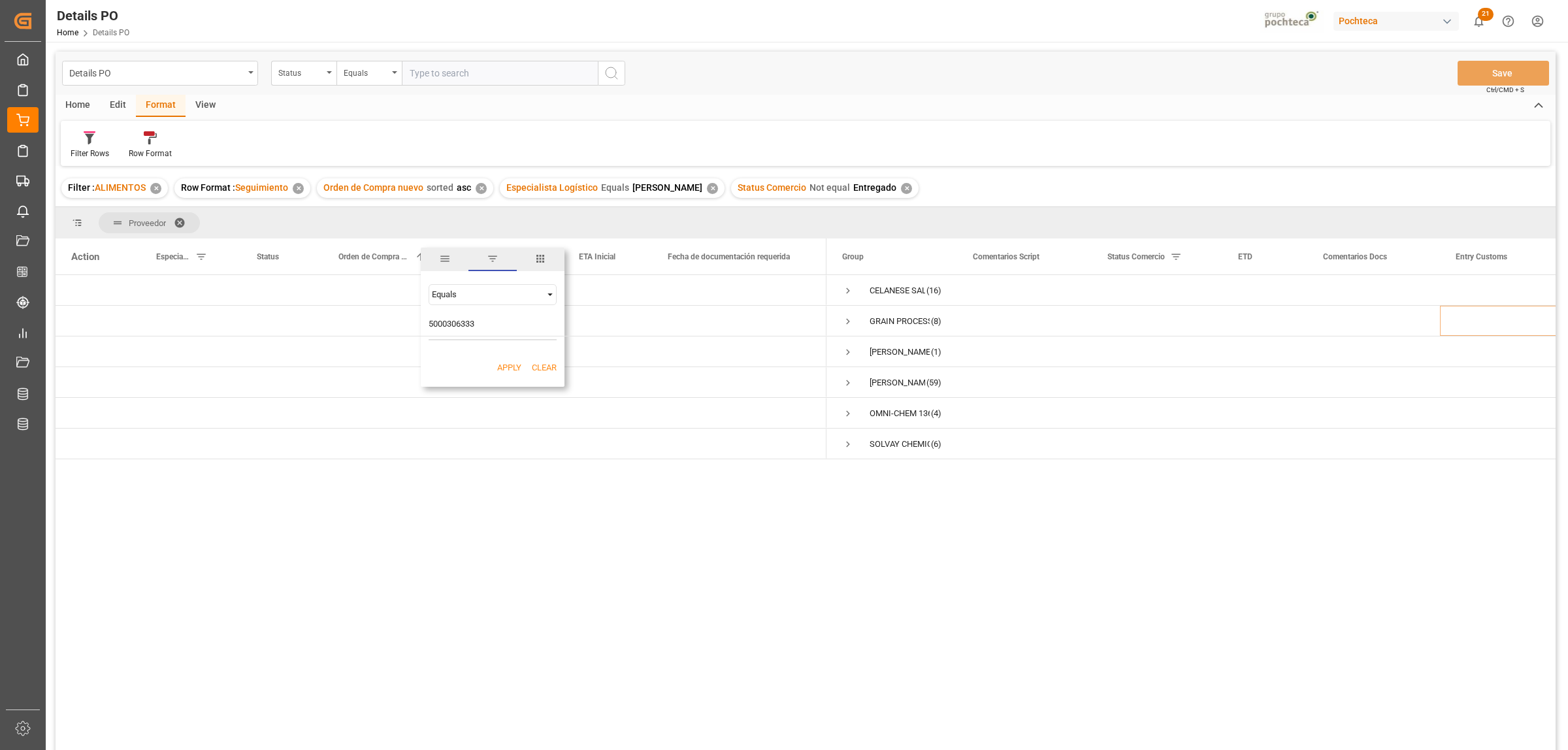
type input "5000306333"
click at [510, 371] on button "Apply" at bounding box center [509, 368] width 24 height 13
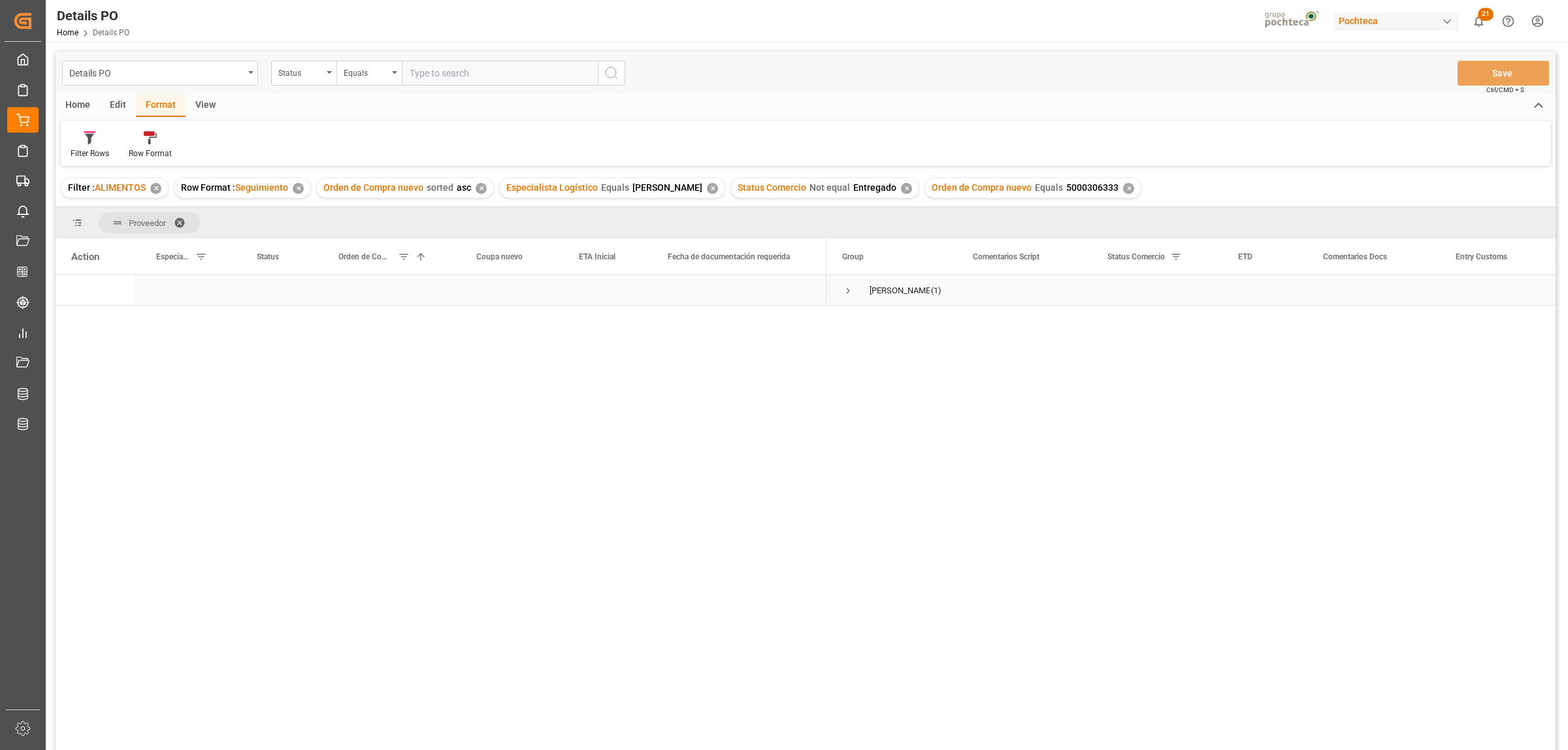
click at [850, 288] on span "Press SPACE to select this row." at bounding box center [848, 291] width 12 height 12
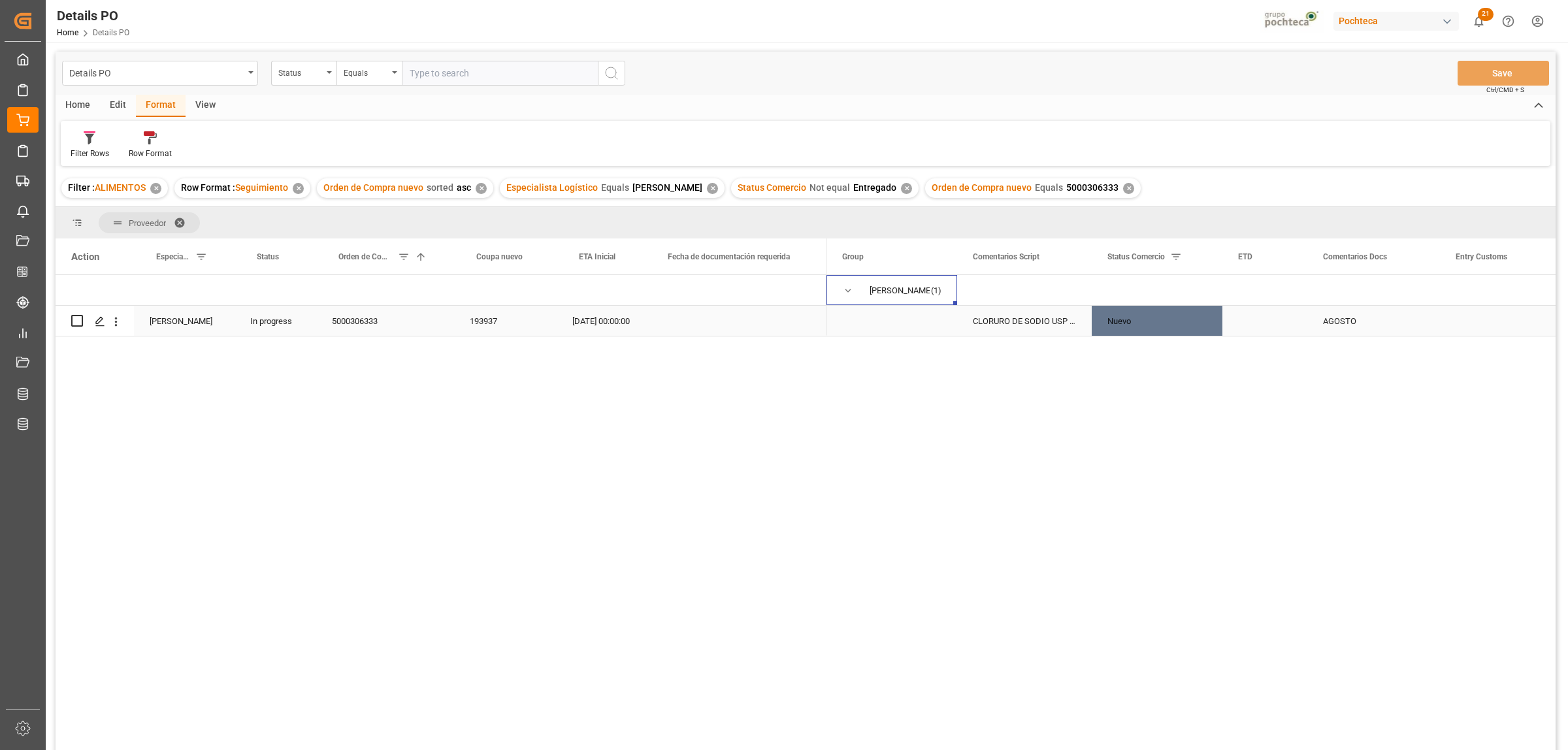
click at [1337, 315] on div "AGOSTO" at bounding box center [1373, 320] width 133 height 30
drag, startPoint x: 1360, startPoint y: 315, endPoint x: 1327, endPoint y: 315, distance: 33.0
click at [1327, 315] on input "AGOSTO" at bounding box center [1373, 313] width 112 height 25
type input "r"
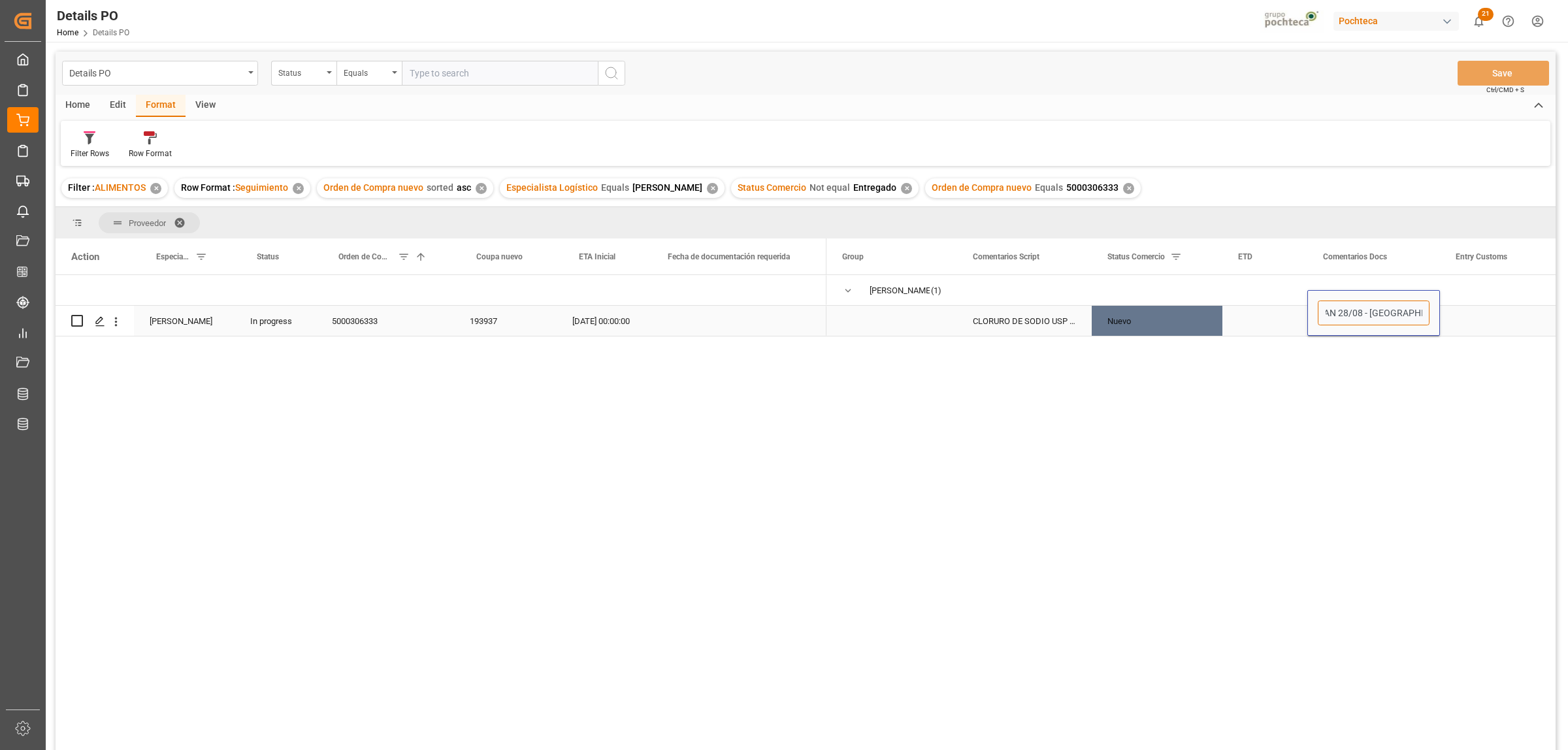
scroll to position [0, 52]
type input "RECOLECTAN 28/08 - CUERNAVACA"
click at [1353, 387] on div "MORTON SALT (1) CLORURO DE SODIO USP GS 22.68 KG SAC TR Nuevo RECOLECTAN 28/08 …" at bounding box center [1191, 517] width 729 height 484
click at [1052, 320] on div "CLORURO DE SODIO USP GS 22.68 KG SAC TR" at bounding box center [1024, 320] width 135 height 30
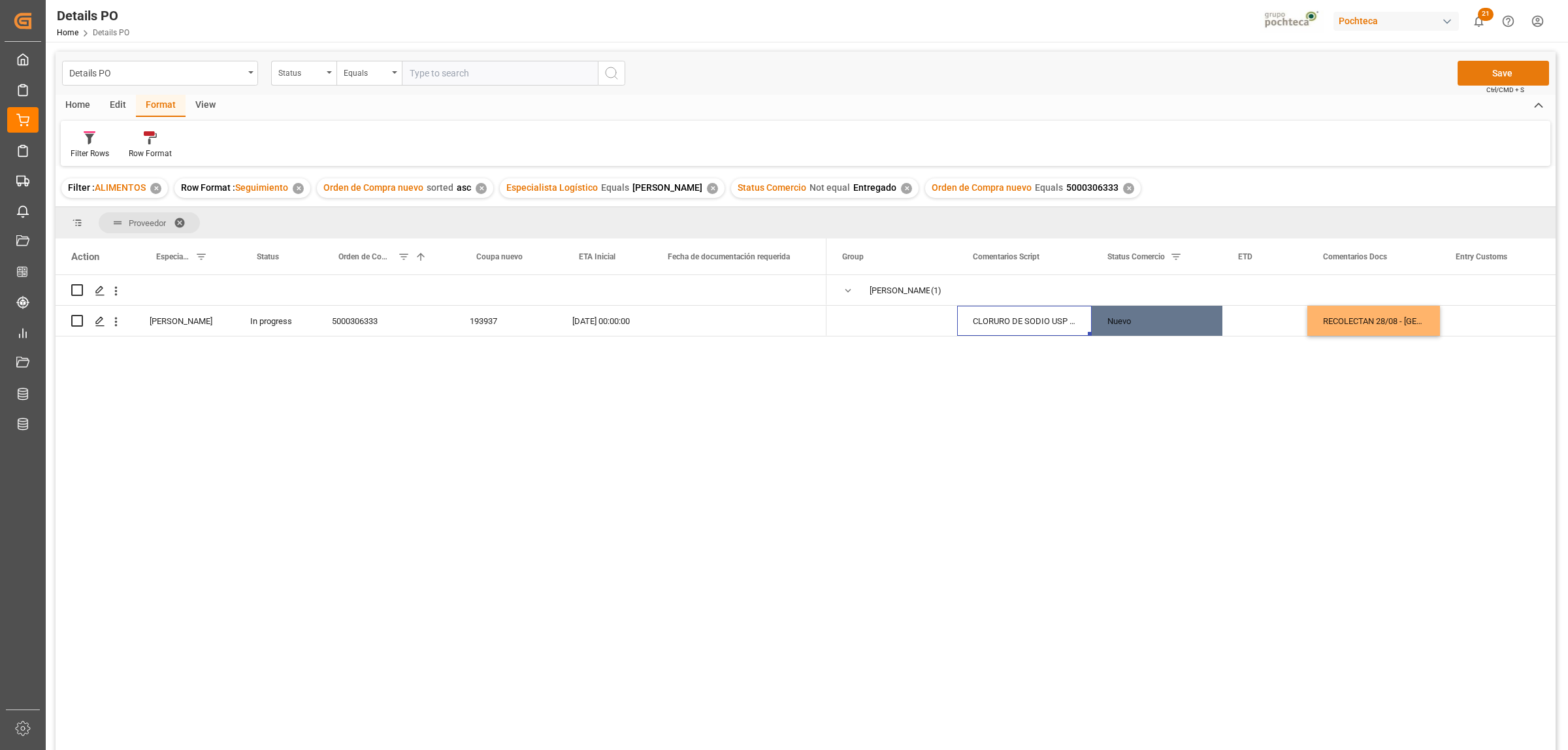
click at [1493, 67] on button "Save" at bounding box center [1503, 73] width 91 height 25
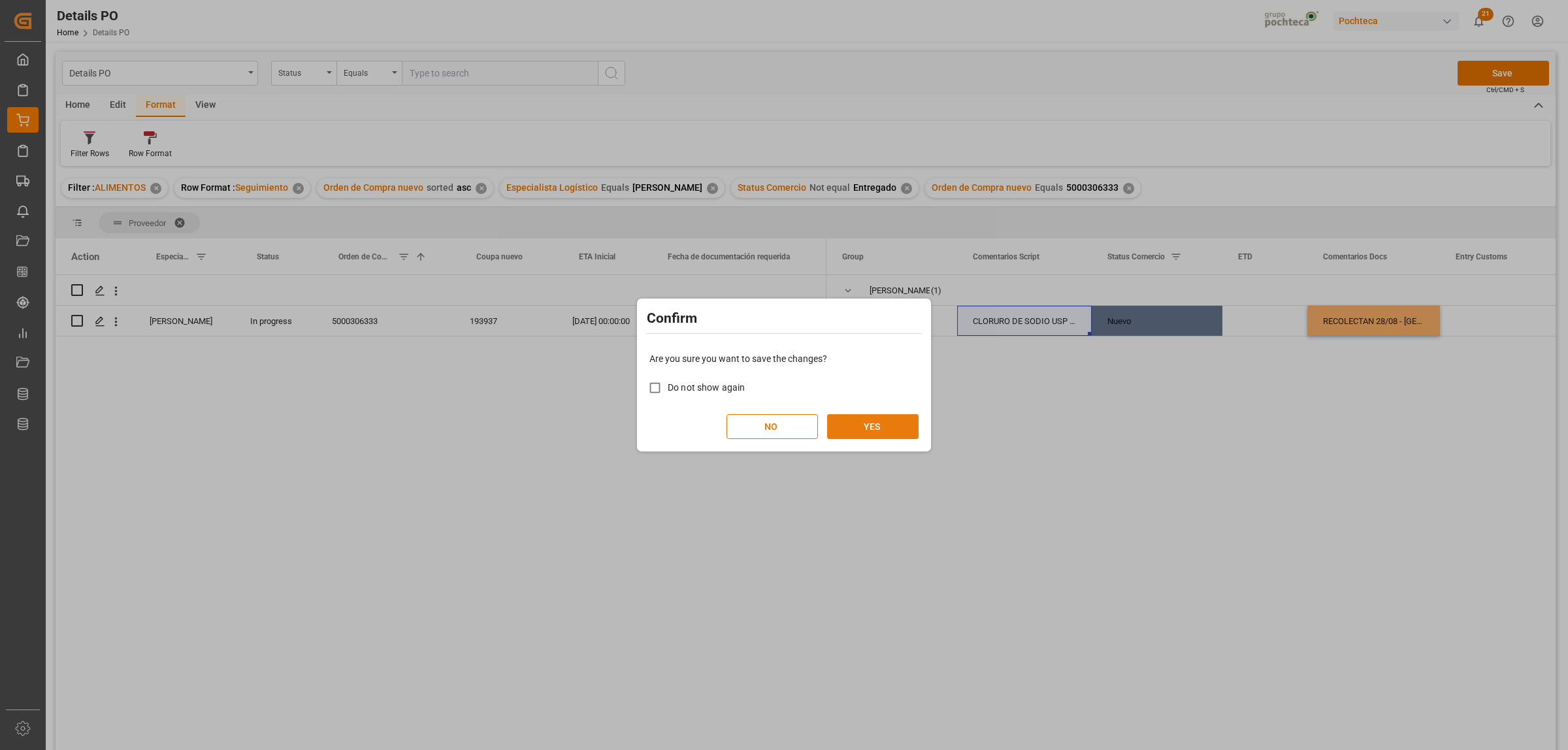
click at [867, 431] on button "YES" at bounding box center [873, 427] width 91 height 25
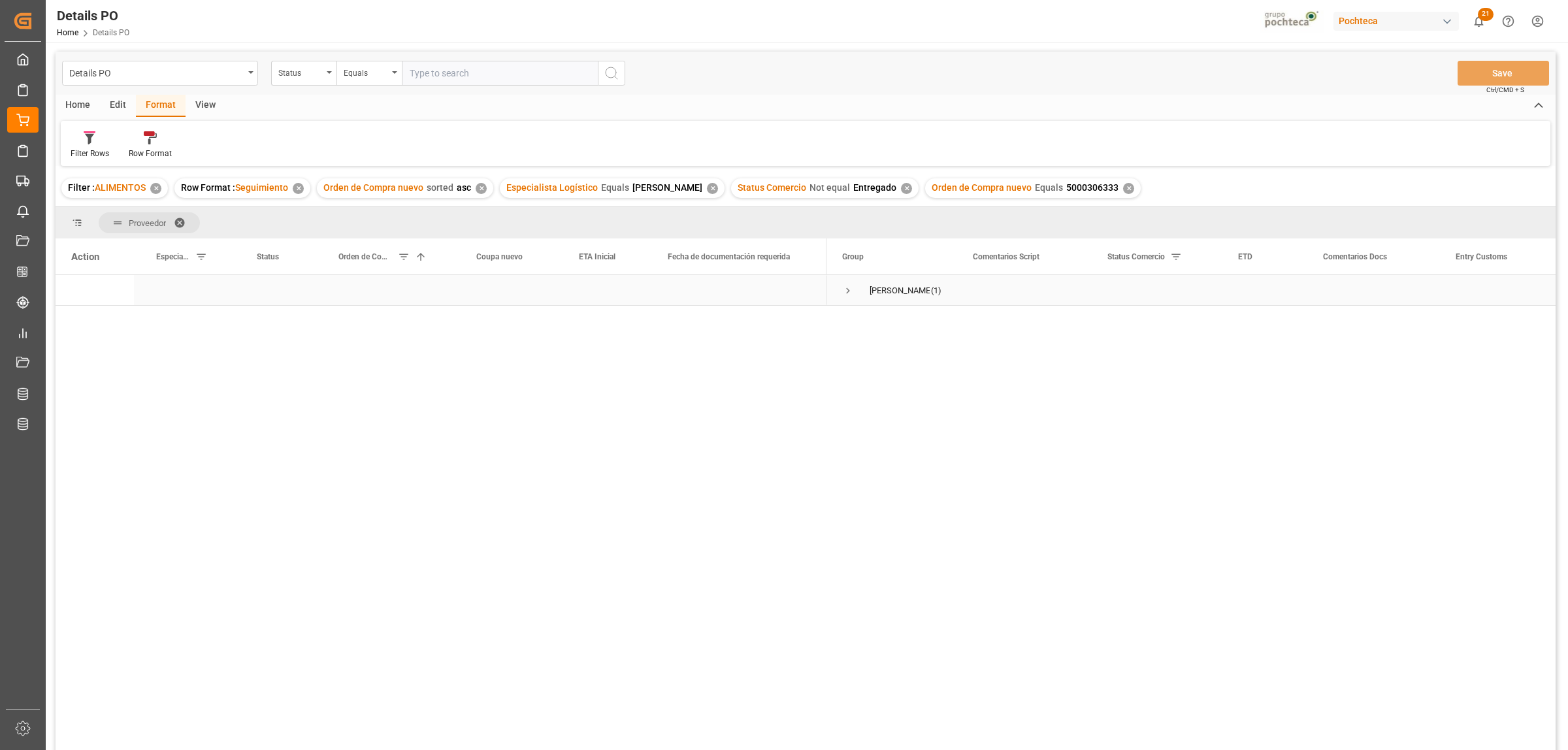
click at [846, 289] on span "Press SPACE to select this row." at bounding box center [848, 291] width 12 height 12
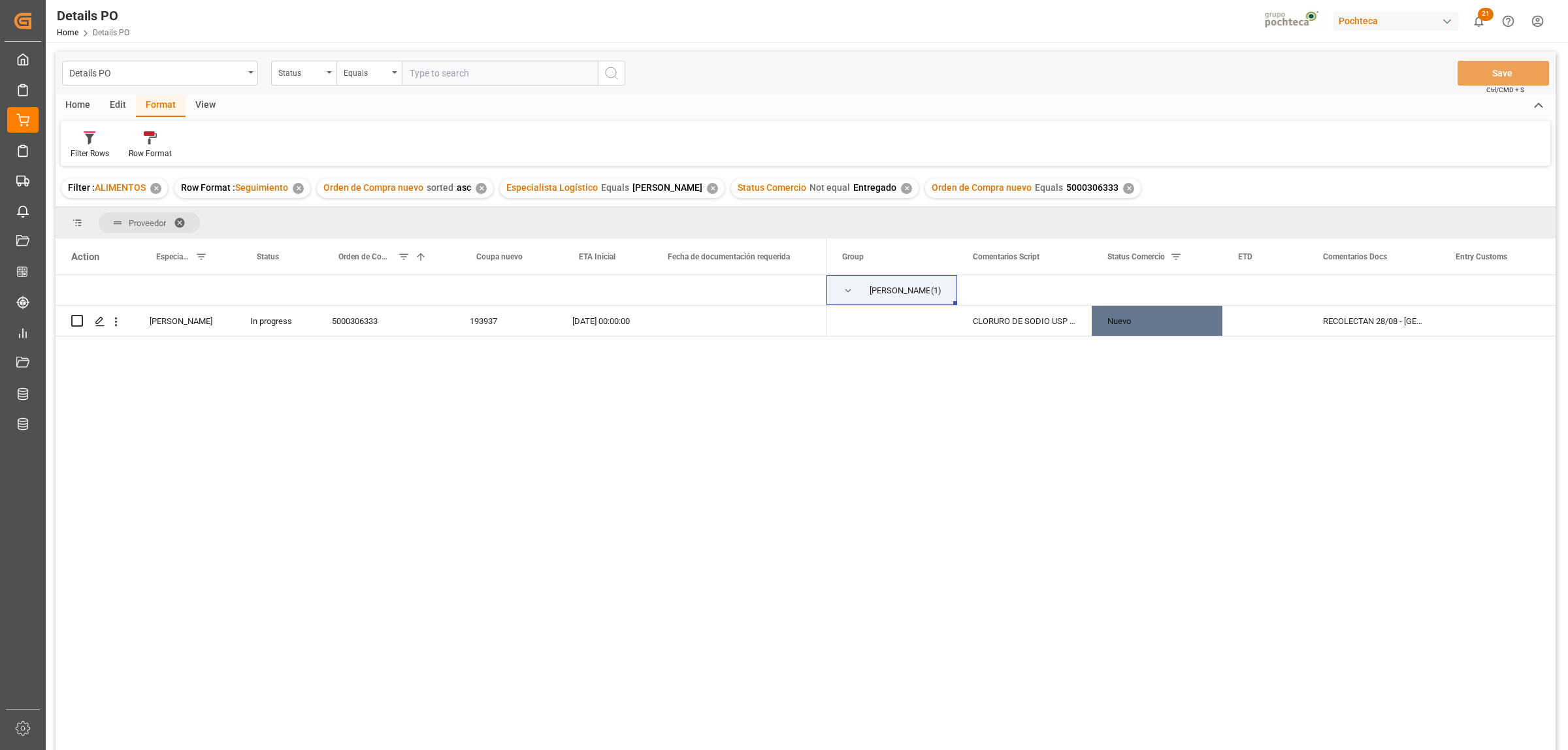
click at [1123, 188] on div "✕" at bounding box center [1129, 188] width 11 height 11
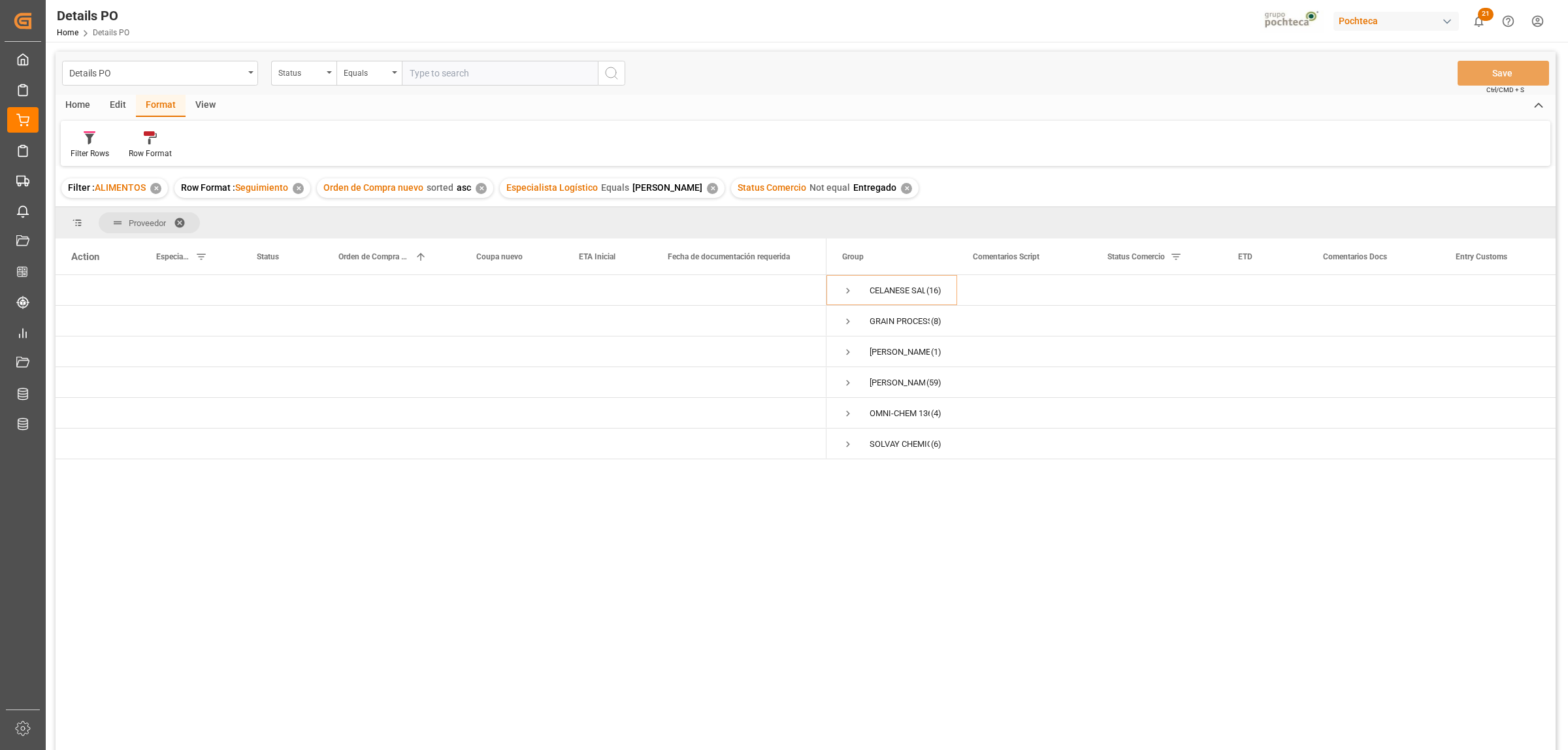
click at [707, 190] on div "✕" at bounding box center [712, 188] width 11 height 11
click at [178, 219] on span at bounding box center [184, 223] width 21 height 12
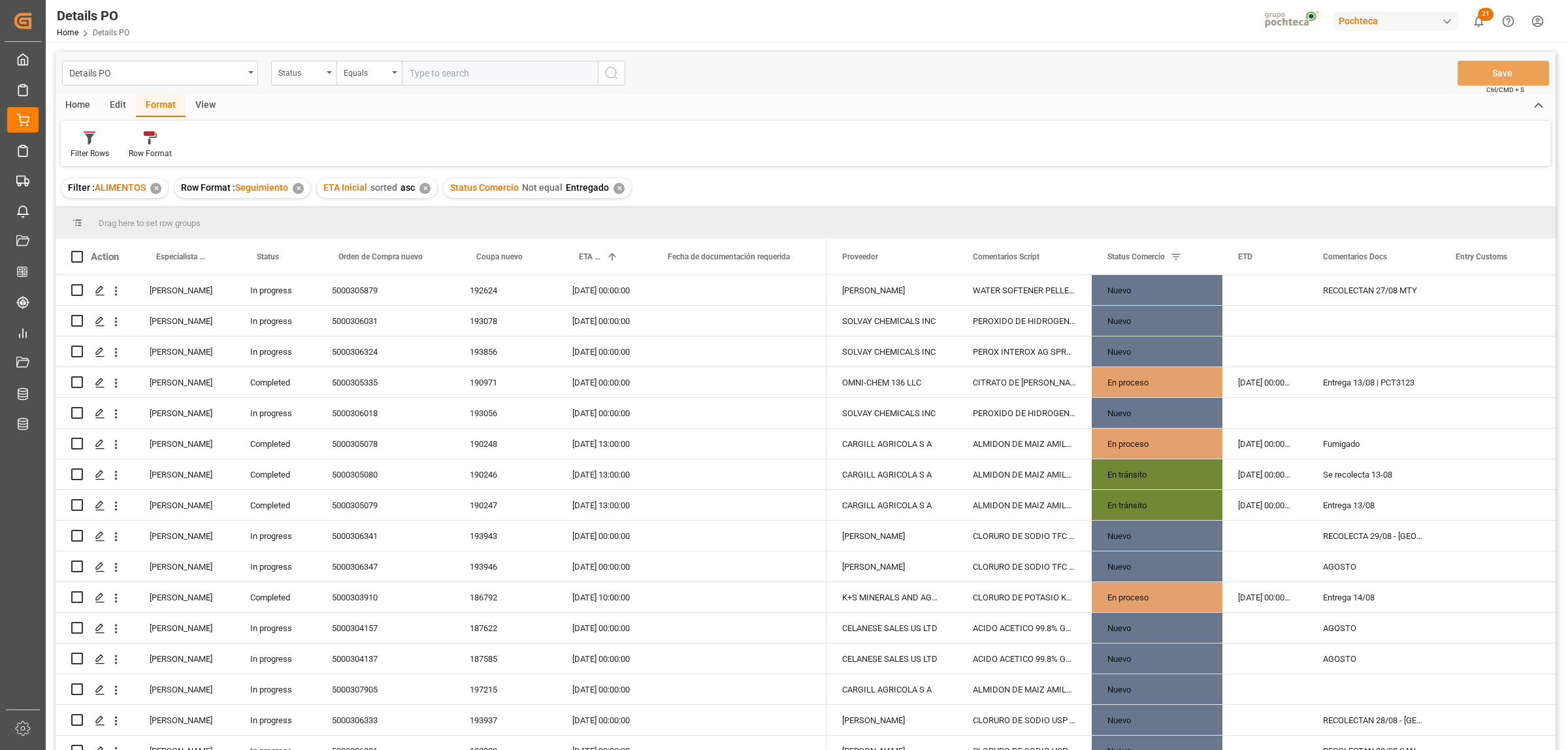
click at [77, 108] on div "Home" at bounding box center [77, 106] width 44 height 22
click at [141, 138] on icon at bounding box center [145, 138] width 11 height 13
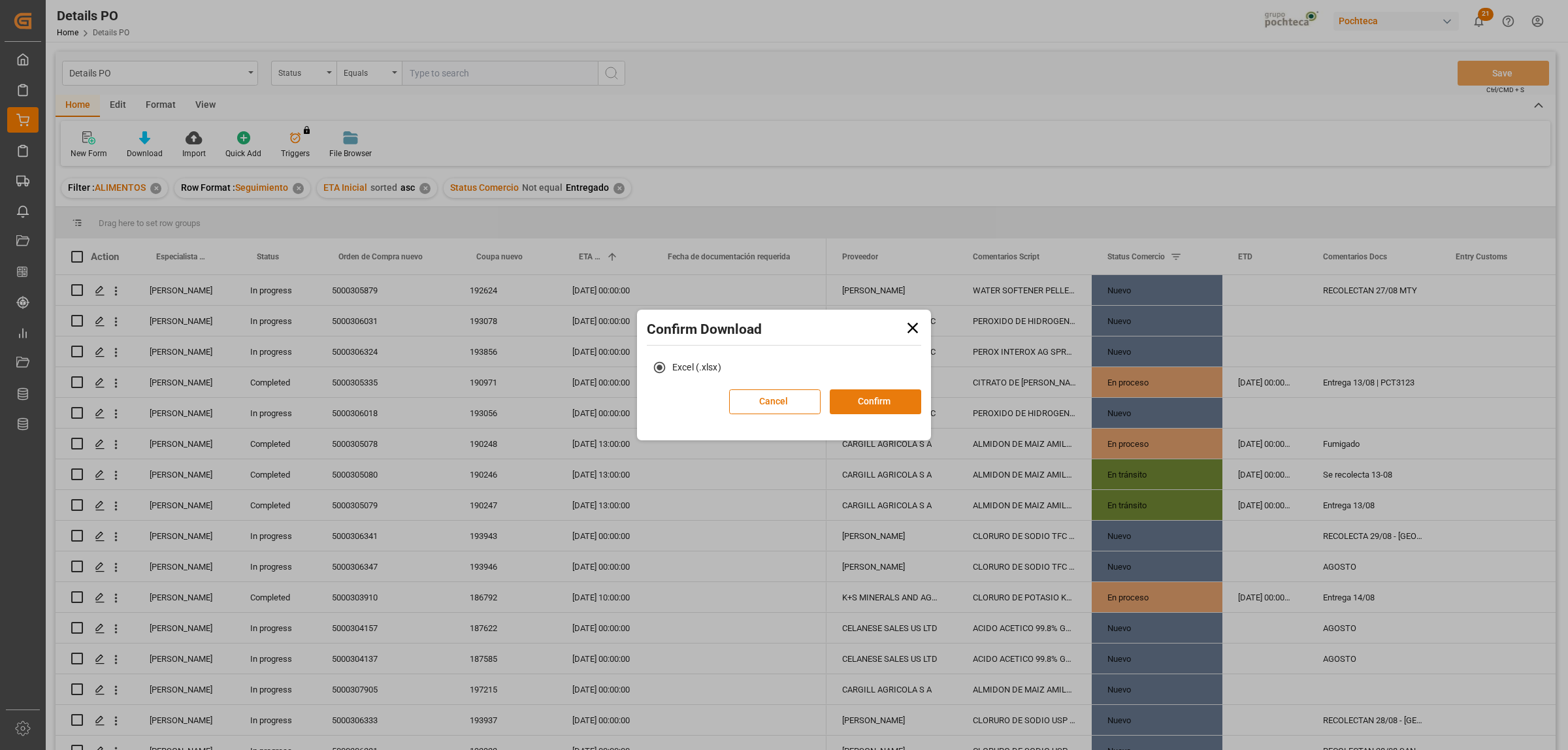
click at [898, 400] on button "Confirm" at bounding box center [876, 402] width 91 height 25
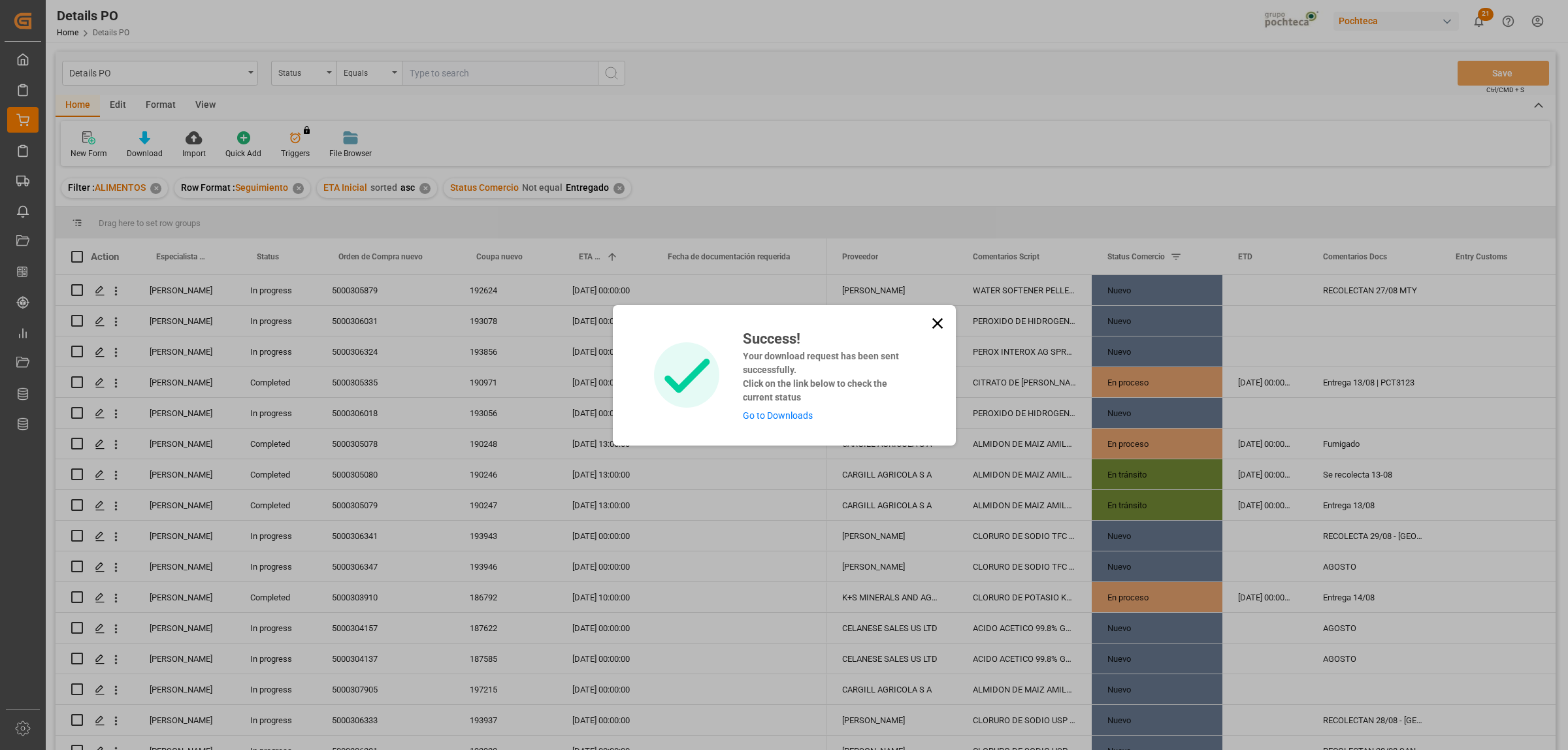
click at [766, 417] on link "Go to Downloads" at bounding box center [778, 416] width 70 height 11
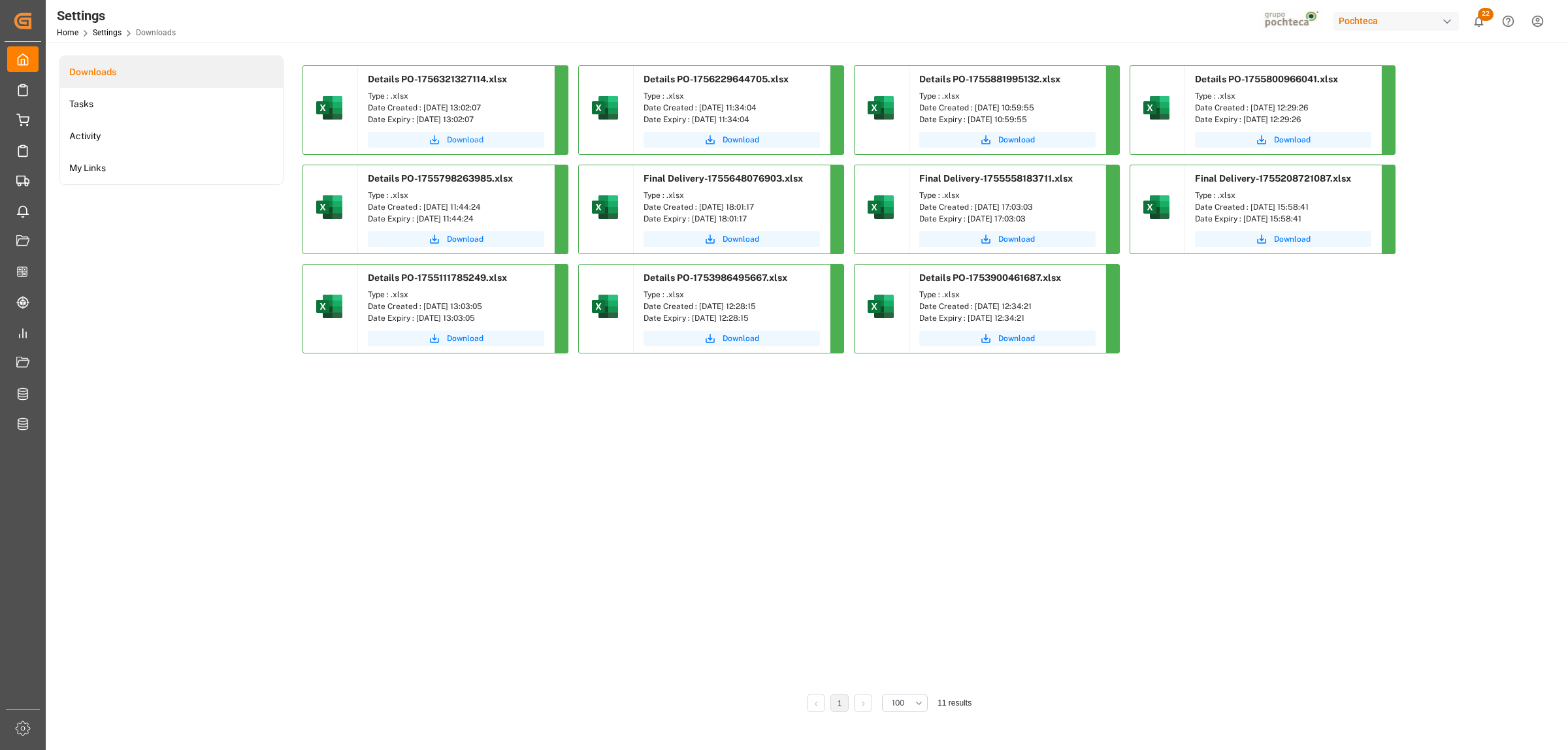
click at [467, 142] on span "Download" at bounding box center [465, 140] width 36 height 12
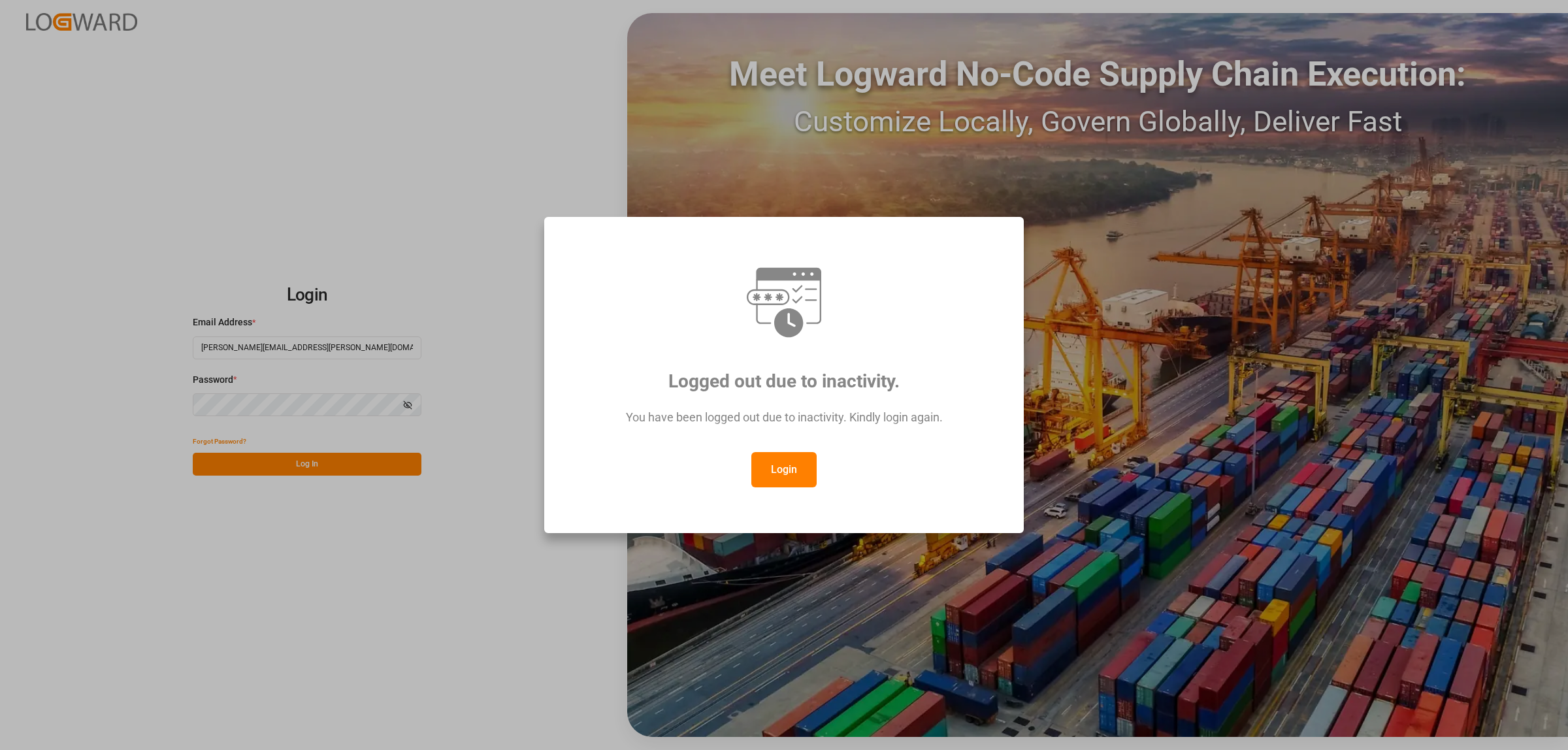
click at [801, 477] on button "Login" at bounding box center [784, 469] width 65 height 35
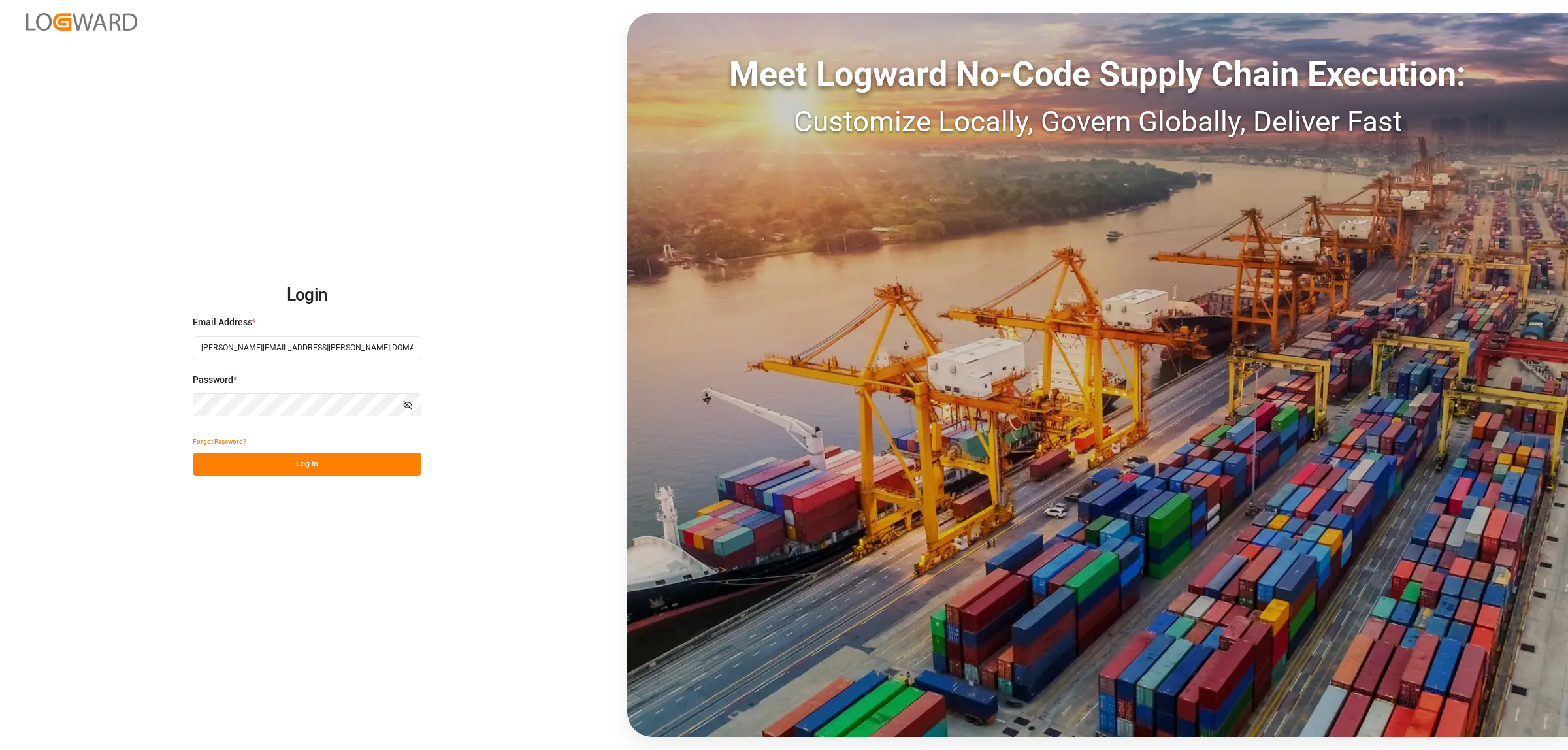
click at [318, 467] on button "Log In" at bounding box center [307, 464] width 229 height 23
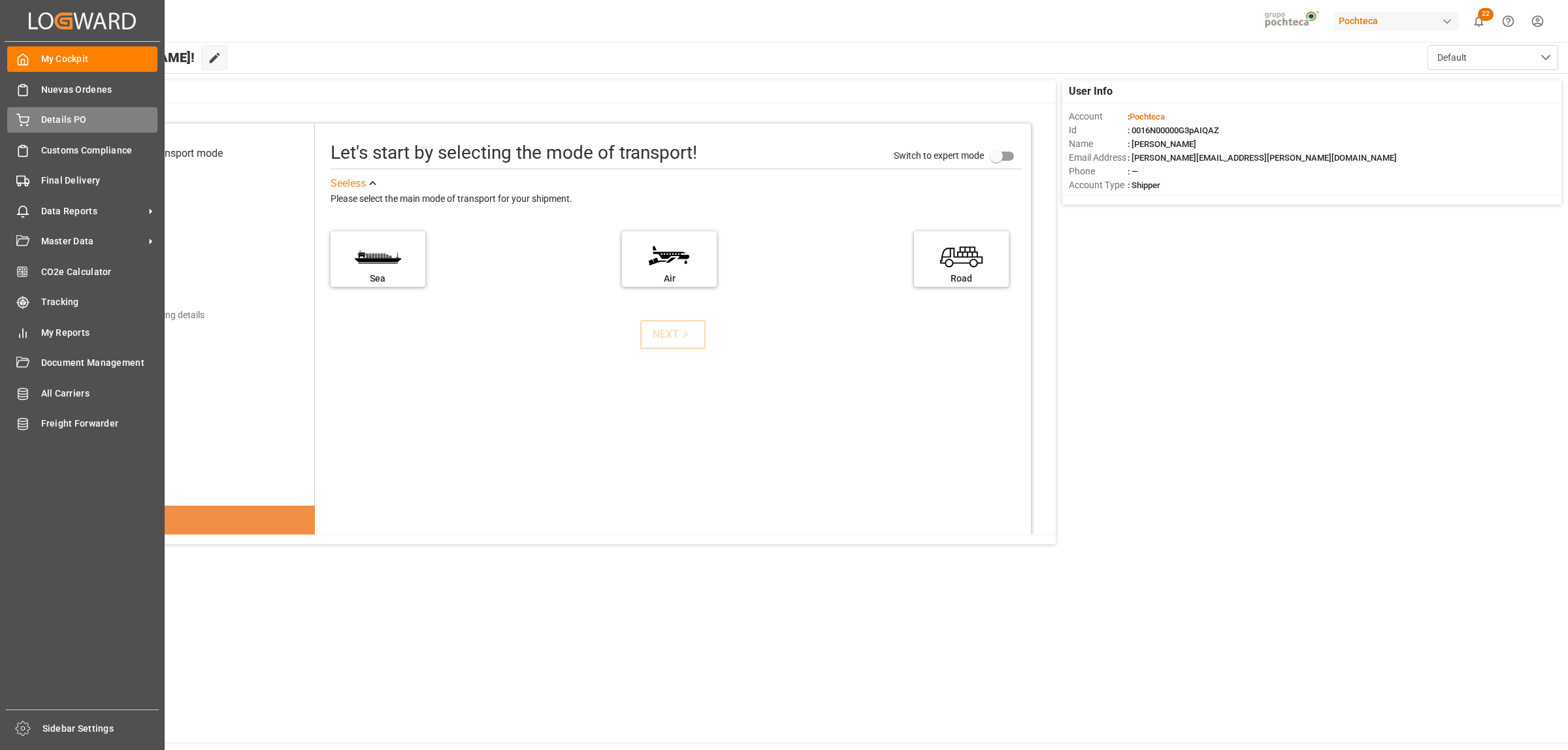
click at [51, 118] on span "Details PO" at bounding box center [99, 120] width 117 height 14
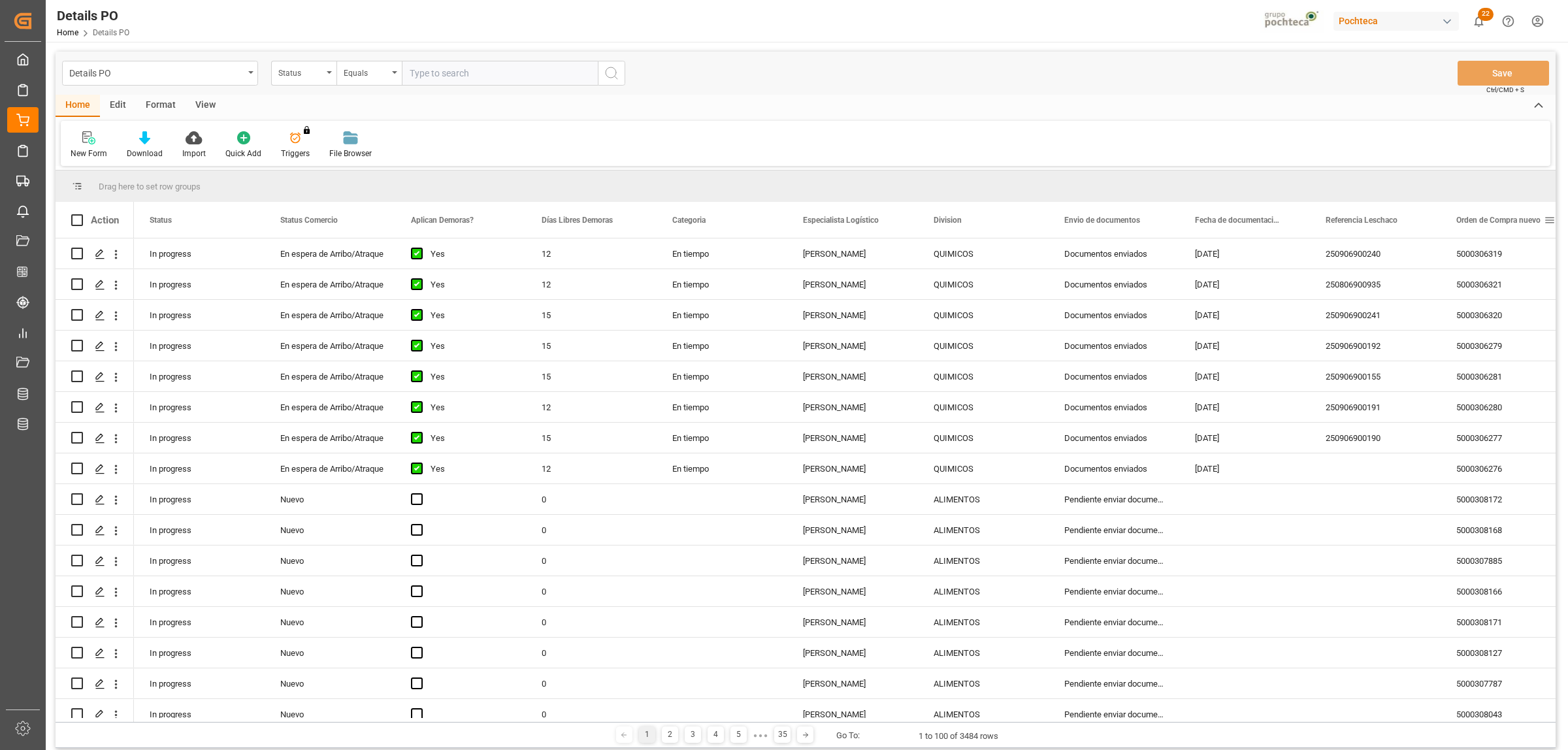
click at [1549, 221] on span at bounding box center [1549, 220] width 12 height 12
click at [1509, 222] on span "filter" at bounding box center [1506, 222] width 12 height 12
type input "5000306337"
click at [1495, 332] on button "Apply" at bounding box center [1500, 331] width 24 height 13
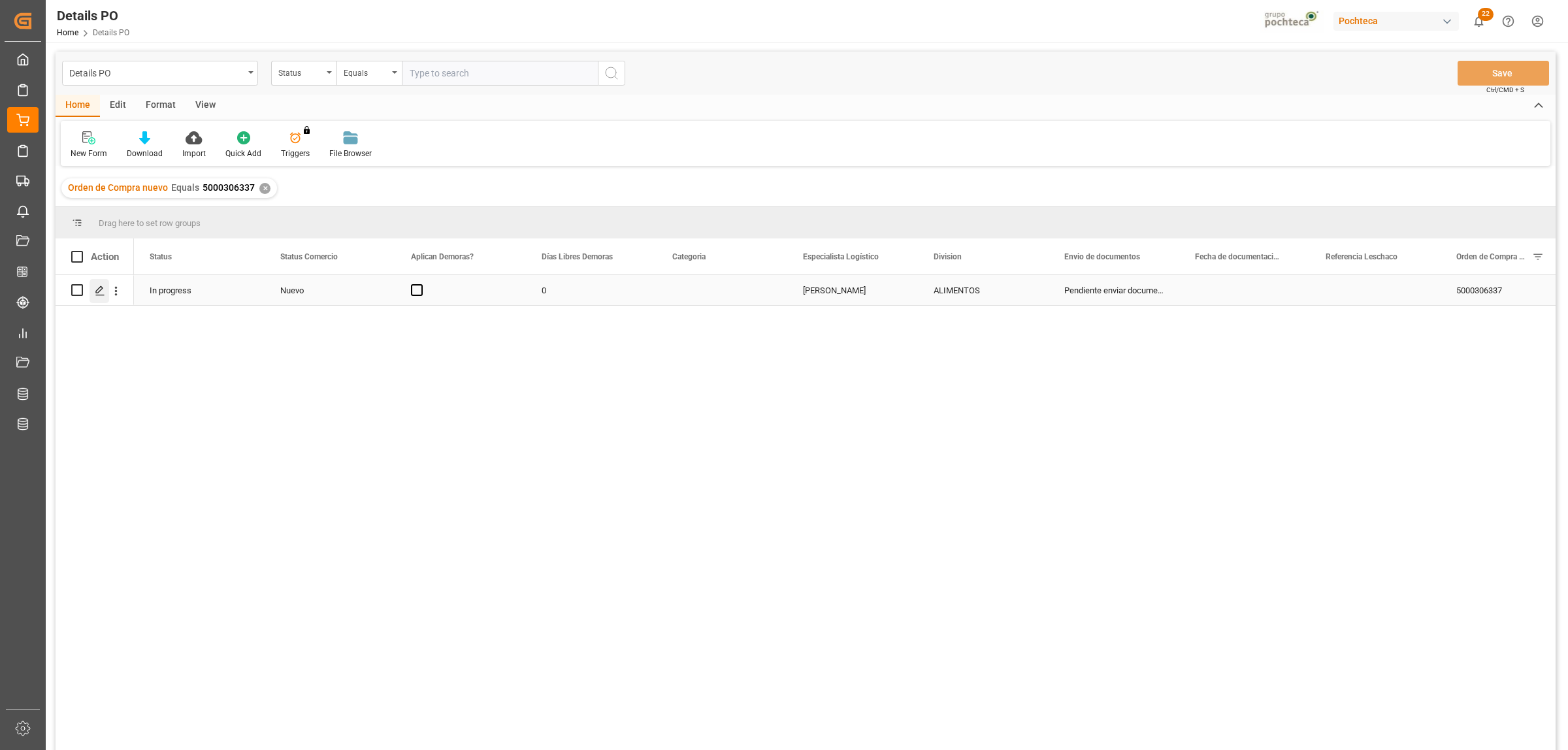
click at [101, 295] on icon "Press SPACE to select this row." at bounding box center [100, 291] width 11 height 11
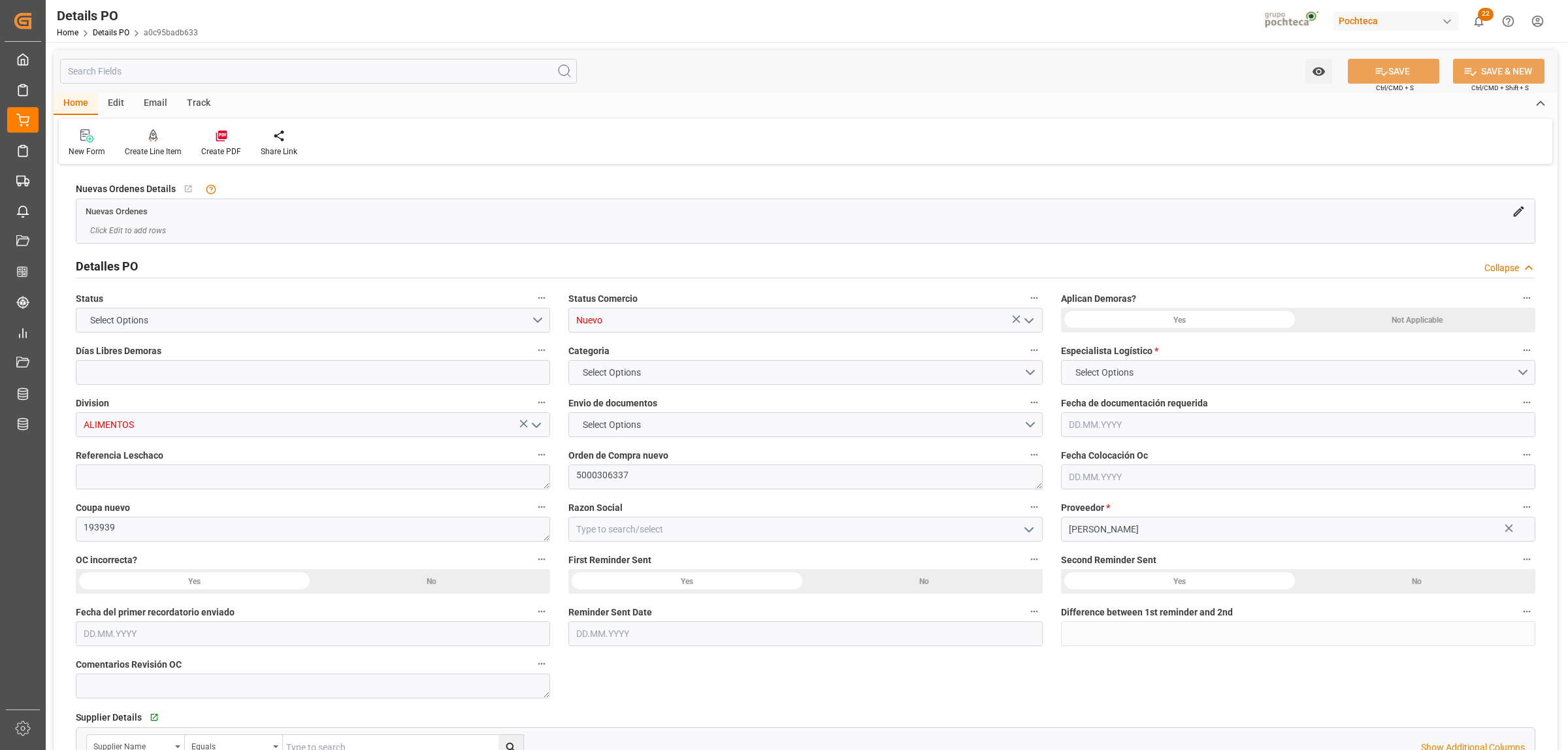
type input "0"
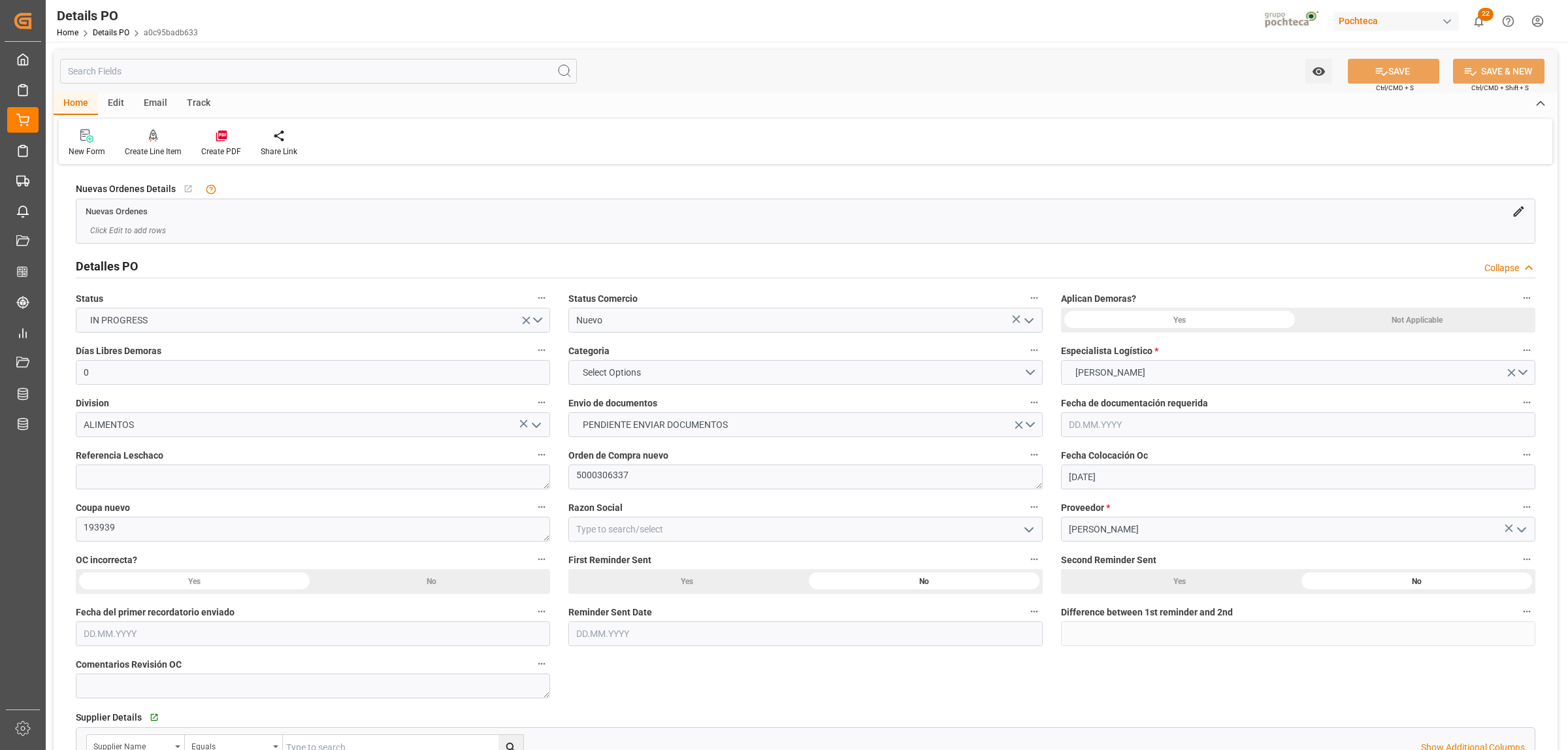
type input "20.07.2025"
click at [1029, 322] on polyline "open menu" at bounding box center [1029, 320] width 8 height 4
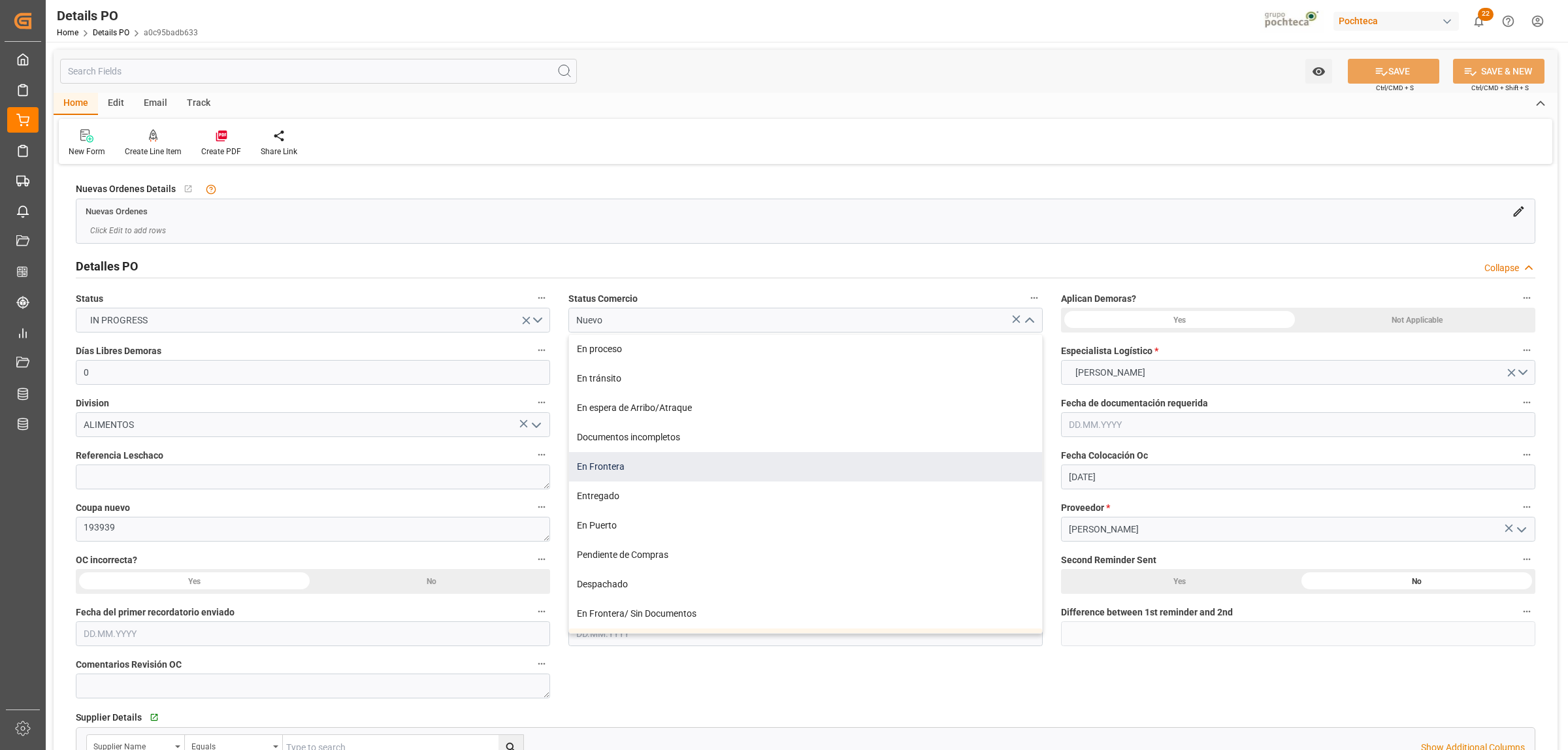
click at [619, 477] on div "En Frontera" at bounding box center [805, 467] width 473 height 29
type input "En Frontera"
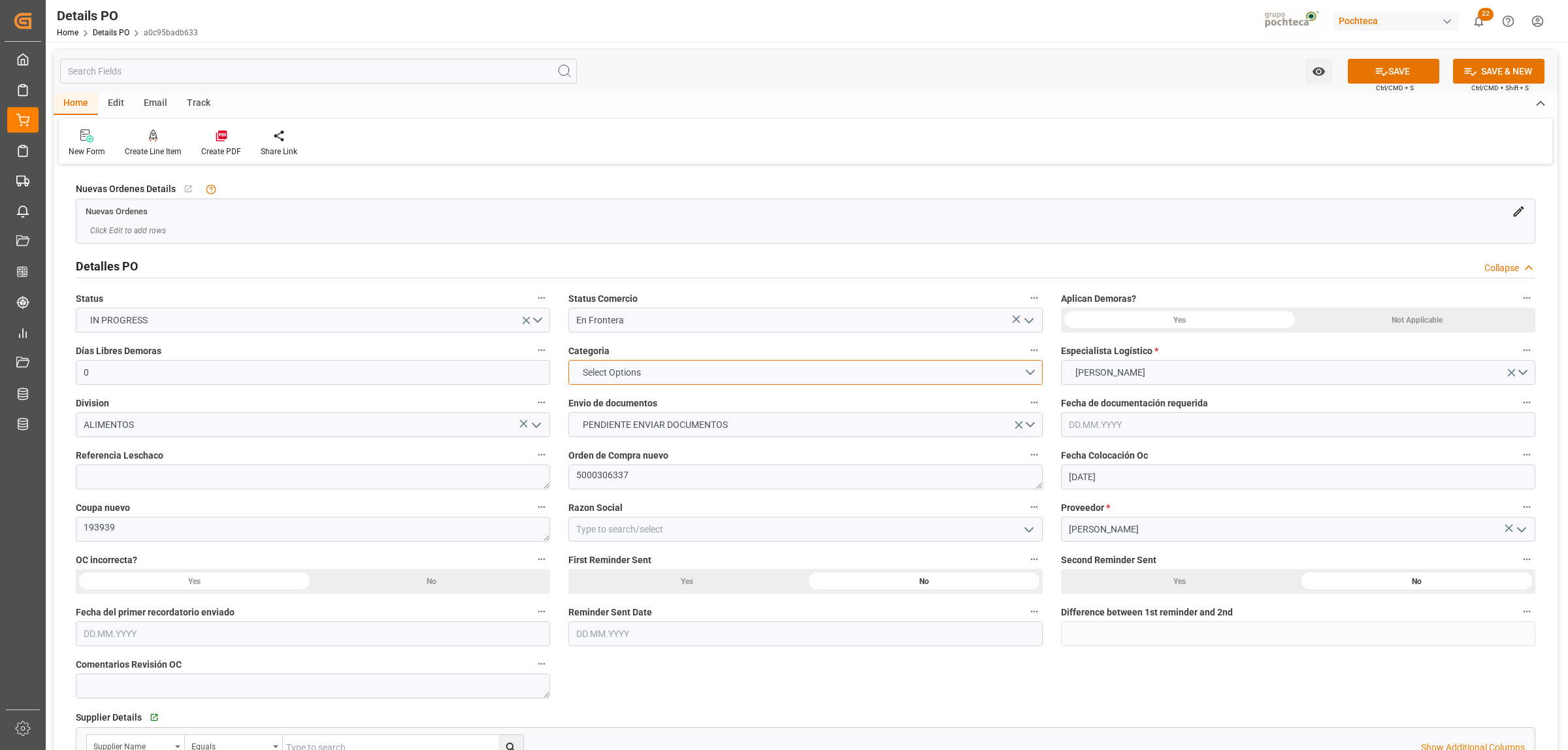
click at [1029, 370] on button "Select Options" at bounding box center [805, 373] width 474 height 25
click at [608, 410] on div "EN TIEMPO" at bounding box center [805, 403] width 473 height 28
click at [1029, 428] on button "PENDIENTE ENVIAR DOCUMENTOS" at bounding box center [805, 425] width 474 height 25
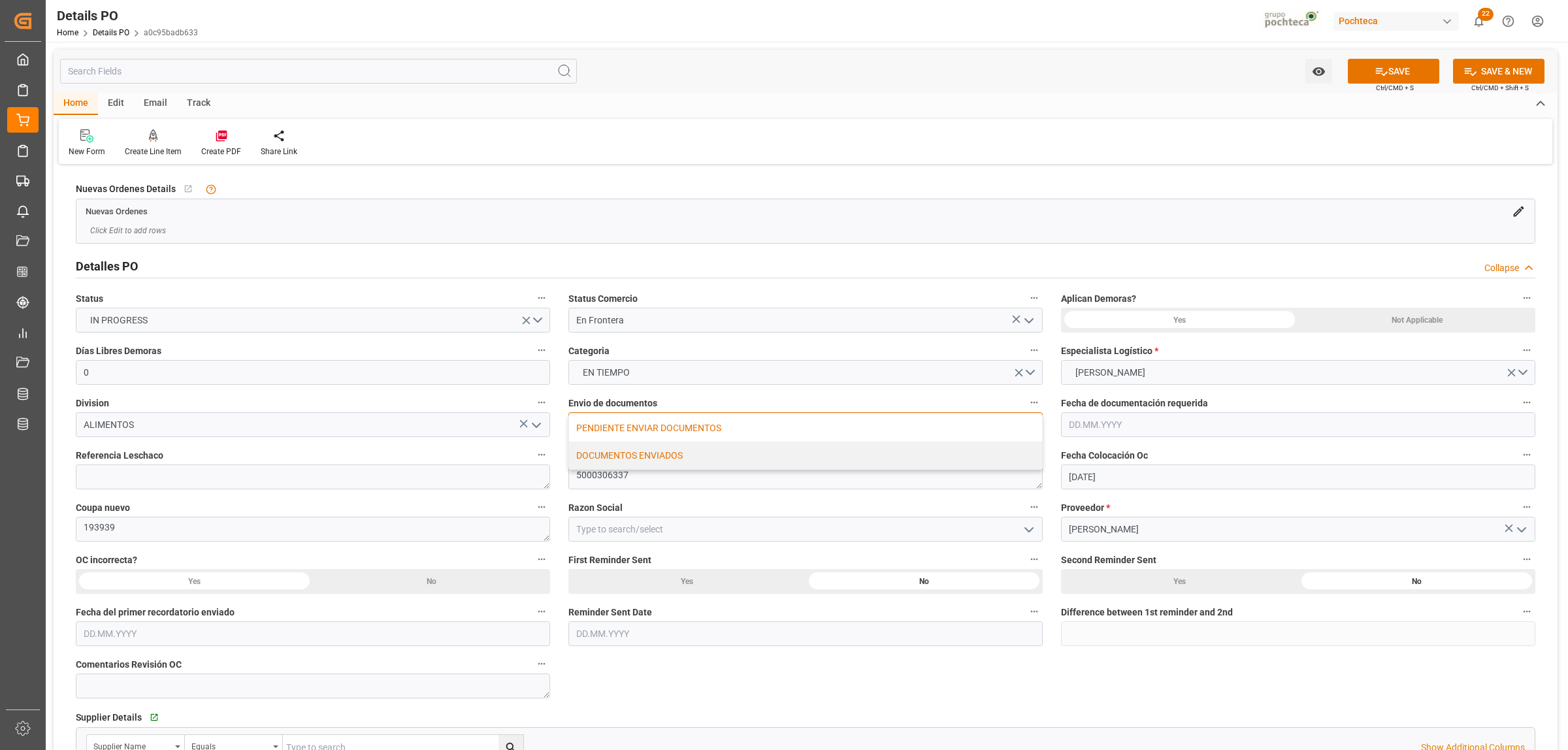
drag, startPoint x: 658, startPoint y: 452, endPoint x: 670, endPoint y: 453, distance: 12.0
click at [658, 453] on div "DOCUMENTOS ENVIADOS" at bounding box center [805, 455] width 473 height 28
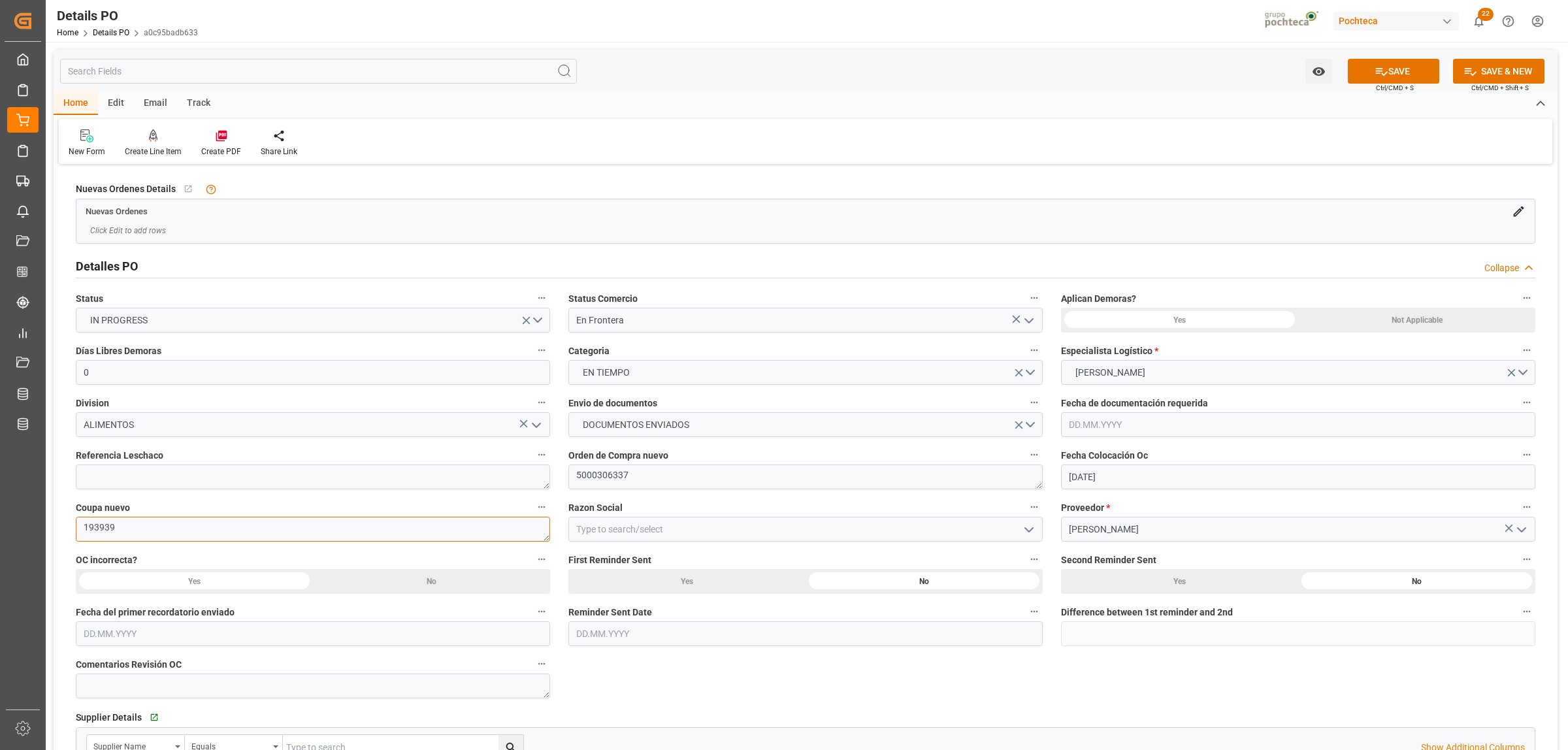
drag, startPoint x: 87, startPoint y: 531, endPoint x: 74, endPoint y: 530, distance: 13.0
click at [74, 530] on div "Coupa nuevo 193939" at bounding box center [313, 519] width 492 height 52
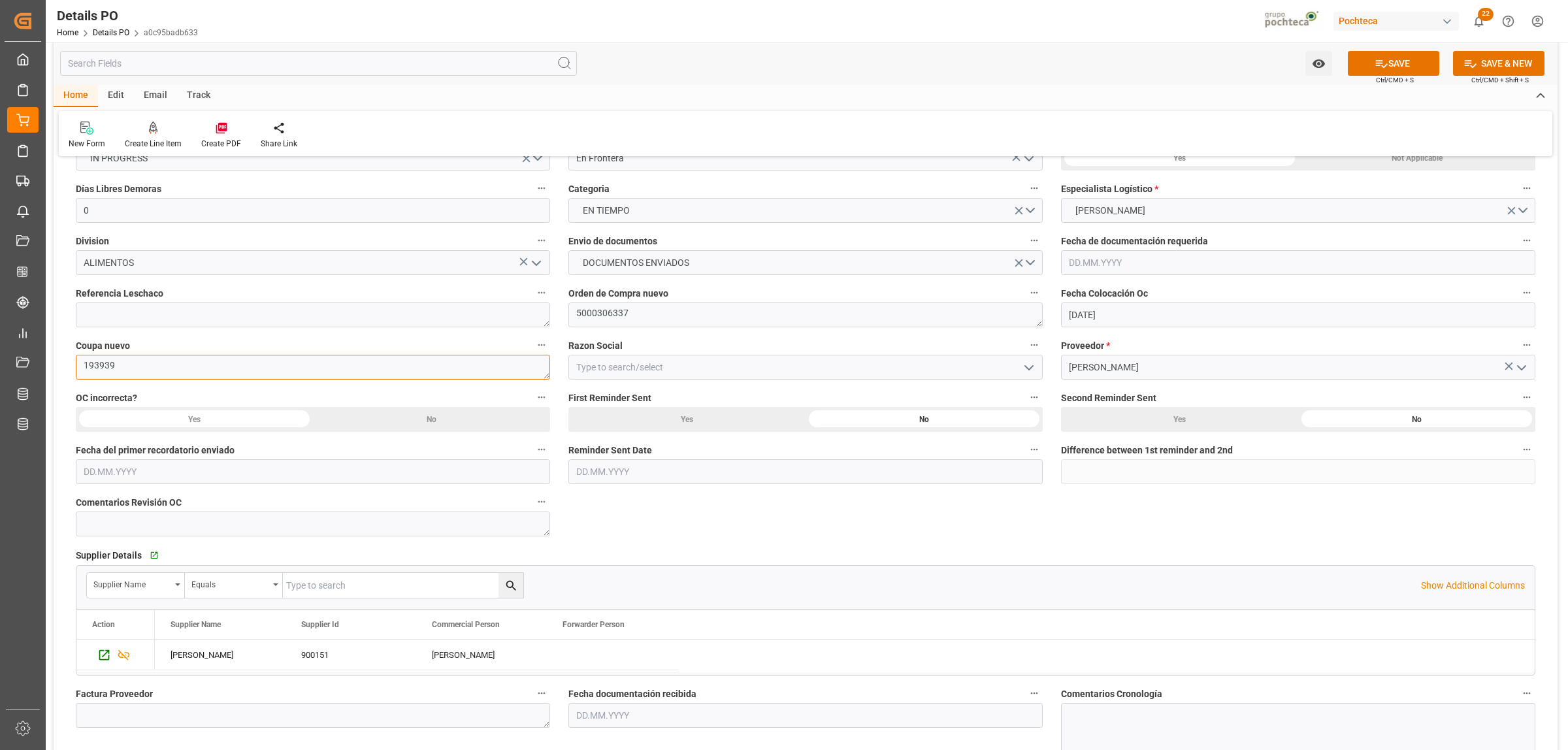
scroll to position [163, 0]
click at [1034, 361] on icon "open menu" at bounding box center [1029, 367] width 16 height 16
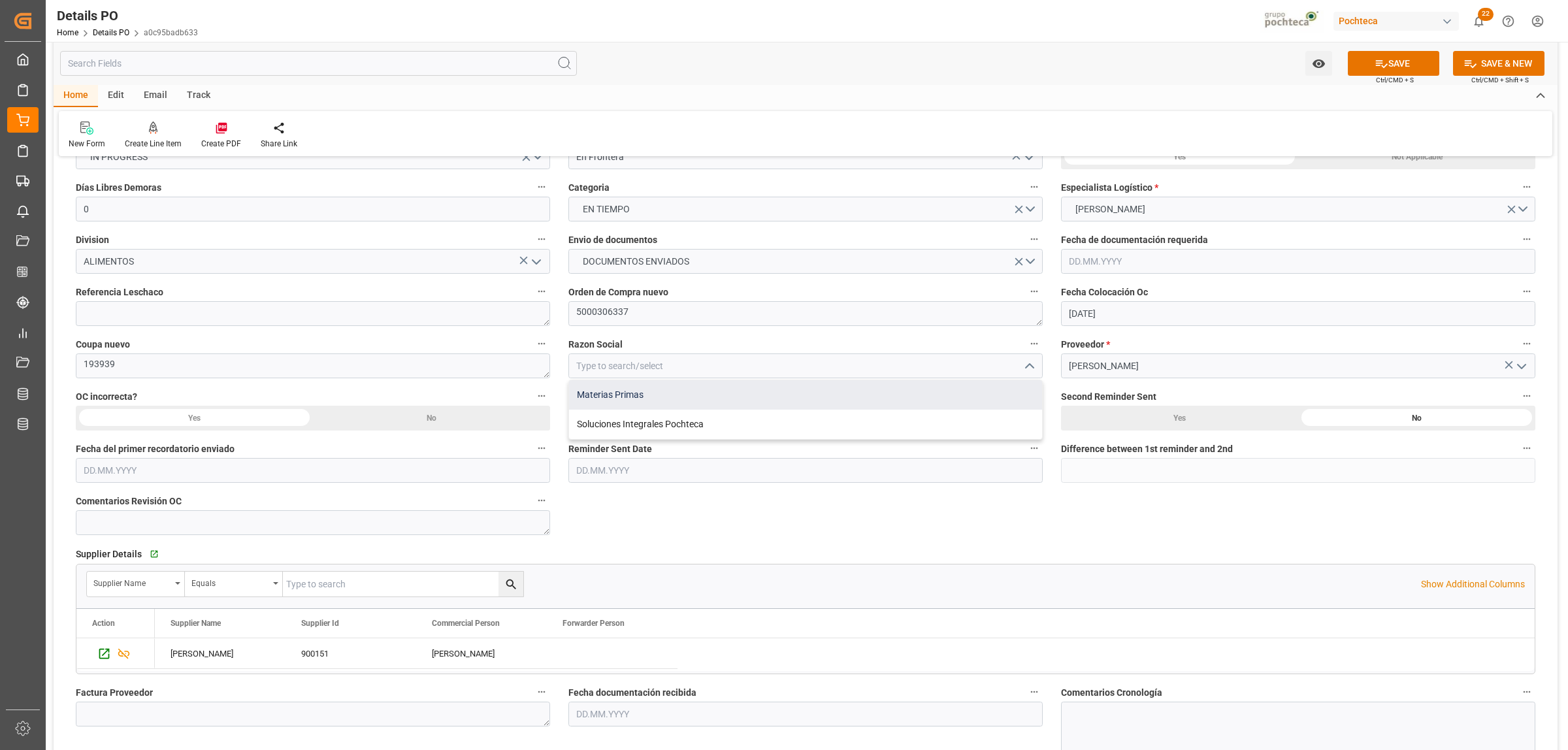
click at [588, 397] on div "Materias Primas" at bounding box center [805, 394] width 473 height 29
type input "Materias Primas"
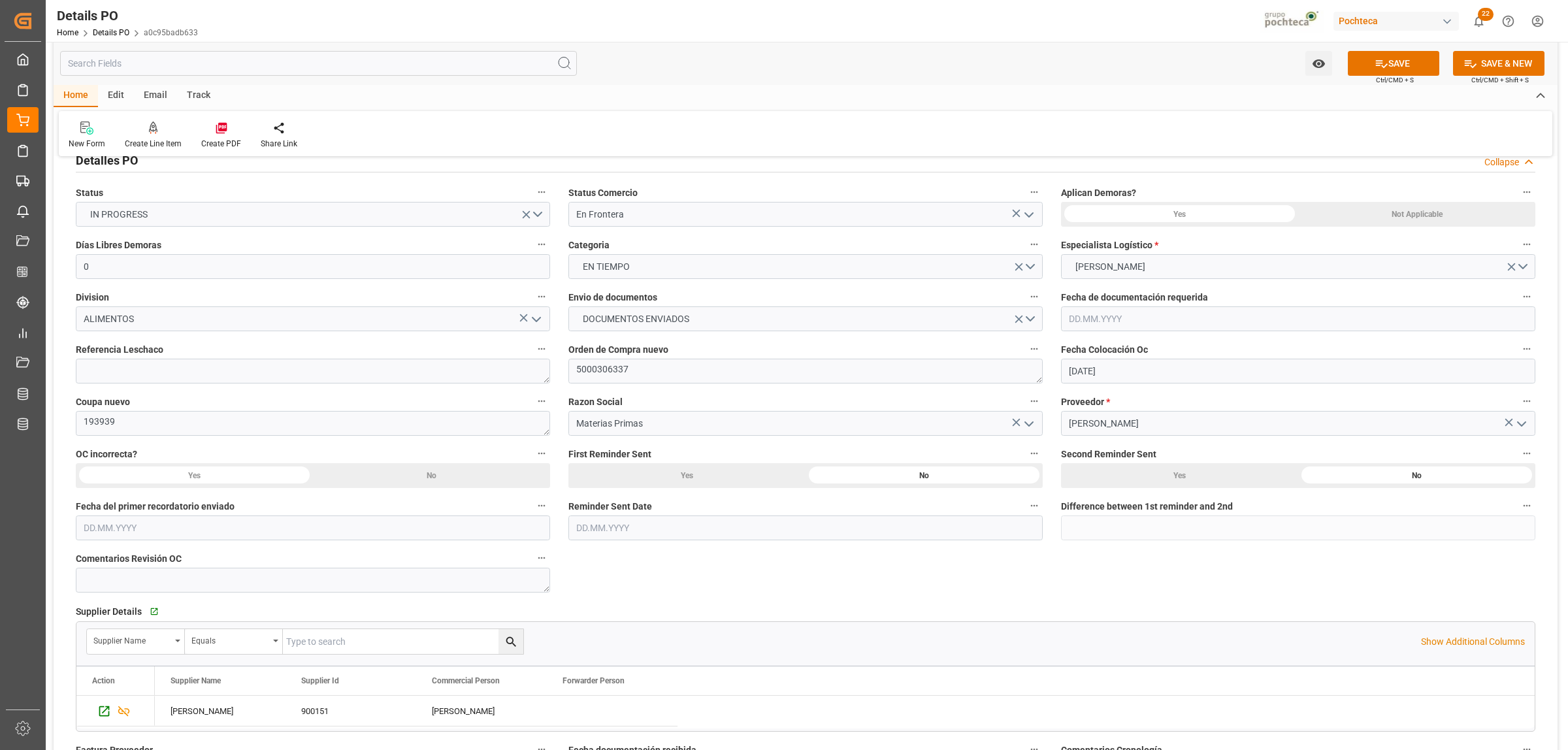
scroll to position [82, 0]
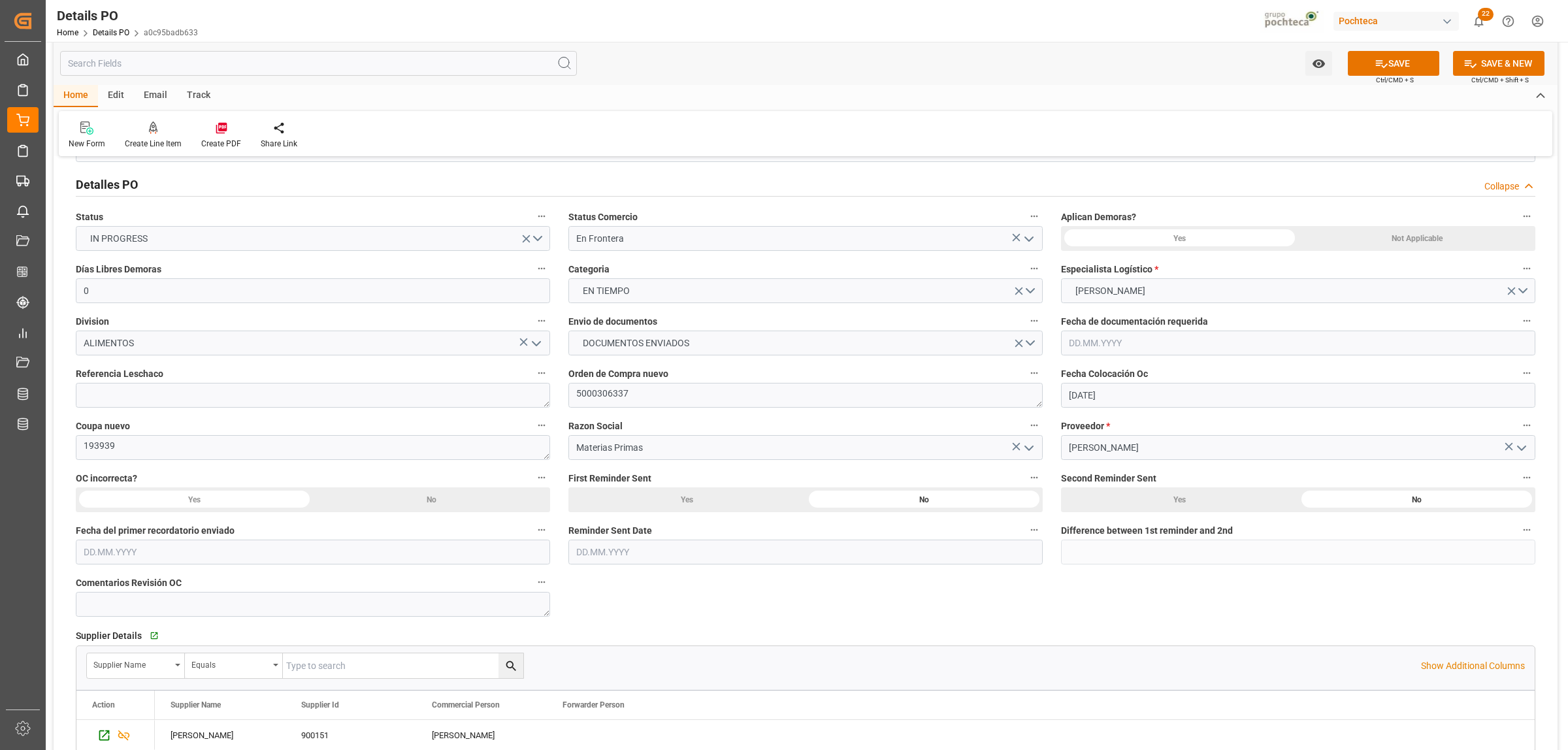
click at [1456, 240] on div "Not Applicable" at bounding box center [1417, 239] width 237 height 25
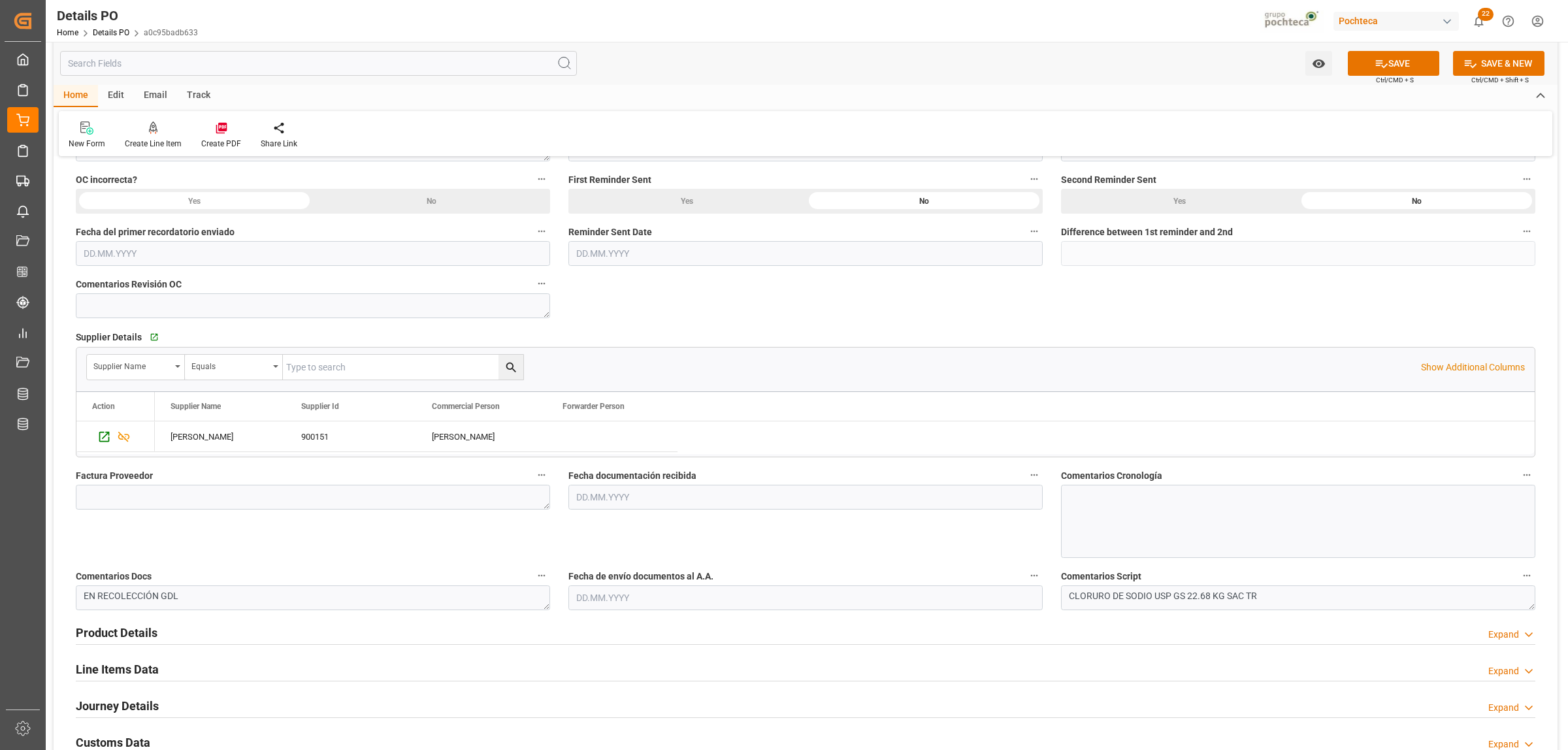
scroll to position [408, 0]
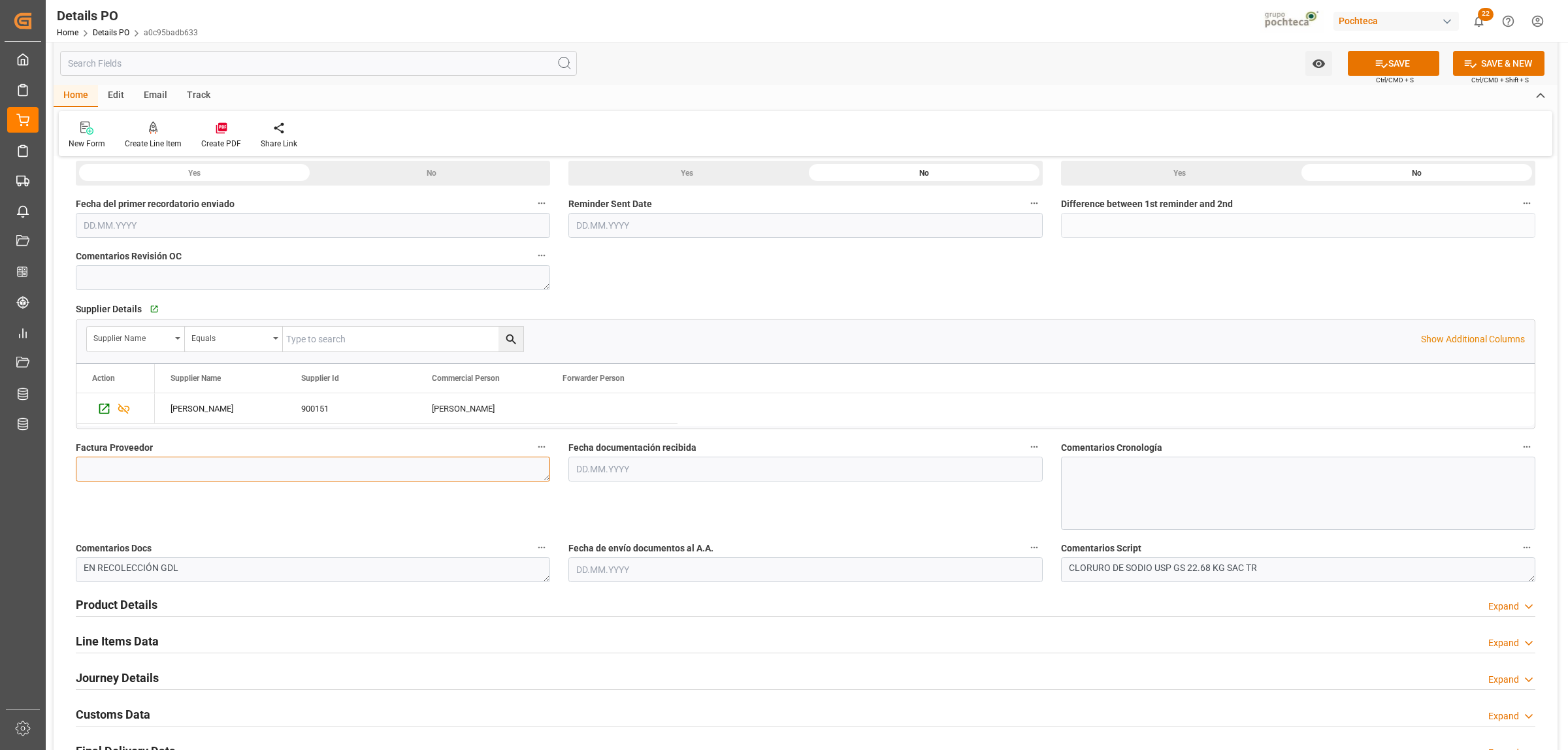
click at [348, 472] on textarea at bounding box center [313, 469] width 474 height 25
click at [174, 467] on textarea at bounding box center [313, 469] width 474 height 25
paste textarea "5403679265"
type textarea "5403679265"
click at [644, 468] on input "text" at bounding box center [805, 469] width 474 height 25
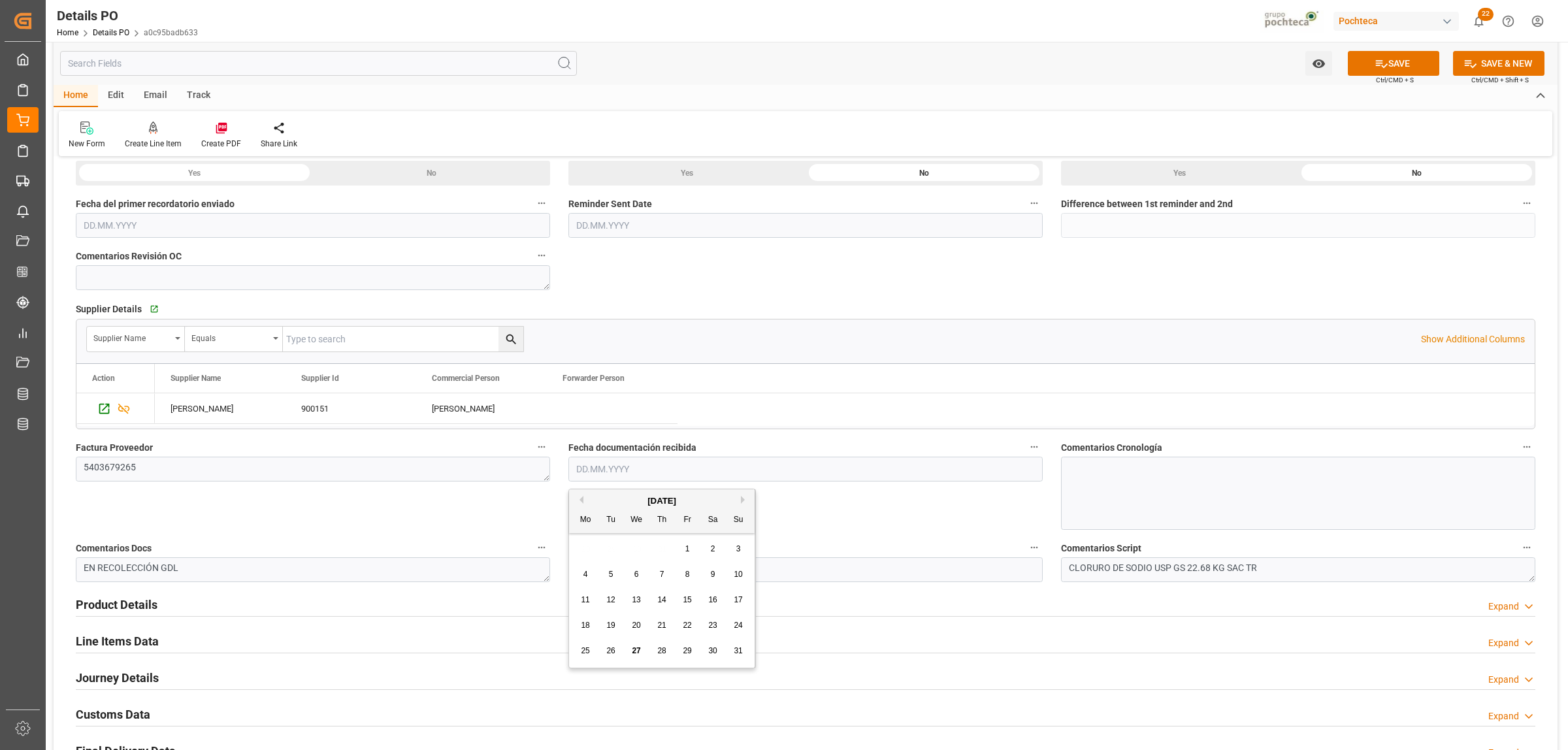
click at [634, 650] on span "27" at bounding box center [636, 651] width 9 height 9
type input "27.08.2025"
click at [603, 570] on input "text" at bounding box center [805, 570] width 474 height 25
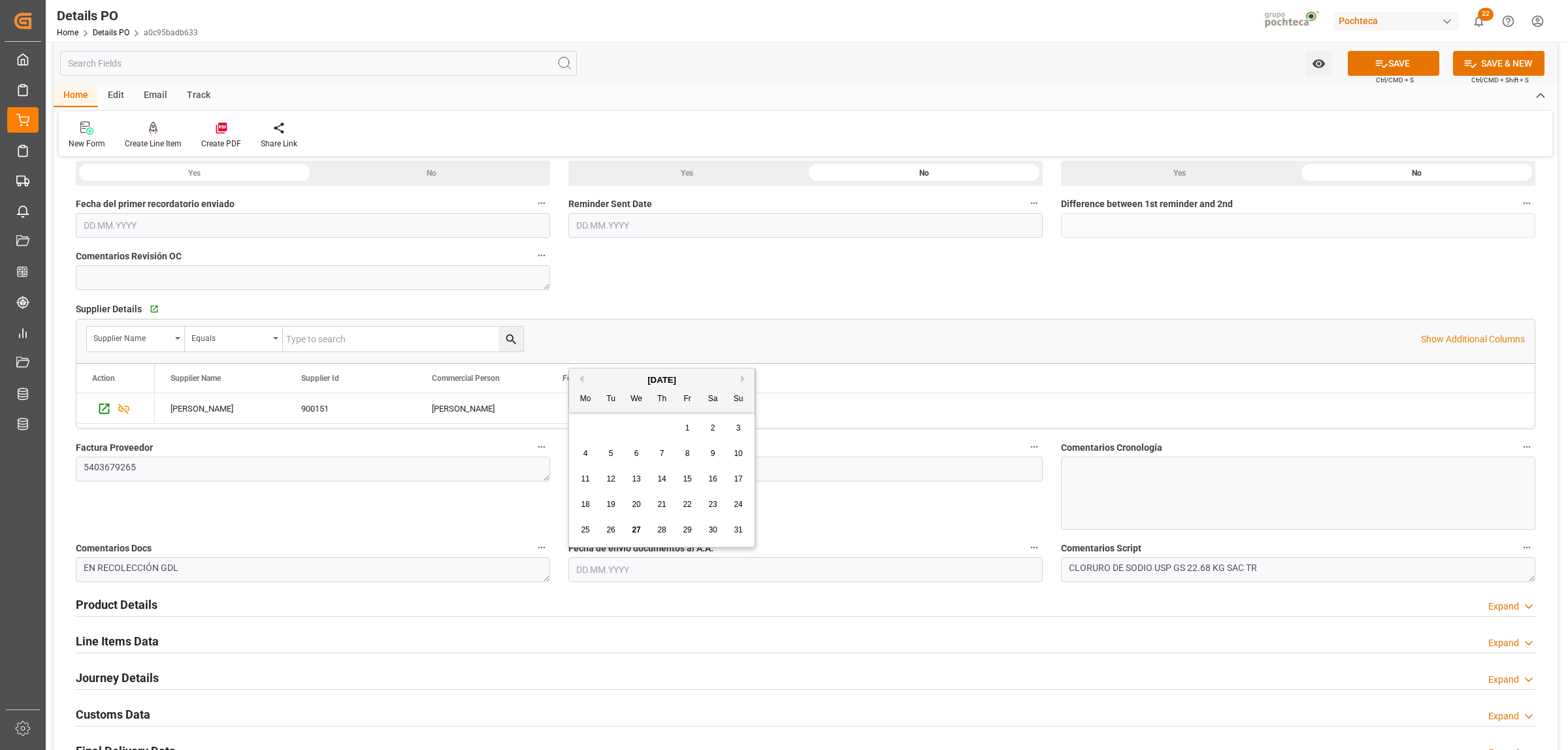
click at [634, 527] on span "27" at bounding box center [636, 530] width 9 height 9
type input "27.08.2025"
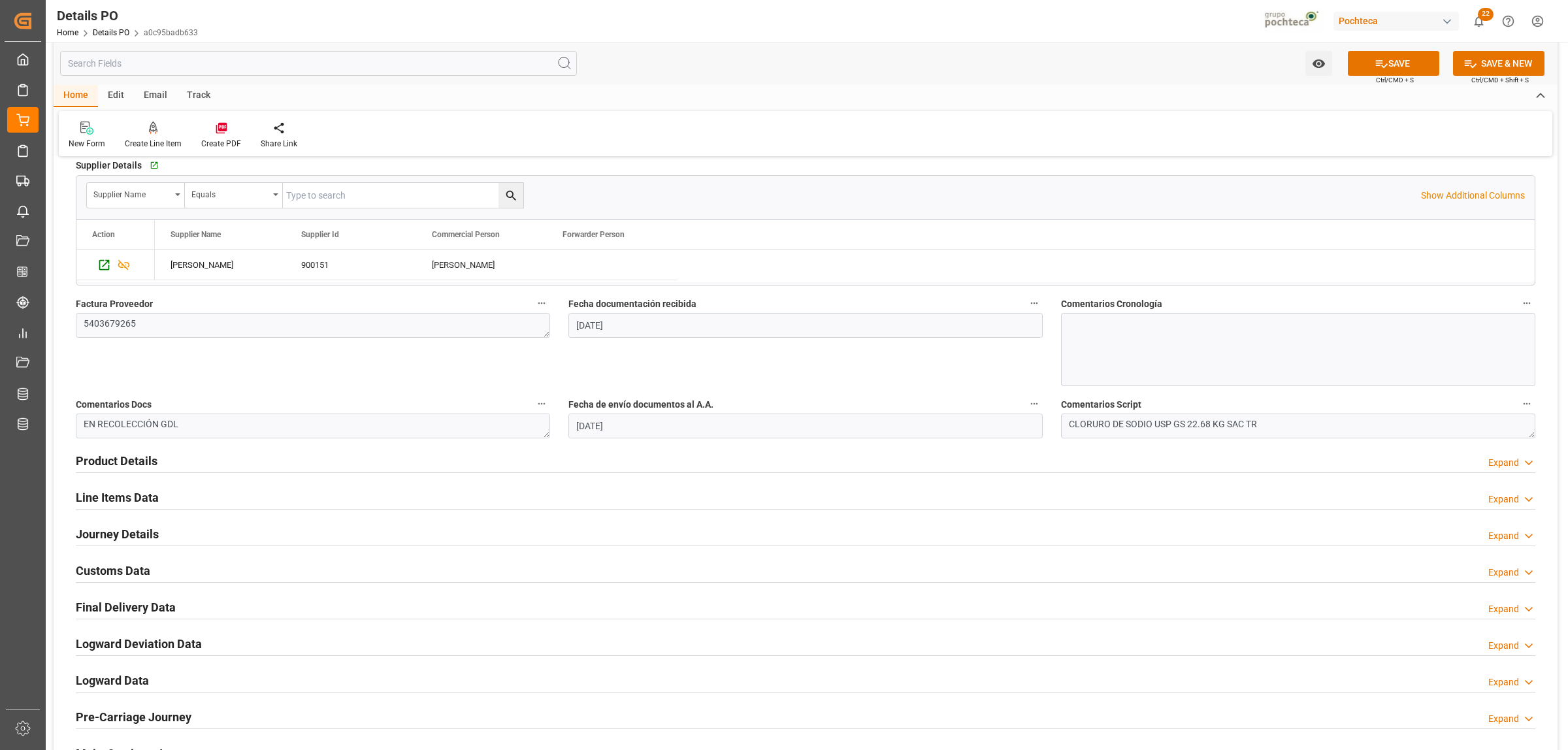
scroll to position [572, 0]
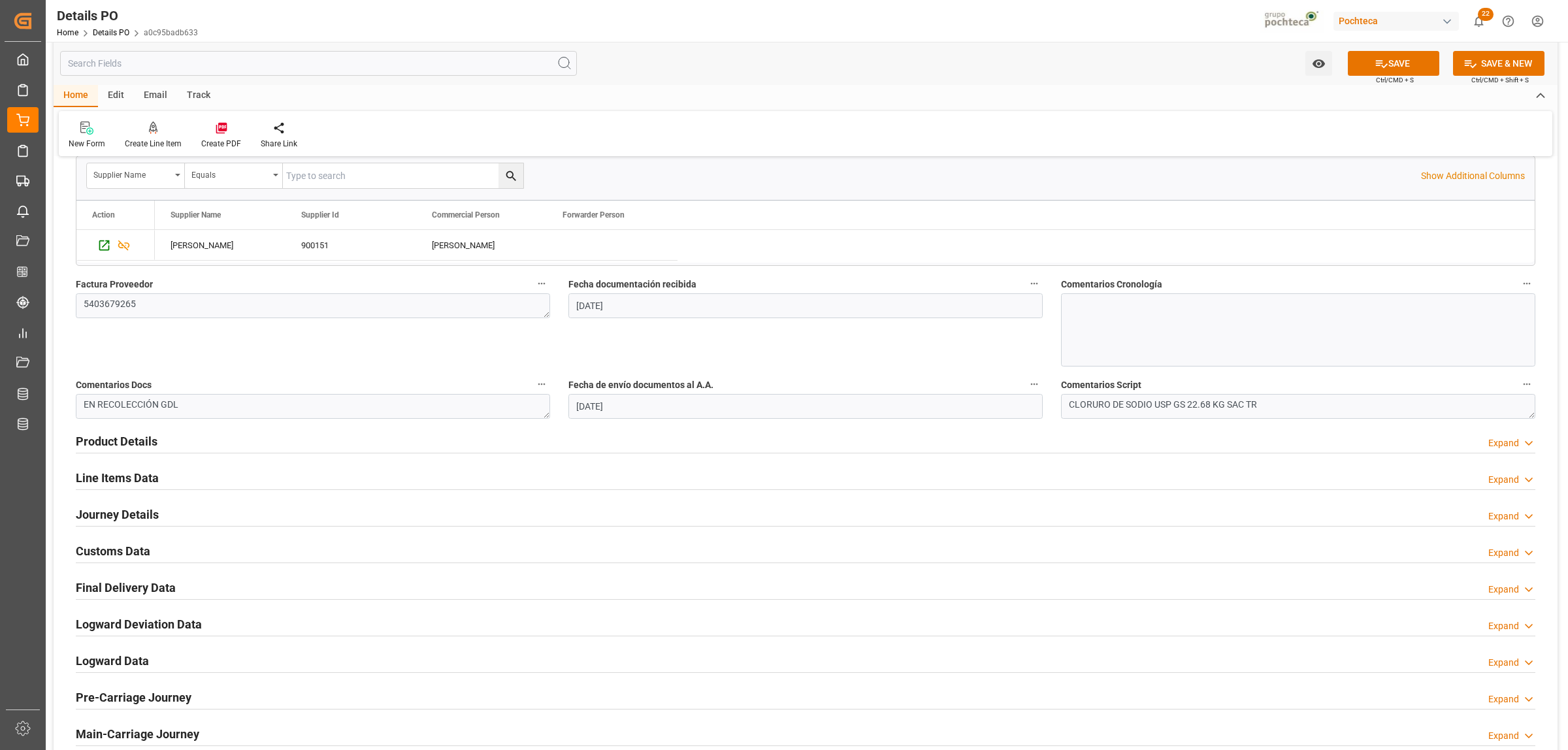
click at [135, 443] on h2 "Product Details" at bounding box center [117, 441] width 82 height 18
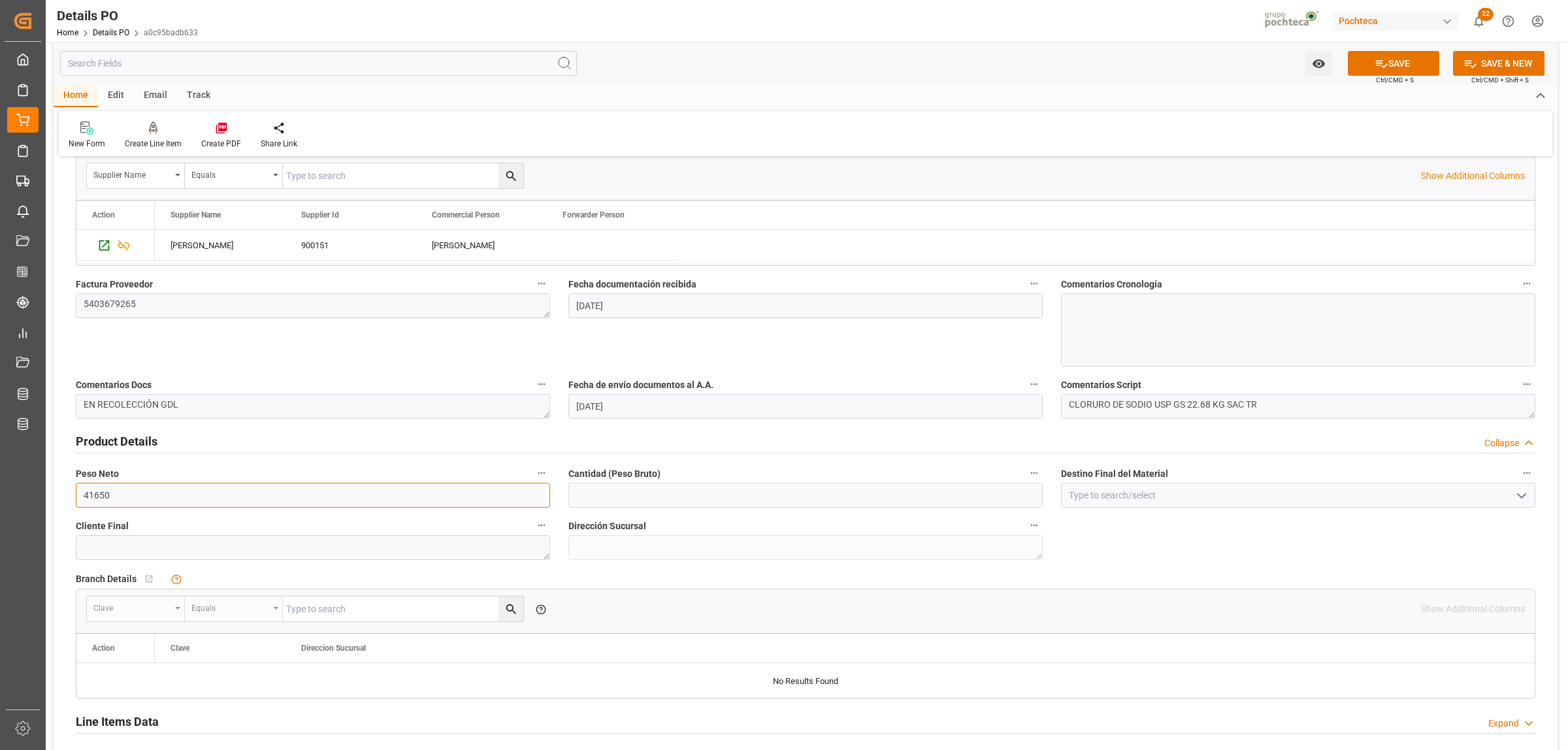
drag, startPoint x: 116, startPoint y: 500, endPoint x: 81, endPoint y: 501, distance: 35.0
click at [81, 501] on input "41650" at bounding box center [313, 496] width 474 height 25
type input "19000"
click at [660, 503] on input "text" at bounding box center [805, 496] width 474 height 25
type input "19000"
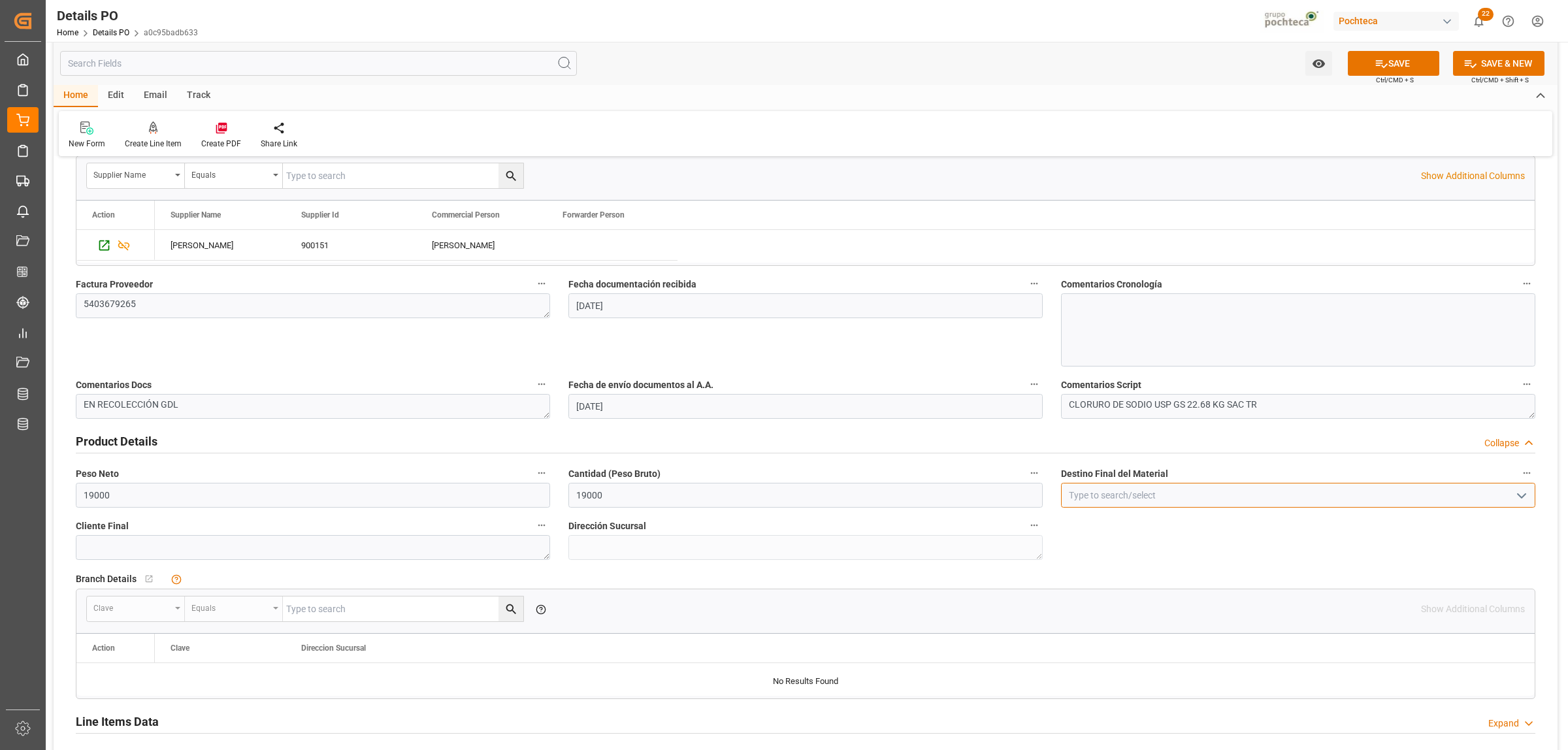
click at [1107, 495] on input at bounding box center [1298, 496] width 474 height 25
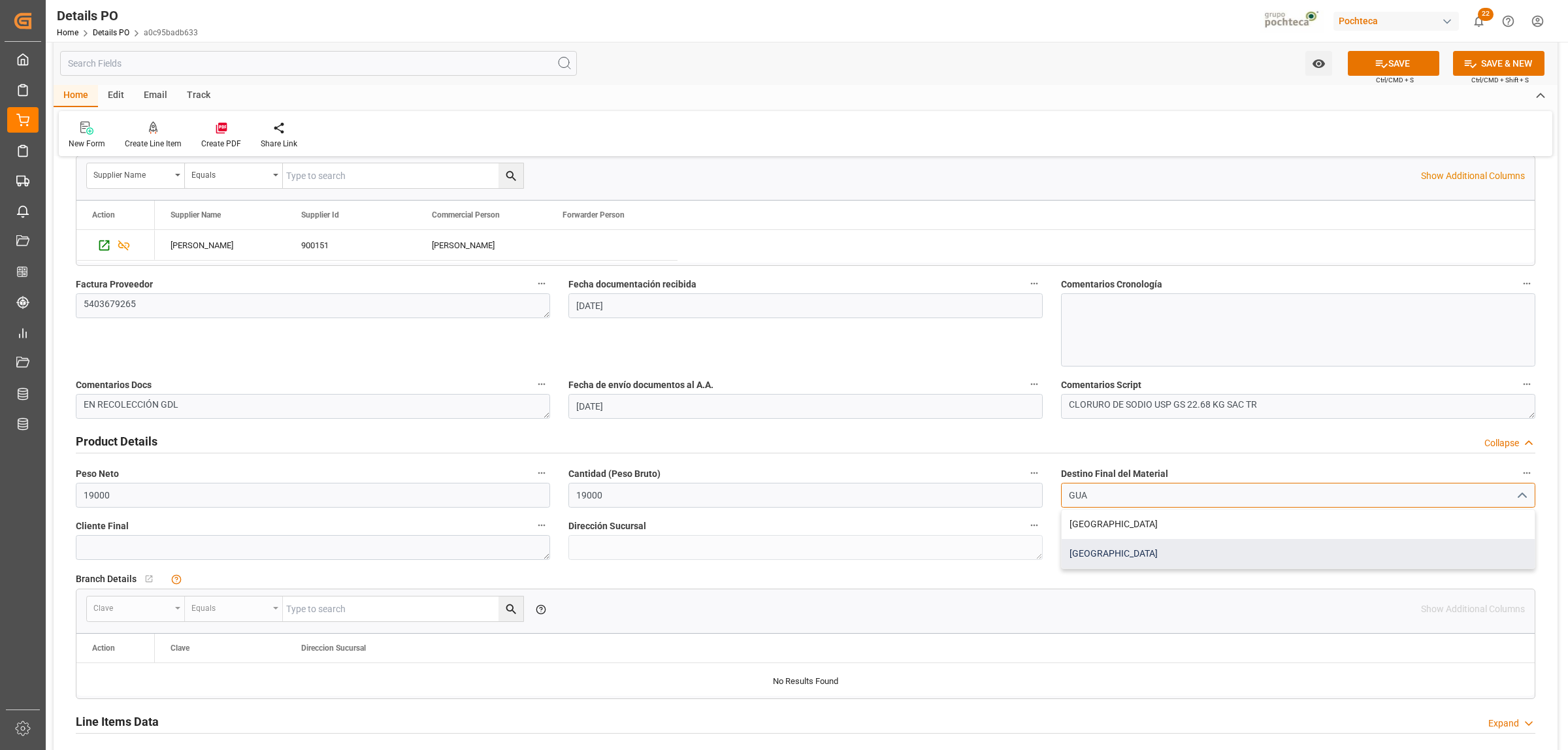
click at [1116, 547] on div "Guadalajara" at bounding box center [1298, 554] width 473 height 29
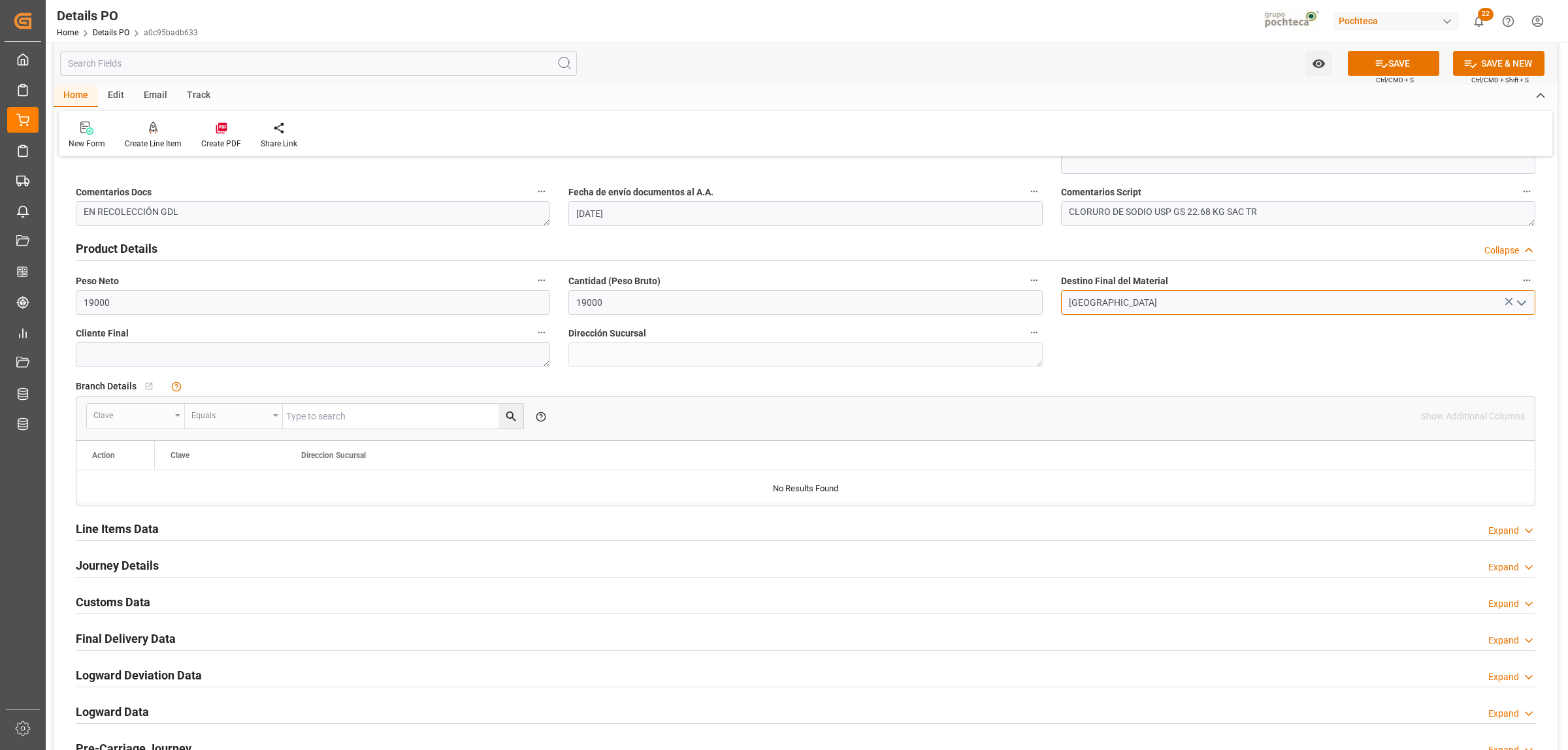
scroll to position [817, 0]
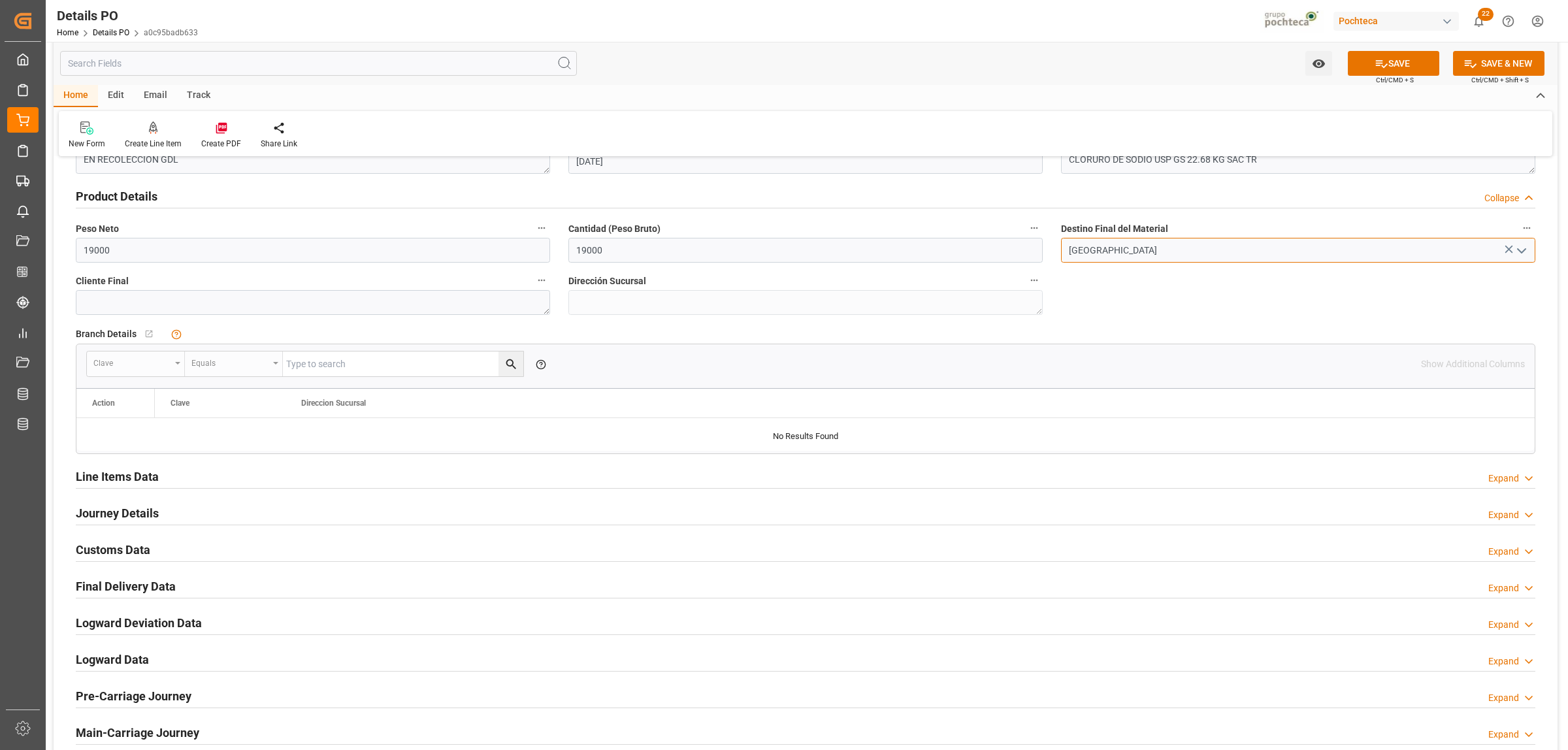
type input "Guadalajara"
click at [158, 475] on div "Line Items Data Expand" at bounding box center [805, 476] width 1460 height 25
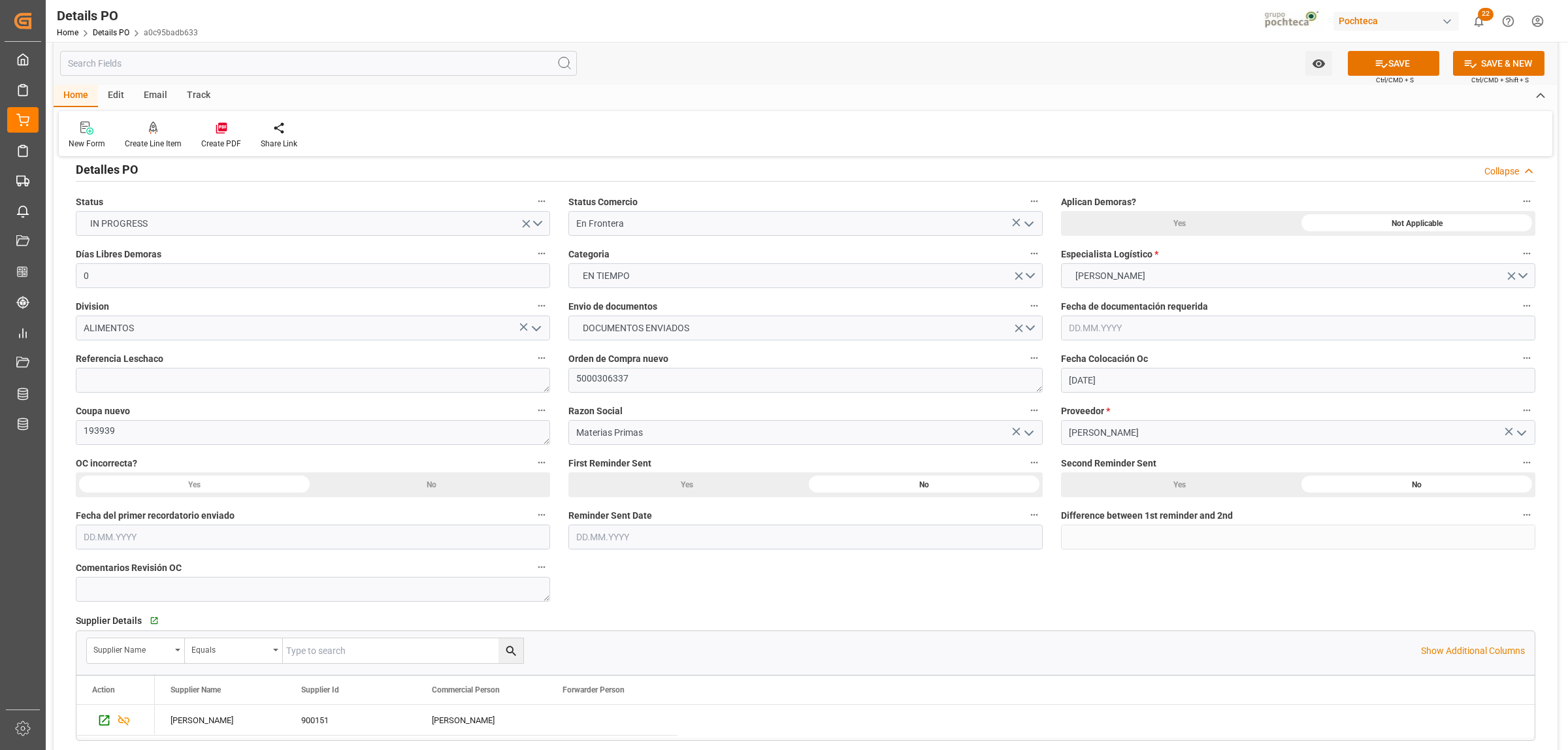
scroll to position [82, 0]
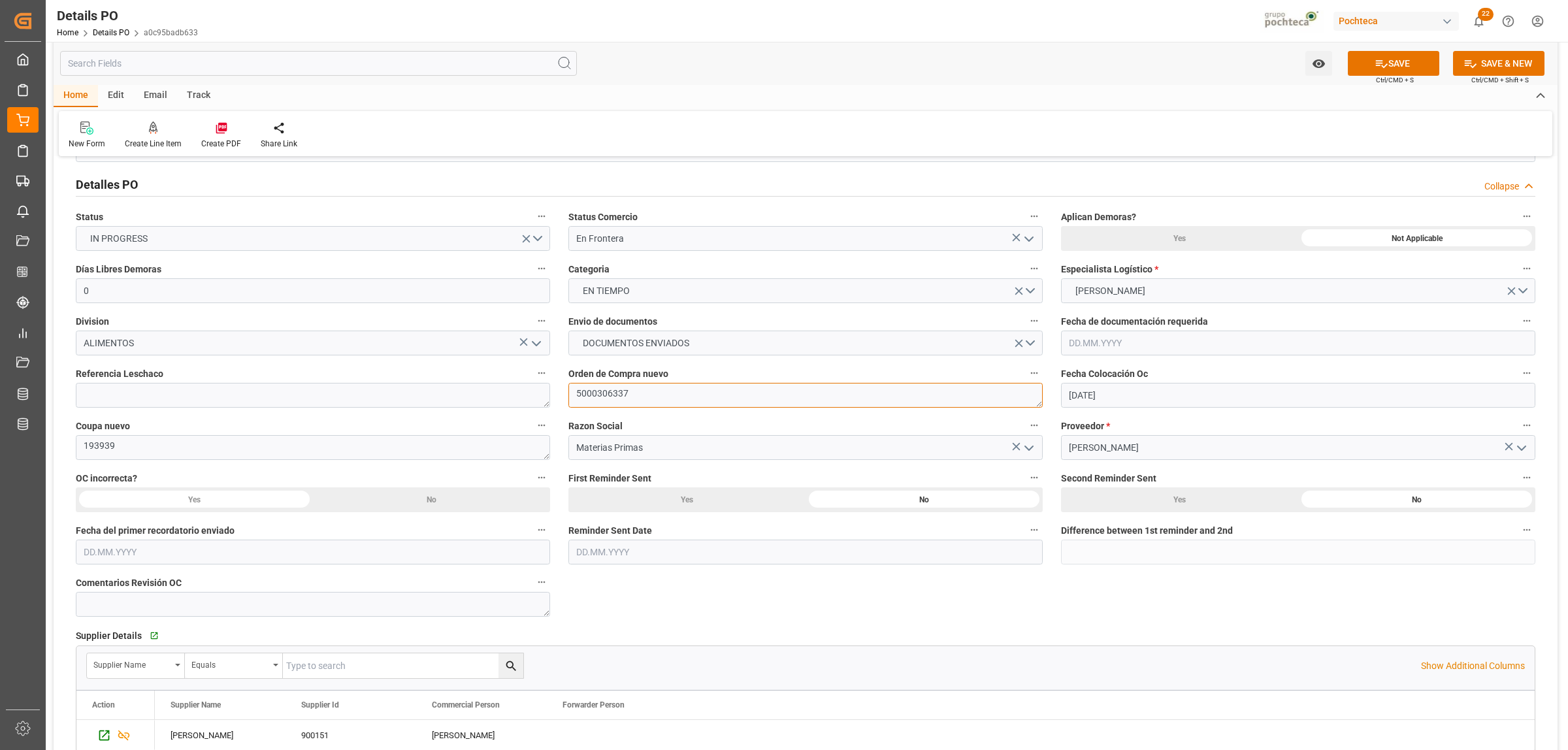
drag, startPoint x: 630, startPoint y: 387, endPoint x: 574, endPoint y: 393, distance: 56.3
click at [574, 393] on textarea "5000306337" at bounding box center [805, 395] width 474 height 25
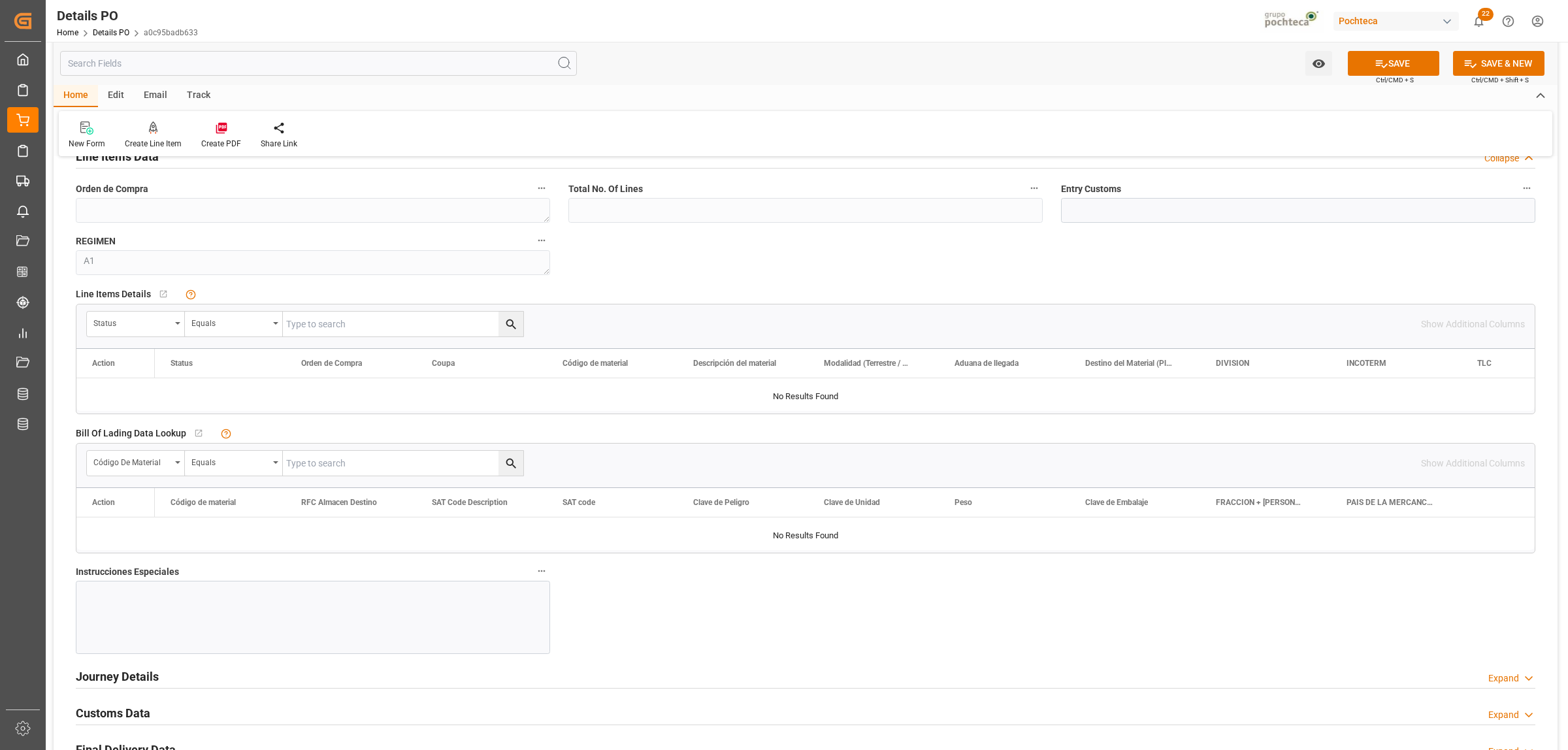
scroll to position [1143, 0]
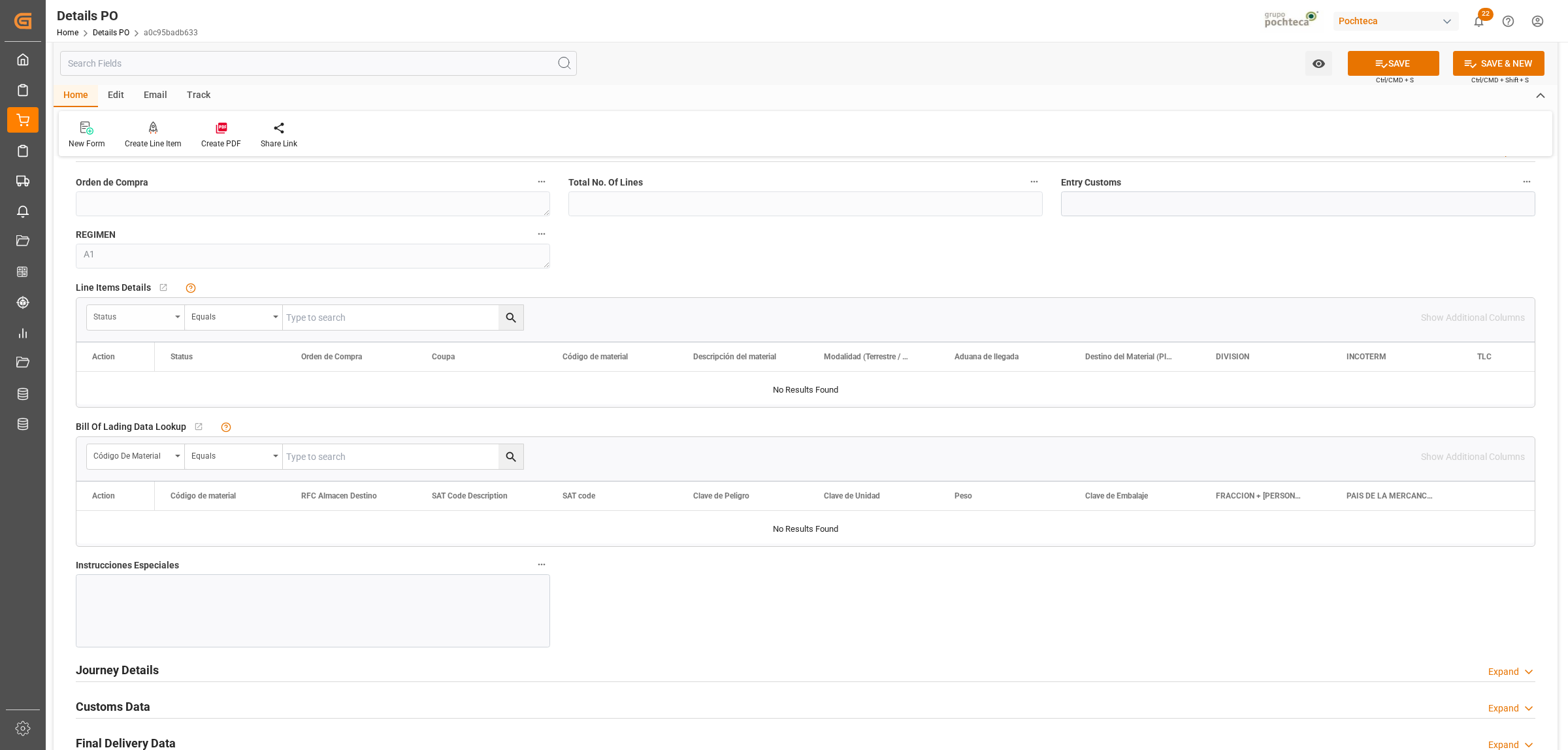
click at [177, 321] on div "Status" at bounding box center [135, 318] width 98 height 25
click at [137, 410] on div "Orden de Compra" at bounding box center [184, 405] width 195 height 28
click at [312, 326] on input "text" at bounding box center [403, 318] width 241 height 25
paste input "5000306337"
type input "5000306337"
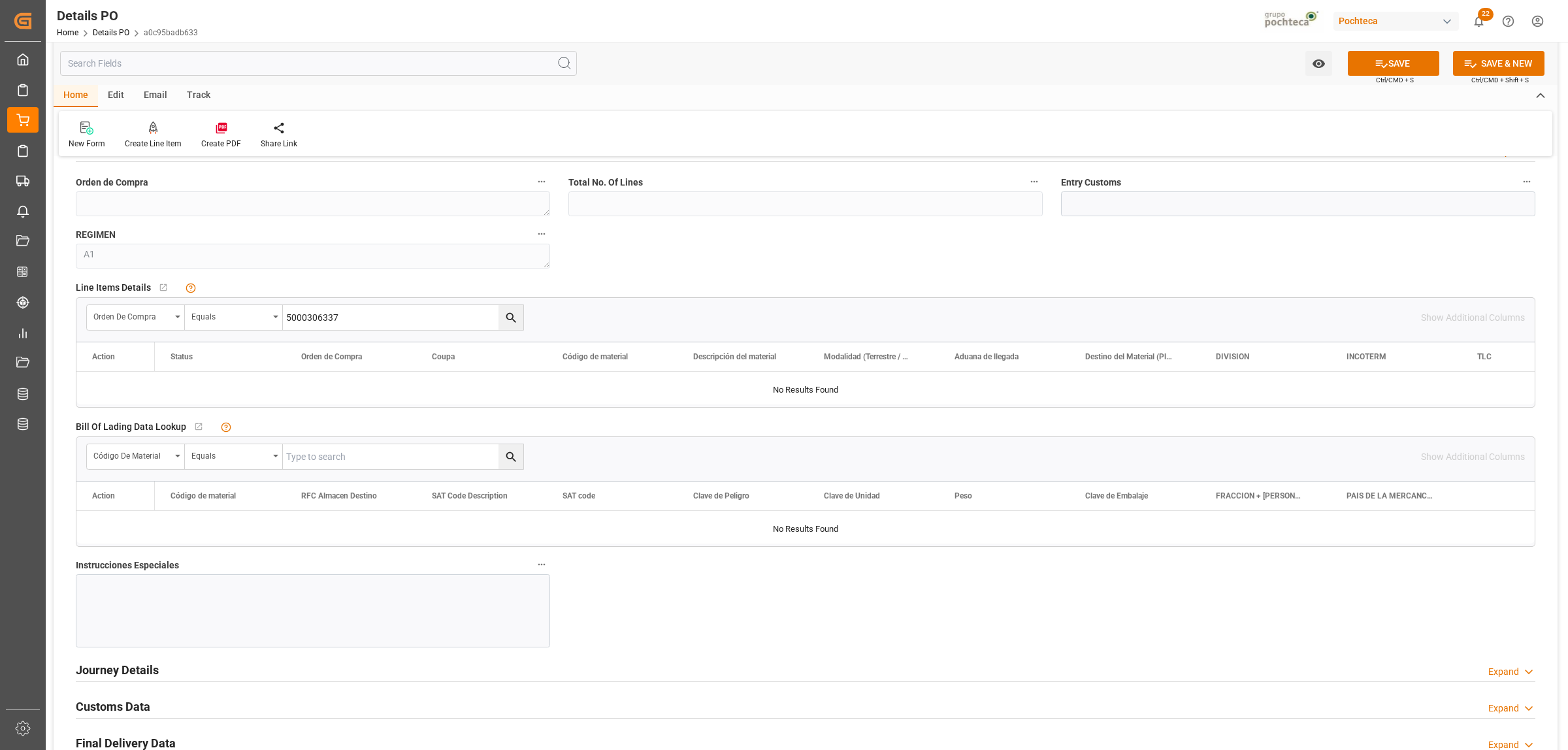
click at [504, 318] on icon "search button" at bounding box center [511, 318] width 14 height 14
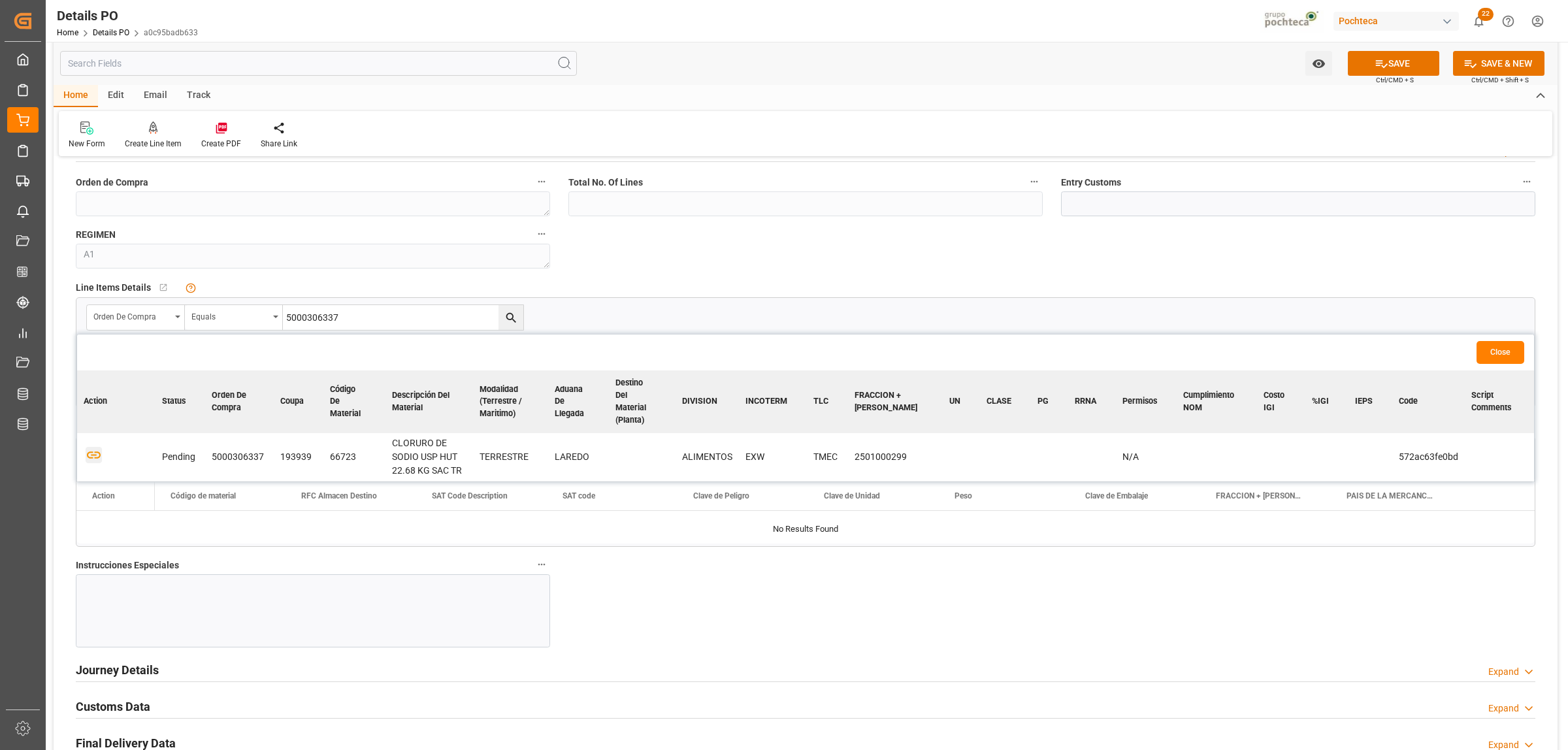
click at [96, 451] on icon "button" at bounding box center [93, 455] width 14 height 7
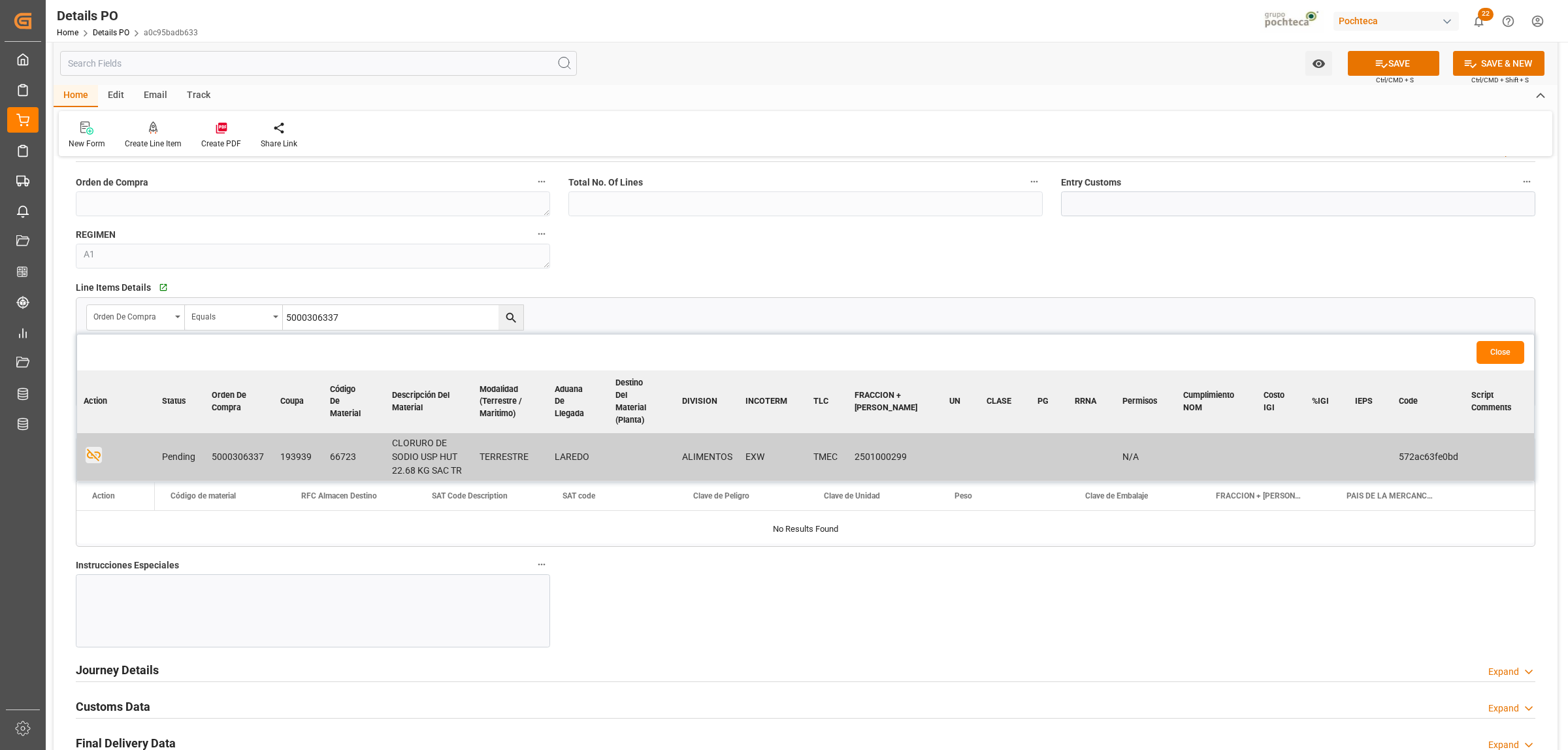
click at [184, 596] on div at bounding box center [313, 611] width 474 height 73
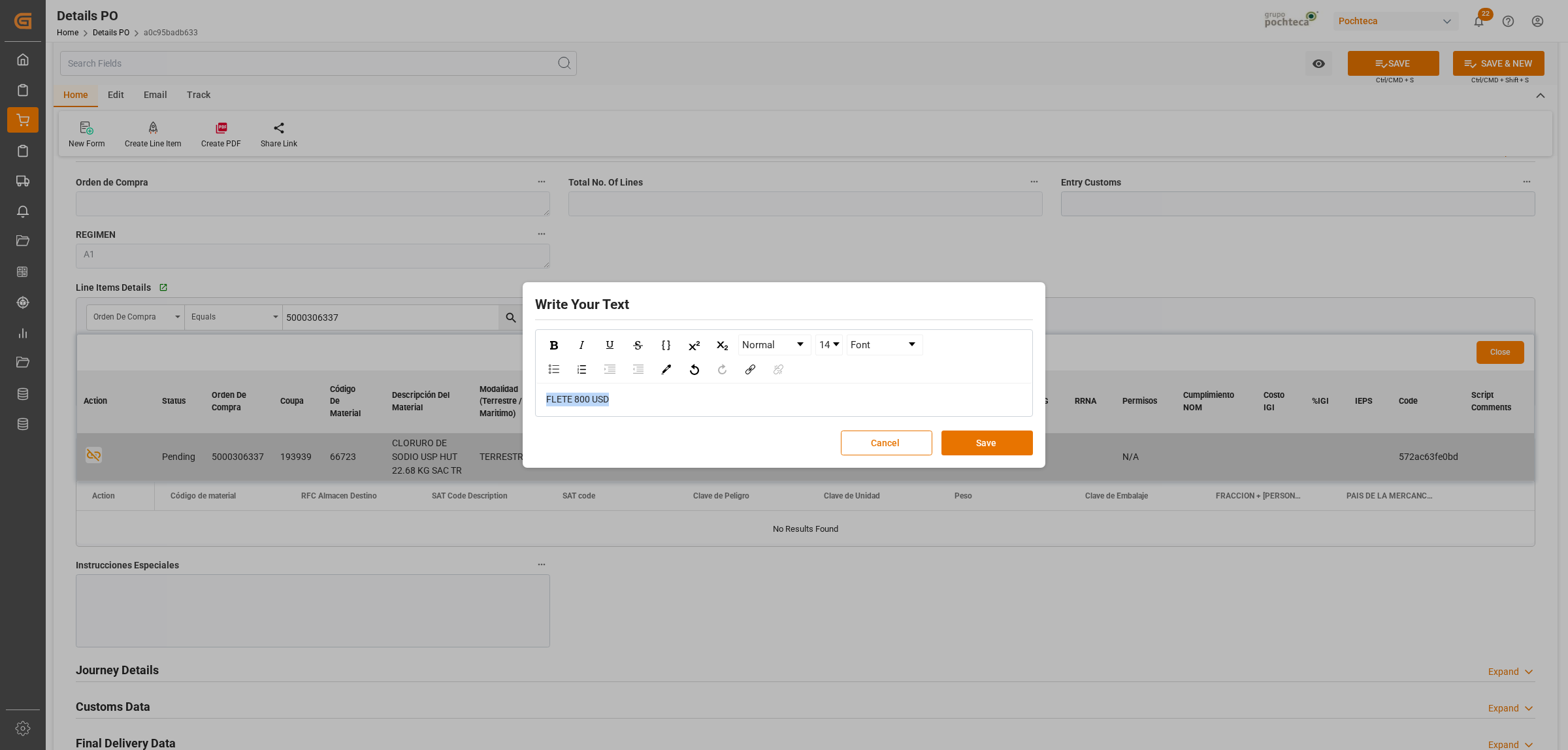
drag, startPoint x: 618, startPoint y: 400, endPoint x: 544, endPoint y: 400, distance: 74.0
click at [544, 400] on div "FLETE 800 USD" at bounding box center [784, 399] width 495 height 32
click at [552, 341] on img "rdw-inline-control" at bounding box center [554, 345] width 8 height 9
click at [661, 368] on img "rdw-color-picker" at bounding box center [666, 369] width 10 height 10
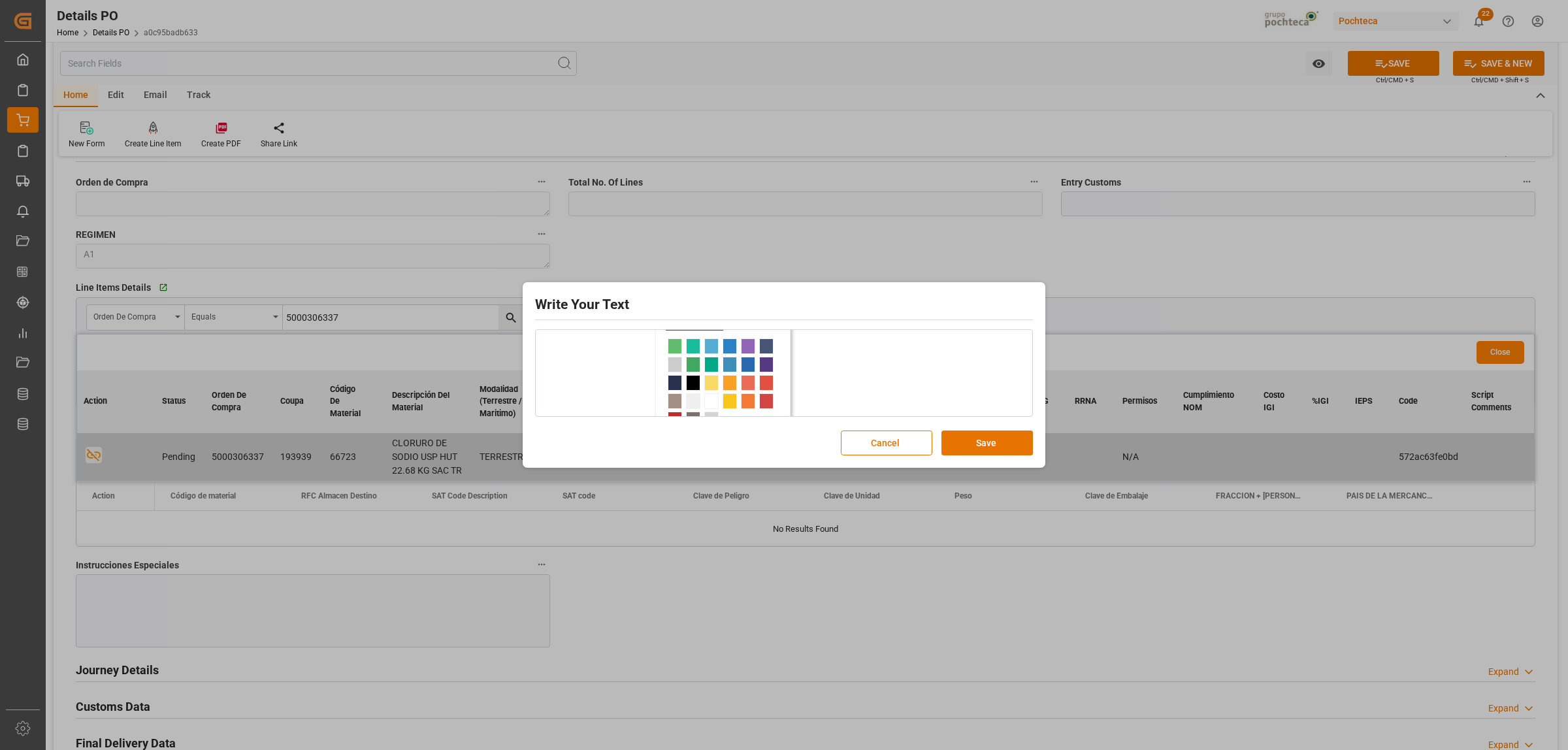
click at [691, 342] on span "rdw-color-picker" at bounding box center [693, 346] width 15 height 16
click at [840, 336] on link "14" at bounding box center [829, 345] width 26 height 20
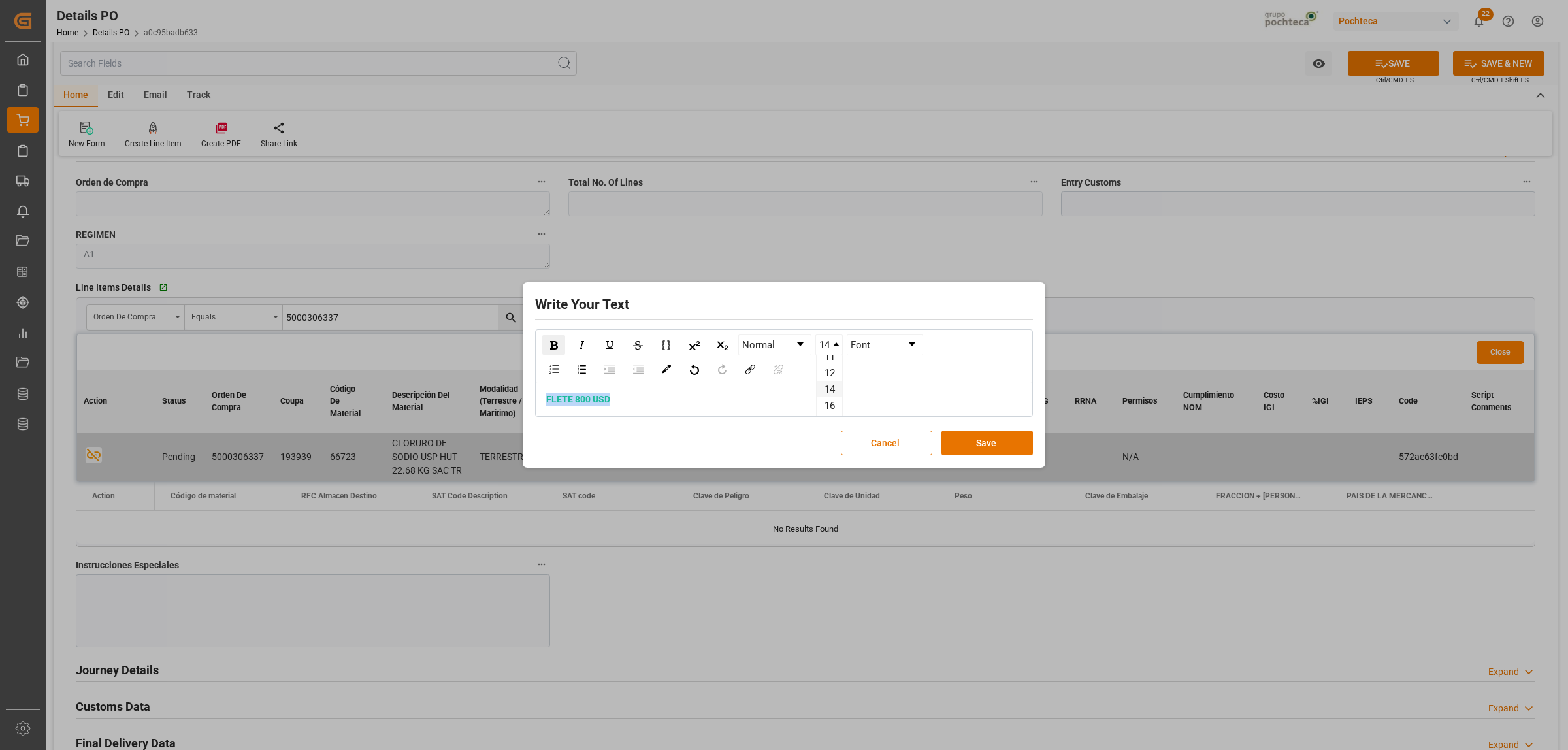
scroll to position [82, 0]
click at [829, 408] on li "24" at bounding box center [829, 412] width 26 height 17
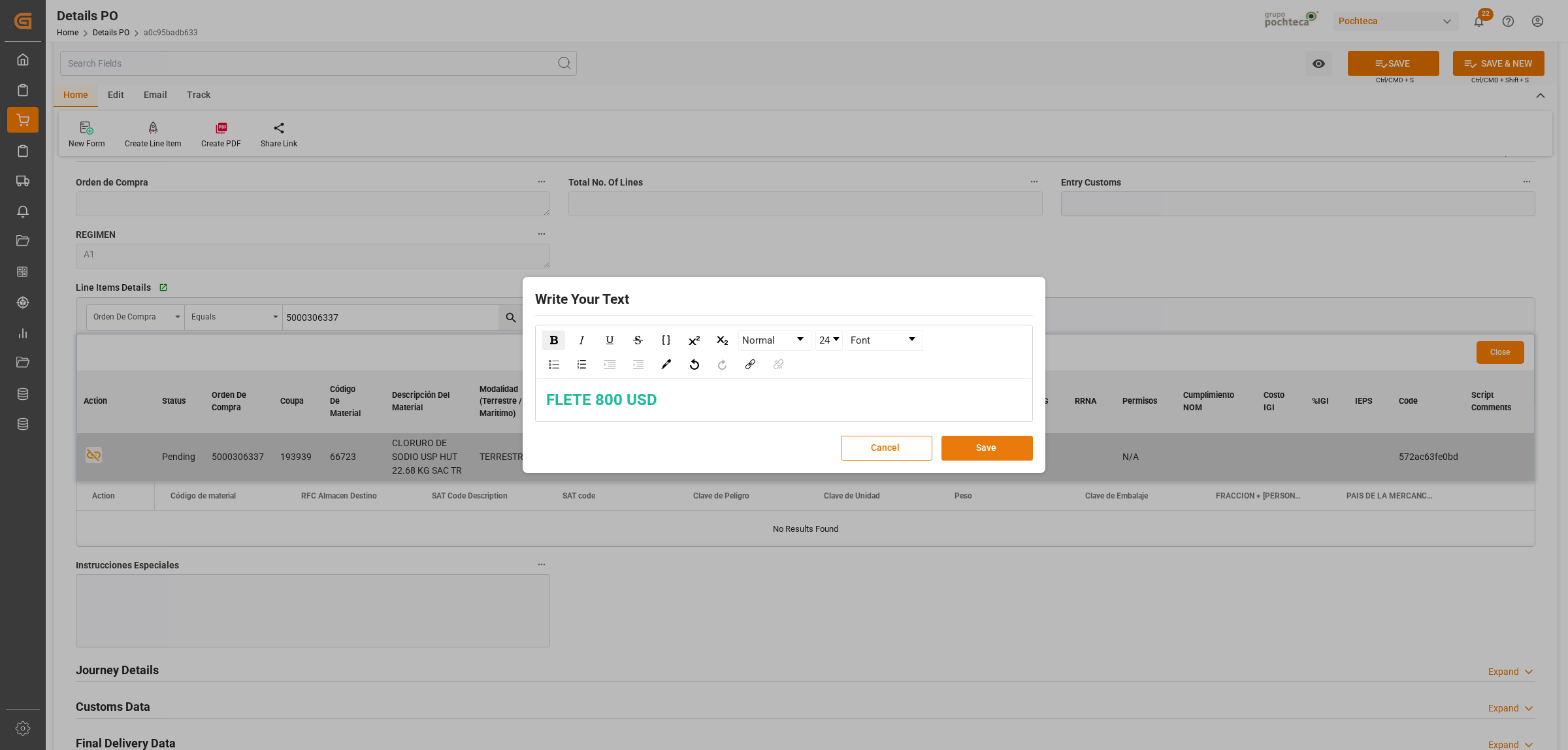
click at [967, 452] on button "Save" at bounding box center [987, 448] width 91 height 25
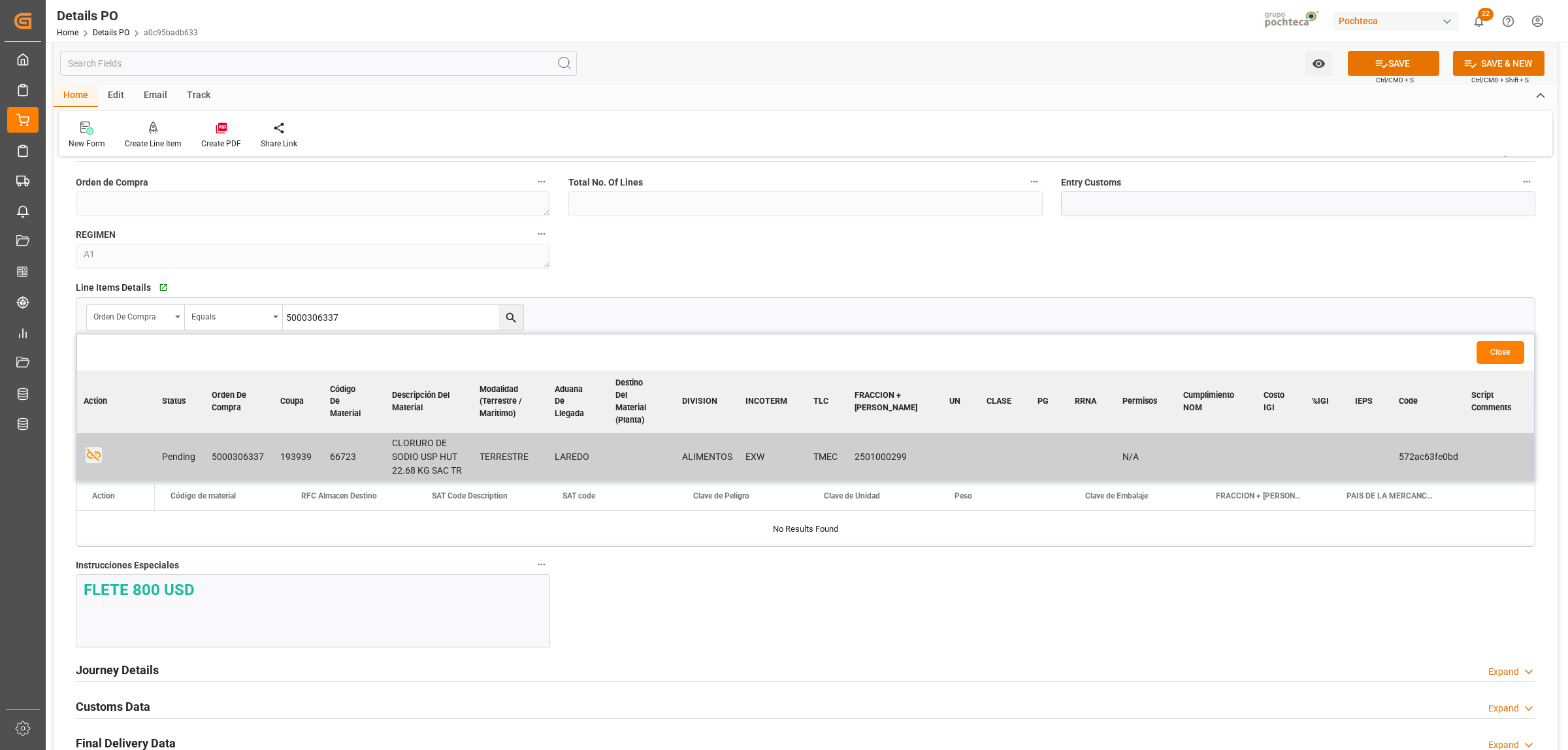
click at [144, 671] on h2 "Journey Details" at bounding box center [118, 670] width 83 height 18
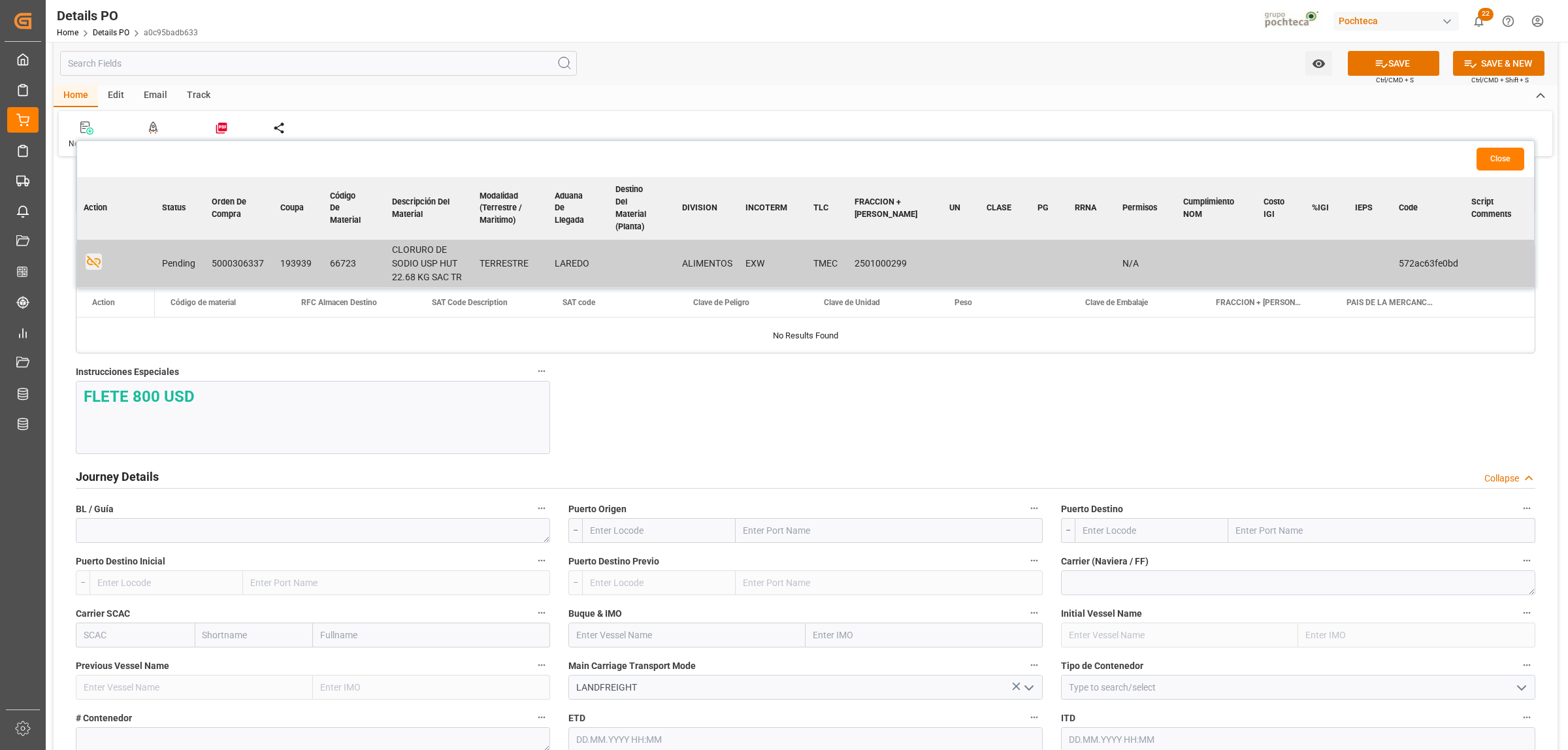
scroll to position [1470, 0]
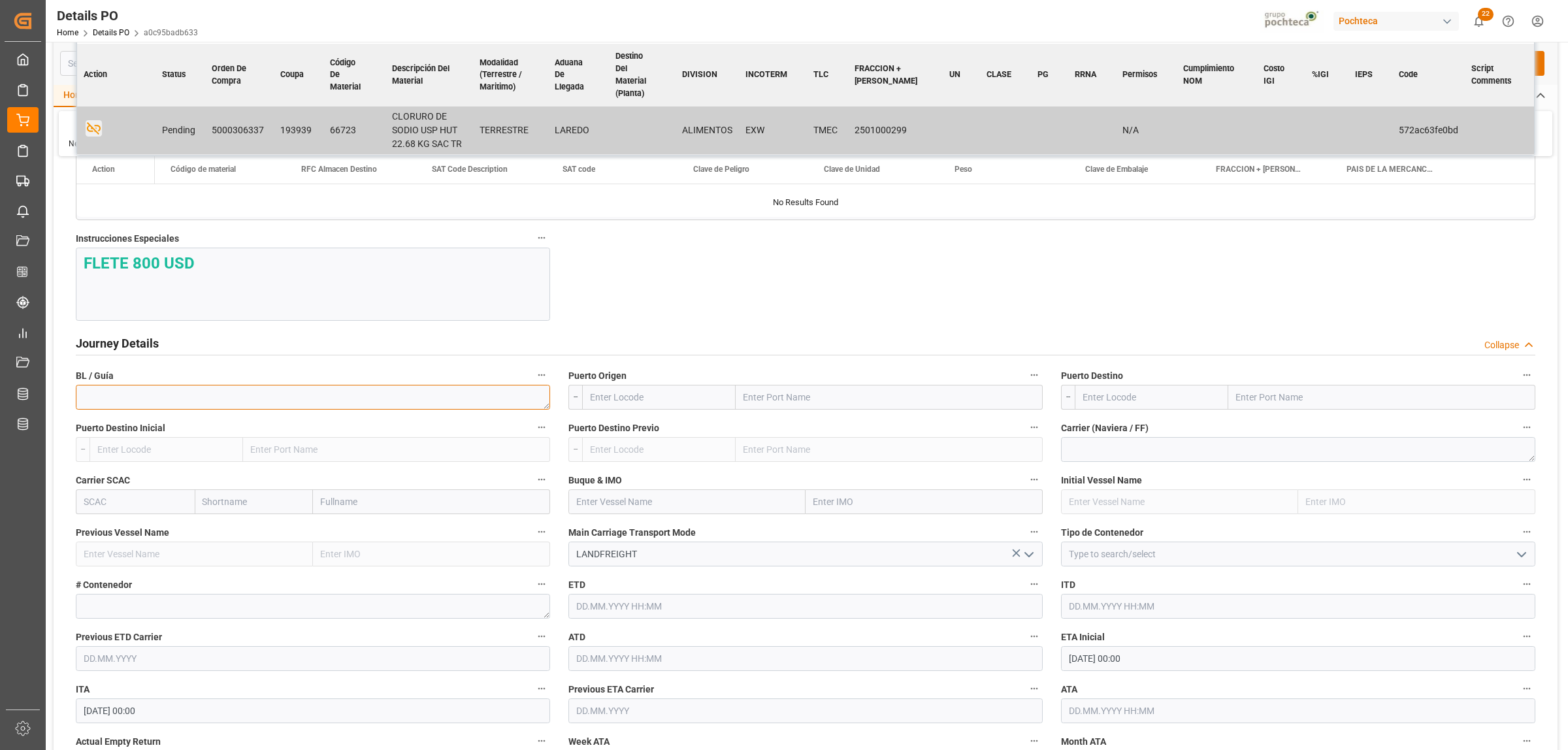
click at [126, 399] on textarea at bounding box center [313, 397] width 474 height 25
paste textarea "911799456"
type textarea "911799456"
click at [799, 408] on input "text" at bounding box center [889, 397] width 307 height 25
type input "LAREDO"
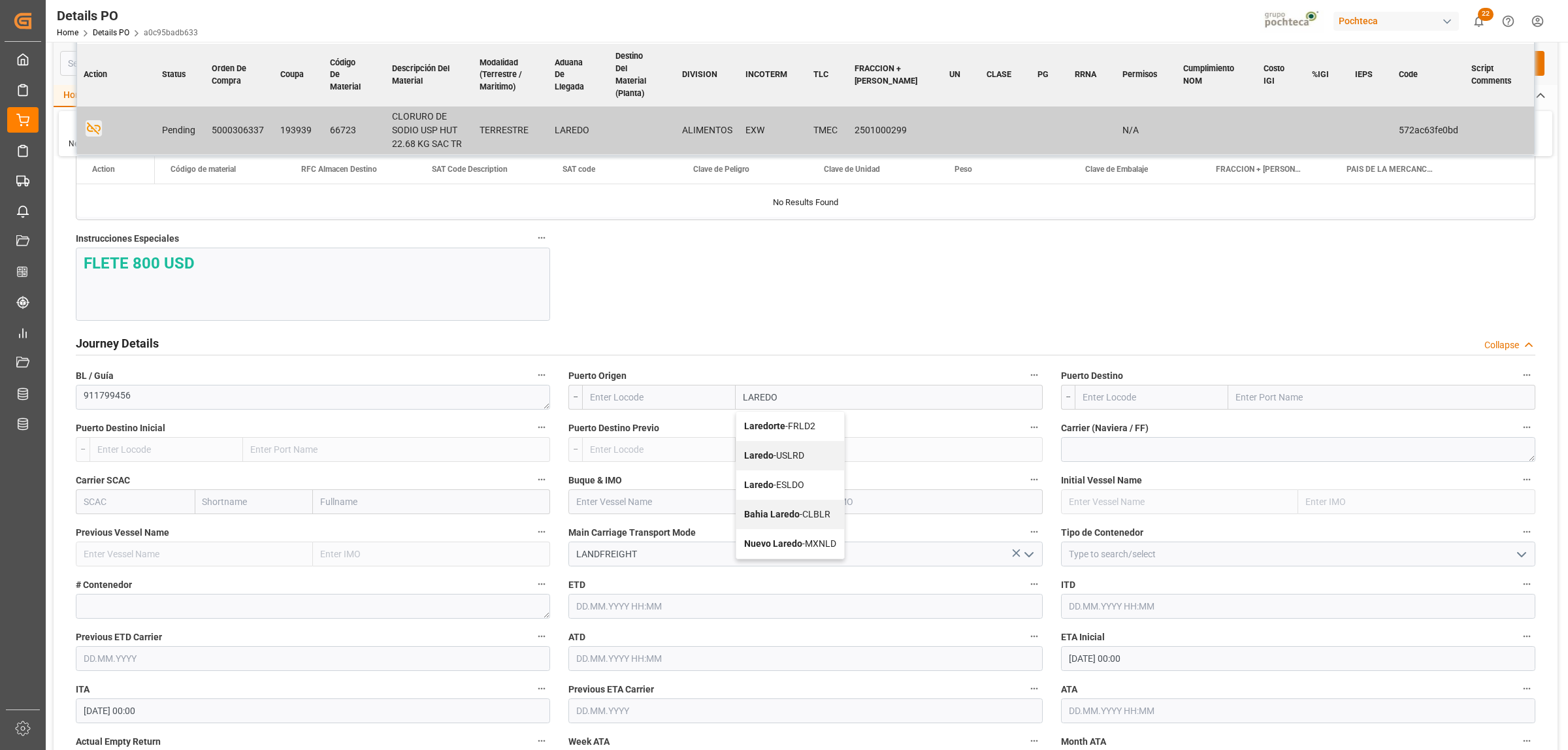
click at [749, 457] on b "Laredo" at bounding box center [759, 455] width 29 height 11
type input "USLRD"
type input "Laredo"
click at [1269, 399] on input "text" at bounding box center [1382, 397] width 307 height 25
type input "NUEVO LAREDO"
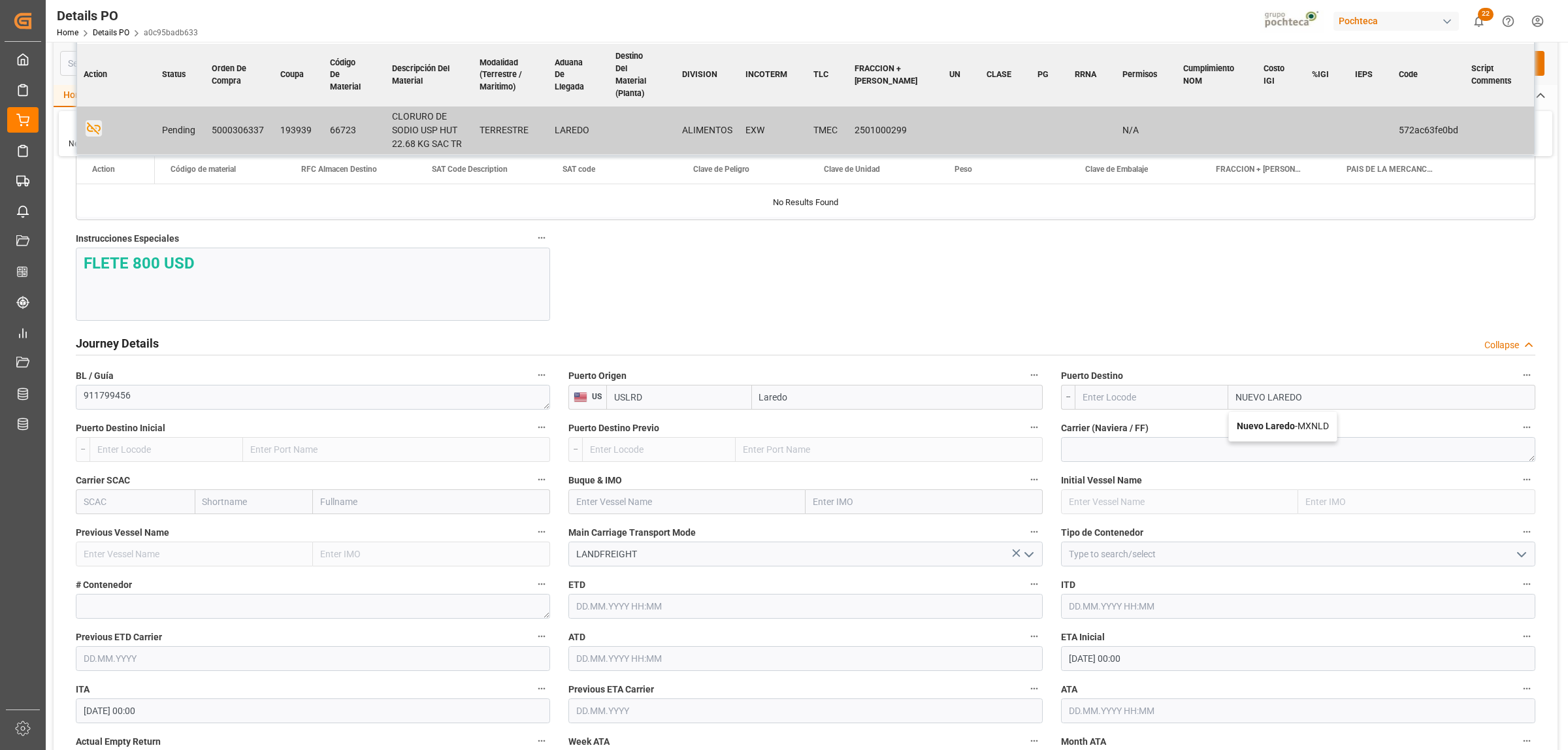
click at [1251, 429] on b "Nuevo Laredo" at bounding box center [1266, 426] width 58 height 11
type input "MXNLD"
type input "Nuevo Laredo"
click at [1522, 559] on icon "open menu" at bounding box center [1522, 555] width 16 height 16
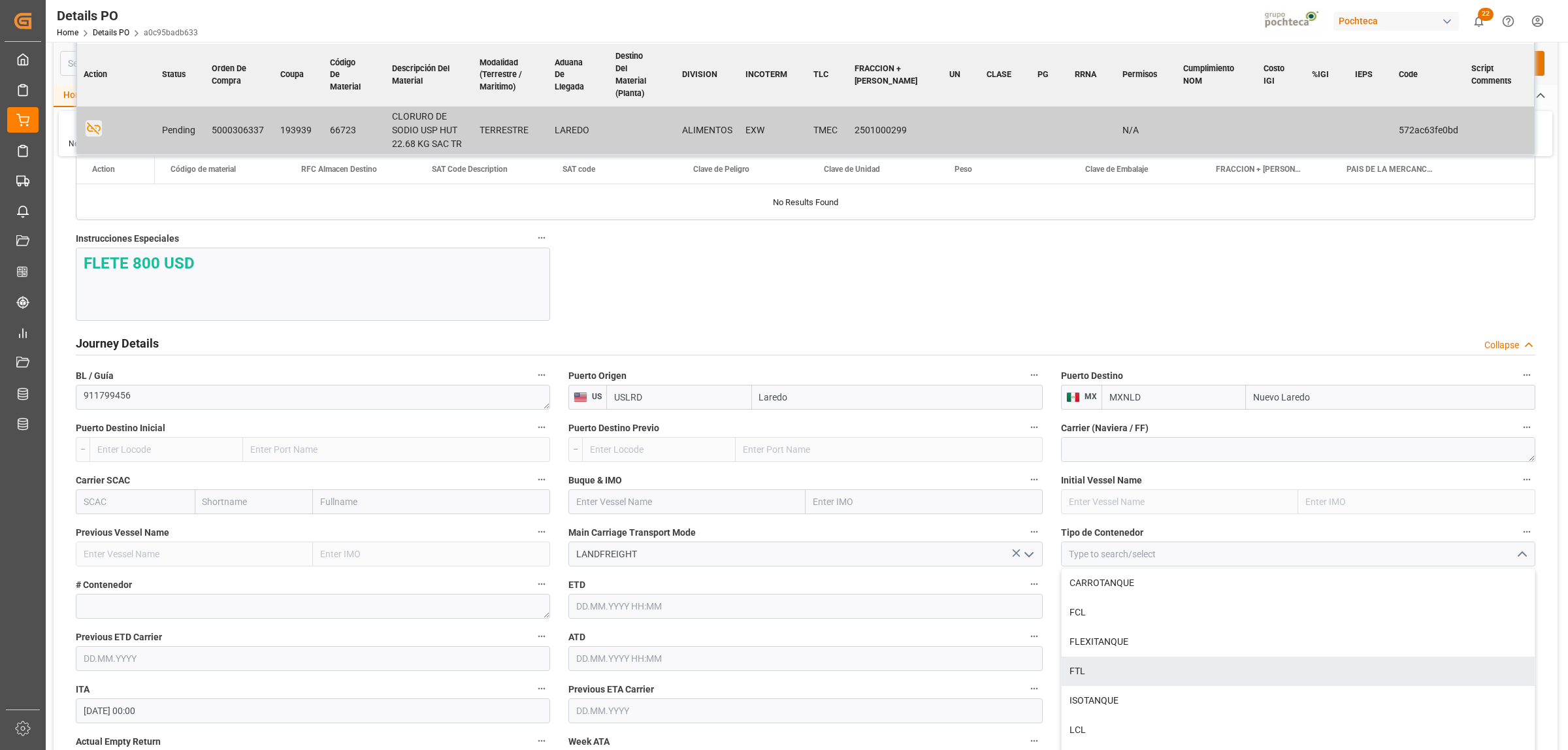
click at [1122, 685] on div "FTL" at bounding box center [1298, 671] width 473 height 29
type input "FTL"
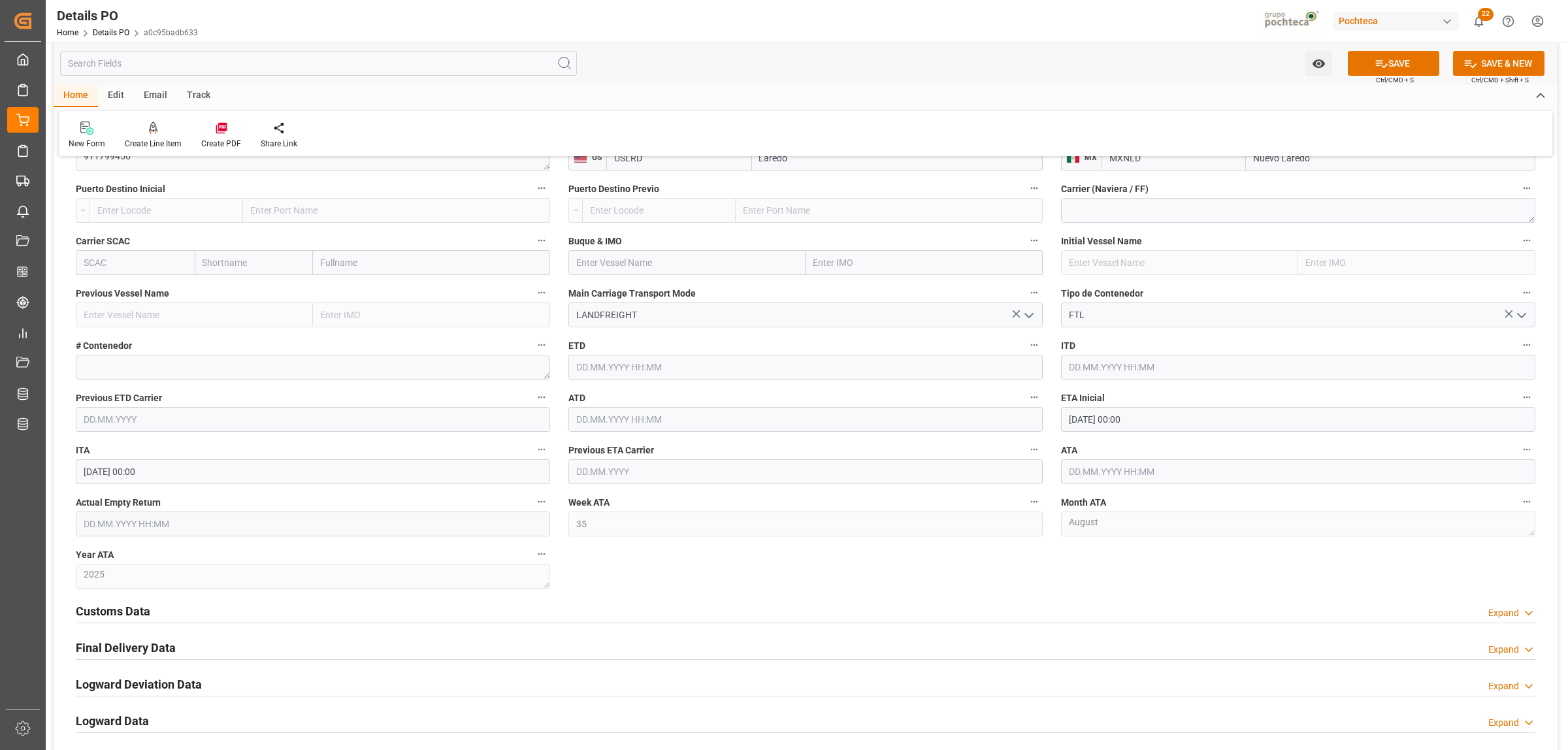
scroll to position [1715, 0]
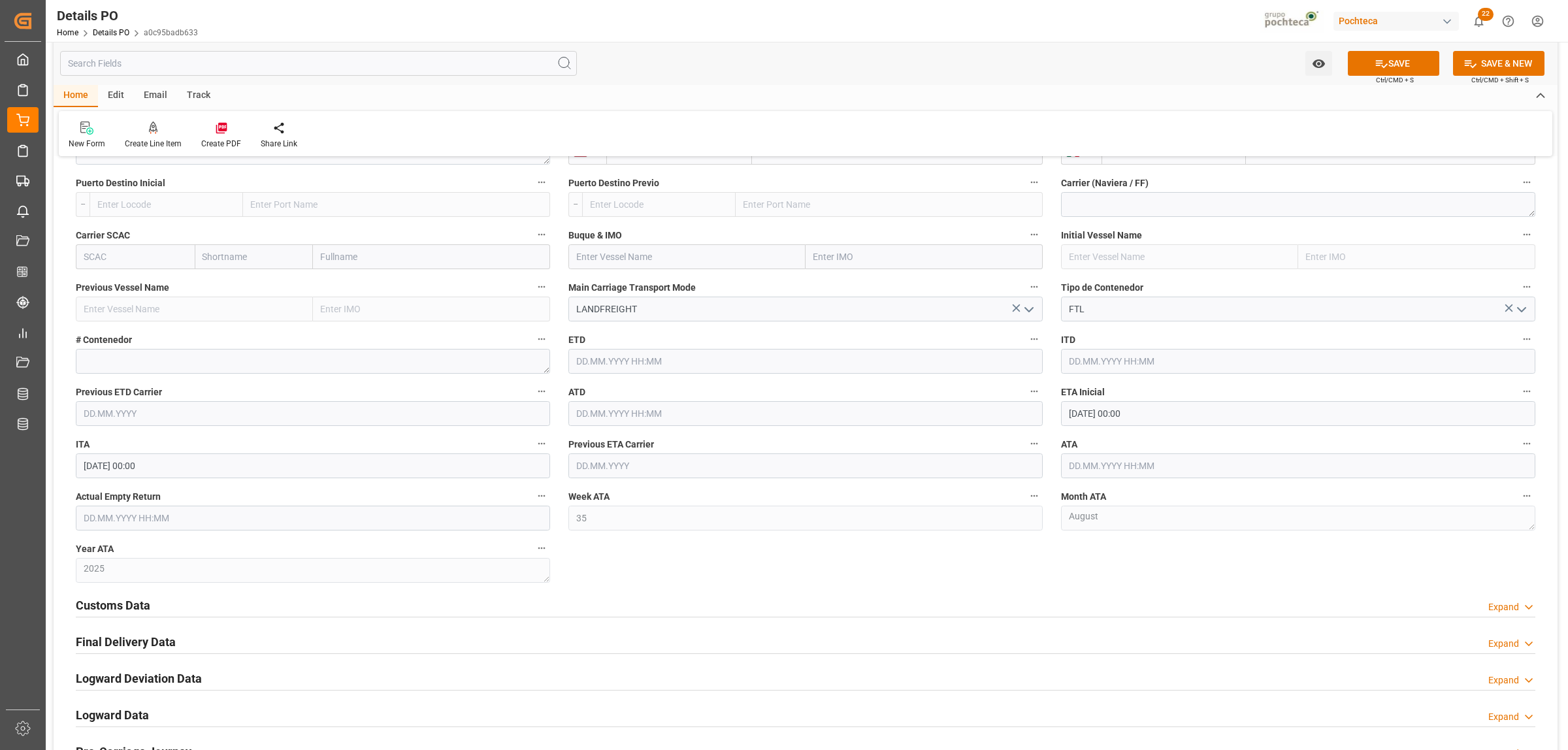
click at [1107, 412] on input "25.08.2025 00:00" at bounding box center [1298, 414] width 474 height 25
click at [1125, 592] on div "27" at bounding box center [1129, 598] width 17 height 16
type input "27.08.2025 00:00"
click at [996, 591] on div "Customs Data Expand" at bounding box center [805, 605] width 1477 height 36
click at [1086, 464] on input "text" at bounding box center [1298, 466] width 474 height 25
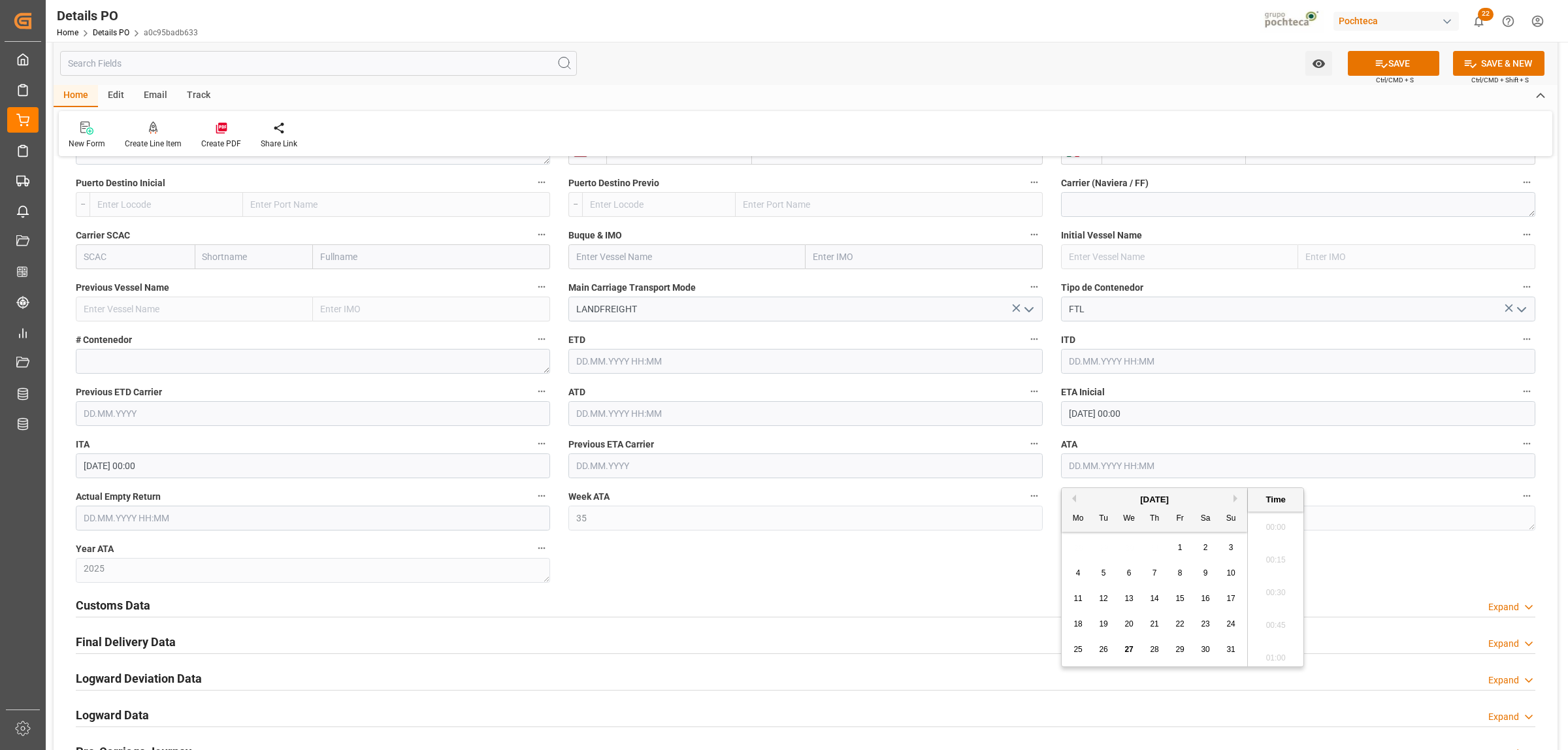
scroll to position [1703, 0]
click at [1131, 646] on span "27" at bounding box center [1129, 650] width 9 height 9
type input "27.08.2025 00:00"
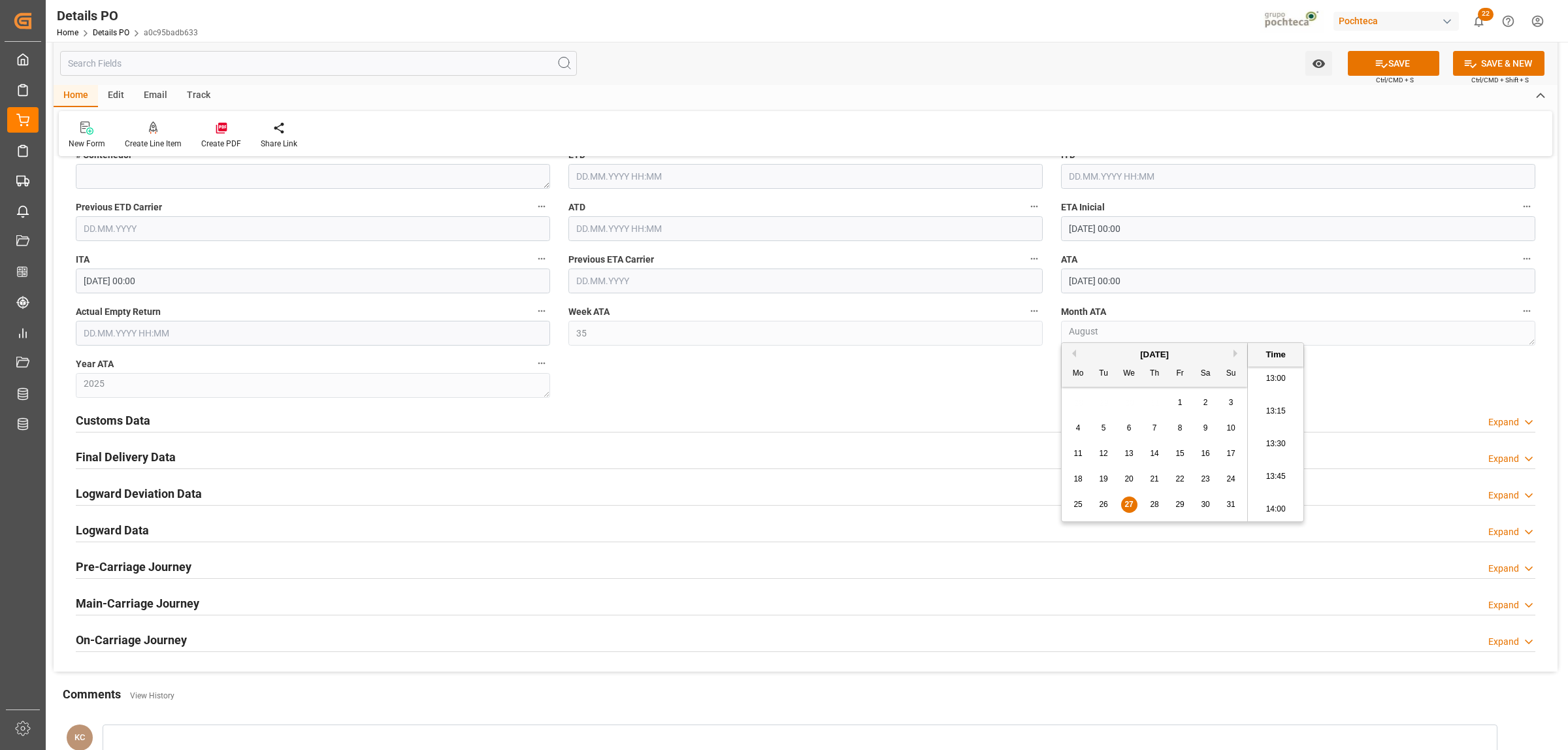
scroll to position [1960, 0]
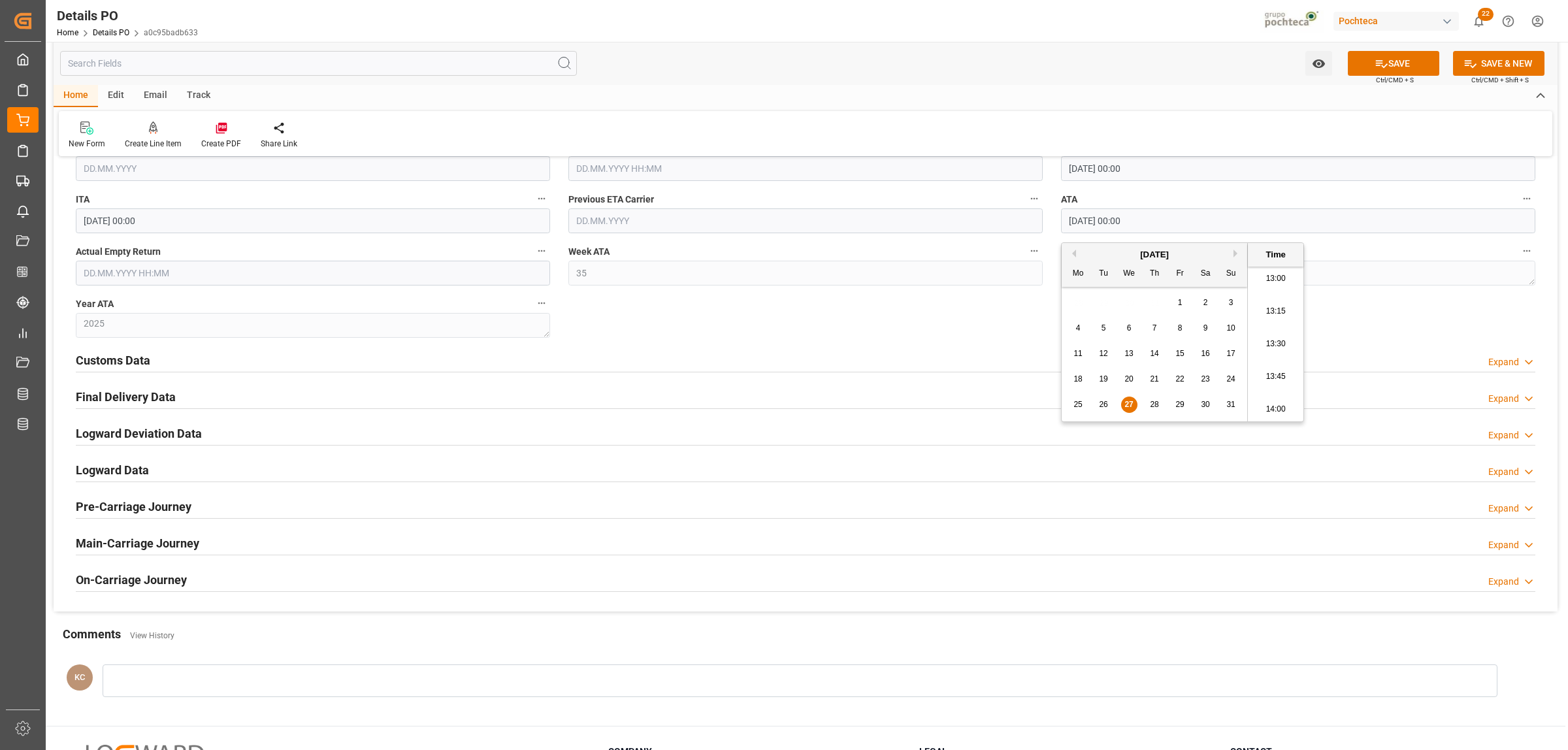
click at [138, 357] on h2 "Customs Data" at bounding box center [113, 360] width 75 height 18
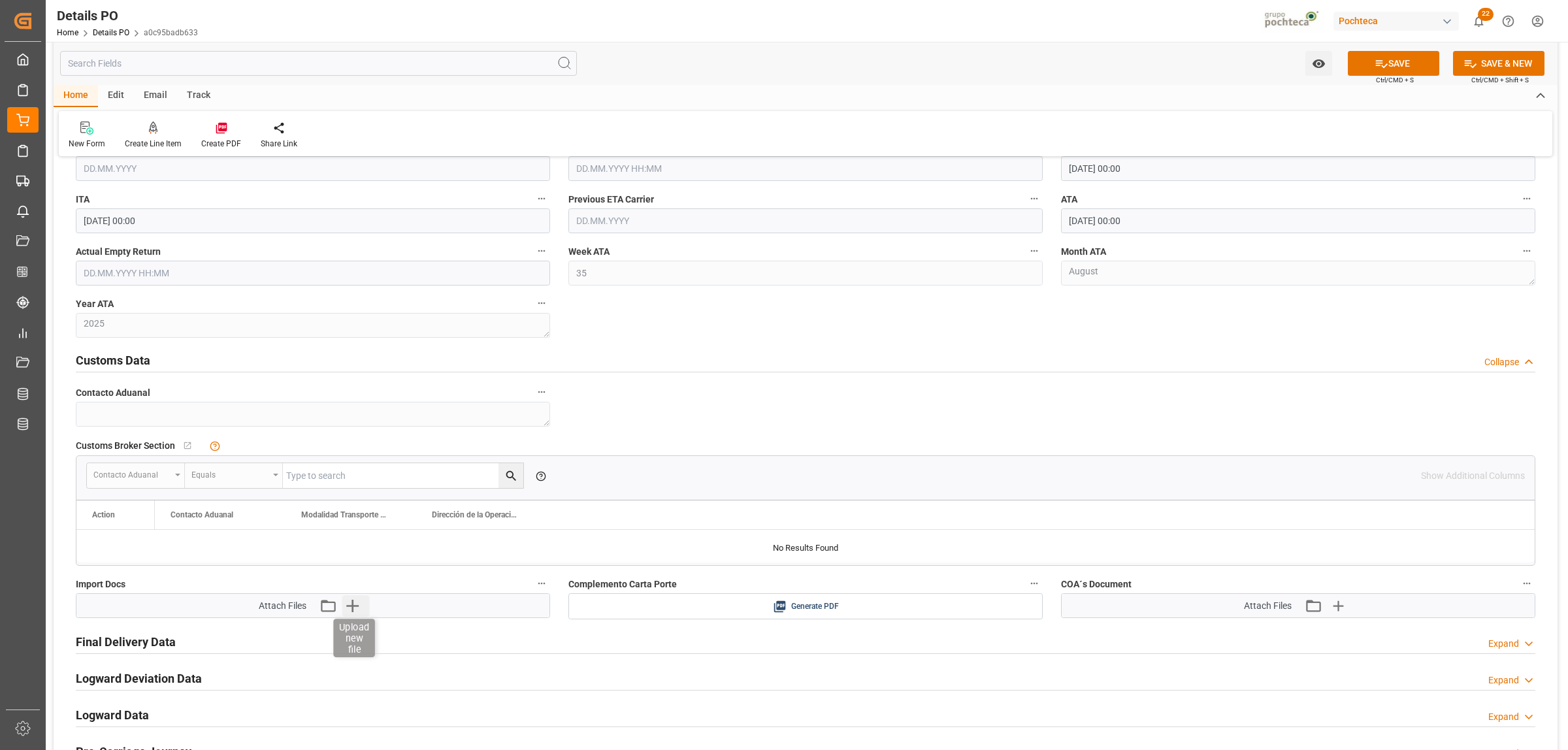
click at [358, 612] on icon "button" at bounding box center [353, 606] width 21 height 21
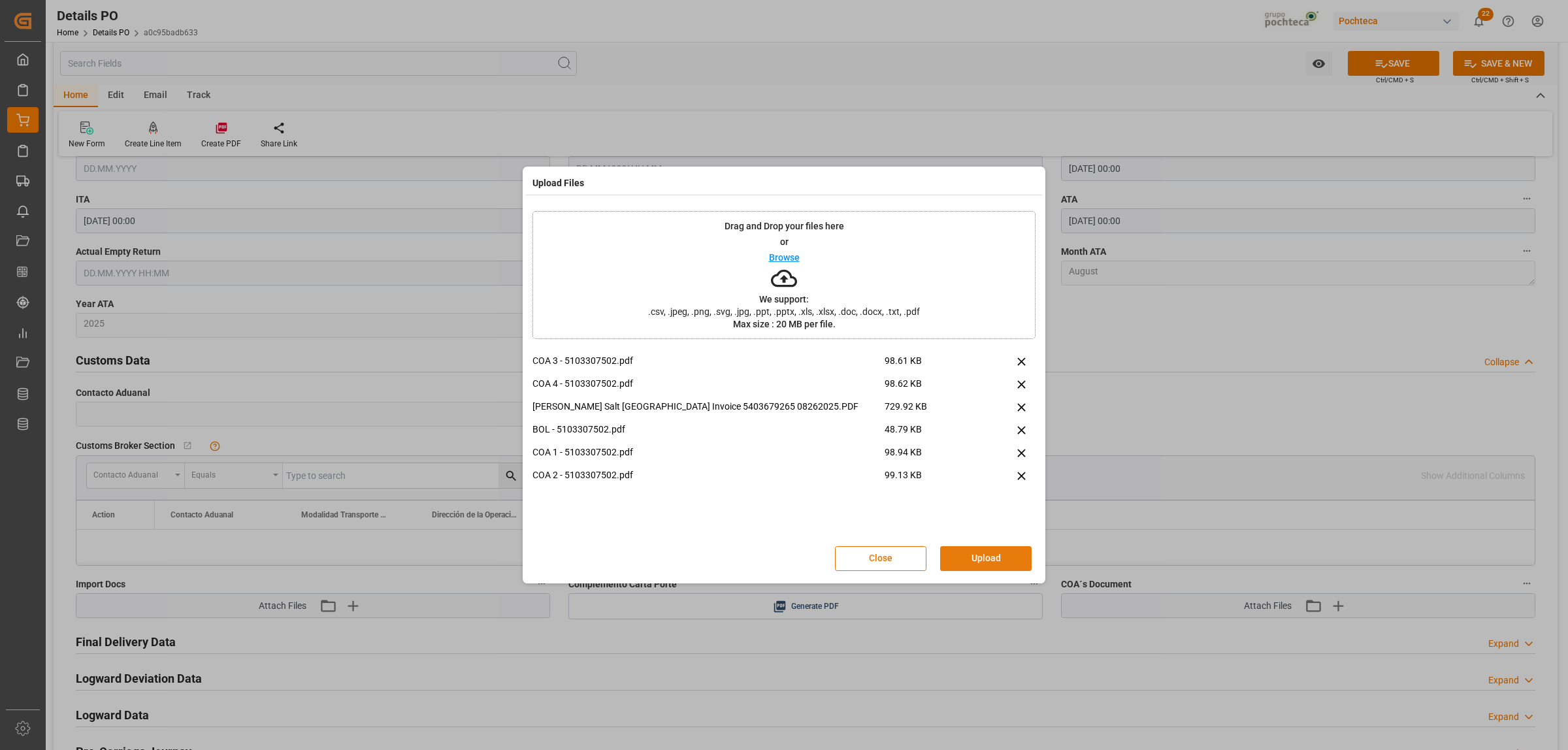
click at [1010, 562] on button "Upload" at bounding box center [986, 559] width 91 height 25
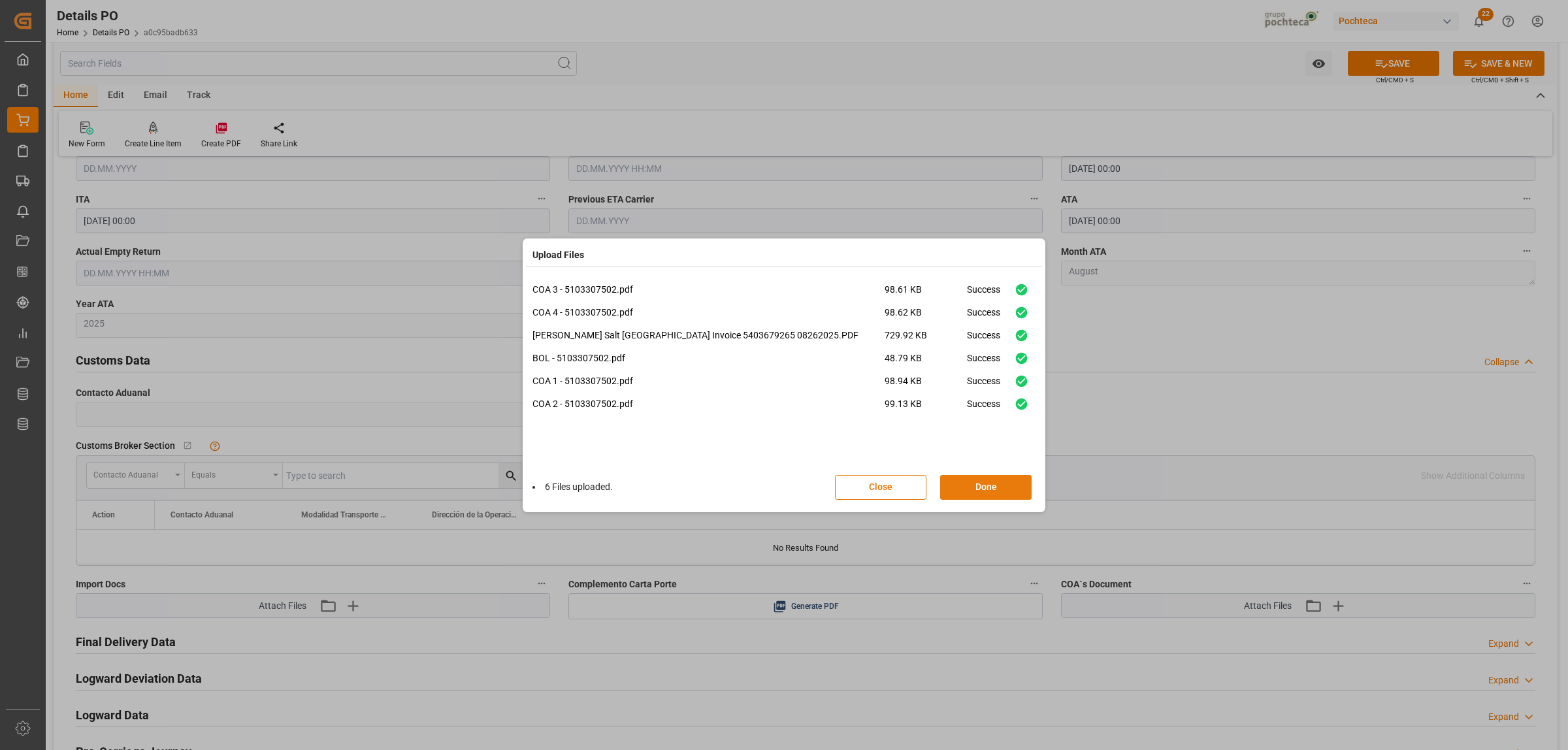
click at [981, 482] on button "Done" at bounding box center [986, 488] width 91 height 25
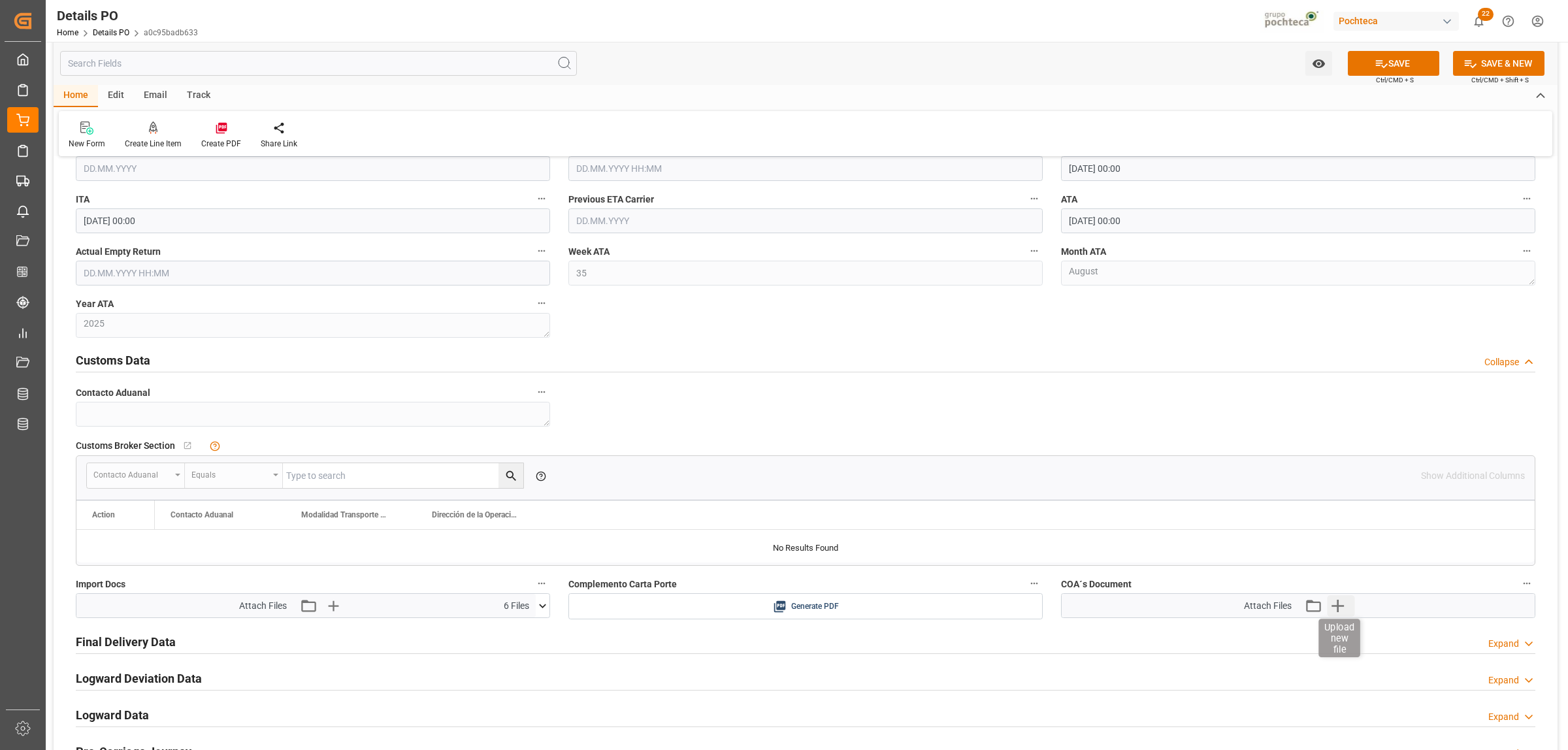
click at [1341, 613] on icon "button" at bounding box center [1338, 606] width 21 height 21
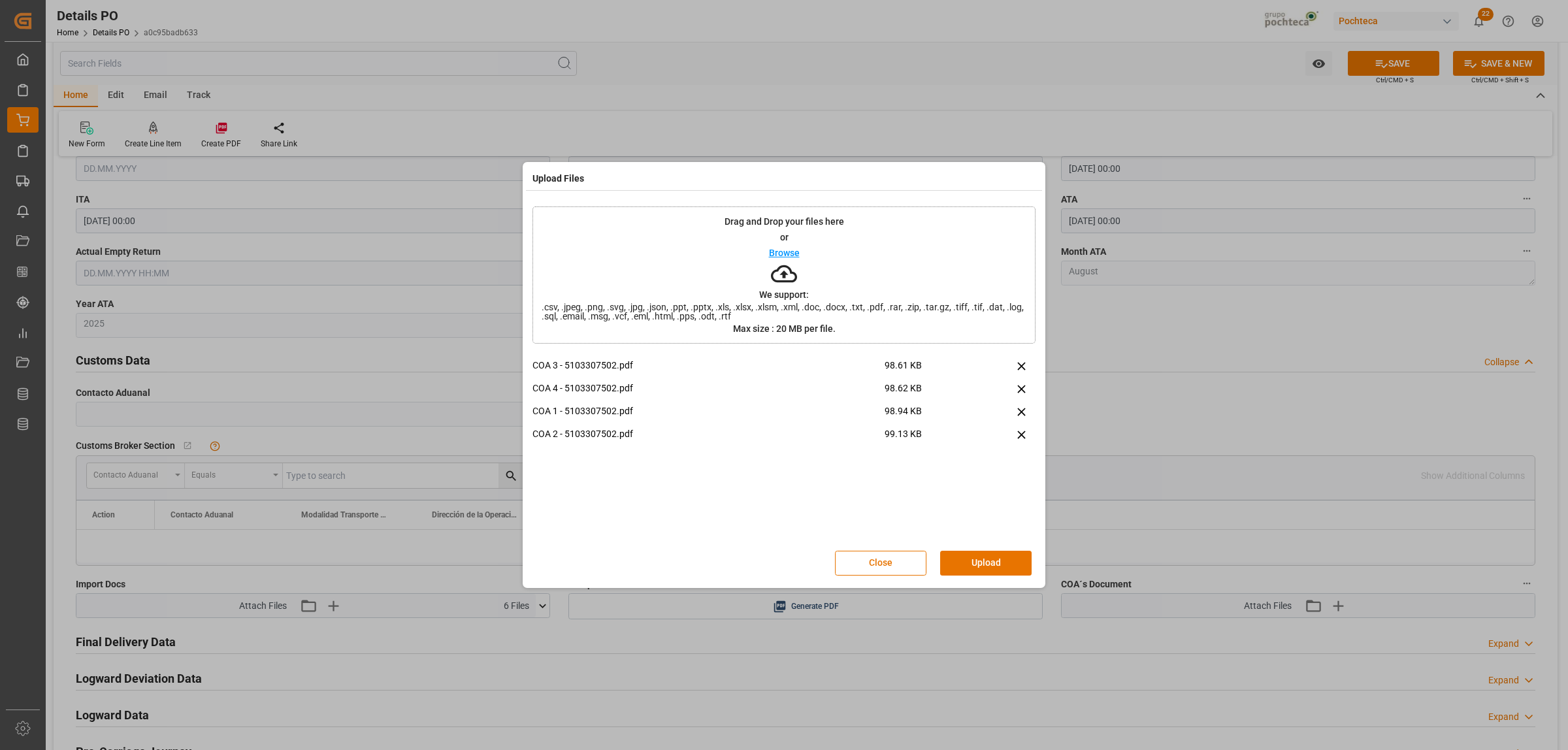
click at [987, 563] on button "Upload" at bounding box center [986, 563] width 91 height 25
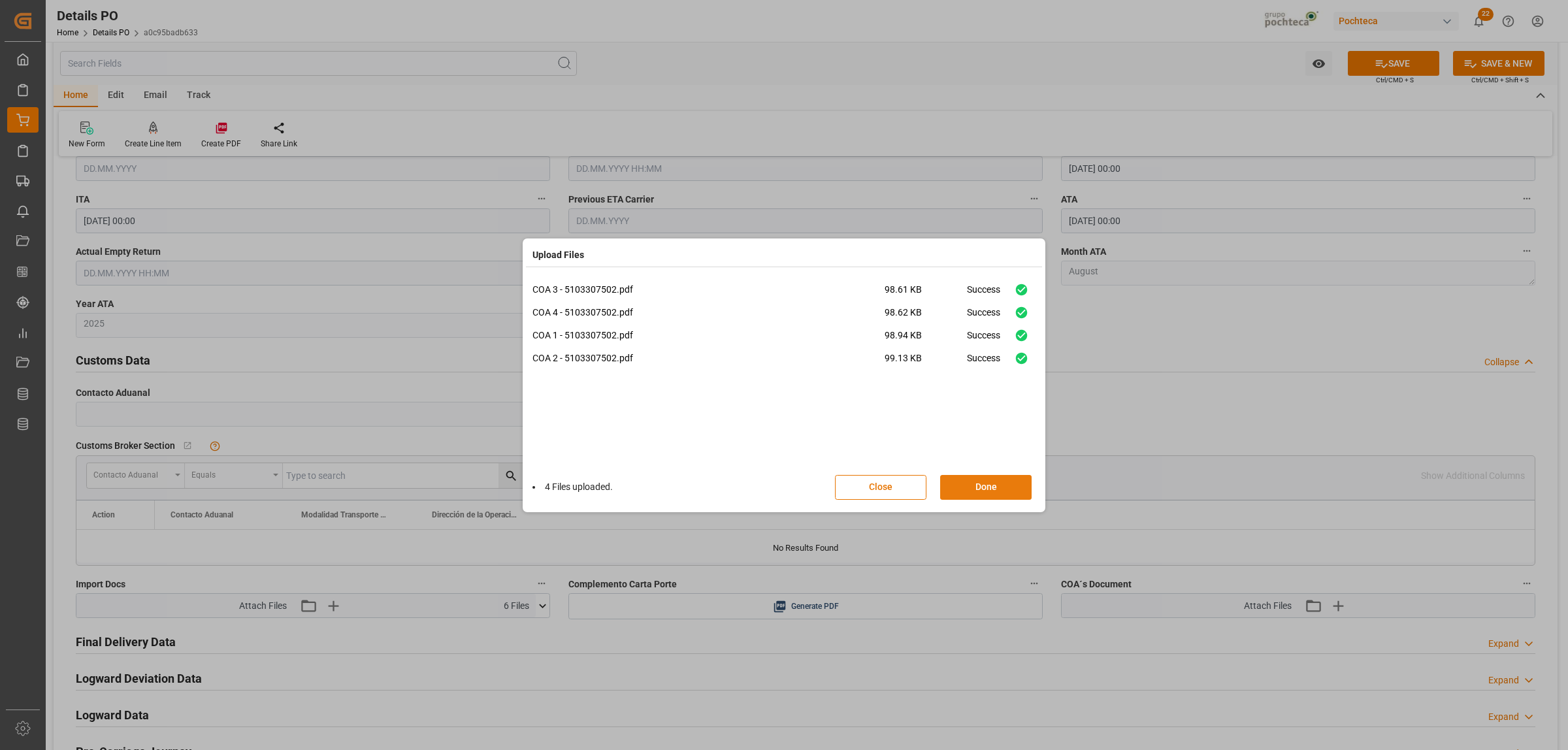
click at [1004, 494] on button "Done" at bounding box center [986, 488] width 91 height 25
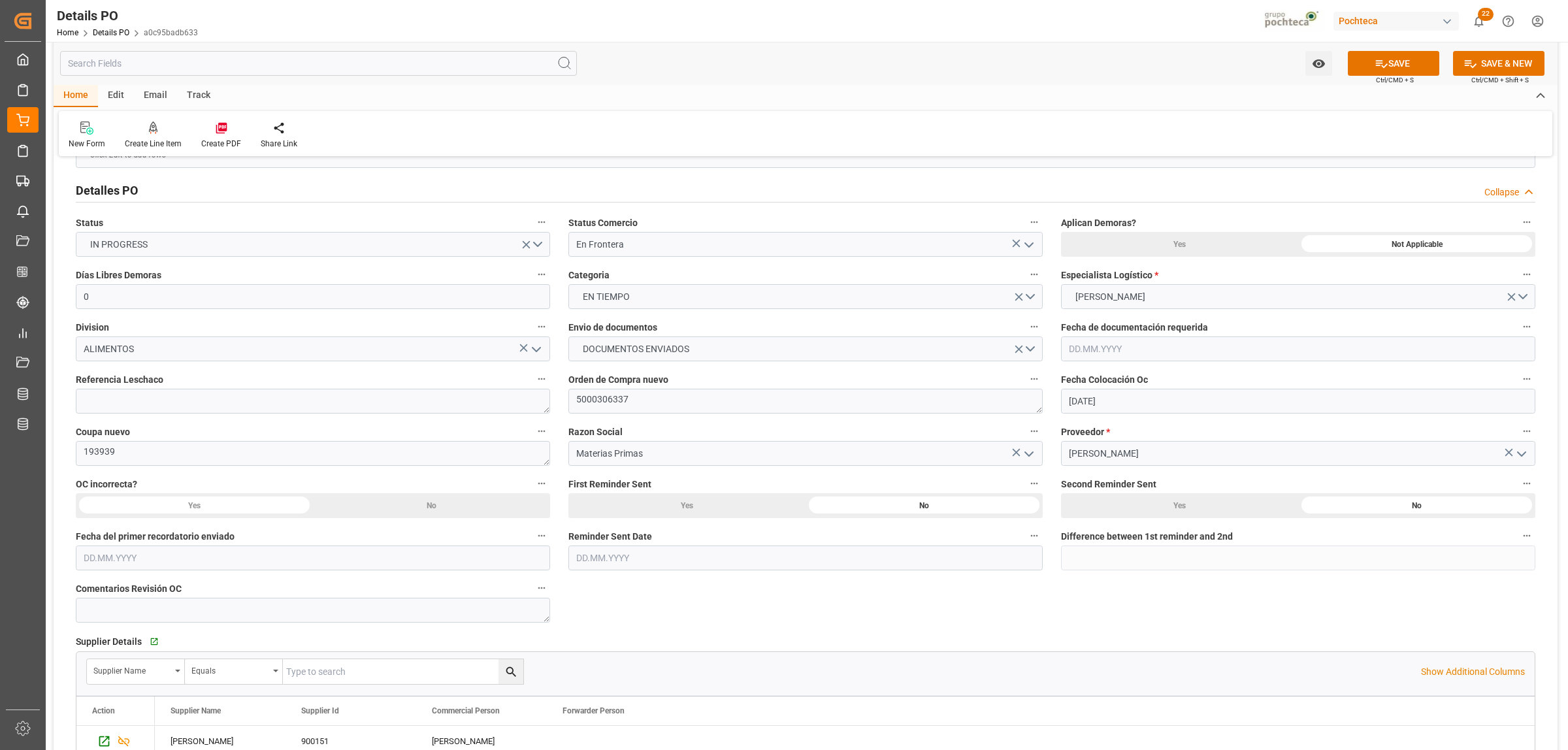
scroll to position [0, 0]
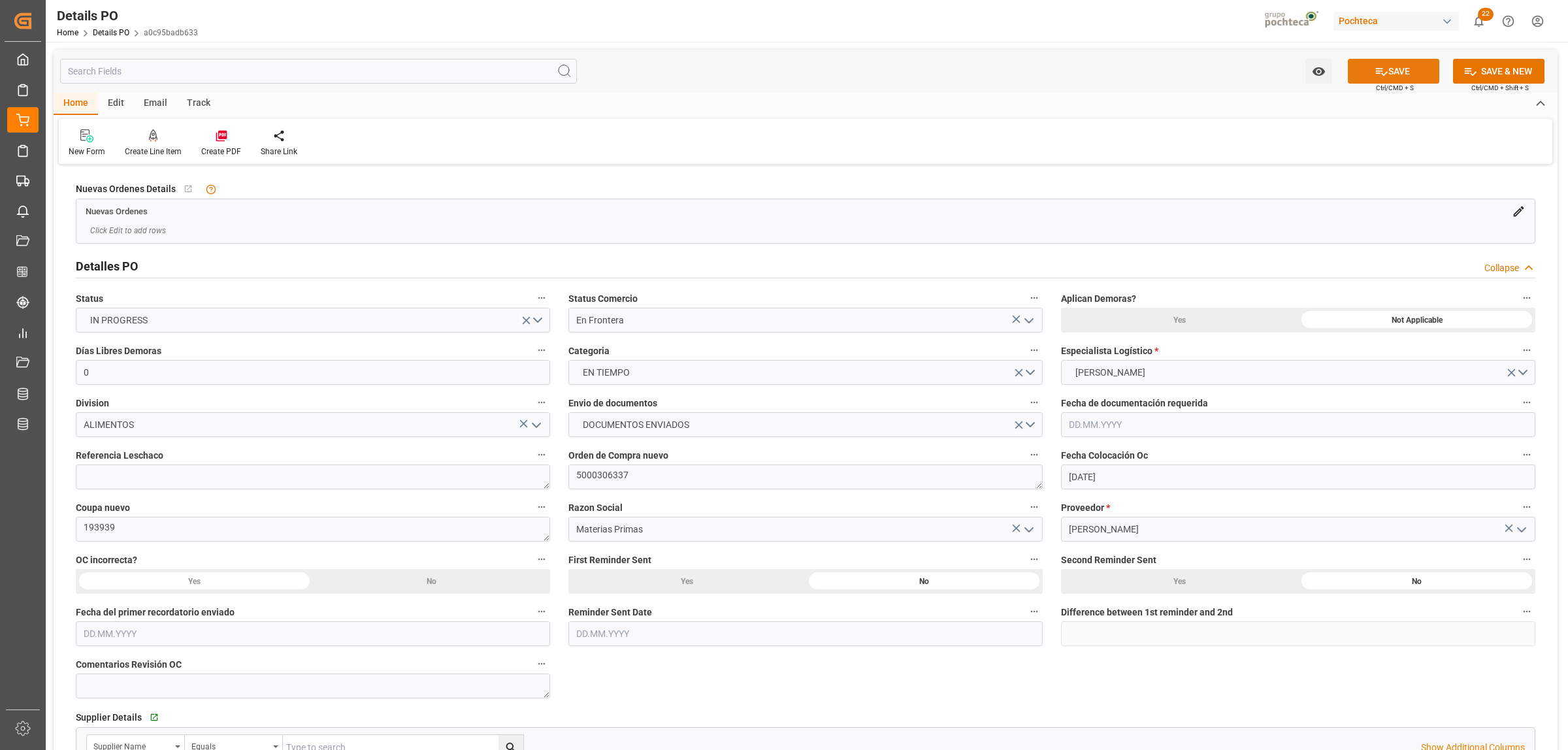
click at [1382, 73] on icon at bounding box center [1381, 71] width 14 height 14
click at [223, 131] on icon at bounding box center [221, 136] width 11 height 11
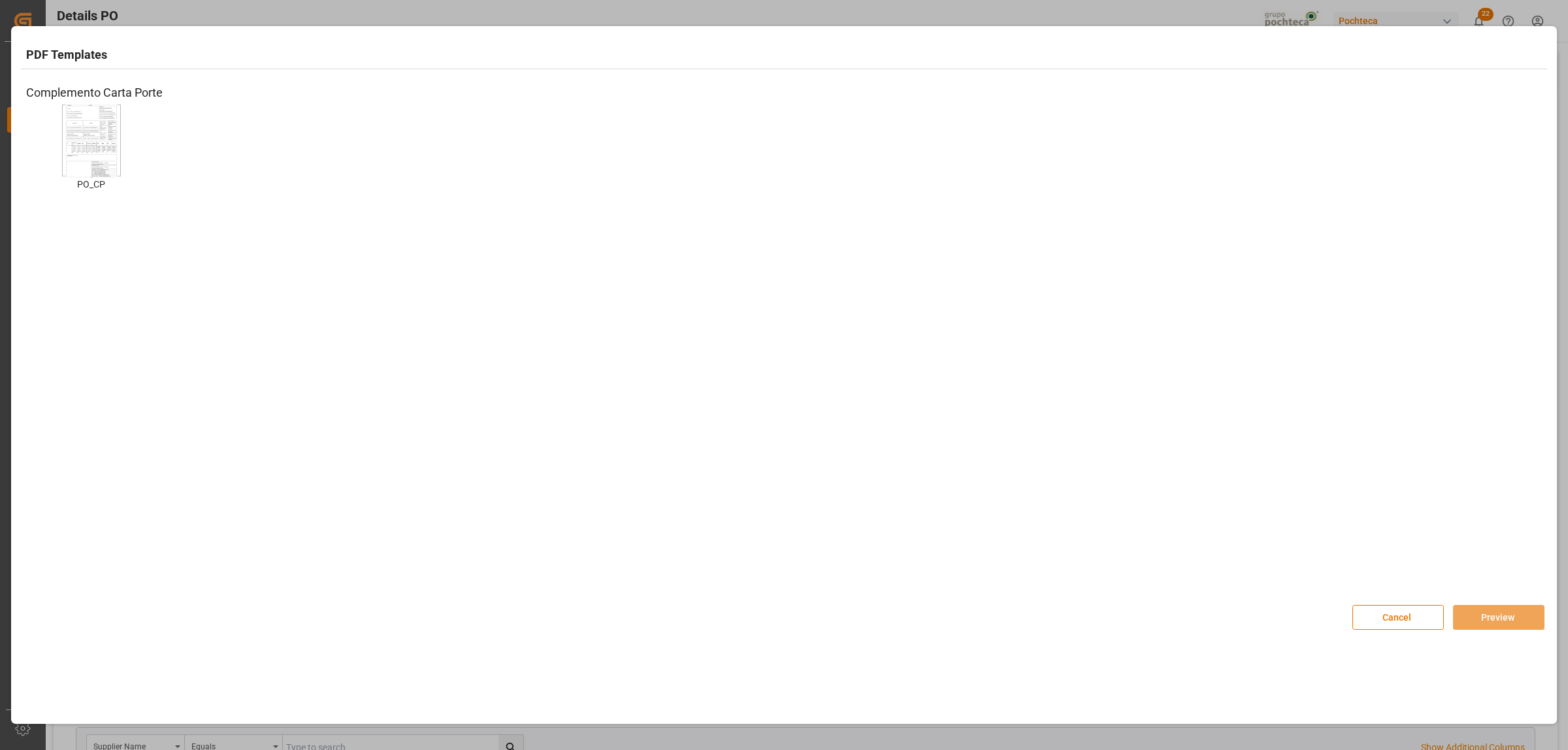
click at [96, 141] on img at bounding box center [91, 141] width 52 height 74
click at [1498, 622] on button "Preview" at bounding box center [1499, 618] width 91 height 25
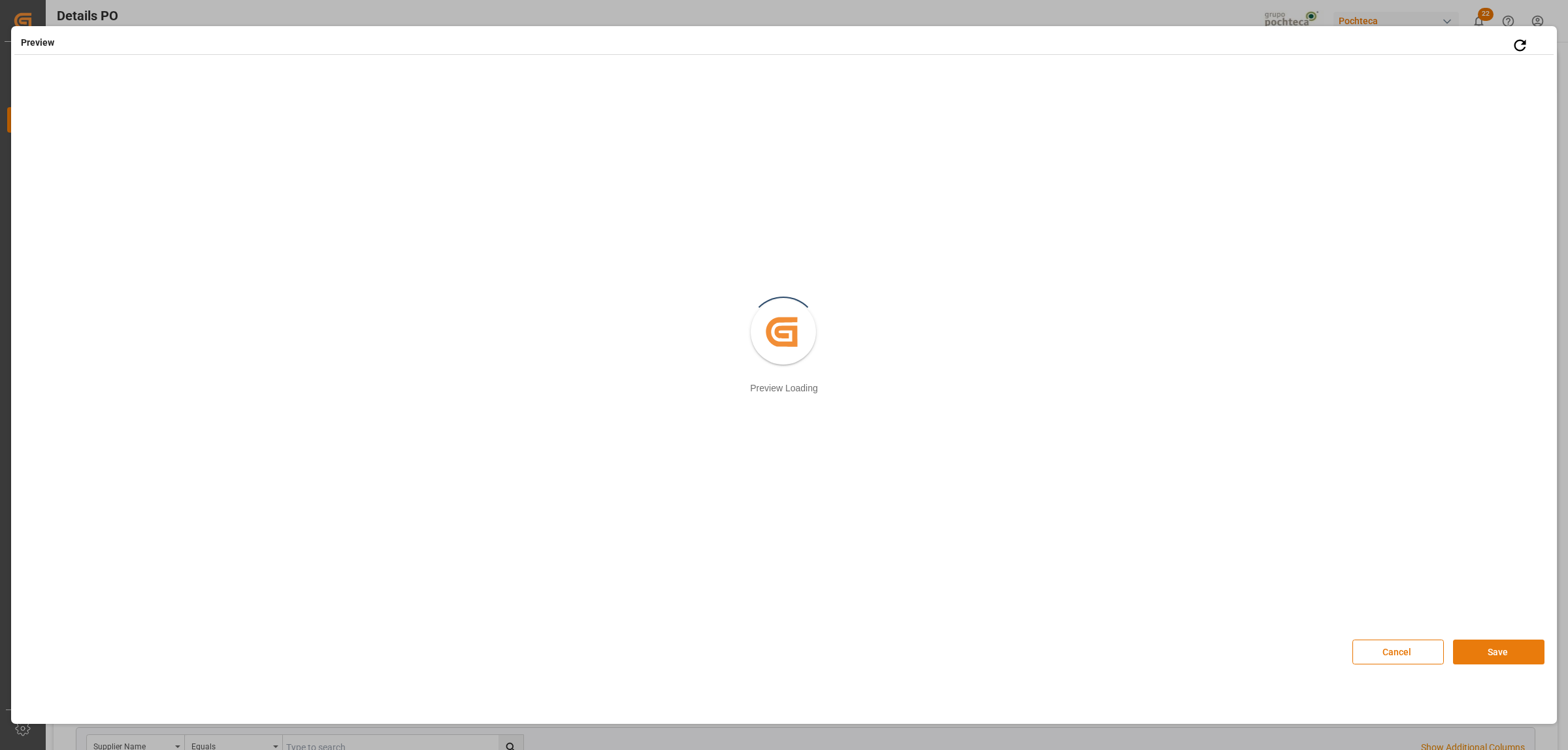
click at [1504, 660] on button "Save" at bounding box center [1499, 652] width 91 height 25
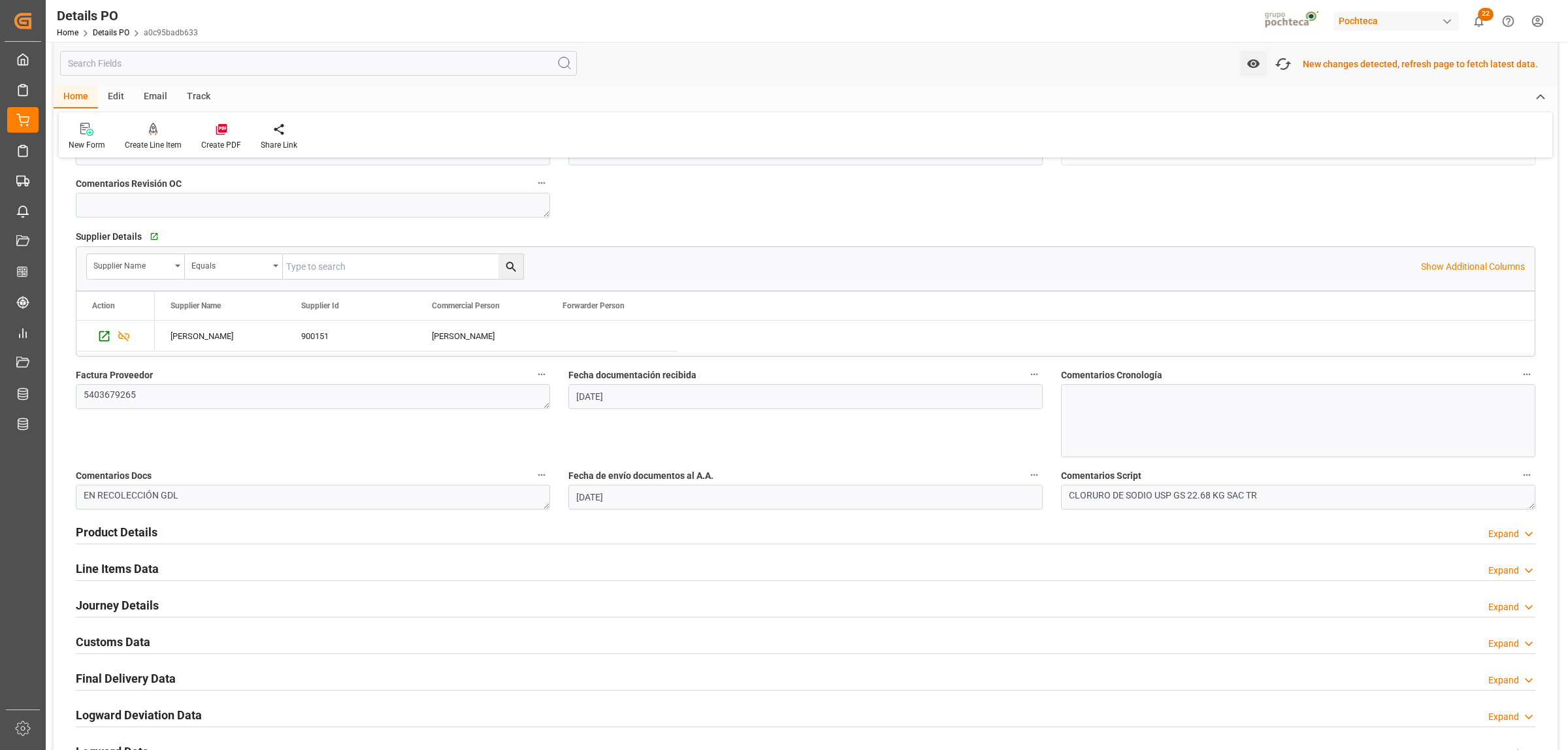
scroll to position [490, 0]
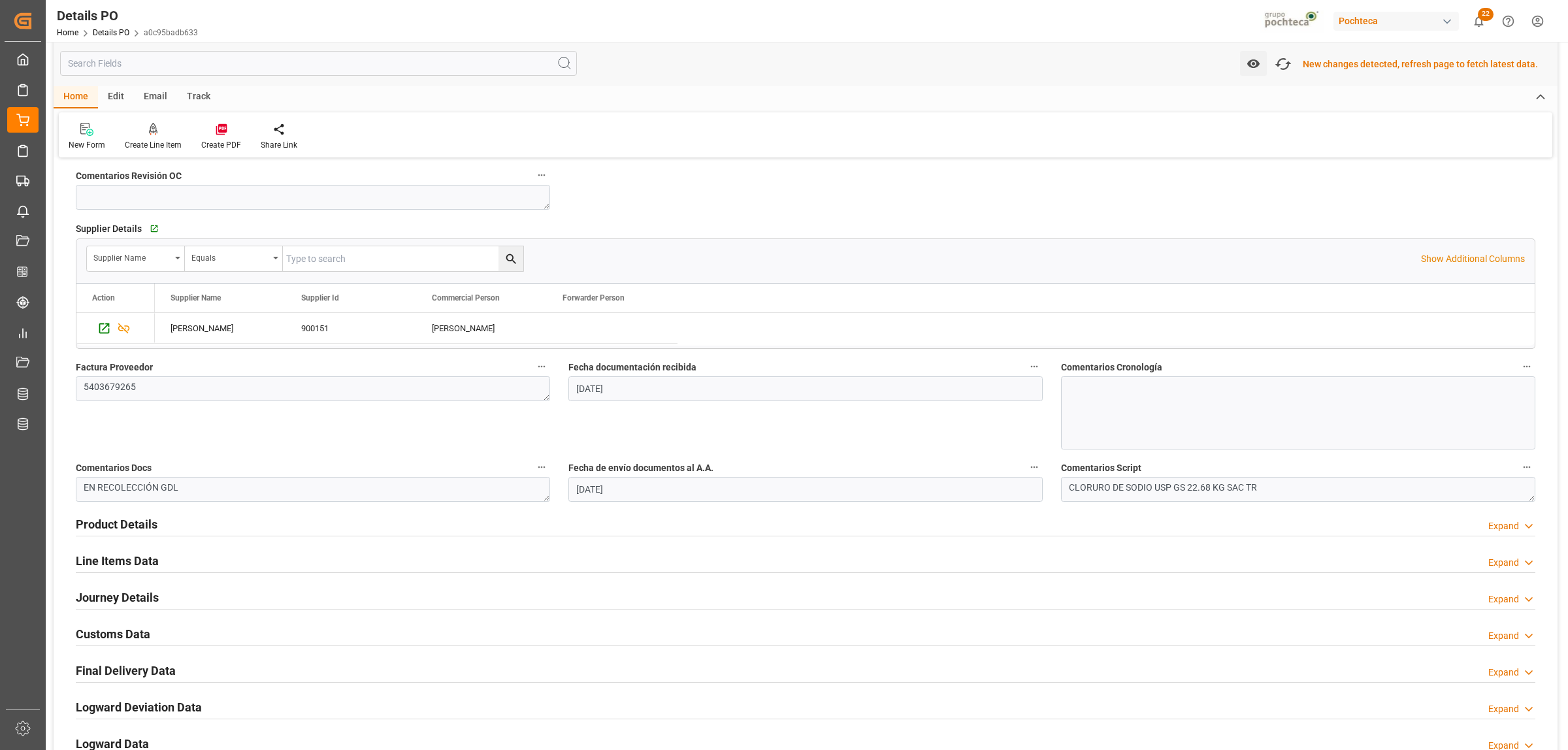
click at [141, 632] on h2 "Customs Data" at bounding box center [113, 634] width 75 height 18
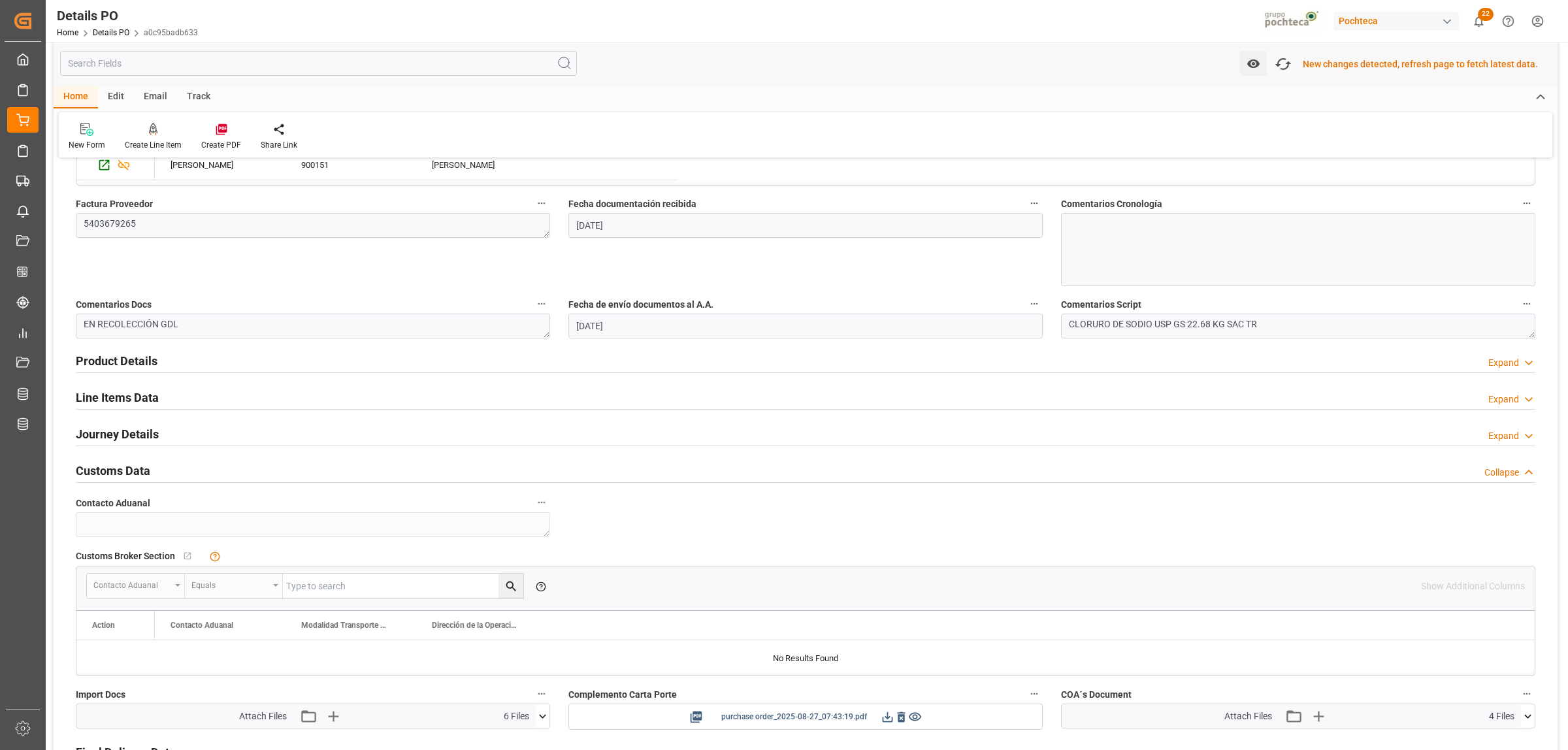
click at [883, 721] on icon at bounding box center [887, 717] width 14 height 14
